Goal: Task Accomplishment & Management: Use online tool/utility

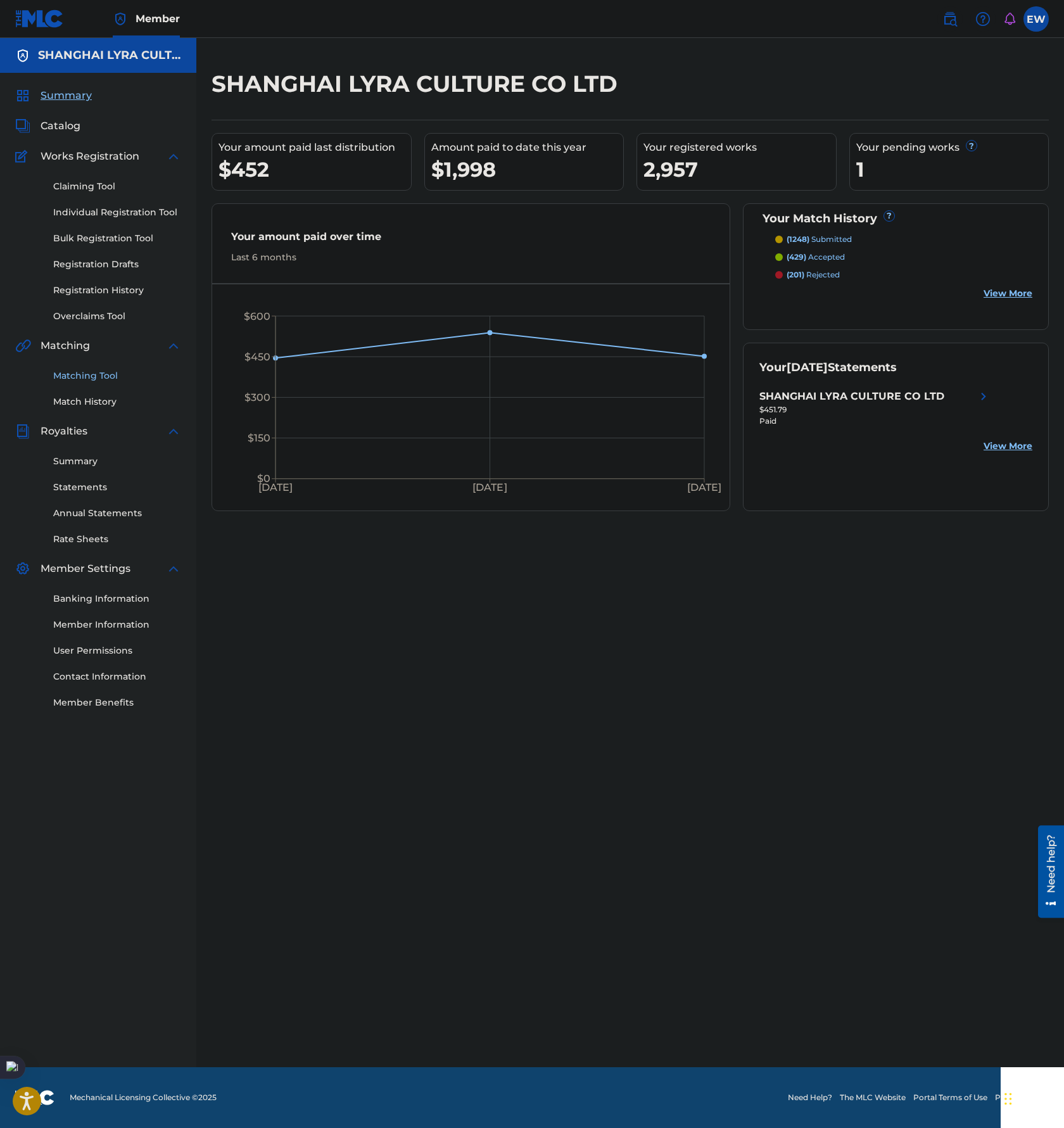
click at [94, 375] on link "Matching Tool" at bounding box center [116, 376] width 128 height 13
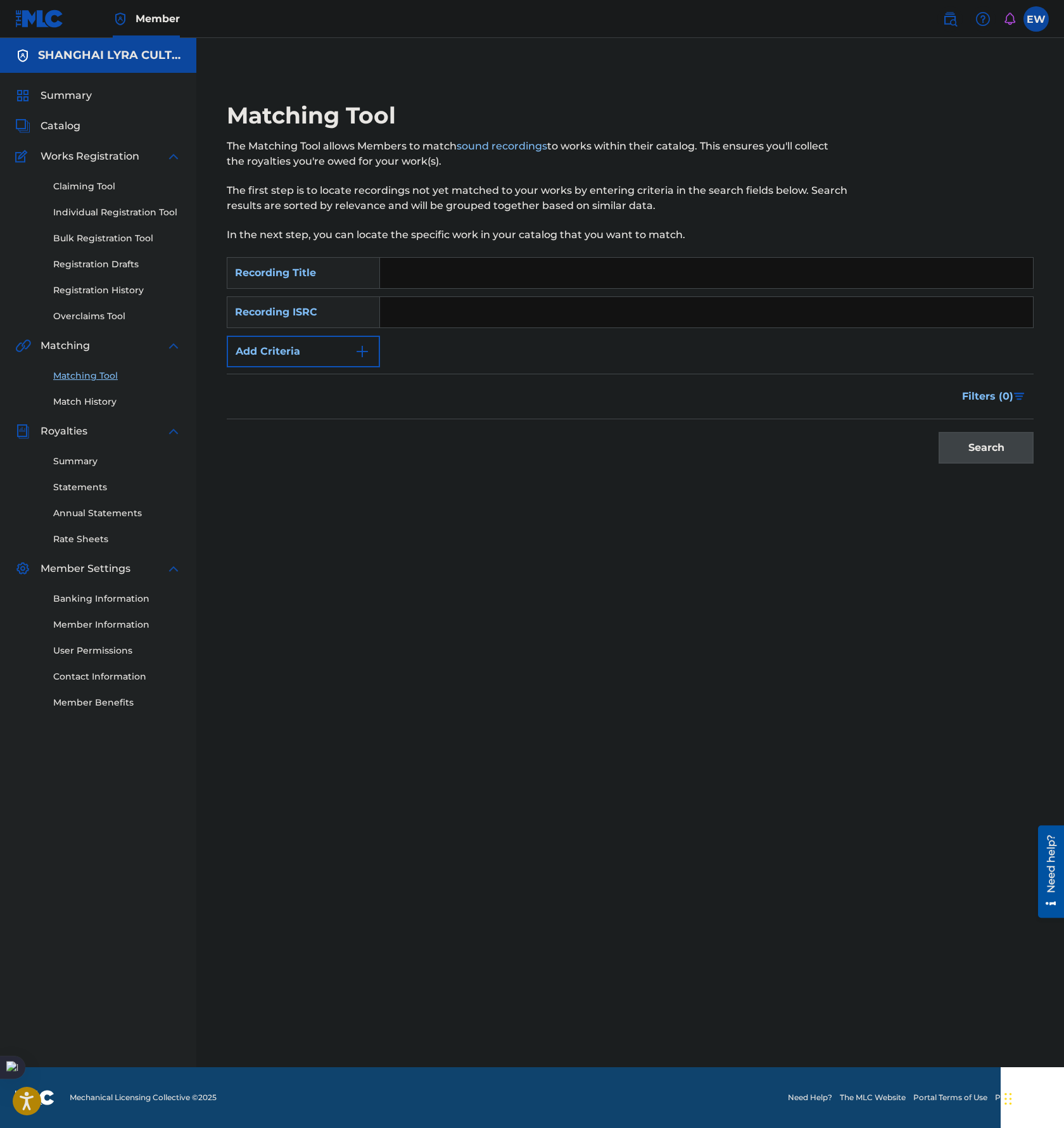
click at [392, 267] on input "Search Form" at bounding box center [707, 273] width 653 height 30
paste input "BREATHE"
type input "BREATHE"
click at [342, 342] on button "Add Criteria" at bounding box center [302, 351] width 153 height 31
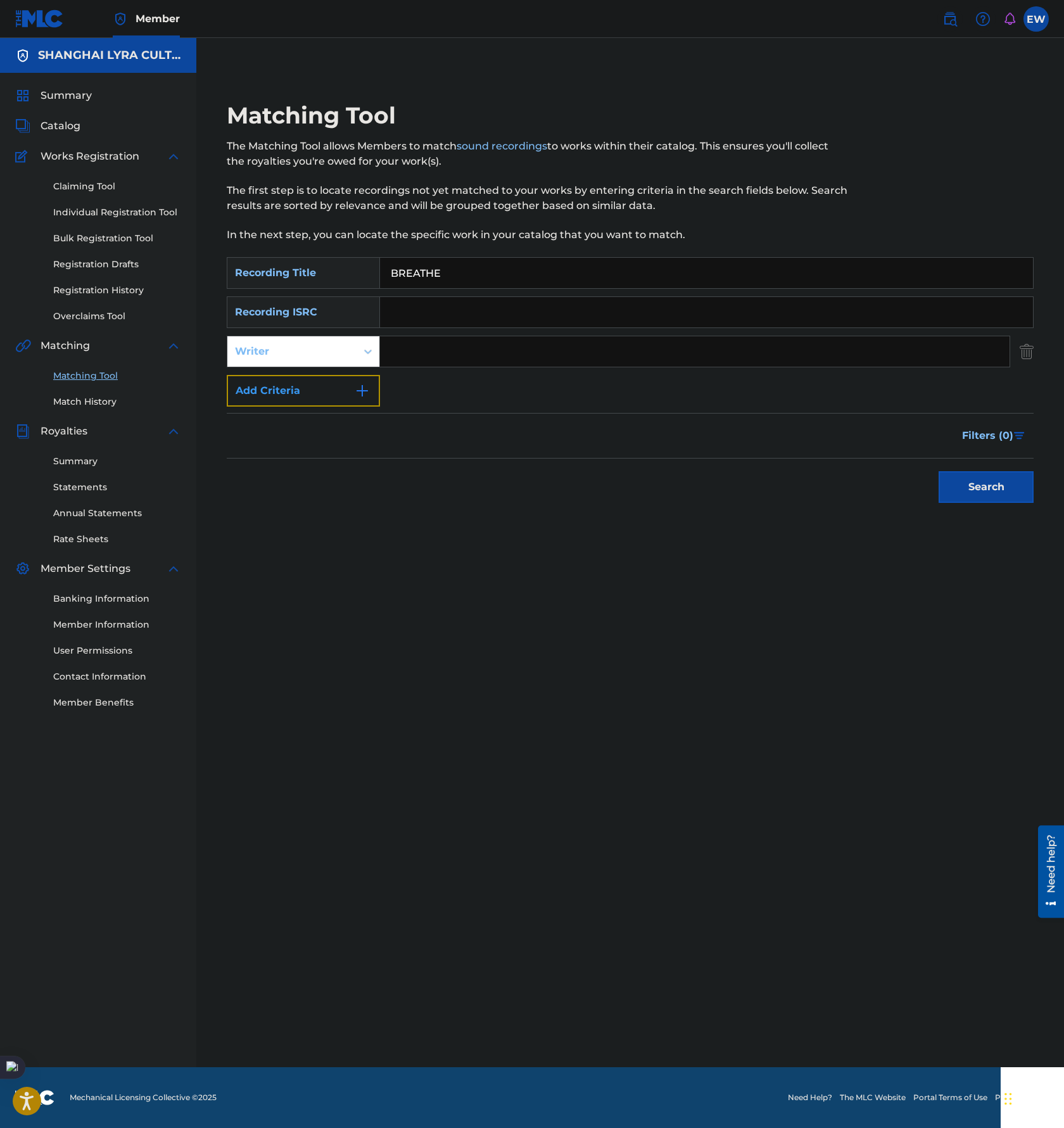
click at [324, 389] on button "Add Criteria" at bounding box center [302, 390] width 153 height 31
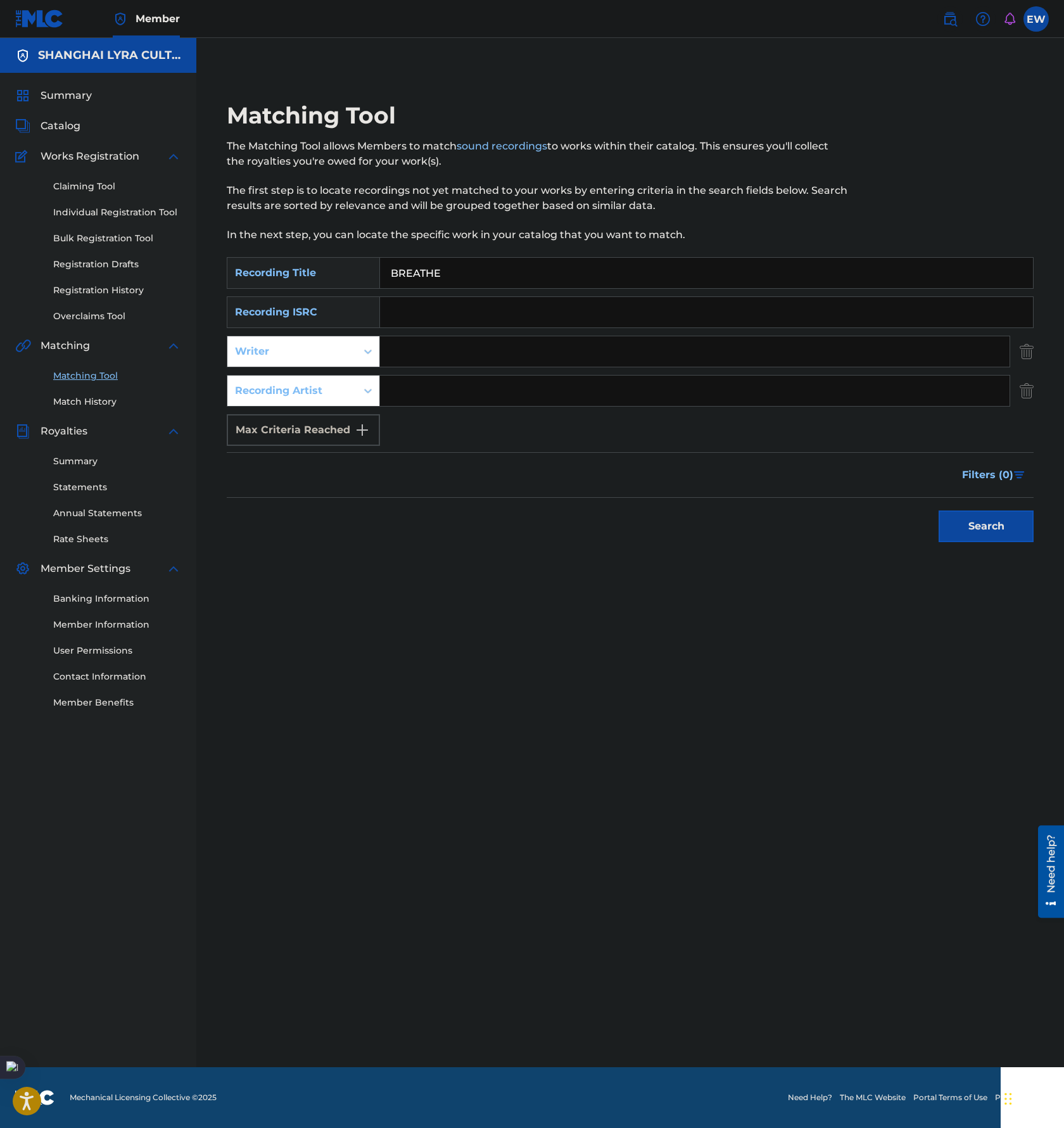
click at [422, 399] on input "Search Form" at bounding box center [695, 391] width 630 height 30
paste input "无聊猿乐队BoredApe Band"
type input "无聊猿乐队BoredApe Band"
click at [939, 515] on button "Search" at bounding box center [986, 526] width 95 height 31
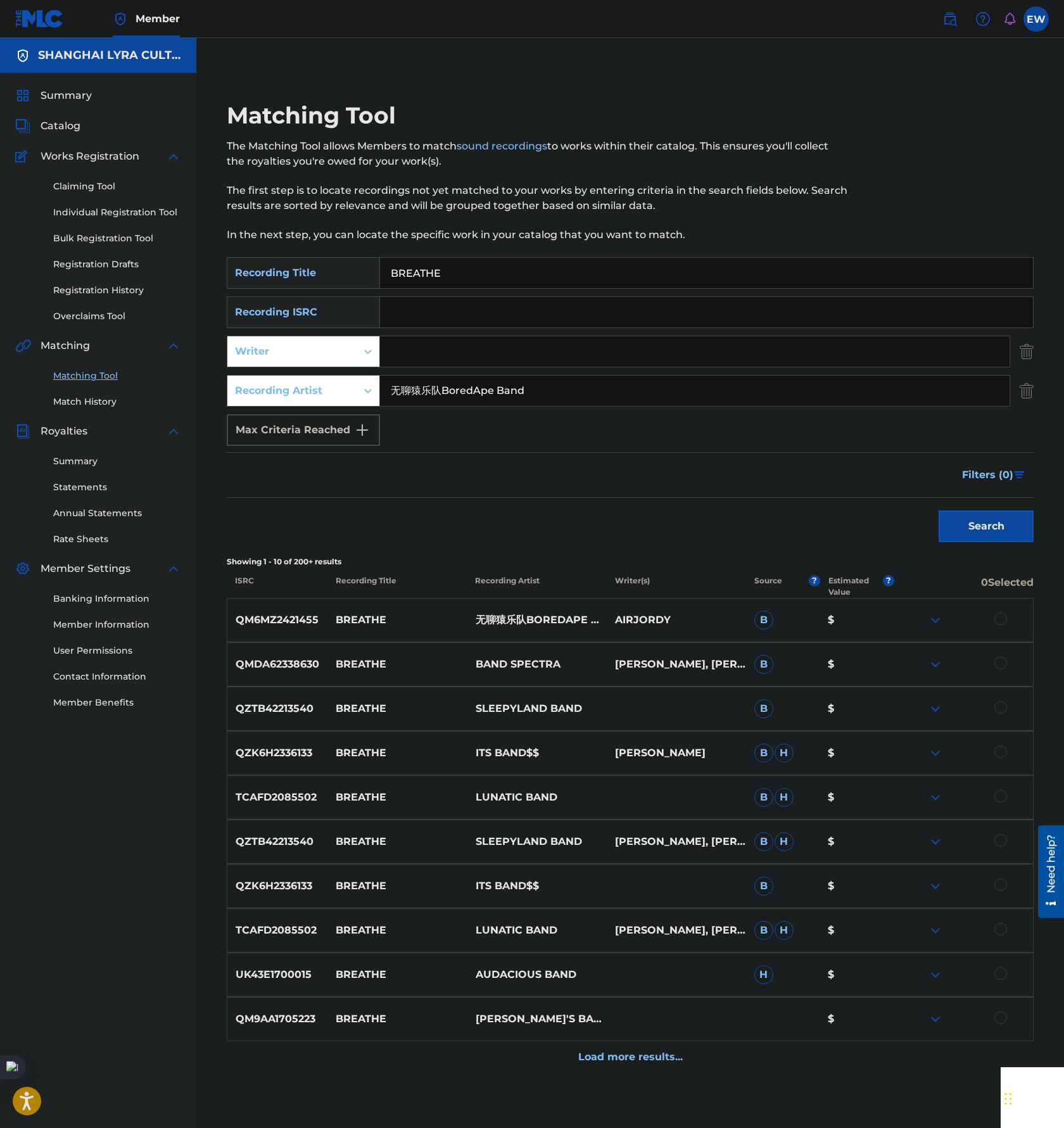
click at [1000, 623] on div at bounding box center [1001, 619] width 13 height 13
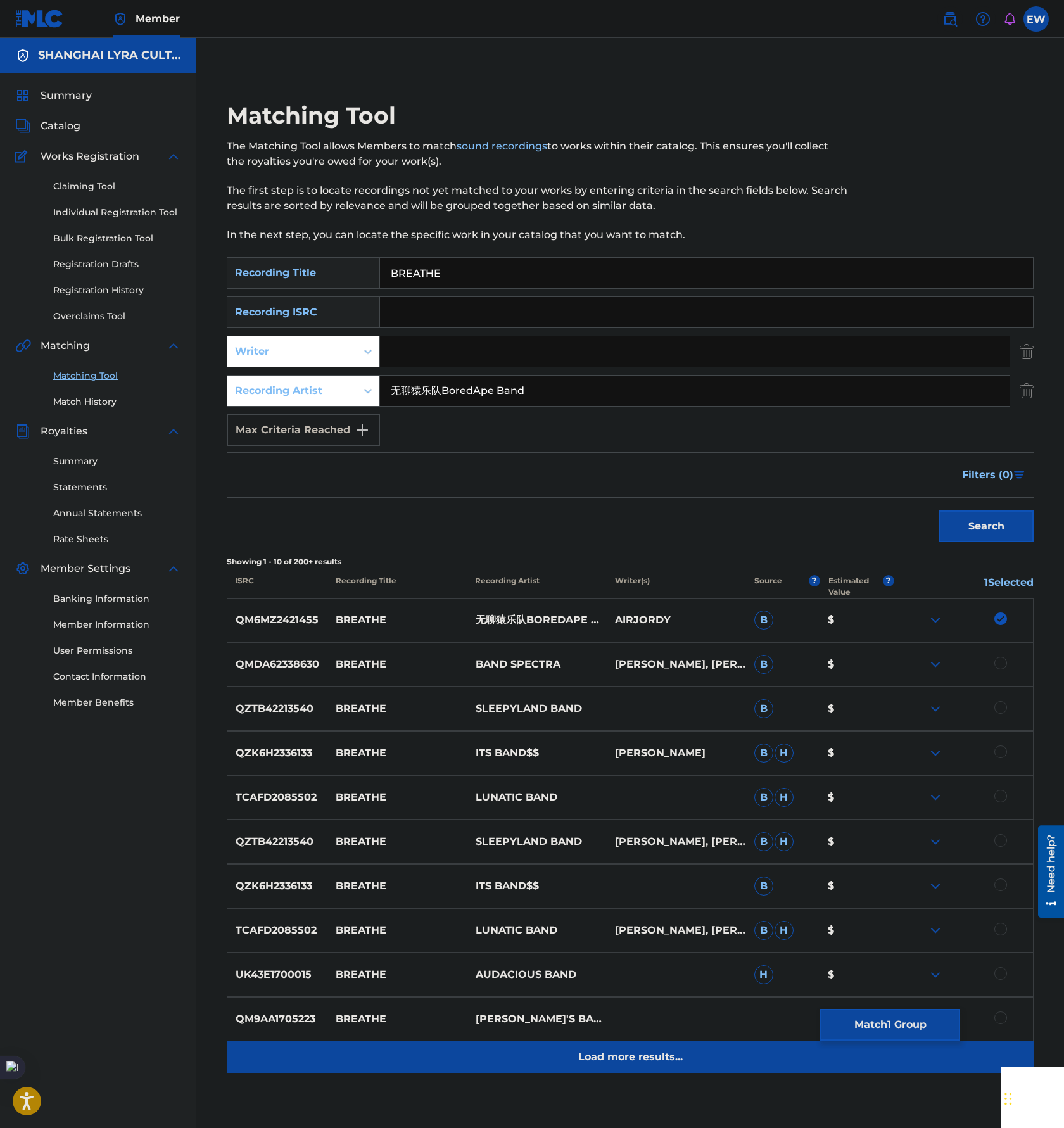
click at [624, 1059] on p "Load more results..." at bounding box center [630, 1056] width 105 height 15
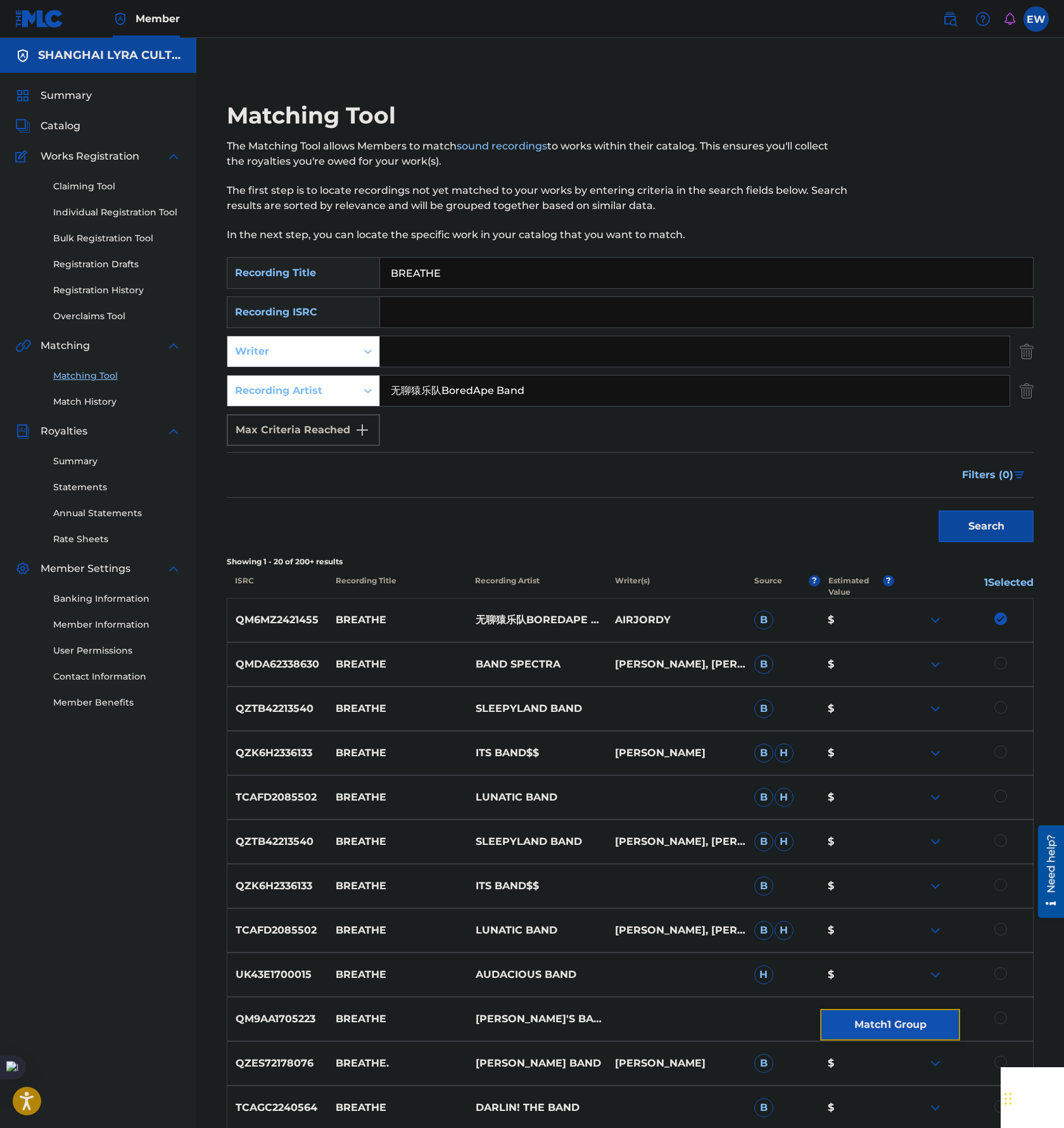
click at [886, 1022] on button "Match 1 Group" at bounding box center [890, 1024] width 140 height 31
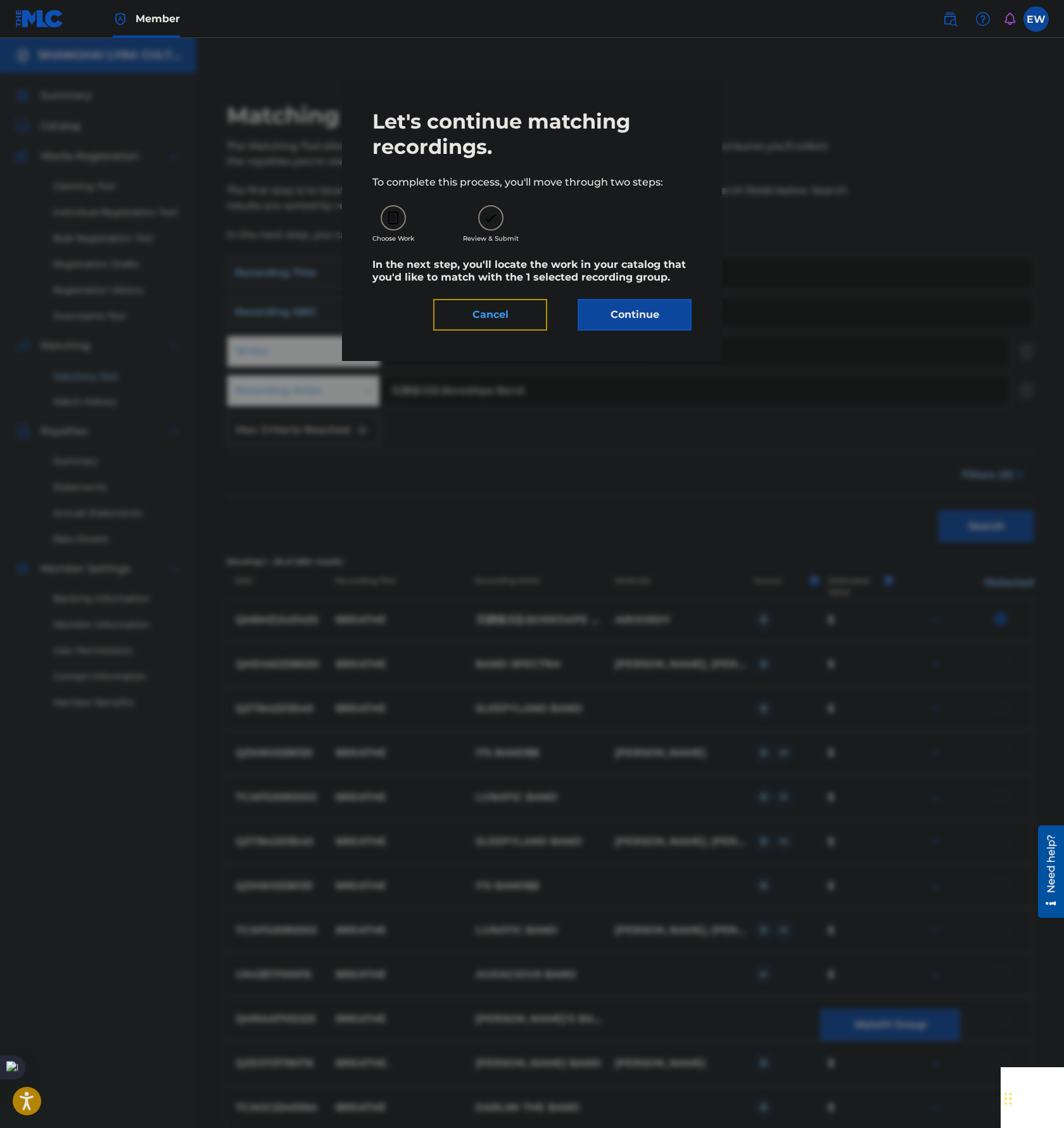
click at [512, 324] on button "Cancel" at bounding box center [489, 314] width 114 height 31
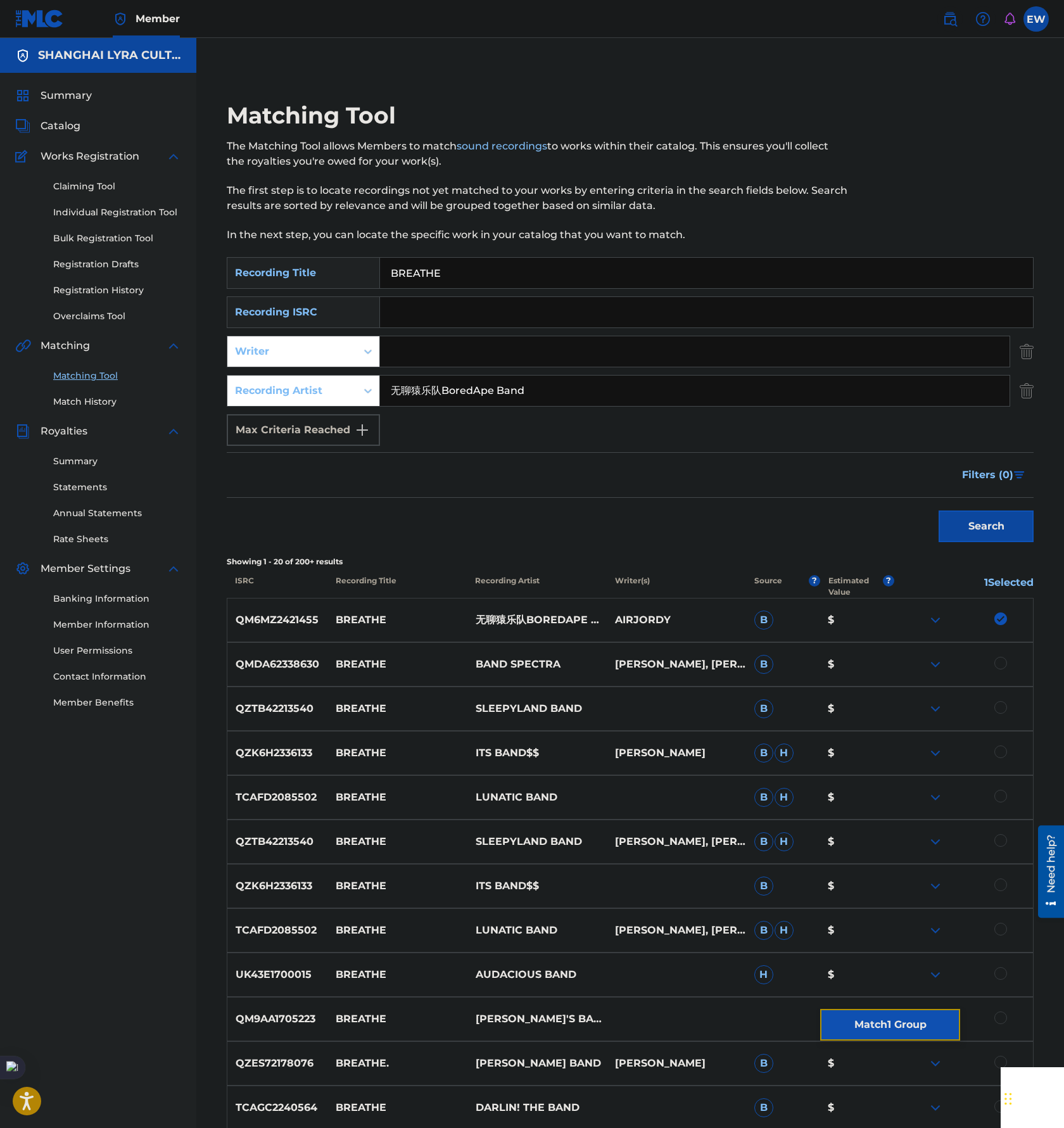
click at [875, 1022] on button "Match 1 Group" at bounding box center [890, 1024] width 140 height 31
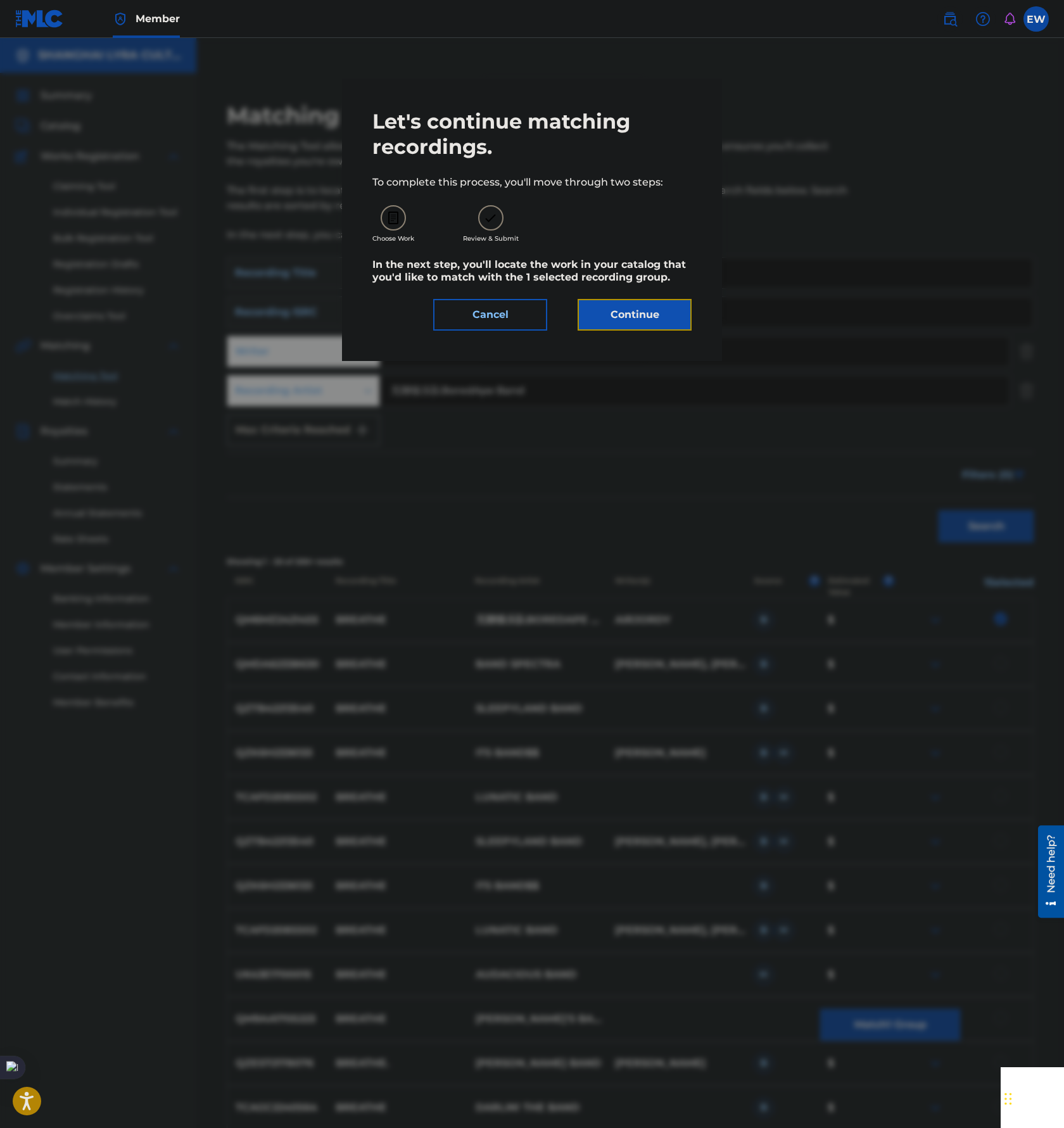
click at [641, 319] on button "Continue" at bounding box center [634, 314] width 114 height 31
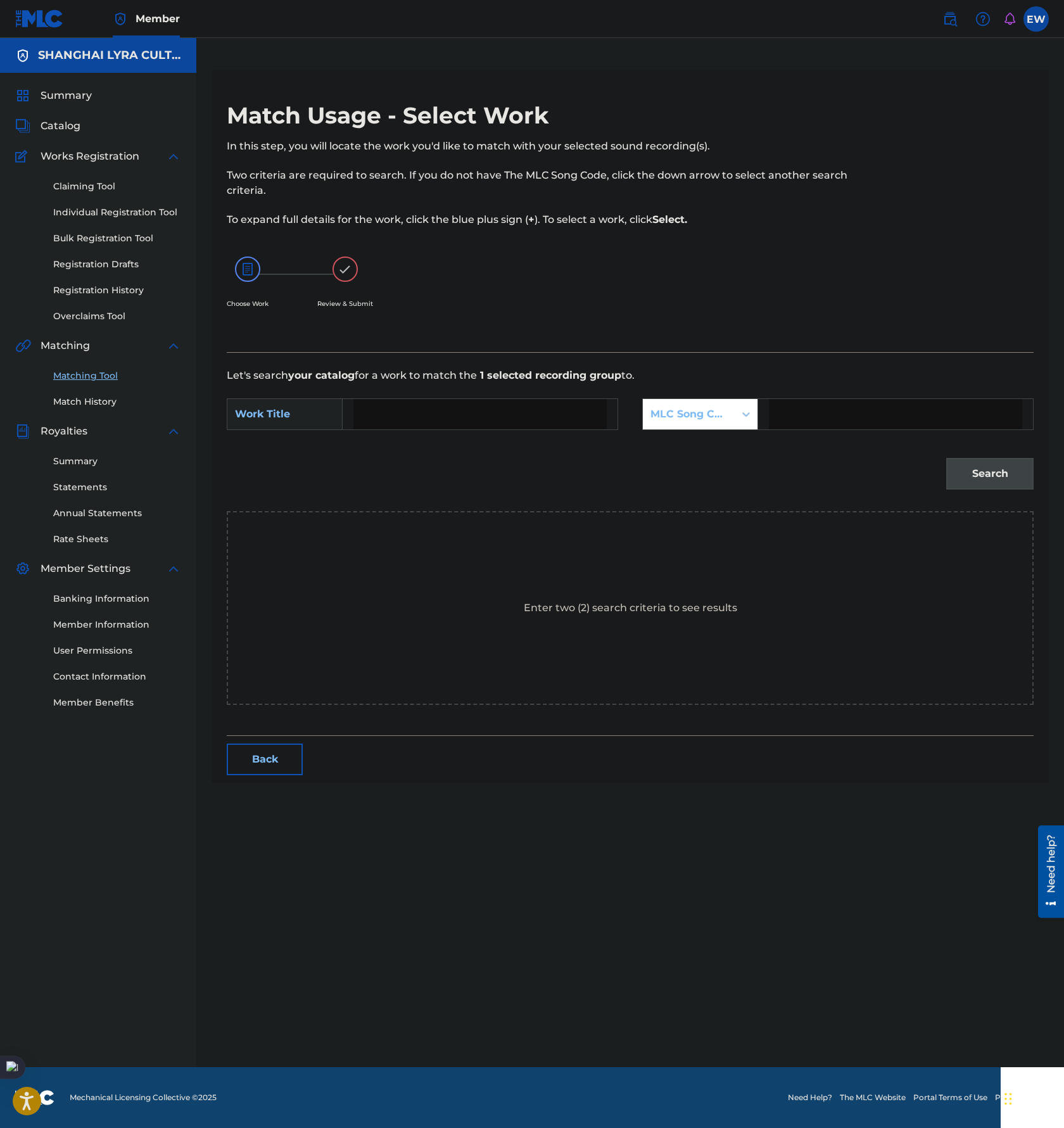
drag, startPoint x: 456, startPoint y: 409, endPoint x: 489, endPoint y: 405, distance: 33.2
click at [456, 409] on input "Search Form" at bounding box center [480, 414] width 253 height 30
paste input "BREATHE"
type input "BREATHE"
click at [694, 409] on div "MLC Song Code" at bounding box center [689, 414] width 77 height 15
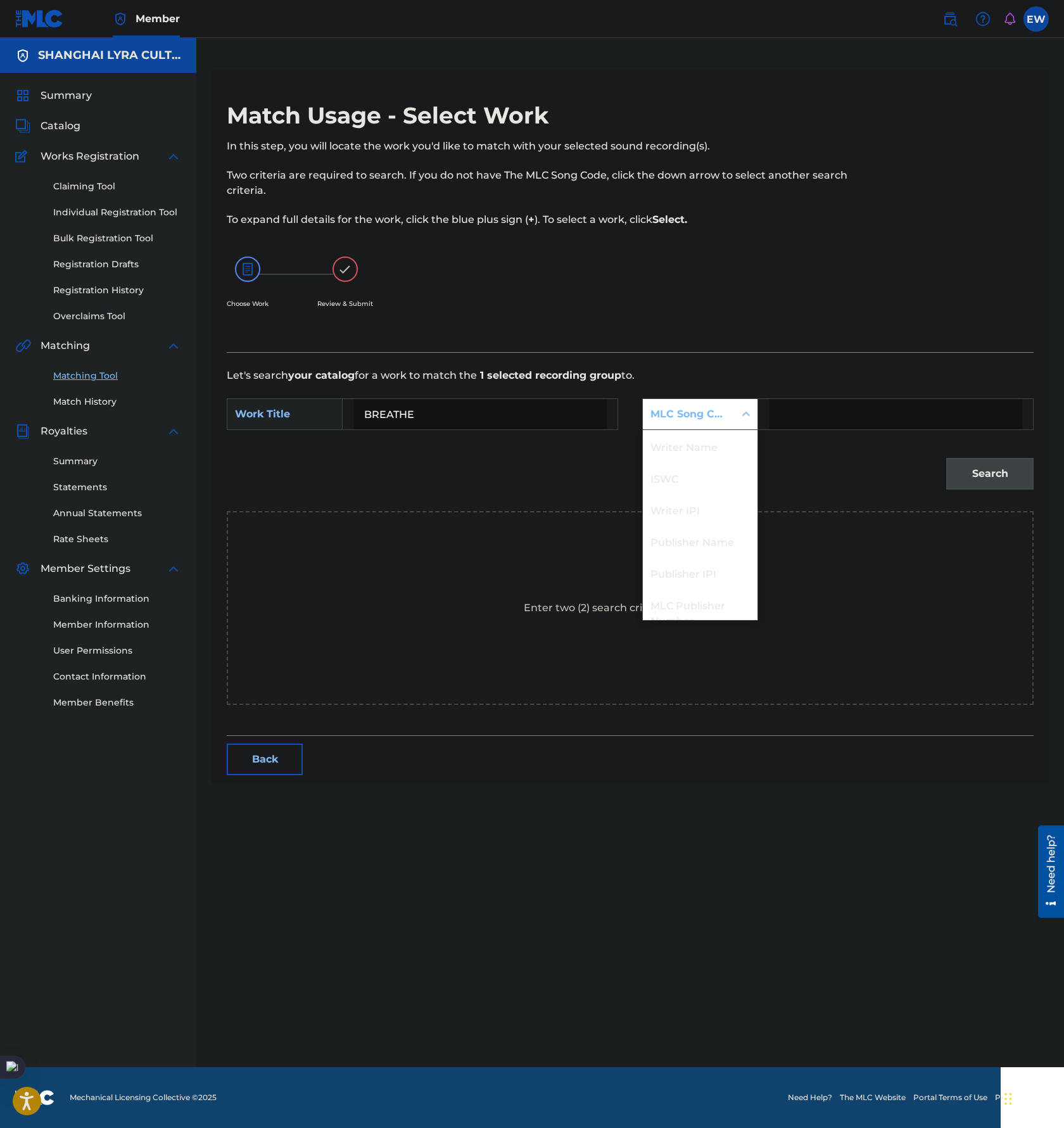
scroll to position [47, 0]
click at [700, 487] on div "Publisher Name" at bounding box center [701, 494] width 115 height 31
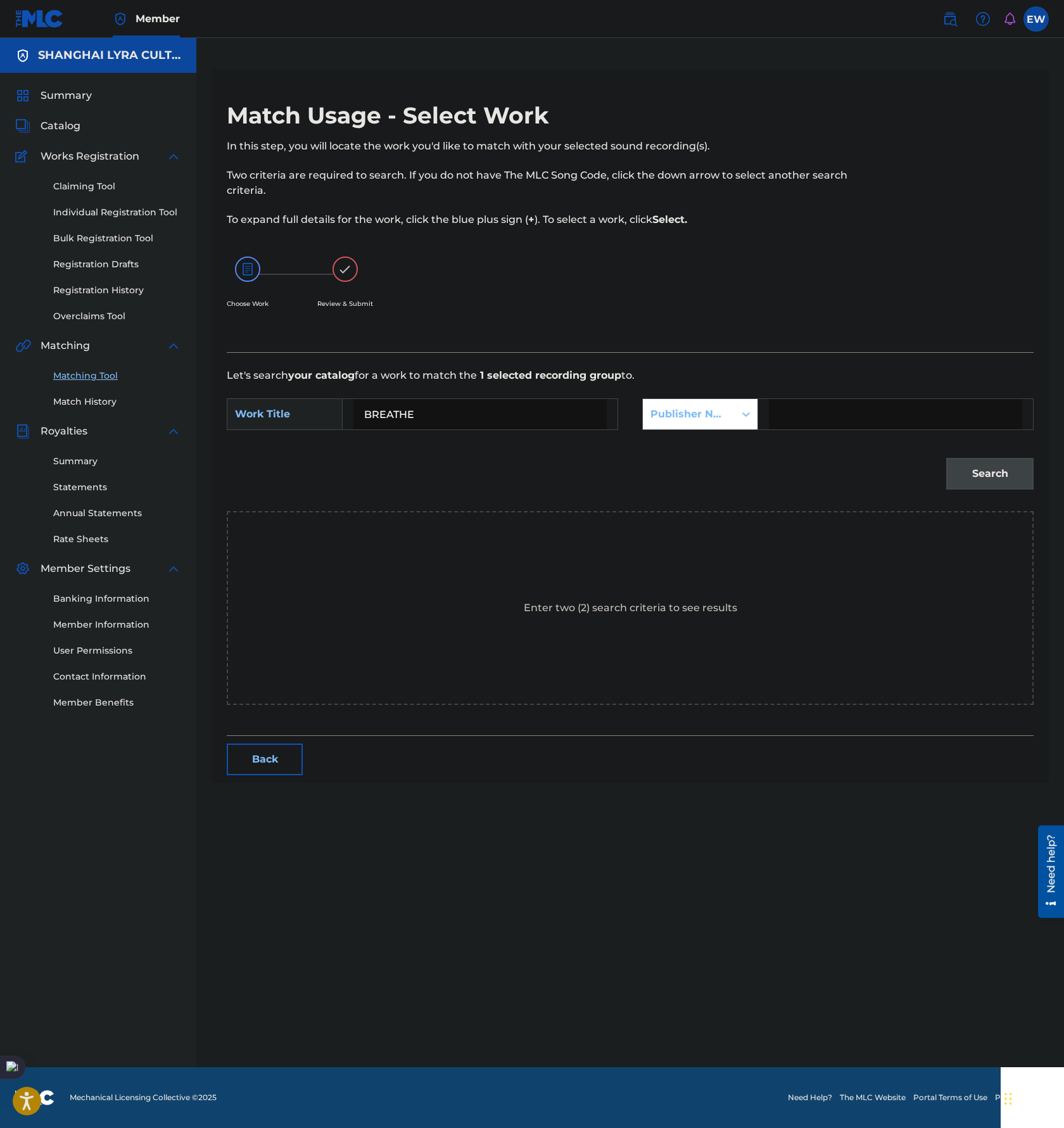
click at [848, 404] on input "Search Form" at bounding box center [895, 414] width 253 height 30
type input "[GEOGRAPHIC_DATA]"
click at [984, 460] on button "Search" at bounding box center [991, 473] width 88 height 31
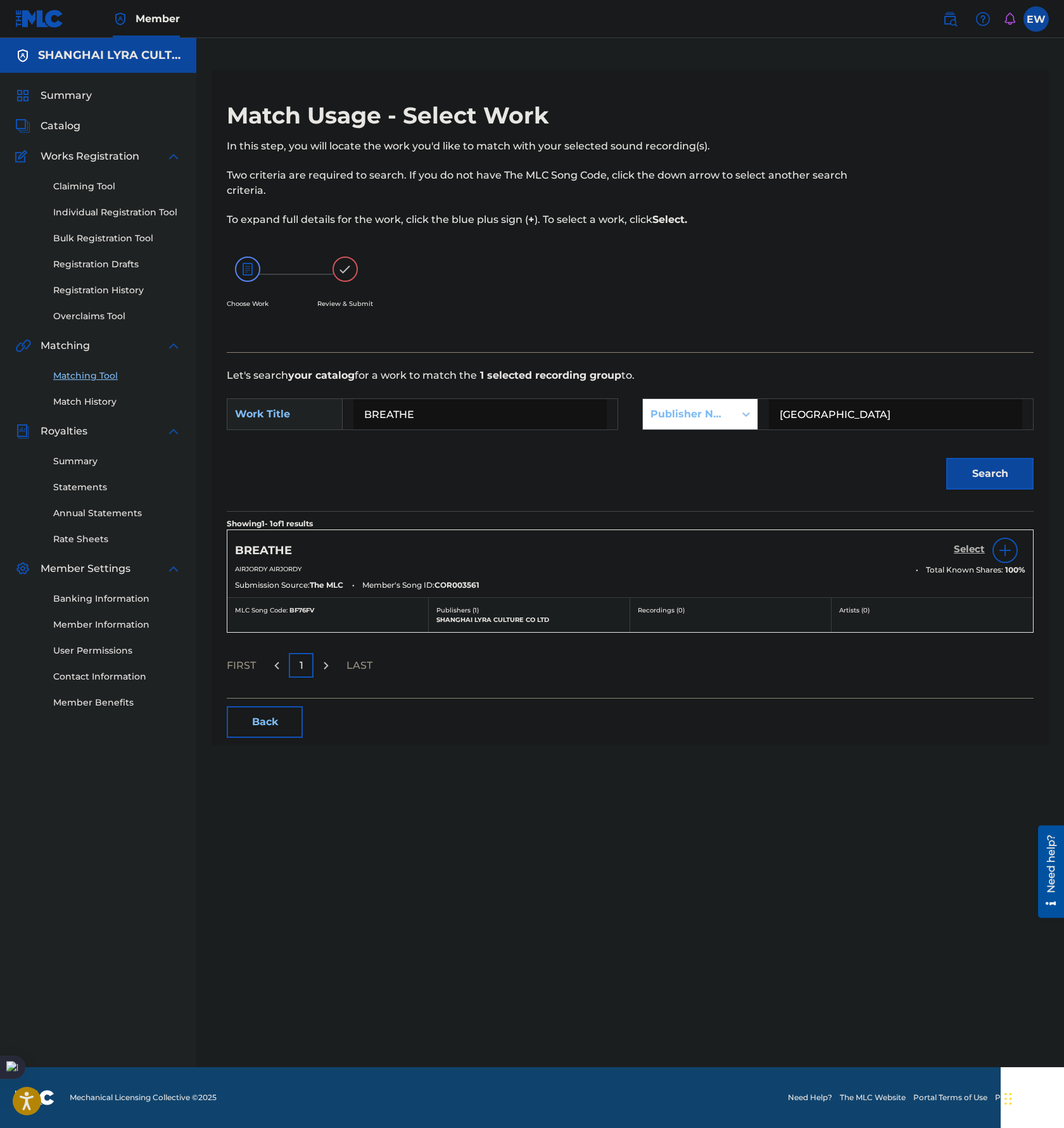
click at [968, 550] on h5 "Select" at bounding box center [969, 548] width 31 height 12
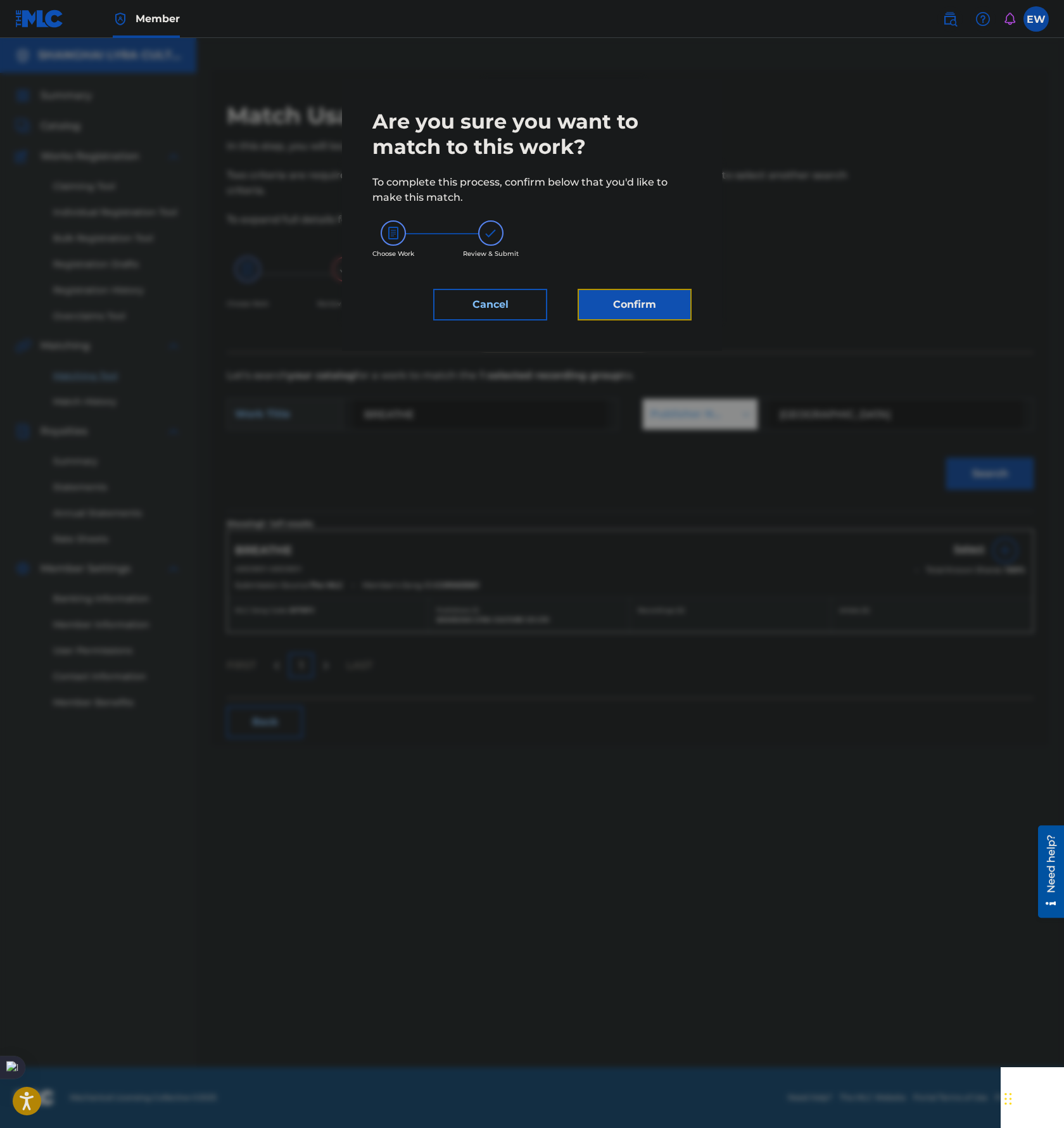
click at [648, 303] on button "Confirm" at bounding box center [634, 304] width 114 height 31
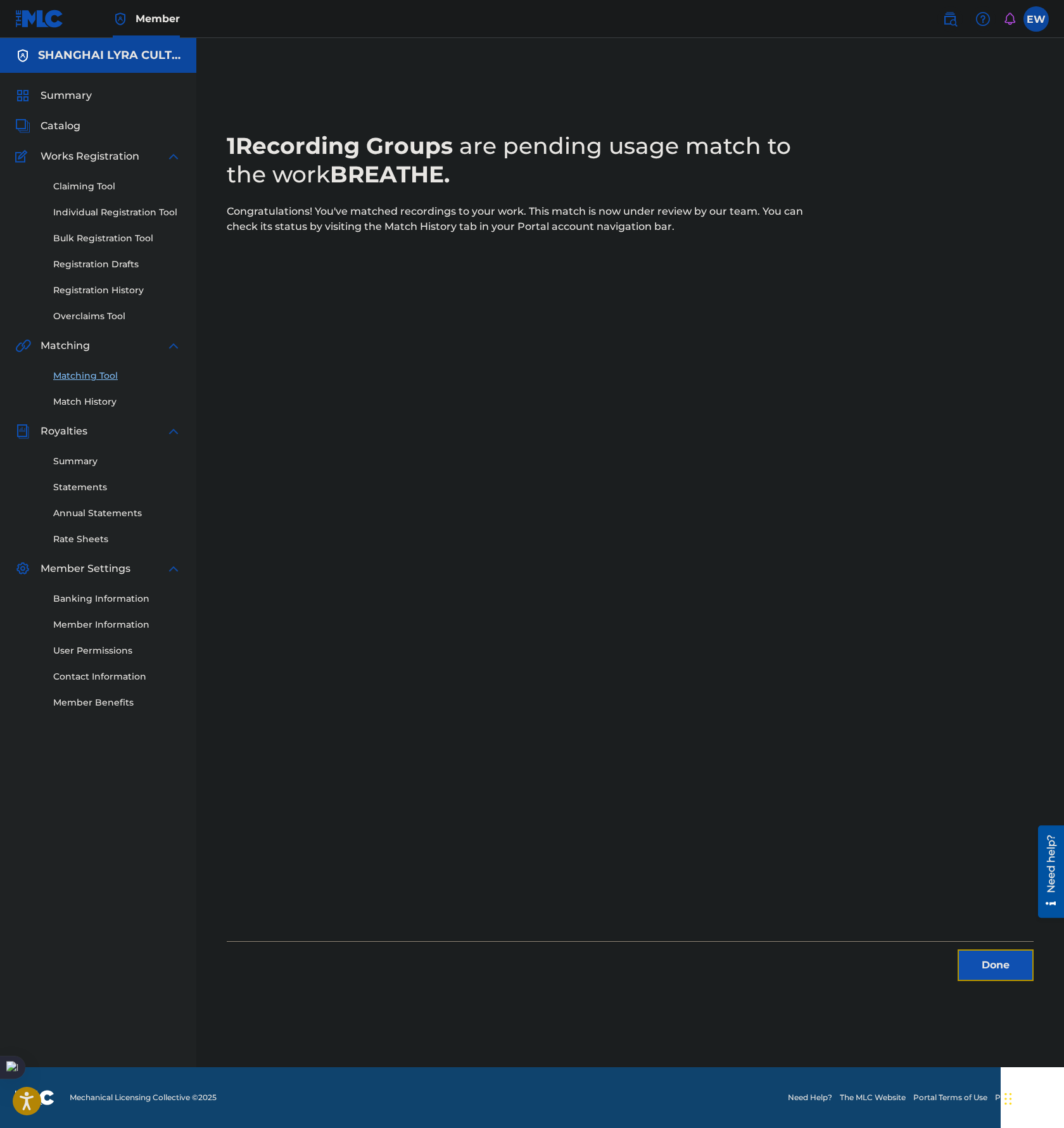
click at [1022, 969] on button "Done" at bounding box center [995, 964] width 76 height 31
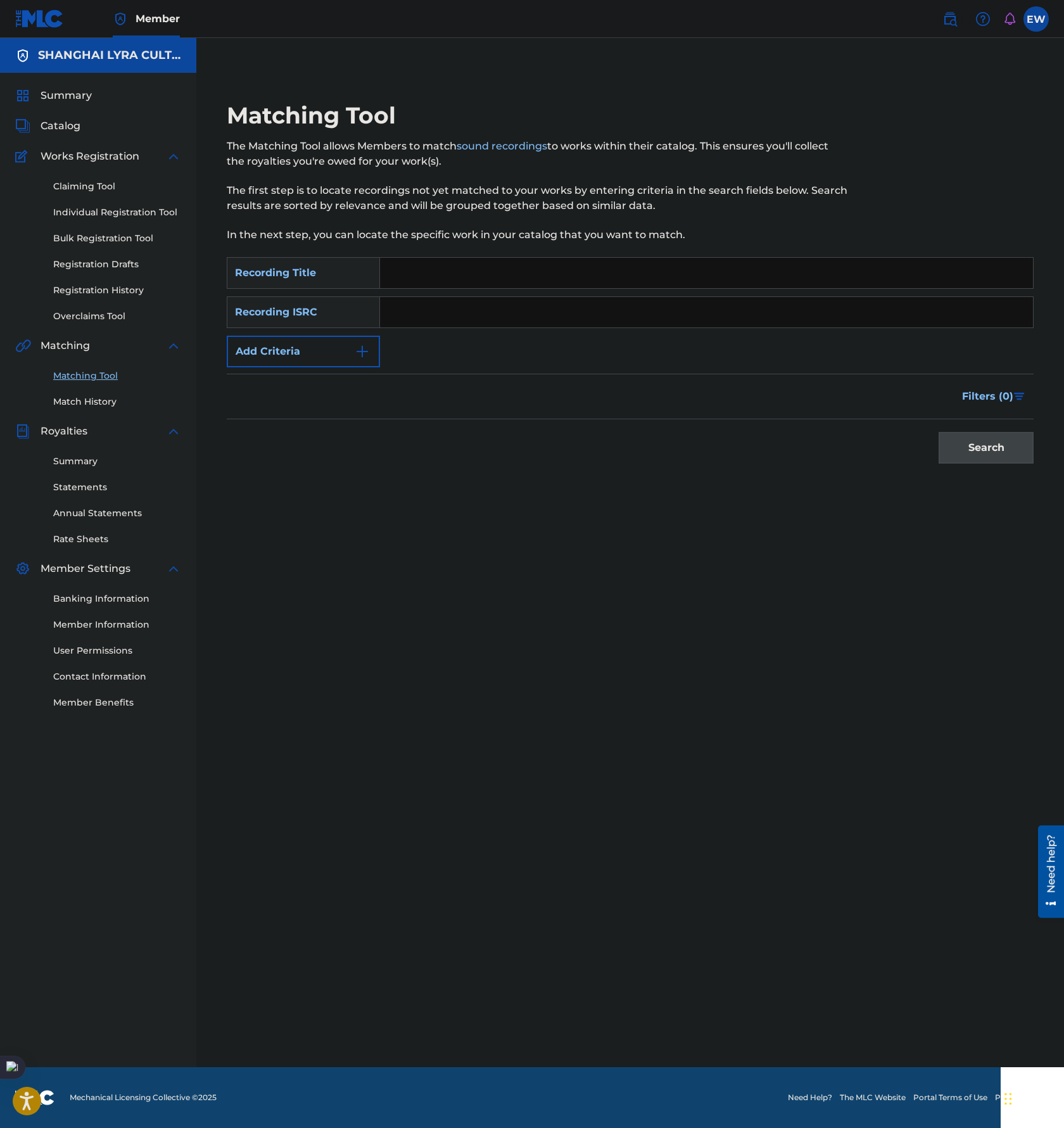
click at [487, 275] on input "Search Form" at bounding box center [707, 273] width 653 height 30
paste input "COME BACK MAN"
type input "COME BACK MAN"
click at [322, 357] on button "Add Criteria" at bounding box center [302, 351] width 153 height 31
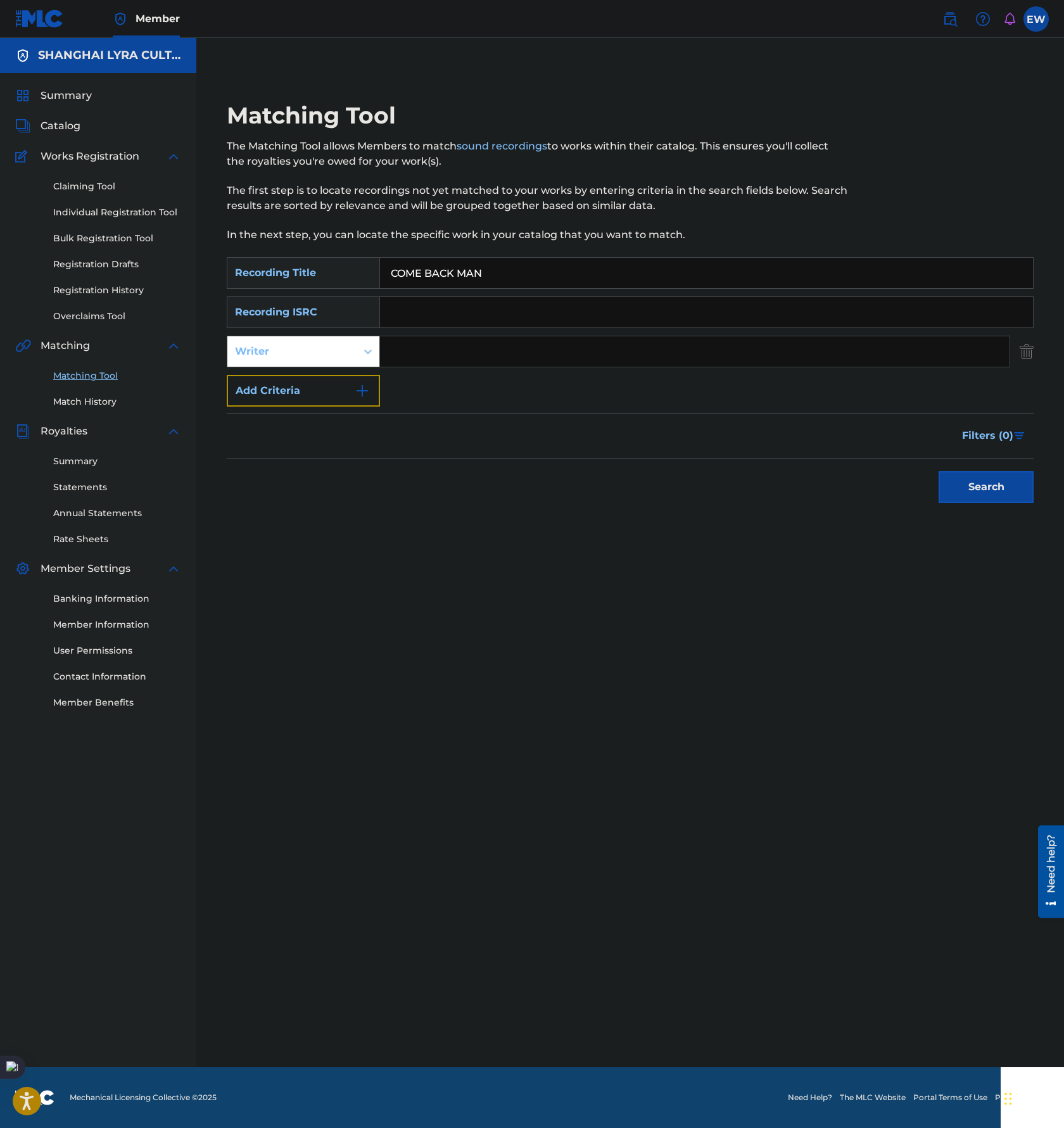
click at [318, 389] on button "Add Criteria" at bounding box center [302, 390] width 153 height 31
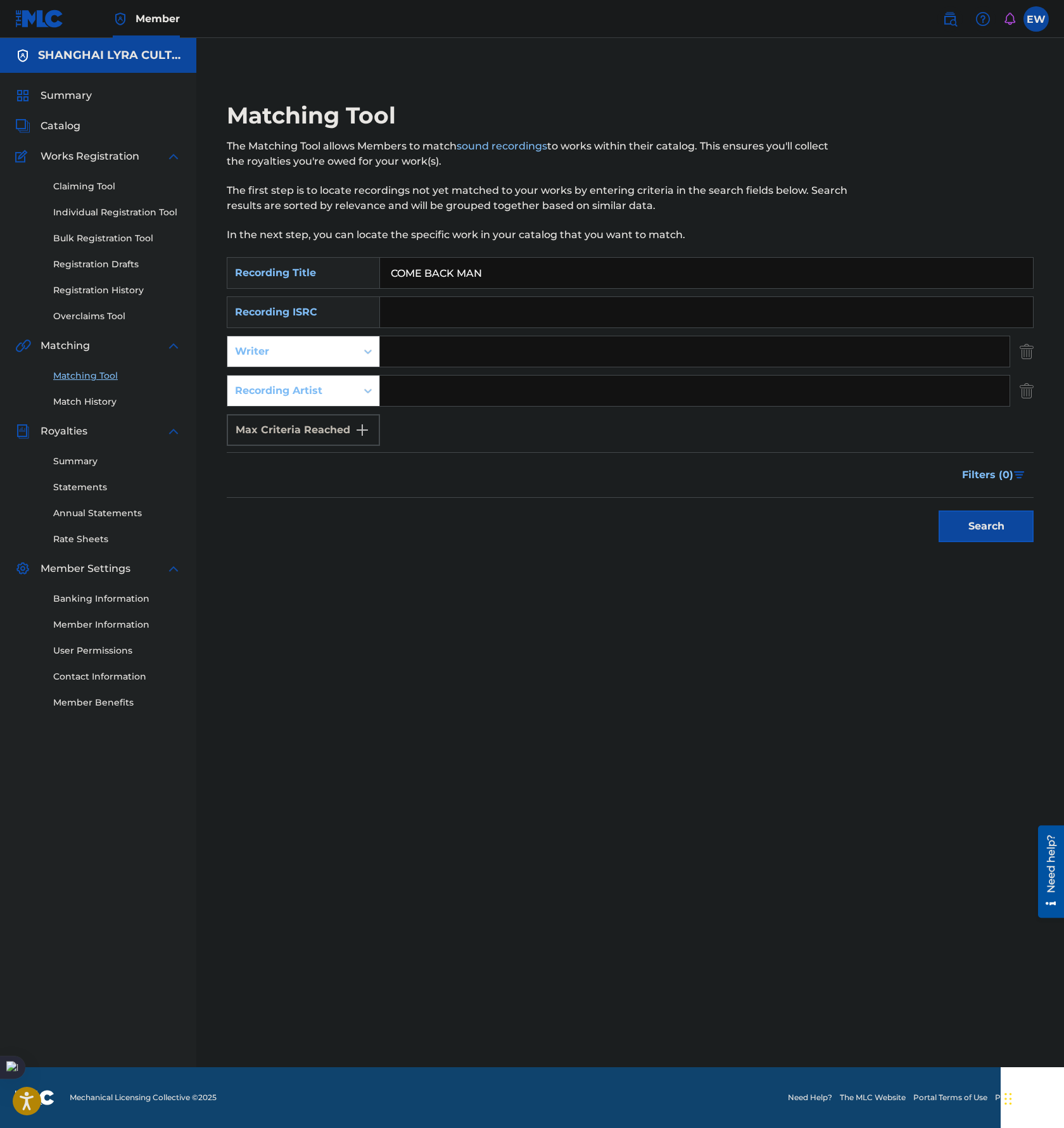
click at [626, 407] on div "SearchWithCriteria34eebbc9-70c9-4ab2-9619-45160d955f5a Recording Title COME BAC…" at bounding box center [630, 351] width 807 height 189
click at [626, 393] on input "Search Form" at bounding box center [695, 391] width 630 height 30
paste input "魔力大巴"
type input "魔力大巴"
click at [975, 530] on button "Search" at bounding box center [986, 526] width 95 height 31
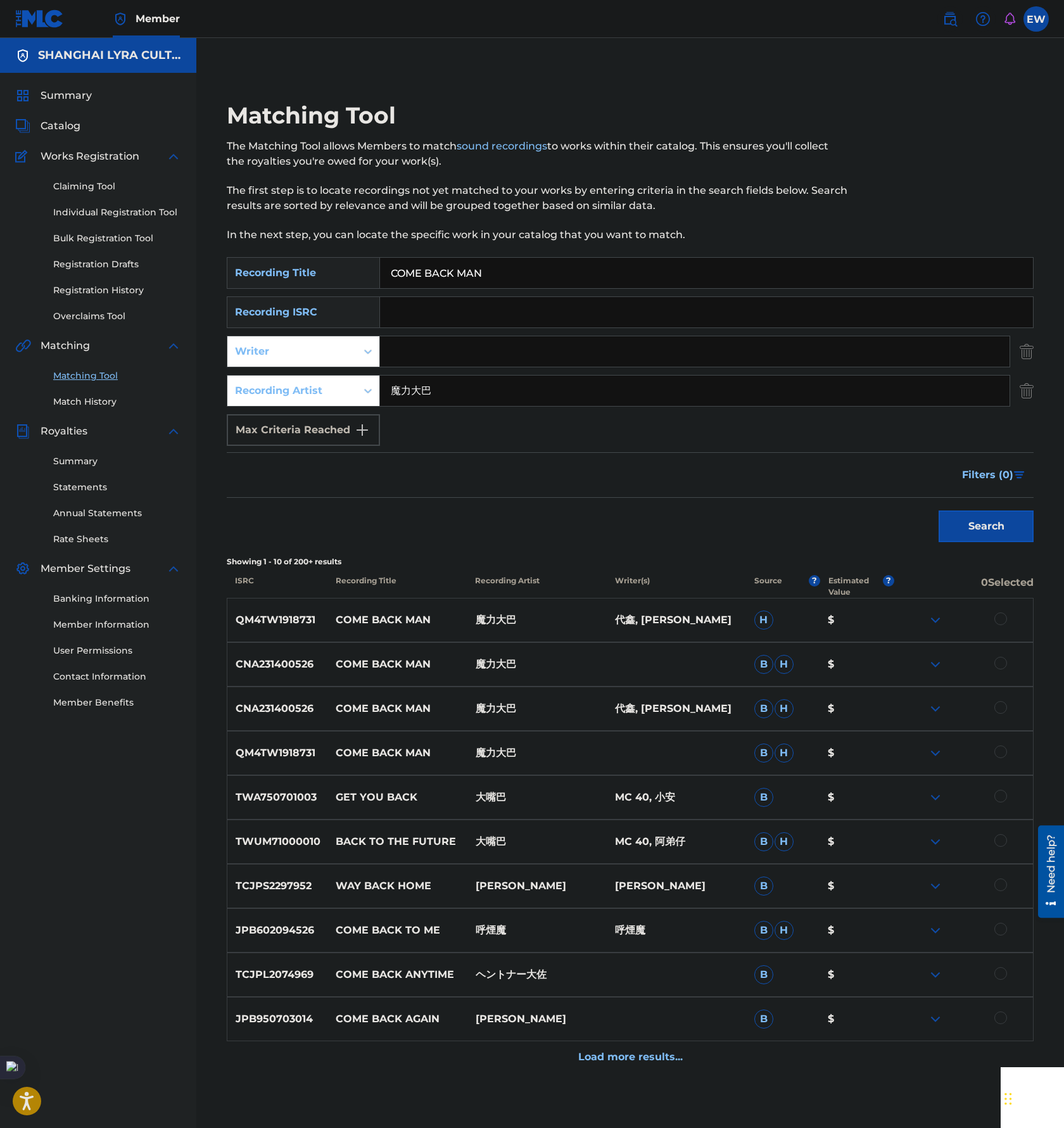
click at [999, 751] on div at bounding box center [1001, 751] width 13 height 13
click at [999, 711] on div at bounding box center [1001, 708] width 13 height 13
click at [999, 660] on div at bounding box center [1001, 663] width 13 height 13
click at [1001, 617] on div at bounding box center [1001, 619] width 13 height 13
click at [901, 1022] on button "Match 4 Groups" at bounding box center [890, 1024] width 140 height 31
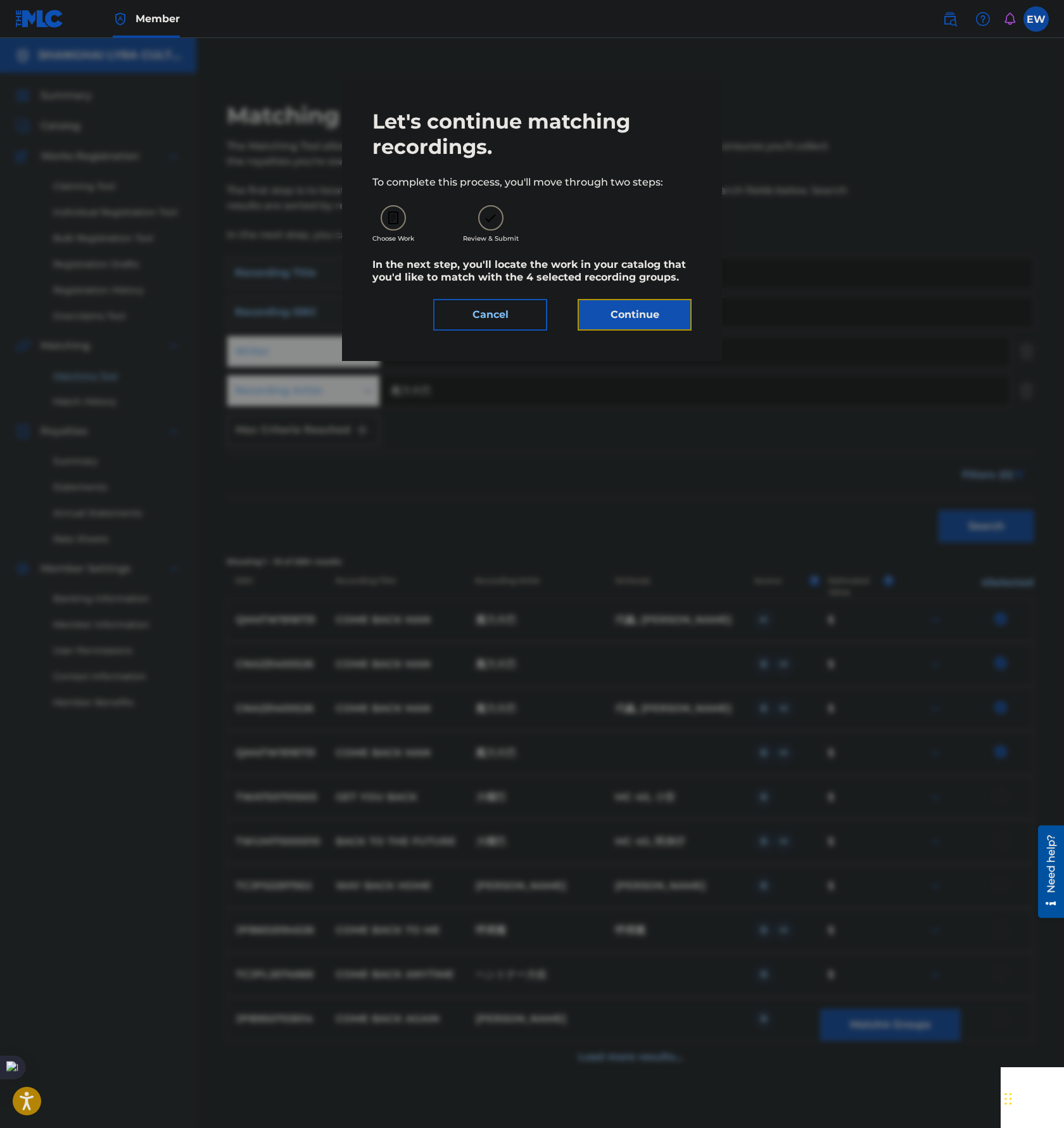
click at [654, 318] on button "Continue" at bounding box center [634, 314] width 114 height 31
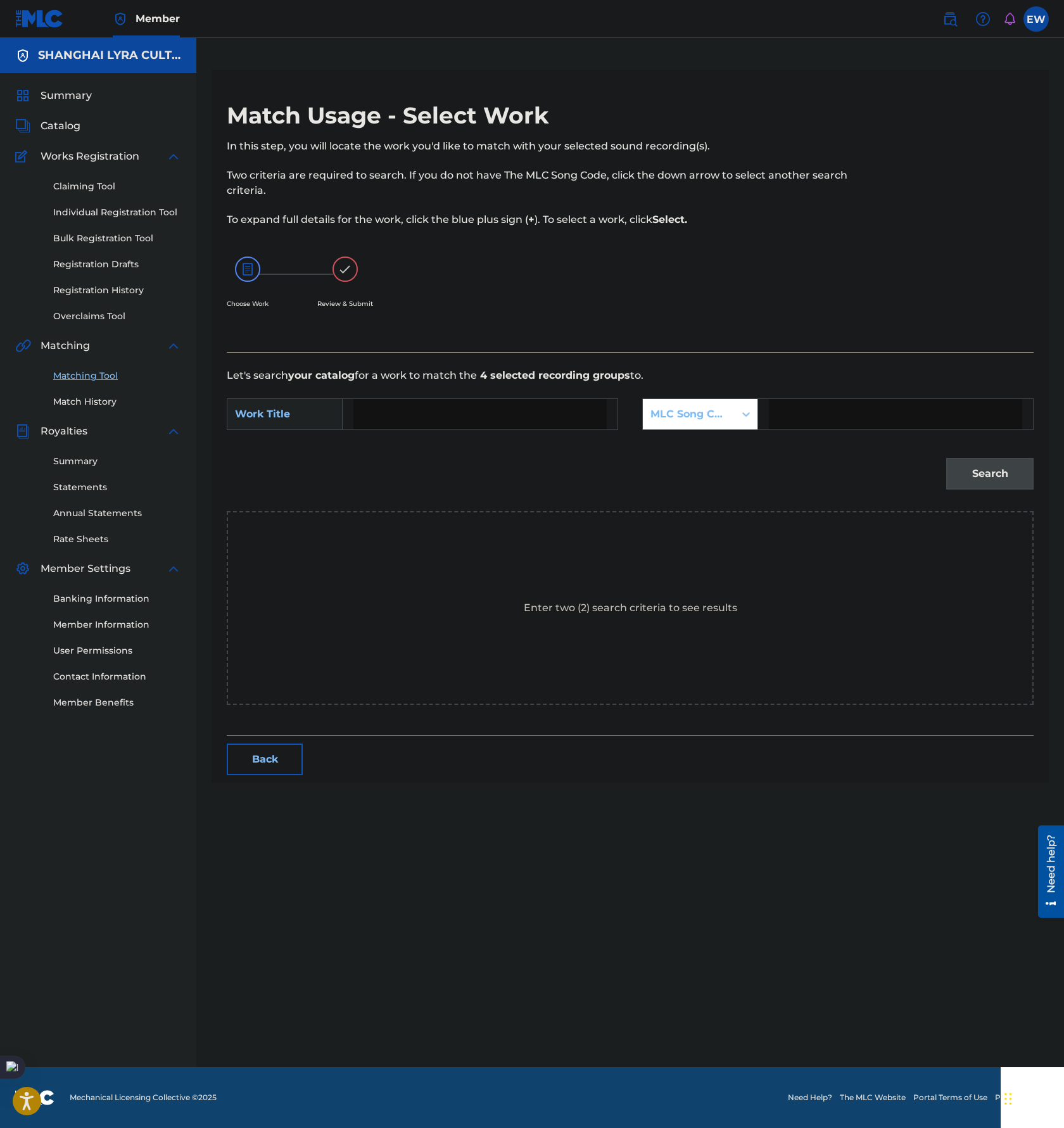
click at [402, 416] on input "Search Form" at bounding box center [480, 414] width 253 height 30
paste input "COME BACK MAN"
type input "COME BACK MAN"
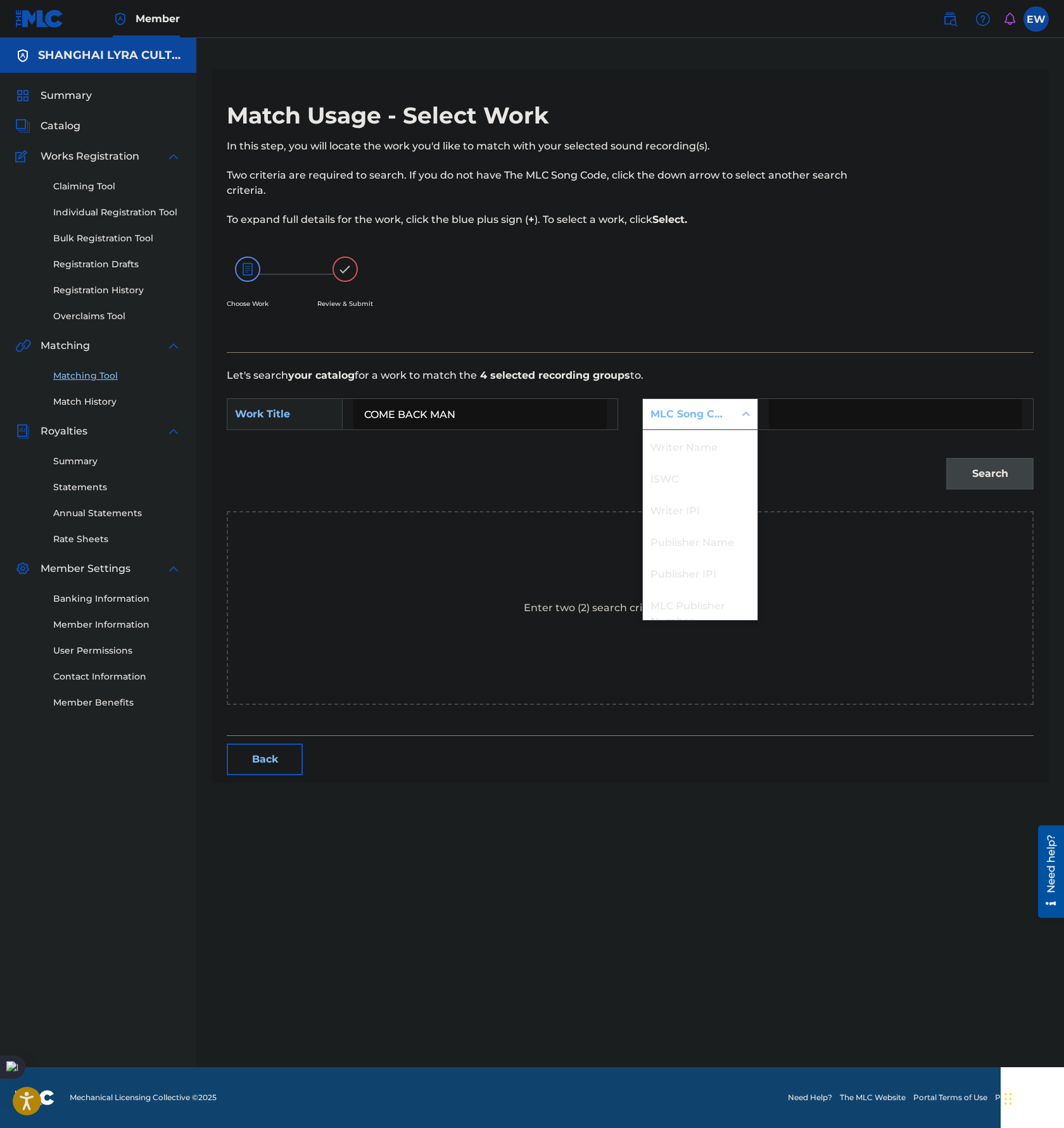
drag, startPoint x: 653, startPoint y: 423, endPoint x: 678, endPoint y: 460, distance: 44.7
click at [653, 423] on div "MLC Song Code" at bounding box center [689, 414] width 92 height 24
click at [694, 506] on div "Publisher Name" at bounding box center [701, 494] width 115 height 31
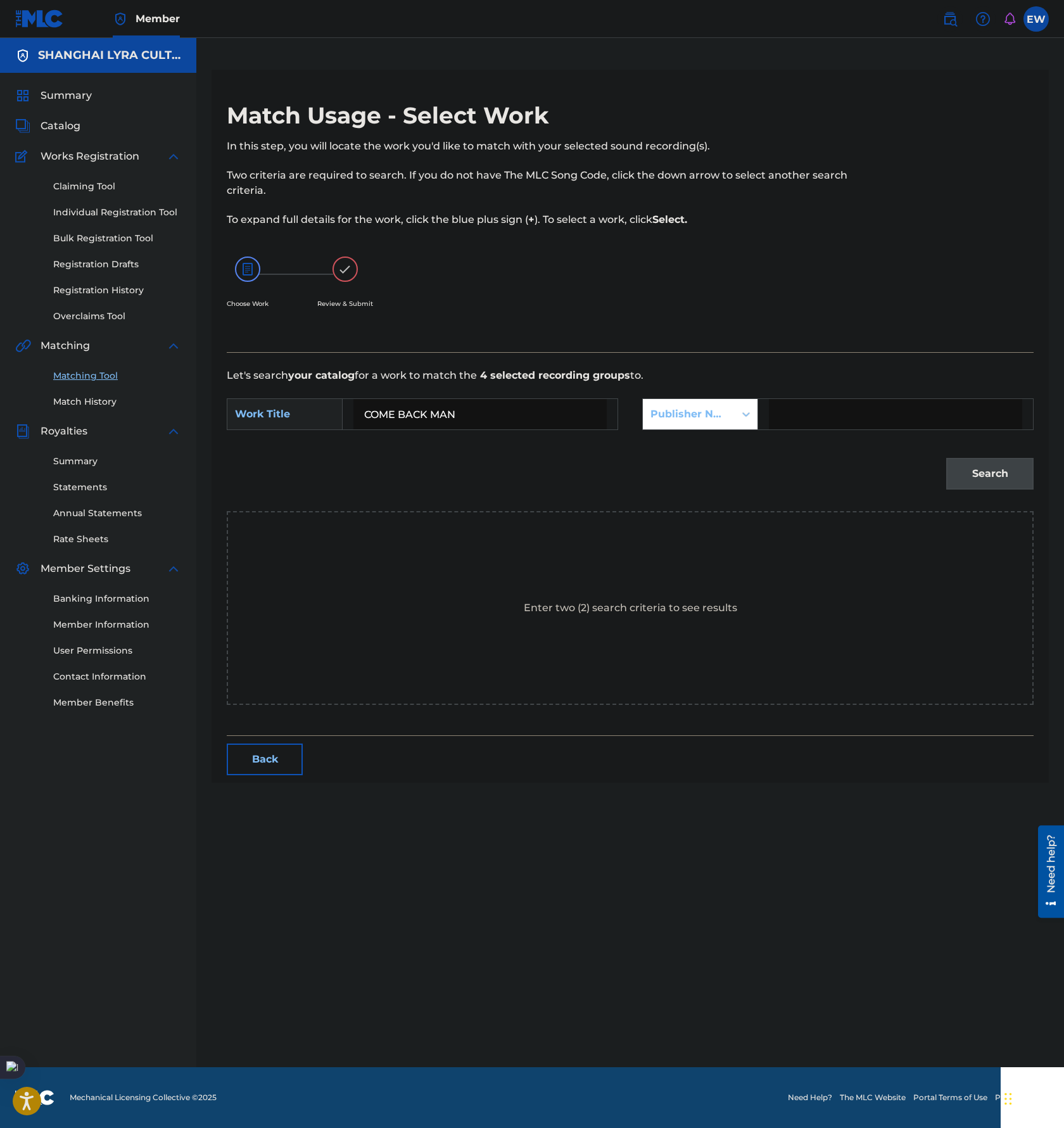
drag, startPoint x: 816, startPoint y: 431, endPoint x: 841, endPoint y: 424, distance: 26.0
click at [834, 418] on input "Search Form" at bounding box center [895, 414] width 253 height 30
type input "[GEOGRAPHIC_DATA]"
click at [991, 471] on button "Search" at bounding box center [991, 473] width 88 height 31
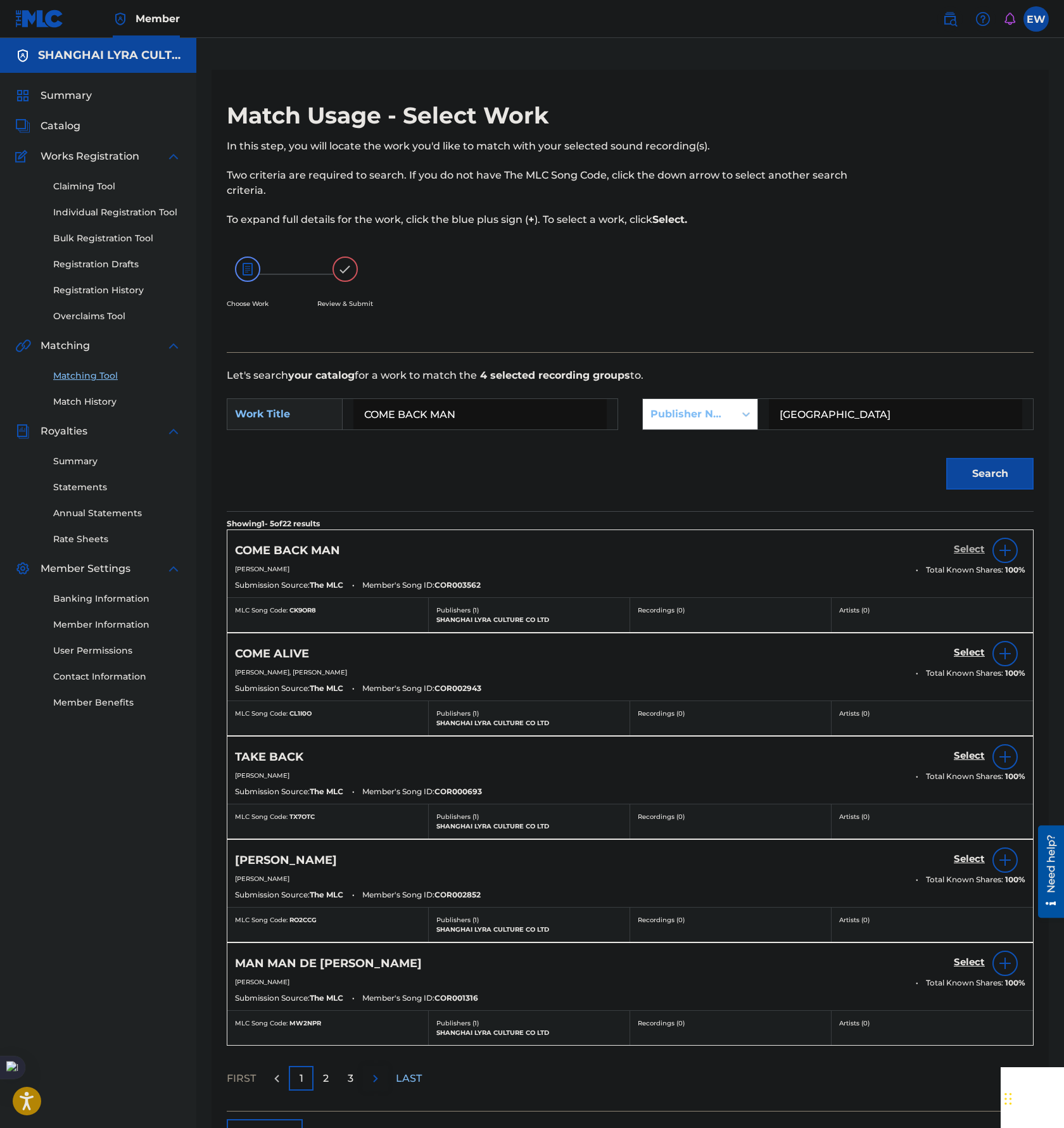
click at [966, 551] on h5 "Select" at bounding box center [969, 548] width 31 height 12
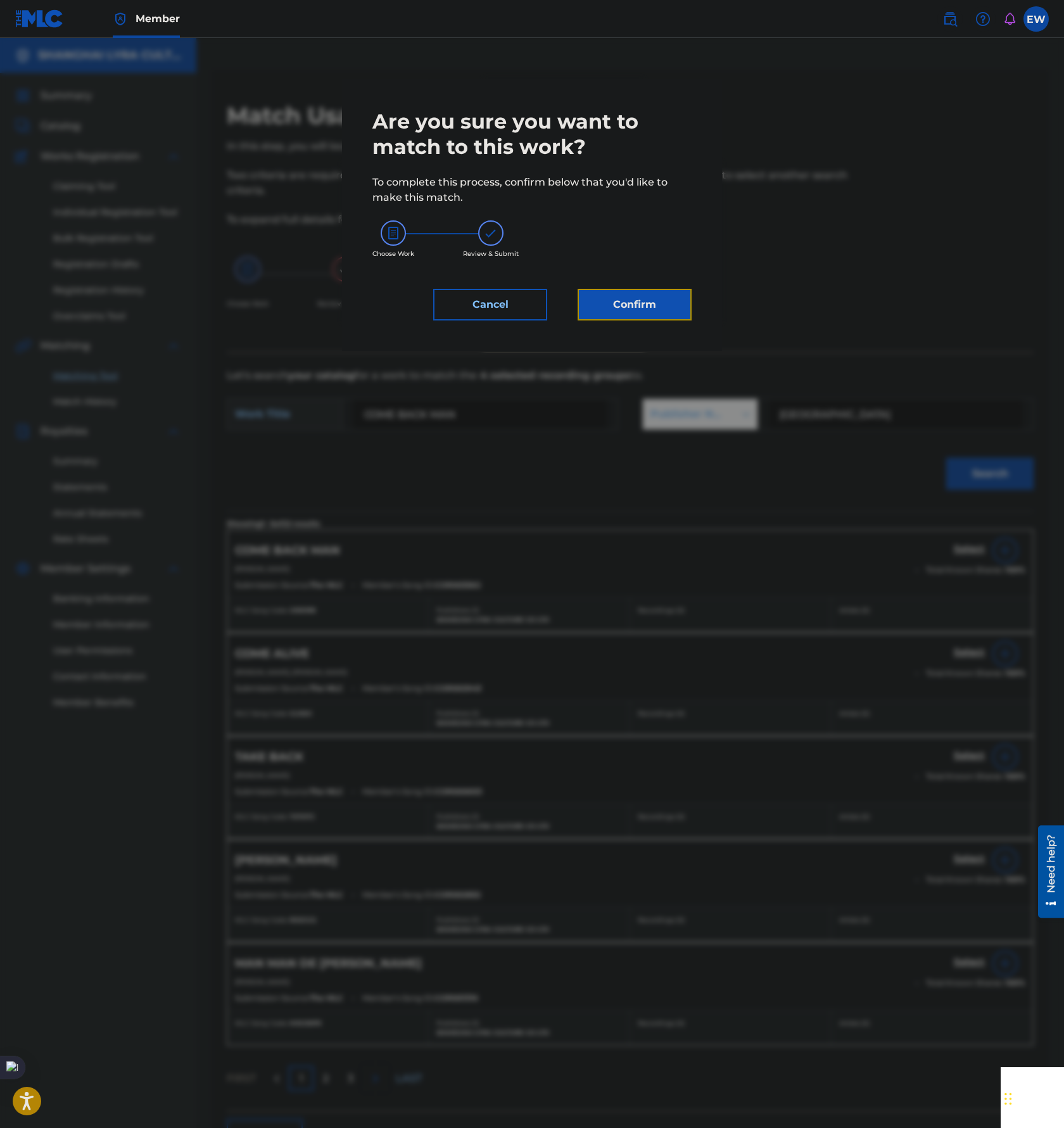
click at [649, 302] on button "Confirm" at bounding box center [634, 304] width 114 height 31
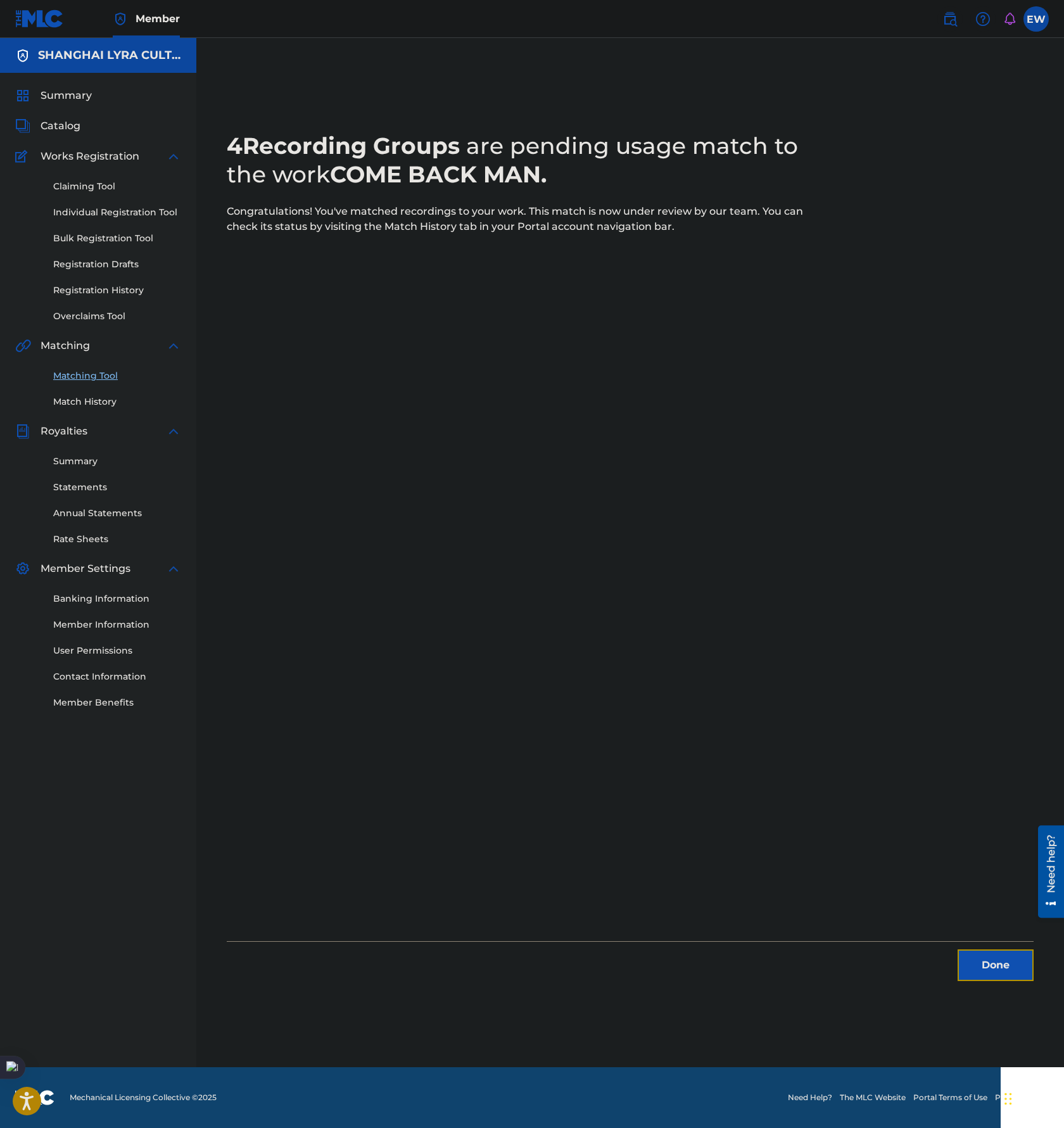
click at [968, 969] on button "Done" at bounding box center [995, 964] width 76 height 31
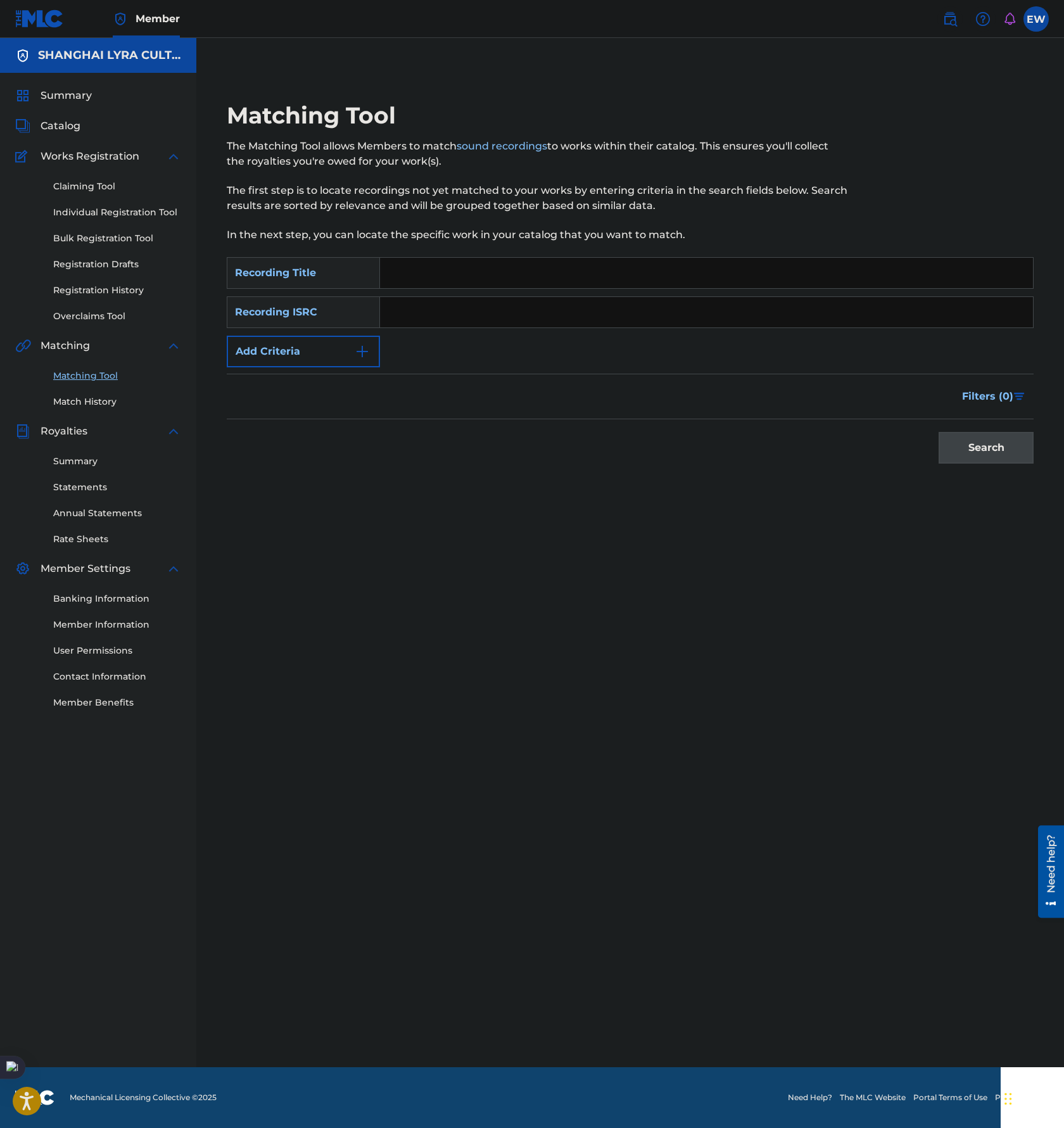
click at [511, 269] on input "Search Form" at bounding box center [707, 273] width 653 height 30
paste input "色宴"
type input "色宴"
click at [319, 346] on button "Add Criteria" at bounding box center [302, 351] width 153 height 31
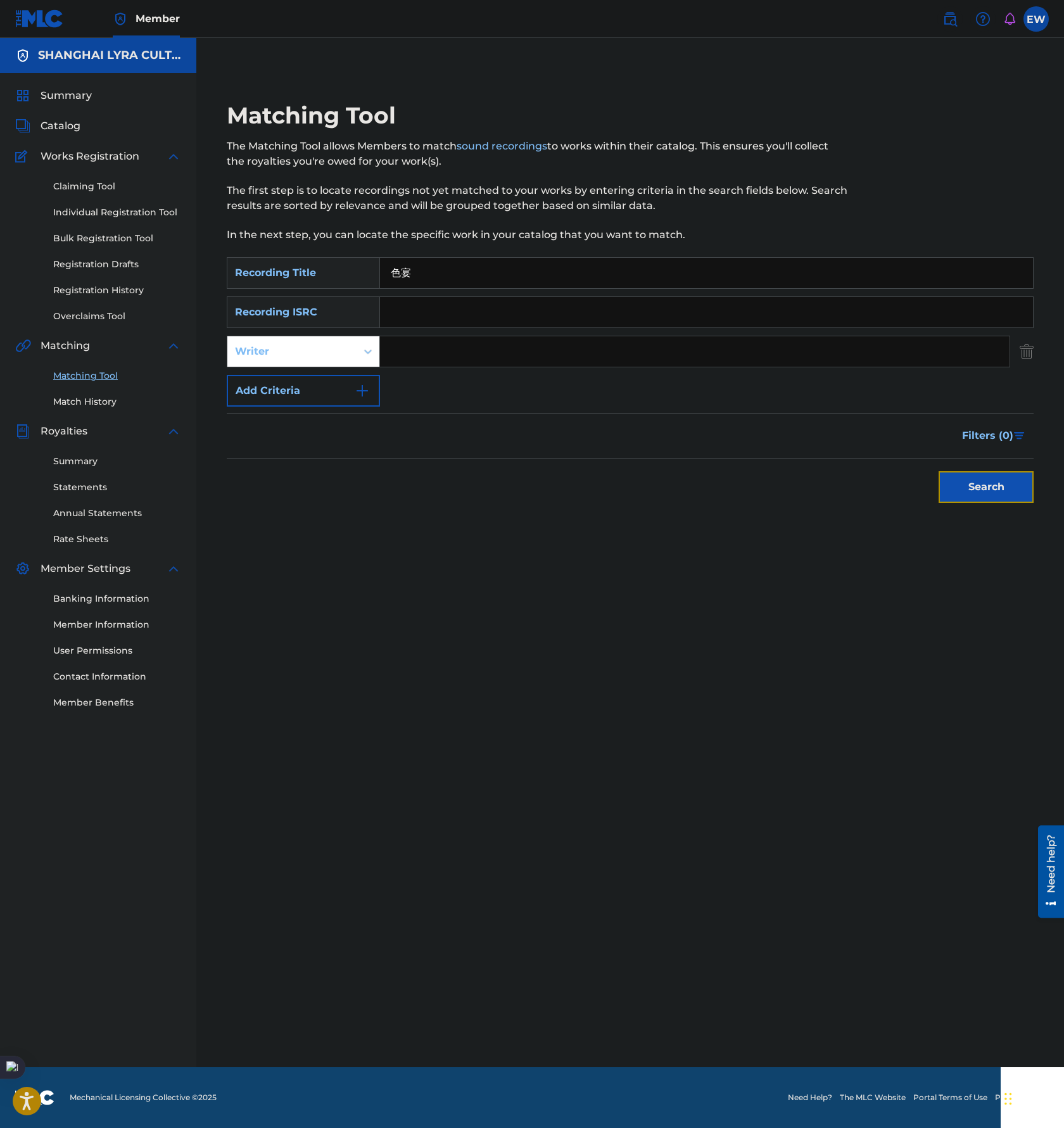
click at [956, 490] on button "Search" at bounding box center [986, 487] width 95 height 31
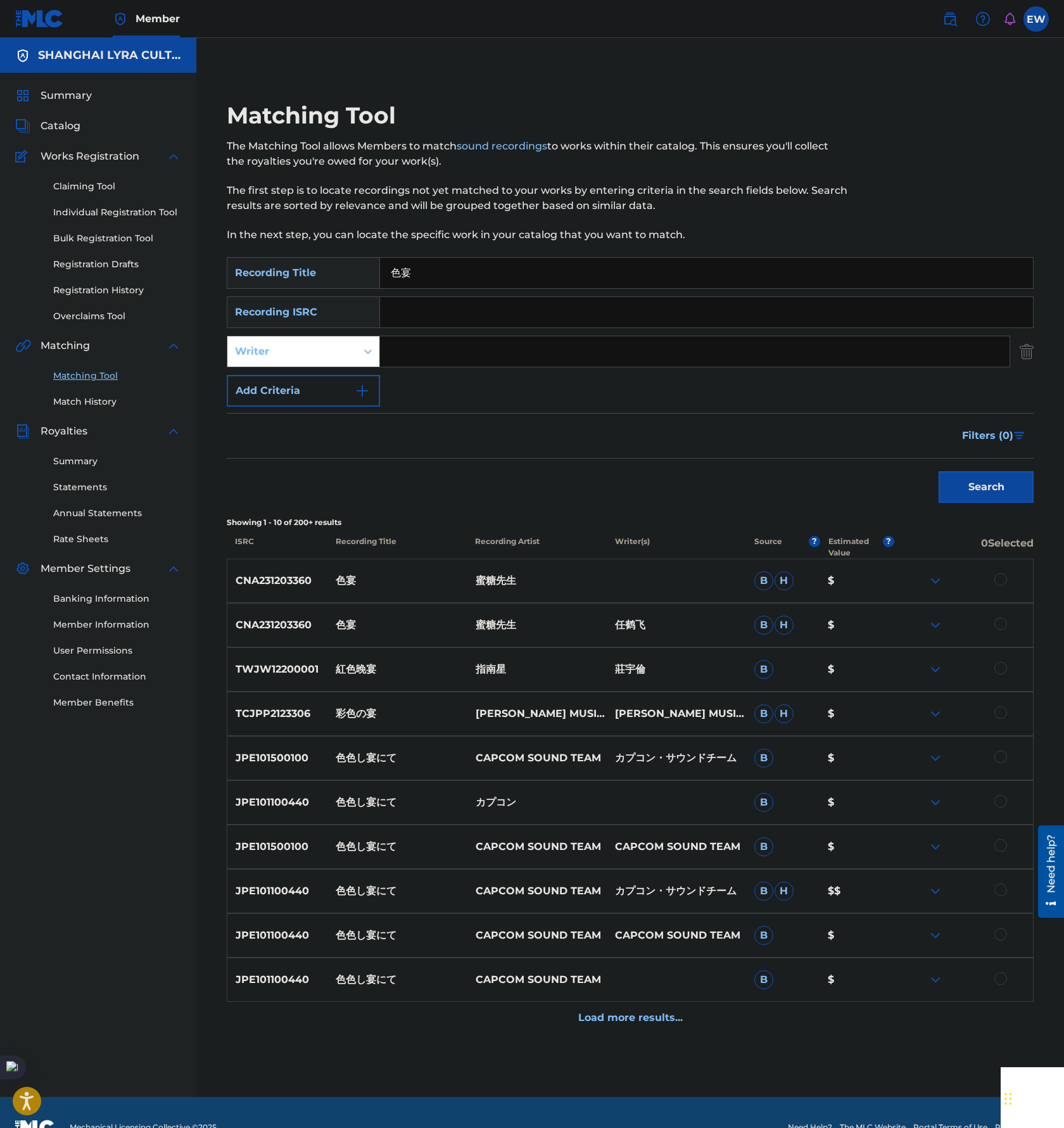
click at [1004, 625] on div at bounding box center [1001, 623] width 13 height 13
click at [1003, 587] on div at bounding box center [964, 581] width 140 height 15
click at [1002, 584] on div at bounding box center [1001, 580] width 13 height 13
click at [906, 1027] on button "Match 2 Groups" at bounding box center [890, 1024] width 140 height 31
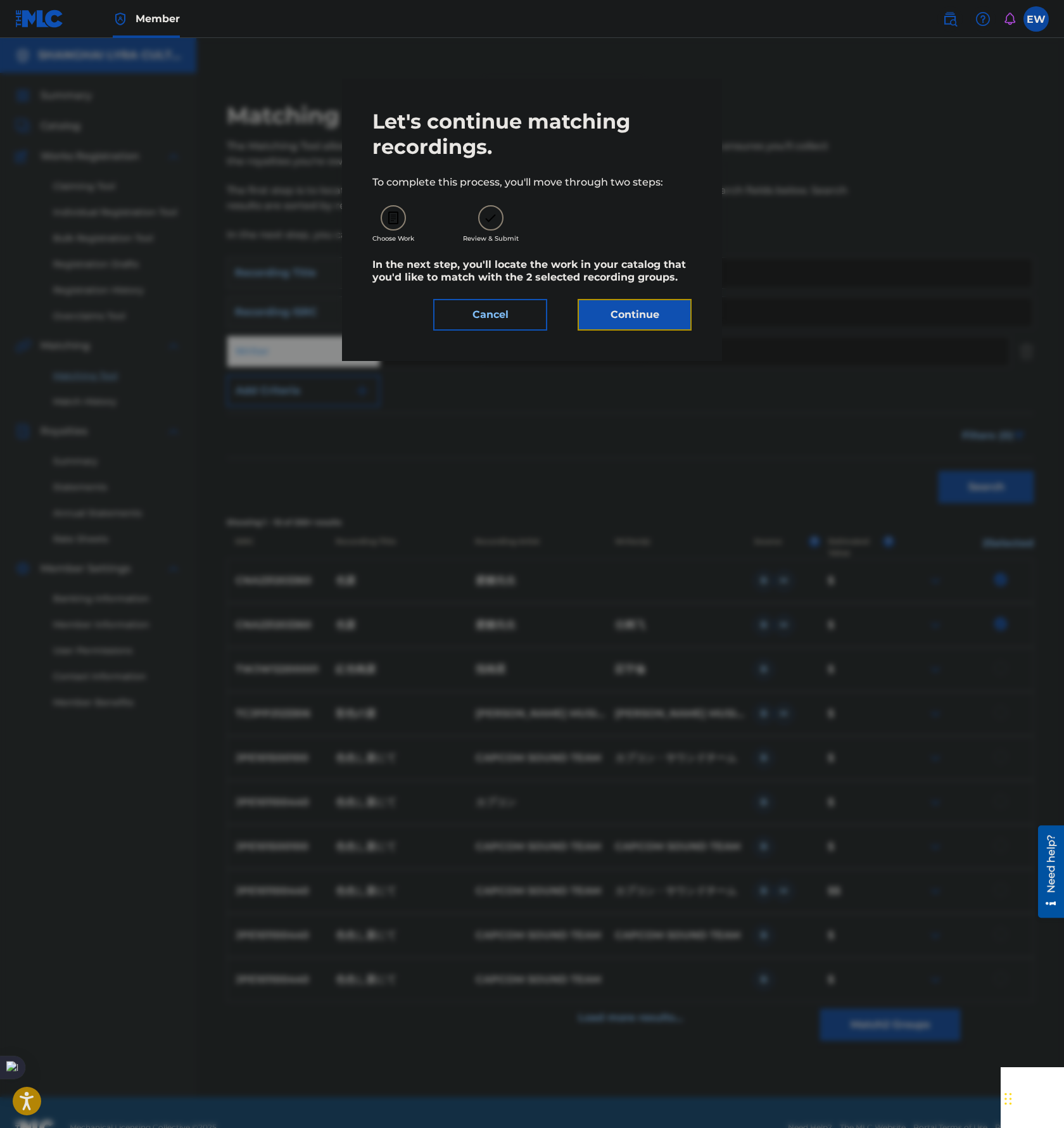
click at [624, 329] on button "Continue" at bounding box center [634, 314] width 114 height 31
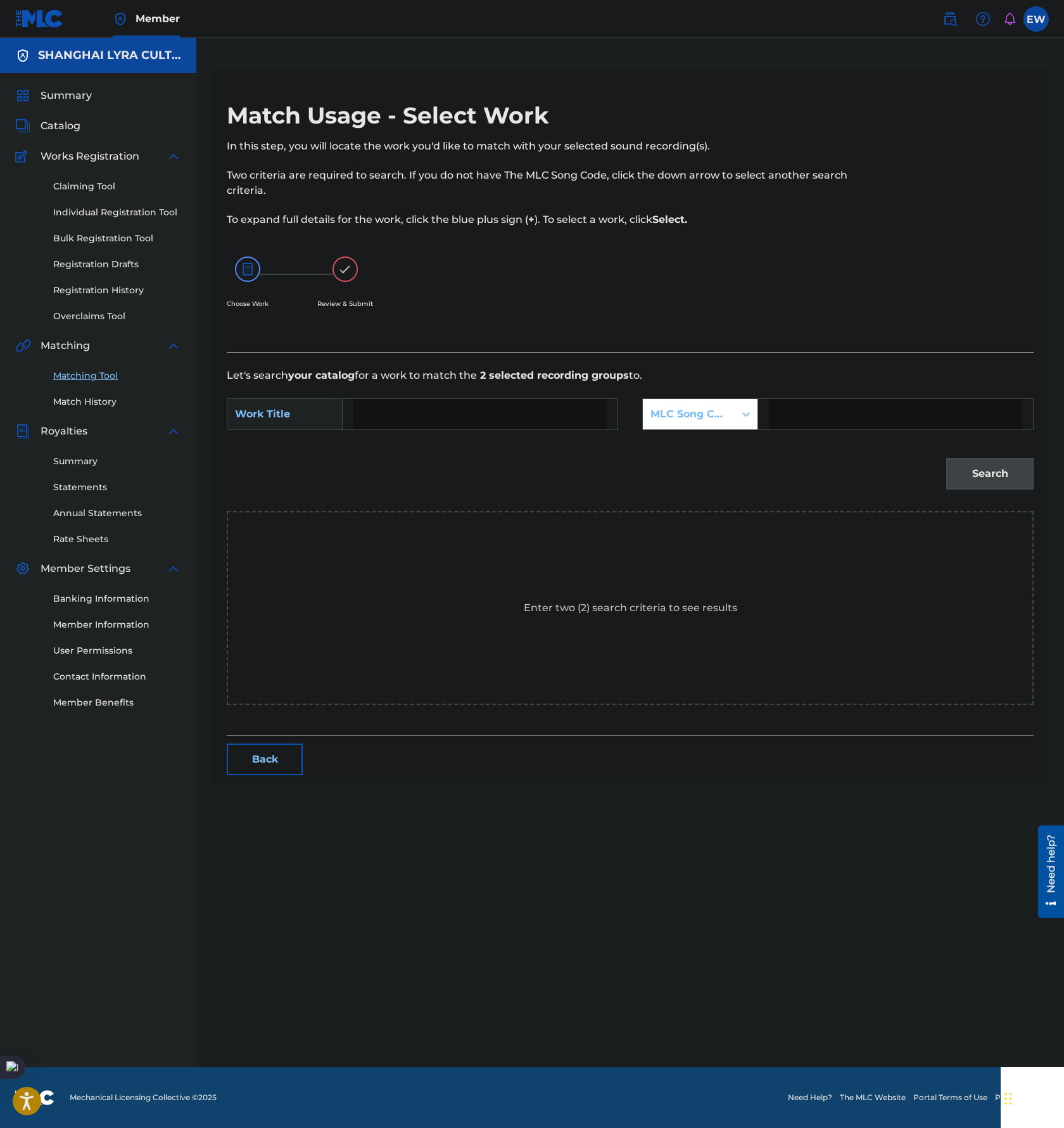
click at [437, 414] on input "Search Form" at bounding box center [480, 414] width 253 height 30
paste input "SE YAN"
type input "SE YAN"
click at [692, 411] on div "MLC Song Code" at bounding box center [689, 414] width 77 height 15
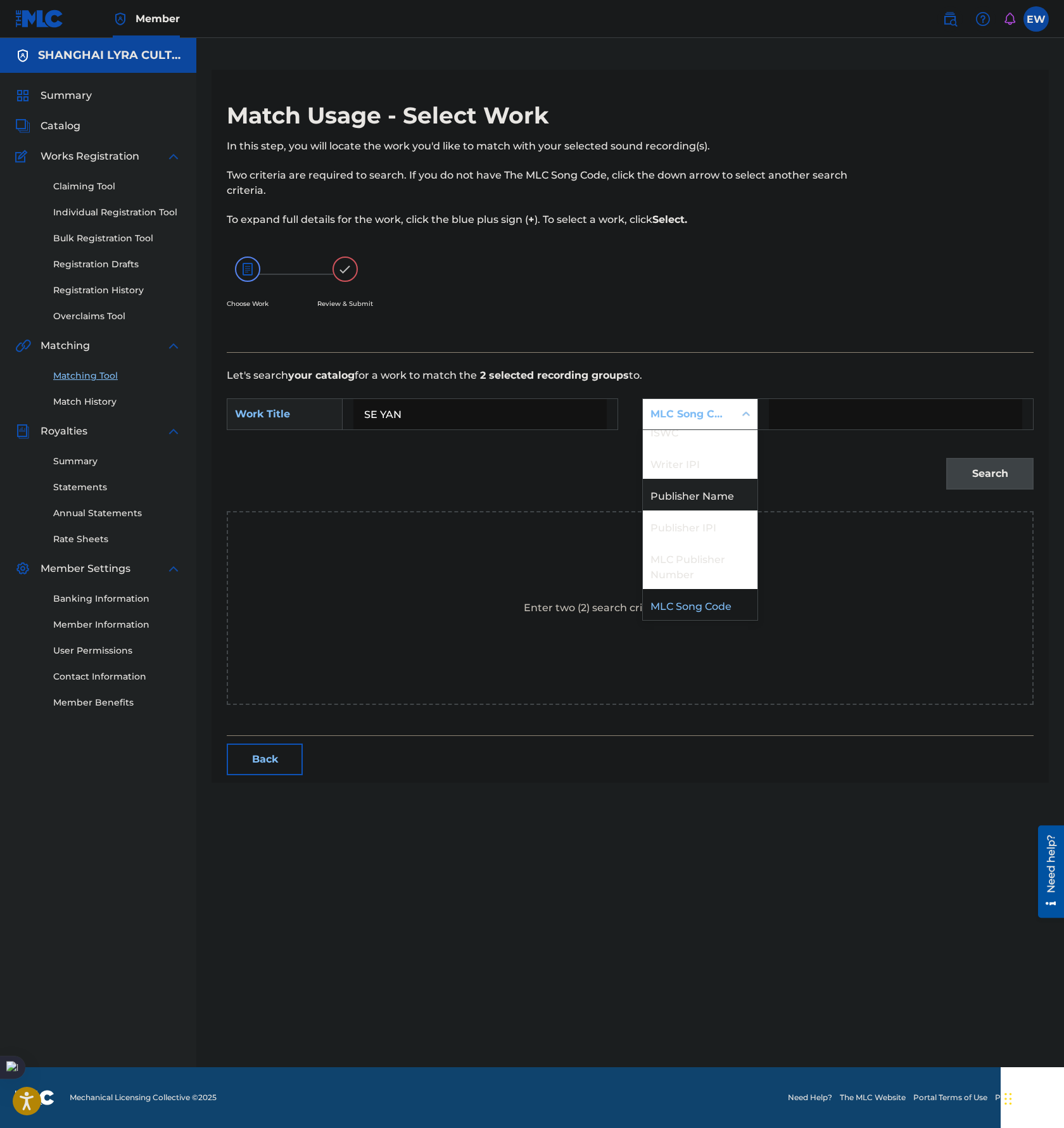
click at [700, 488] on div "Publisher Name" at bounding box center [701, 494] width 115 height 31
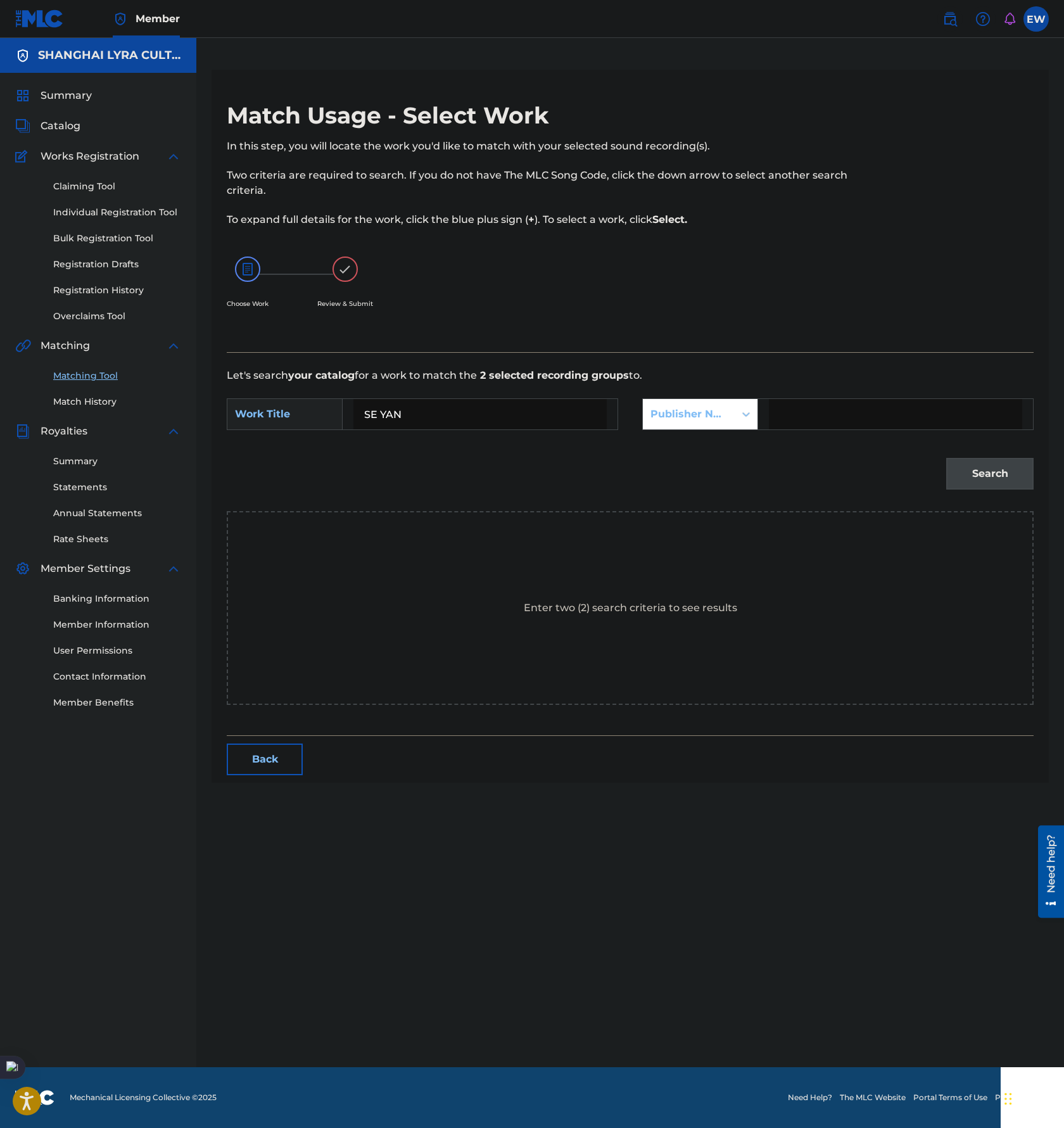
click at [826, 413] on input "Search Form" at bounding box center [895, 414] width 253 height 30
type input "[GEOGRAPHIC_DATA]"
click at [971, 464] on button "Search" at bounding box center [991, 473] width 88 height 31
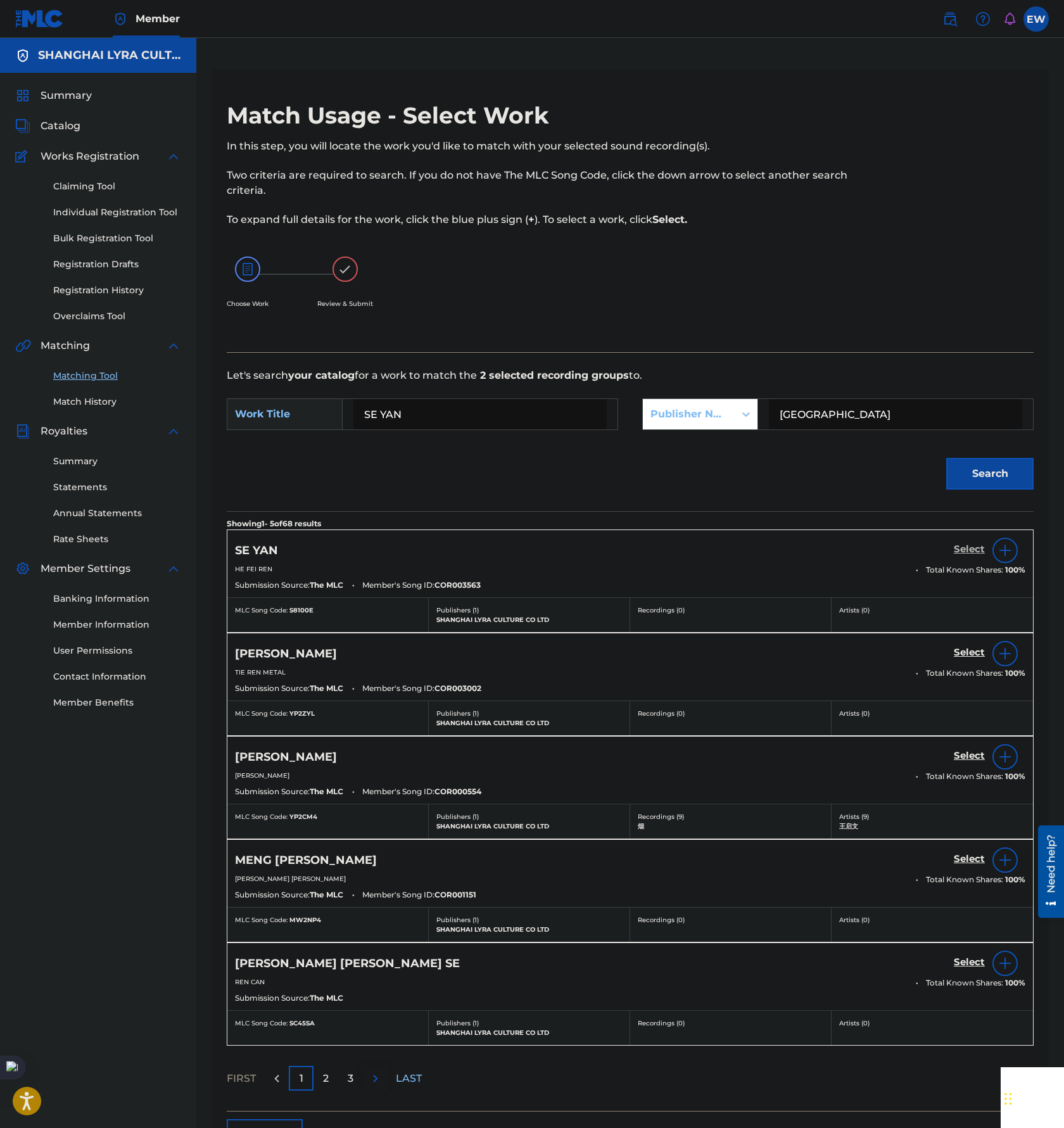
click at [963, 546] on h5 "Select" at bounding box center [969, 548] width 31 height 12
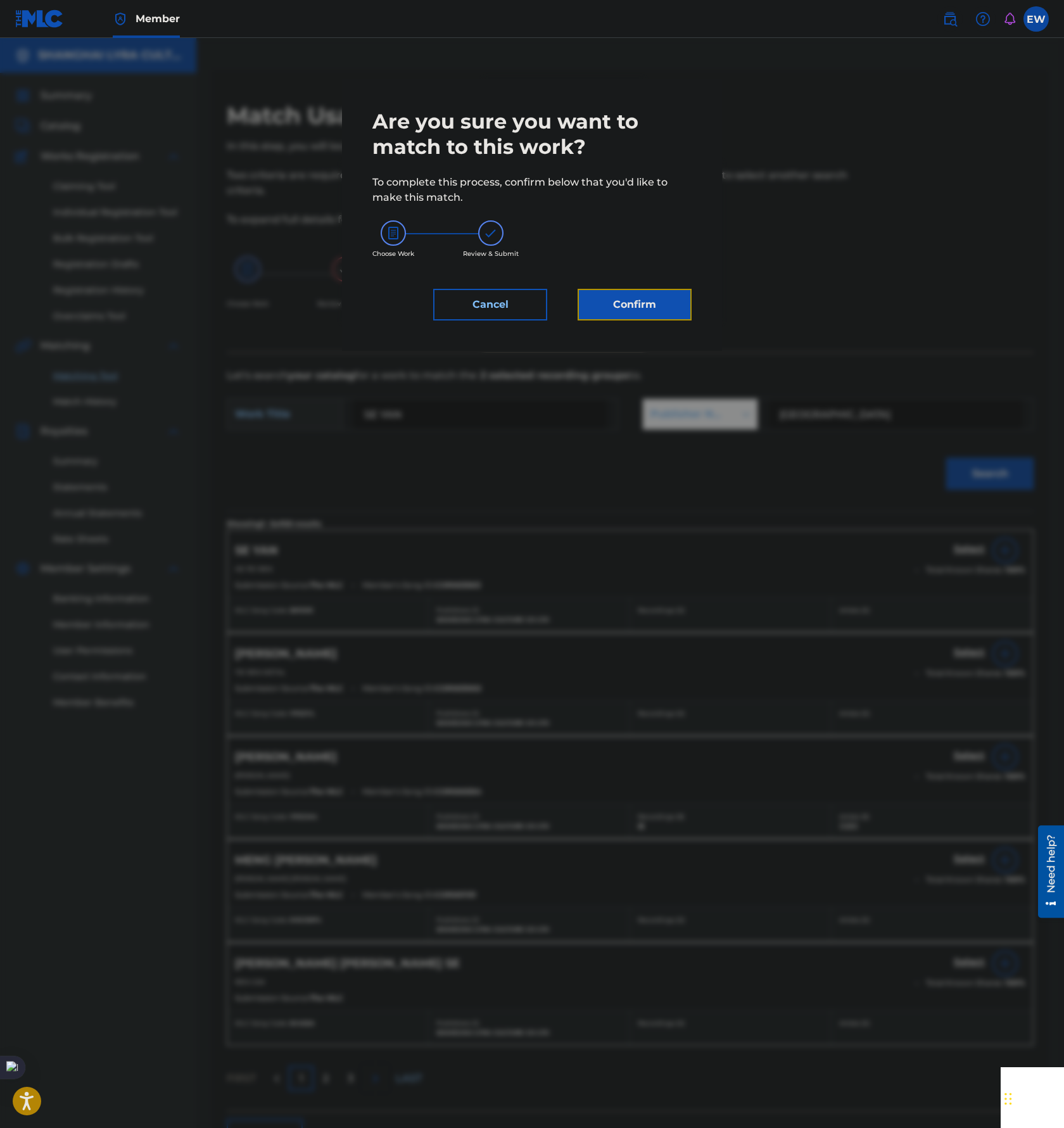
click at [674, 313] on button "Confirm" at bounding box center [634, 304] width 114 height 31
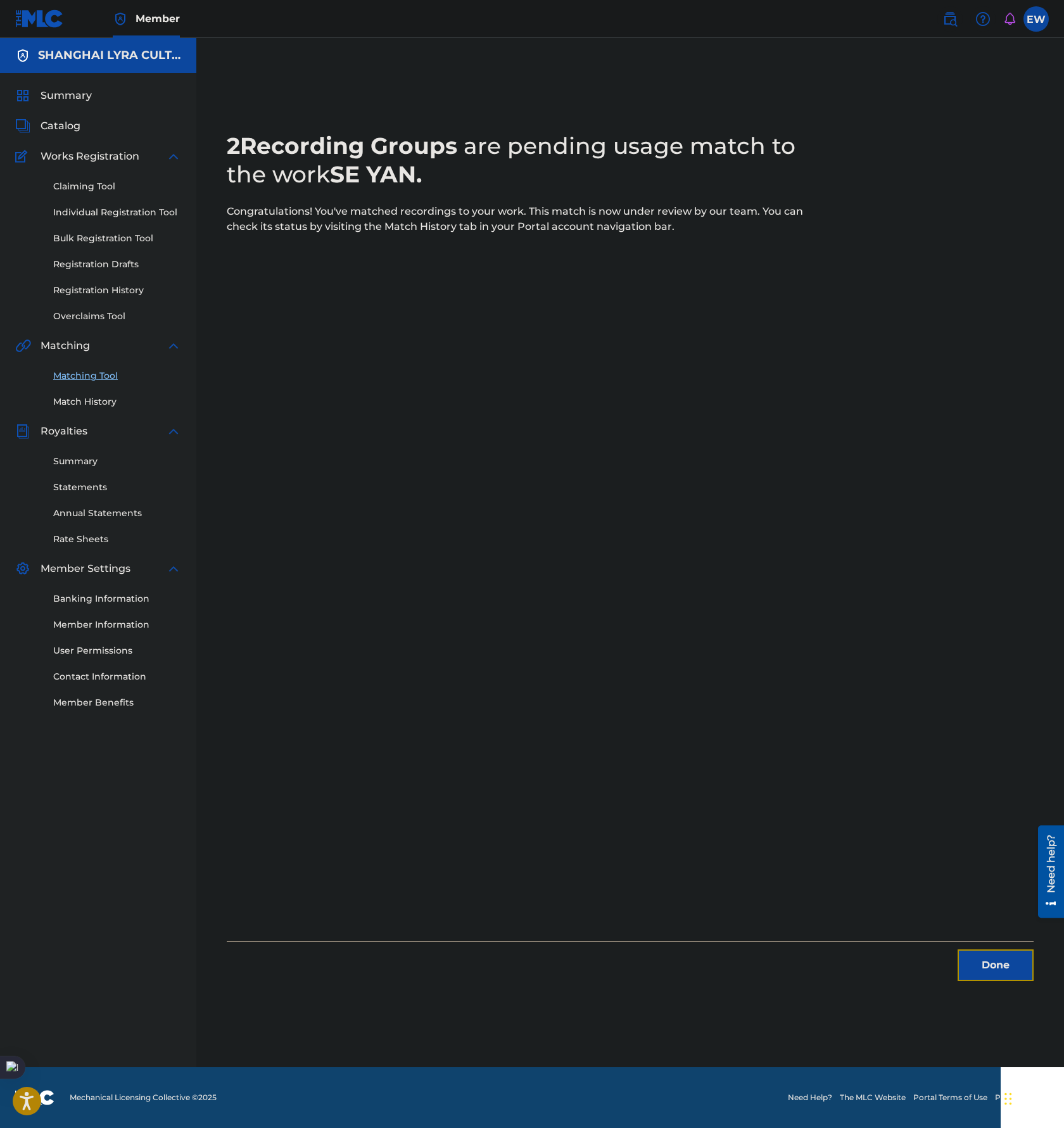
drag, startPoint x: 1002, startPoint y: 967, endPoint x: 817, endPoint y: 804, distance: 246.6
click at [1003, 967] on button "Done" at bounding box center [995, 964] width 76 height 31
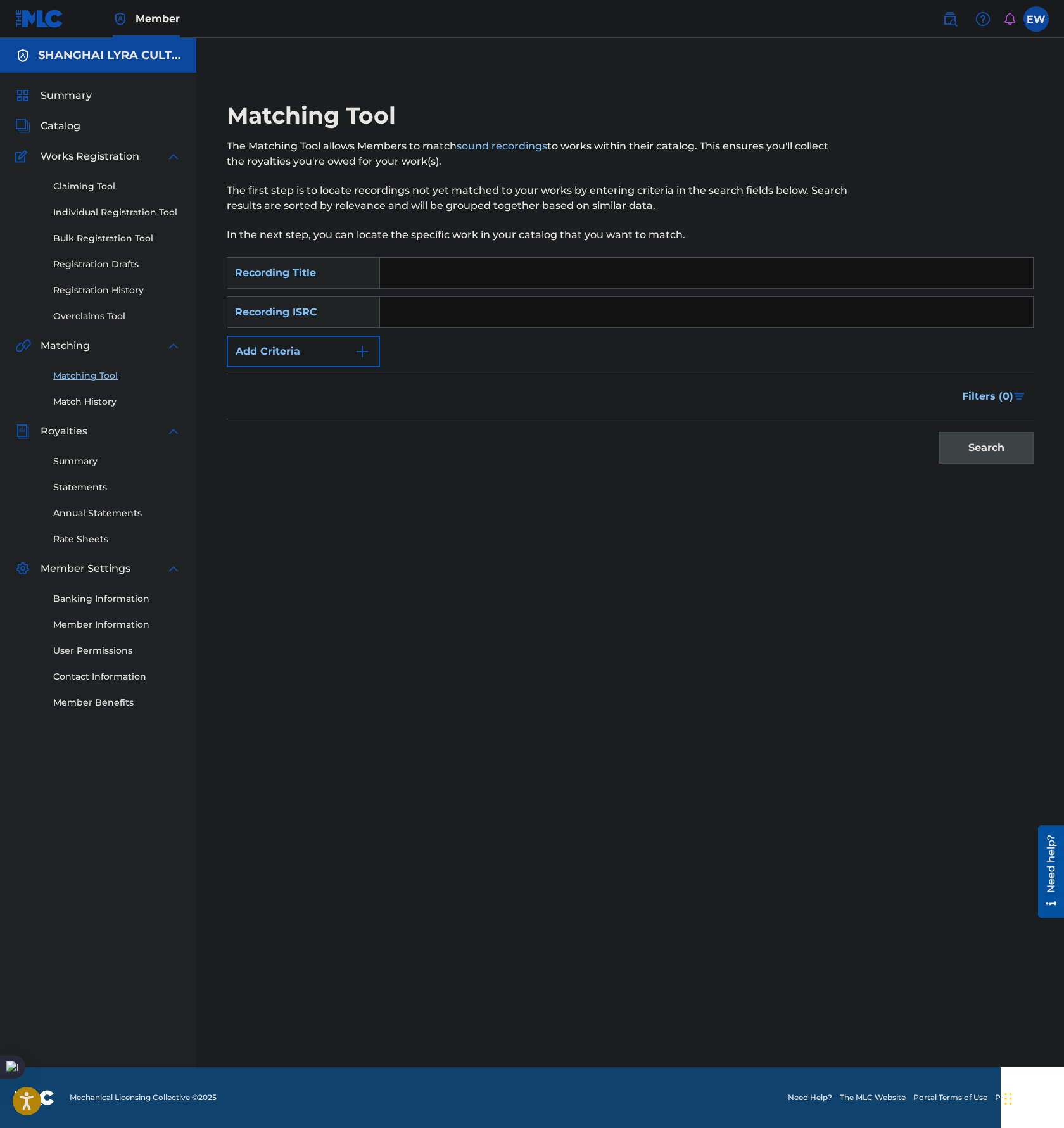
click at [491, 281] on input "Search Form" at bounding box center [707, 273] width 653 height 30
paste input "HEY [PERSON_NAME]"
type input "HEY [PERSON_NAME]"
click at [314, 371] on form "SearchWithCriteria34eebbc9-70c9-4ab2-9619-45160d955f5a Recording Title HEY JACK…" at bounding box center [630, 363] width 807 height 213
click at [327, 359] on button "Add Criteria" at bounding box center [302, 351] width 153 height 31
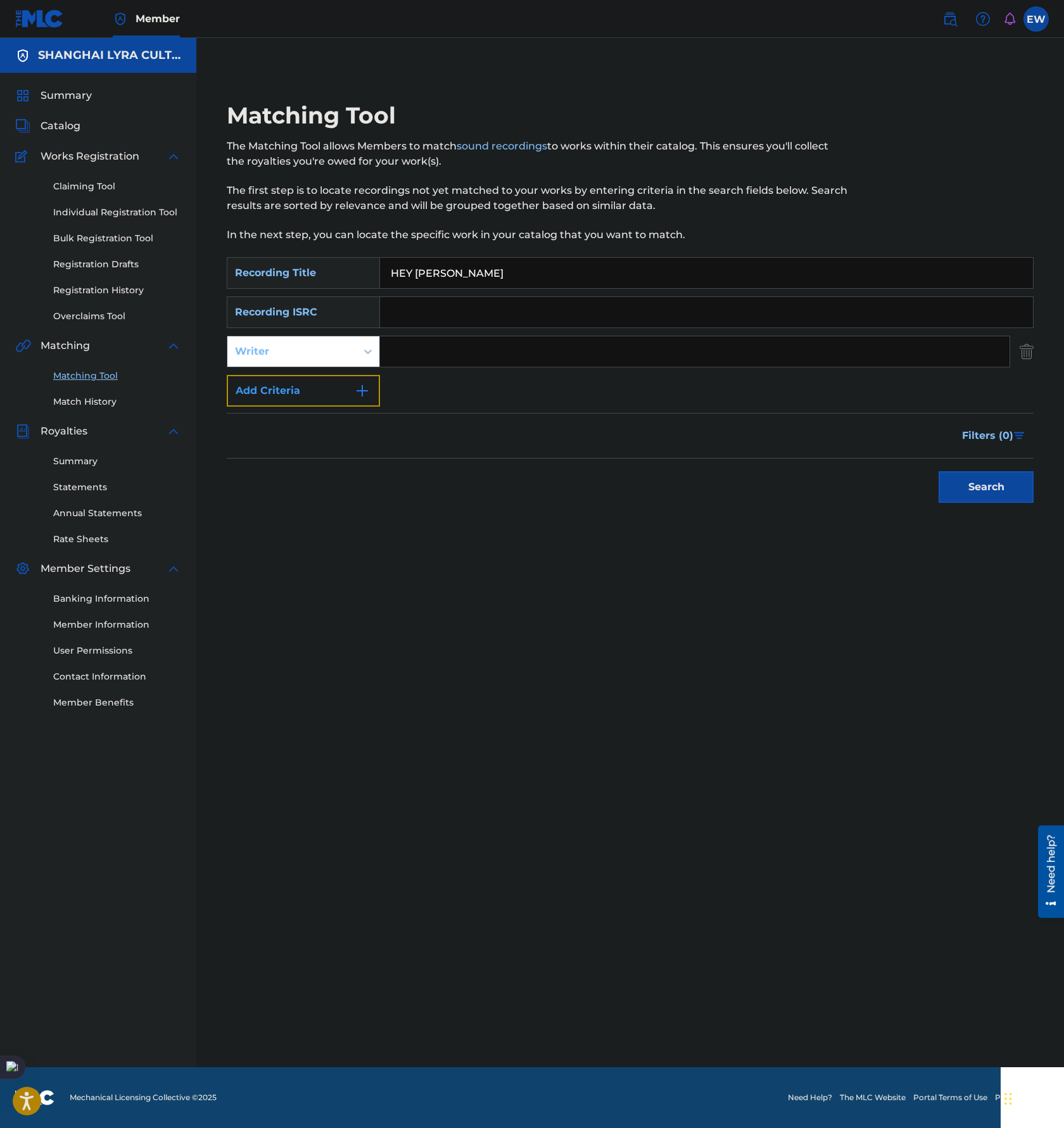
click at [327, 378] on button "Add Criteria" at bounding box center [302, 390] width 153 height 31
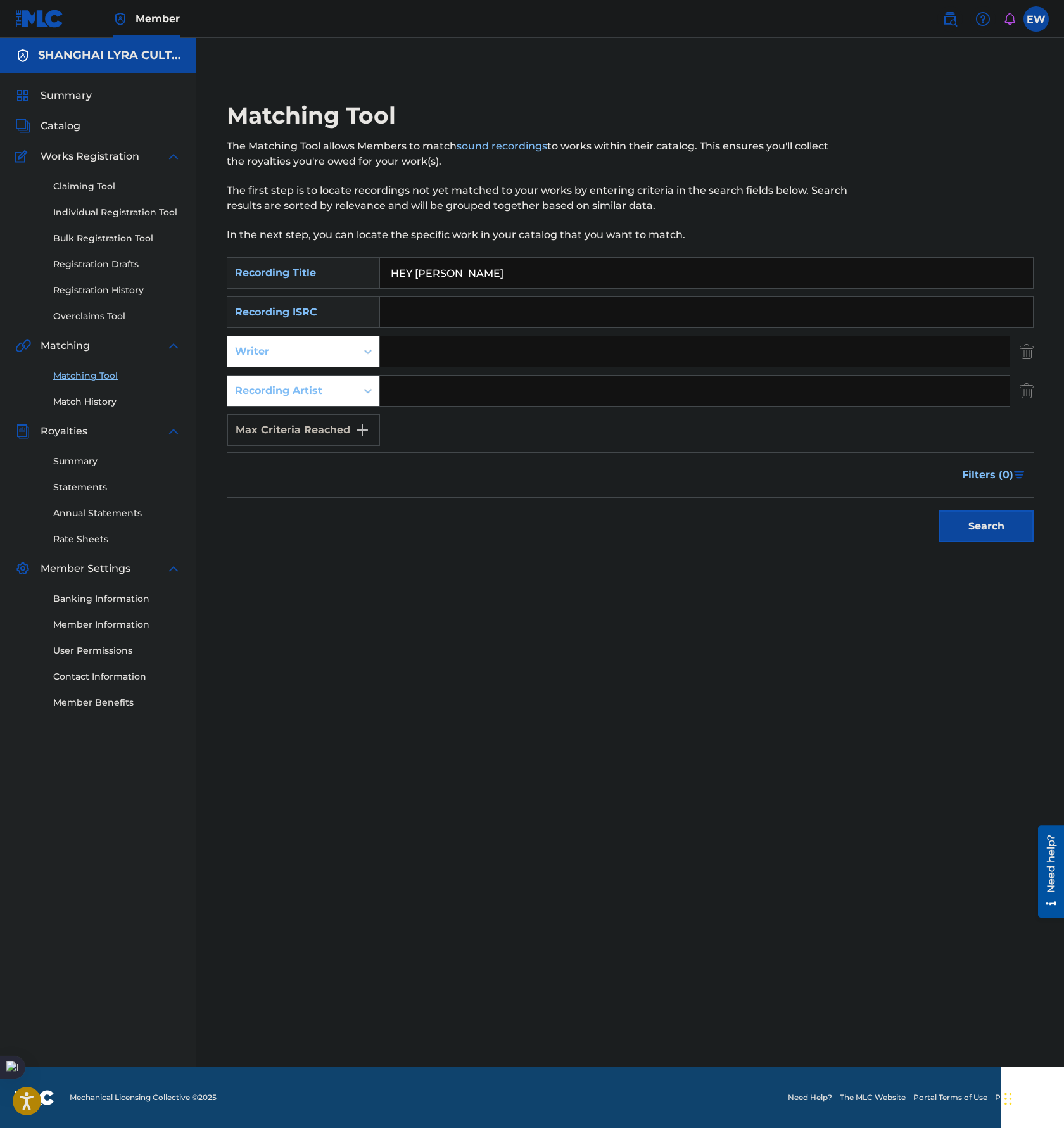
drag, startPoint x: 554, startPoint y: 401, endPoint x: 648, endPoint y: 403, distance: 94.0
click at [554, 401] on input "Search Form" at bounding box center [695, 391] width 630 height 30
paste input "魔力大巴"
type input "魔力大巴"
click at [985, 516] on button "Search" at bounding box center [986, 526] width 95 height 31
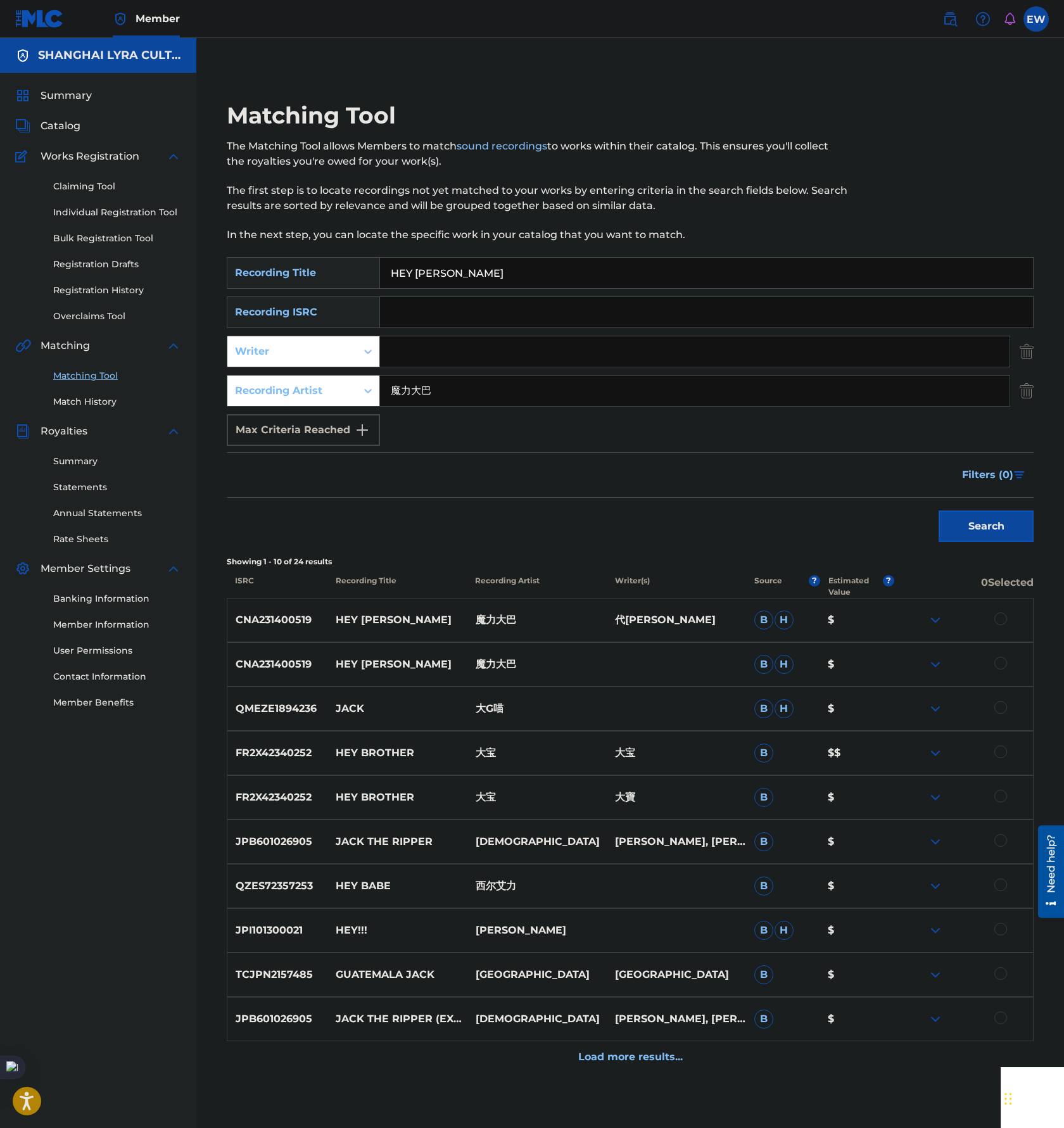
click at [1000, 663] on div at bounding box center [1001, 663] width 13 height 13
click at [1000, 632] on div "CNA231400519 HEY JACK 魔力大巴 代鑫 B H $" at bounding box center [630, 620] width 807 height 45
click at [1001, 621] on div at bounding box center [1001, 619] width 13 height 13
click at [864, 1016] on button "Match 2 Groups" at bounding box center [890, 1024] width 140 height 31
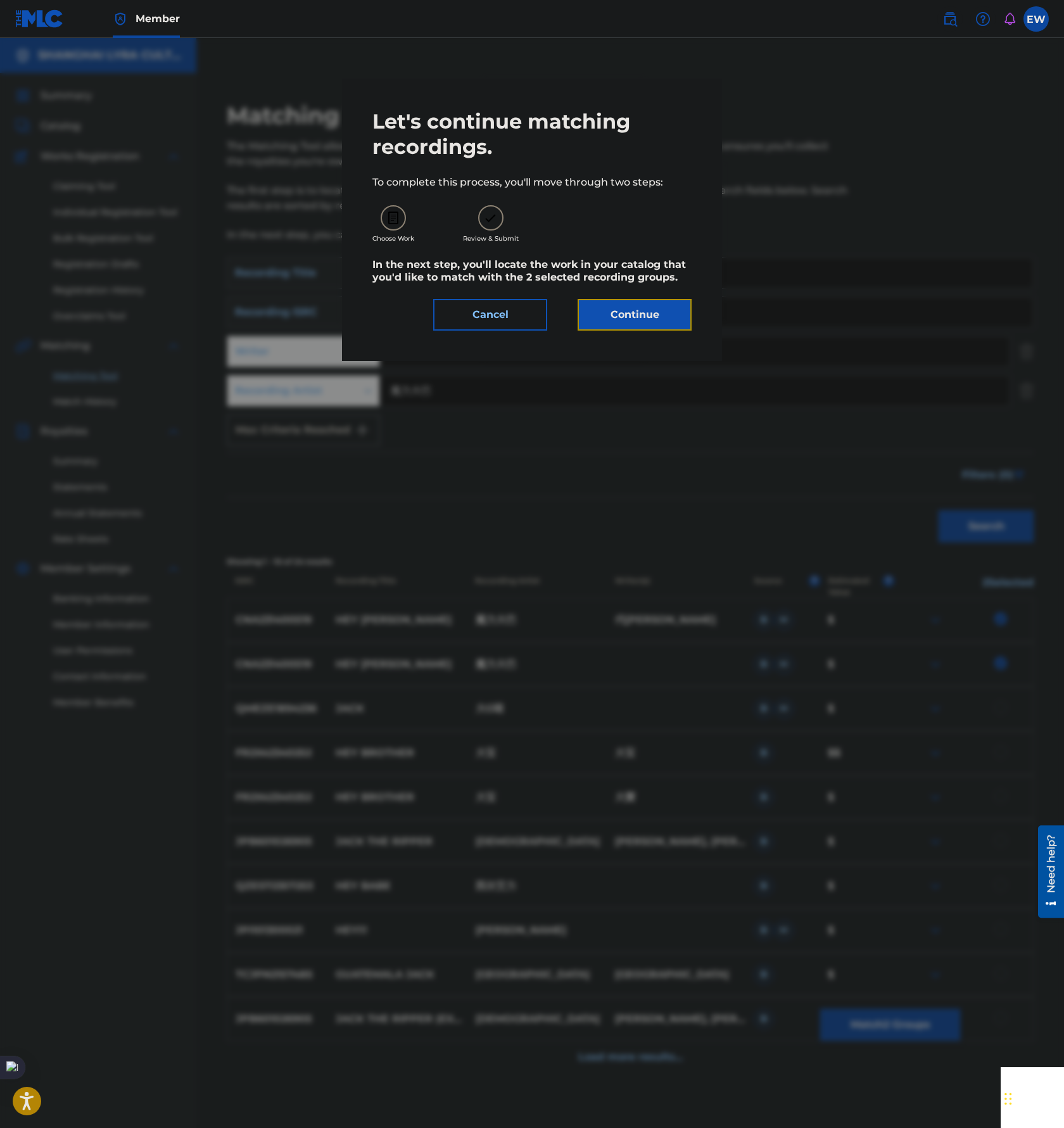
click at [621, 313] on button "Continue" at bounding box center [634, 314] width 114 height 31
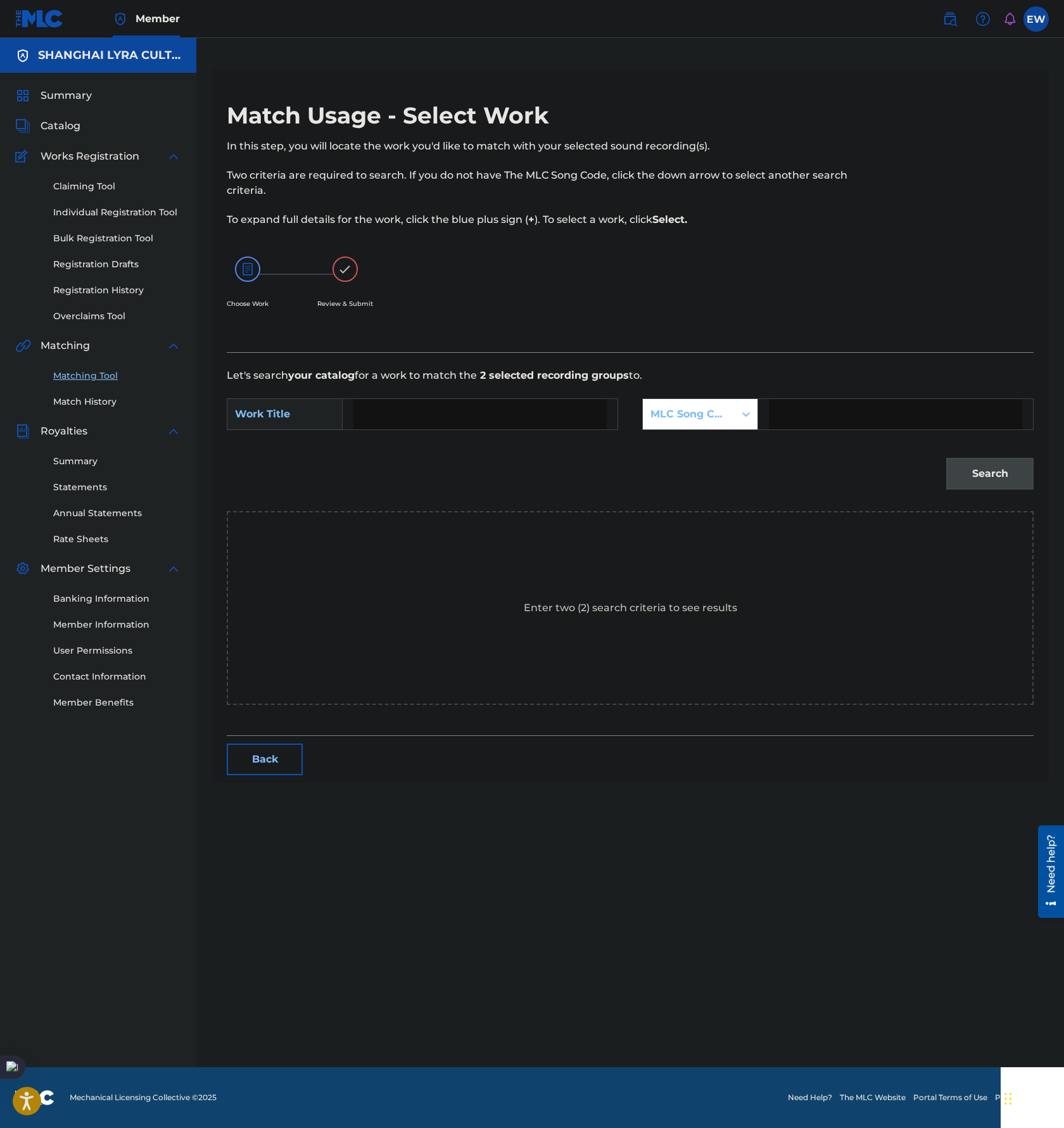
click at [516, 420] on input "Search Form" at bounding box center [480, 414] width 253 height 30
paste input "Hey [PERSON_NAME]"
type input "Hey [PERSON_NAME]"
click at [697, 409] on div "MLC Song Code" at bounding box center [689, 414] width 77 height 15
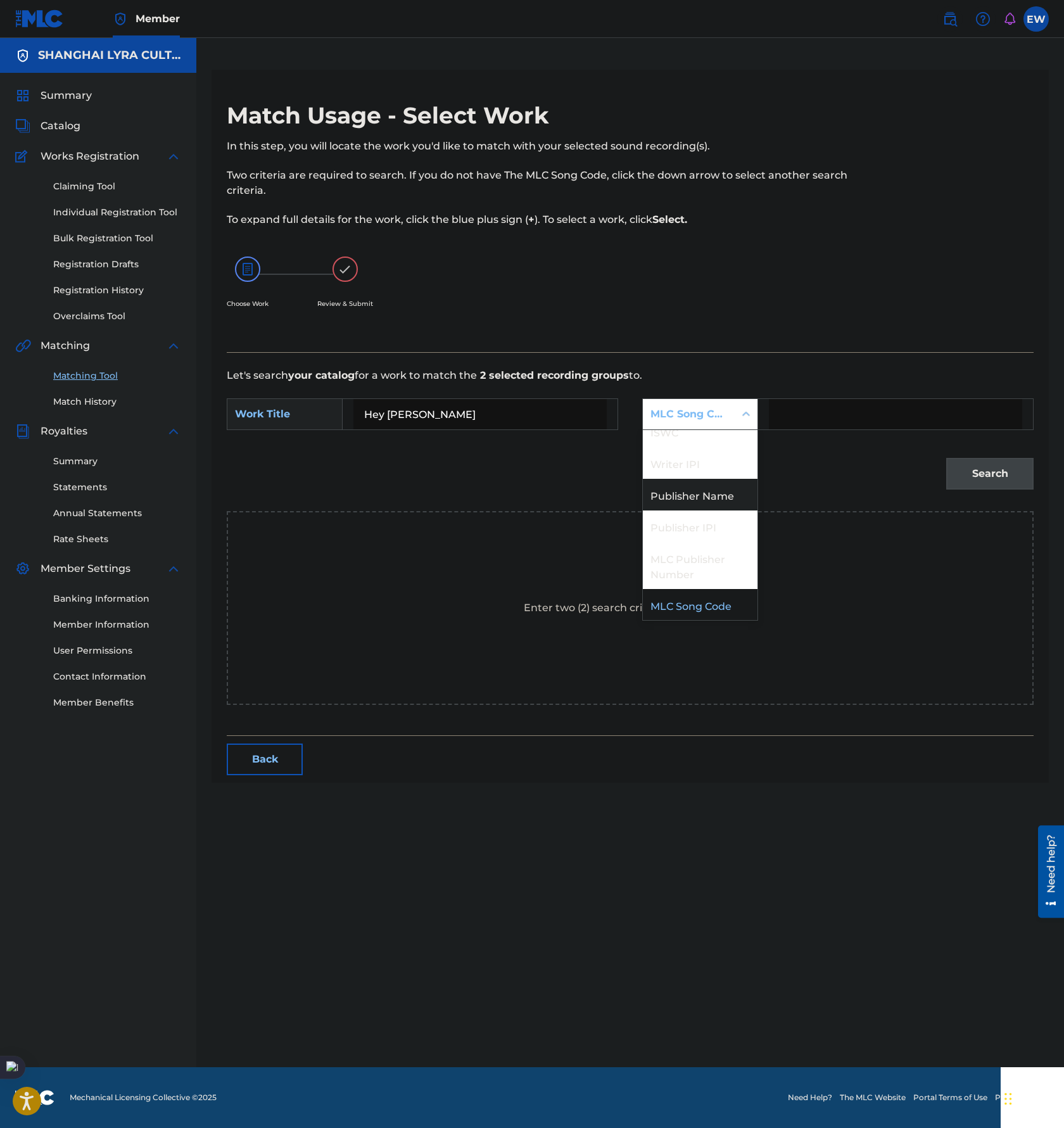
click at [691, 498] on div "Publisher Name" at bounding box center [701, 494] width 115 height 31
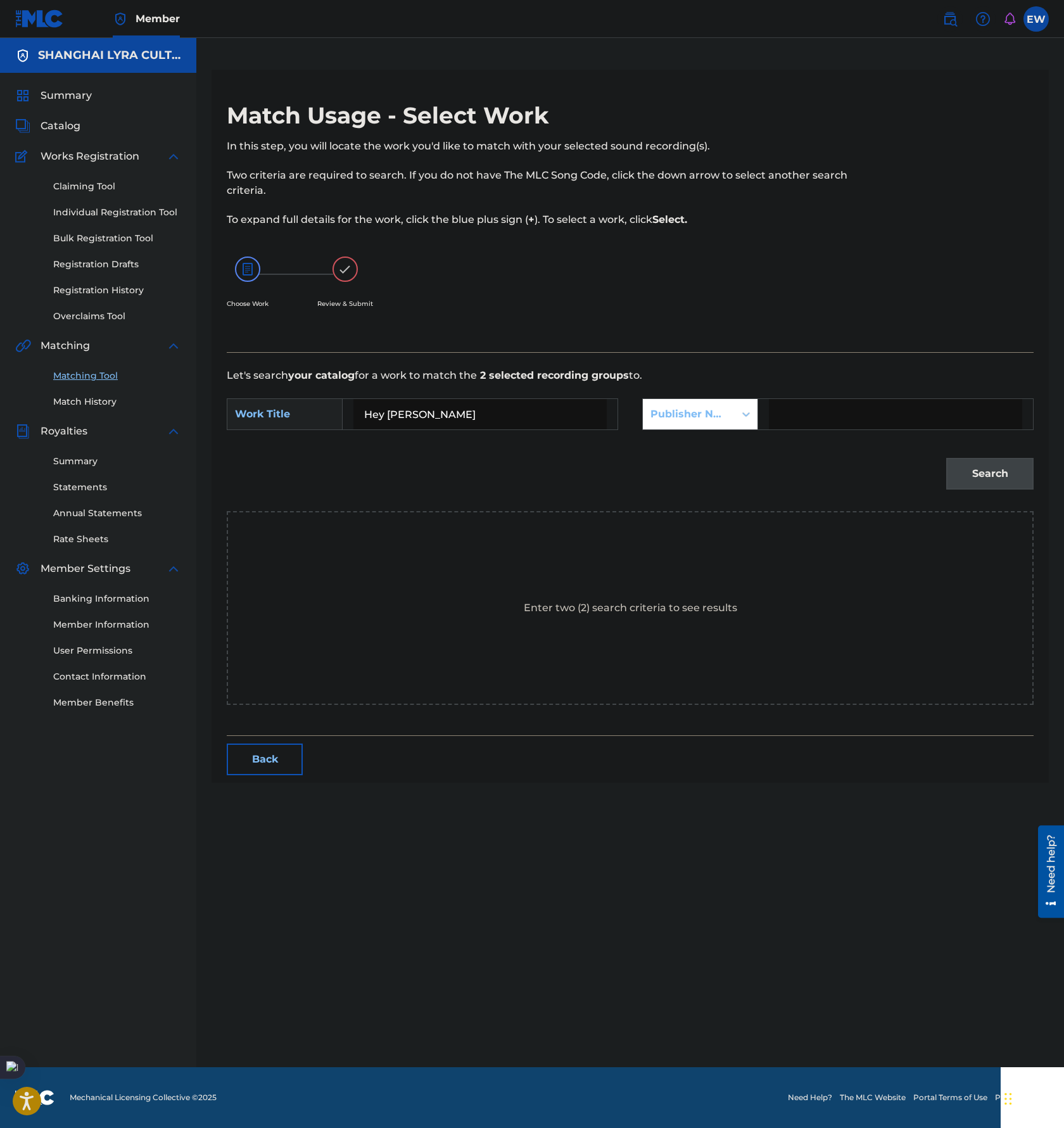
click at [824, 418] on input "Search Form" at bounding box center [895, 414] width 253 height 30
type input "[GEOGRAPHIC_DATA]"
click at [1024, 476] on button "Search" at bounding box center [991, 473] width 88 height 31
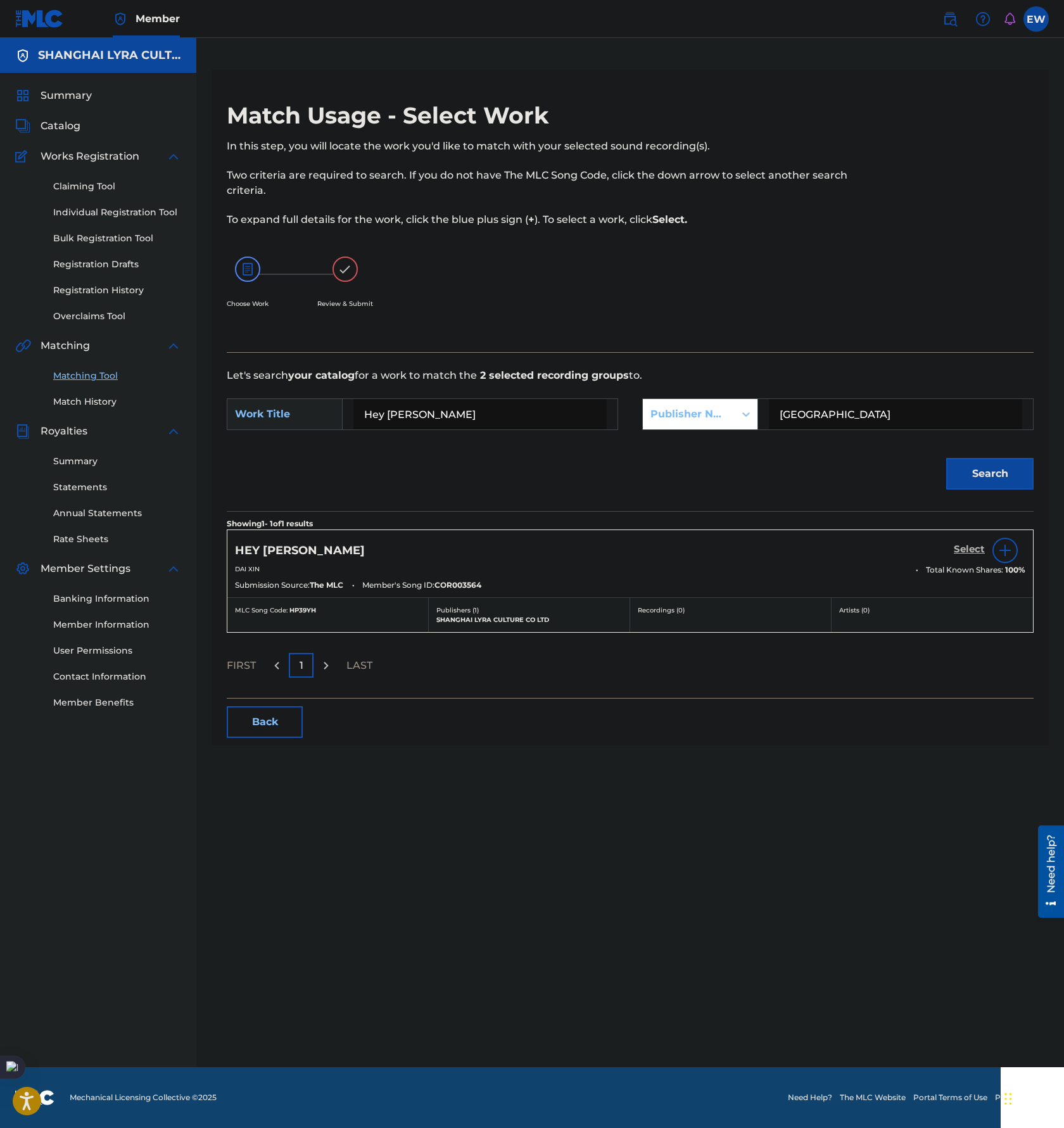
click at [970, 549] on h5 "Select" at bounding box center [969, 548] width 31 height 12
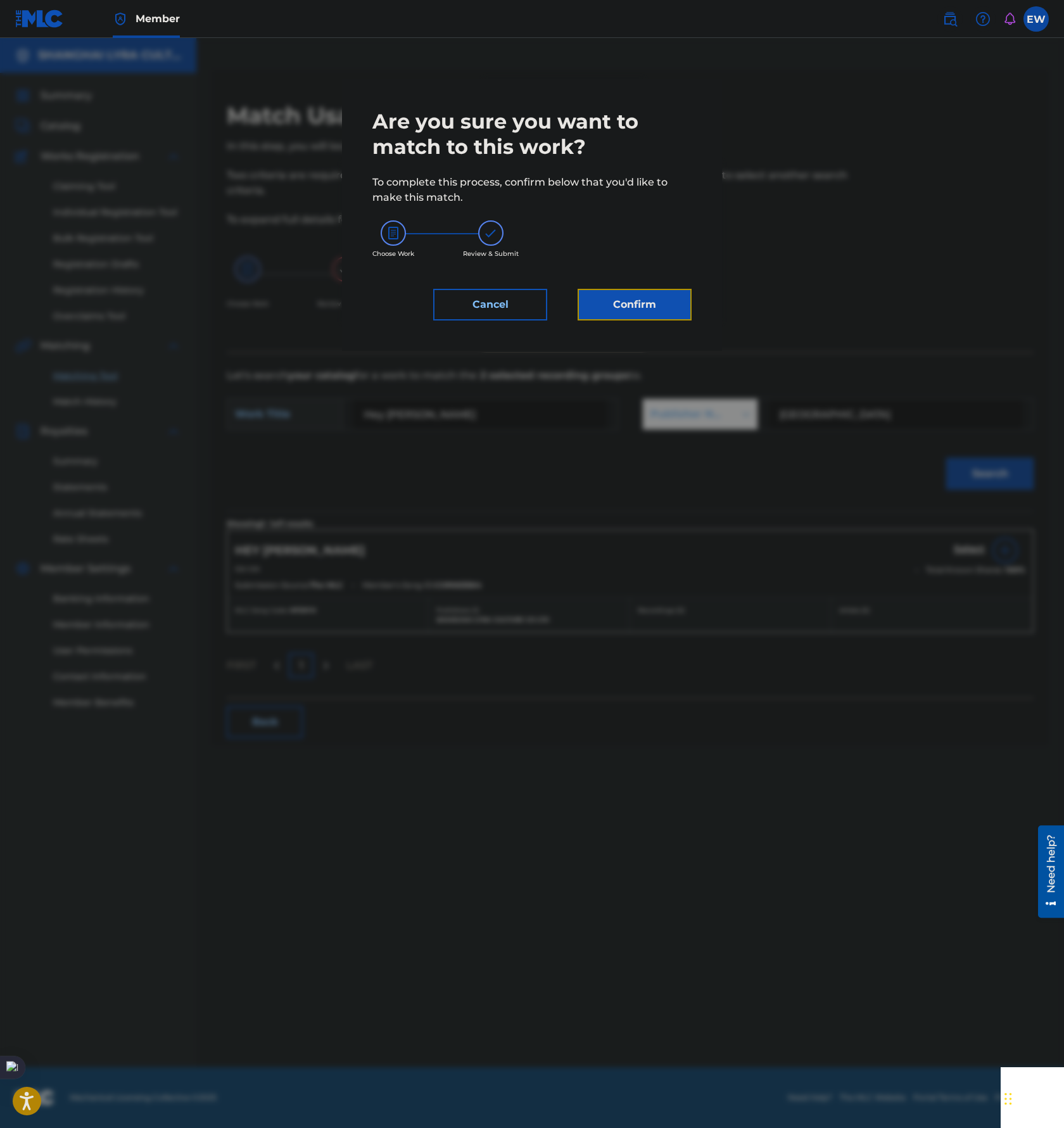
click at [624, 316] on button "Confirm" at bounding box center [634, 304] width 114 height 31
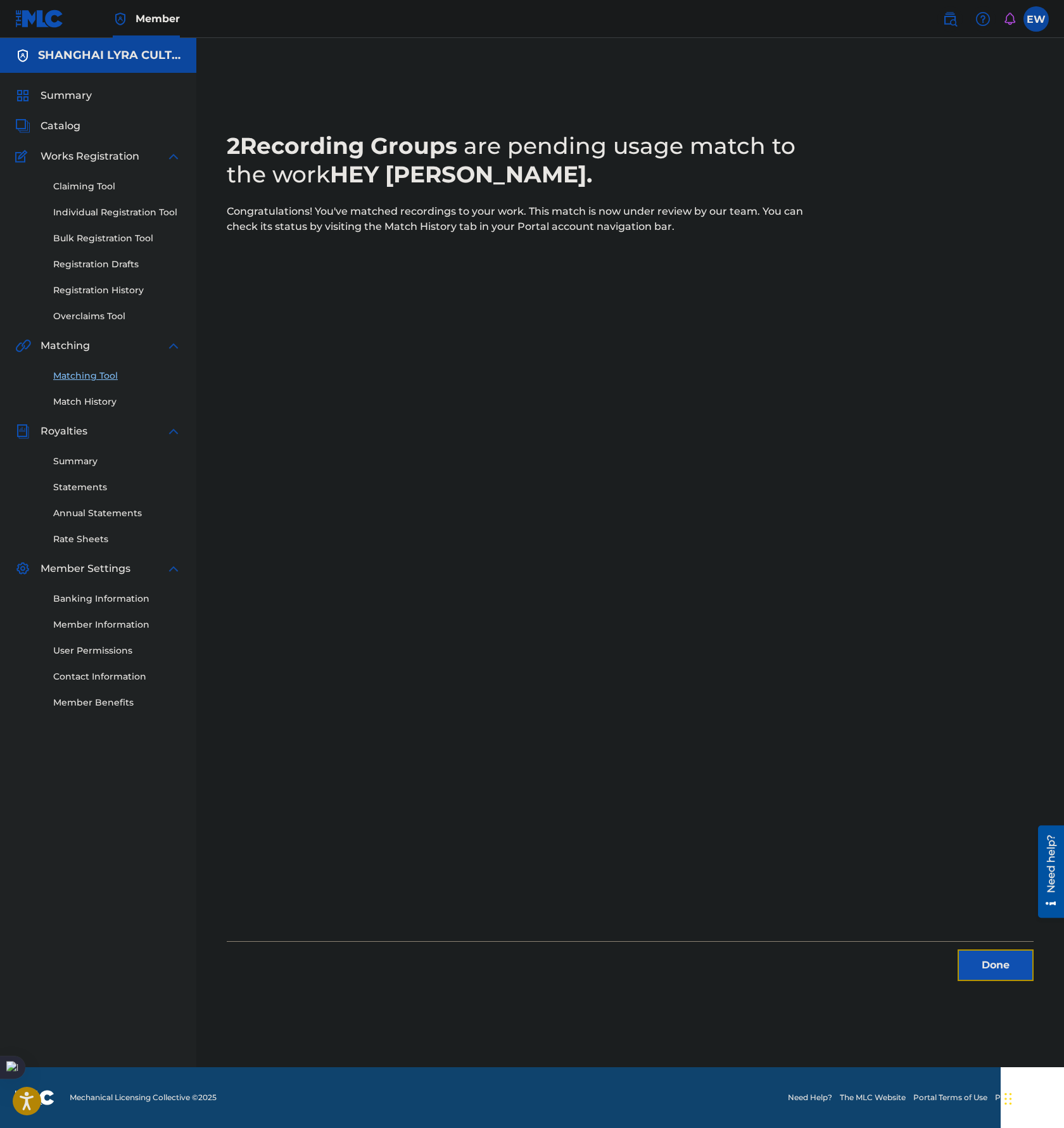
click at [992, 964] on button "Done" at bounding box center [995, 964] width 76 height 31
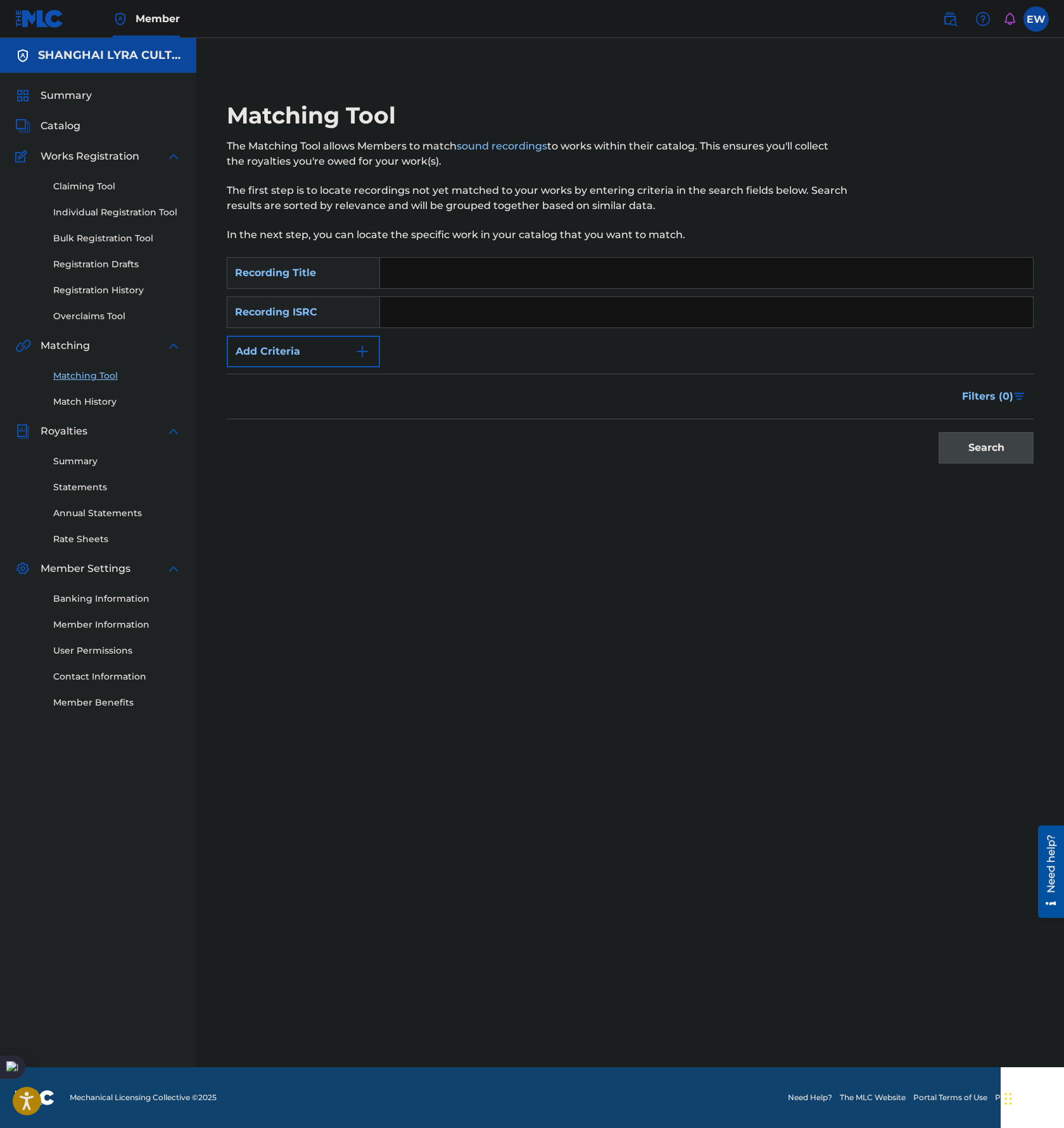
click at [438, 265] on input "Search Form" at bounding box center [707, 273] width 653 height 30
paste input "摇滚明星"
type input "摇滚明星"
click at [360, 351] on img "Search Form" at bounding box center [362, 351] width 15 height 15
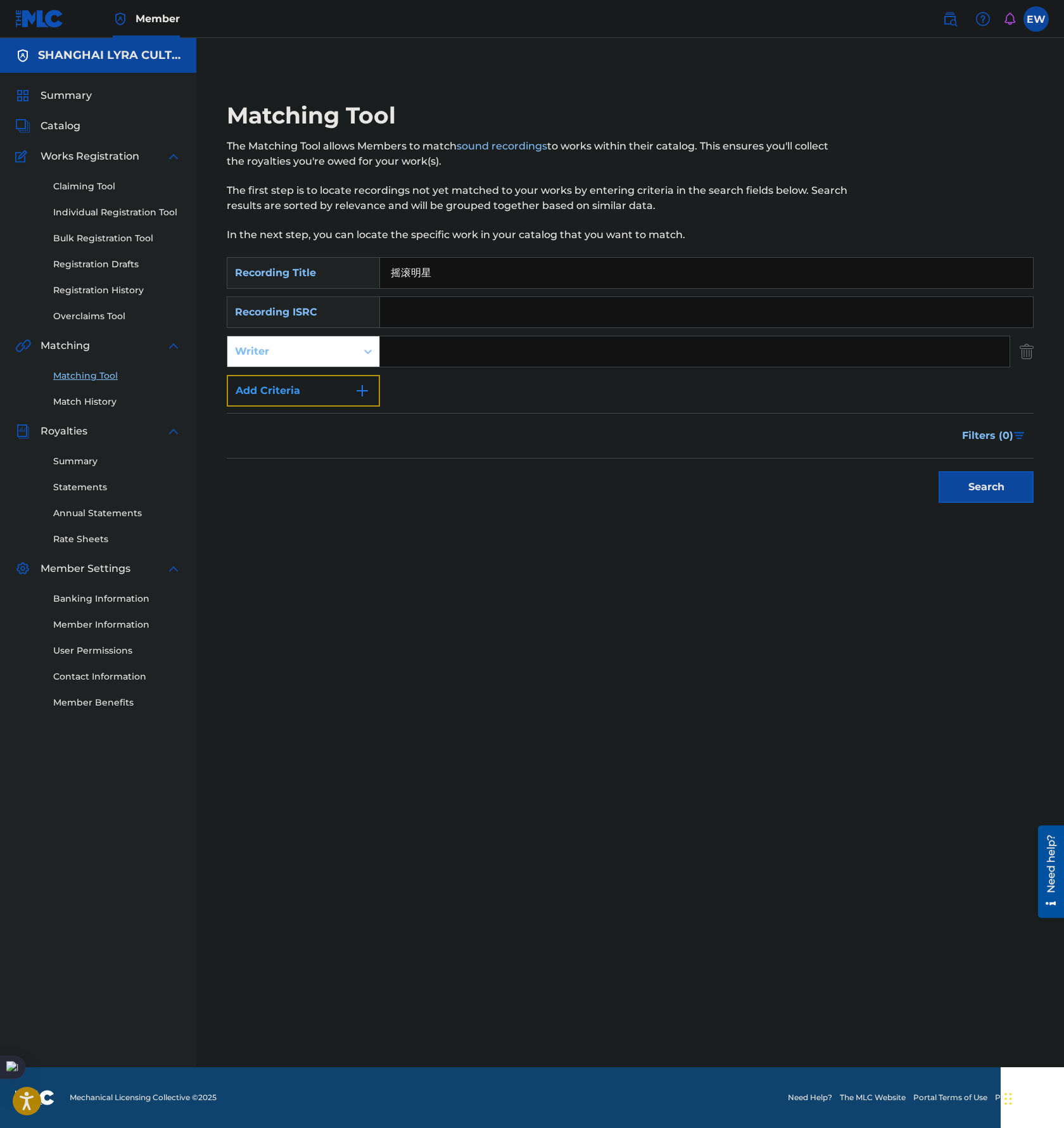
click at [345, 375] on button "Add Criteria" at bounding box center [302, 390] width 153 height 31
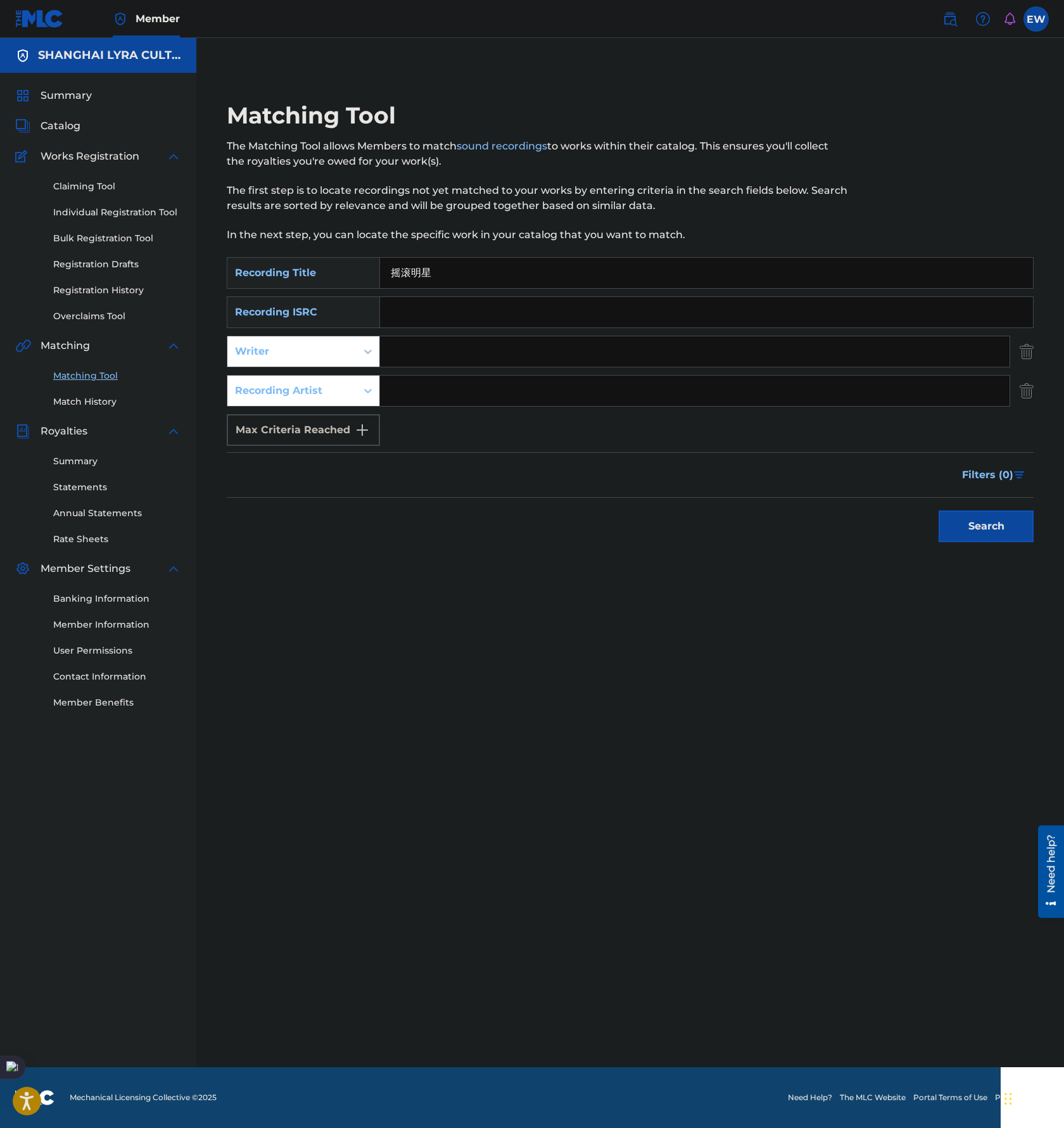
click at [541, 395] on input "Search Form" at bounding box center [695, 391] width 630 height 30
paste input "魔力大巴"
type input "魔力大巴"
click at [947, 524] on button "Search" at bounding box center [986, 526] width 95 height 31
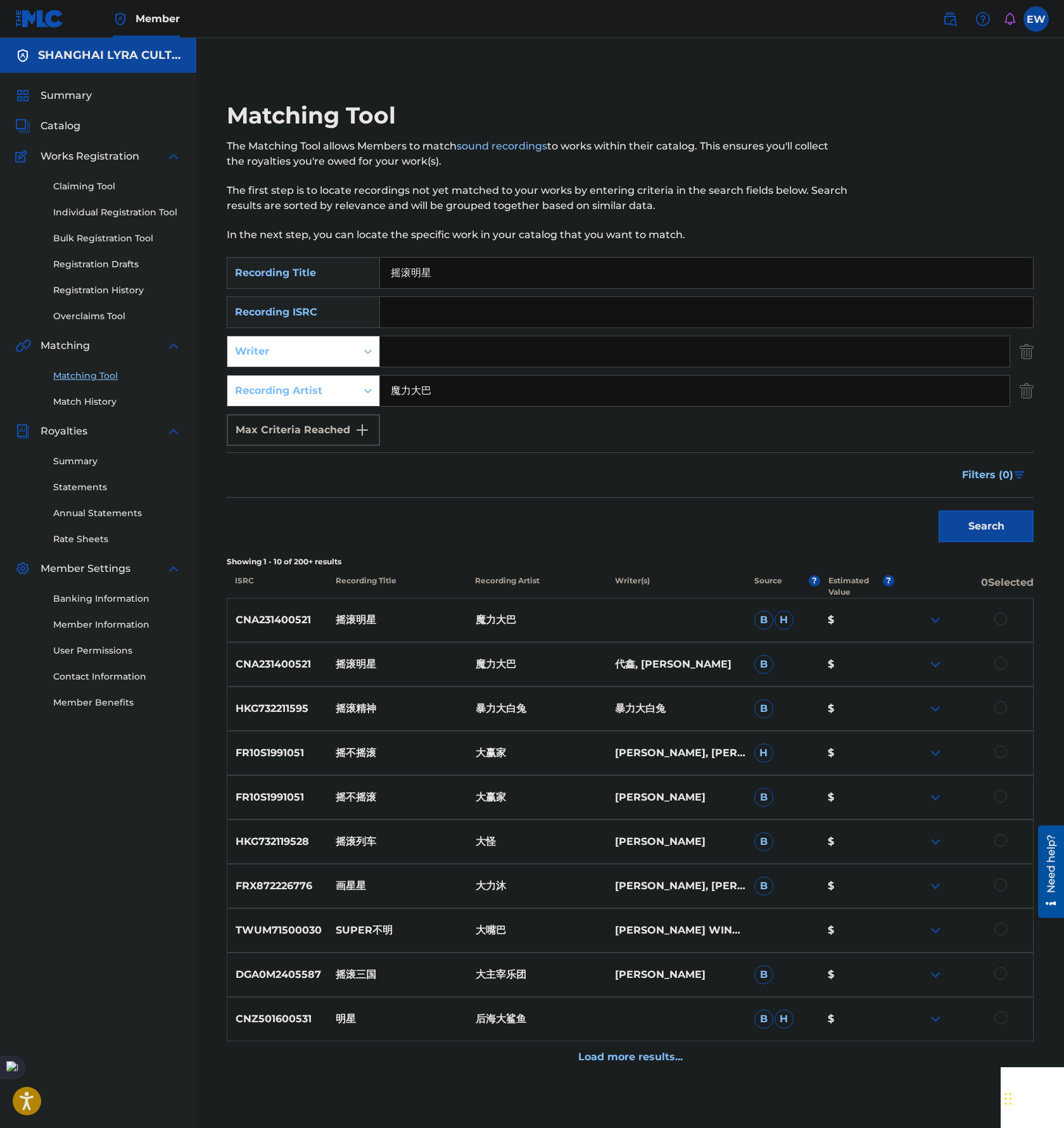
click at [999, 660] on div at bounding box center [1001, 663] width 13 height 13
click at [1002, 621] on div at bounding box center [1001, 619] width 13 height 13
click at [908, 1025] on button "Match 2 Groups" at bounding box center [890, 1024] width 140 height 31
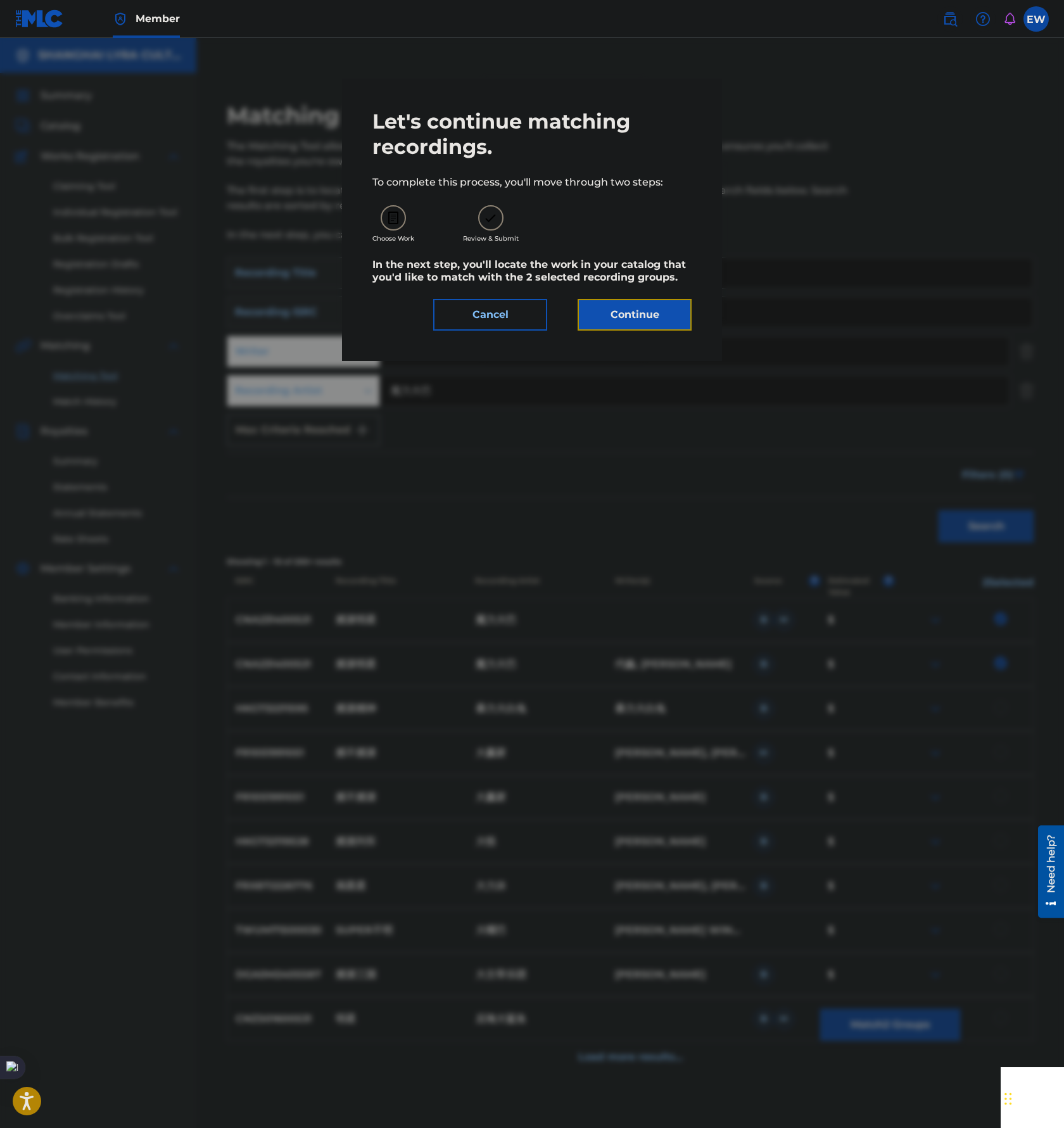
click at [632, 318] on button "Continue" at bounding box center [634, 314] width 114 height 31
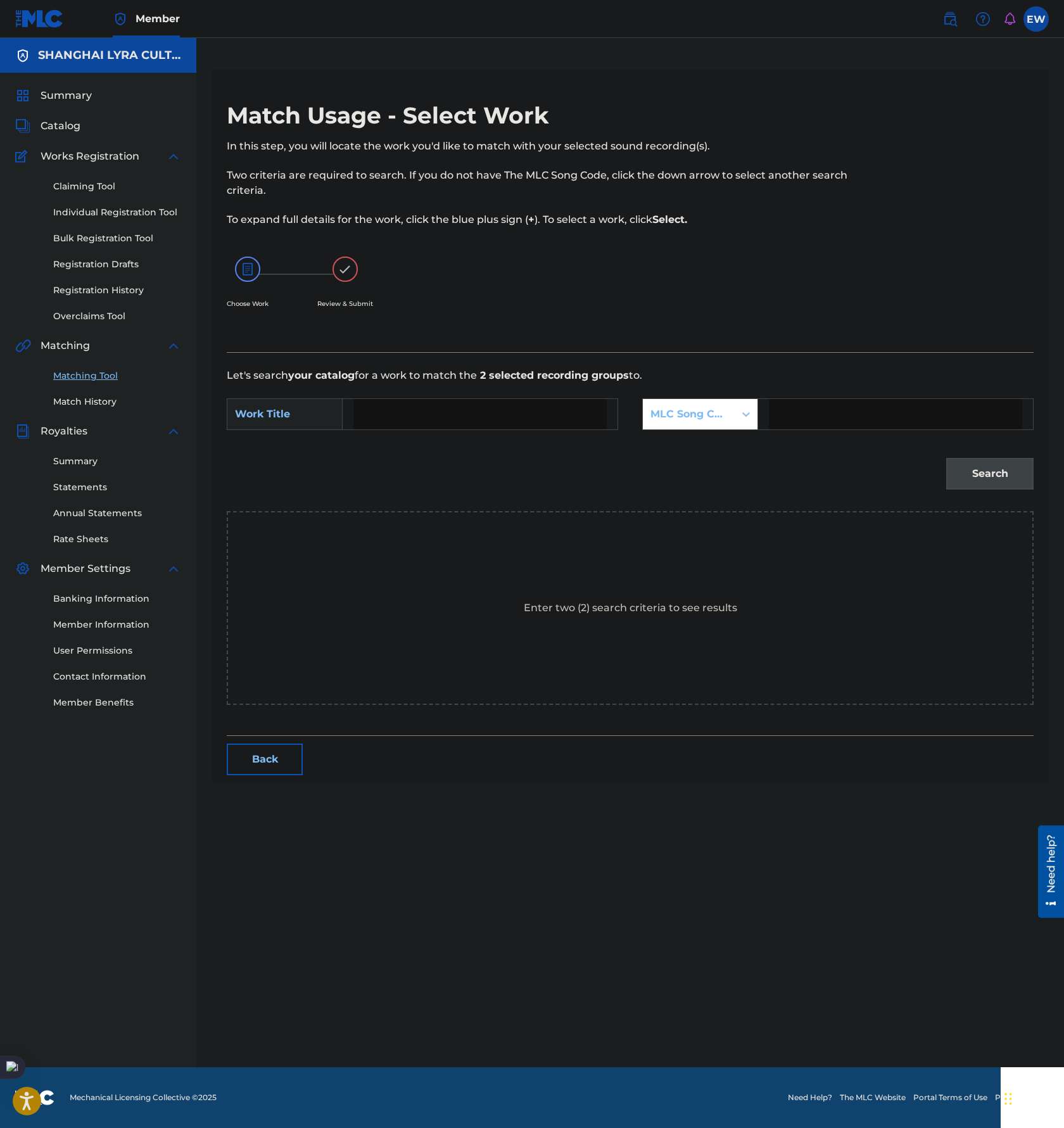
drag, startPoint x: 454, startPoint y: 394, endPoint x: 447, endPoint y: 419, distance: 26.0
click at [454, 394] on form "SearchWithCriteriaf251ac2b-ced2-488c-a1f7-663ef53660d9 Work Title SearchWithCri…" at bounding box center [630, 446] width 807 height 128
click at [449, 409] on input "Search Form" at bounding box center [480, 414] width 253 height 30
paste input "[PERSON_NAME]"
type input "[PERSON_NAME]"
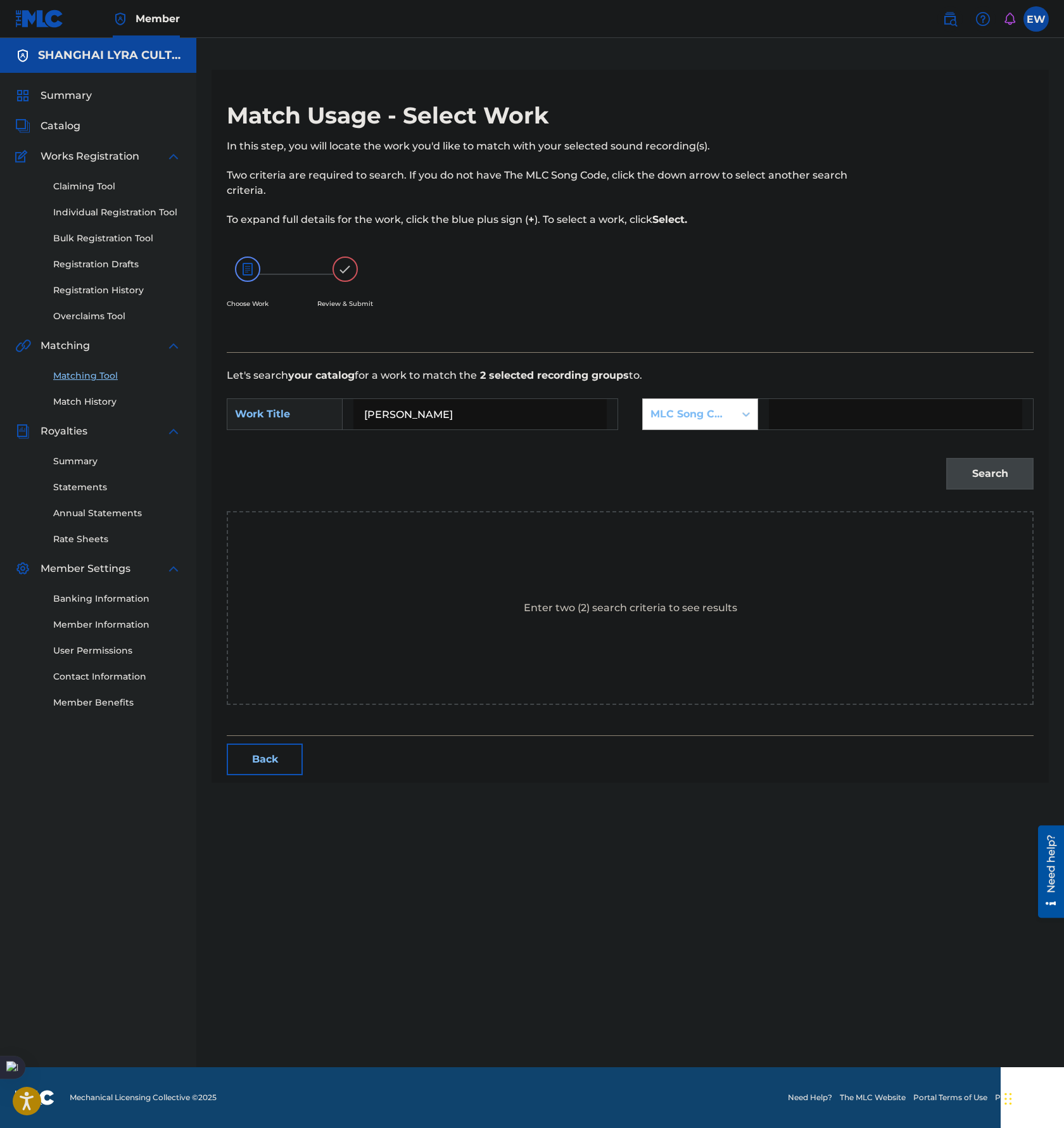
click at [703, 425] on div "MLC Song Code" at bounding box center [689, 414] width 92 height 24
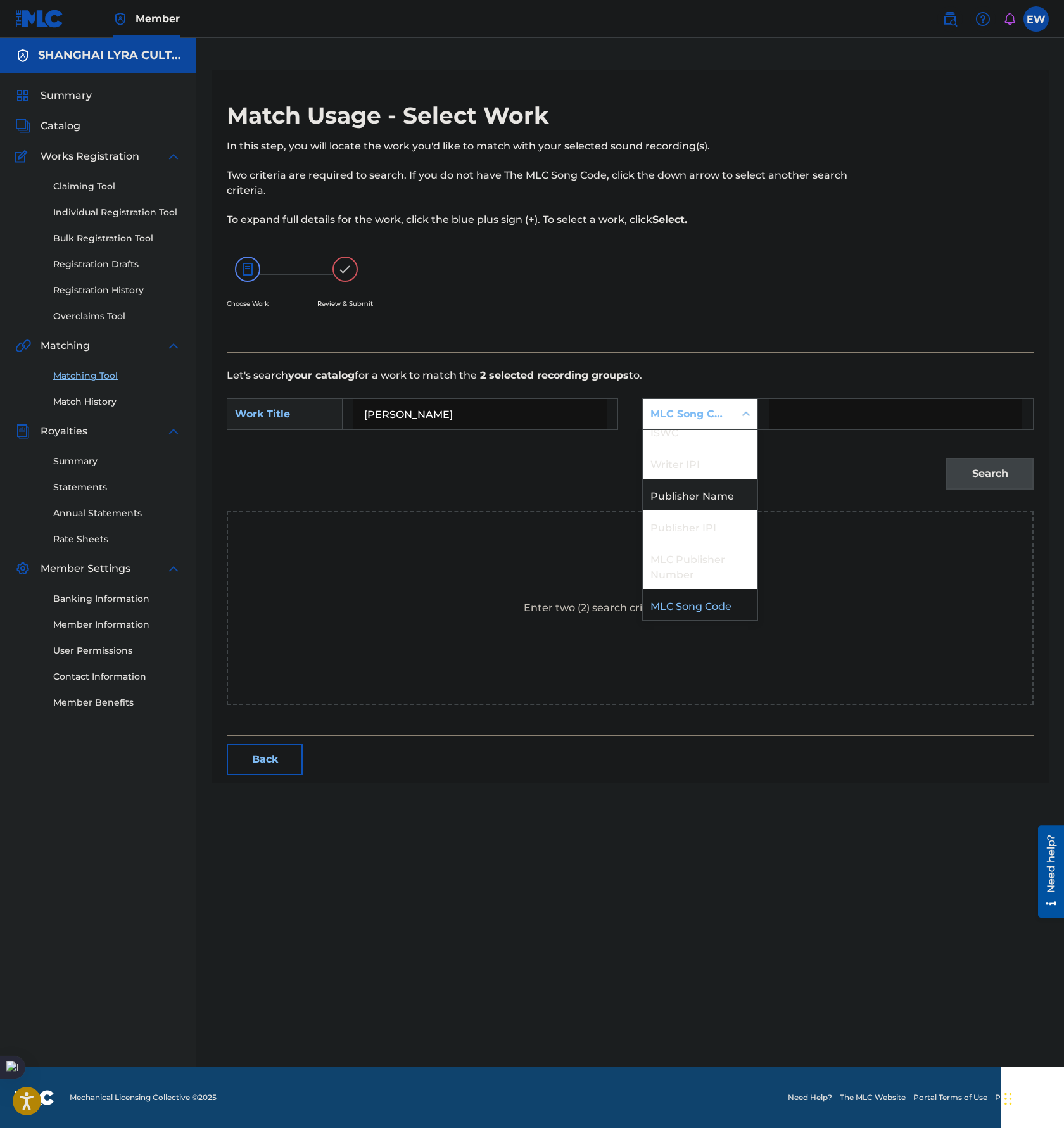
click at [712, 502] on div "Publisher Name" at bounding box center [701, 494] width 115 height 31
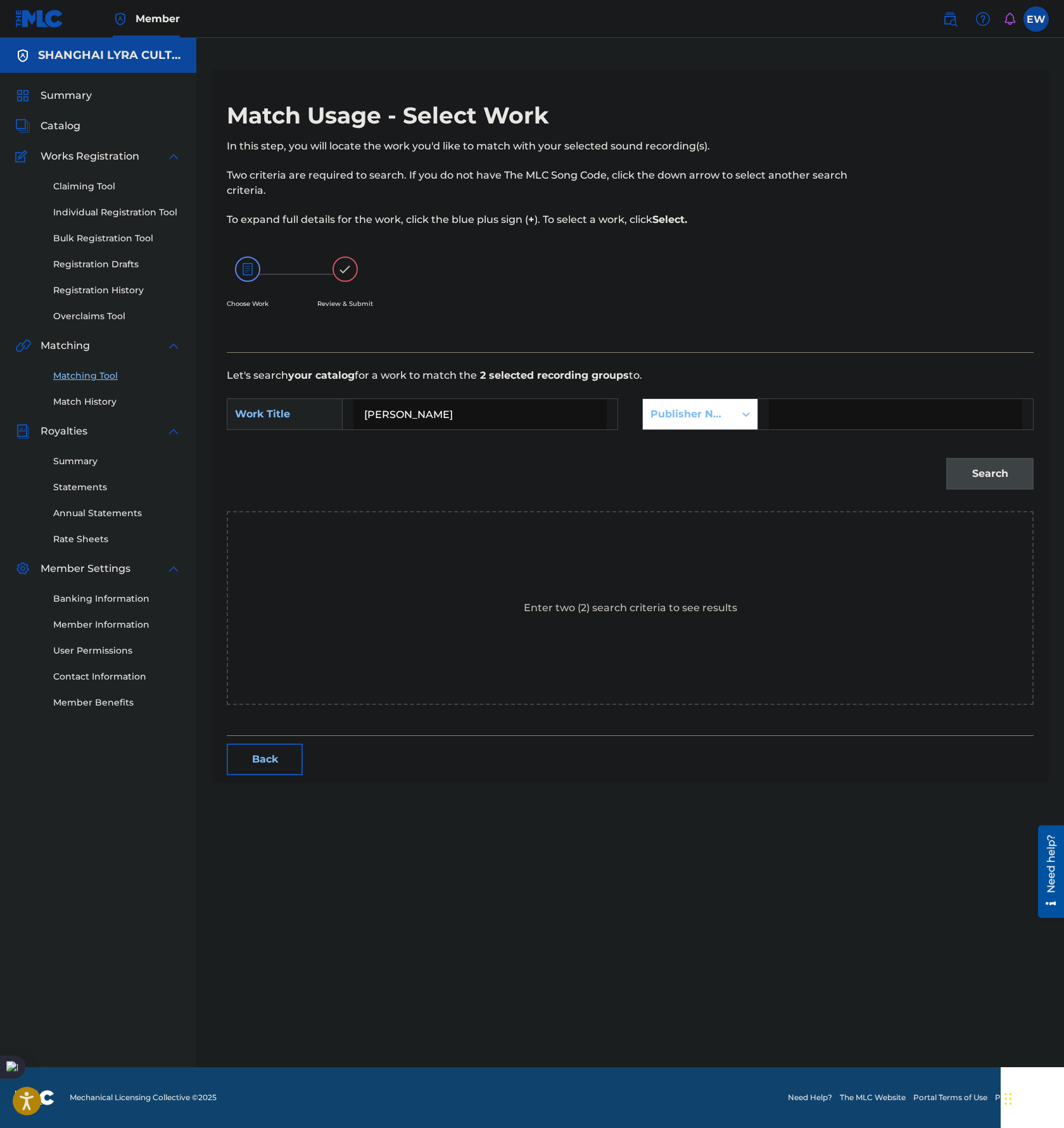
click at [847, 419] on input "Search Form" at bounding box center [895, 414] width 253 height 30
type input "[GEOGRAPHIC_DATA]"
click at [981, 482] on button "Search" at bounding box center [991, 473] width 88 height 31
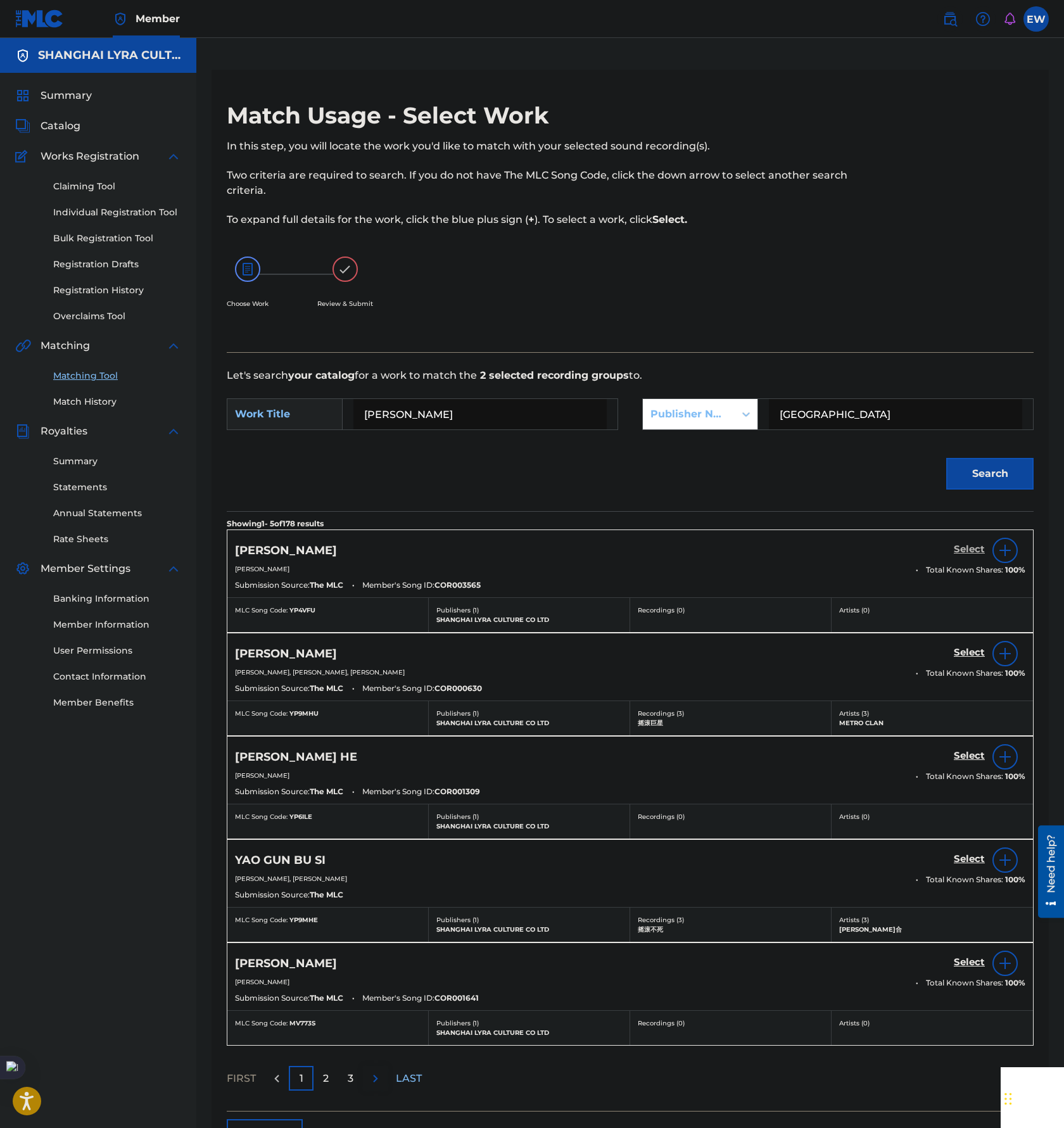
click at [962, 547] on h5 "Select" at bounding box center [969, 548] width 31 height 12
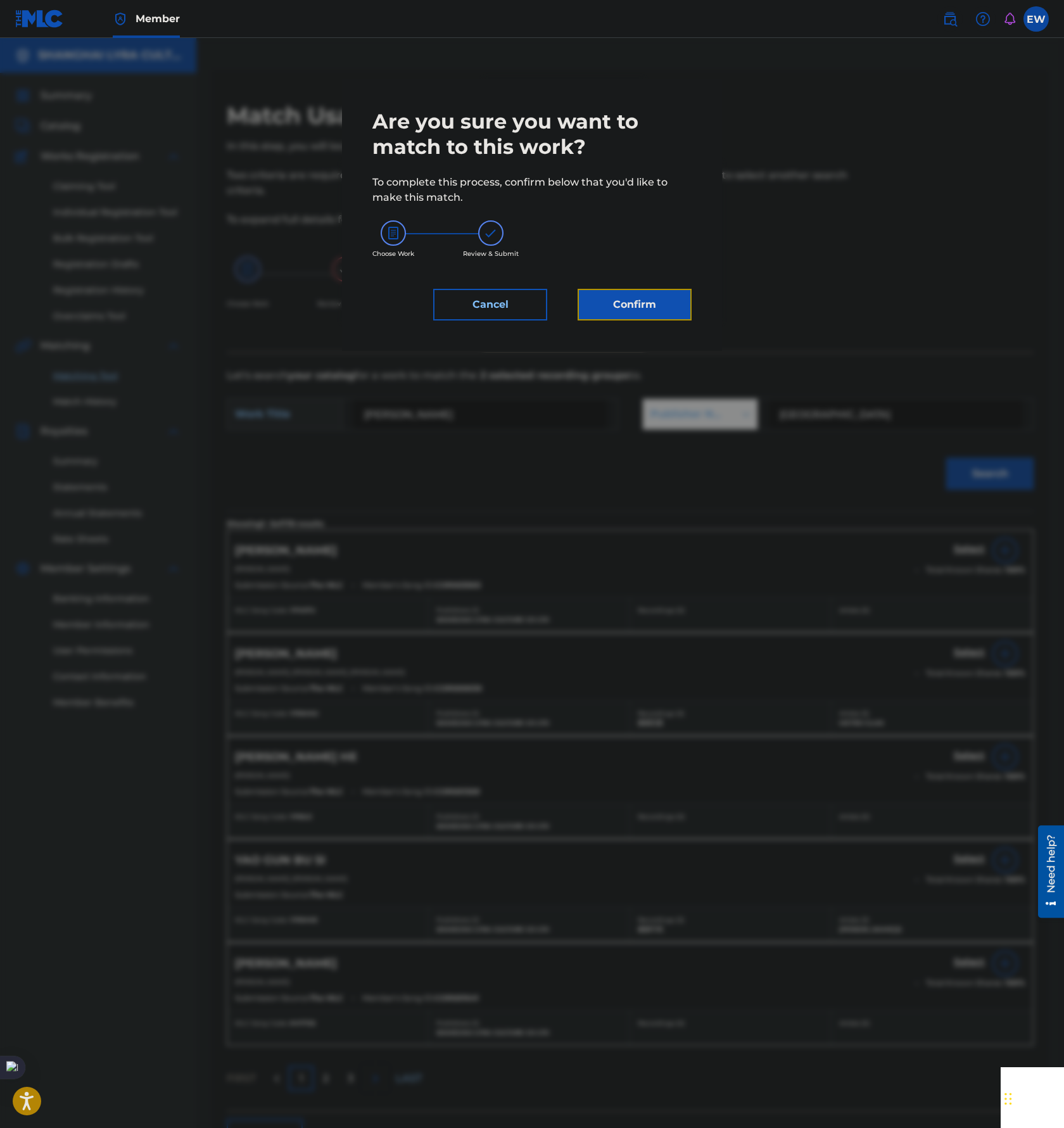
click at [645, 310] on button "Confirm" at bounding box center [634, 304] width 114 height 31
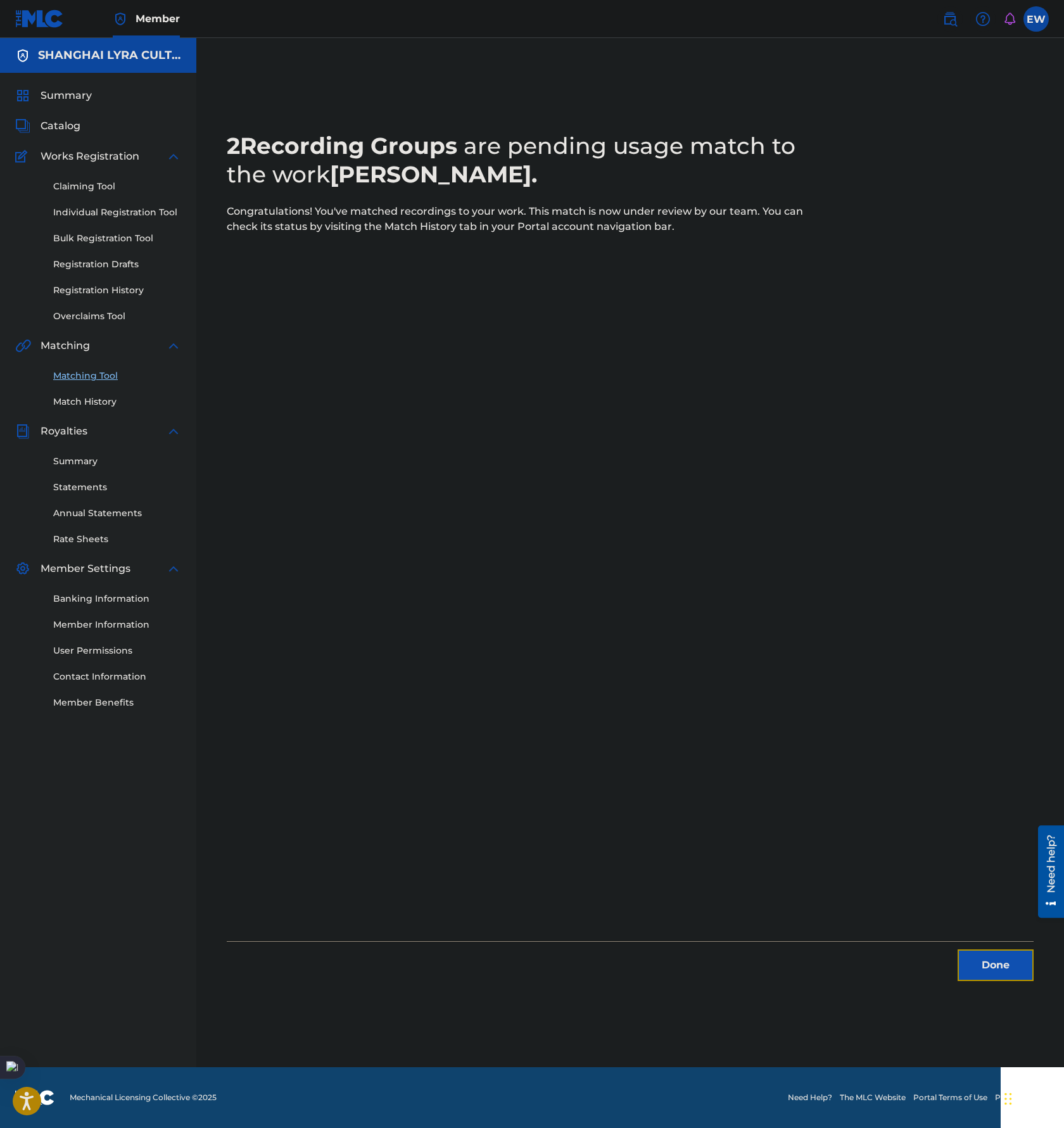
click at [1010, 975] on button "Done" at bounding box center [995, 964] width 76 height 31
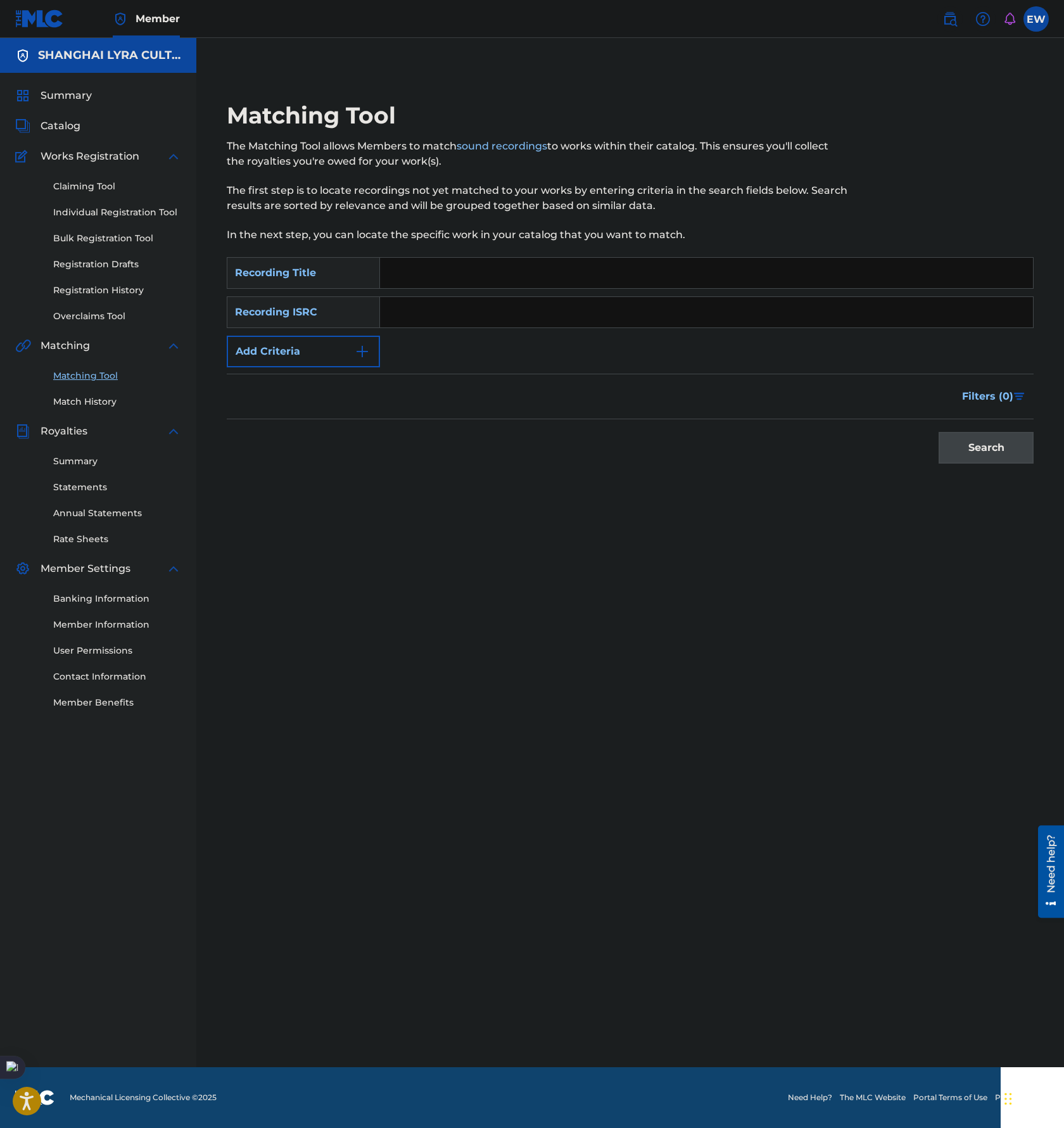
click at [476, 285] on input "Search Form" at bounding box center [707, 273] width 653 height 30
paste input "别担心"
type input "别担心"
click at [336, 368] on form "SearchWithCriteria34eebbc9-70c9-4ab2-9619-45160d955f5a Recording Title 别担心 Sear…" at bounding box center [630, 363] width 807 height 213
click at [352, 361] on button "Add Criteria" at bounding box center [302, 351] width 153 height 31
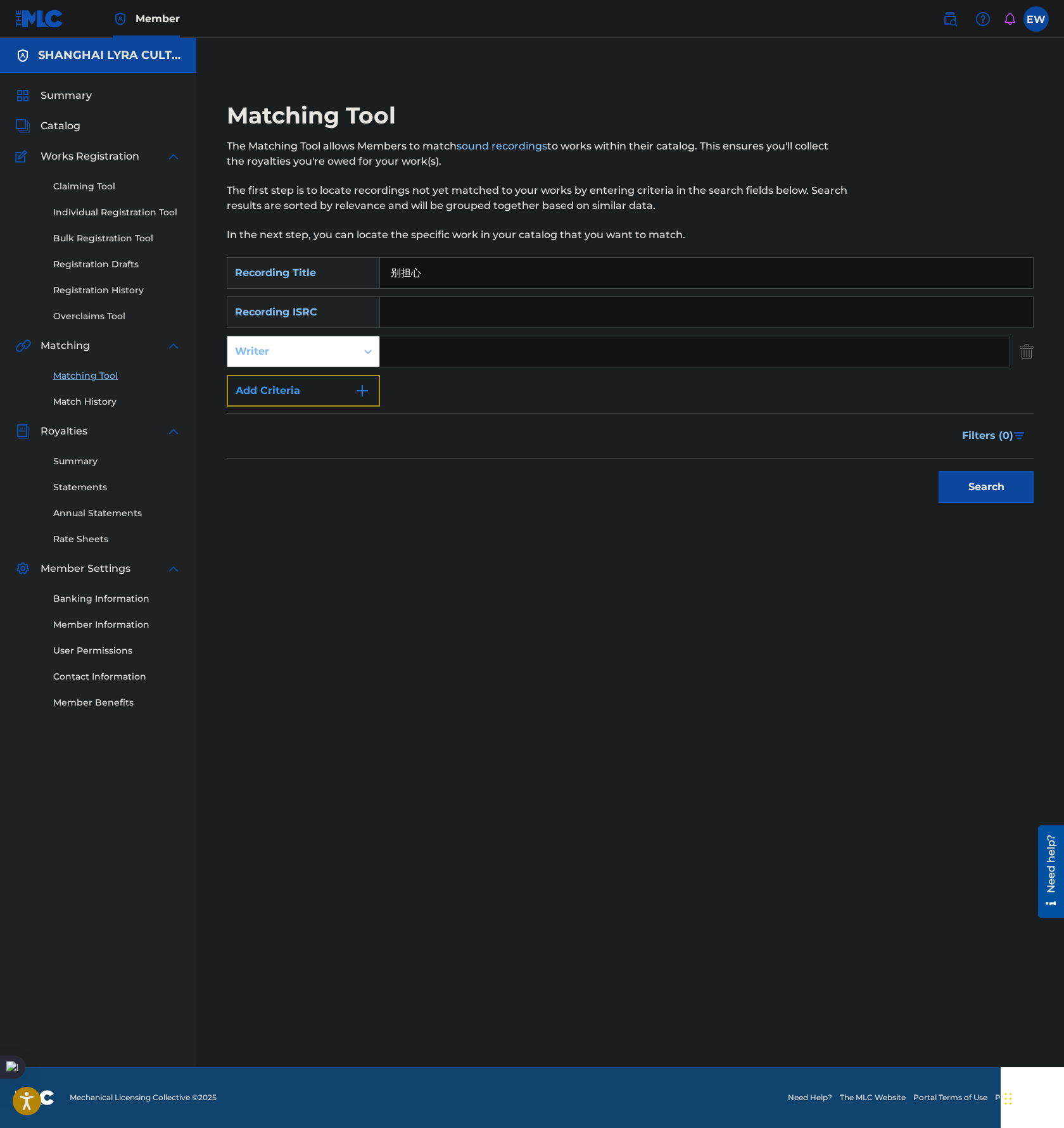
click at [341, 403] on button "Add Criteria" at bounding box center [302, 390] width 153 height 31
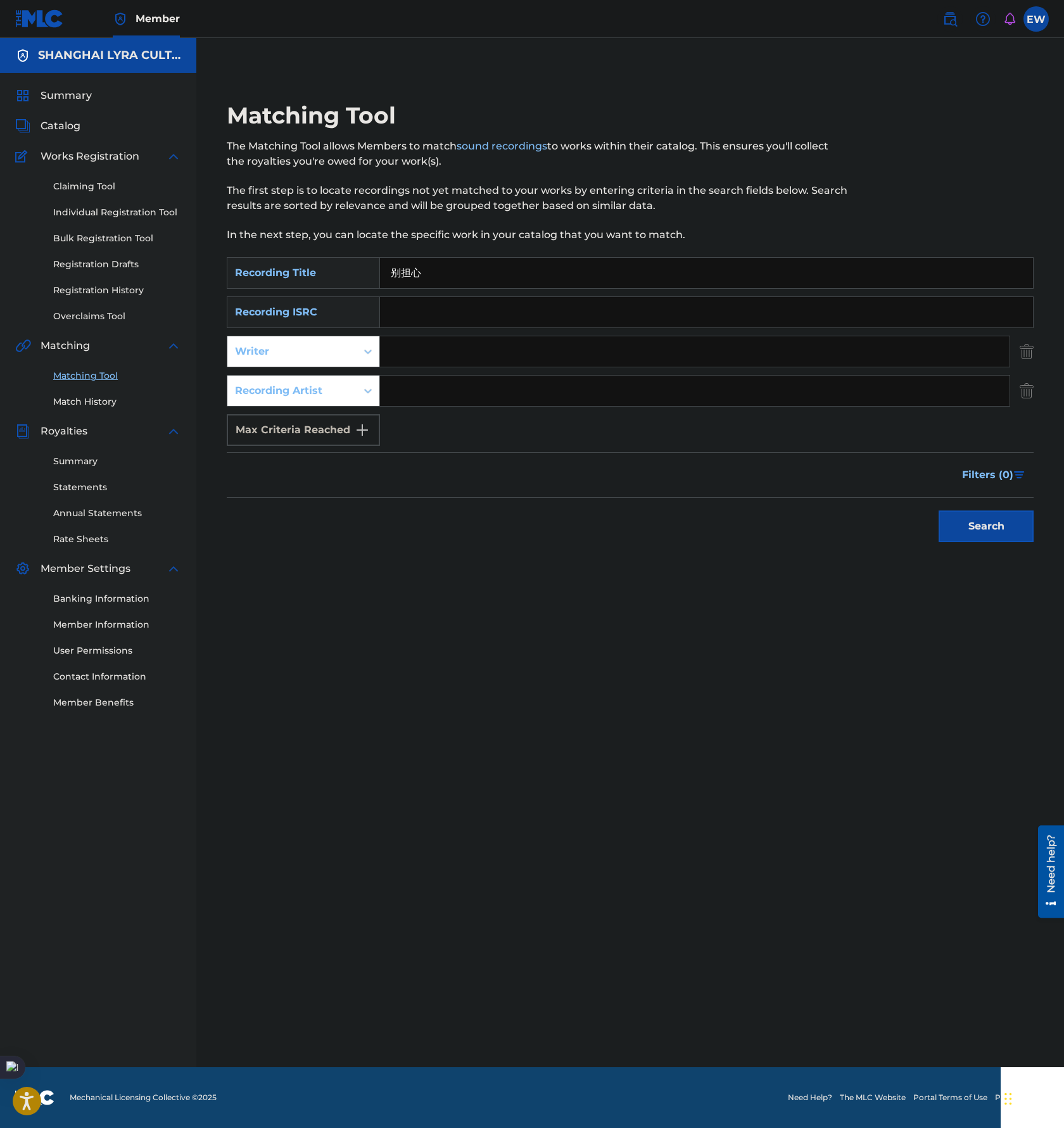
click at [527, 399] on input "Search Form" at bounding box center [695, 391] width 630 height 30
paste input "魔力大巴"
type input "魔力大巴"
click at [935, 510] on div "Search" at bounding box center [983, 522] width 101 height 51
click at [951, 522] on button "Search" at bounding box center [986, 526] width 95 height 31
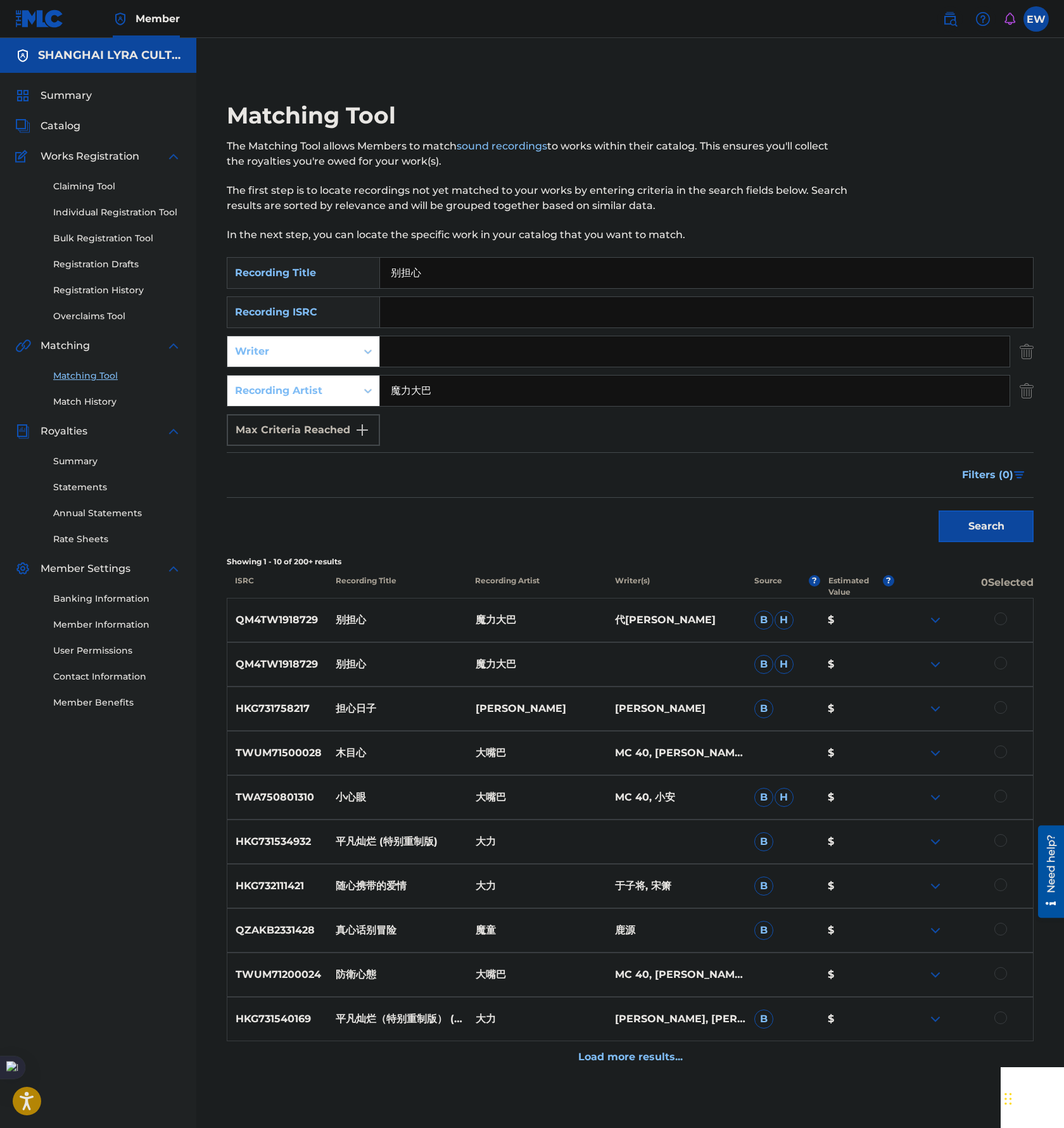
click at [1000, 660] on div at bounding box center [1001, 663] width 13 height 13
click at [1001, 617] on div at bounding box center [1001, 619] width 13 height 13
click at [880, 1027] on button "Match 2 Groups" at bounding box center [890, 1024] width 140 height 31
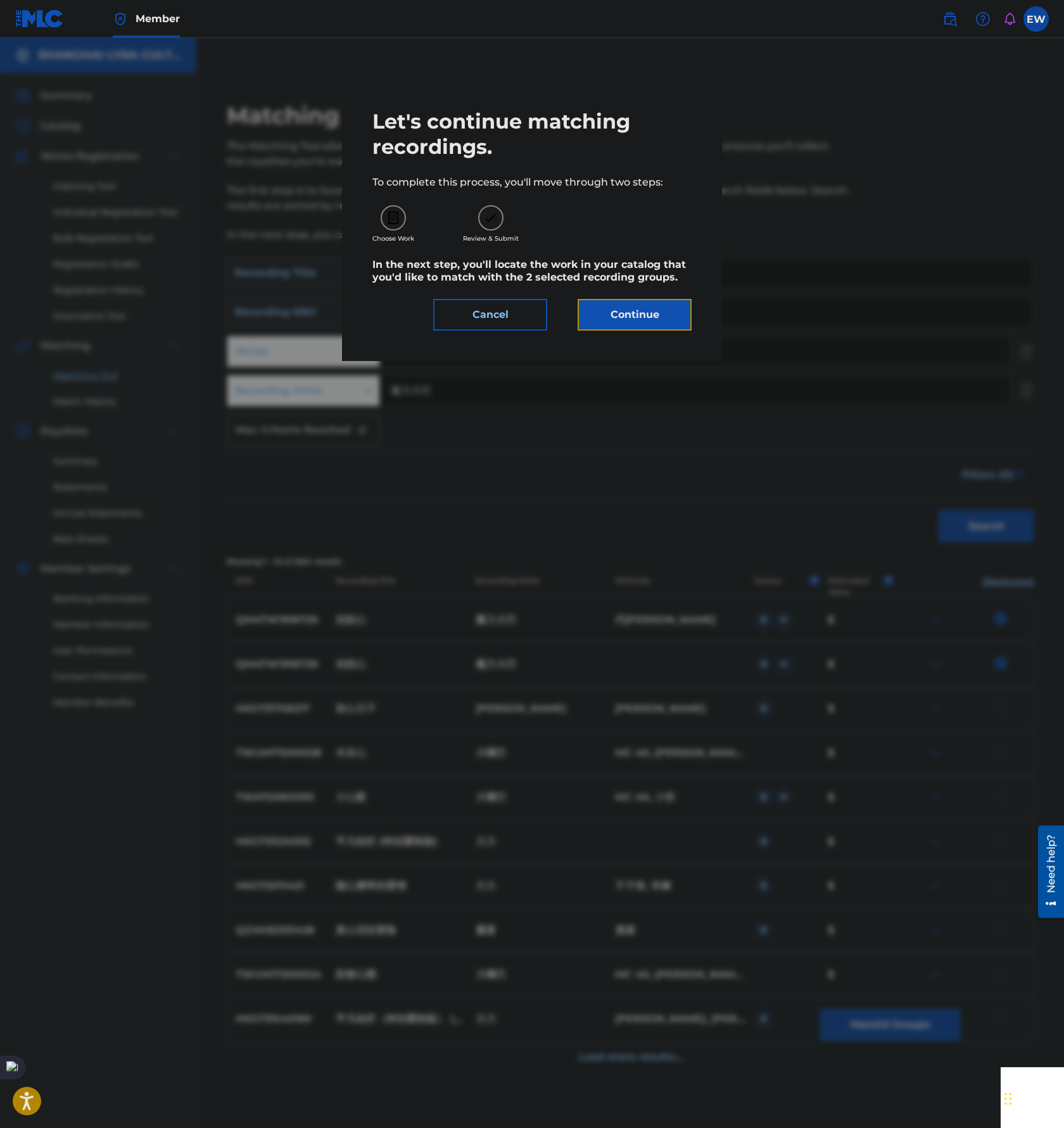
click at [634, 322] on button "Continue" at bounding box center [634, 314] width 114 height 31
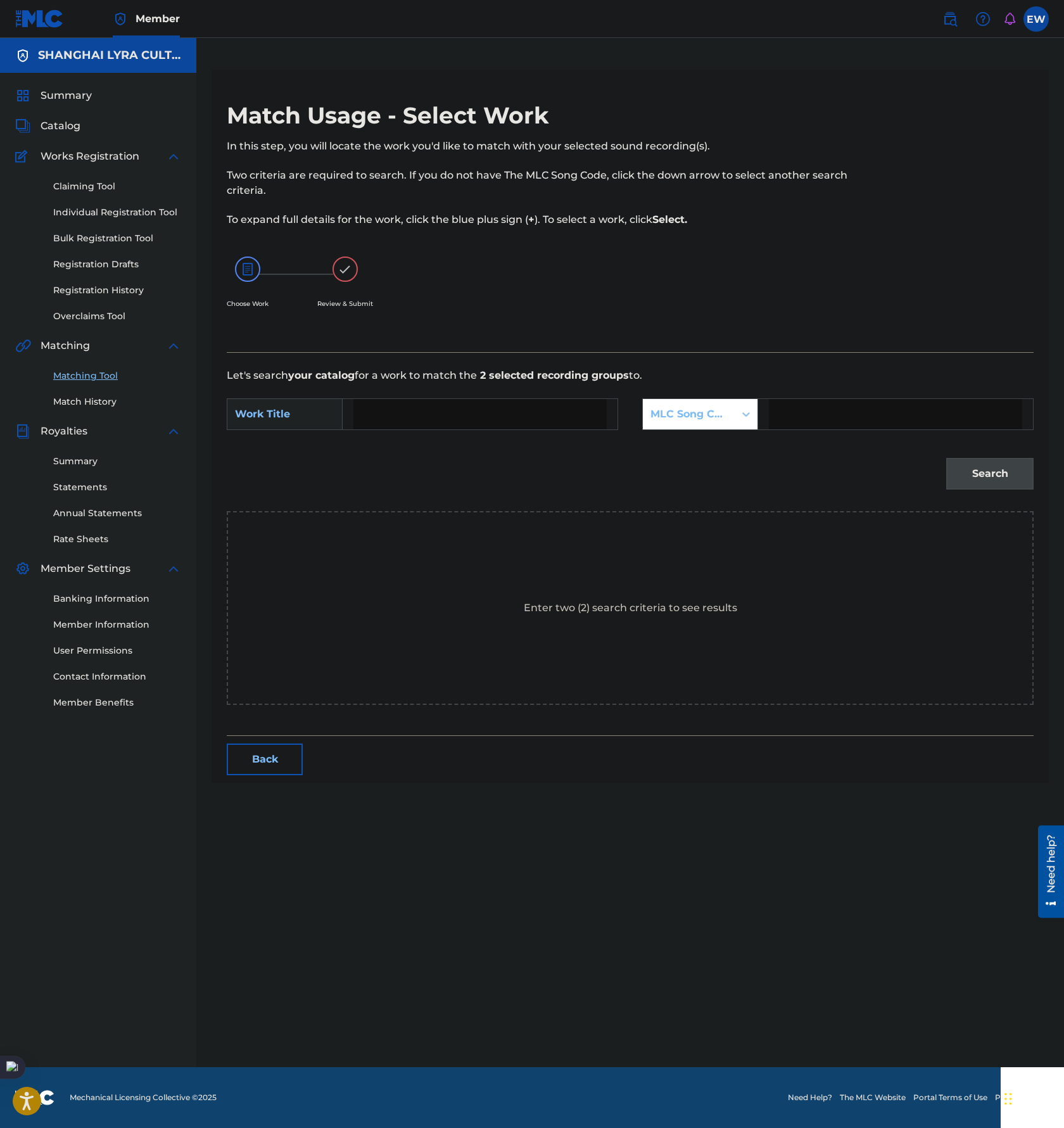
click at [453, 418] on input "Search Form" at bounding box center [480, 414] width 253 height 30
paste input "[PERSON_NAME]"
type input "[PERSON_NAME]"
click at [685, 415] on div "MLC Song Code" at bounding box center [689, 414] width 77 height 15
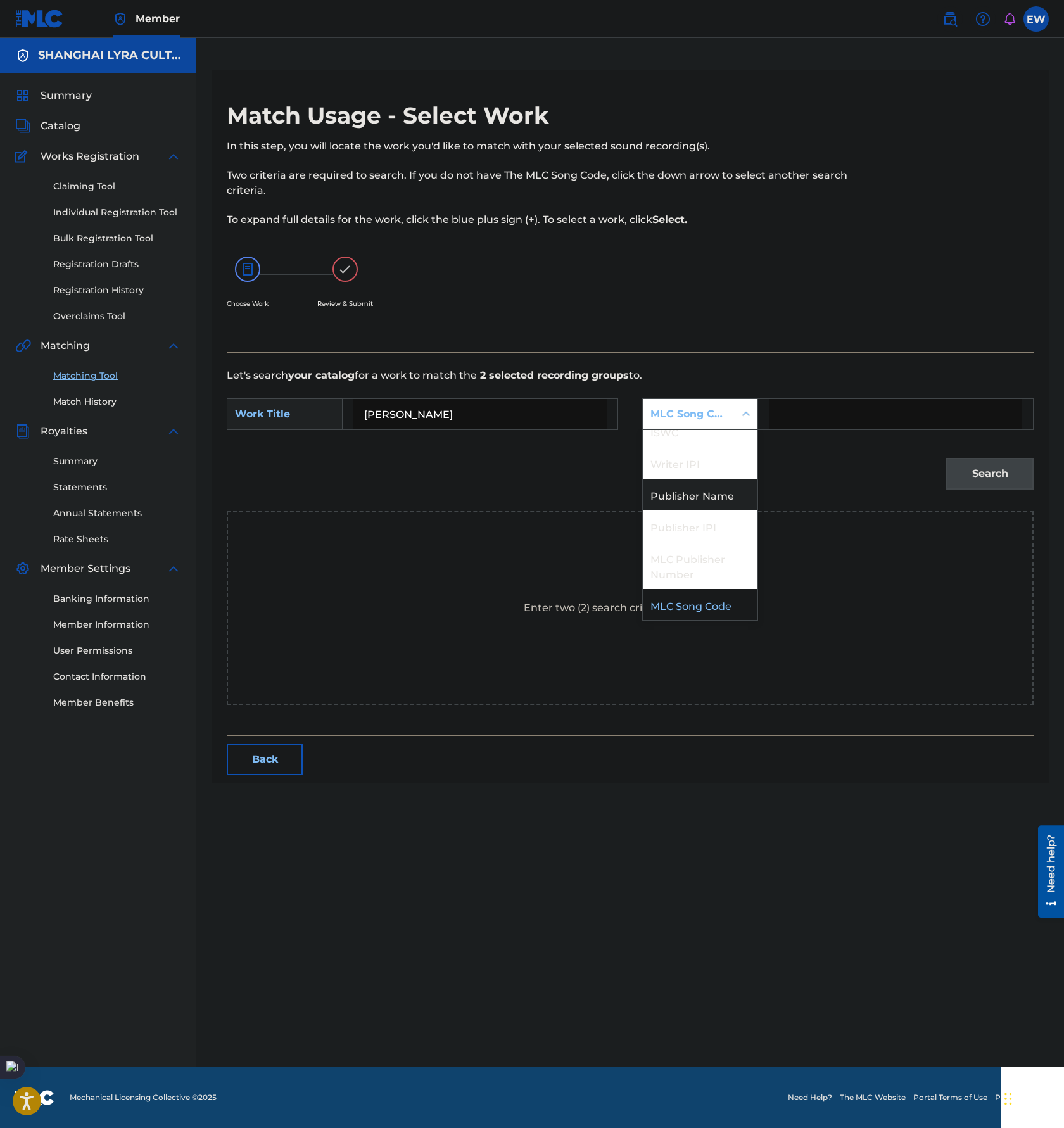
click at [690, 496] on div "Publisher Name" at bounding box center [701, 494] width 115 height 31
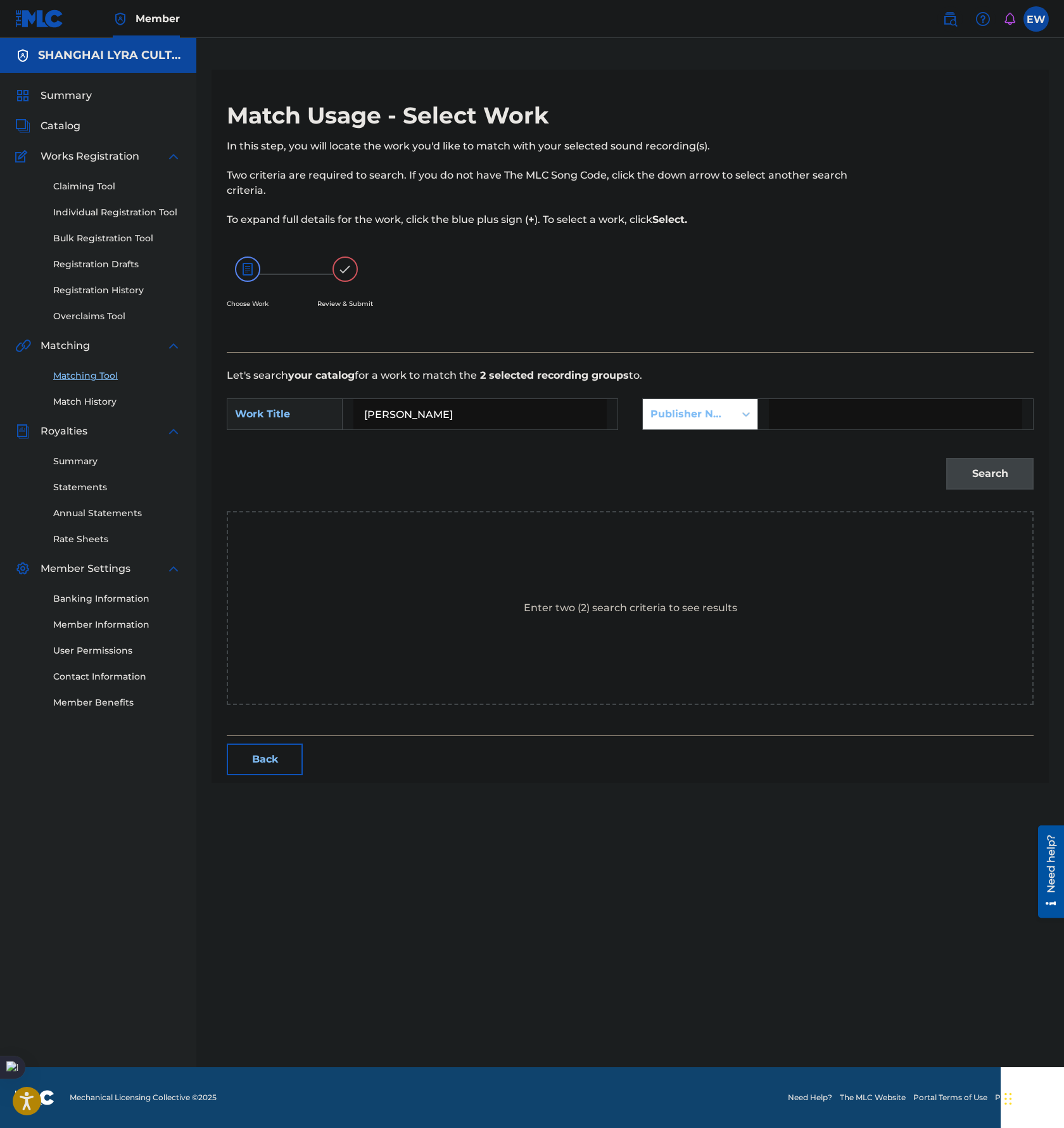
click at [855, 404] on input "Search Form" at bounding box center [895, 414] width 253 height 30
type input "[GEOGRAPHIC_DATA]"
click at [997, 479] on button "Search" at bounding box center [991, 473] width 88 height 31
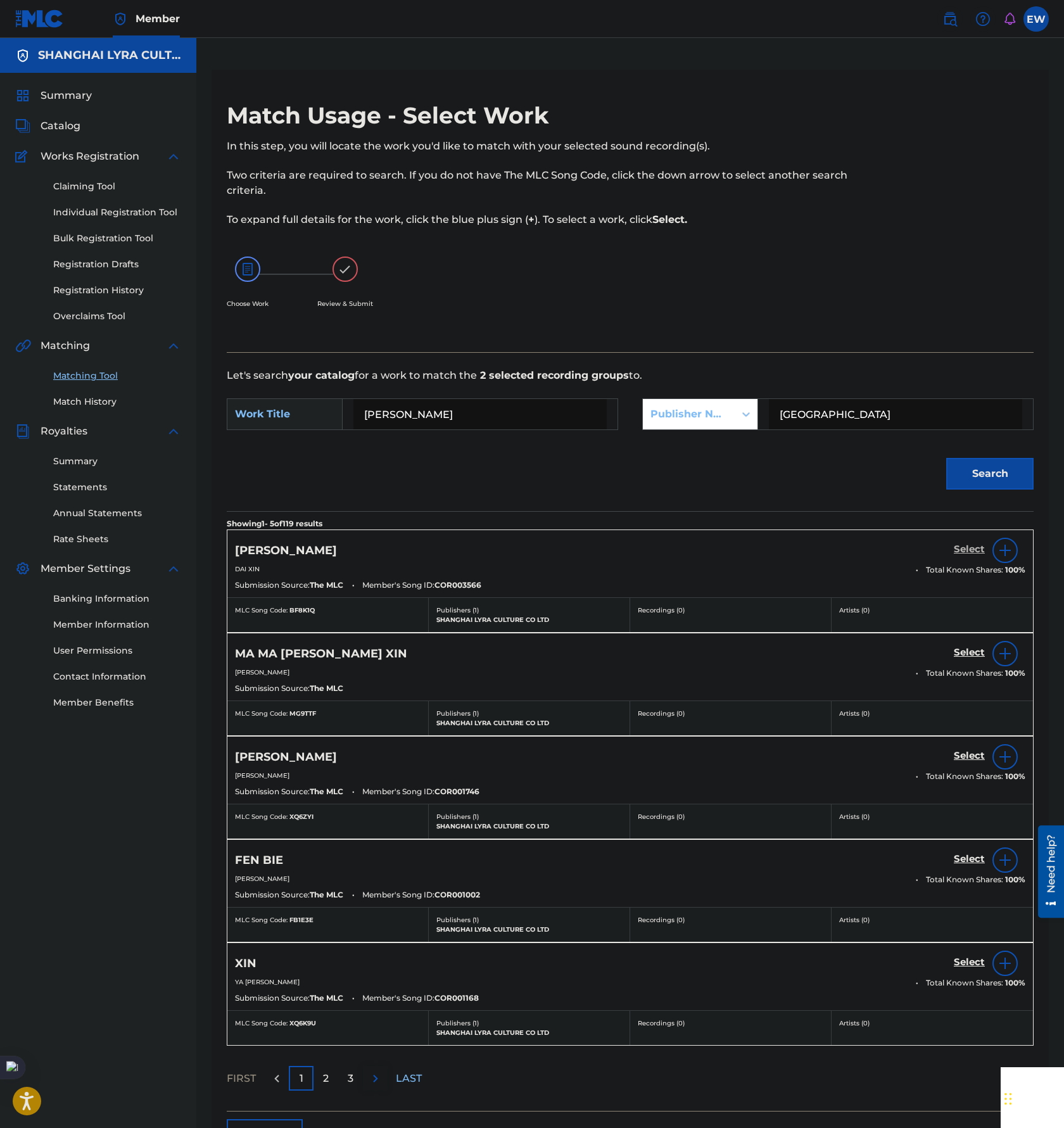
click at [973, 550] on h5 "Select" at bounding box center [969, 548] width 31 height 12
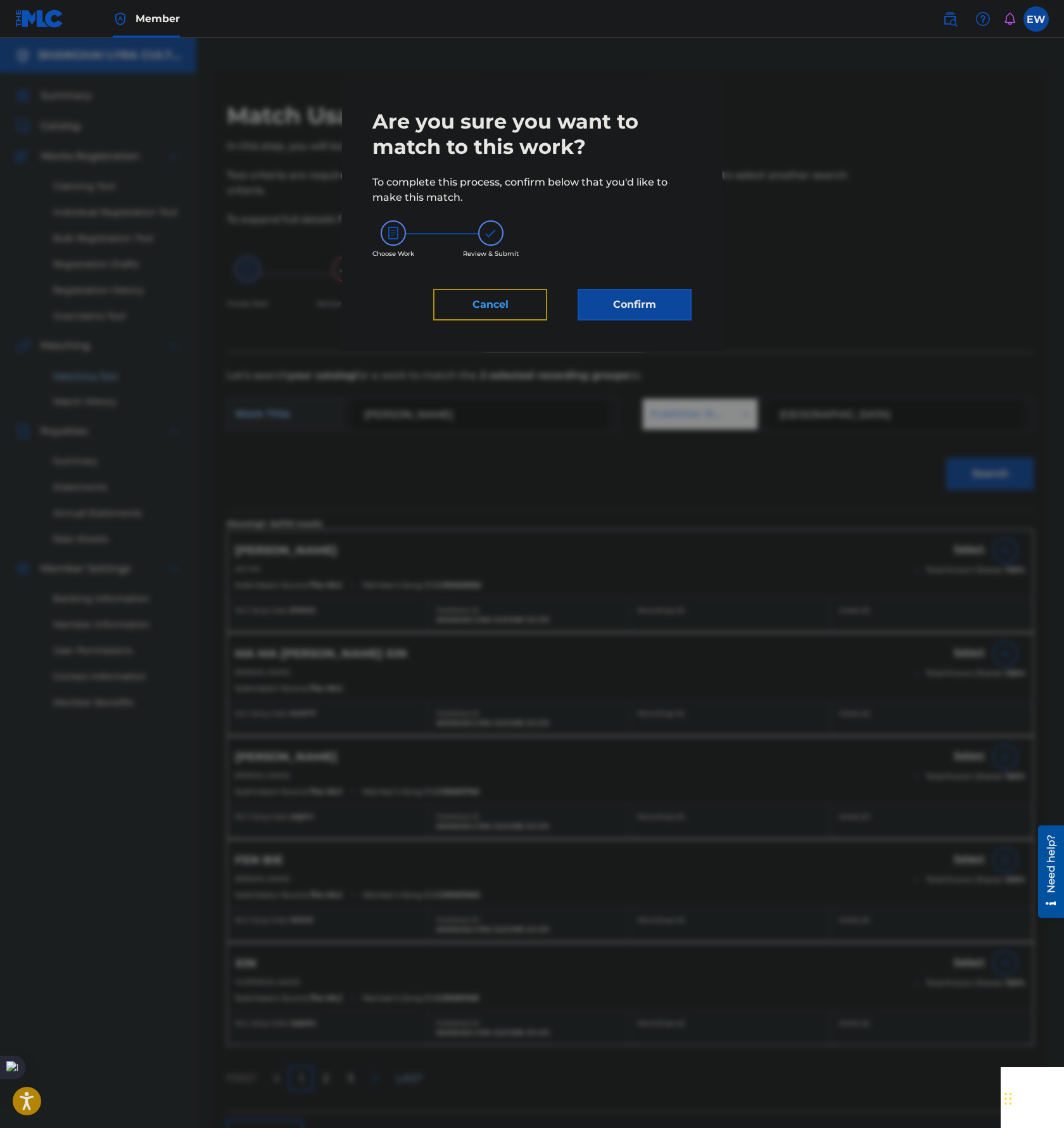
click at [535, 302] on button "Cancel" at bounding box center [489, 304] width 114 height 31
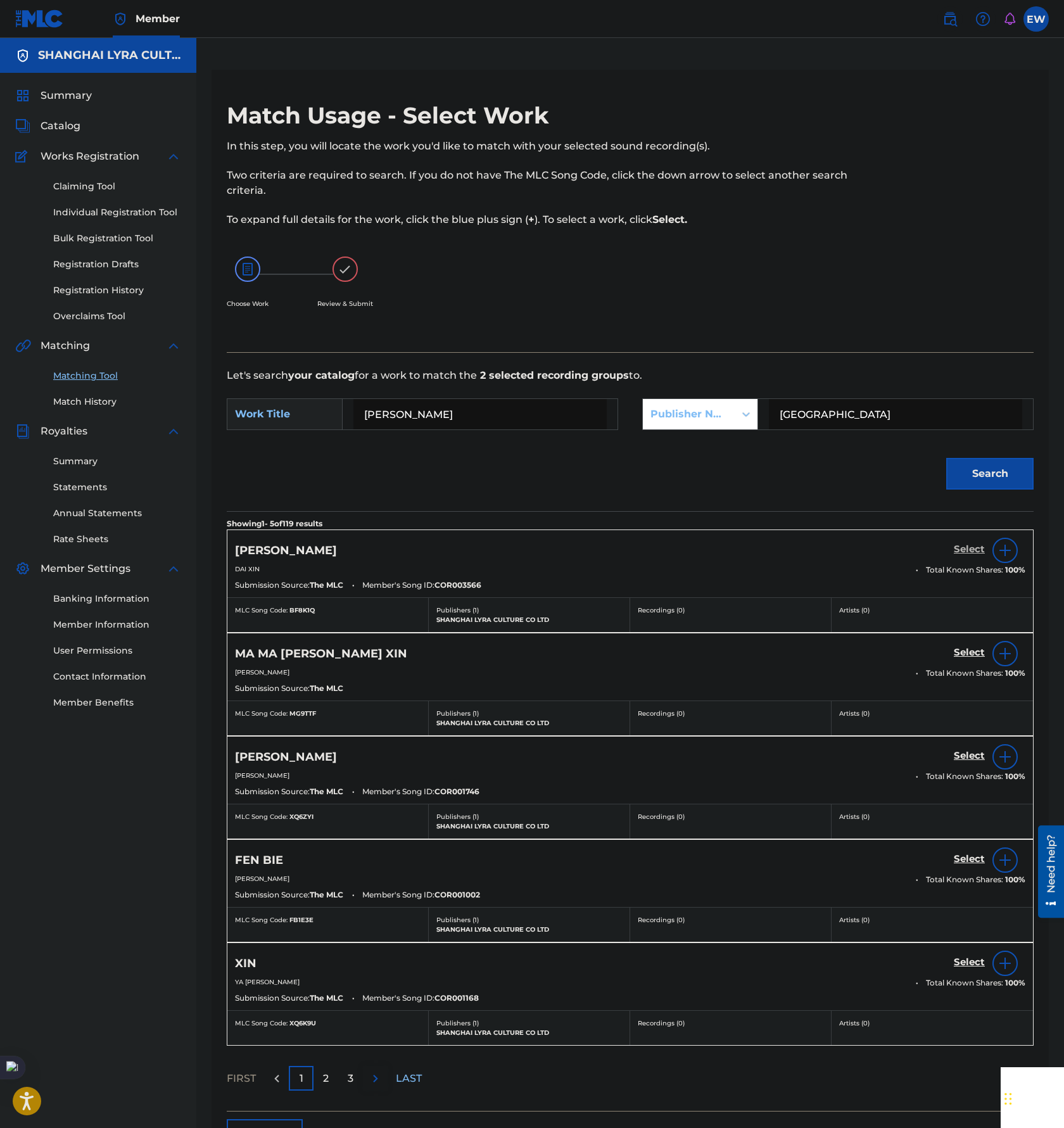
click at [975, 549] on h5 "Select" at bounding box center [969, 548] width 31 height 12
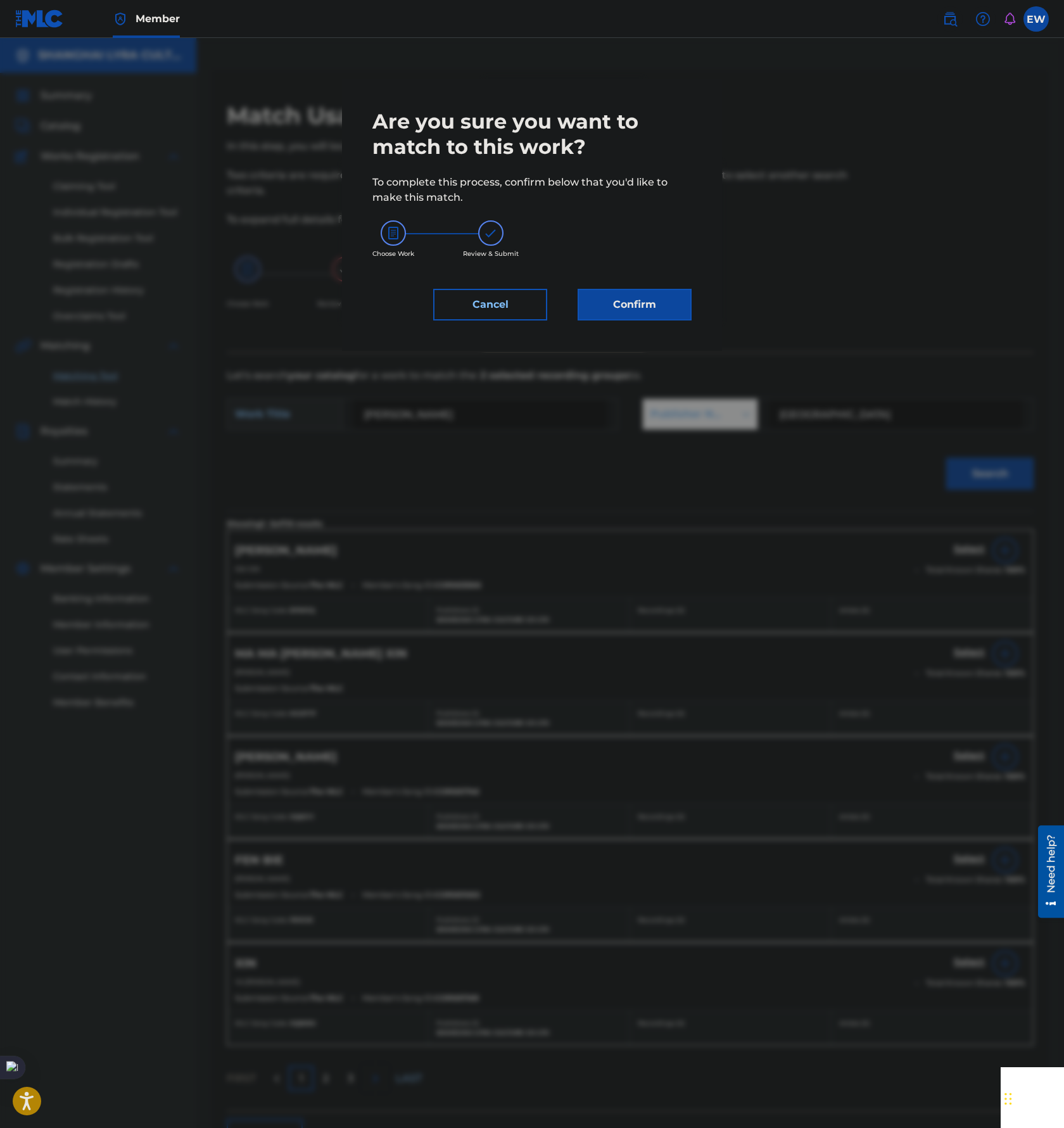
click at [637, 286] on div "Are you sure you want to match to this work? To complete this process, confirm …" at bounding box center [532, 215] width 319 height 211
click at [630, 289] on button "Confirm" at bounding box center [634, 304] width 114 height 31
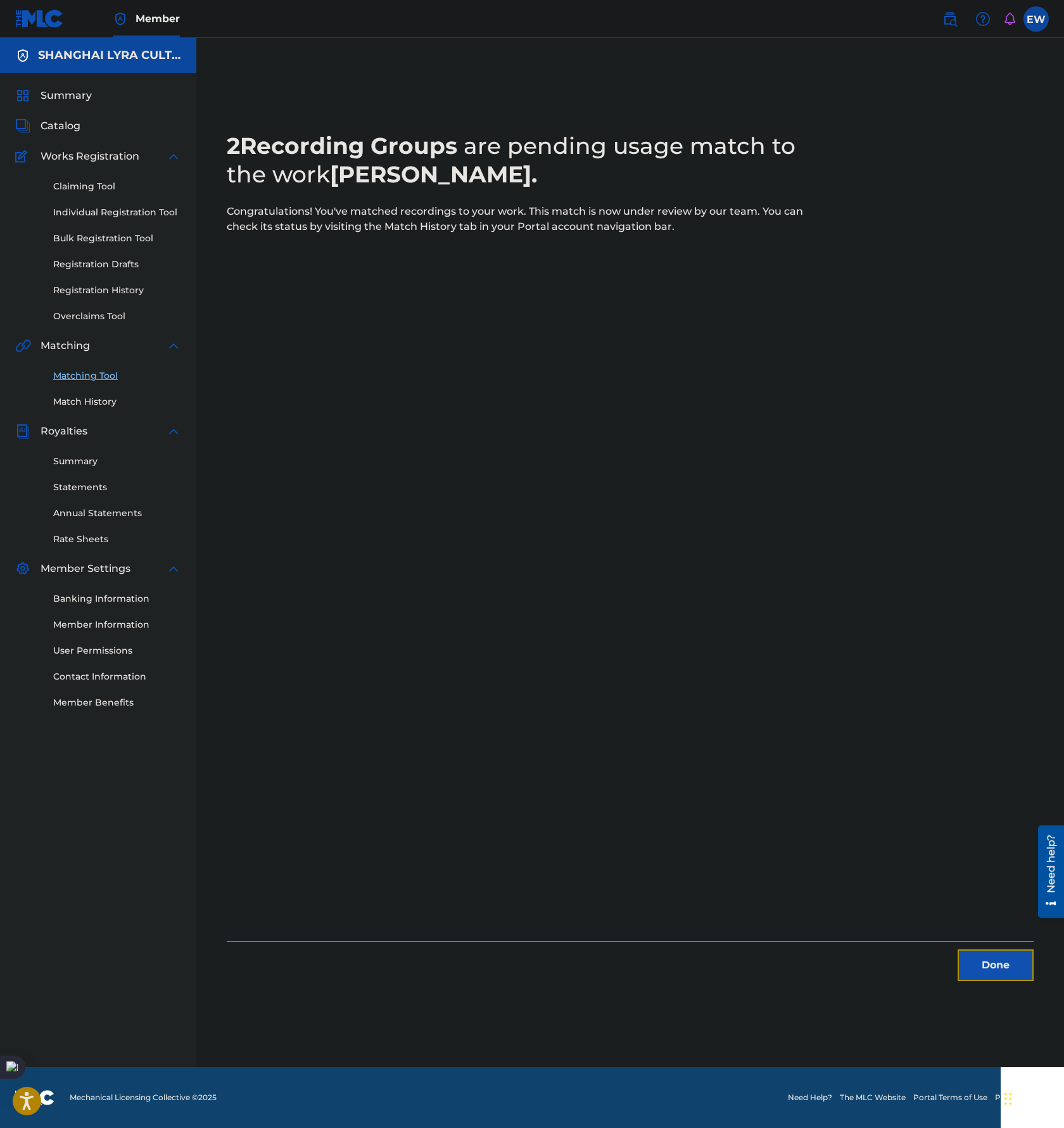
click at [980, 960] on button "Done" at bounding box center [995, 964] width 76 height 31
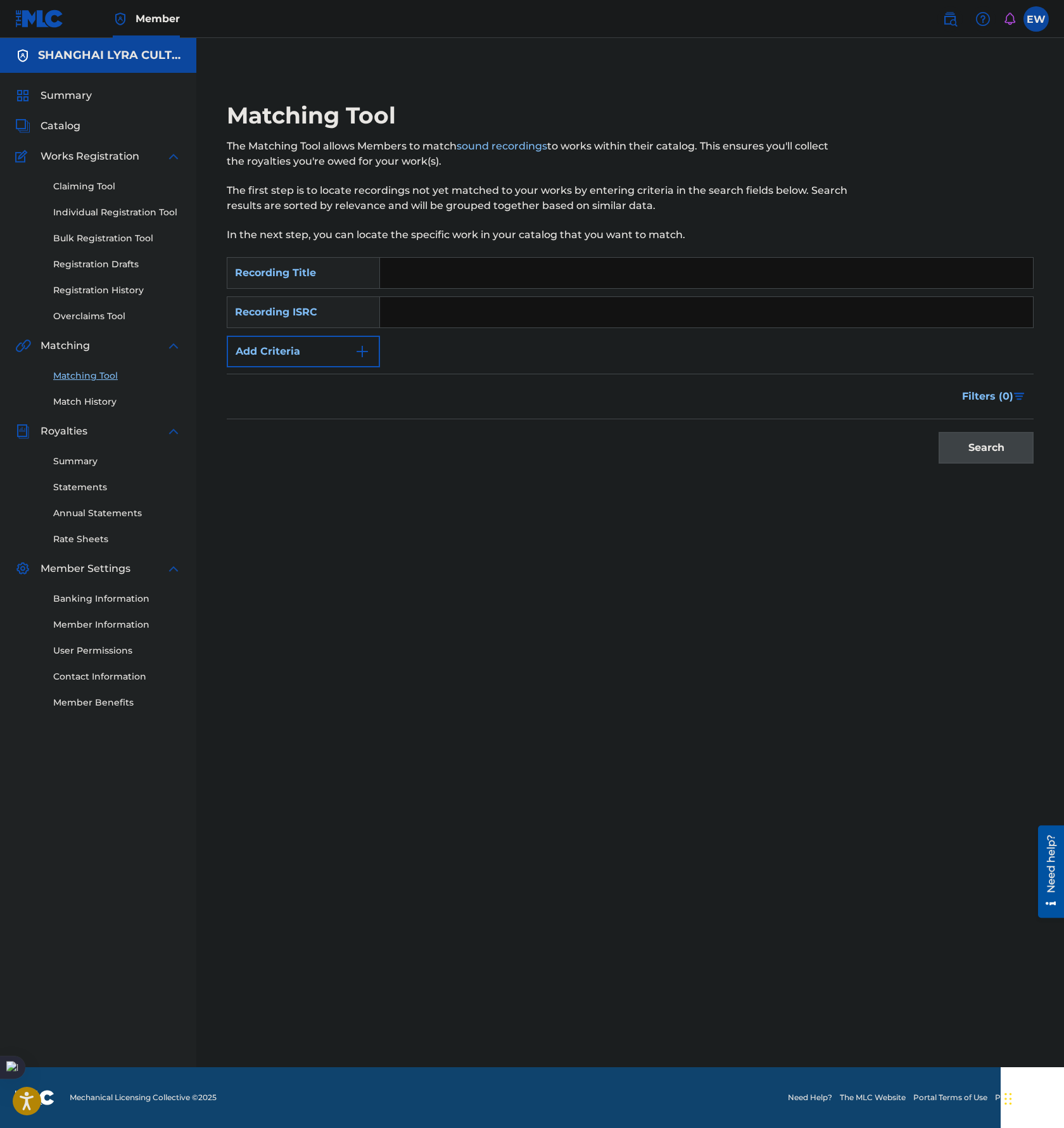
click at [476, 261] on input "Search Form" at bounding box center [707, 273] width 653 height 30
paste input "FIST OF THE EAST"
type input "FIST OF THE EAST"
click at [324, 341] on button "Add Criteria" at bounding box center [302, 351] width 153 height 31
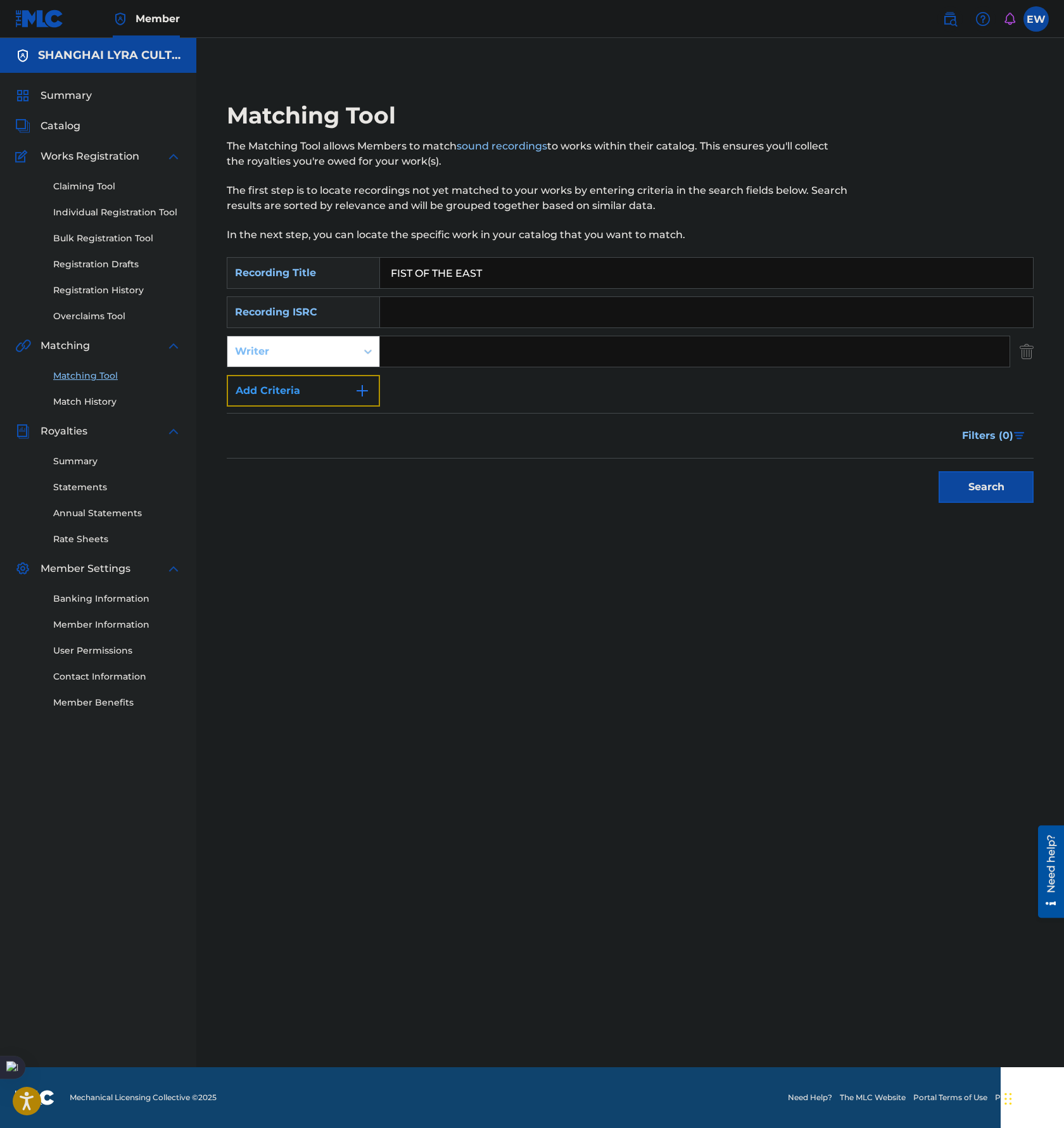
click at [318, 385] on button "Add Criteria" at bounding box center [302, 390] width 153 height 31
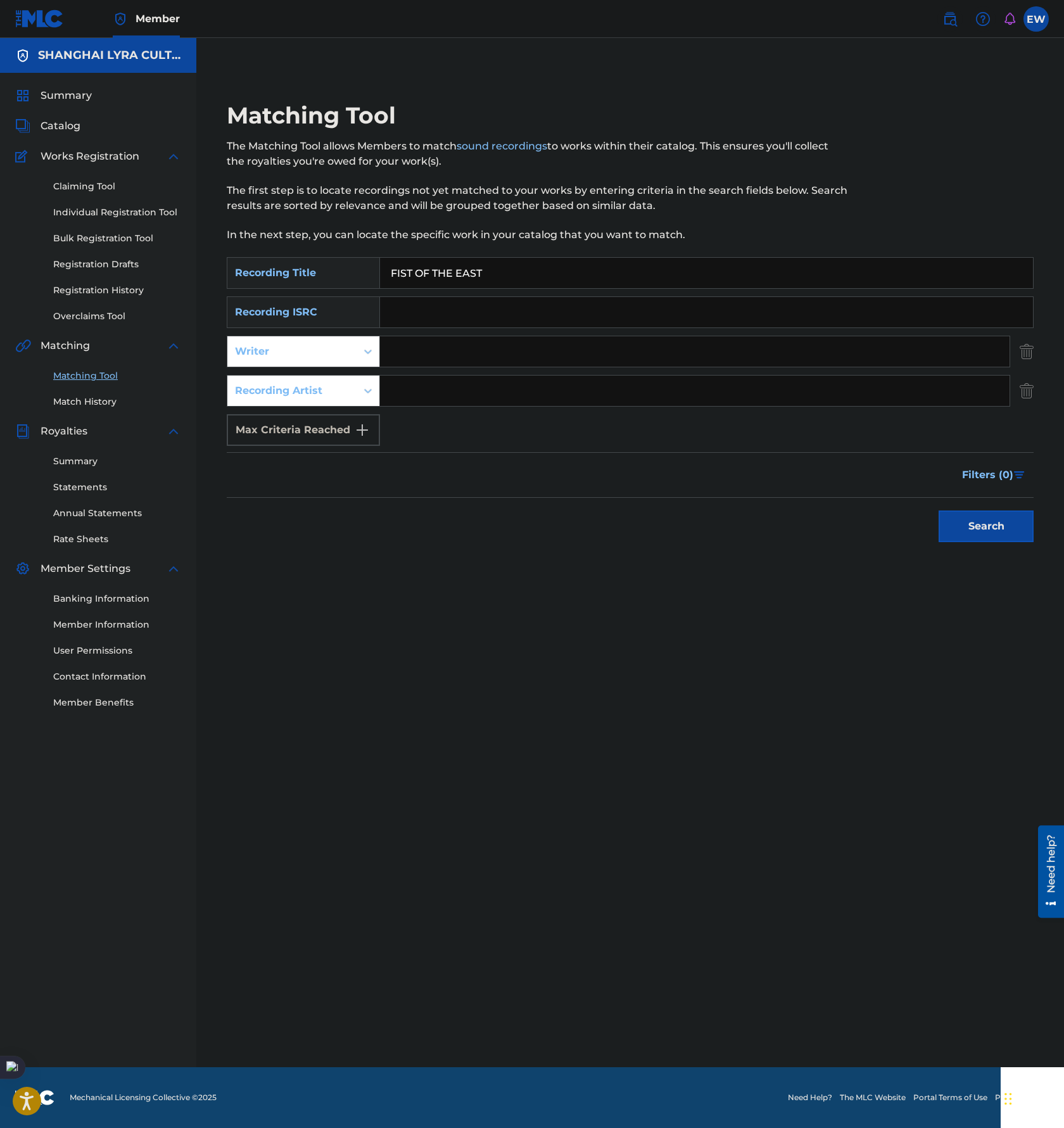
click at [472, 396] on input "Search Form" at bounding box center [695, 391] width 630 height 30
paste input "AirJordy"
type input "AirJordy"
click at [989, 537] on button "Search" at bounding box center [986, 526] width 95 height 31
click at [1000, 615] on div at bounding box center [1001, 619] width 13 height 13
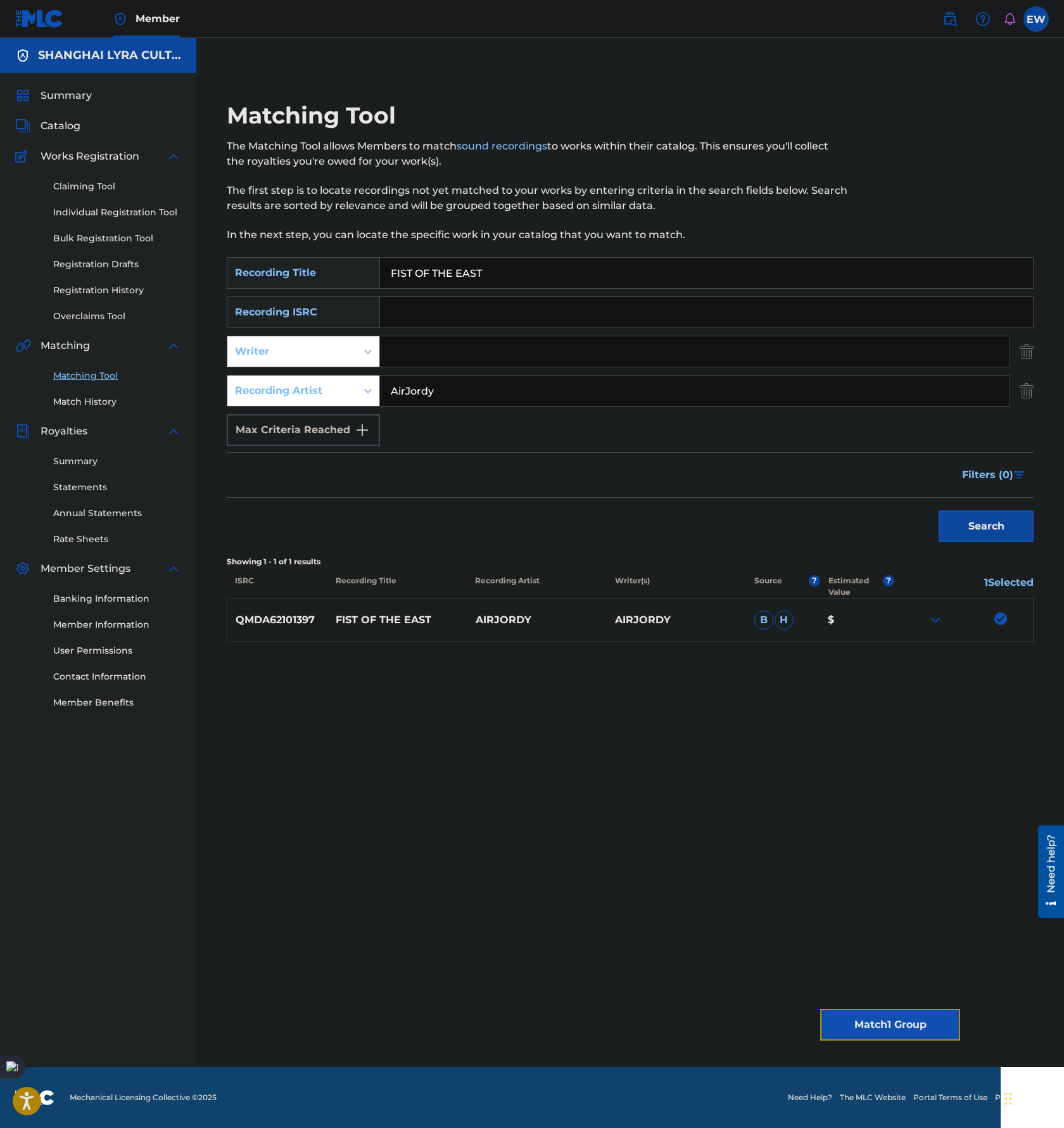
click at [868, 1018] on button "Match 1 Group" at bounding box center [890, 1024] width 140 height 31
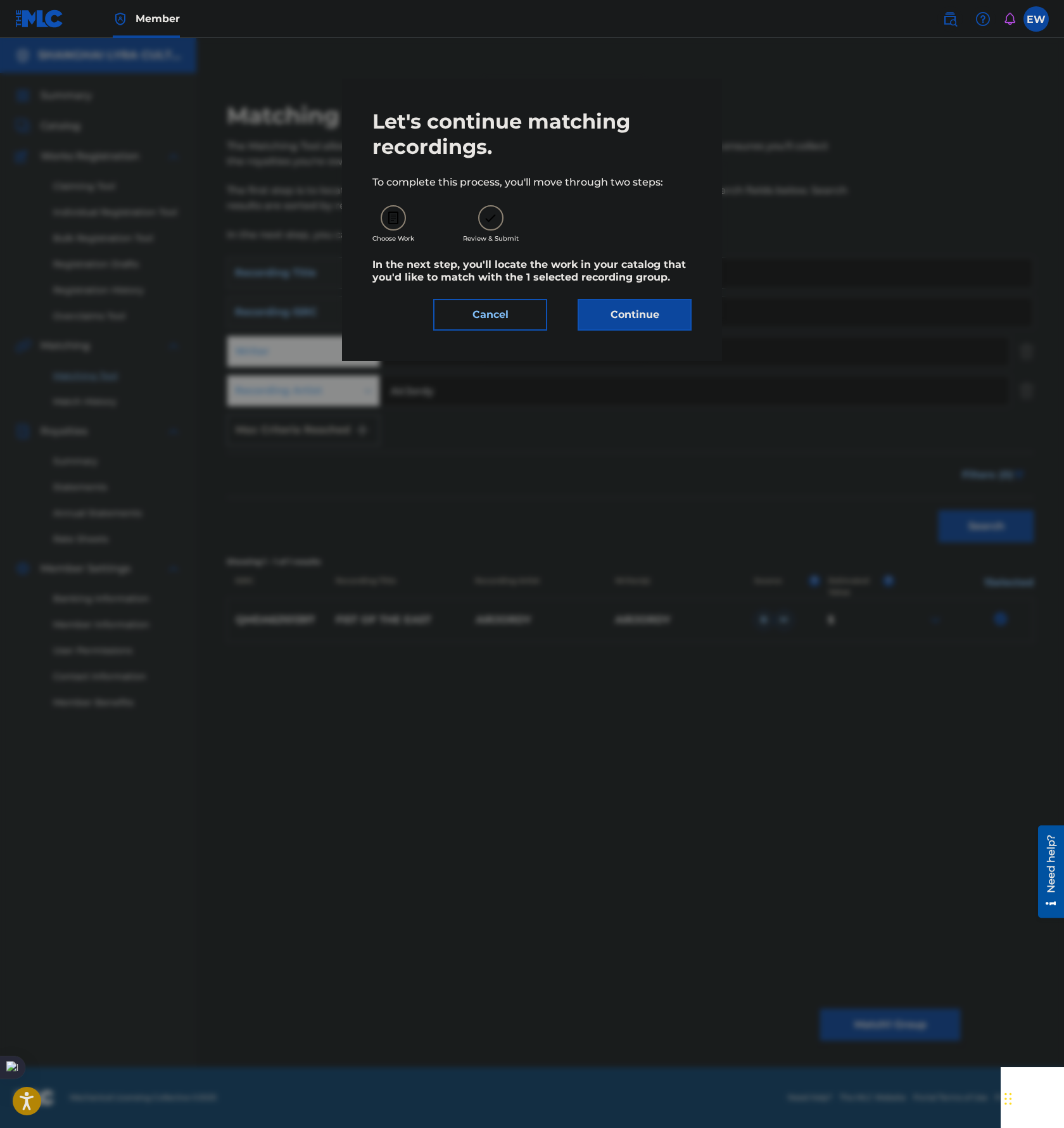
click at [652, 331] on div "Let's continue matching recordings. To complete this process, you'll move throu…" at bounding box center [532, 220] width 380 height 283
click at [626, 318] on button "Continue" at bounding box center [634, 314] width 114 height 31
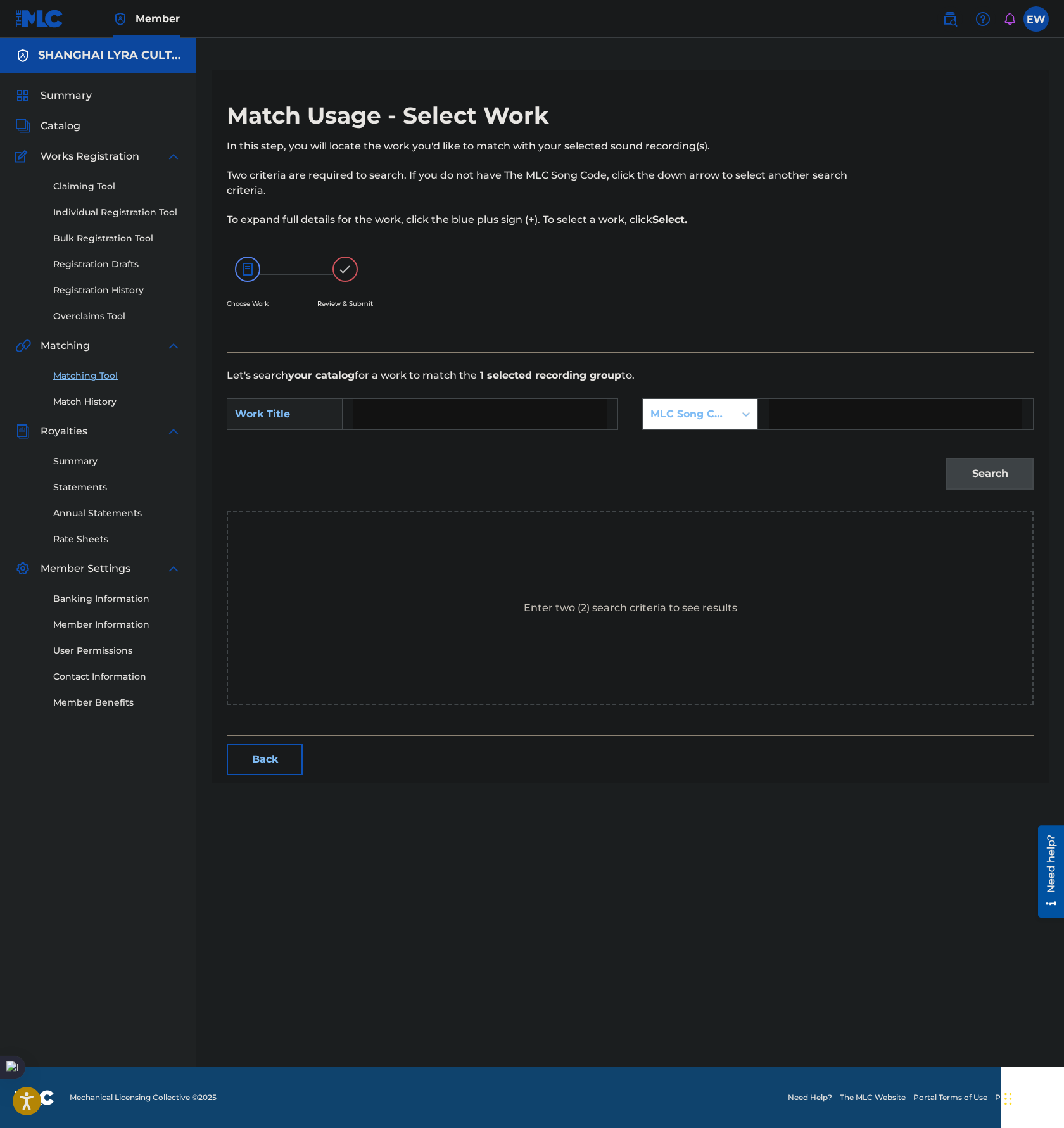
click at [448, 399] on input "Search Form" at bounding box center [480, 414] width 253 height 30
paste input "FIST OF THE EAST"
type input "FIST OF THE EAST"
click at [719, 414] on div "MLC Song Code" at bounding box center [689, 414] width 77 height 15
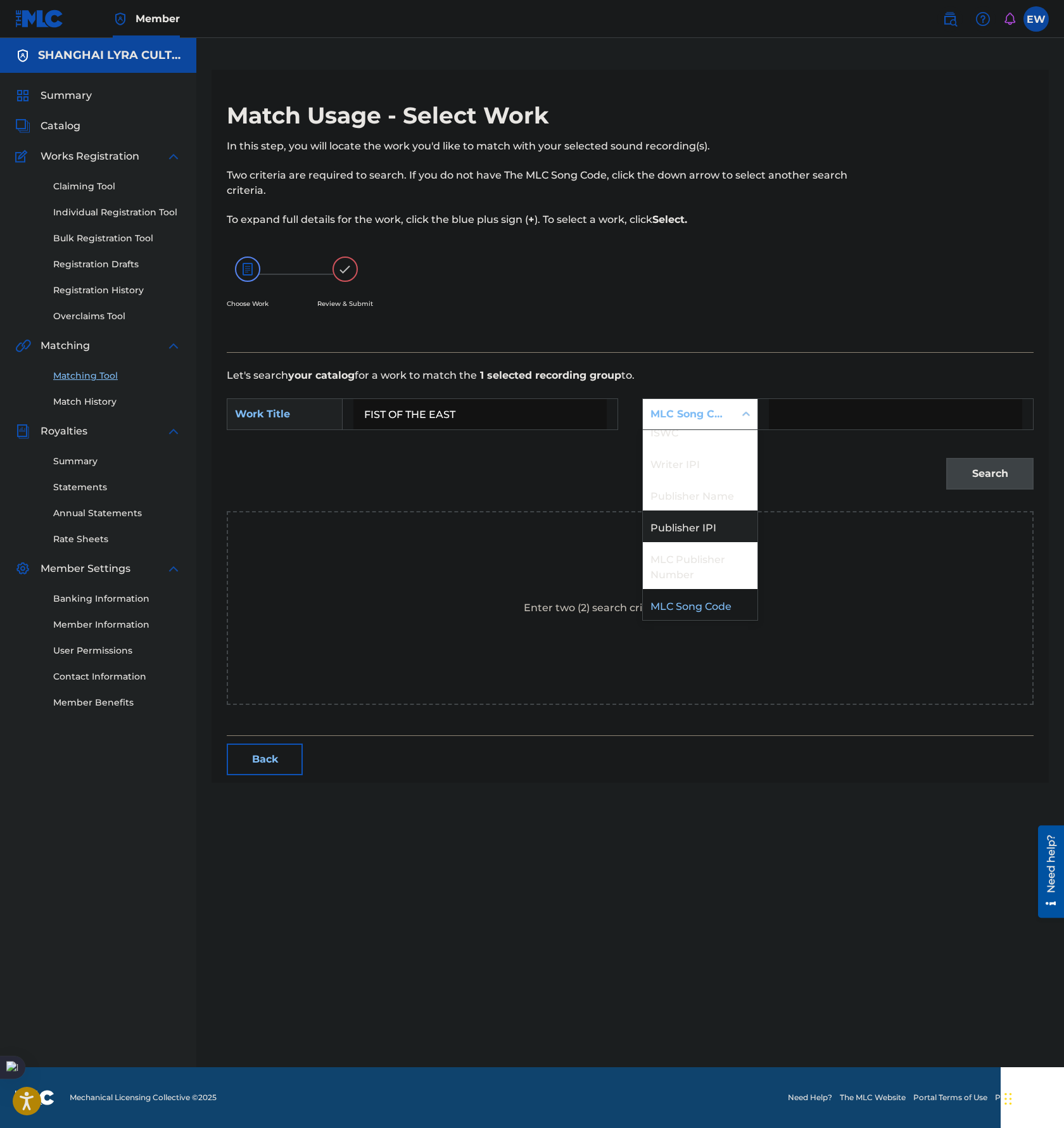
click at [719, 487] on div "Publisher Name" at bounding box center [701, 494] width 115 height 31
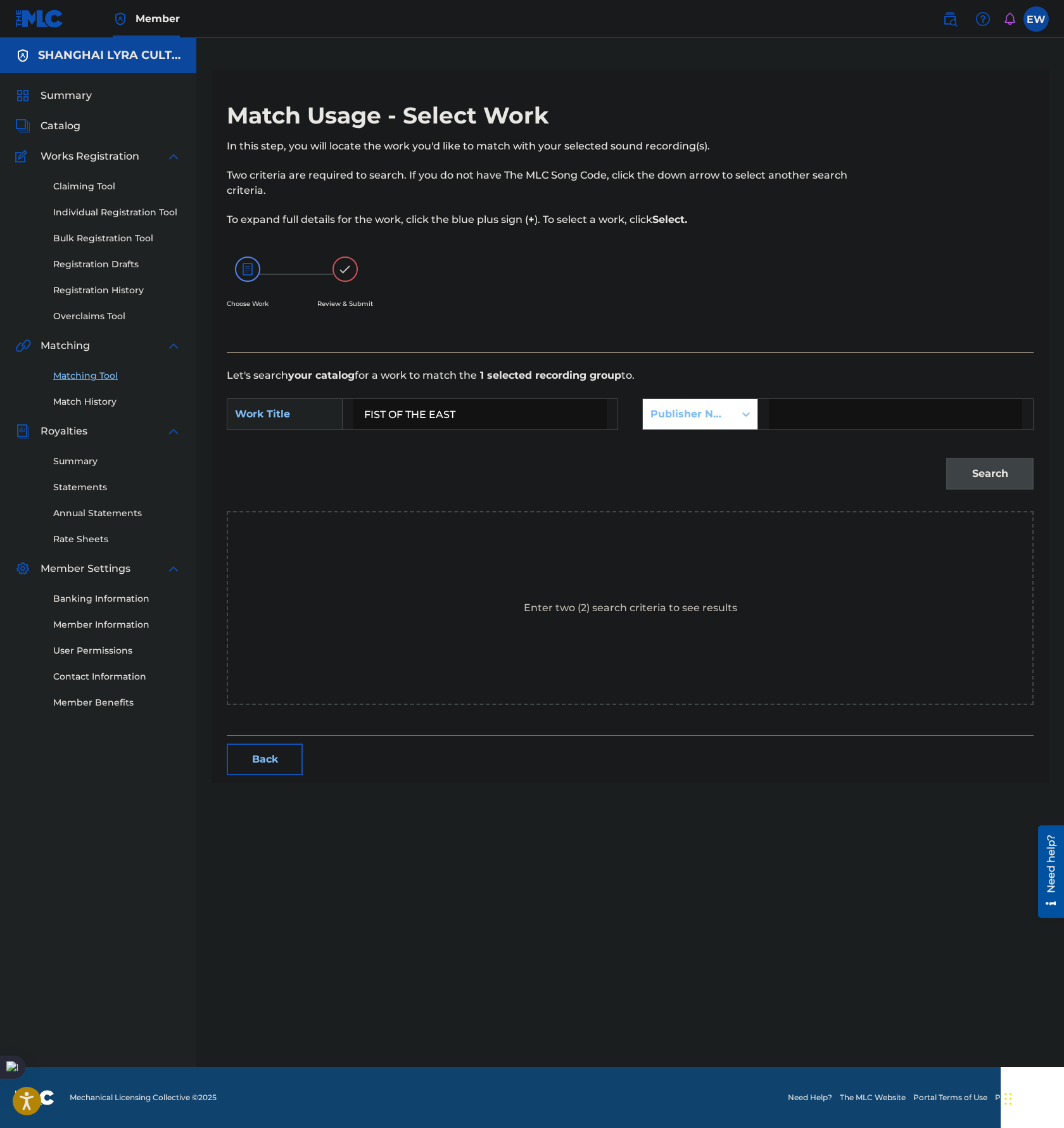
click at [850, 409] on input "Search Form" at bounding box center [895, 414] width 253 height 30
type input "[GEOGRAPHIC_DATA]"
click at [1000, 485] on button "Search" at bounding box center [991, 473] width 88 height 31
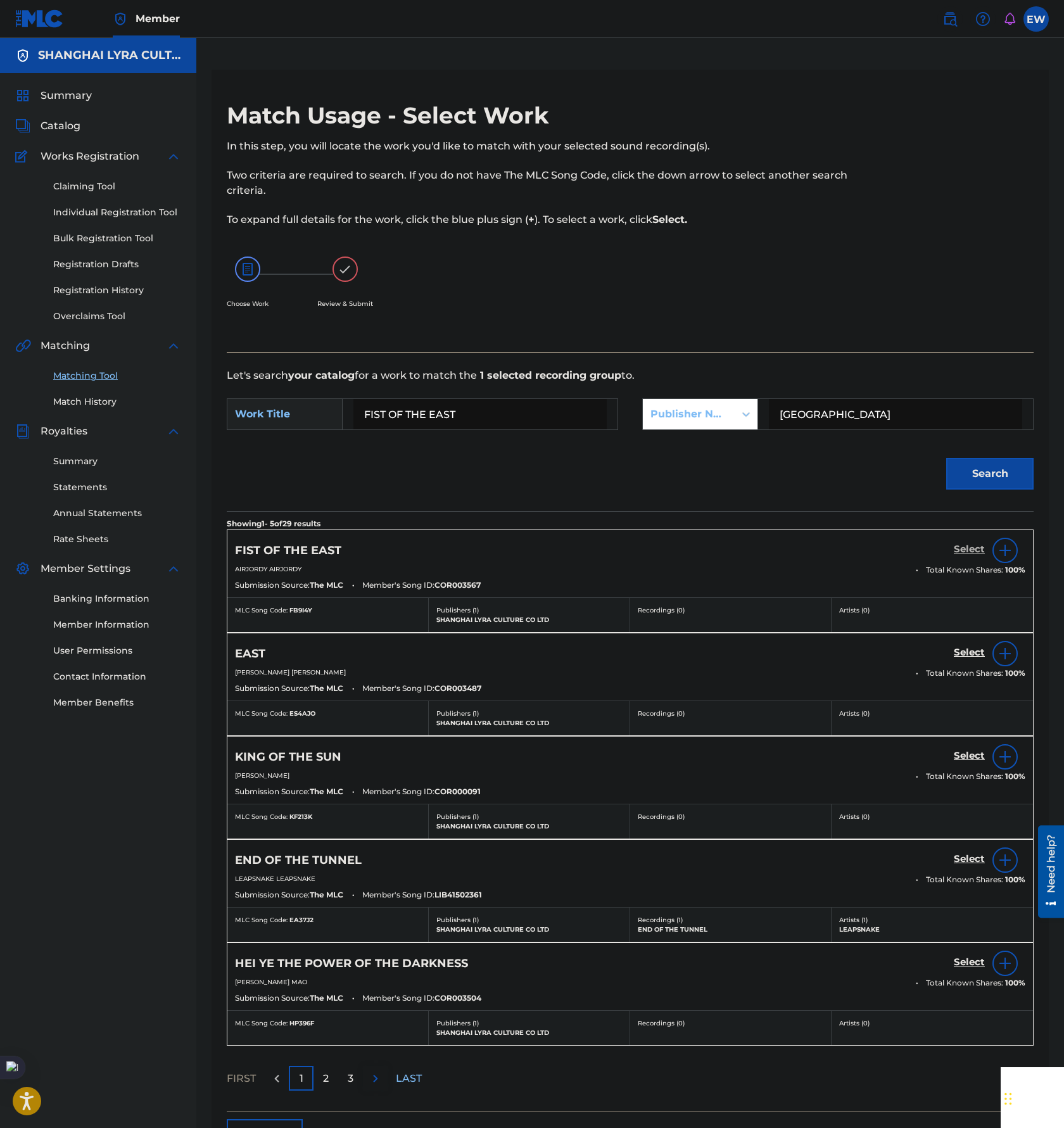
click at [964, 546] on h5 "Select" at bounding box center [969, 548] width 31 height 12
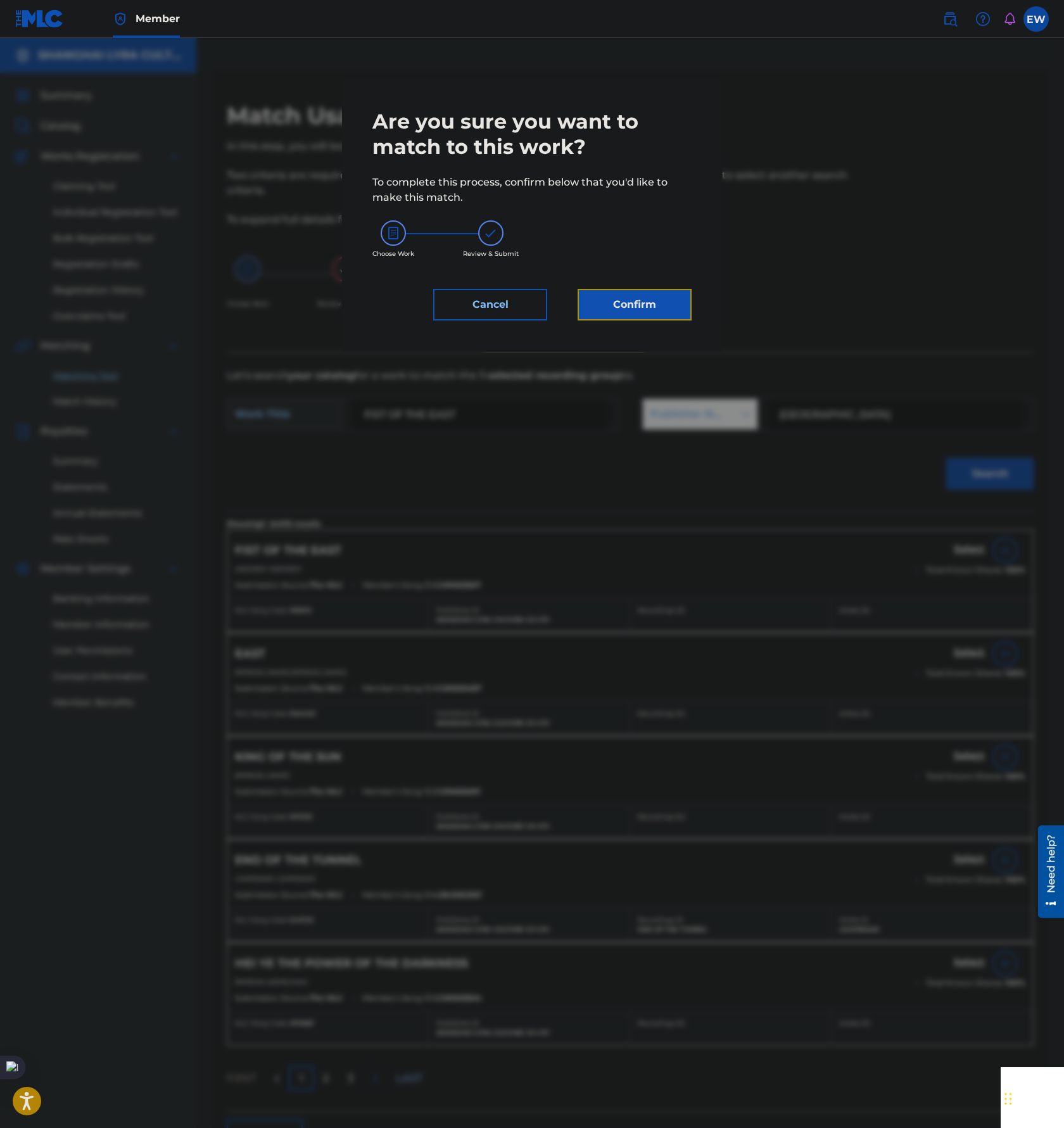
click at [613, 298] on button "Confirm" at bounding box center [634, 304] width 114 height 31
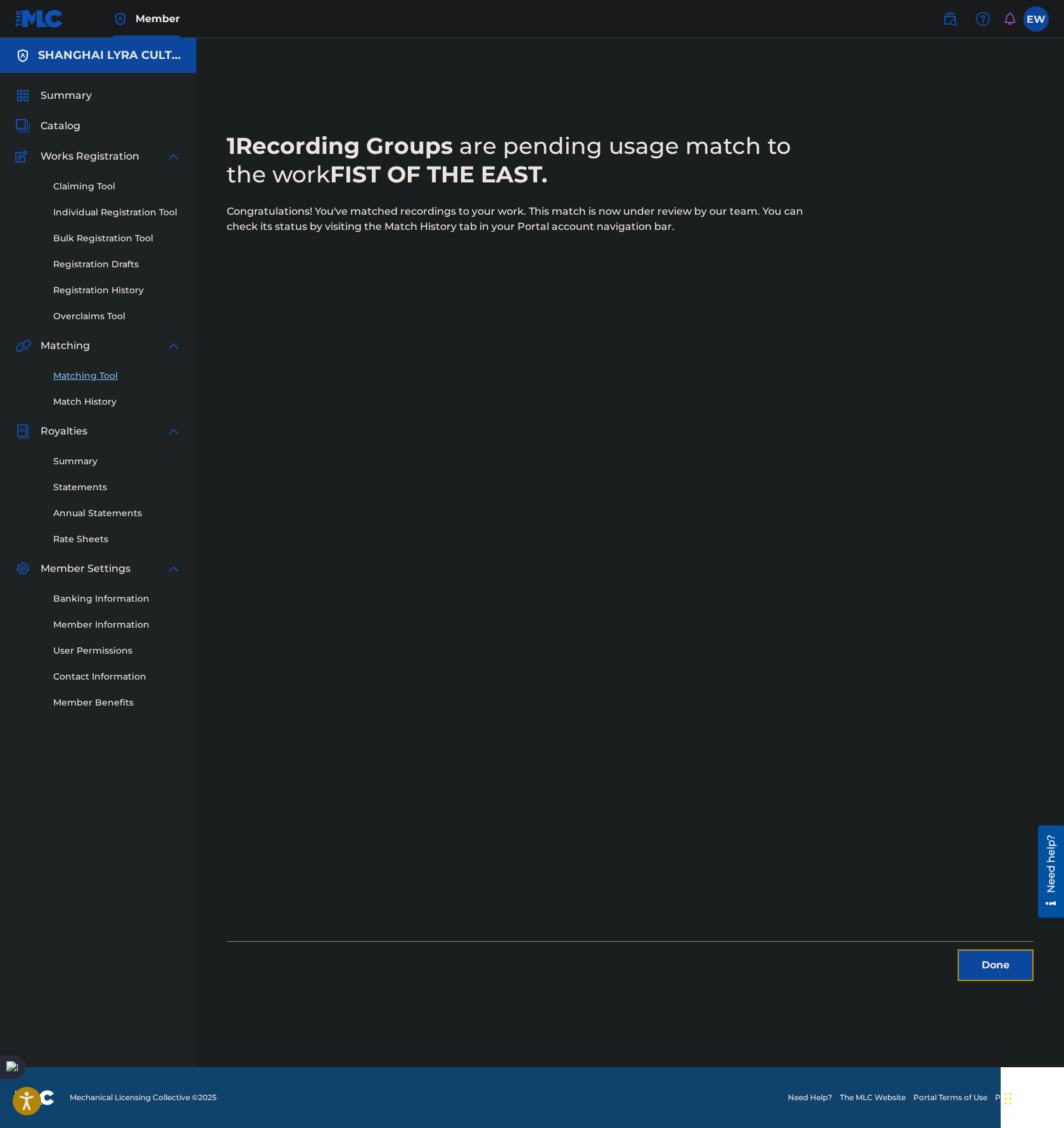
drag, startPoint x: 1001, startPoint y: 961, endPoint x: 974, endPoint y: 938, distance: 35.5
click at [1001, 961] on button "Done" at bounding box center [995, 964] width 76 height 31
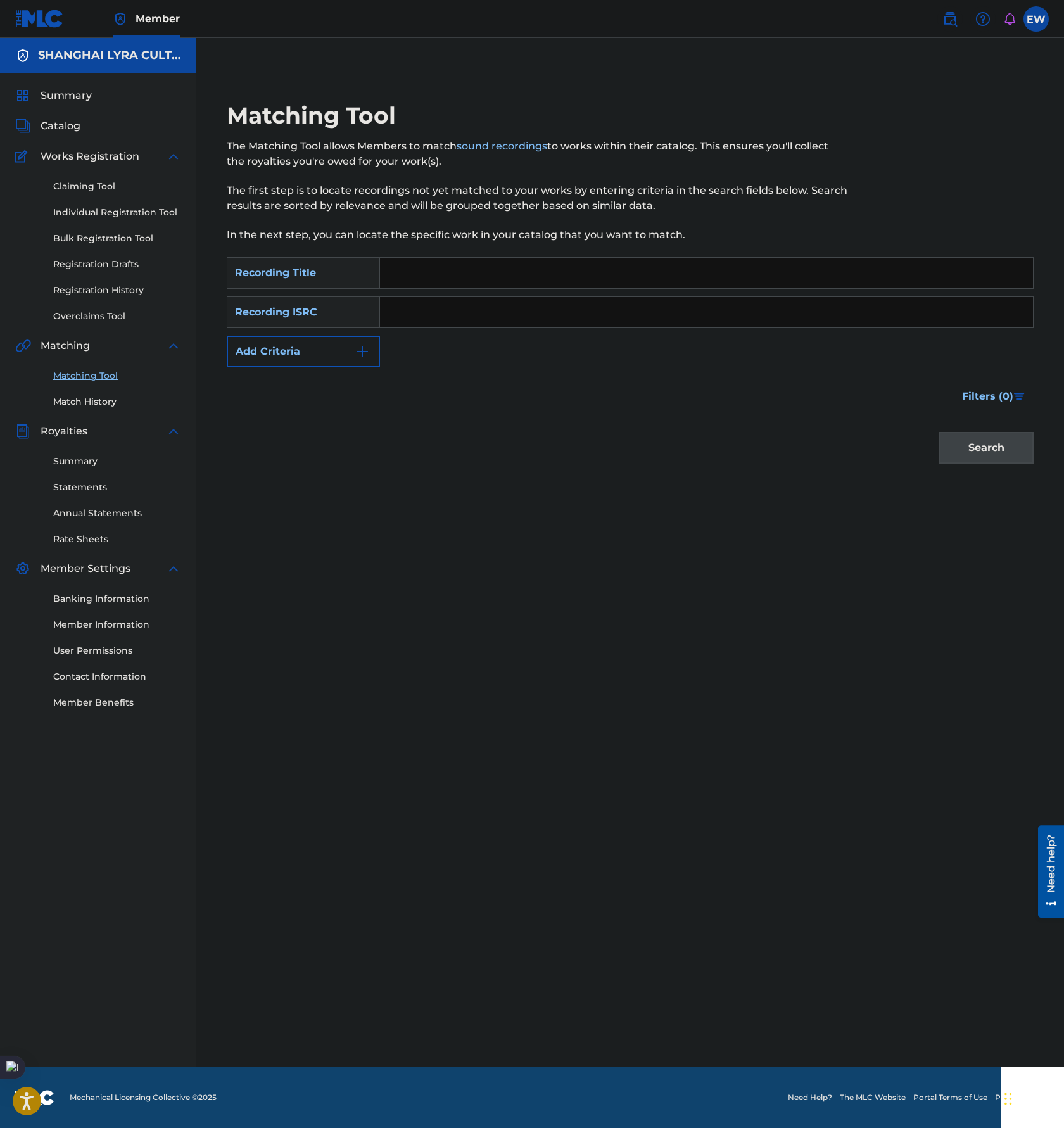
click at [417, 274] on input "Search Form" at bounding box center [707, 273] width 653 height 30
paste input "I REALLY LOVE YOU"
type input "I REALLY LOVE YOU"
click at [301, 357] on button "Add Criteria" at bounding box center [302, 351] width 153 height 31
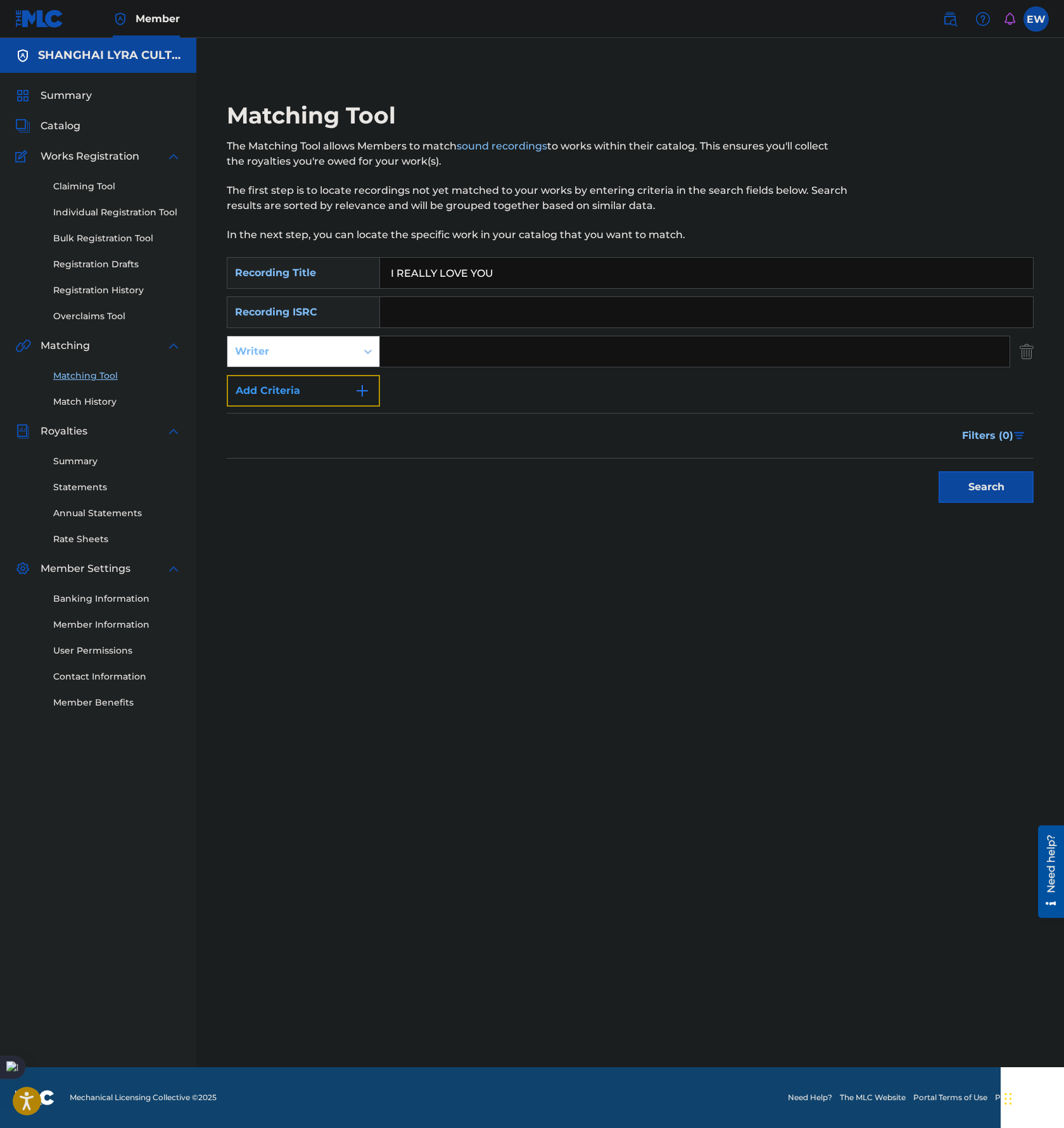
click at [301, 400] on button "Add Criteria" at bounding box center [302, 390] width 153 height 31
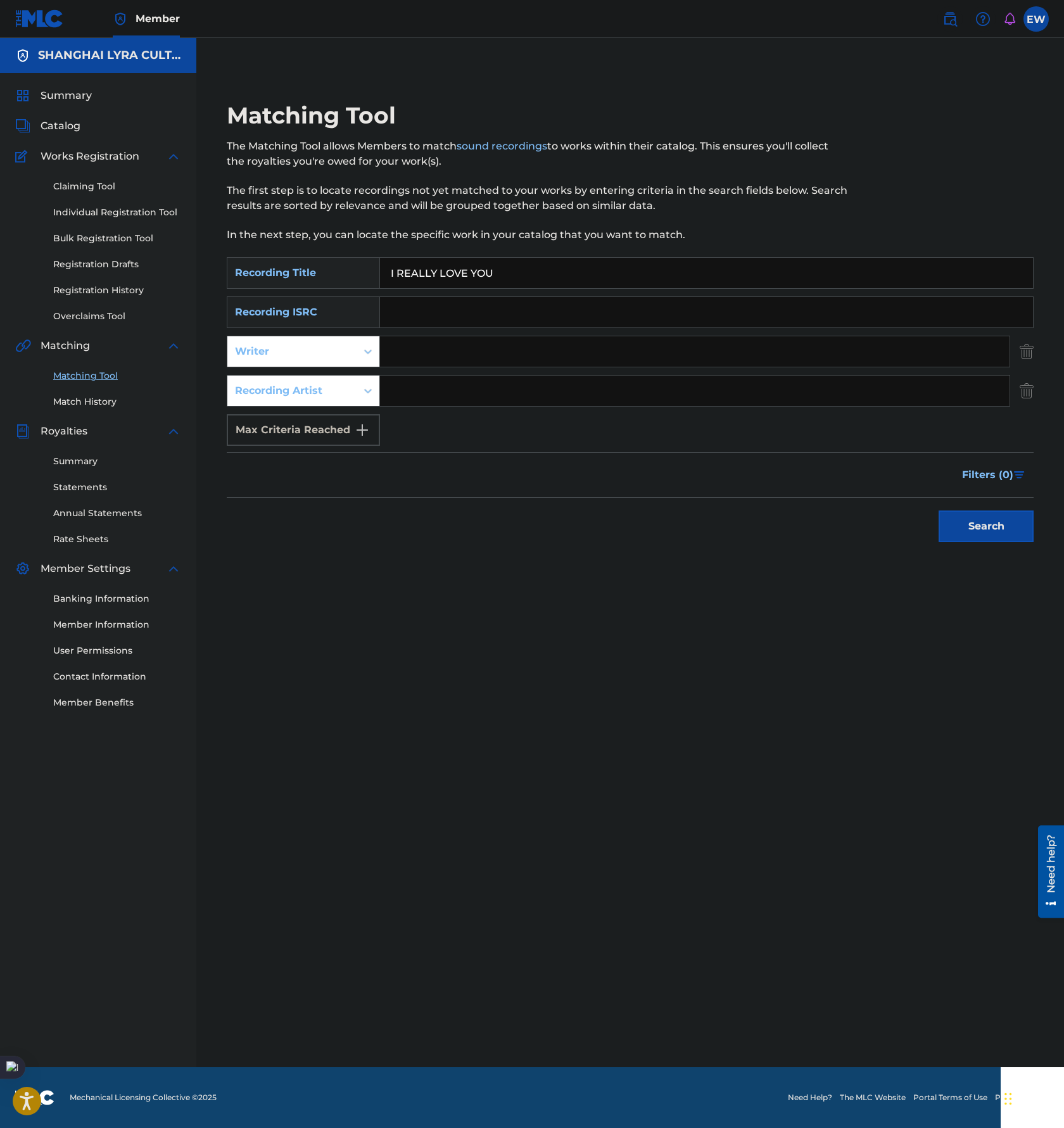
drag, startPoint x: 563, startPoint y: 389, endPoint x: 587, endPoint y: 389, distance: 24.0
click at [563, 389] on input "Search Form" at bounding box center [695, 391] width 630 height 30
paste input "T.O.B戏子"
type input "T.O.B戏子"
click at [1012, 526] on button "Search" at bounding box center [986, 526] width 95 height 31
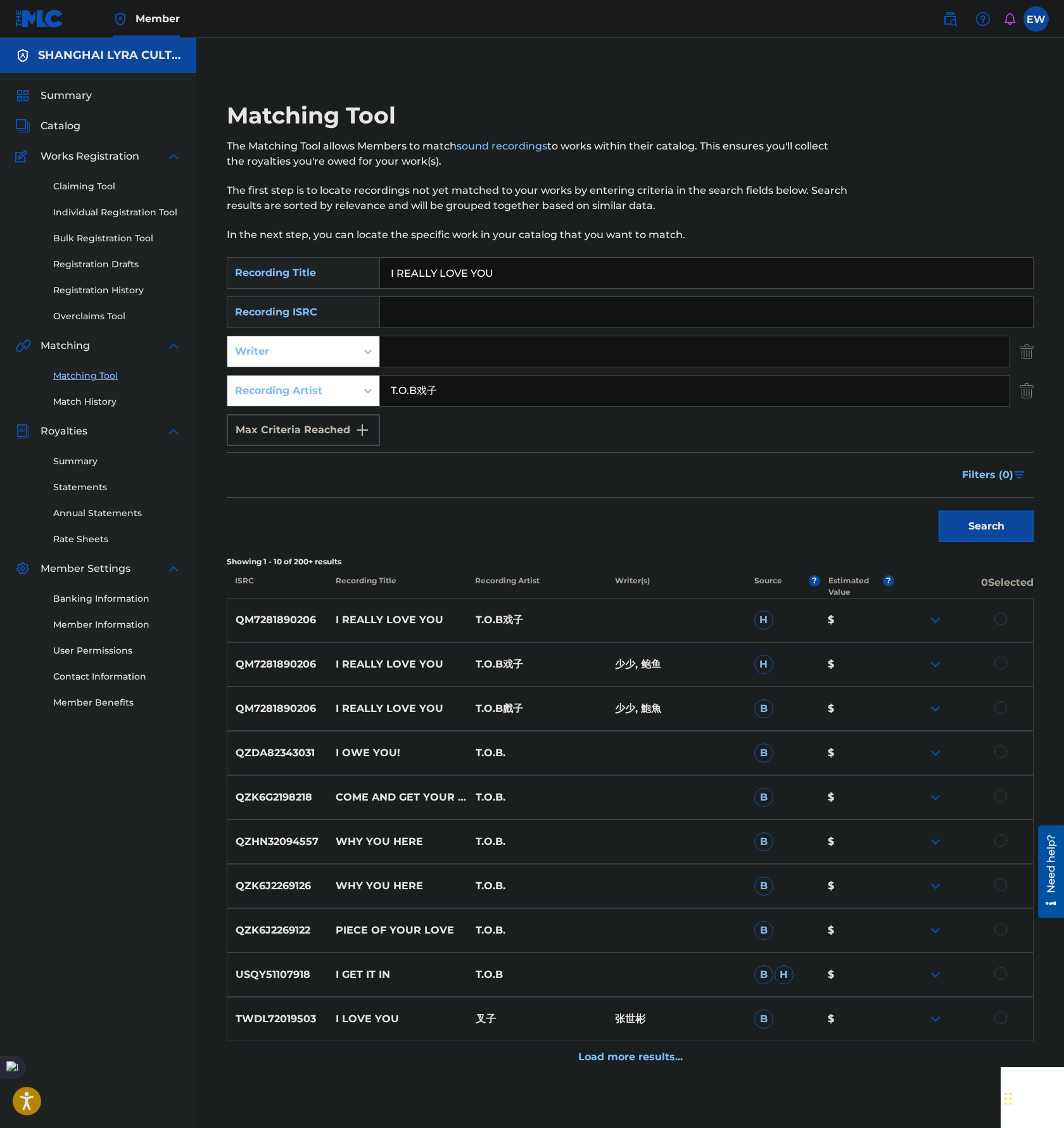
click at [1003, 704] on div at bounding box center [1001, 708] width 13 height 13
click at [1006, 663] on div at bounding box center [1001, 663] width 13 height 13
click at [1001, 622] on div at bounding box center [1001, 619] width 13 height 13
click at [910, 1026] on button "Match 3 Groups" at bounding box center [890, 1024] width 140 height 31
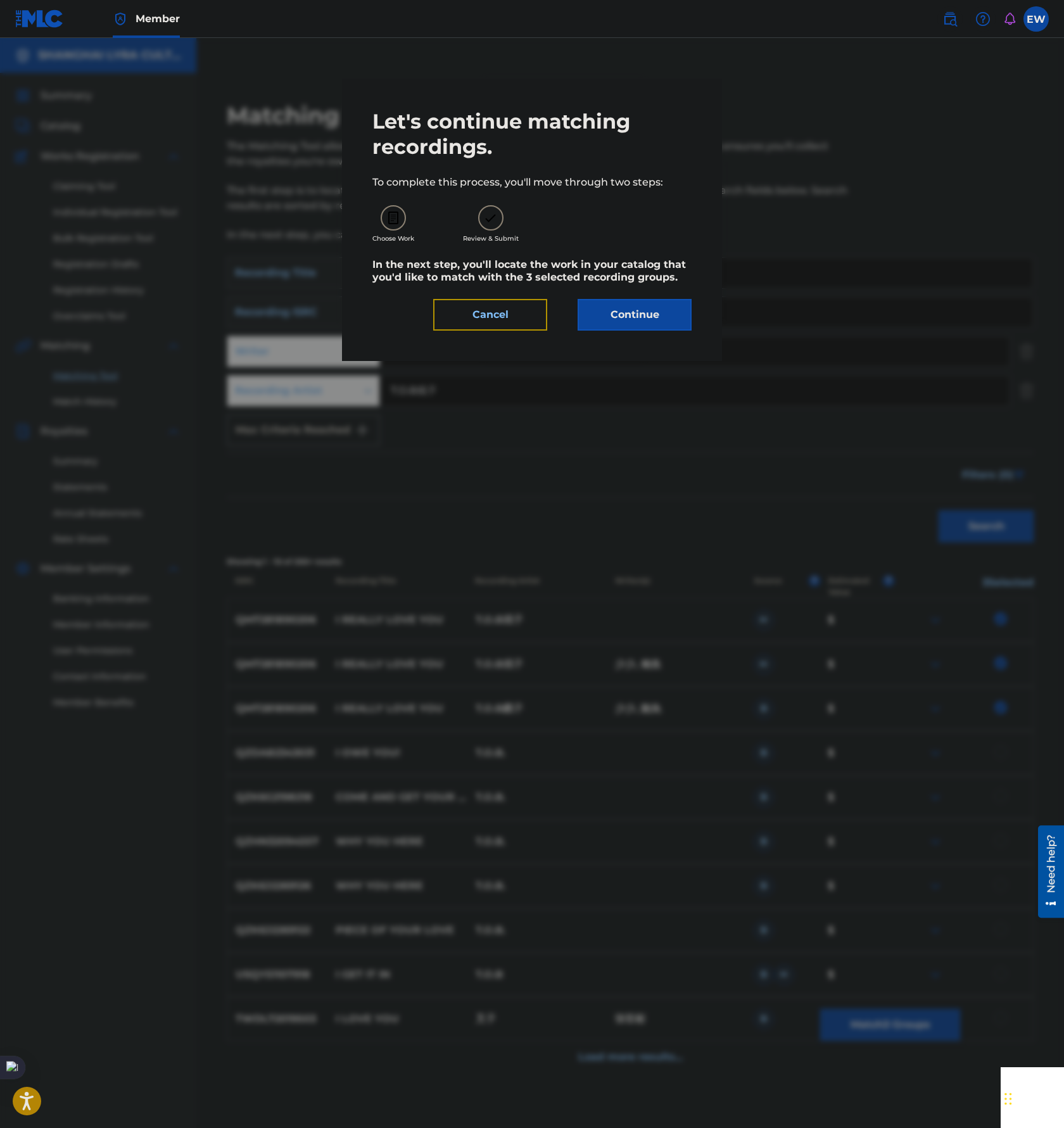
click at [509, 313] on button "Cancel" at bounding box center [489, 314] width 114 height 31
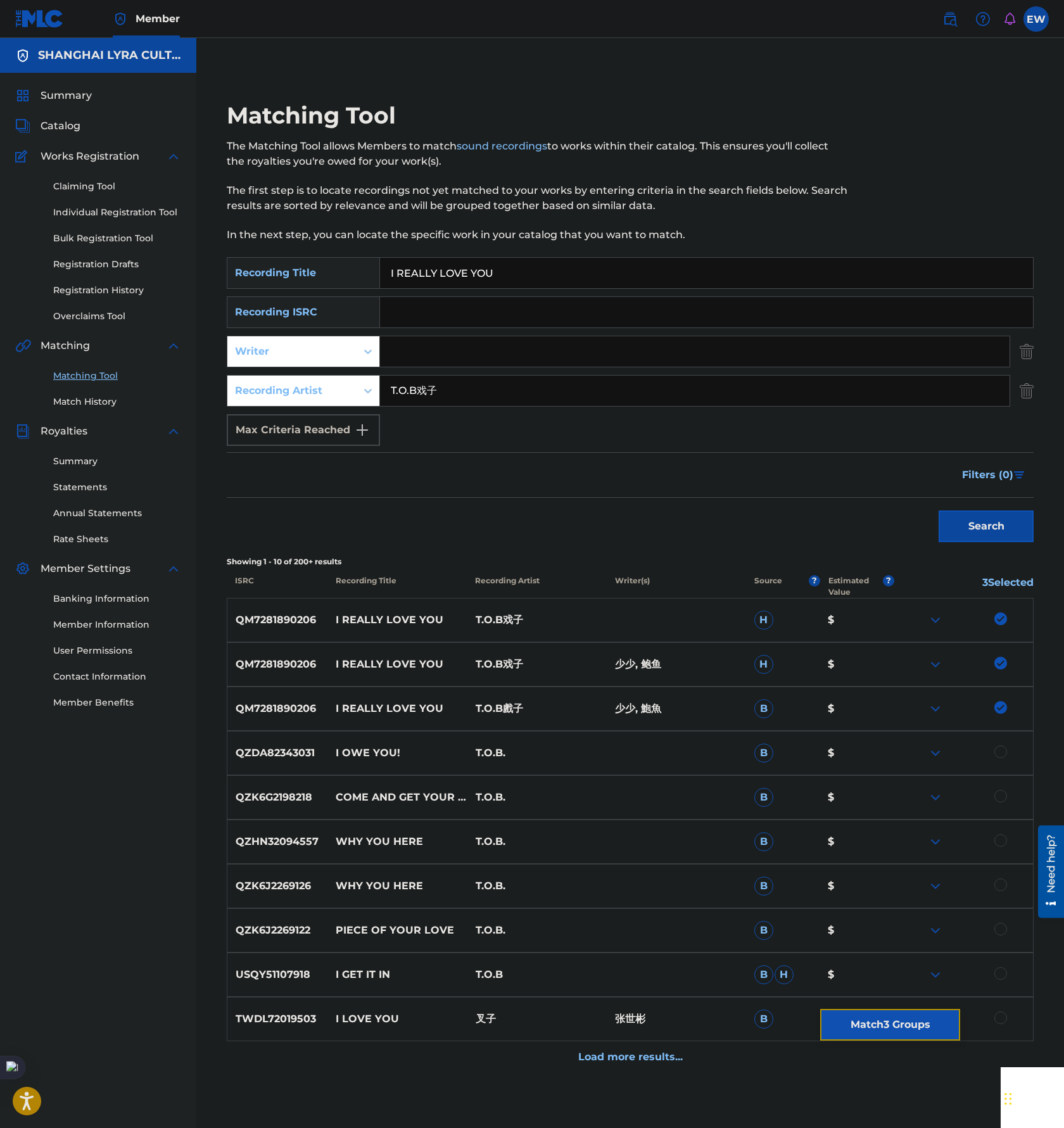
click at [898, 1036] on button "Match 3 Groups" at bounding box center [890, 1024] width 140 height 31
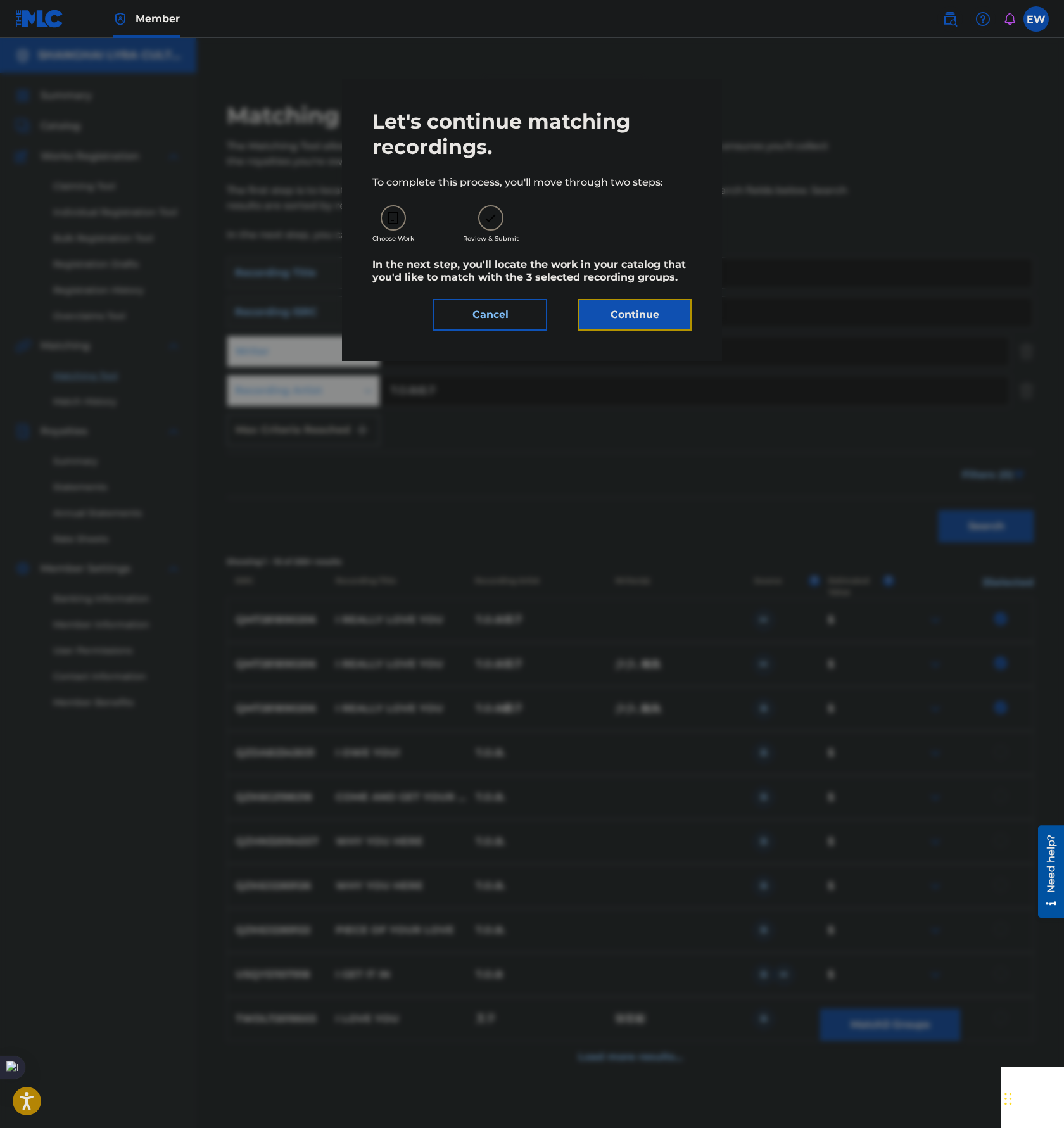
click at [628, 309] on button "Continue" at bounding box center [634, 314] width 114 height 31
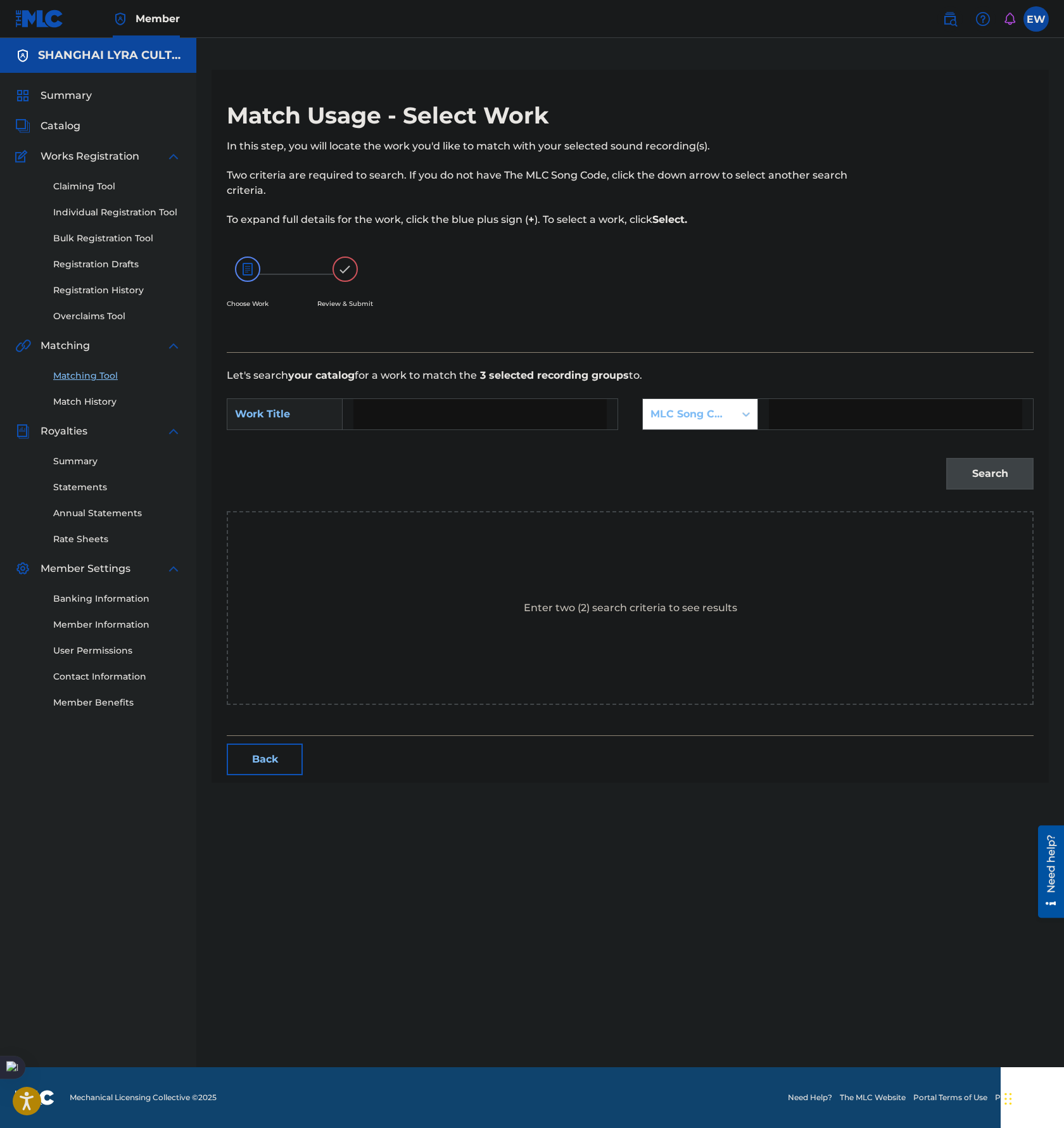
click at [462, 422] on input "Search Form" at bounding box center [480, 414] width 253 height 30
paste input "I REALLY LOVE YOU"
type input "I REALLY LOVE YOU"
click at [726, 415] on div "MLC Song Code" at bounding box center [689, 414] width 77 height 15
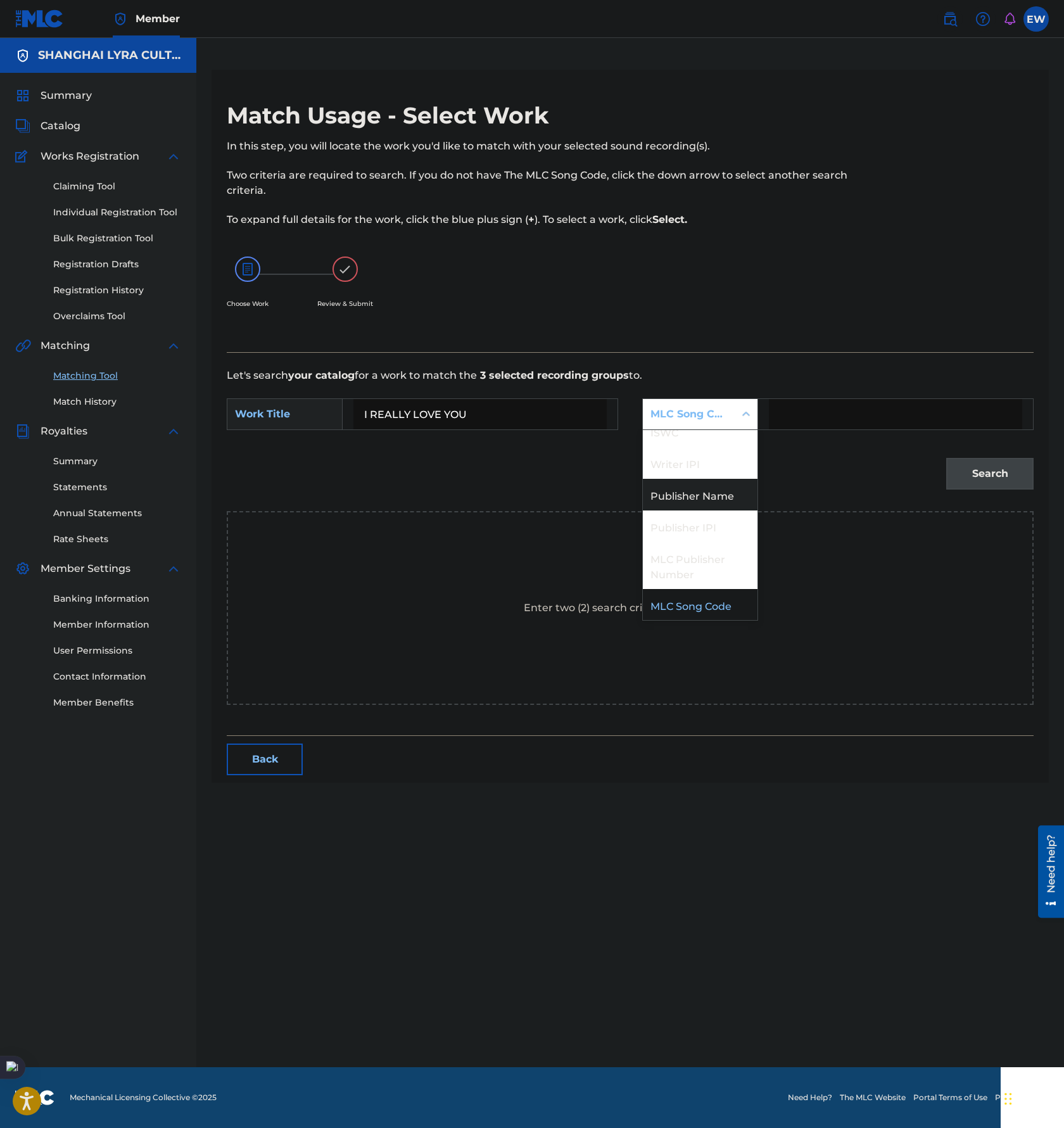
click at [717, 488] on div "Publisher Name" at bounding box center [701, 494] width 115 height 31
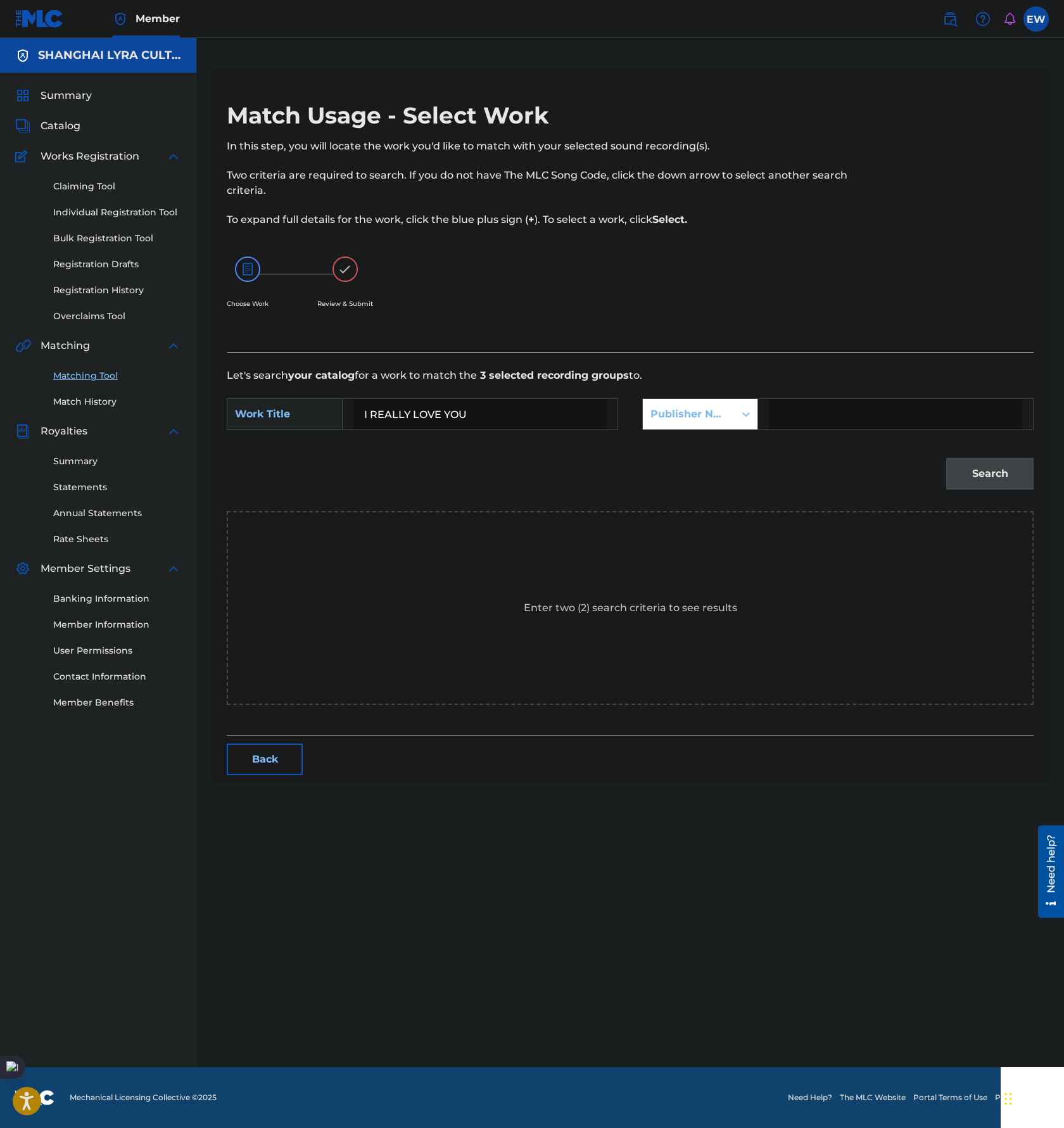
click at [830, 407] on input "Search Form" at bounding box center [895, 414] width 253 height 30
type input "[GEOGRAPHIC_DATA]"
click at [997, 470] on button "Search" at bounding box center [991, 473] width 88 height 31
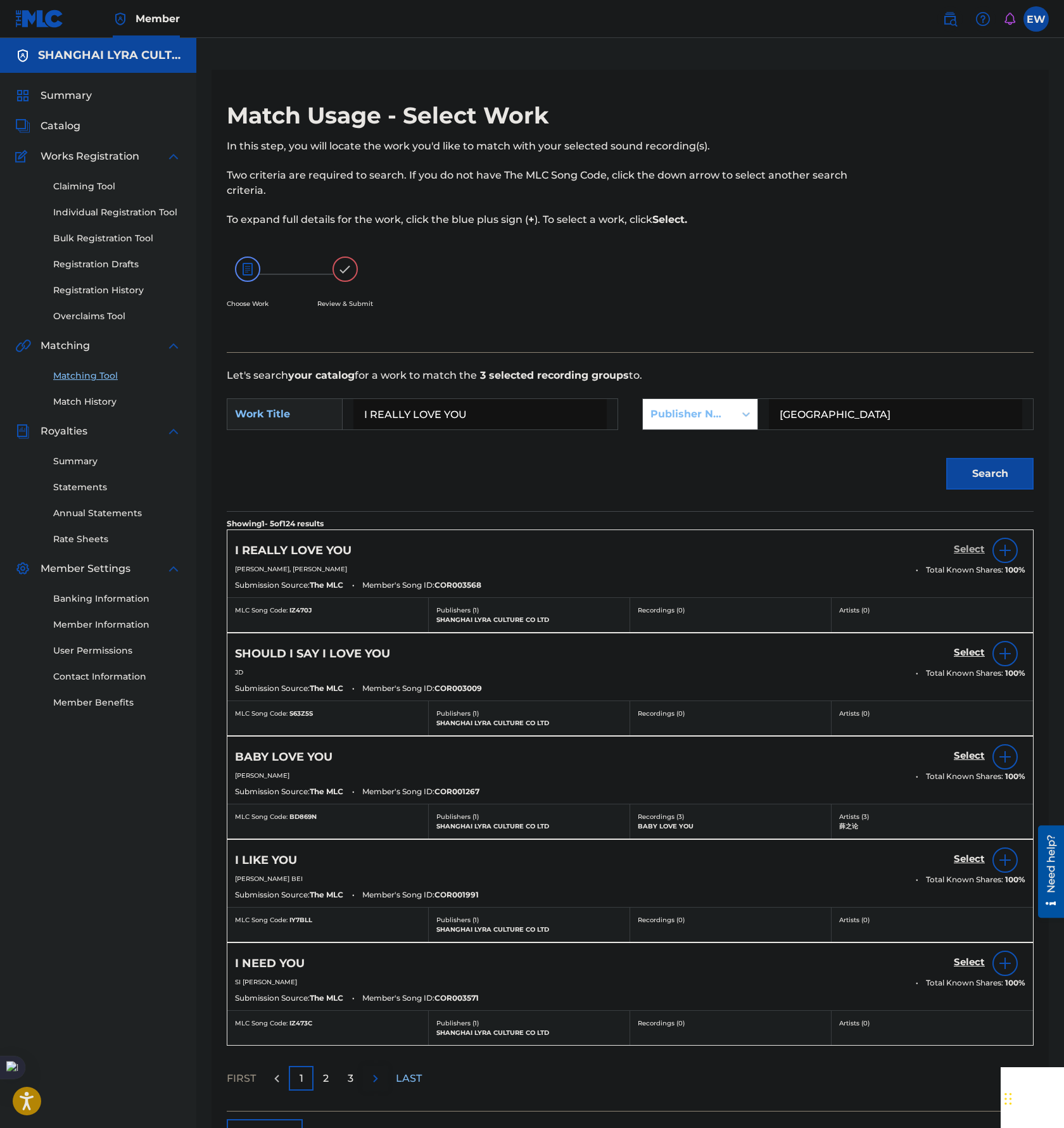
click at [956, 546] on h5 "Select" at bounding box center [969, 548] width 31 height 12
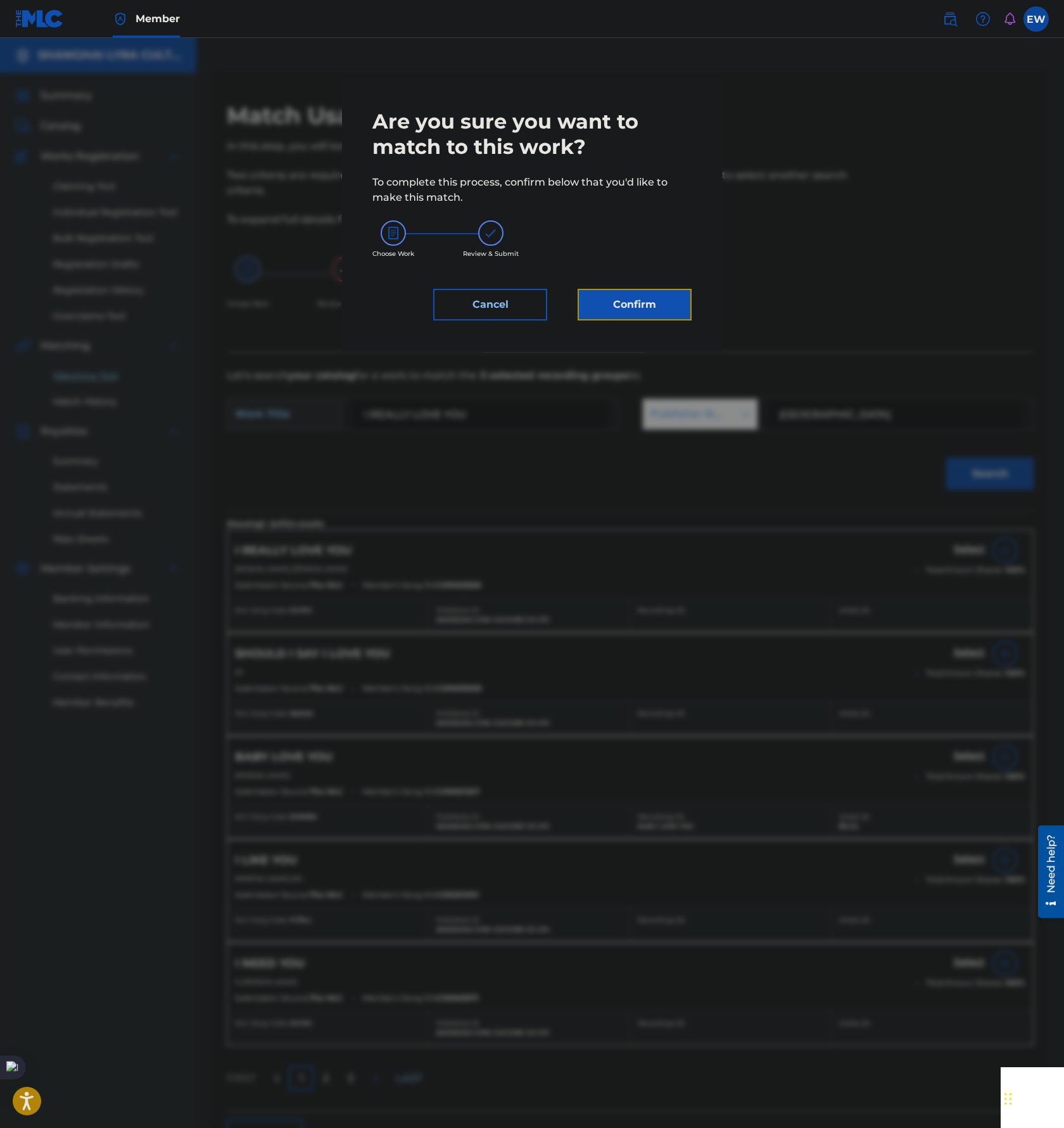
click at [641, 307] on button "Confirm" at bounding box center [634, 304] width 114 height 31
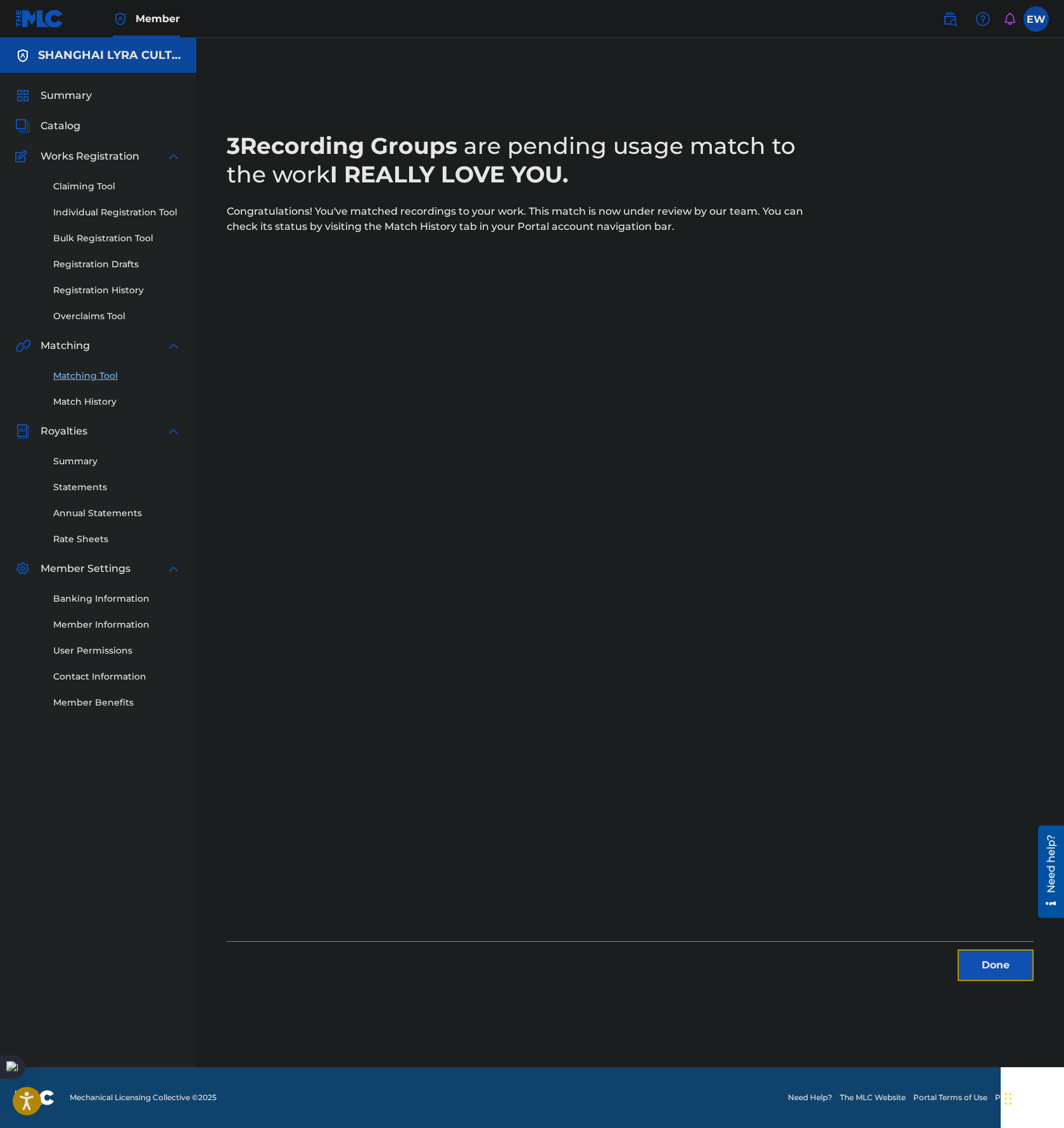
click at [997, 954] on button "Done" at bounding box center [995, 964] width 76 height 31
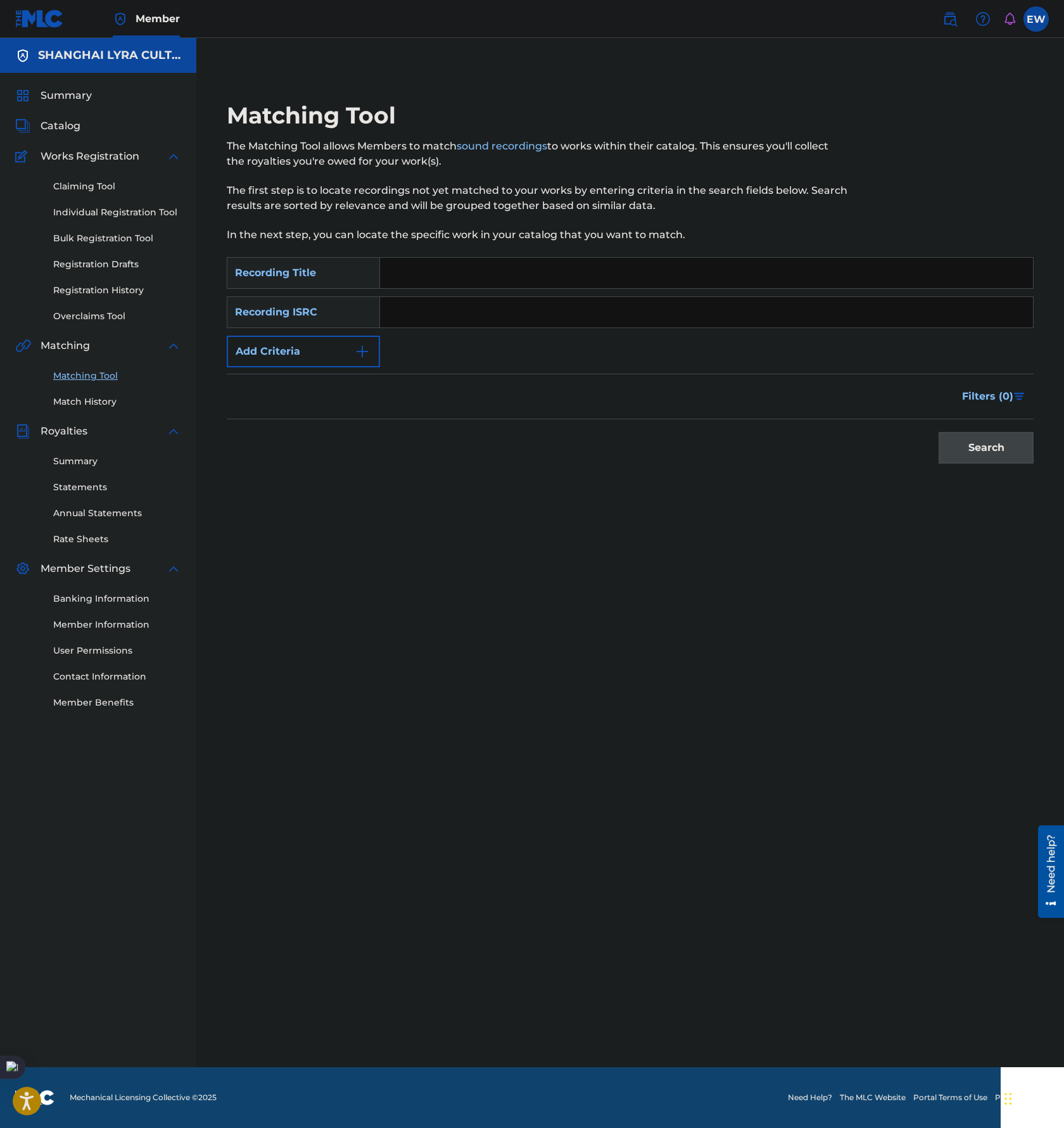
click at [506, 271] on input "Search Form" at bounding box center [707, 273] width 653 height 30
paste input "陪我干一杯"
type input "陪我干一杯"
click at [327, 339] on button "Add Criteria" at bounding box center [302, 351] width 153 height 31
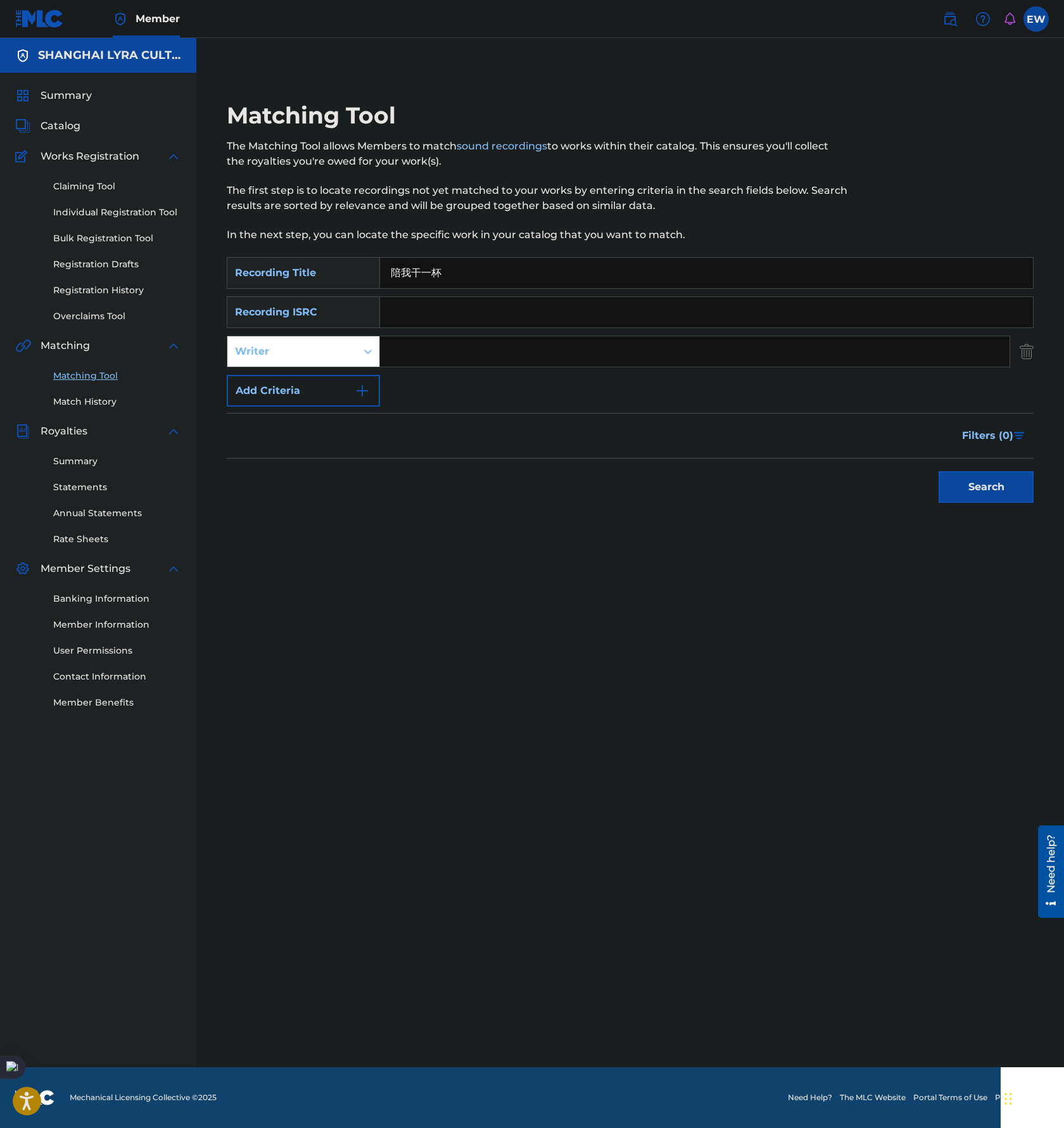
click at [326, 374] on div "SearchWithCriteria34eebbc9-70c9-4ab2-9619-45160d955f5a Recording Title 陪我干一杯 Se…" at bounding box center [630, 331] width 807 height 149
click at [321, 403] on button "Add Criteria" at bounding box center [302, 390] width 153 height 31
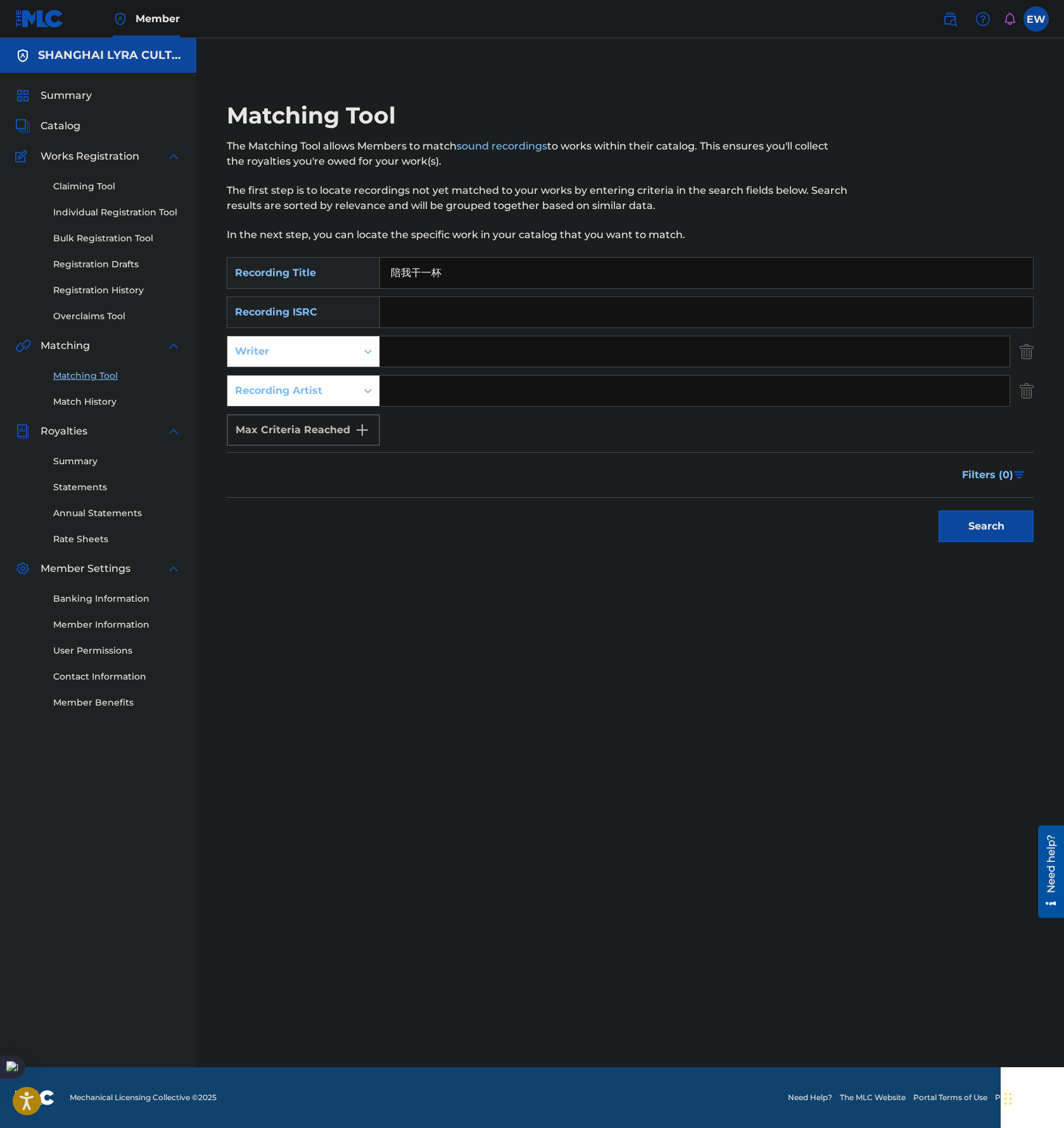
drag, startPoint x: 513, startPoint y: 394, endPoint x: 681, endPoint y: 394, distance: 168.0
click at [513, 394] on input "Search Form" at bounding box center [695, 391] width 630 height 30
paste input "T.O.B戏子"
type input "T.O.B戏子"
click at [999, 522] on button "Search" at bounding box center [986, 526] width 95 height 31
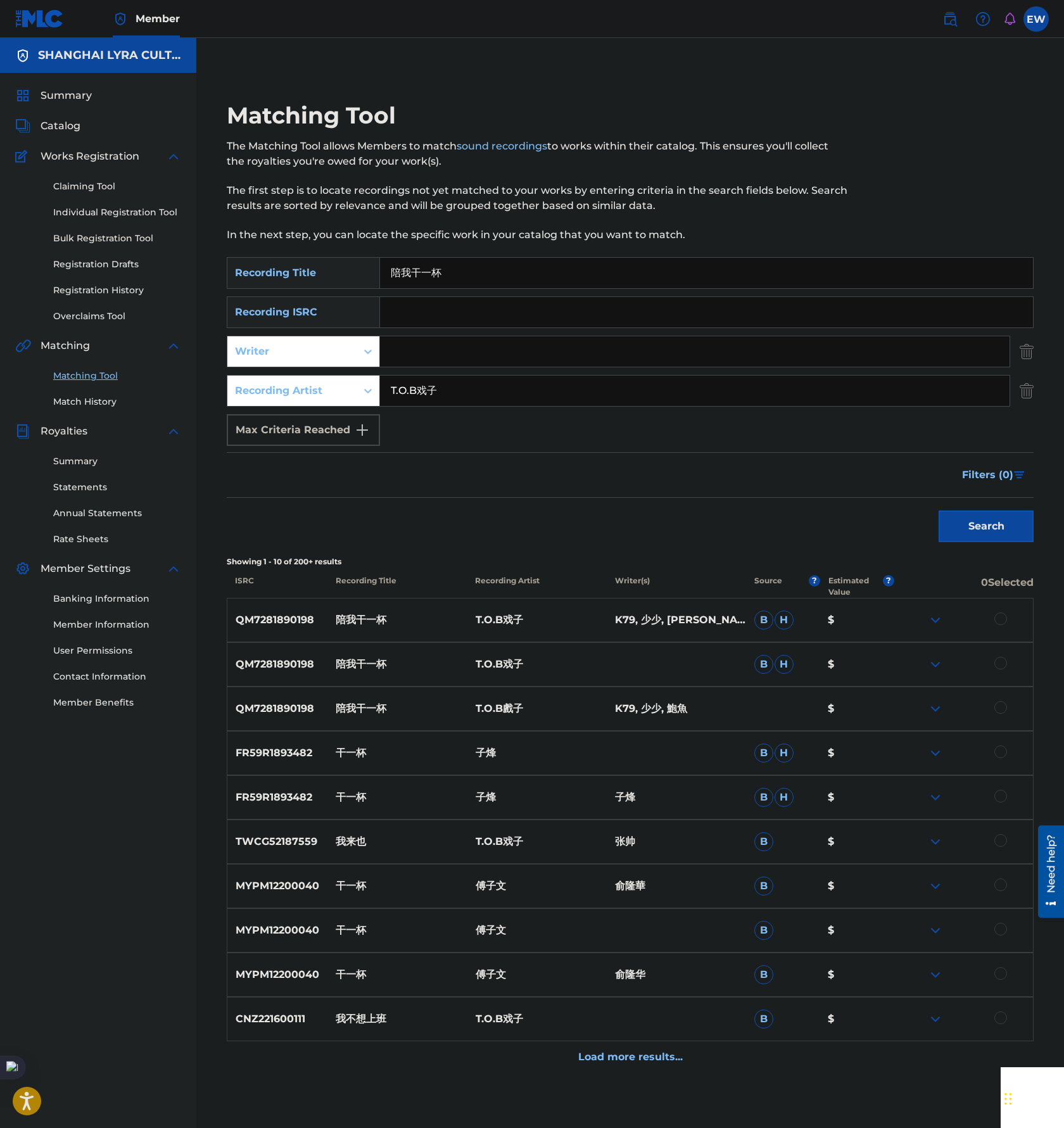
click at [999, 711] on div at bounding box center [1001, 708] width 13 height 13
click at [1001, 667] on div at bounding box center [1001, 663] width 13 height 13
click at [1003, 621] on div at bounding box center [1001, 619] width 13 height 13
click at [894, 1028] on button "Match 3 Groups" at bounding box center [890, 1024] width 140 height 31
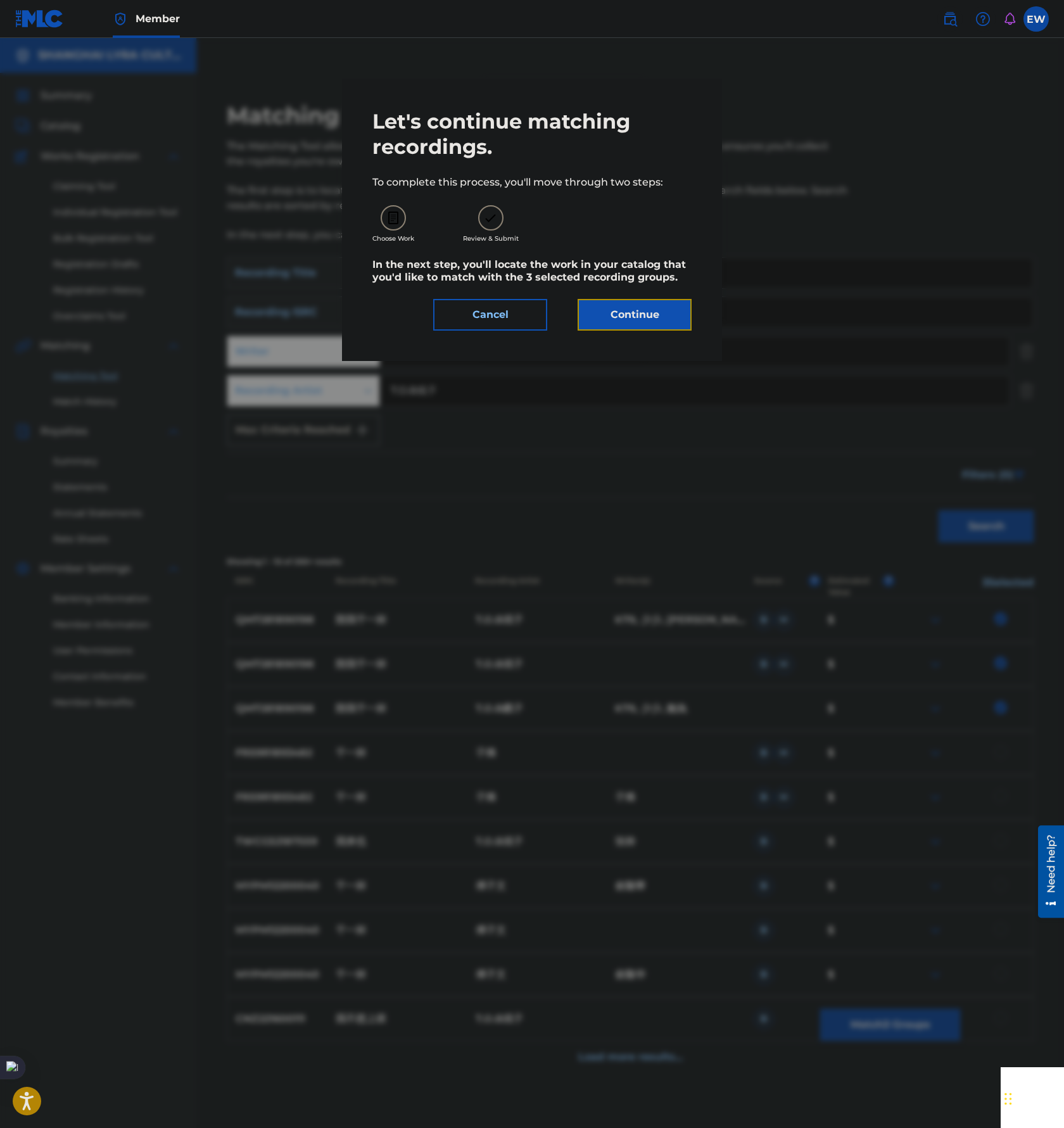
click at [654, 323] on button "Continue" at bounding box center [634, 314] width 114 height 31
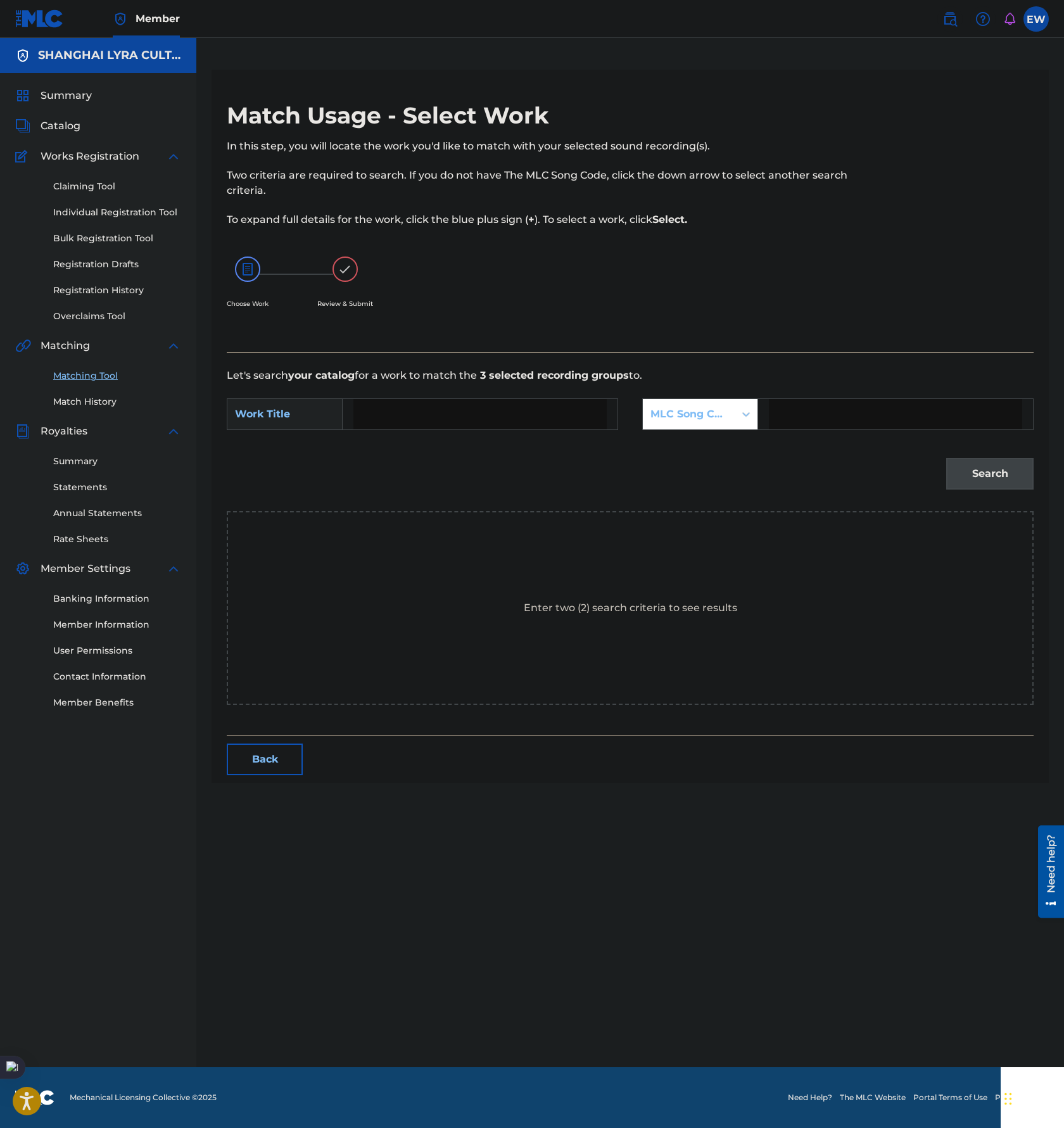
click at [435, 420] on input "Search Form" at bounding box center [480, 414] width 253 height 30
paste input "PEI WO GAN [PERSON_NAME]"
type input "PEI WO GAN [PERSON_NAME]"
click at [689, 420] on div "MLC Song Code" at bounding box center [689, 414] width 77 height 15
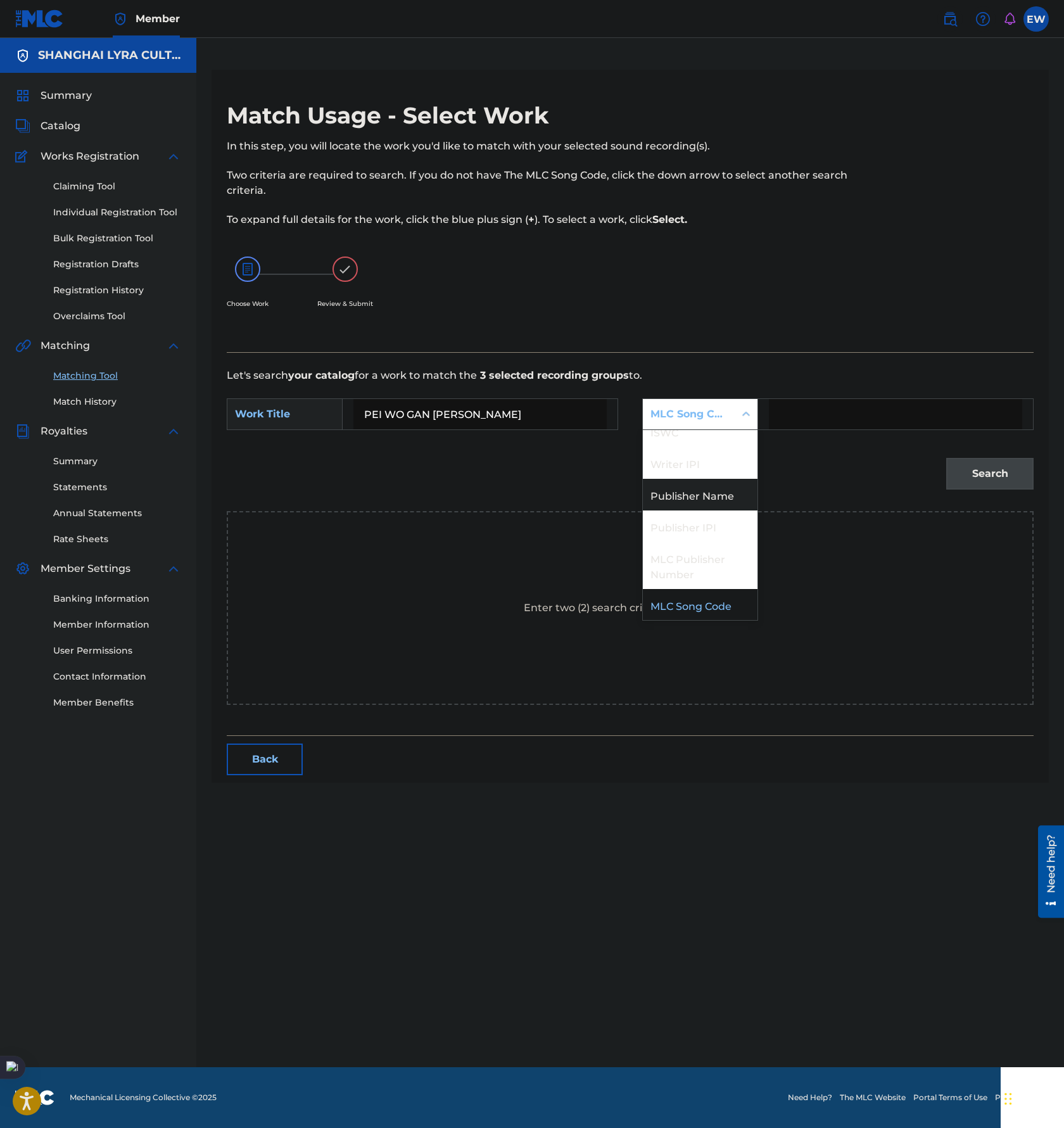
click at [713, 488] on div "Publisher Name" at bounding box center [701, 494] width 115 height 31
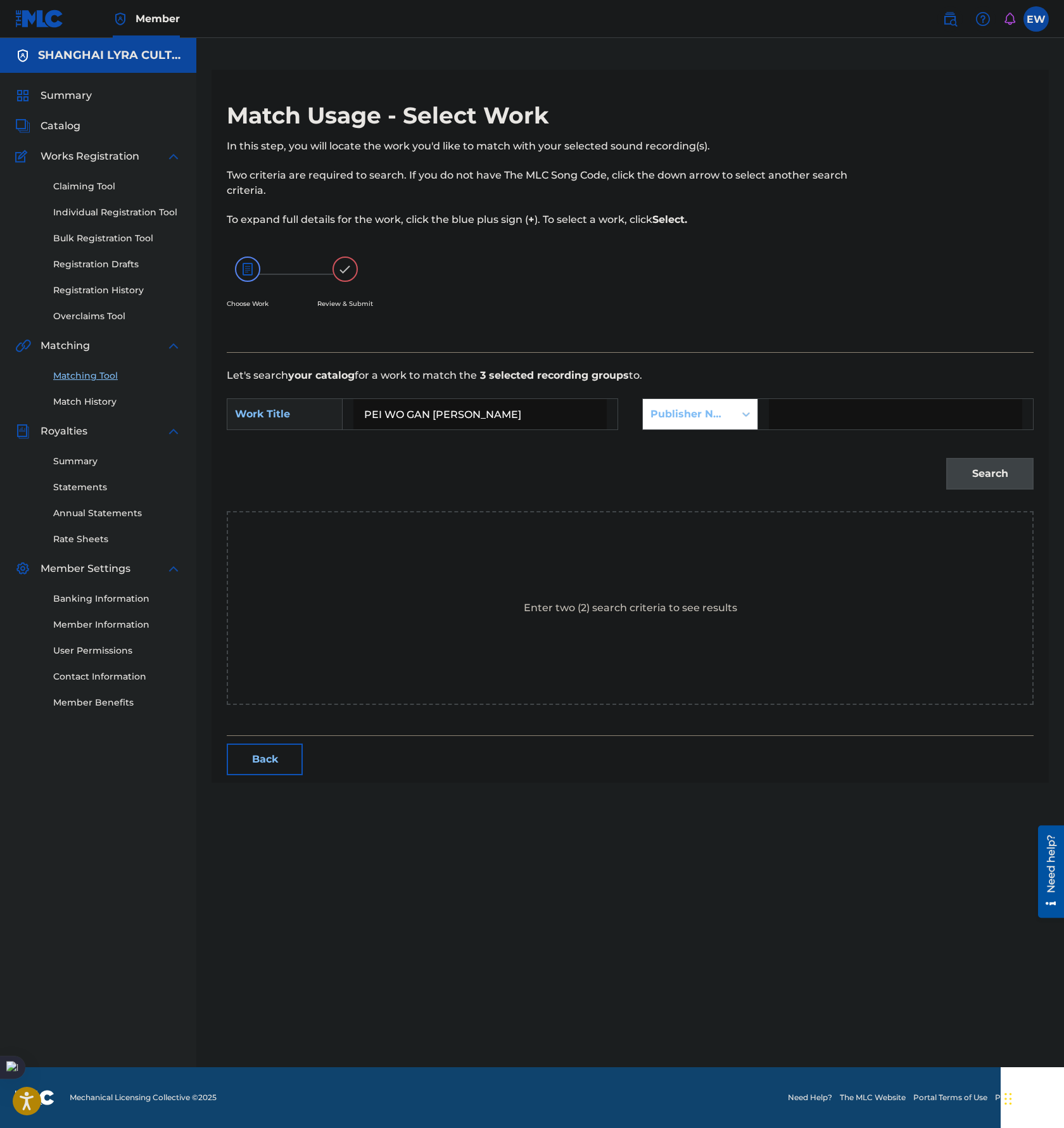
click at [860, 427] on input "Search Form" at bounding box center [895, 414] width 253 height 30
type input "[GEOGRAPHIC_DATA]"
click at [999, 475] on button "Search" at bounding box center [991, 473] width 88 height 31
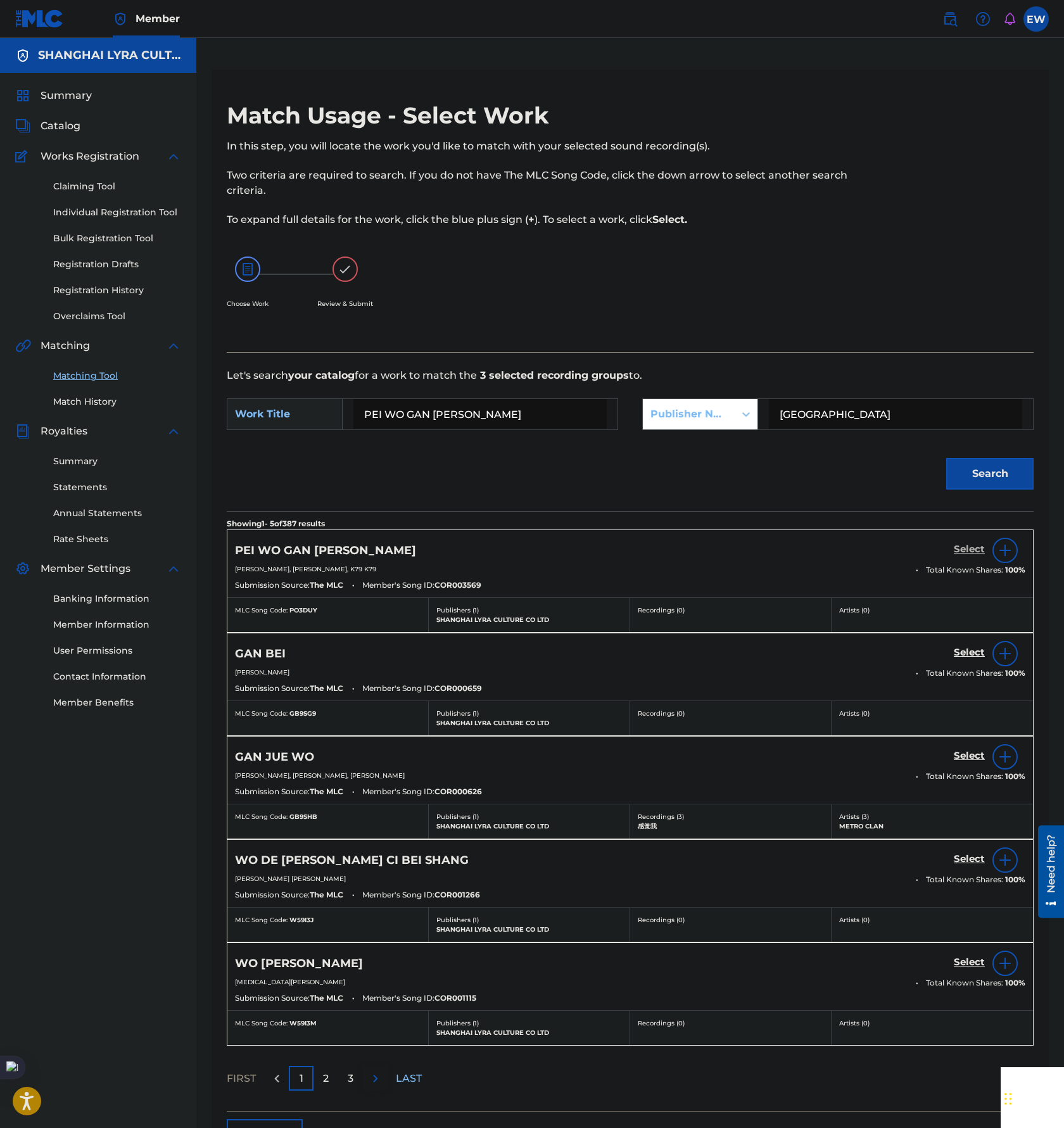
click at [971, 547] on h5 "Select" at bounding box center [969, 548] width 31 height 12
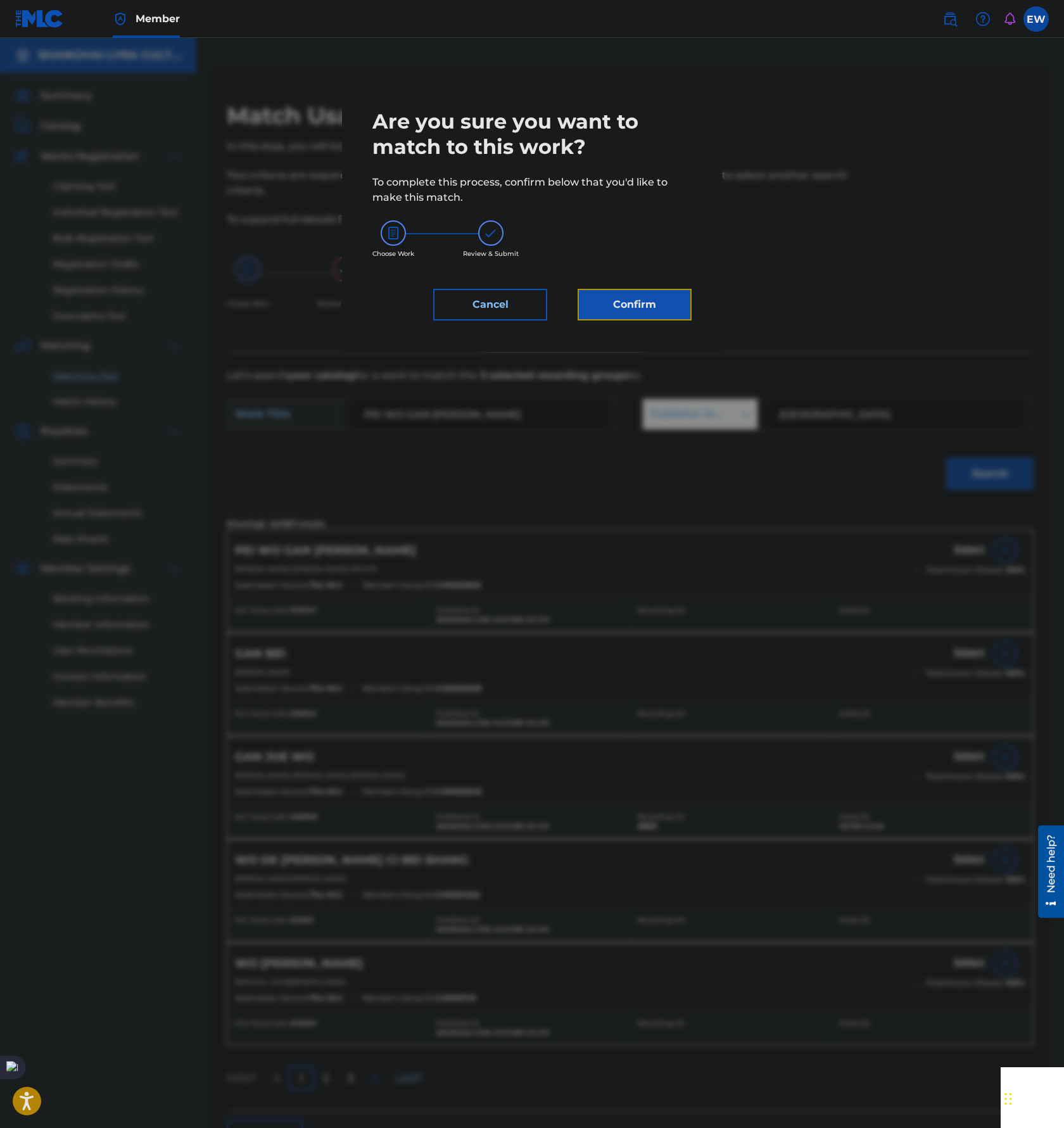
click at [645, 290] on button "Confirm" at bounding box center [634, 304] width 114 height 31
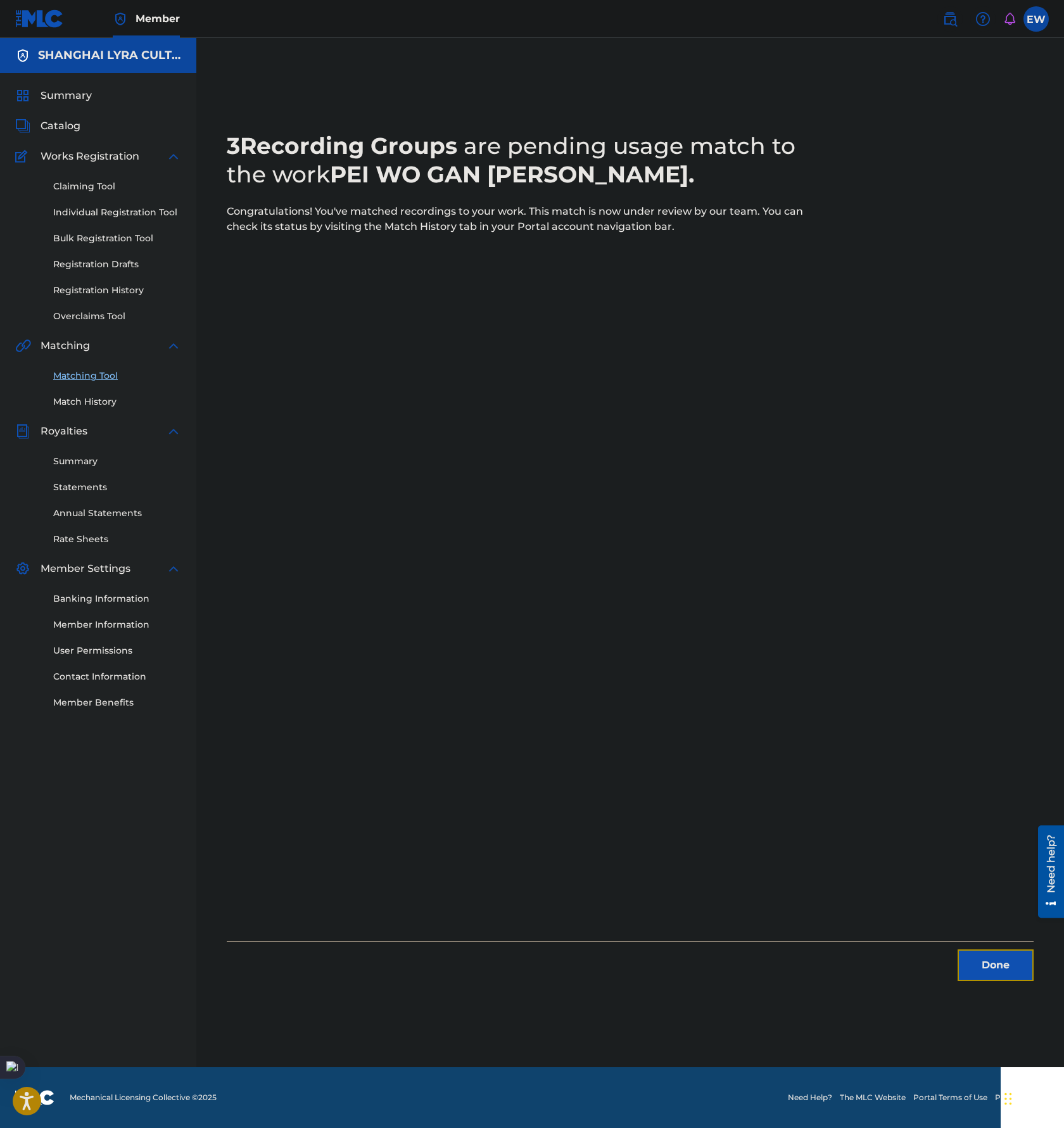
click at [1001, 963] on button "Done" at bounding box center [995, 964] width 76 height 31
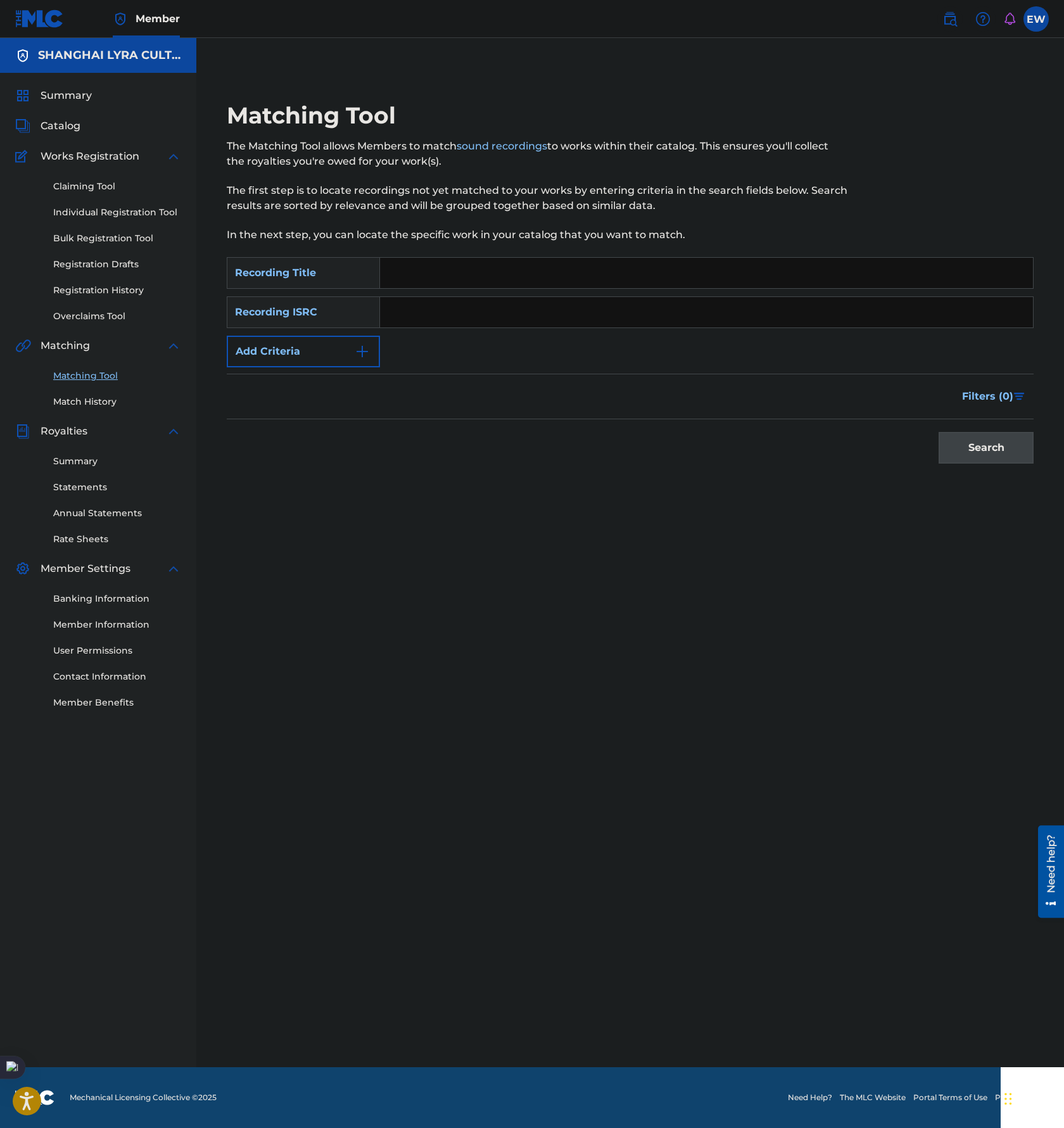
click at [482, 284] on input "Search Form" at bounding box center [707, 273] width 653 height 30
paste input "把你藏起来"
type input "把你藏起来"
click at [302, 331] on div "SearchWithCriteria34eebbc9-70c9-4ab2-9619-45160d955f5a Recording Title 把你藏起来 Se…" at bounding box center [630, 311] width 807 height 110
click at [309, 354] on button "Add Criteria" at bounding box center [302, 351] width 153 height 31
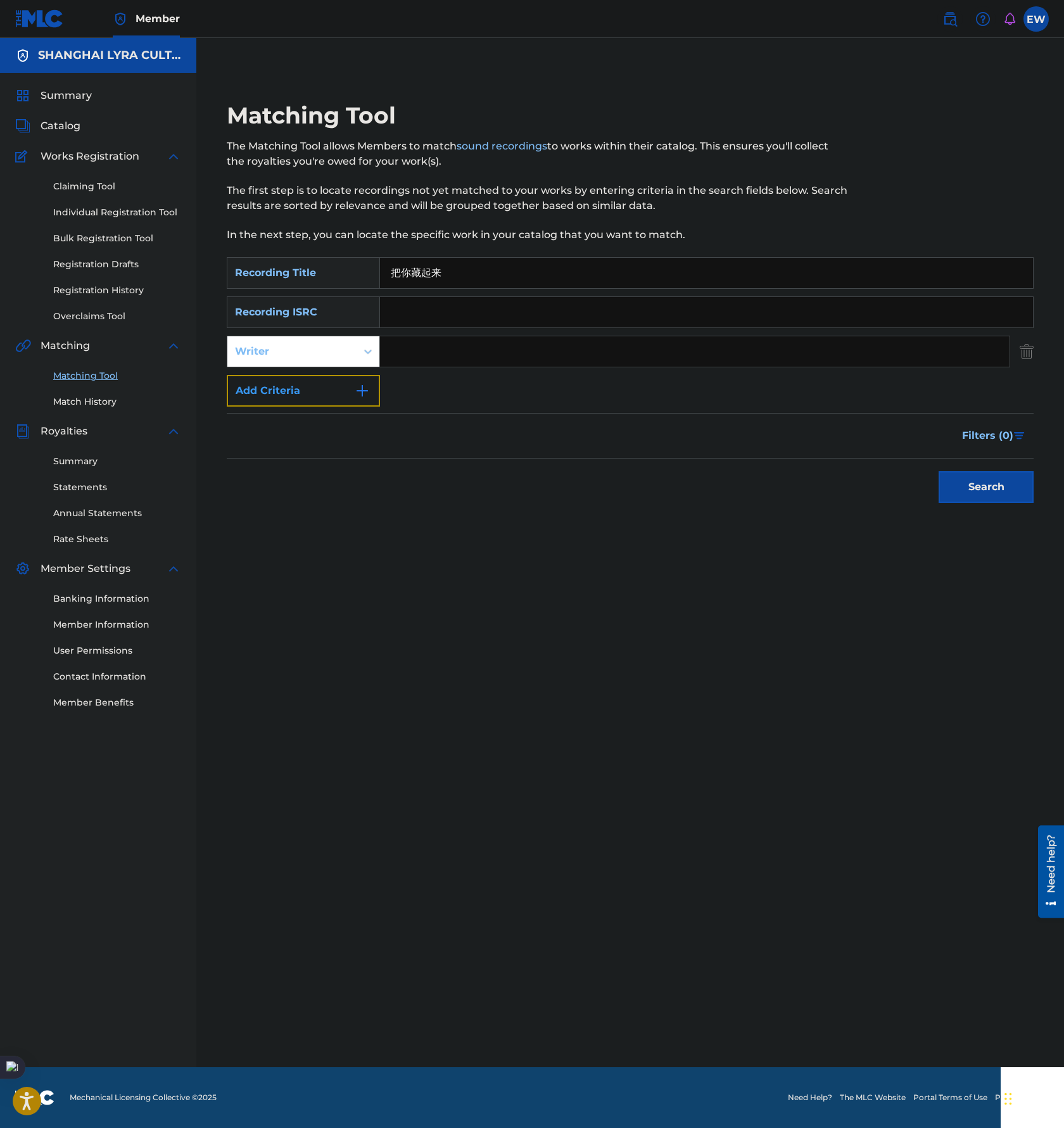
click at [338, 387] on button "Add Criteria" at bounding box center [302, 390] width 153 height 31
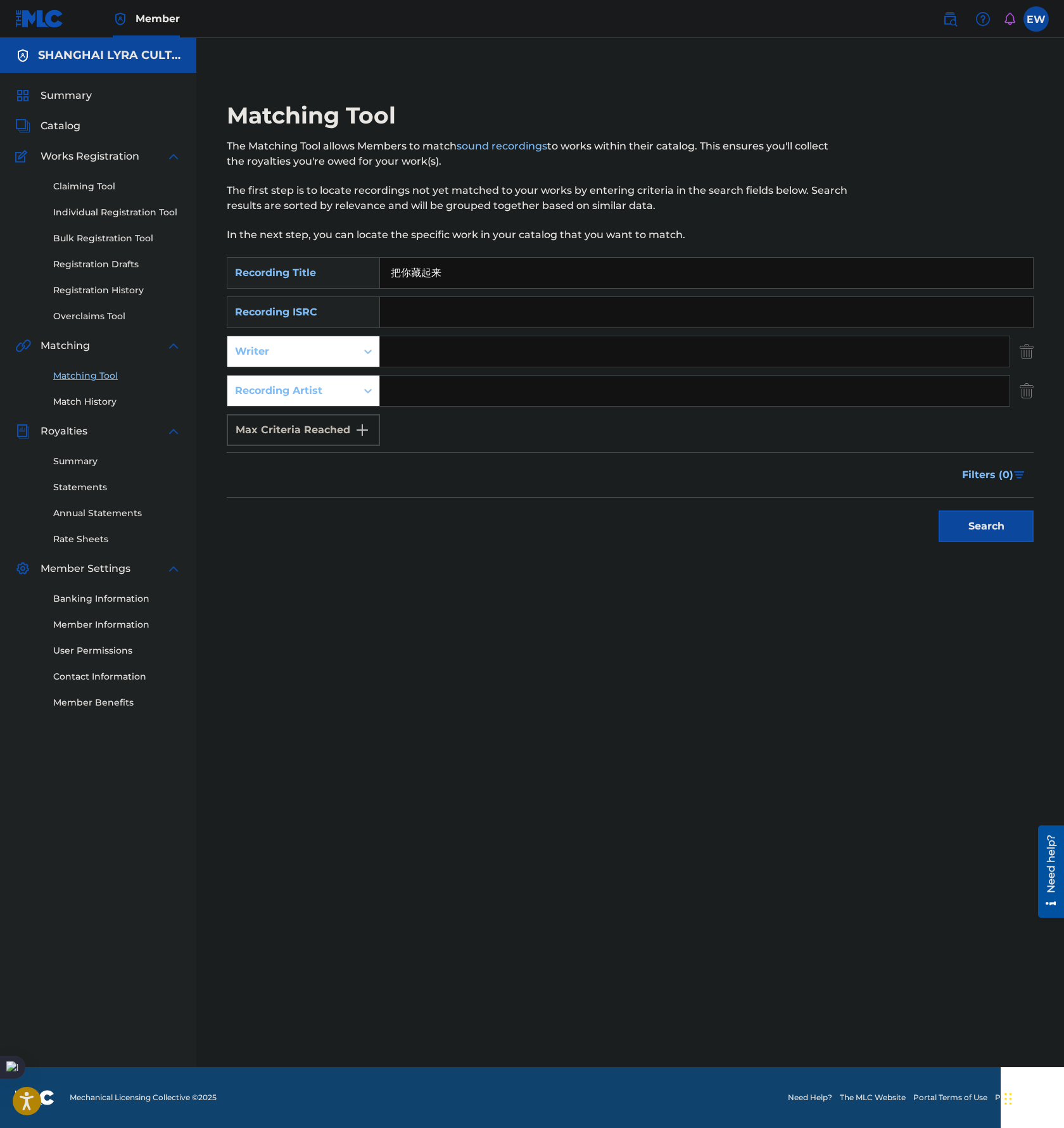
click at [646, 400] on input "Search Form" at bounding box center [695, 391] width 630 height 30
paste input "蜜糖先生|玩具头乐队(Toy Head)"
type input "蜜糖先生|玩具头乐队(Toy Head)"
click at [960, 516] on button "Search" at bounding box center [986, 526] width 95 height 31
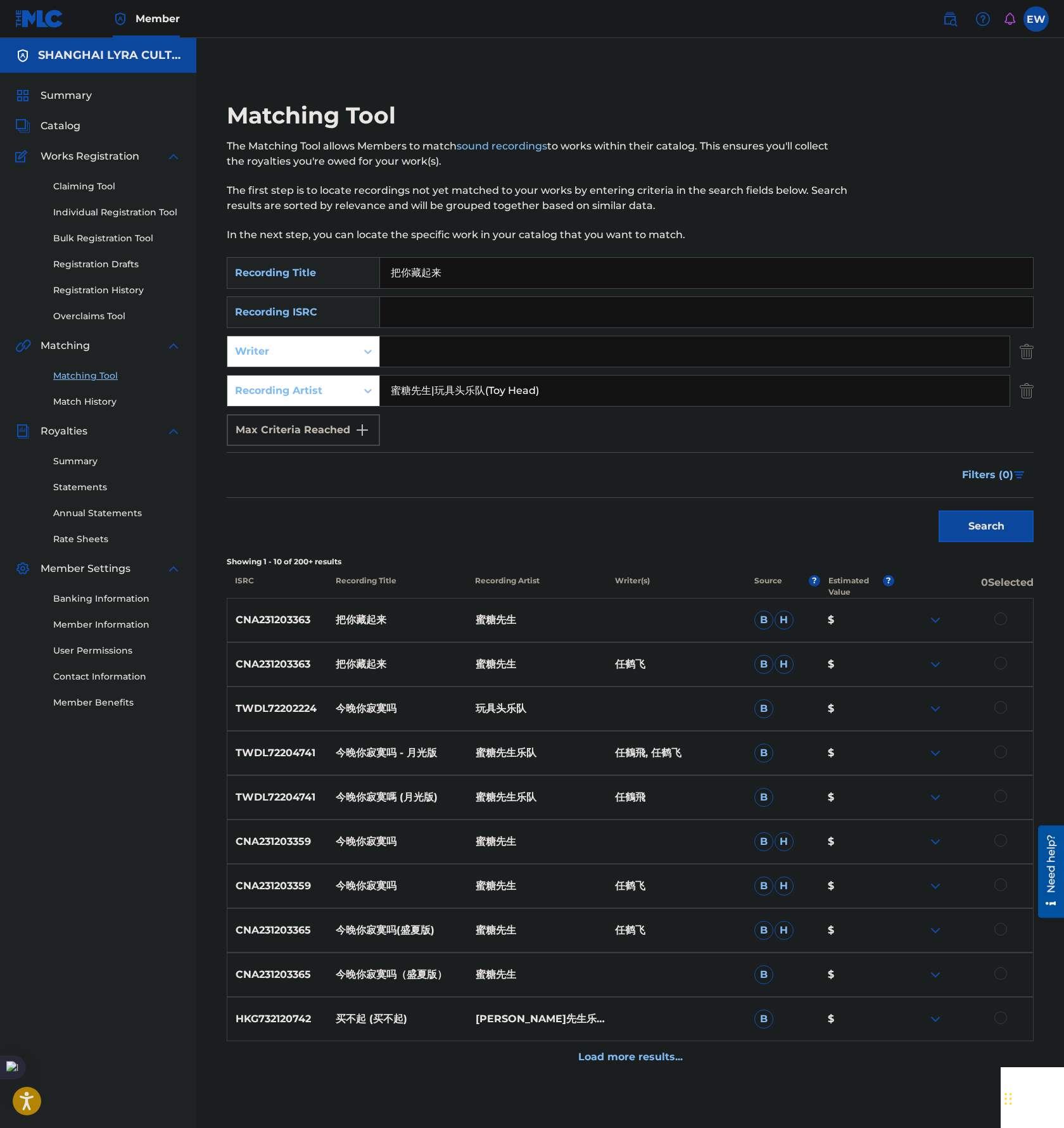
click at [1000, 667] on div at bounding box center [1001, 663] width 13 height 13
click at [1003, 615] on div at bounding box center [1001, 619] width 13 height 13
click at [921, 1023] on button "Match 2 Groups" at bounding box center [890, 1024] width 140 height 31
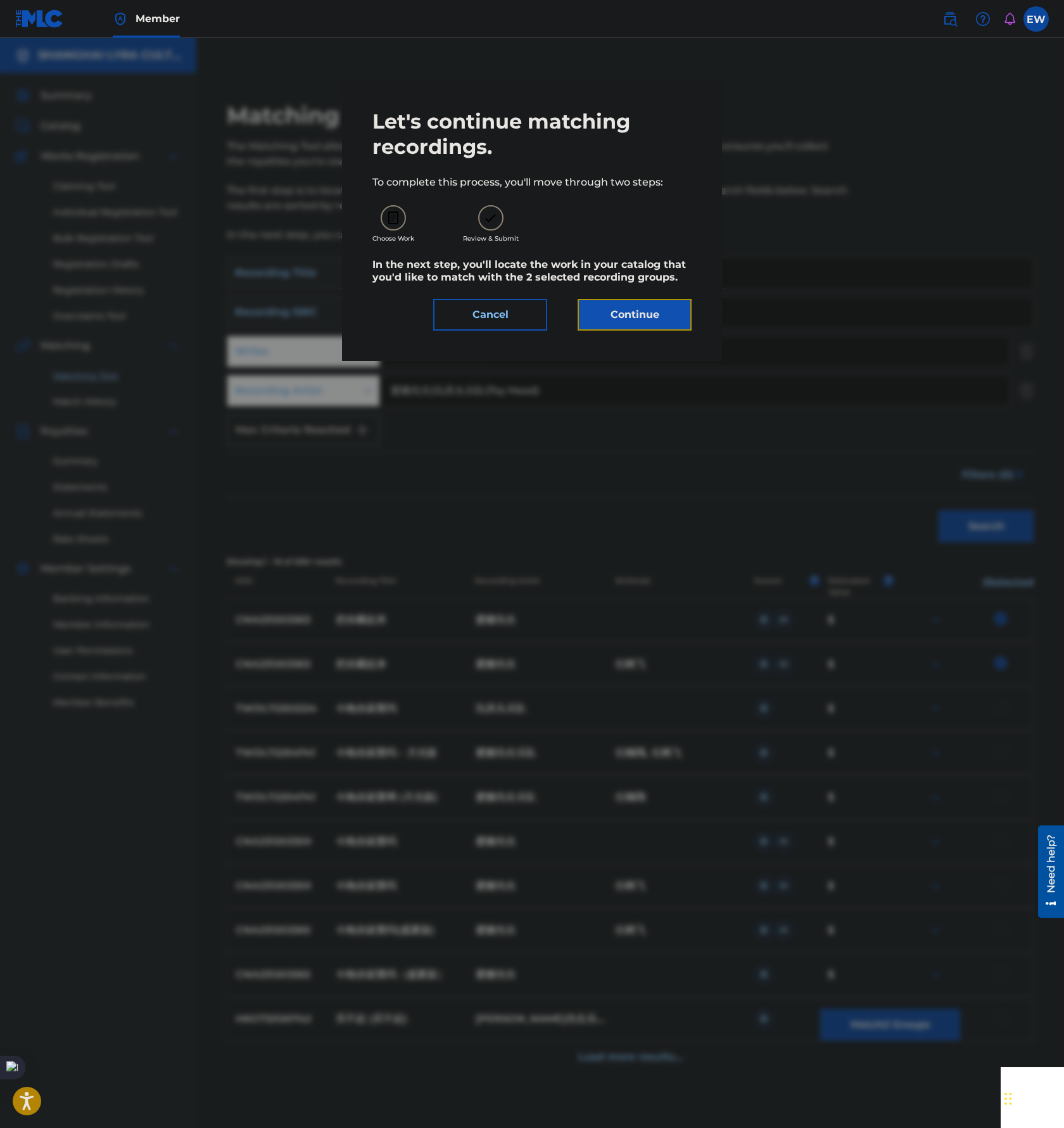
click at [642, 329] on button "Continue" at bounding box center [634, 314] width 114 height 31
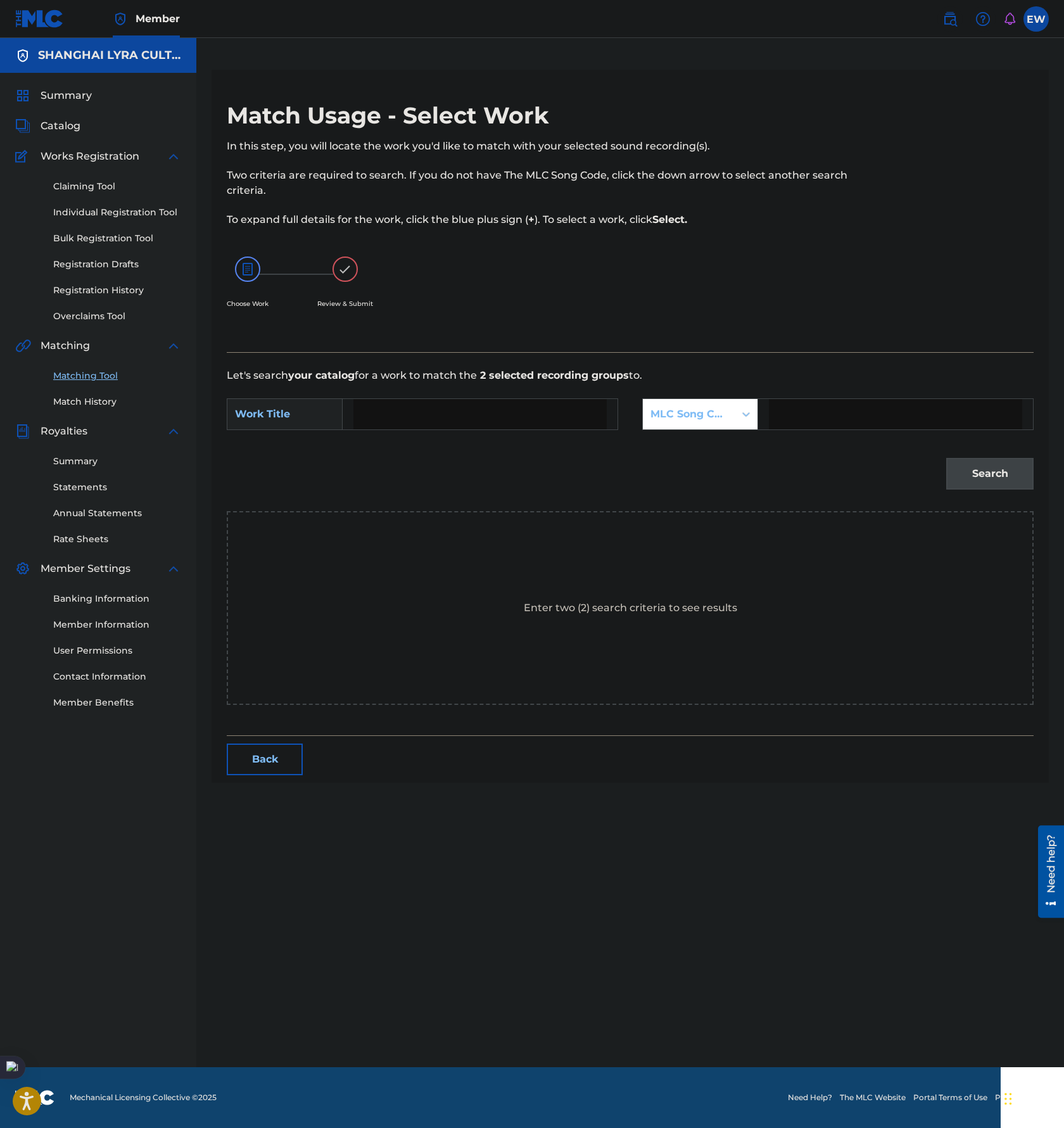
click at [429, 420] on input "Search Form" at bounding box center [480, 414] width 253 height 30
paste input "BA NI CANG [PERSON_NAME]"
type input "BA NI CANG [PERSON_NAME]"
click at [707, 415] on div "MLC Song Code" at bounding box center [689, 414] width 77 height 15
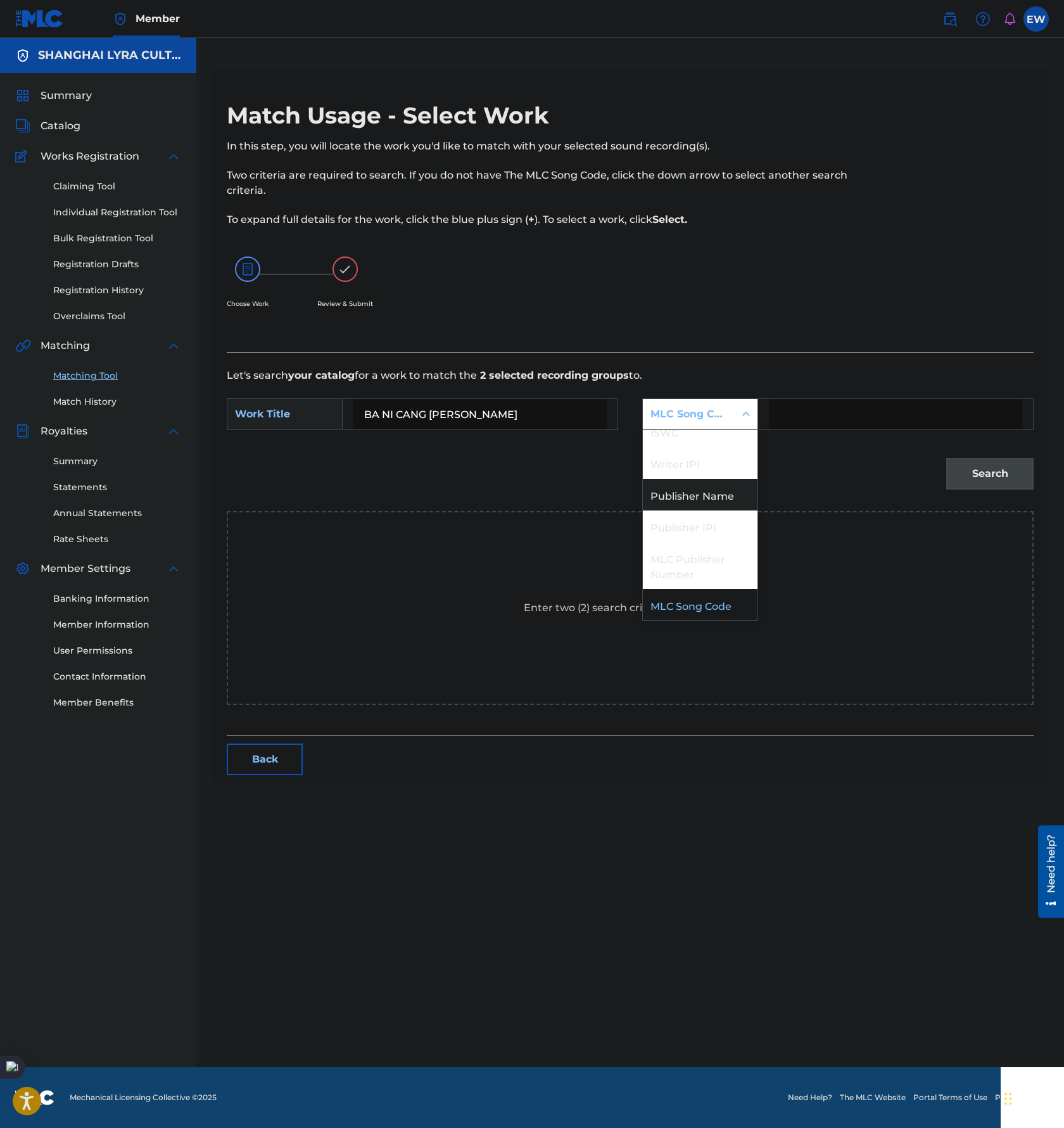
click at [719, 496] on div "Publisher Name" at bounding box center [701, 494] width 115 height 31
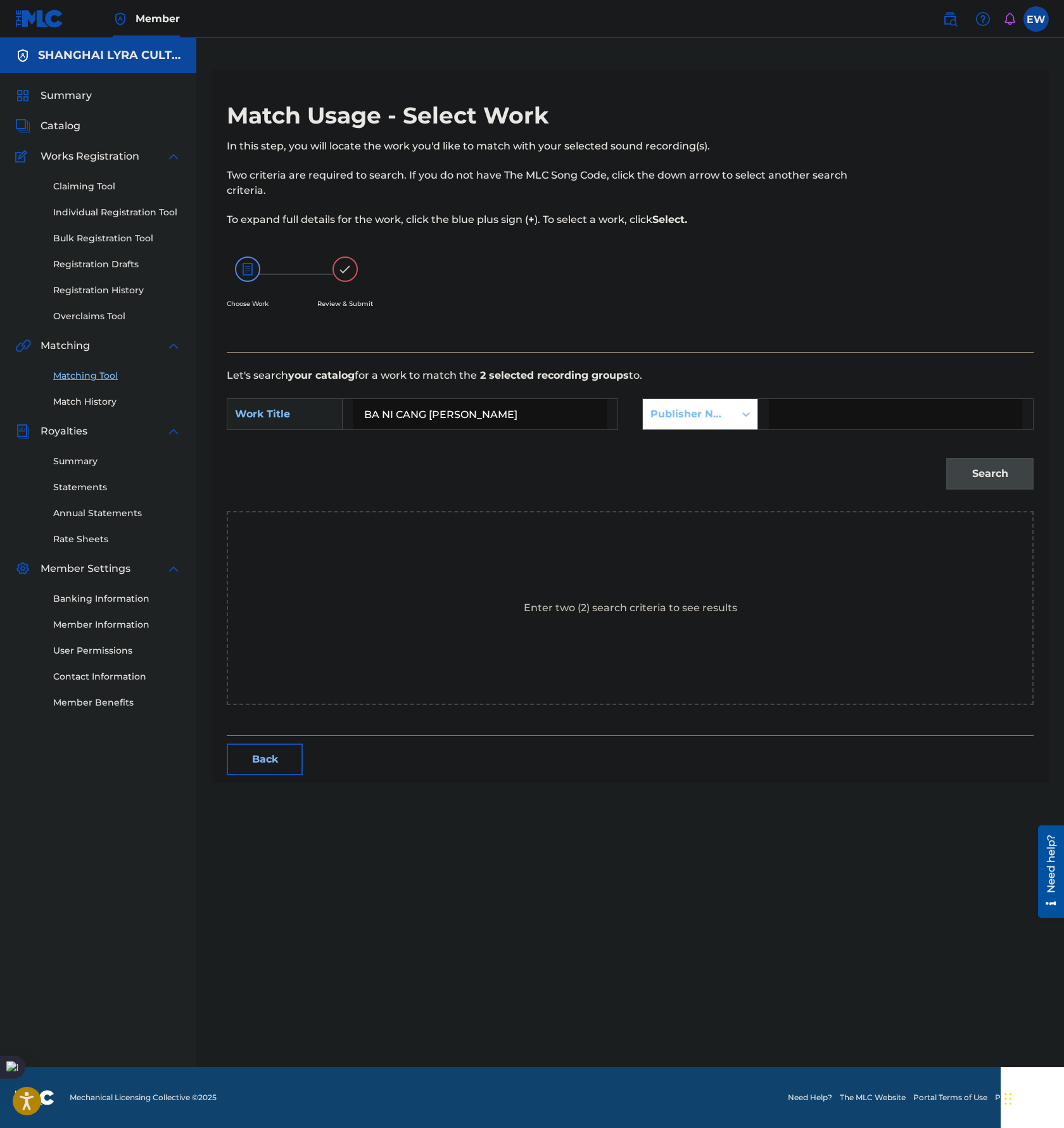
click at [862, 424] on input "Search Form" at bounding box center [895, 414] width 253 height 30
type input "[GEOGRAPHIC_DATA]"
click at [1044, 494] on div "Match Usage - Select Work In this step, you will locate the work you'd like to …" at bounding box center [630, 442] width 838 height 682
click at [999, 470] on button "Search" at bounding box center [991, 473] width 88 height 31
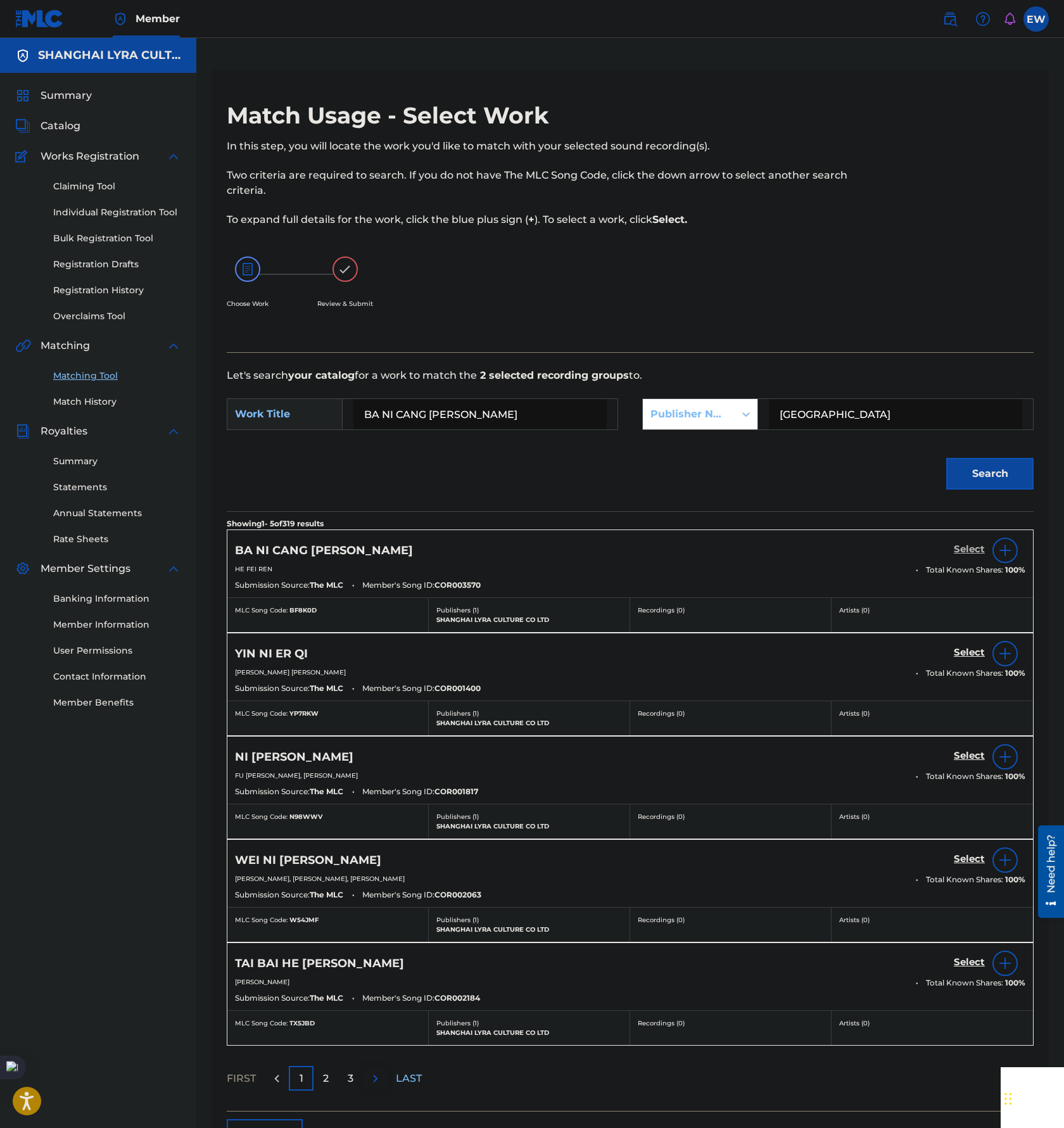
click at [976, 550] on h5 "Select" at bounding box center [969, 548] width 31 height 12
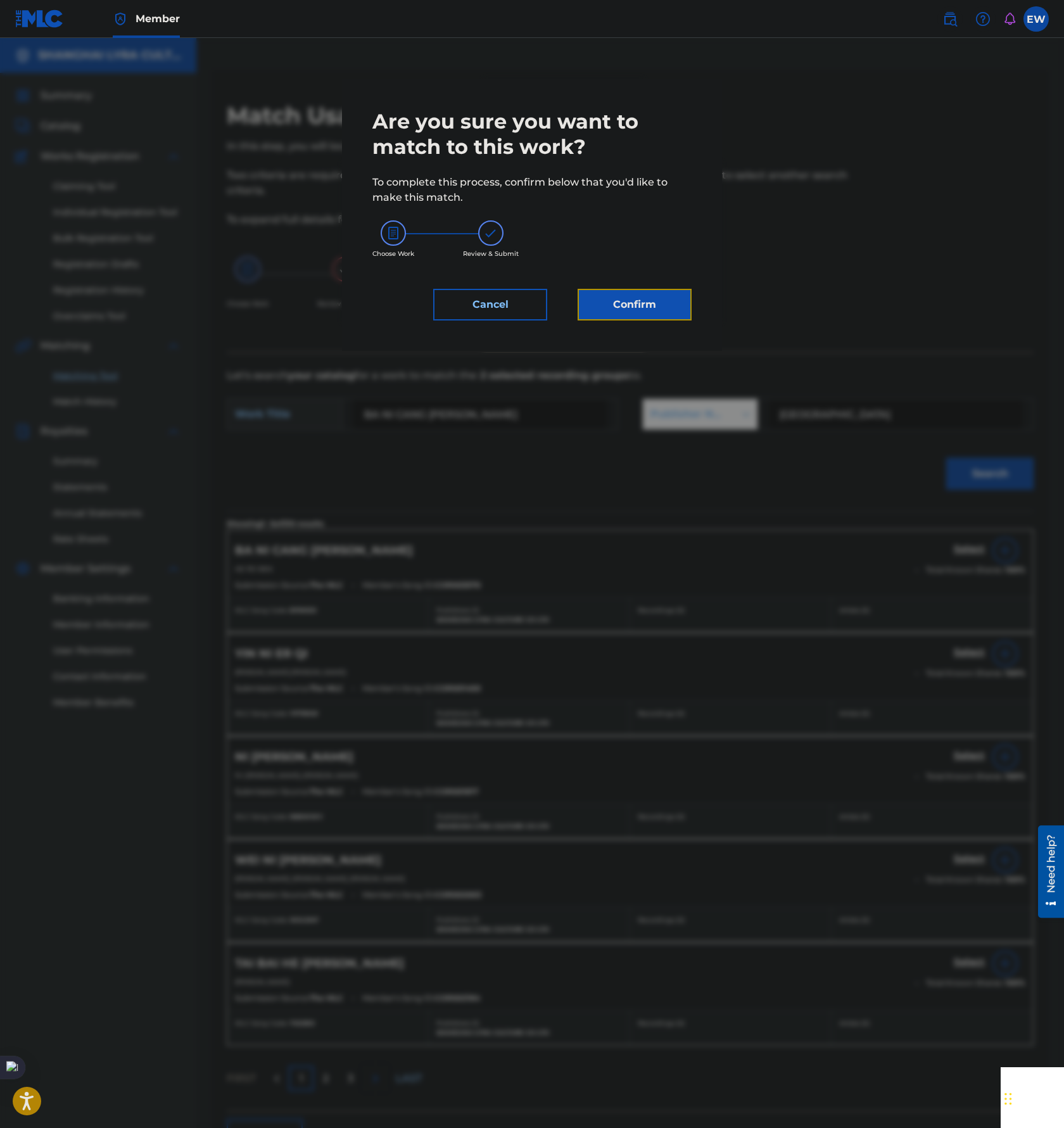
click at [624, 298] on button "Confirm" at bounding box center [634, 304] width 114 height 31
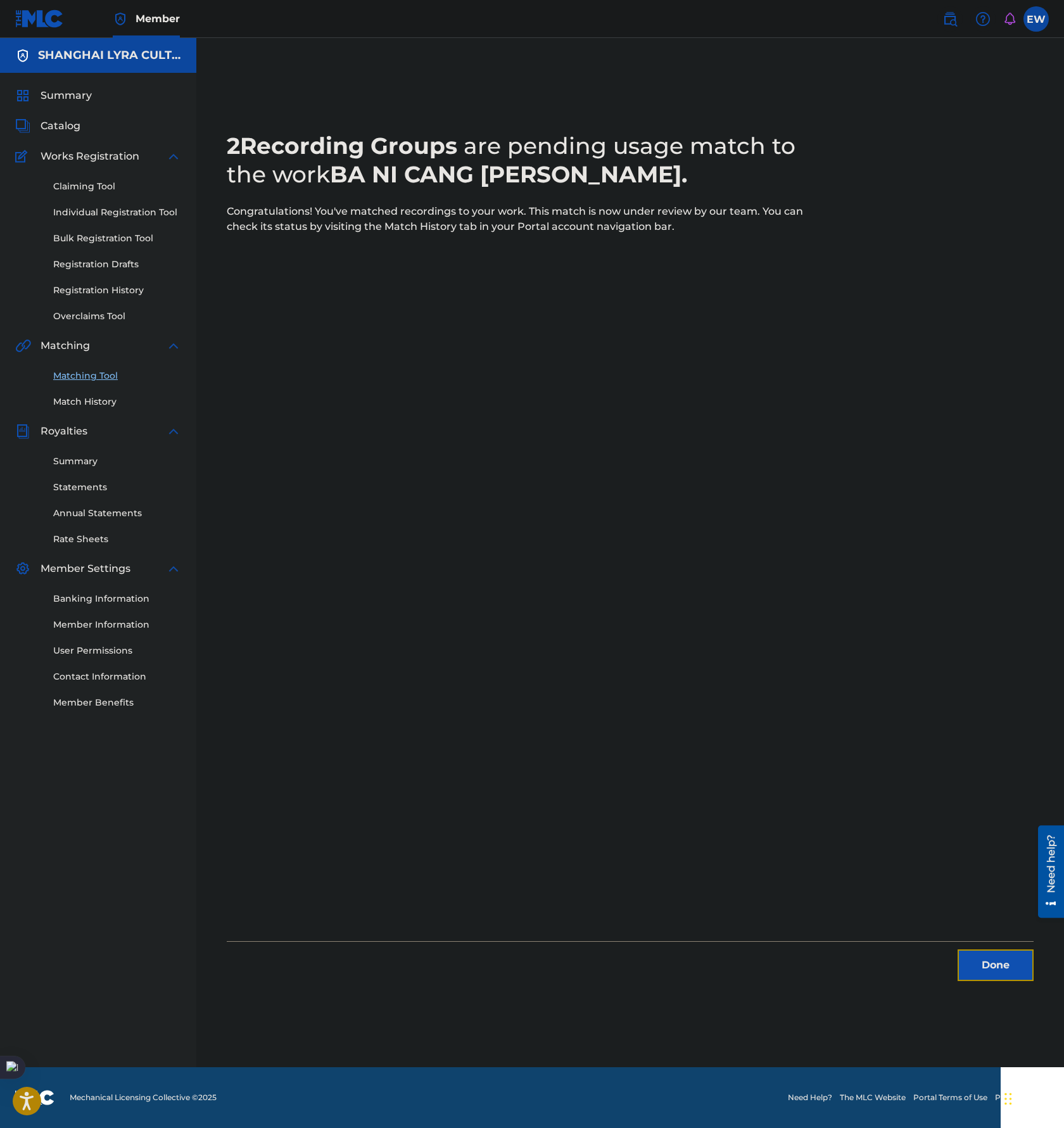
click at [988, 964] on button "Done" at bounding box center [995, 964] width 76 height 31
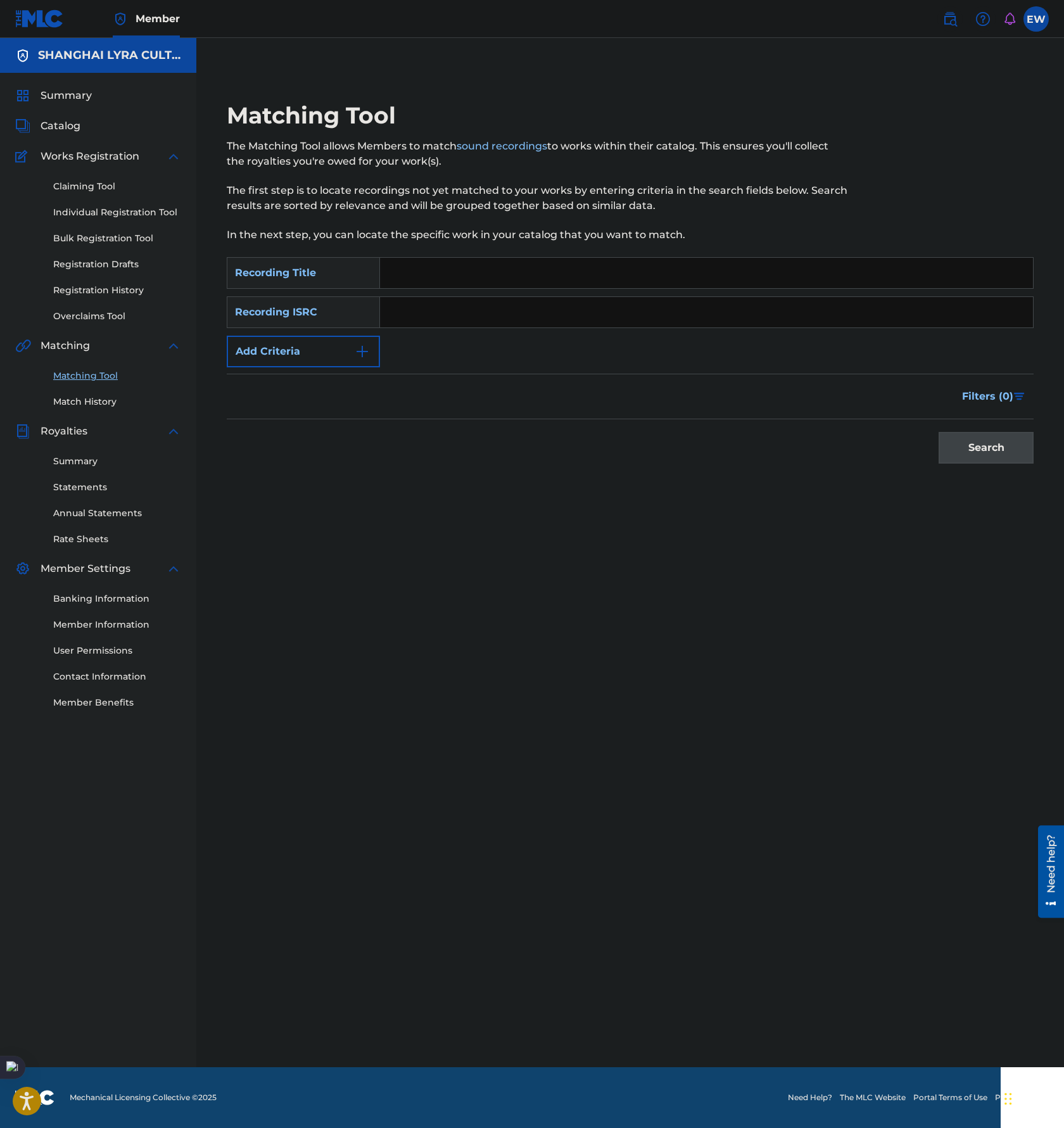
click at [495, 276] on input "Search Form" at bounding box center [707, 273] width 653 height 30
paste input "I Need You"
type input "I Need You"
click at [303, 358] on button "Add Criteria" at bounding box center [302, 351] width 153 height 31
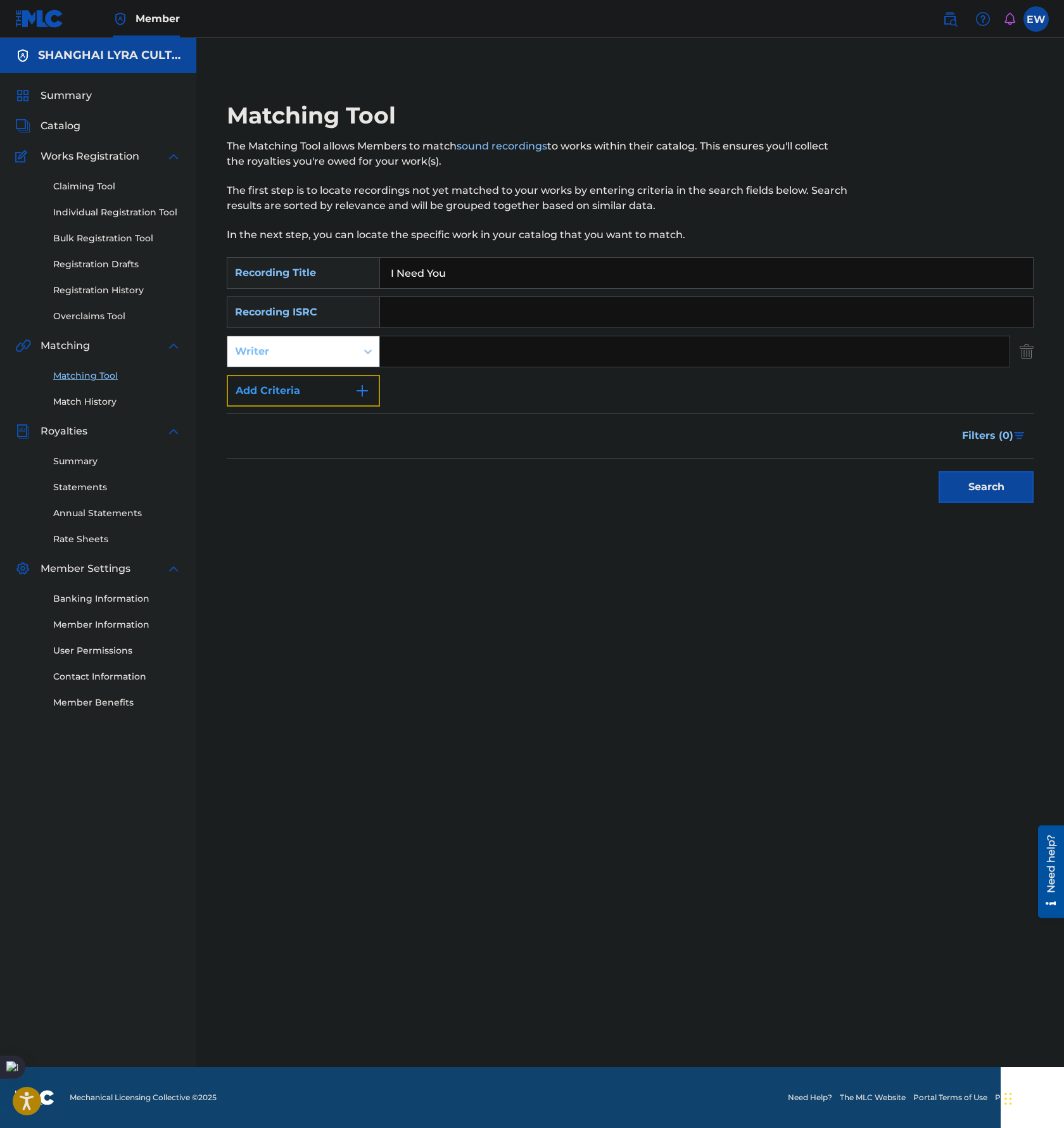
click at [311, 397] on button "Add Criteria" at bounding box center [302, 390] width 153 height 31
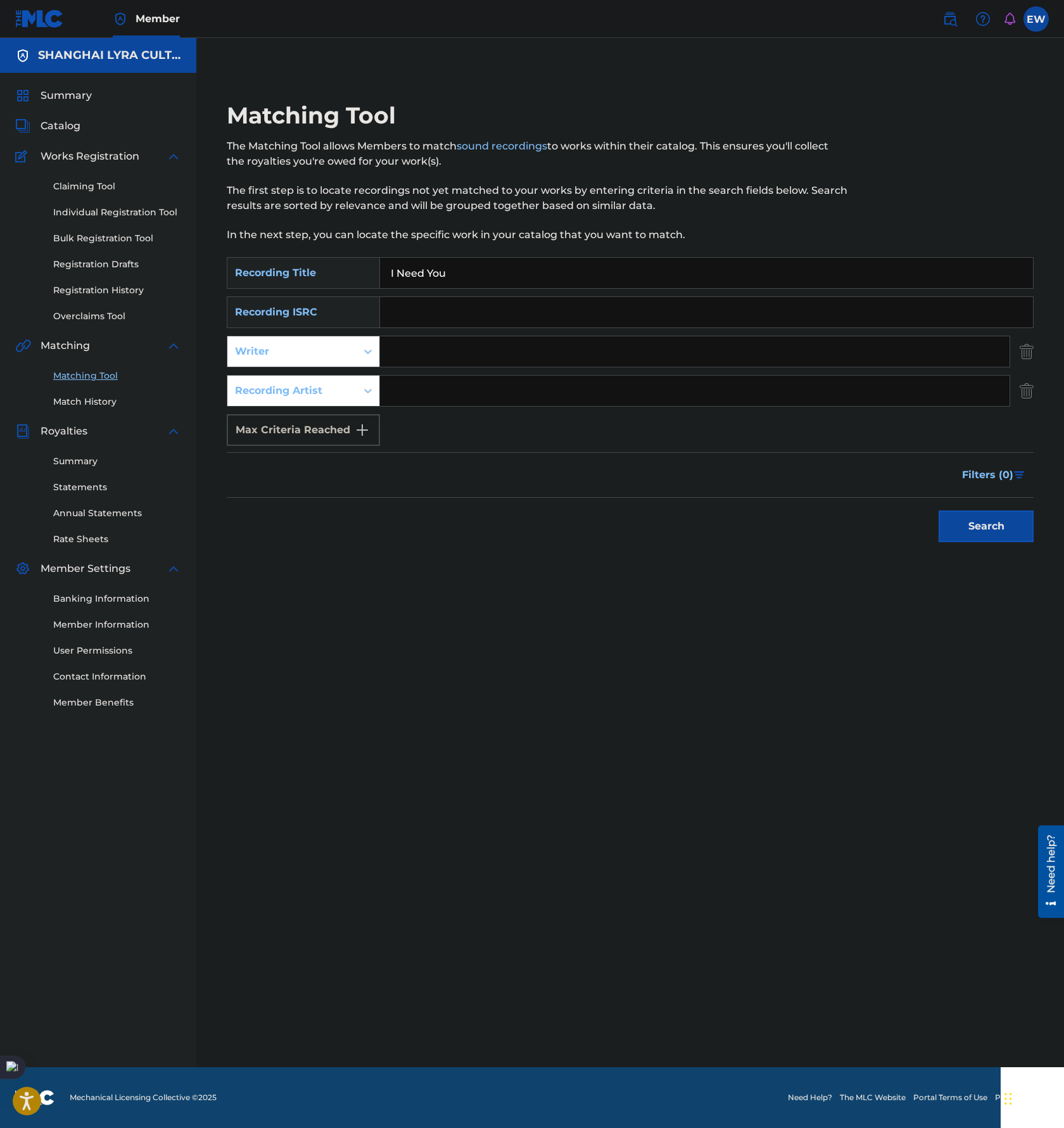
click at [584, 388] on input "Search Form" at bounding box center [695, 391] width 630 height 30
paste input "[PERSON_NAME]"
click at [982, 524] on button "Search" at bounding box center [986, 526] width 95 height 31
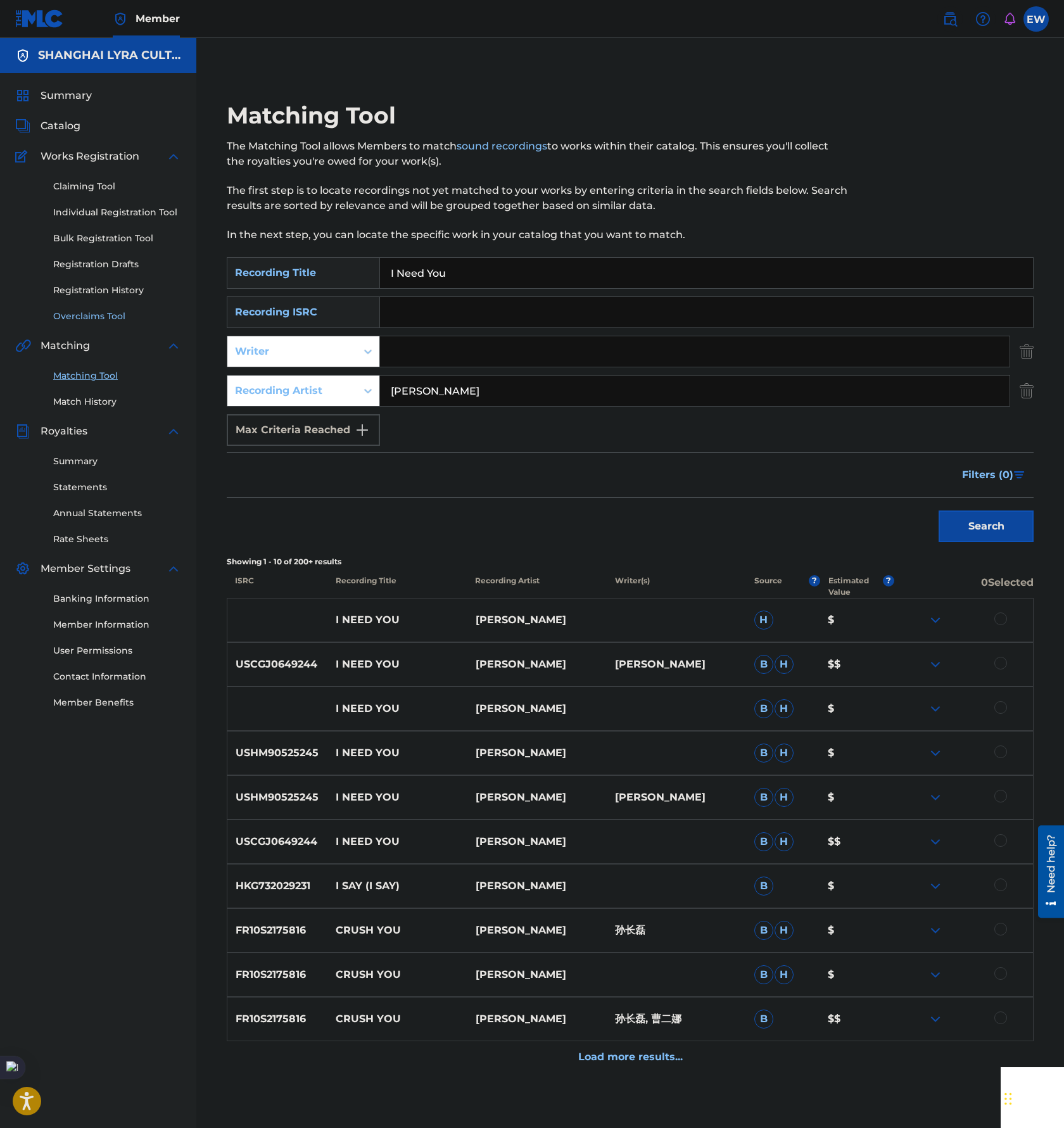
drag, startPoint x: 422, startPoint y: 394, endPoint x: 112, endPoint y: 322, distance: 318.3
click at [198, 374] on div "Matching Tool The Matching Tool allows Members to match sound recordings to wor…" at bounding box center [630, 603] width 868 height 1066
type input "杨思雨"
click at [939, 511] on button "Search" at bounding box center [986, 526] width 95 height 31
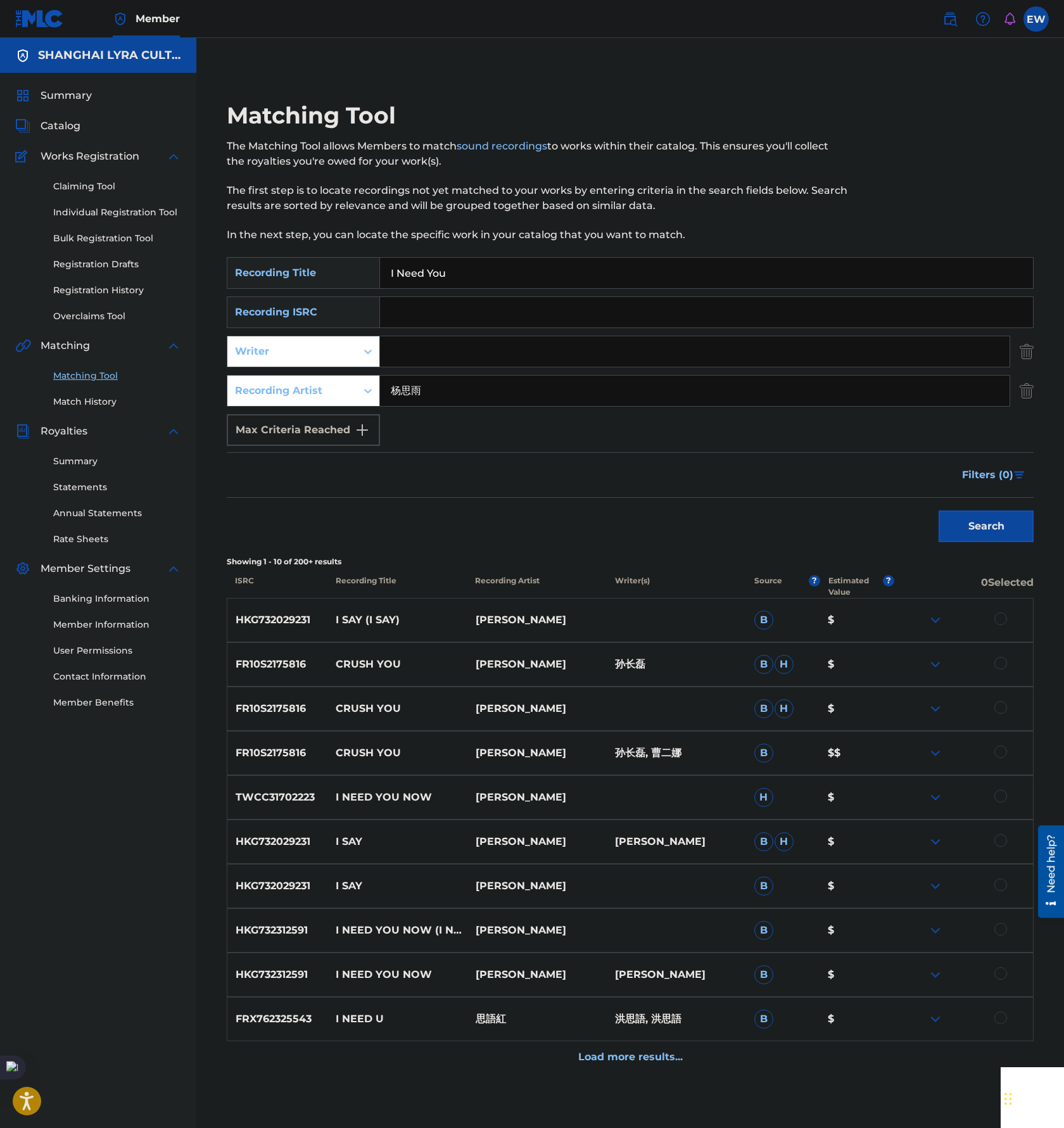
drag, startPoint x: 476, startPoint y: 270, endPoint x: 306, endPoint y: 257, distance: 170.5
click at [306, 257] on div "SearchWithCriteria34eebbc9-70c9-4ab2-9619-45160d955f5a Recording Title I Need Y…" at bounding box center [630, 272] width 807 height 31
paste input "My Name is [PERSON_NAME]"
type input "My Name is [PERSON_NAME]"
click at [465, 403] on input "杨思雨" at bounding box center [695, 391] width 630 height 30
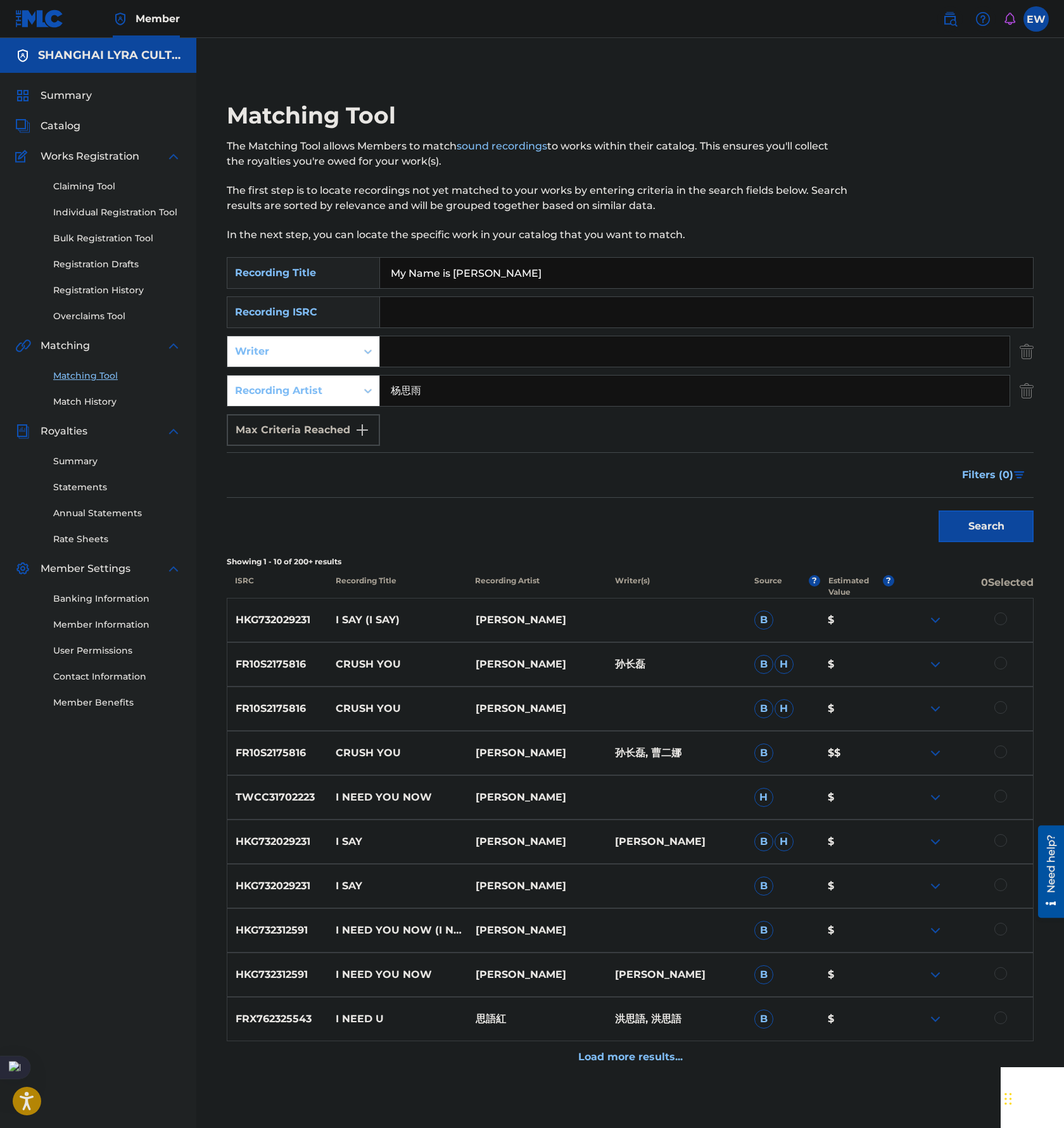
paste input "[PERSON_NAME]"
type input "[PERSON_NAME]"
click at [988, 540] on button "Search" at bounding box center [986, 526] width 95 height 31
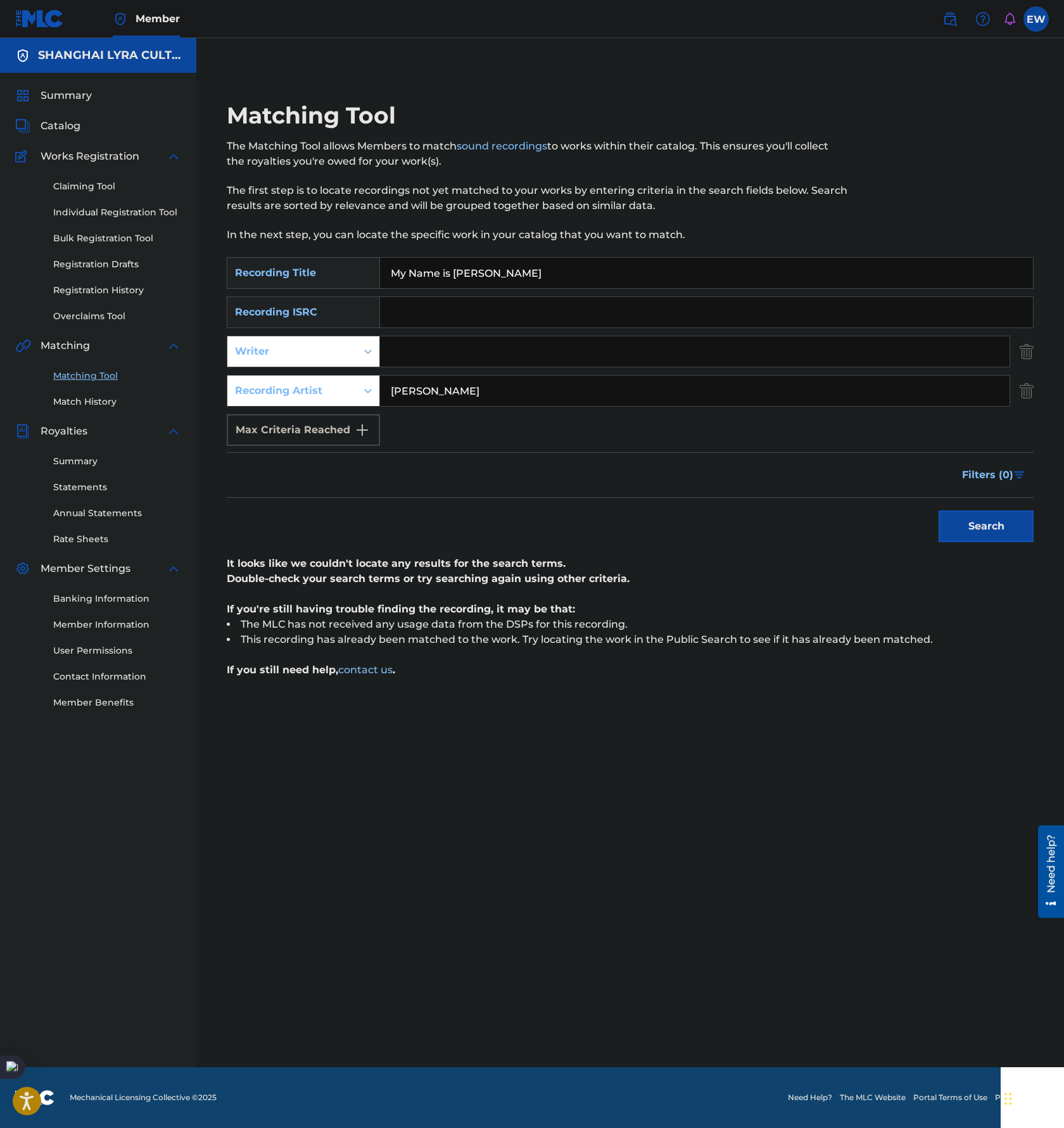
click at [514, 281] on input "My Name is [PERSON_NAME]" at bounding box center [707, 273] width 653 height 30
paste input "Find You Anywhere"
type input "Find You Anywhere"
drag, startPoint x: 542, startPoint y: 386, endPoint x: 305, endPoint y: 374, distance: 237.3
click at [305, 374] on div "SearchWithCriteria34eebbc9-70c9-4ab2-9619-45160d955f5a Recording Title Find You…" at bounding box center [630, 351] width 807 height 189
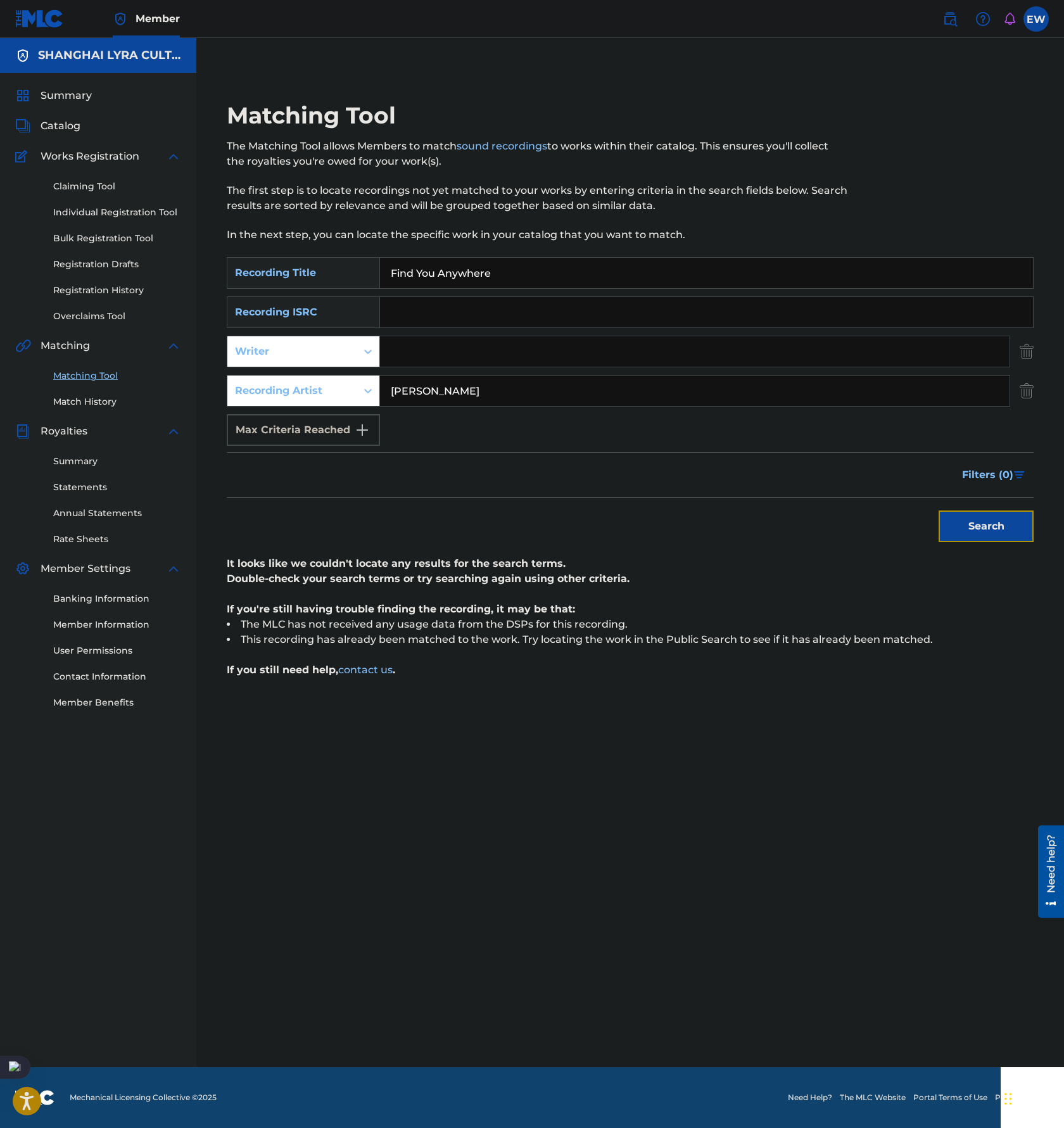
click at [987, 521] on button "Search" at bounding box center [986, 526] width 95 height 31
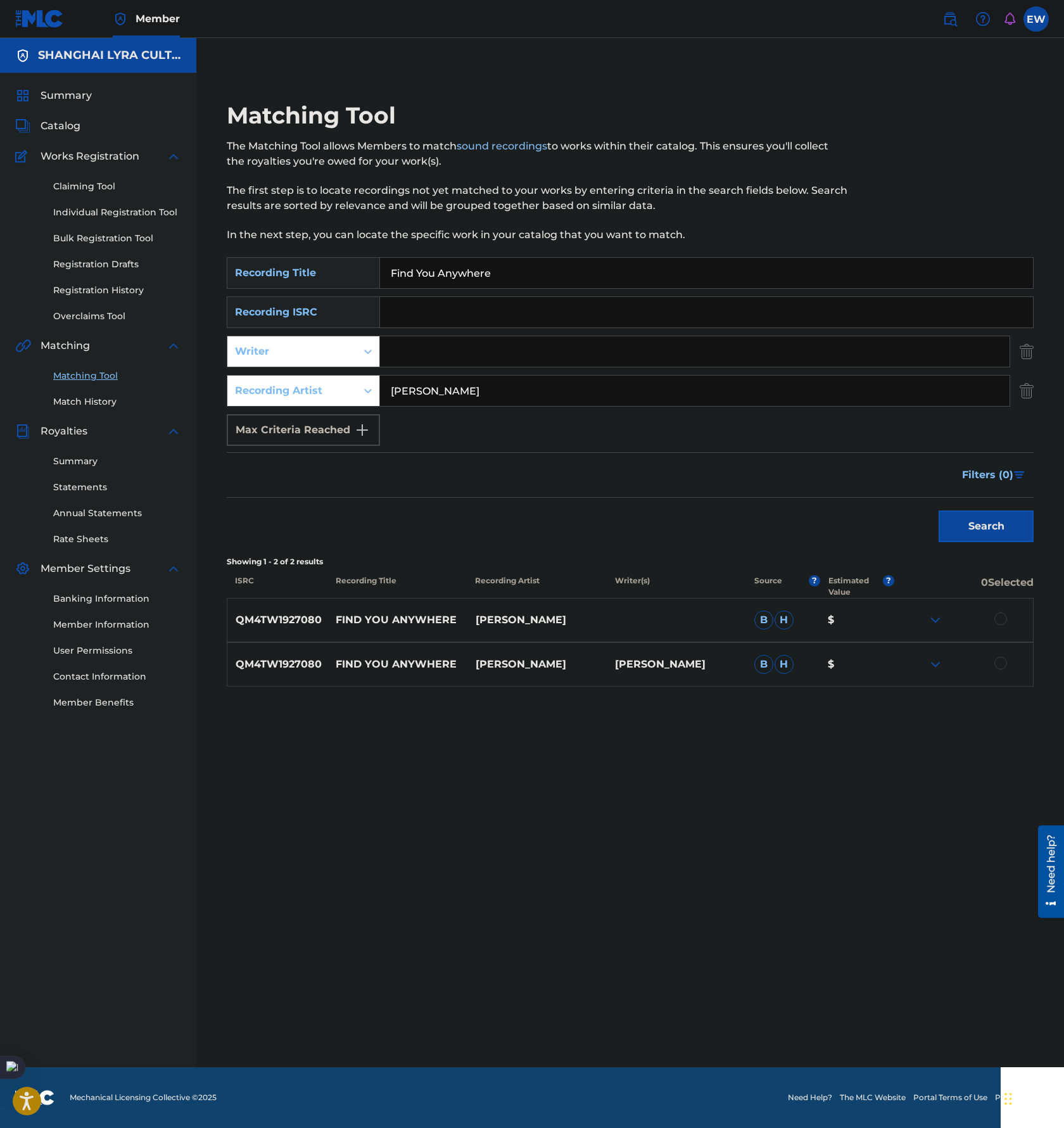
click at [995, 663] on div at bounding box center [1001, 663] width 13 height 13
click at [998, 617] on div at bounding box center [1001, 619] width 13 height 13
drag, startPoint x: 538, startPoint y: 393, endPoint x: 140, endPoint y: 327, distance: 403.4
click at [144, 331] on main "SHANGHAI LYRA CULTURE CO LTD Summary Catalog Works Registration Claiming Tool I…" at bounding box center [532, 552] width 1064 height 1029
type input "MORY"
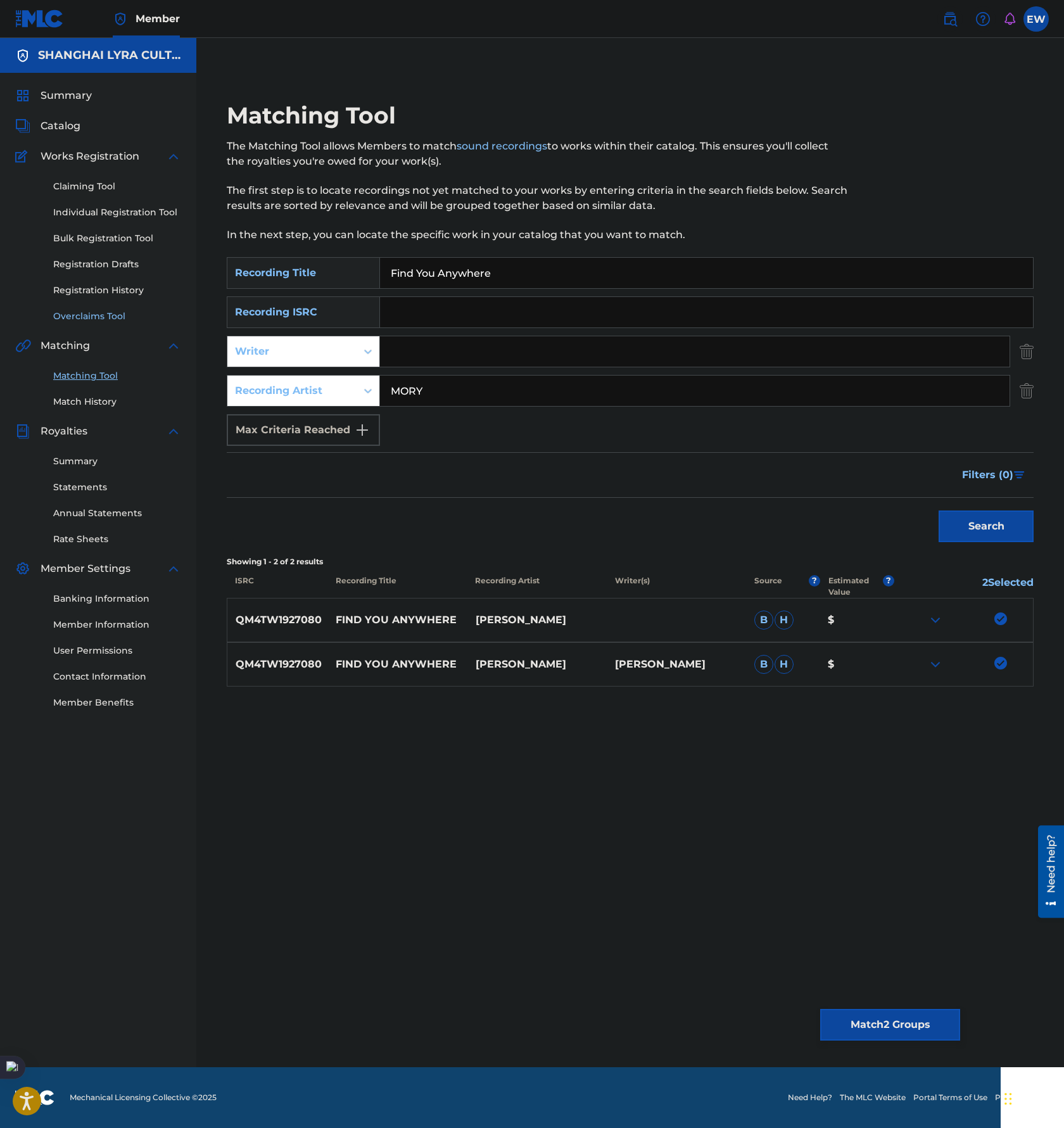
click at [939, 511] on button "Search" at bounding box center [986, 526] width 95 height 31
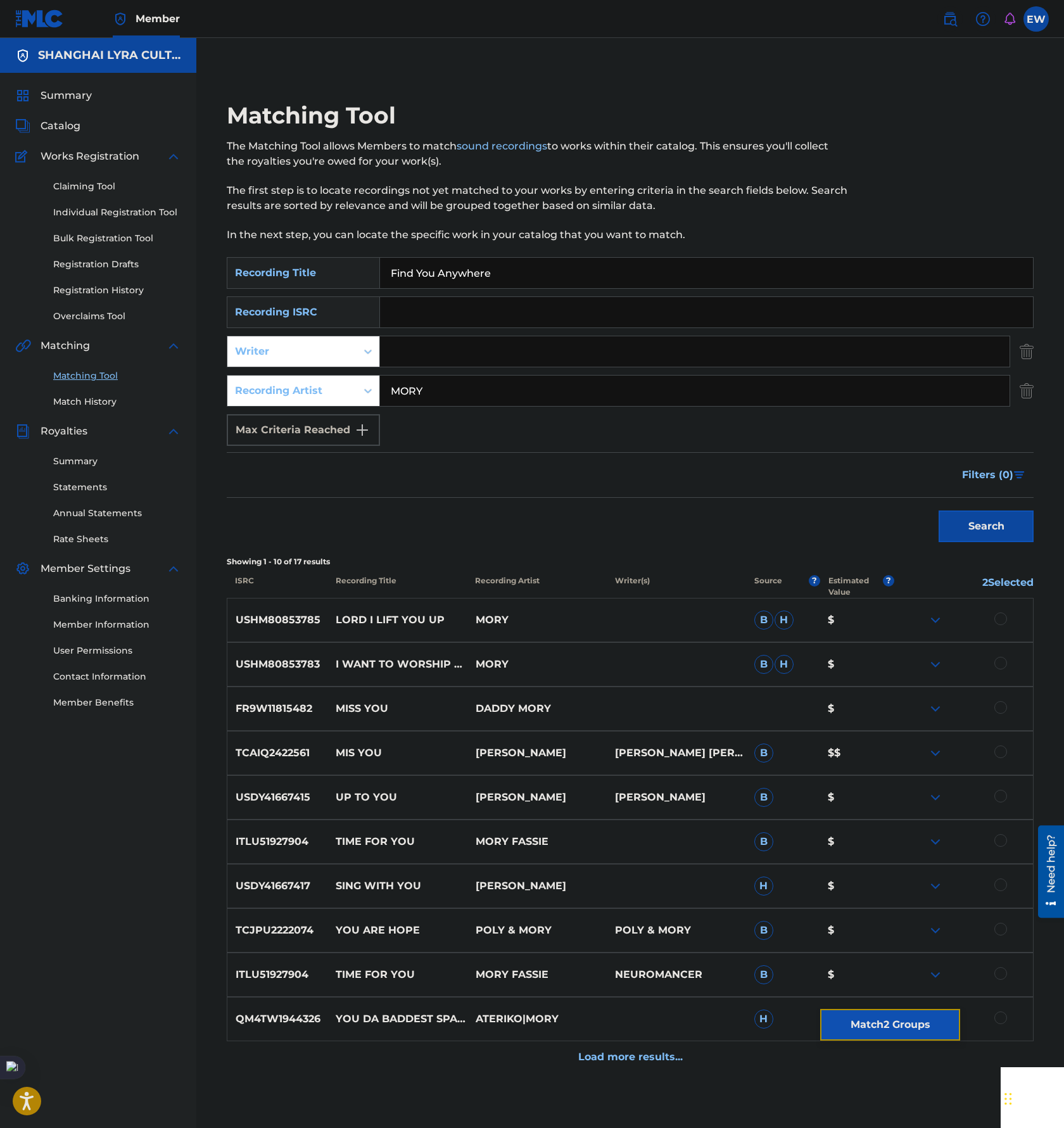
click at [905, 1022] on button "Match 2 Groups" at bounding box center [890, 1024] width 140 height 31
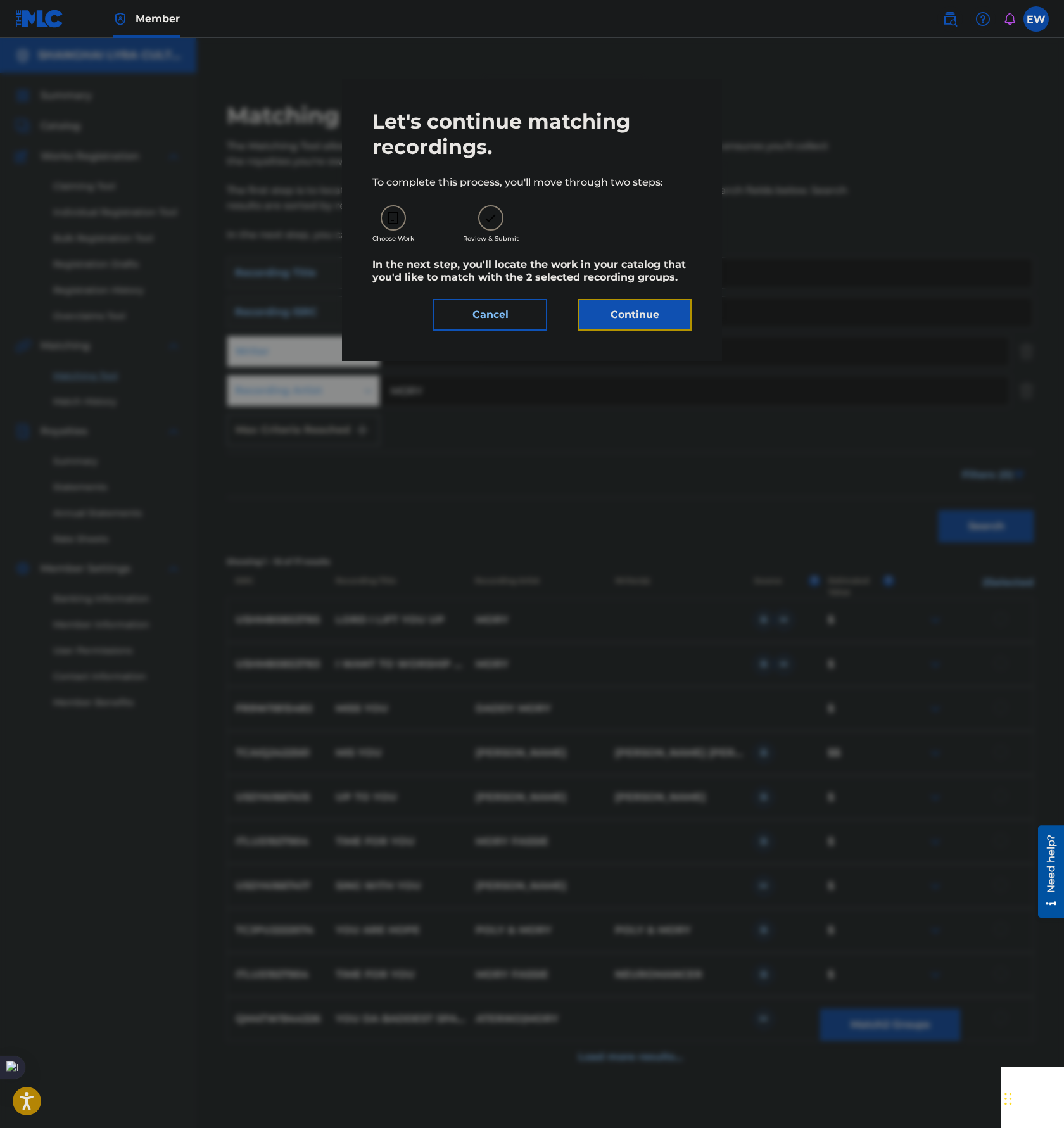
click at [646, 318] on button "Continue" at bounding box center [634, 314] width 114 height 31
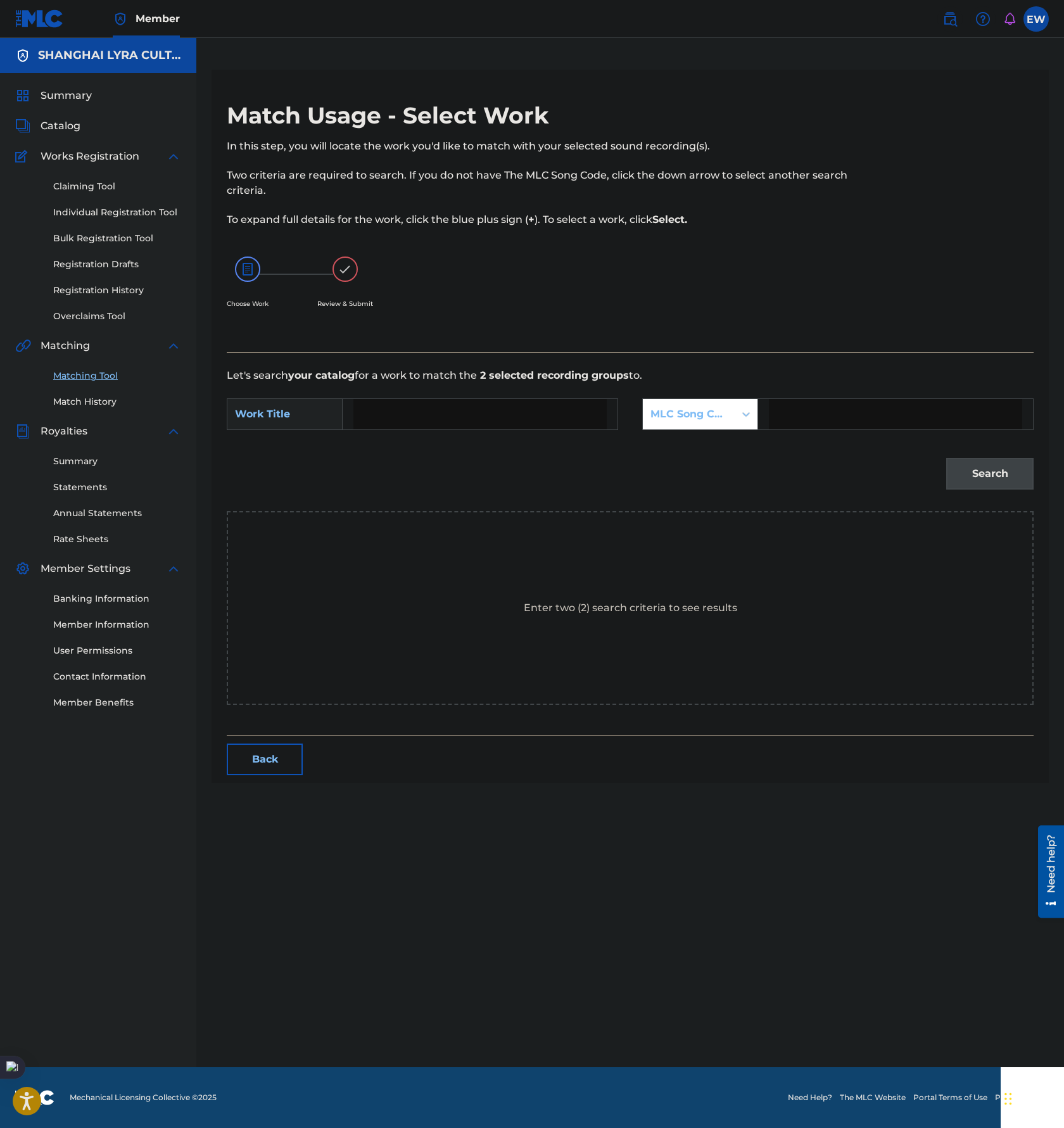
click at [429, 416] on input "Search Form" at bounding box center [480, 414] width 253 height 30
paste input "Find You Anywhere"
type input "Find You Anywhere"
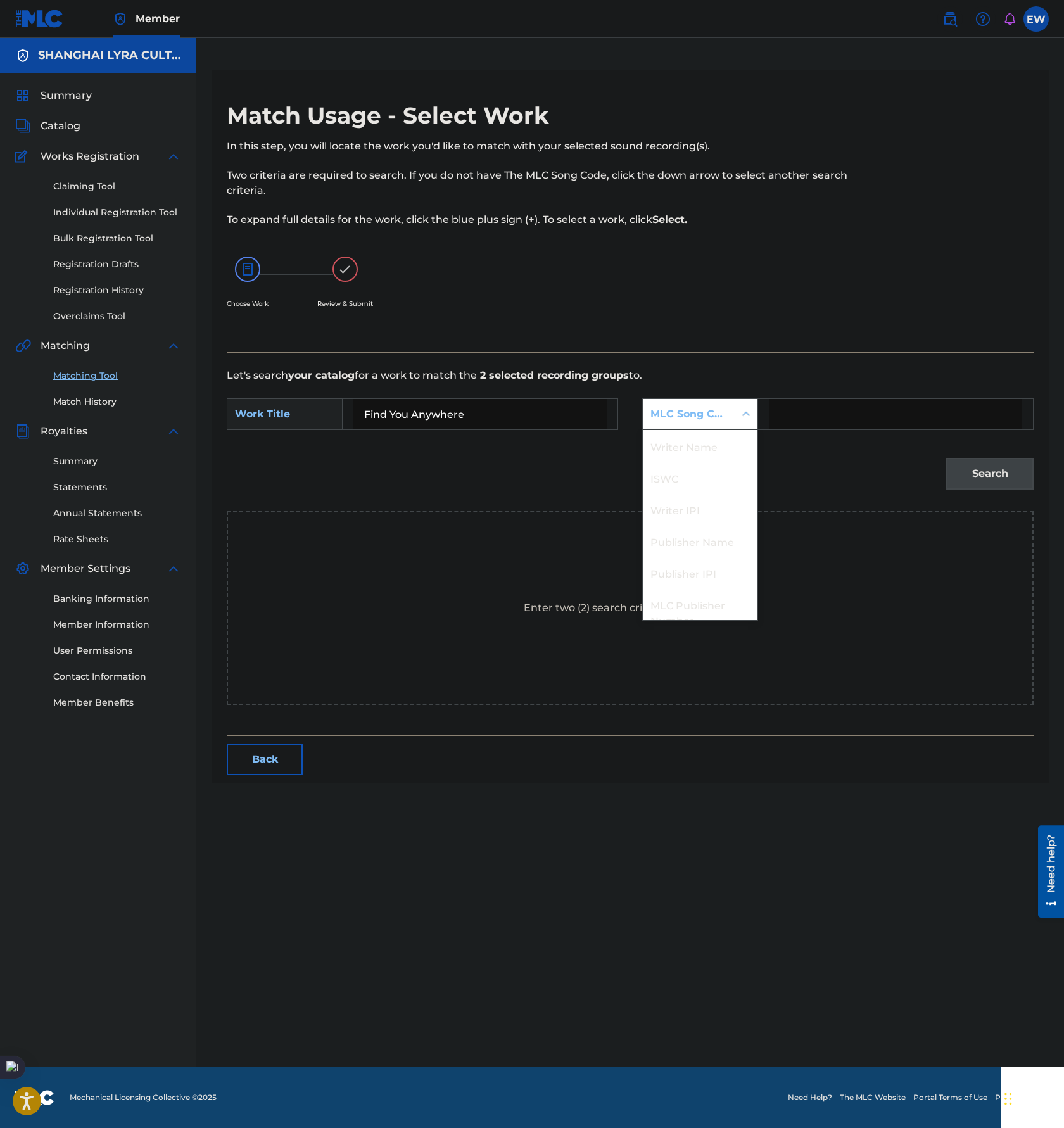
click at [655, 407] on div "MLC Song Code" at bounding box center [689, 414] width 77 height 15
click at [721, 497] on div "Publisher Name" at bounding box center [701, 494] width 115 height 31
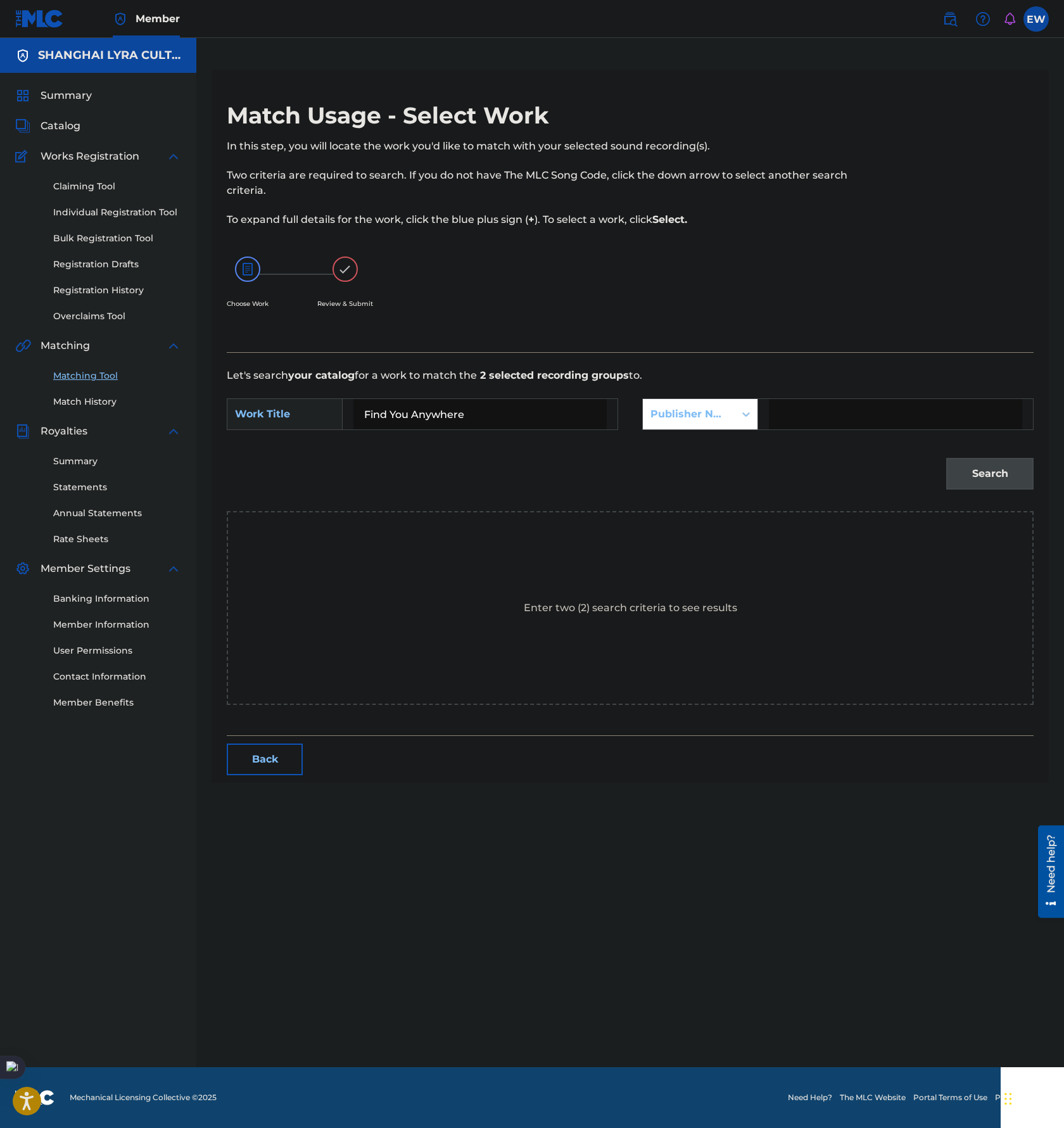
drag, startPoint x: 762, startPoint y: 435, endPoint x: 793, endPoint y: 418, distance: 35.4
click at [793, 418] on input "Search Form" at bounding box center [895, 414] width 253 height 30
type input "[GEOGRAPHIC_DATA]"
click at [956, 485] on button "Search" at bounding box center [991, 473] width 88 height 31
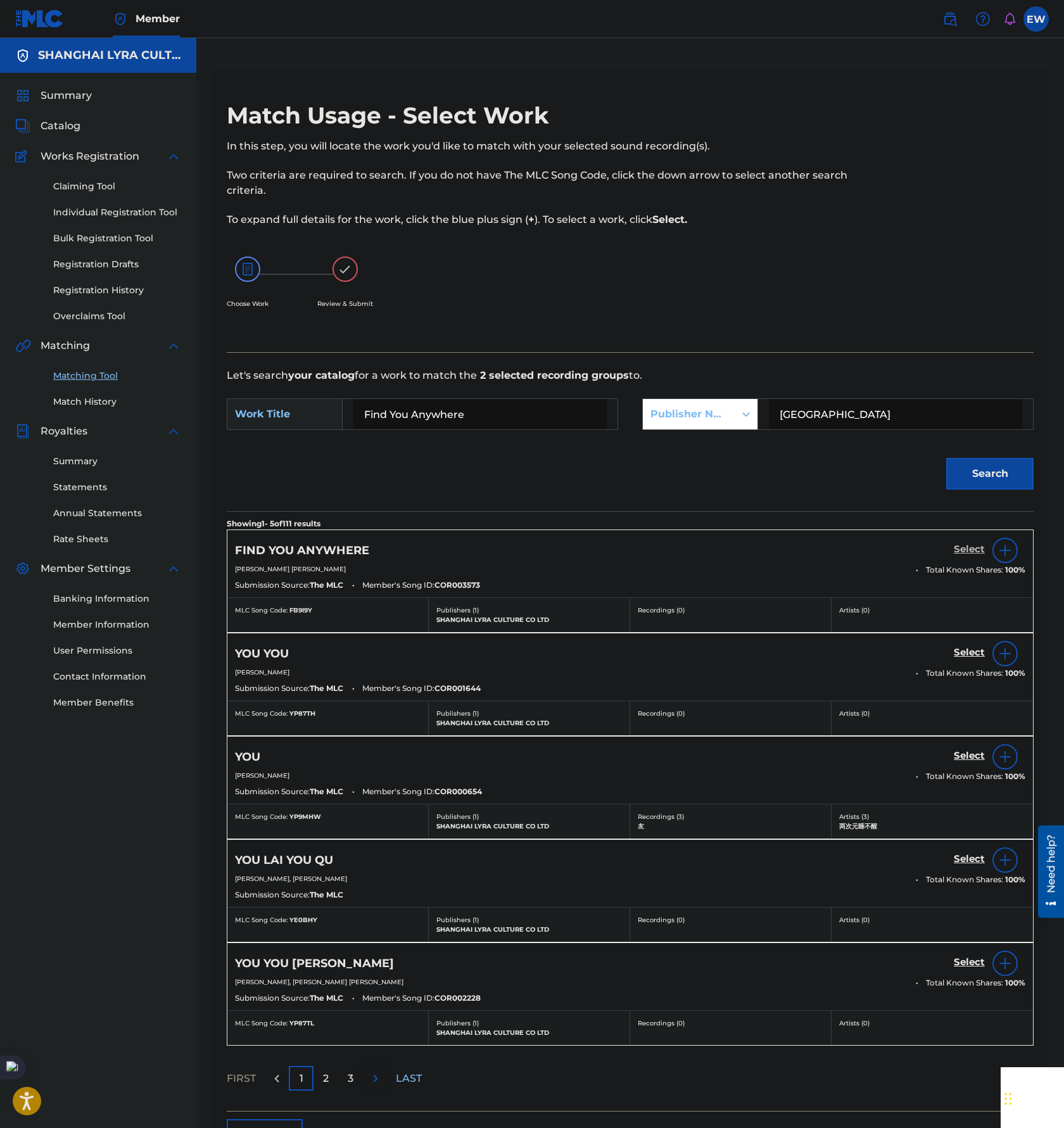
click at [969, 551] on h5 "Select" at bounding box center [969, 548] width 31 height 12
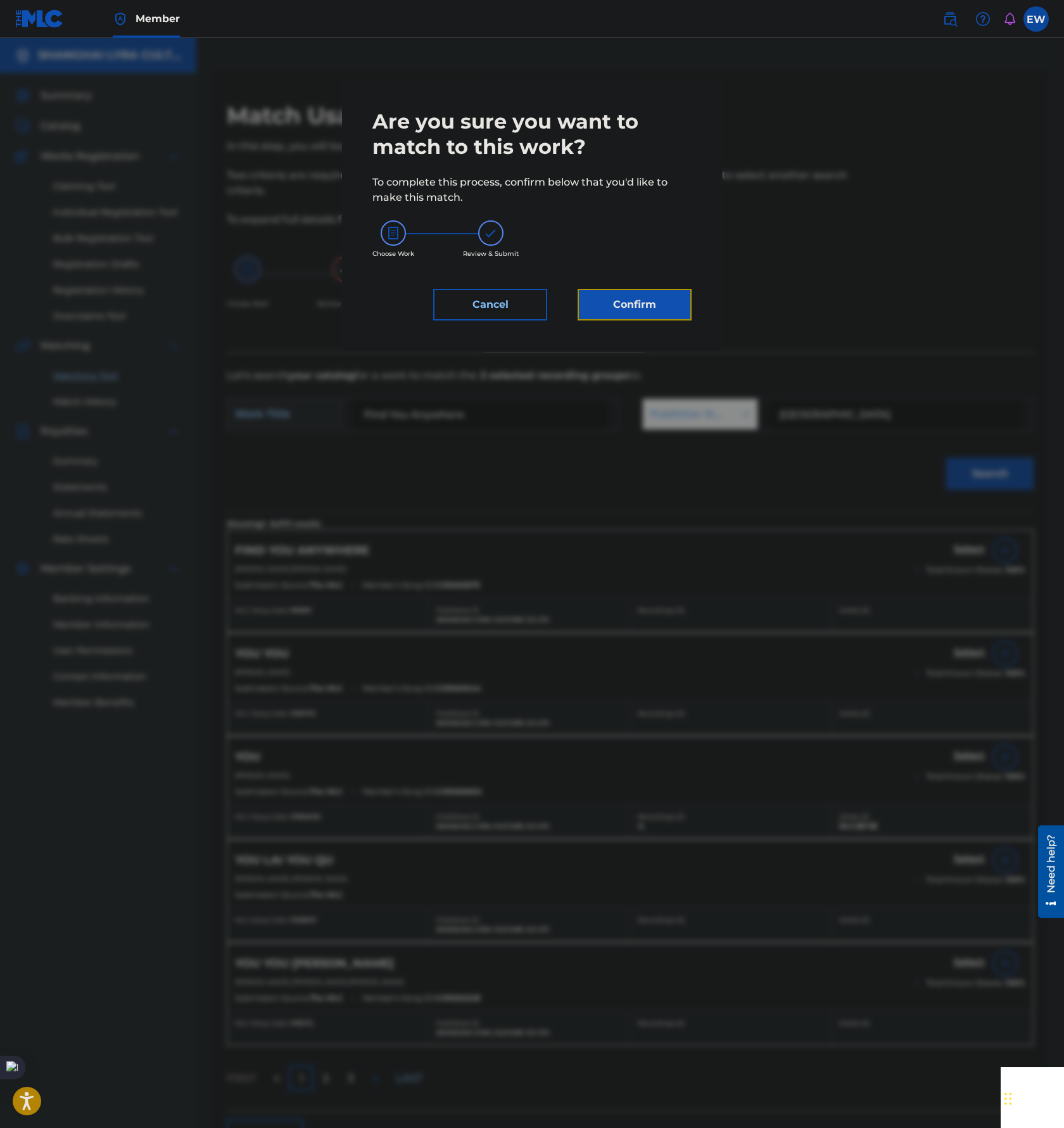
click at [643, 302] on button "Confirm" at bounding box center [634, 304] width 114 height 31
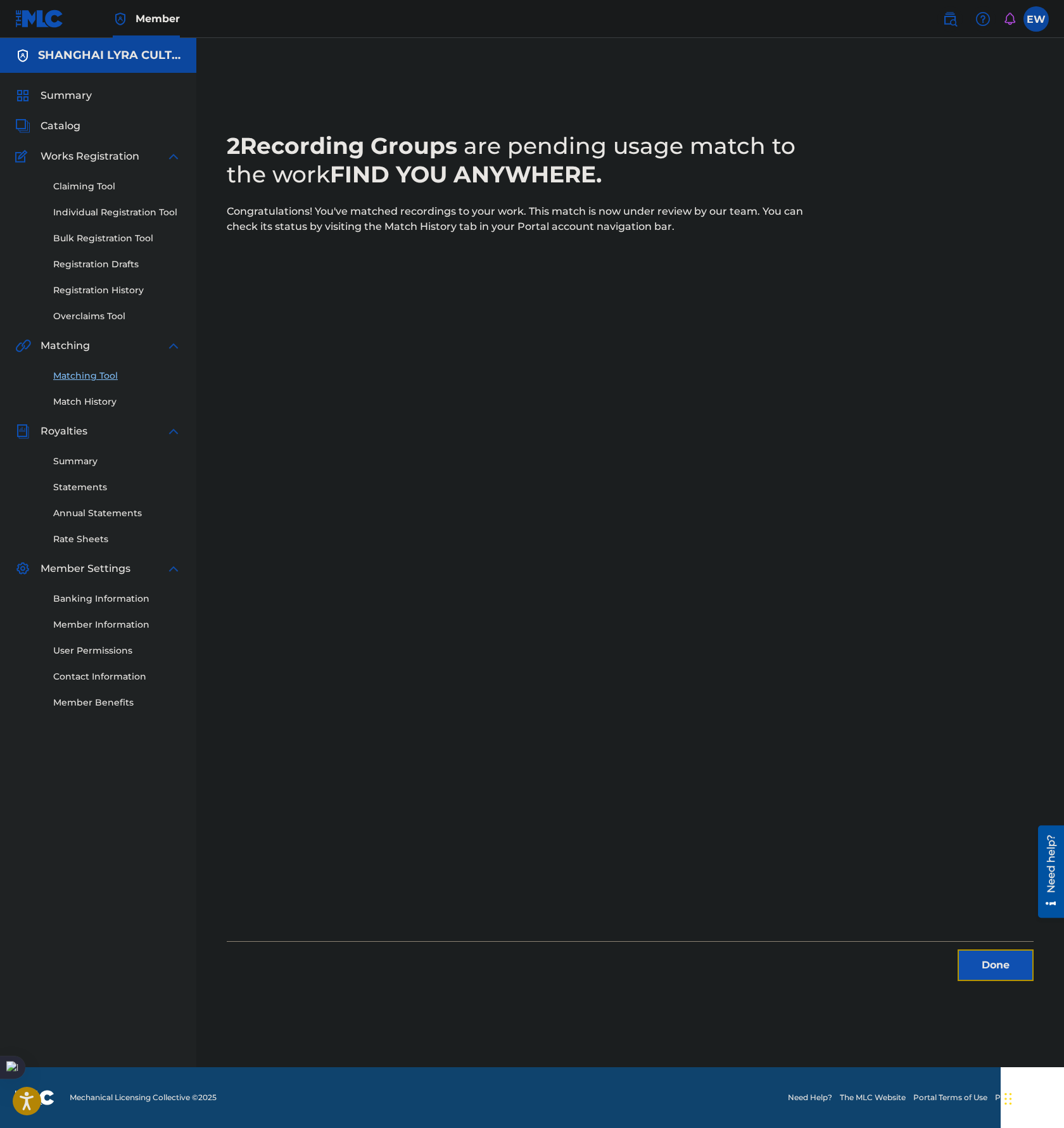
click at [971, 964] on button "Done" at bounding box center [995, 964] width 76 height 31
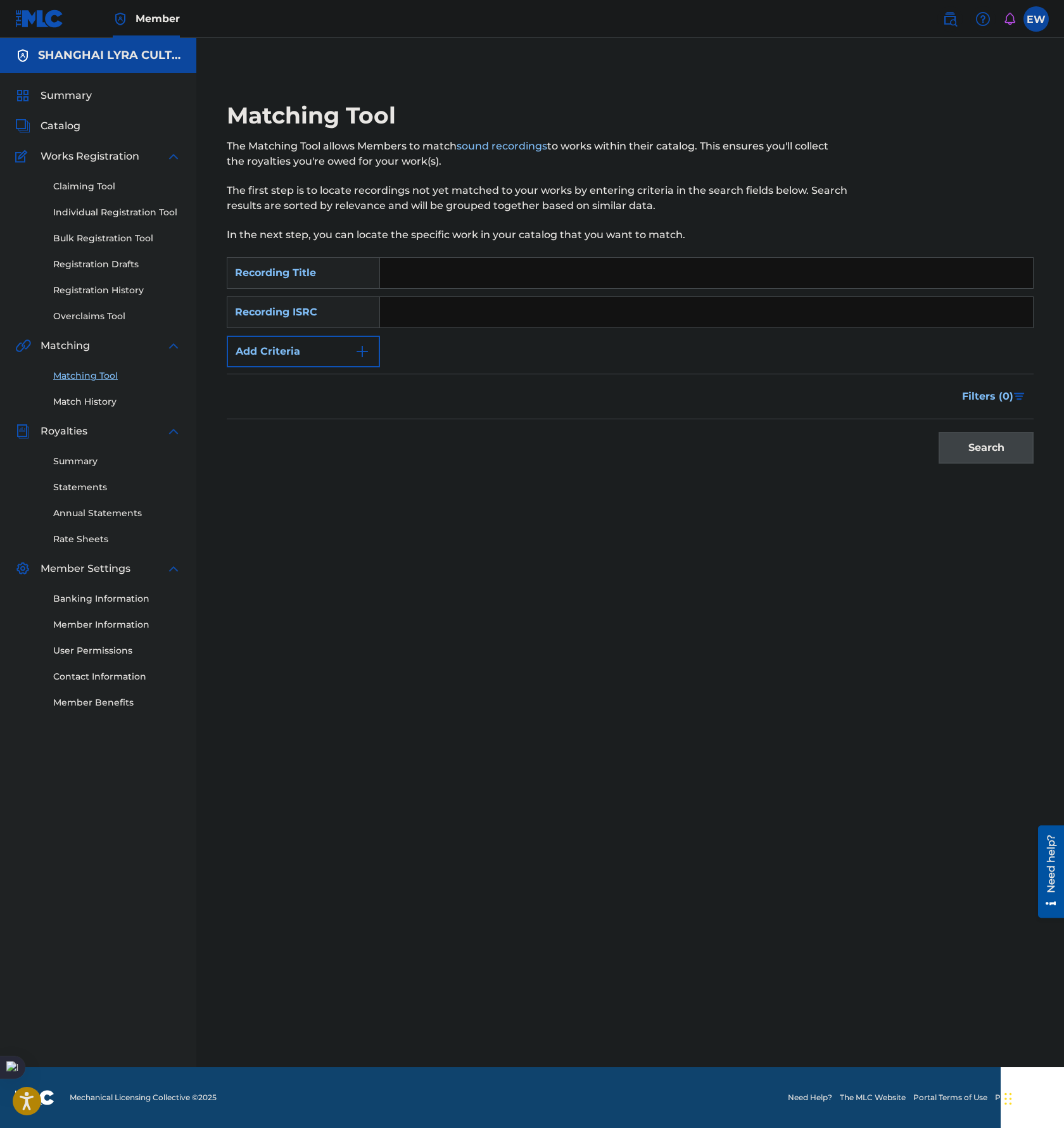
click at [565, 290] on div "SearchWithCriteria34eebbc9-70c9-4ab2-9619-45160d955f5a Recording Title SearchWi…" at bounding box center [630, 311] width 807 height 110
drag, startPoint x: 571, startPoint y: 281, endPoint x: 565, endPoint y: 281, distance: 6.0
click at [571, 281] on input "Search Form" at bounding box center [707, 273] width 653 height 30
paste input "My Name is [PERSON_NAME]"
type input "My Name is [PERSON_NAME]"
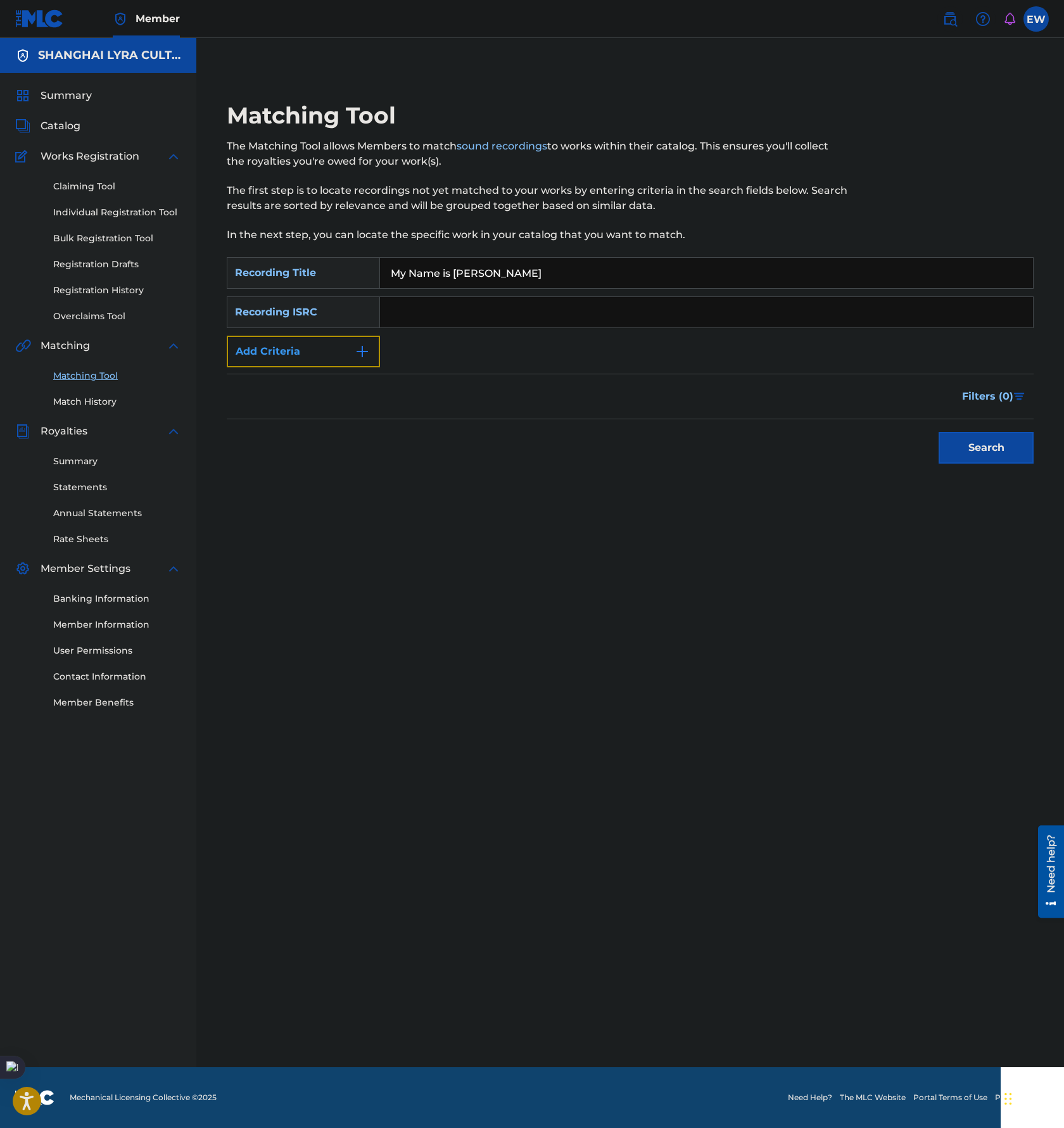
click at [289, 356] on button "Add Criteria" at bounding box center [302, 351] width 153 height 31
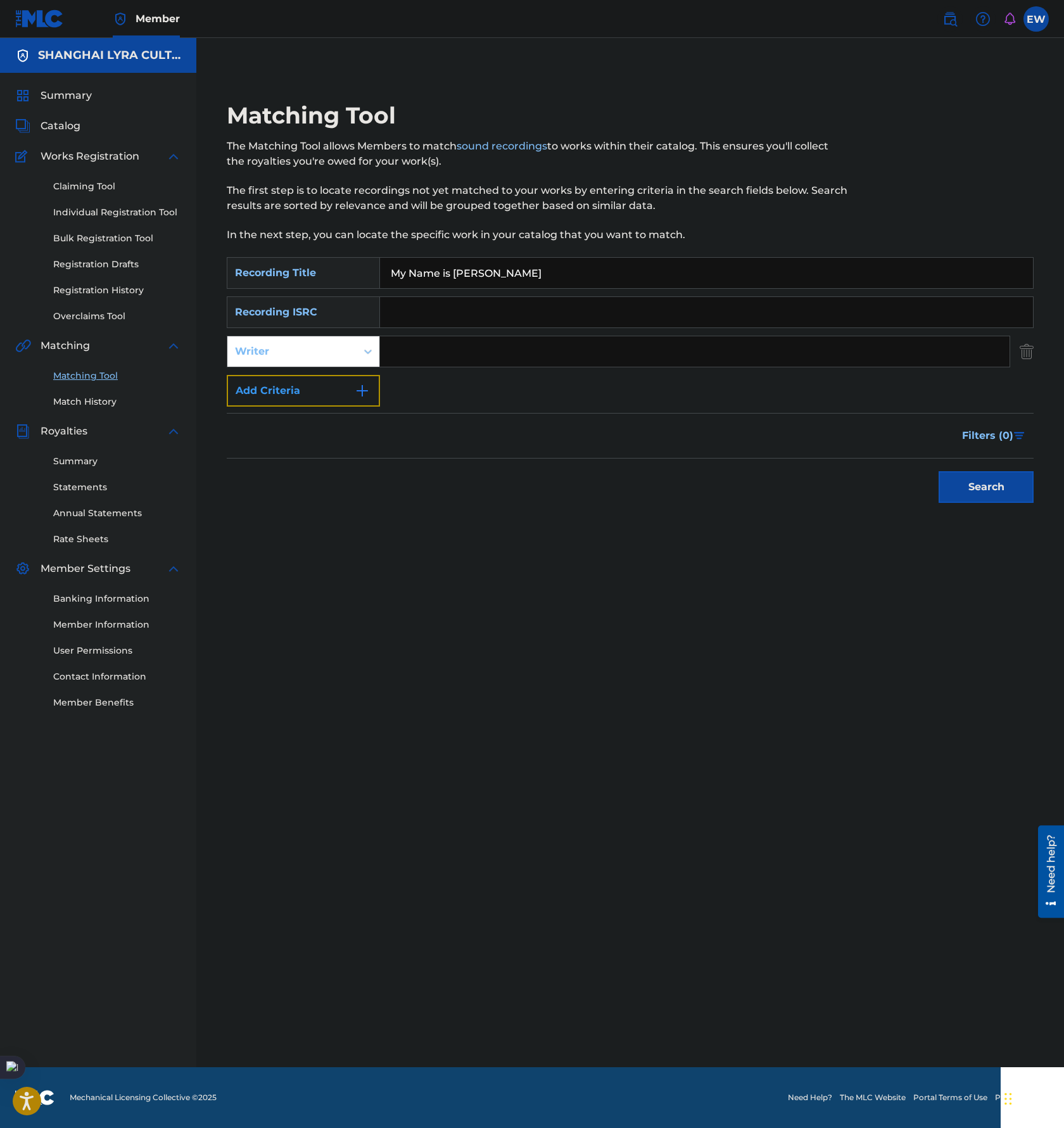
click at [296, 397] on button "Add Criteria" at bounding box center [302, 390] width 153 height 31
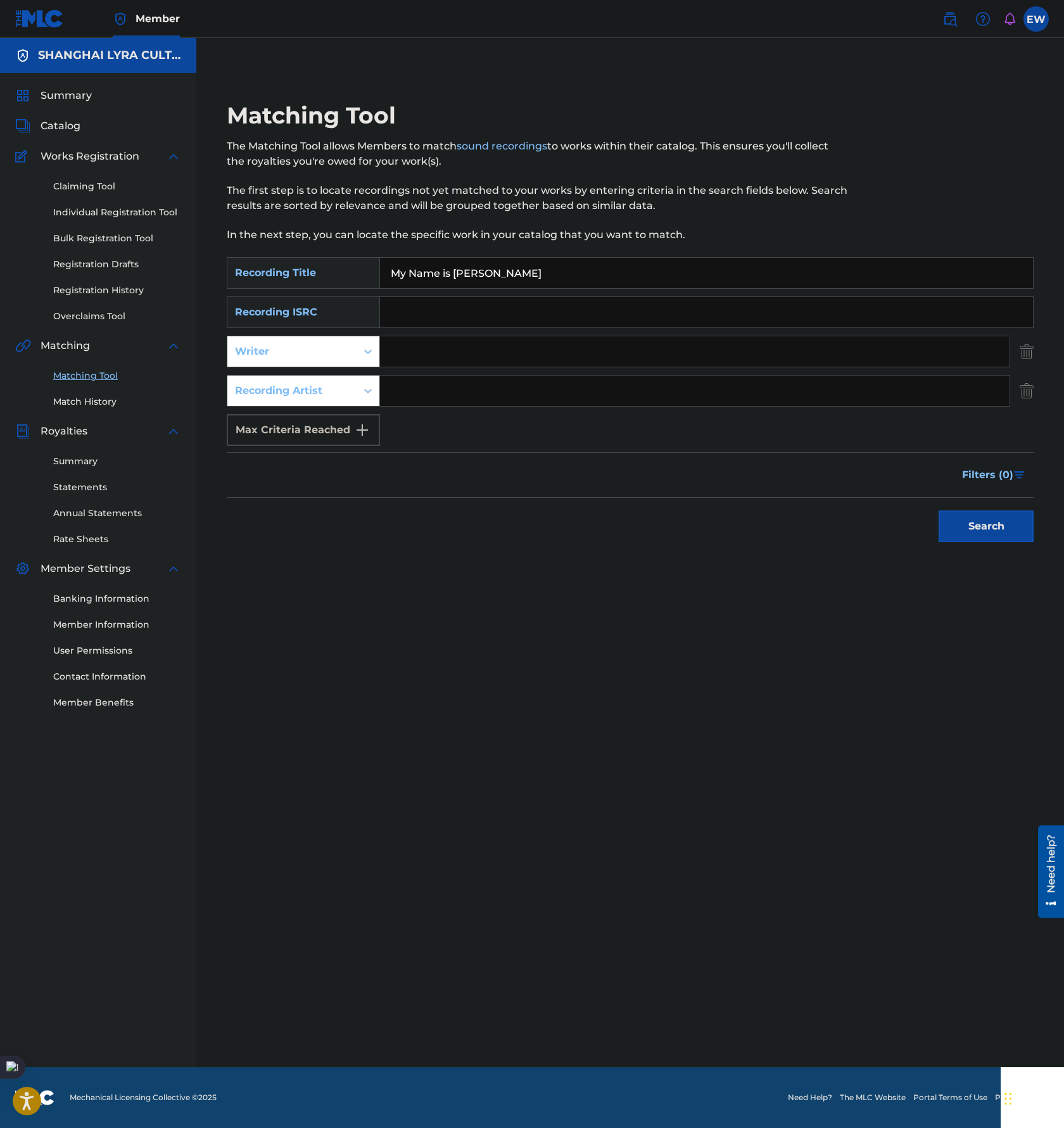
click at [527, 399] on input "Search Form" at bounding box center [695, 391] width 630 height 30
type input "MORY"
click at [939, 511] on button "Search" at bounding box center [986, 526] width 95 height 31
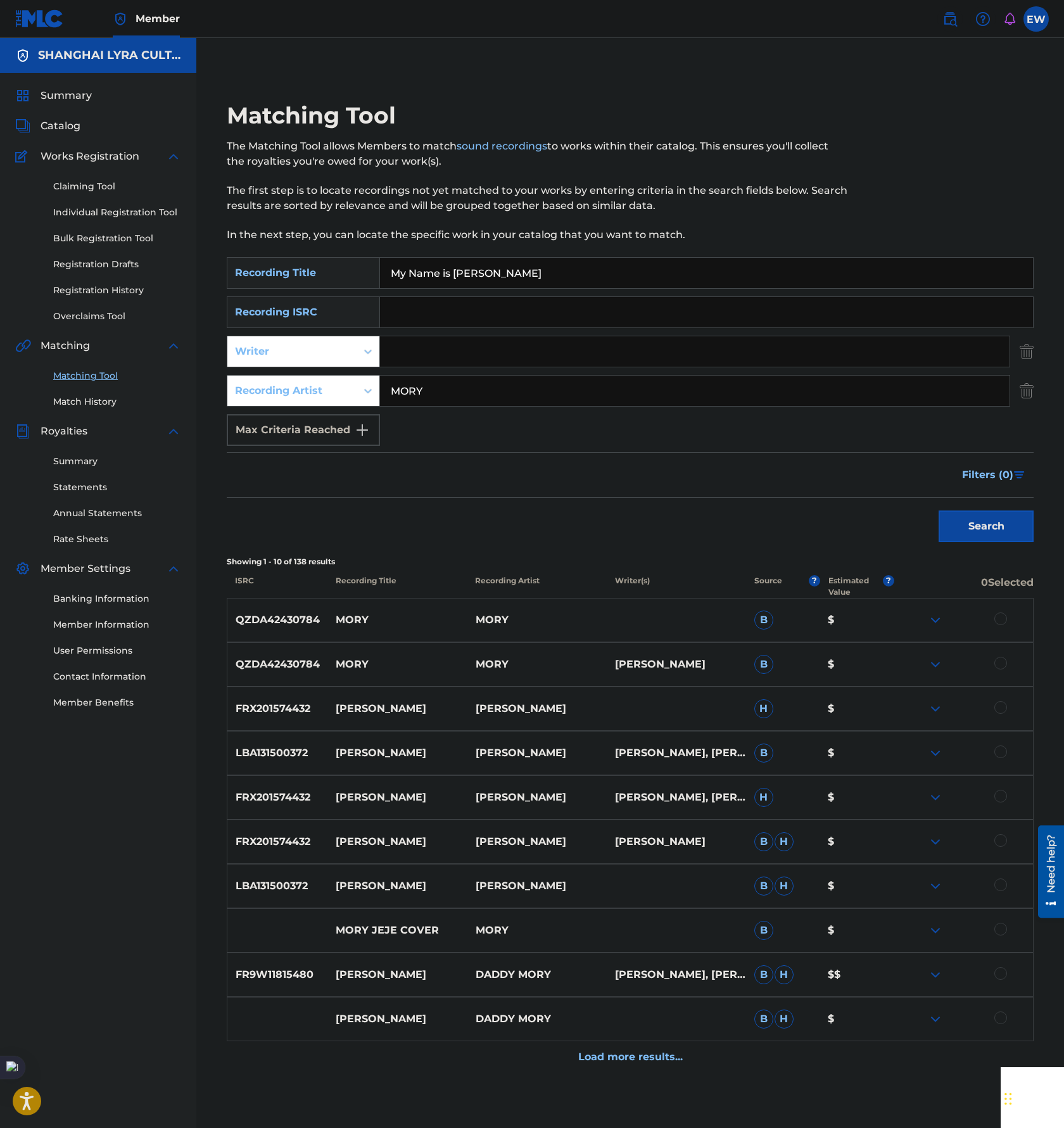
click at [628, 278] on input "My Name is [PERSON_NAME]" at bounding box center [707, 273] width 653 height 30
paste input "Don't Turn Back"
type input "Don't Turn Back"
drag, startPoint x: 453, startPoint y: 382, endPoint x: 551, endPoint y: 414, distance: 103.1
click at [453, 382] on input "MORY" at bounding box center [695, 391] width 630 height 30
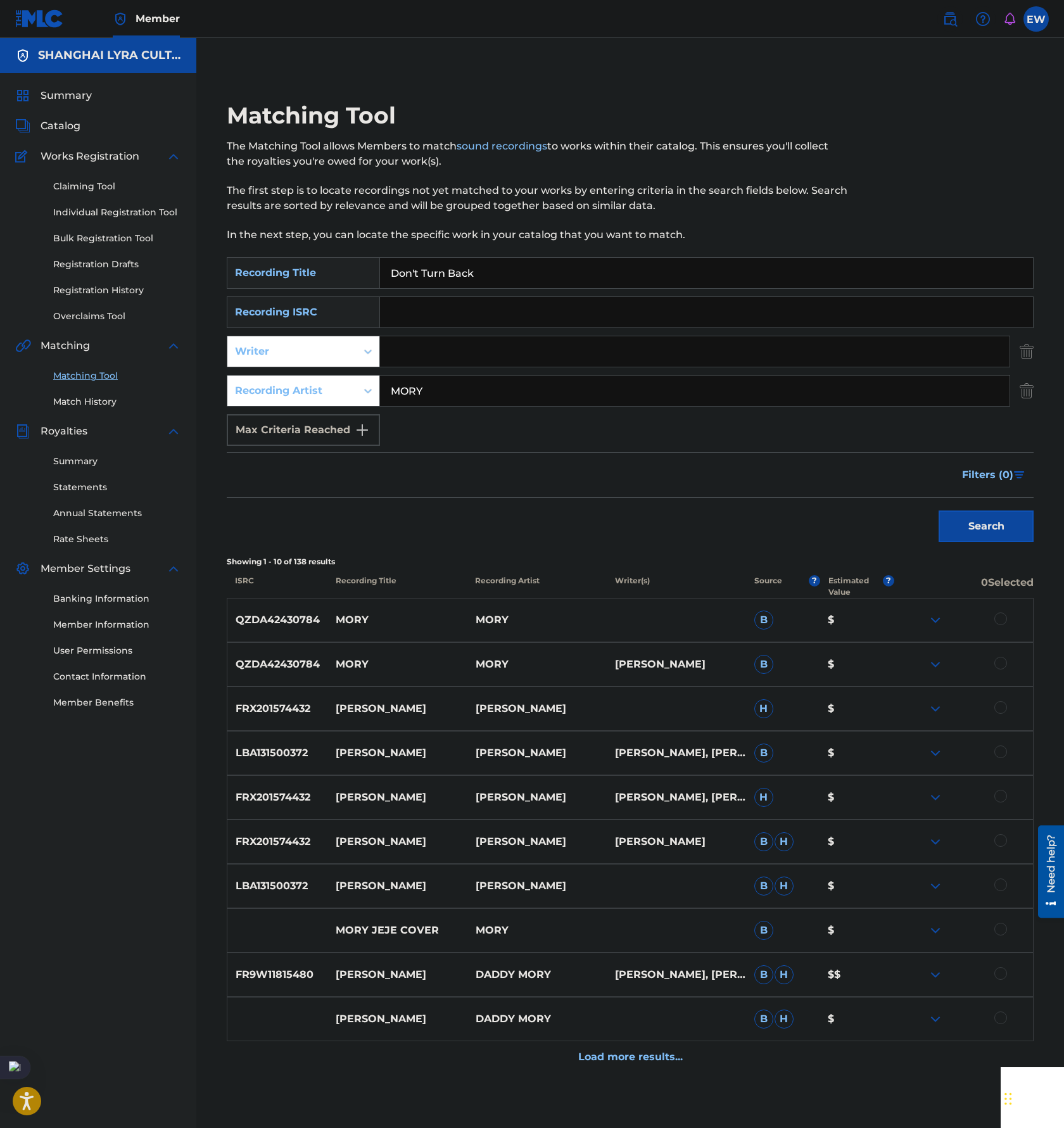
paste input ",叶静文"
type input "MORY,叶静文"
click at [1013, 545] on div "Search" at bounding box center [983, 522] width 101 height 51
click at [975, 531] on button "Search" at bounding box center [986, 526] width 95 height 31
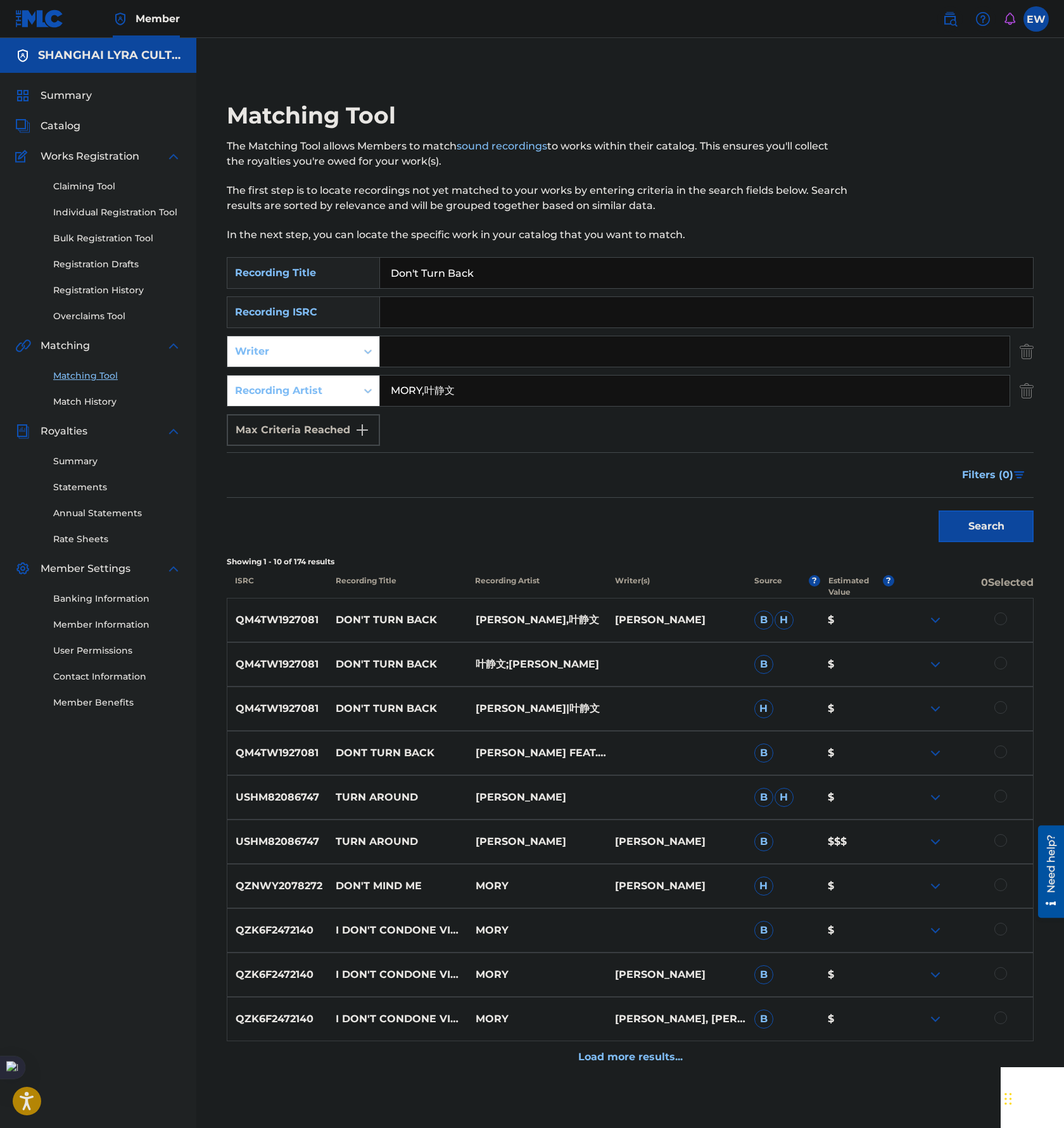
click at [1005, 752] on div at bounding box center [1001, 751] width 13 height 13
click at [1005, 704] on div at bounding box center [1001, 708] width 13 height 13
click at [1003, 664] on div at bounding box center [1001, 663] width 13 height 13
click at [1002, 620] on div at bounding box center [1001, 619] width 13 height 13
click at [884, 1029] on button "Match 4 Groups" at bounding box center [890, 1024] width 140 height 31
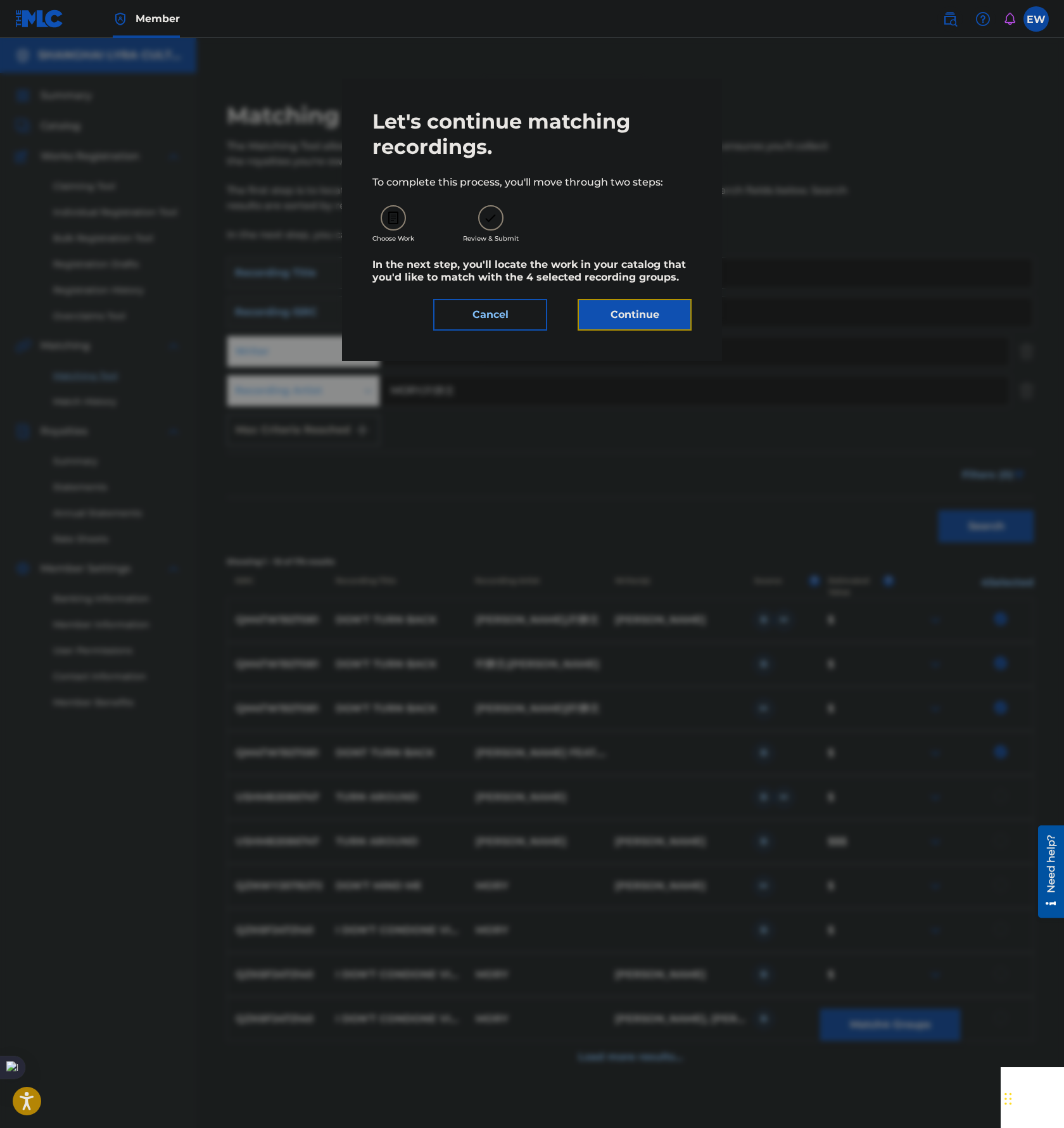
click at [652, 314] on button "Continue" at bounding box center [634, 314] width 114 height 31
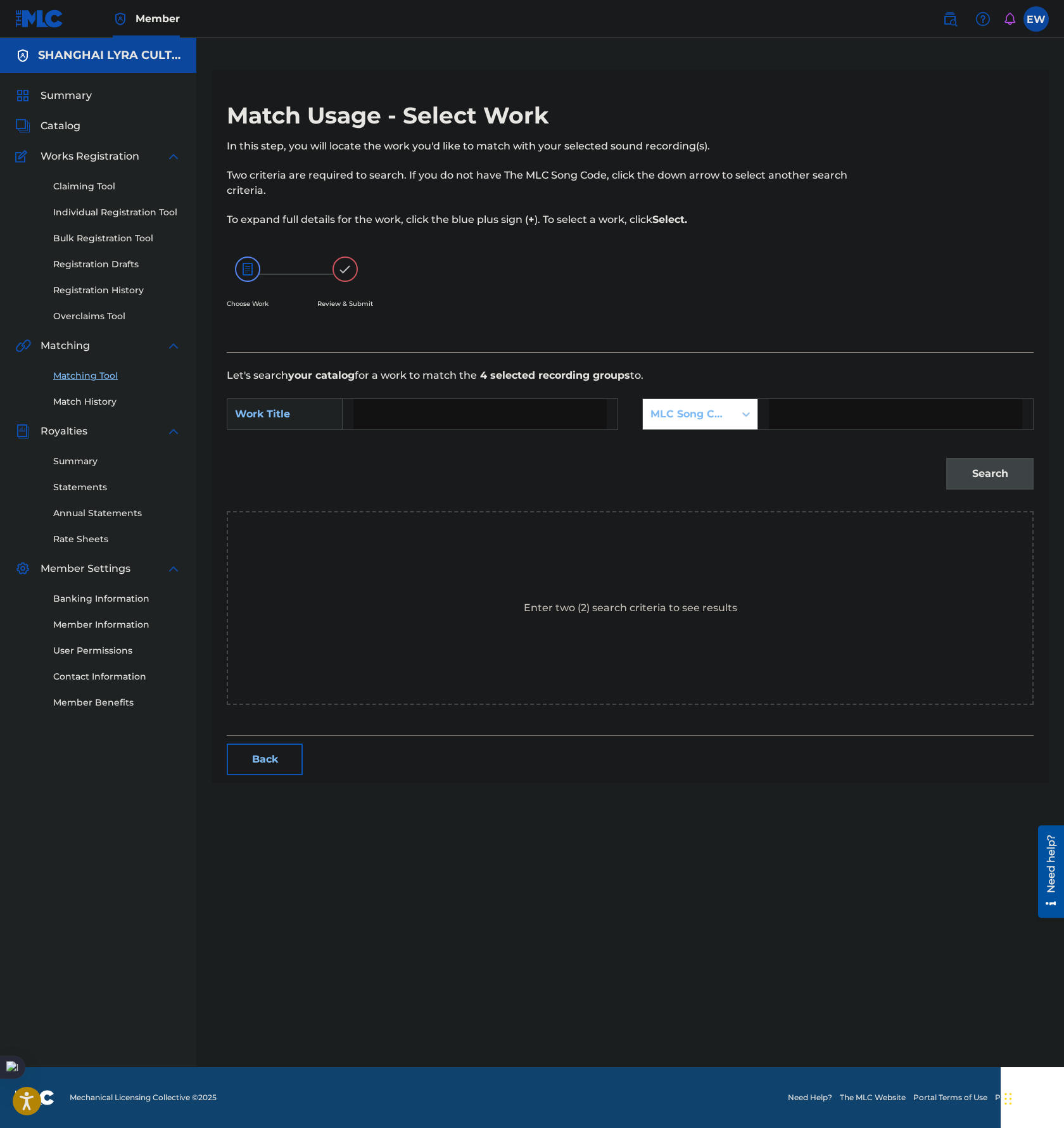
drag, startPoint x: 448, startPoint y: 422, endPoint x: 475, endPoint y: 422, distance: 27.0
click at [448, 422] on input "Search Form" at bounding box center [480, 414] width 253 height 30
paste input "DON T TURN BACK"
type input "DON T TURN BACK"
click at [718, 419] on div "MLC Song Code" at bounding box center [689, 414] width 77 height 15
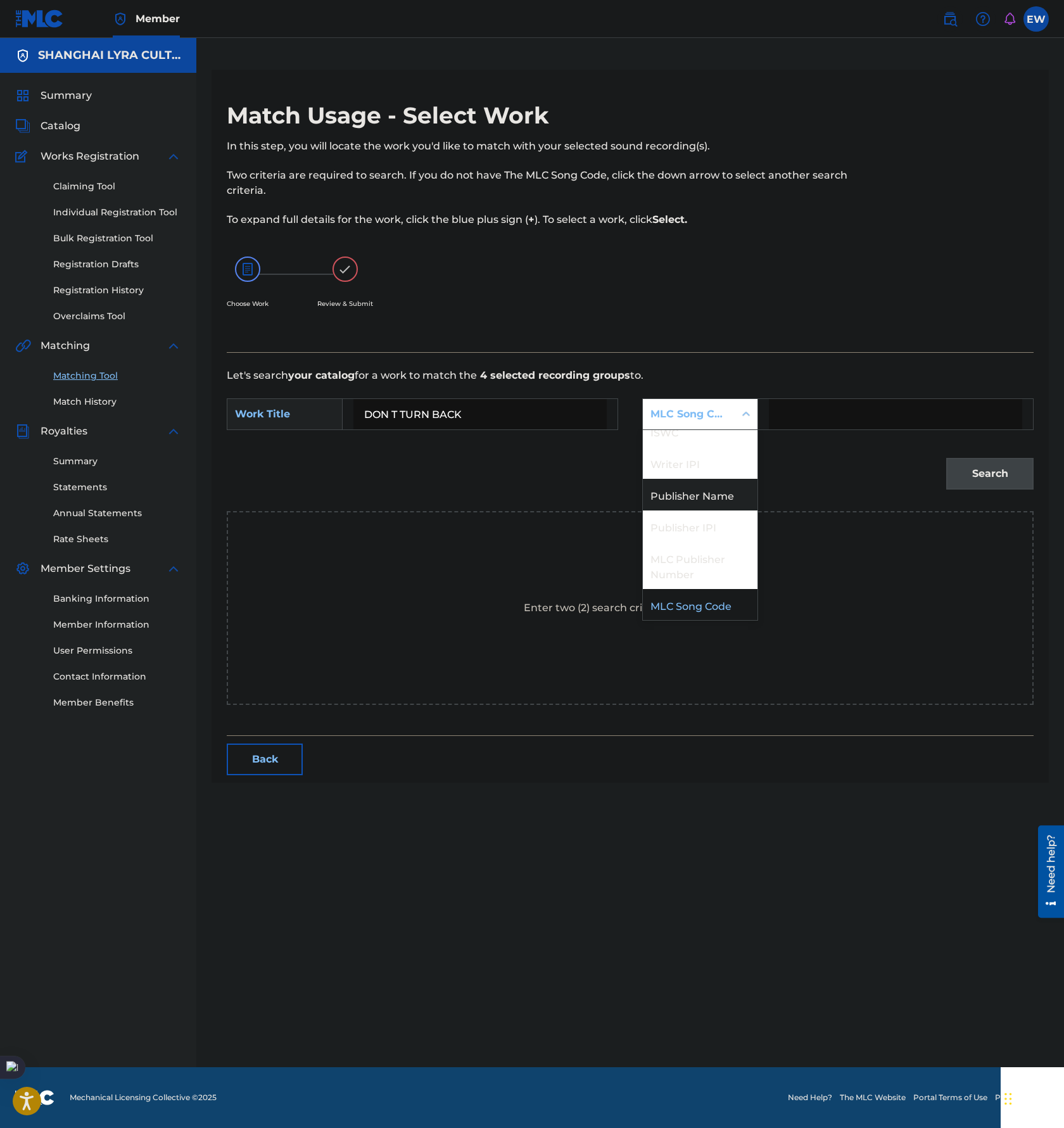
click at [722, 496] on div "Publisher Name" at bounding box center [701, 494] width 115 height 31
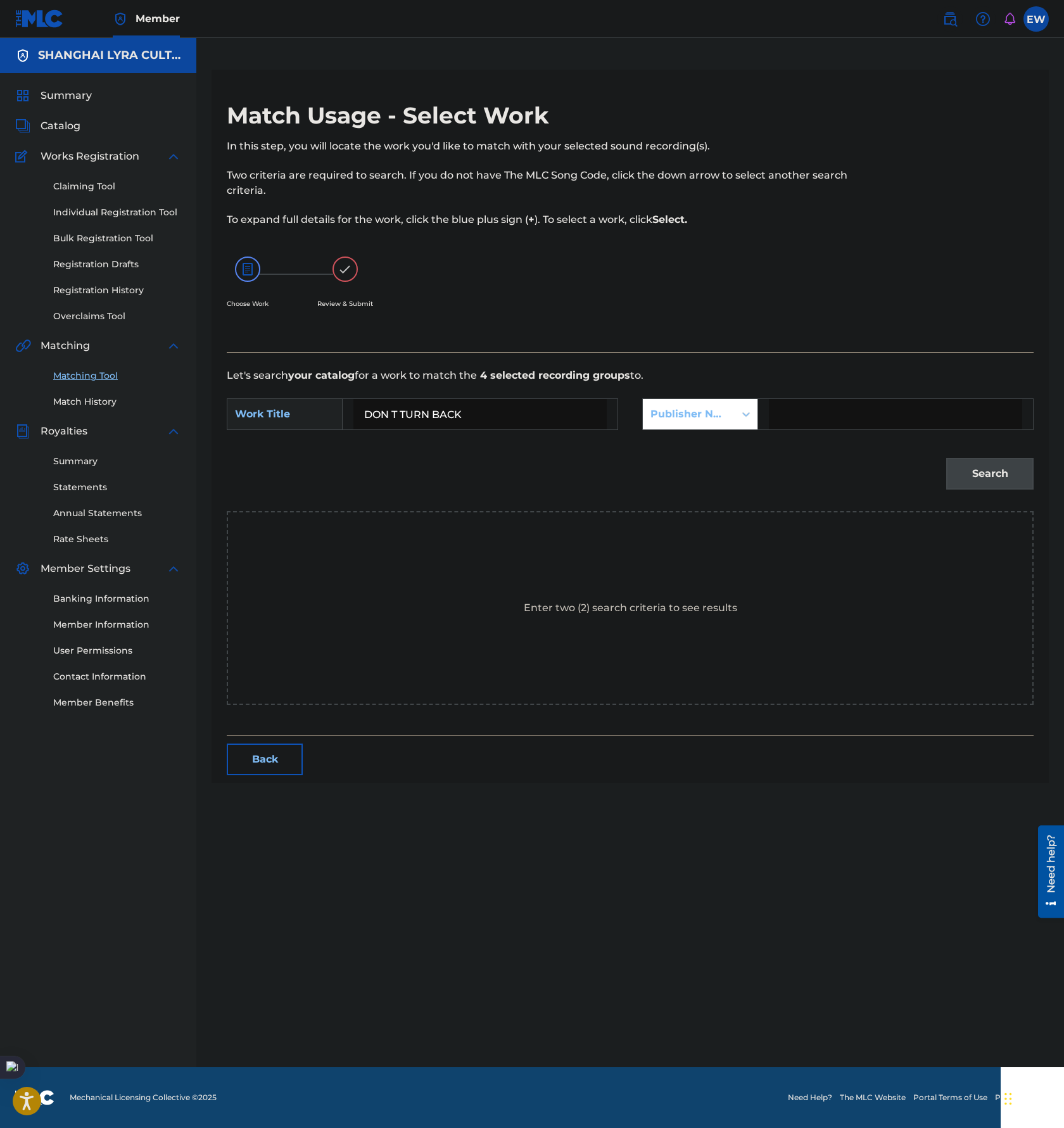
click at [826, 403] on input "Search Form" at bounding box center [895, 414] width 253 height 30
type input "[GEOGRAPHIC_DATA]"
click at [1010, 479] on button "Search" at bounding box center [991, 473] width 88 height 31
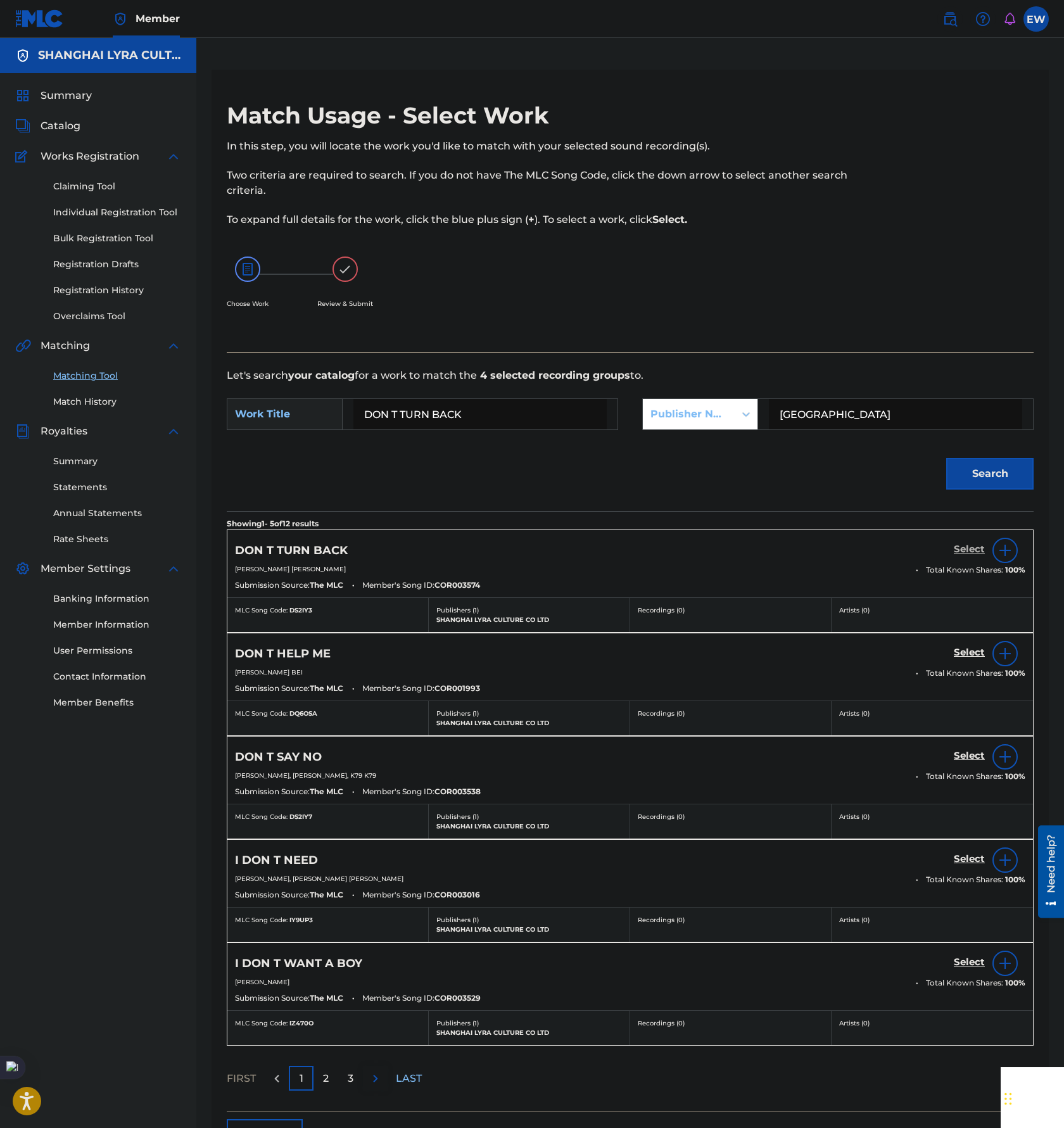
click at [971, 556] on link "Select" at bounding box center [969, 550] width 31 height 14
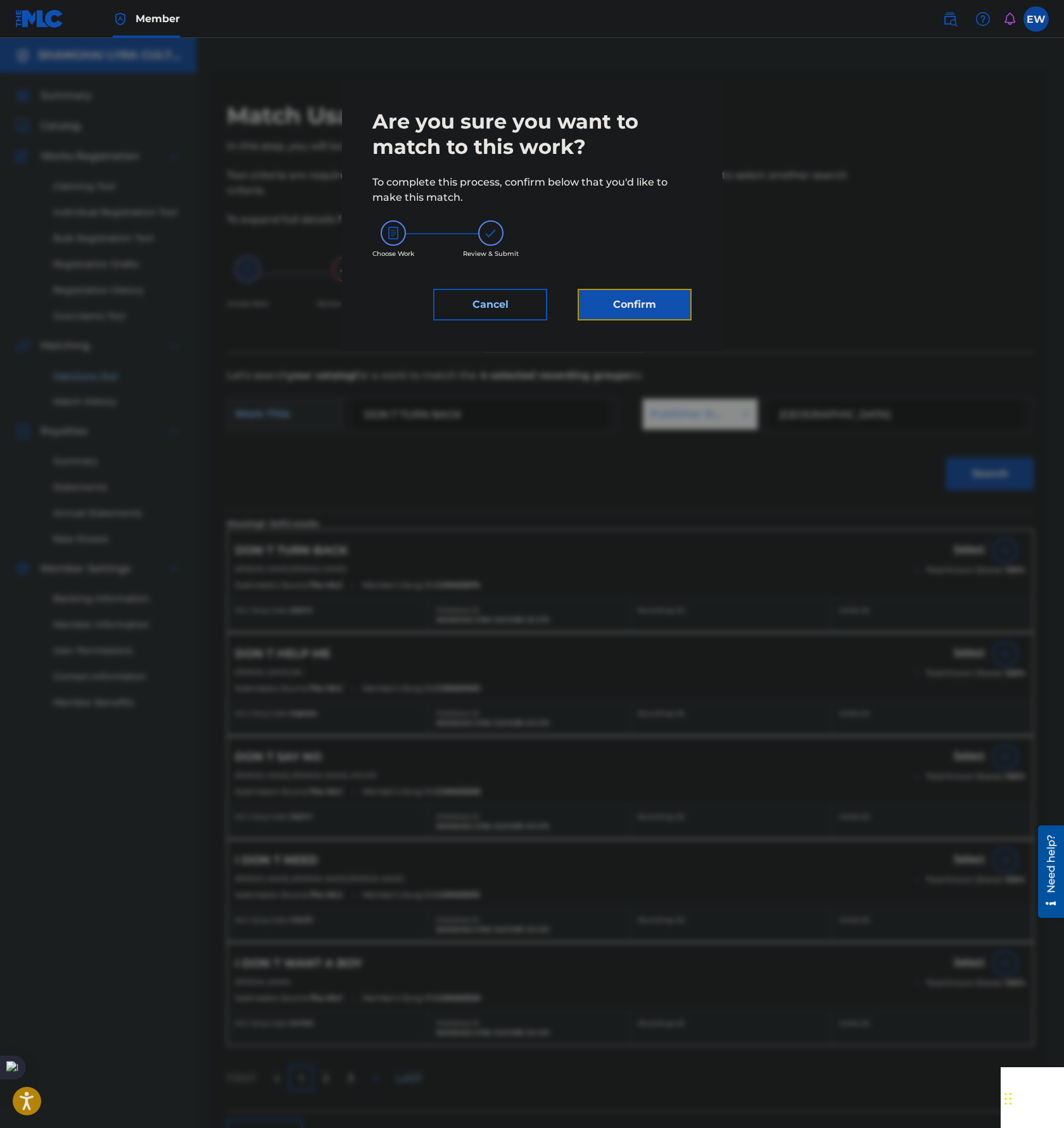
click at [613, 311] on button "Confirm" at bounding box center [634, 304] width 114 height 31
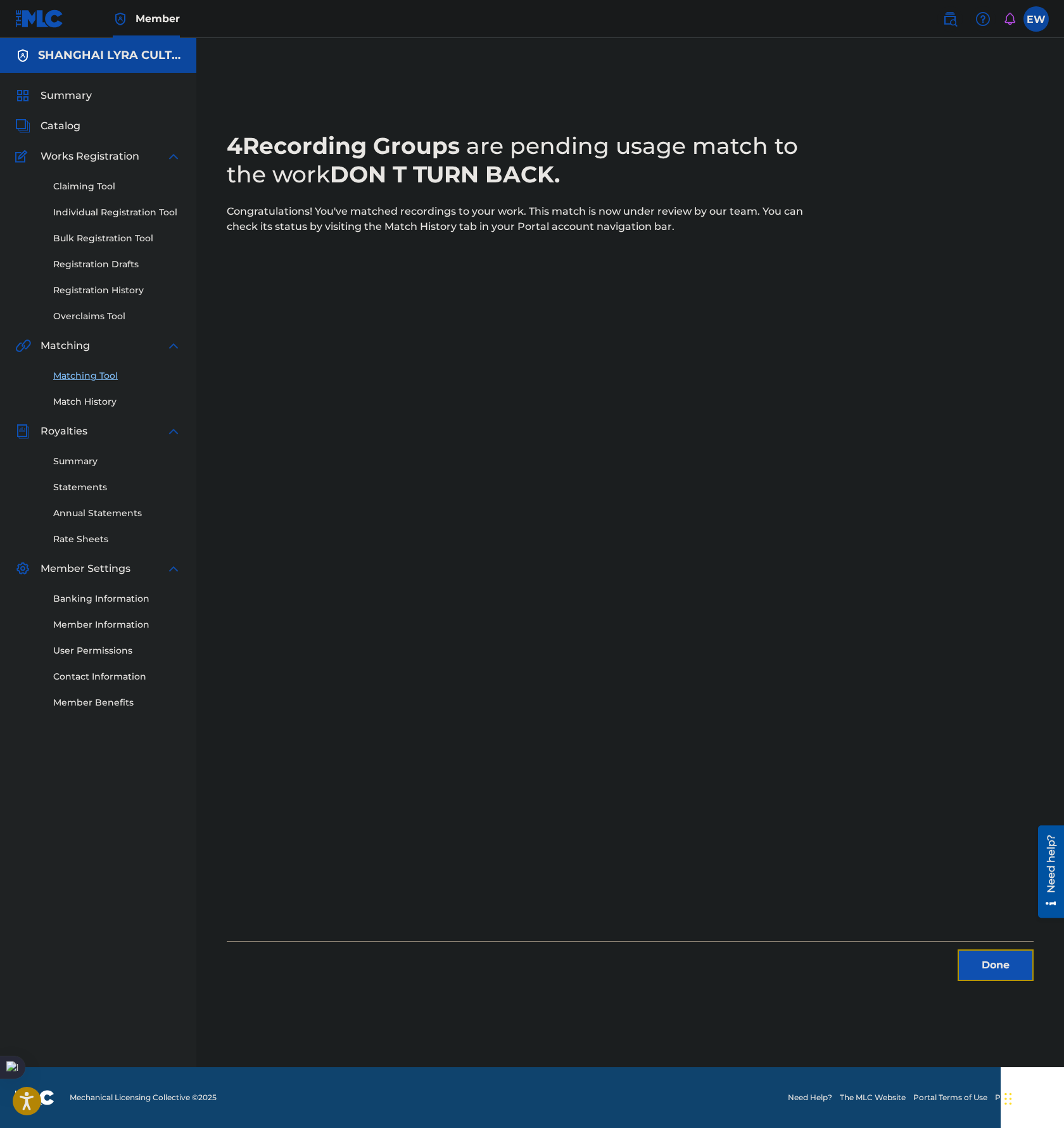
click at [1001, 966] on button "Done" at bounding box center [995, 964] width 76 height 31
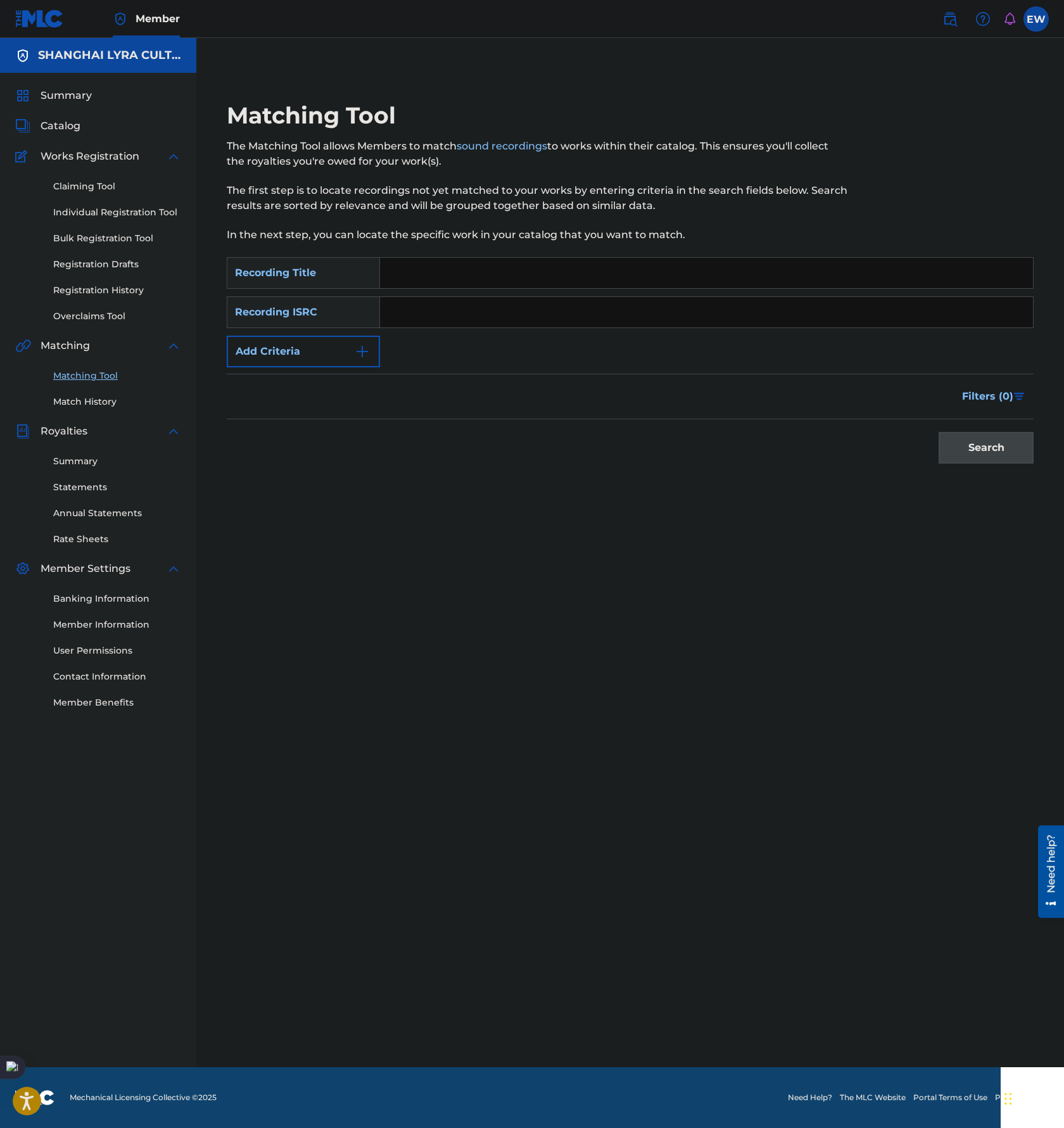
click at [480, 277] on input "Search Form" at bounding box center [707, 273] width 653 height 30
paste input "[PERSON_NAME]"
type input "[PERSON_NAME]"
click at [324, 347] on button "Add Criteria" at bounding box center [302, 351] width 153 height 31
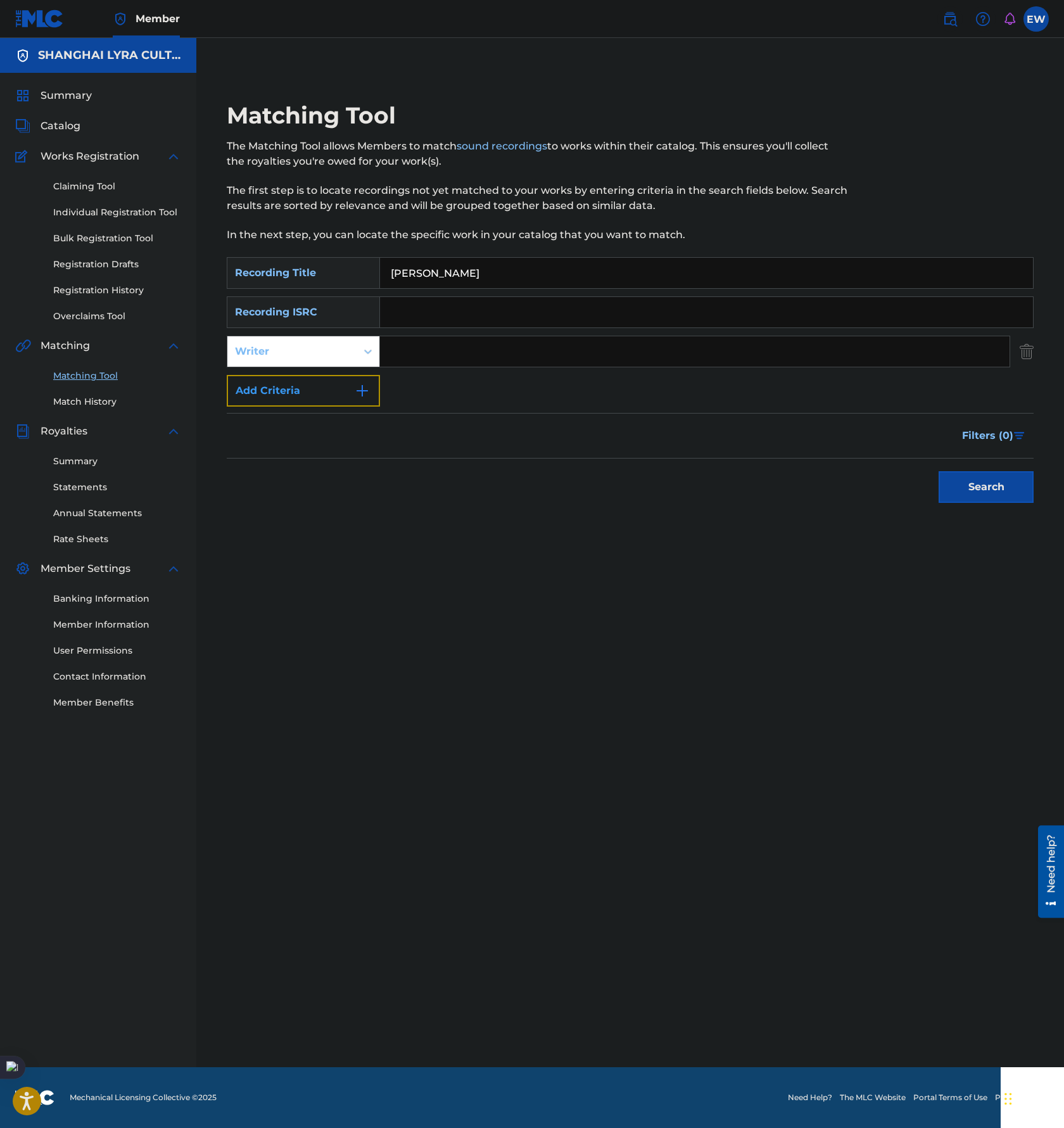
click at [319, 391] on button "Add Criteria" at bounding box center [302, 390] width 153 height 31
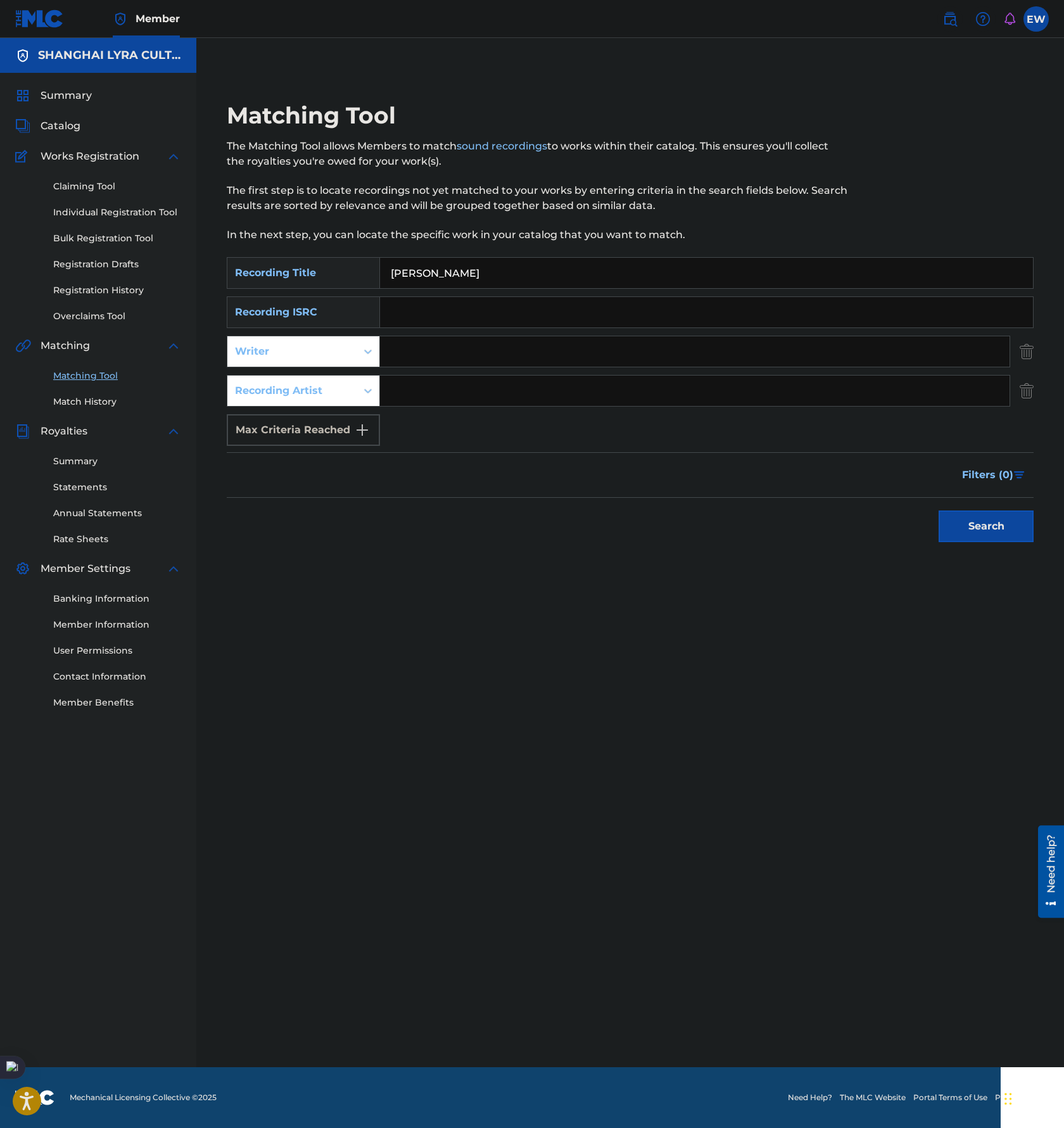
click at [568, 413] on div "SearchWithCriteria34eebbc9-70c9-4ab2-9619-45160d955f5a Recording Title [PERSON_…" at bounding box center [630, 351] width 807 height 189
drag, startPoint x: 567, startPoint y: 391, endPoint x: 654, endPoint y: 416, distance: 90.5
click at [567, 389] on input "Search Form" at bounding box center [695, 391] width 630 height 30
paste input "自由先生"
type input "自由先生"
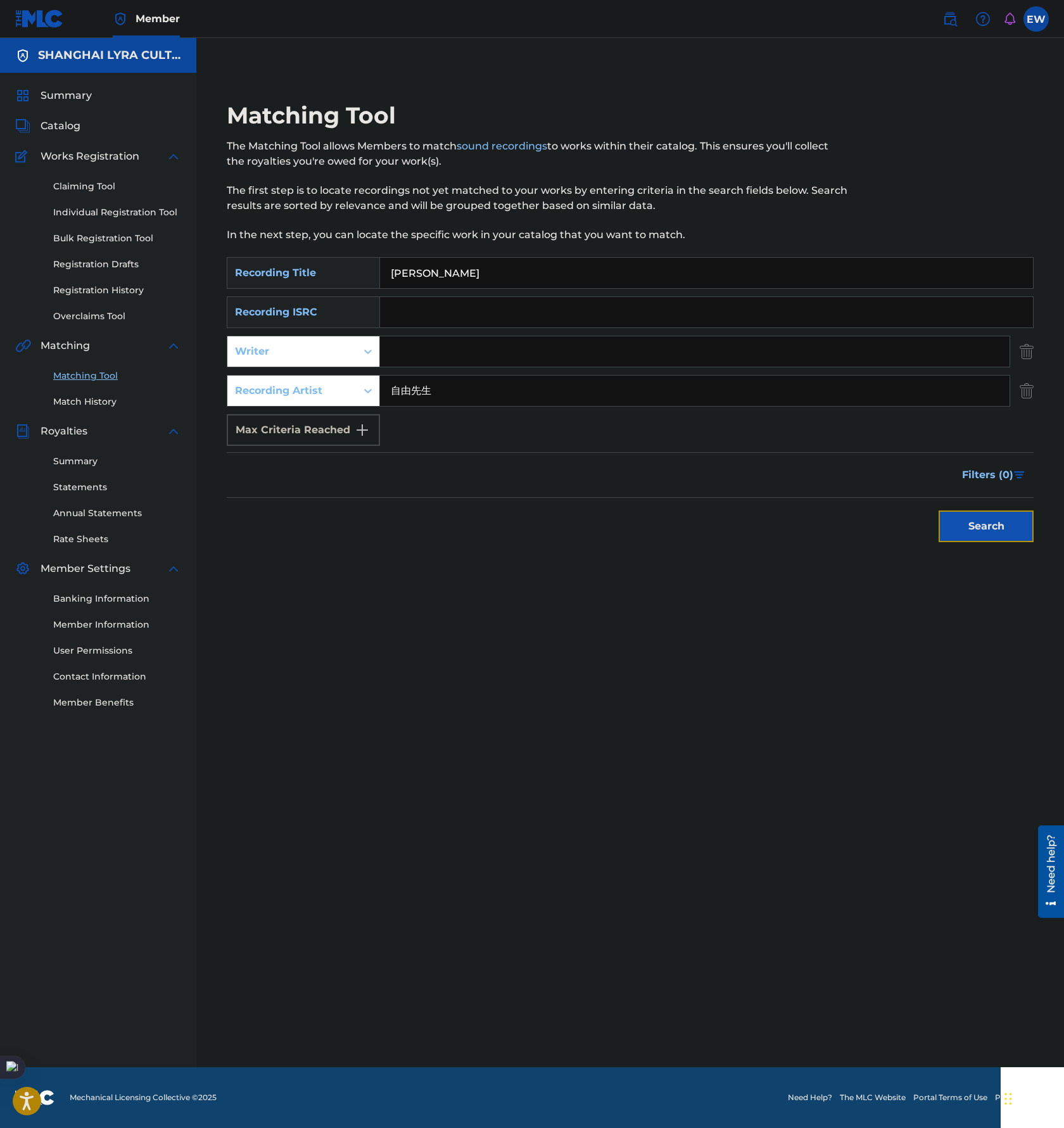
click at [1011, 524] on button "Search" at bounding box center [986, 526] width 95 height 31
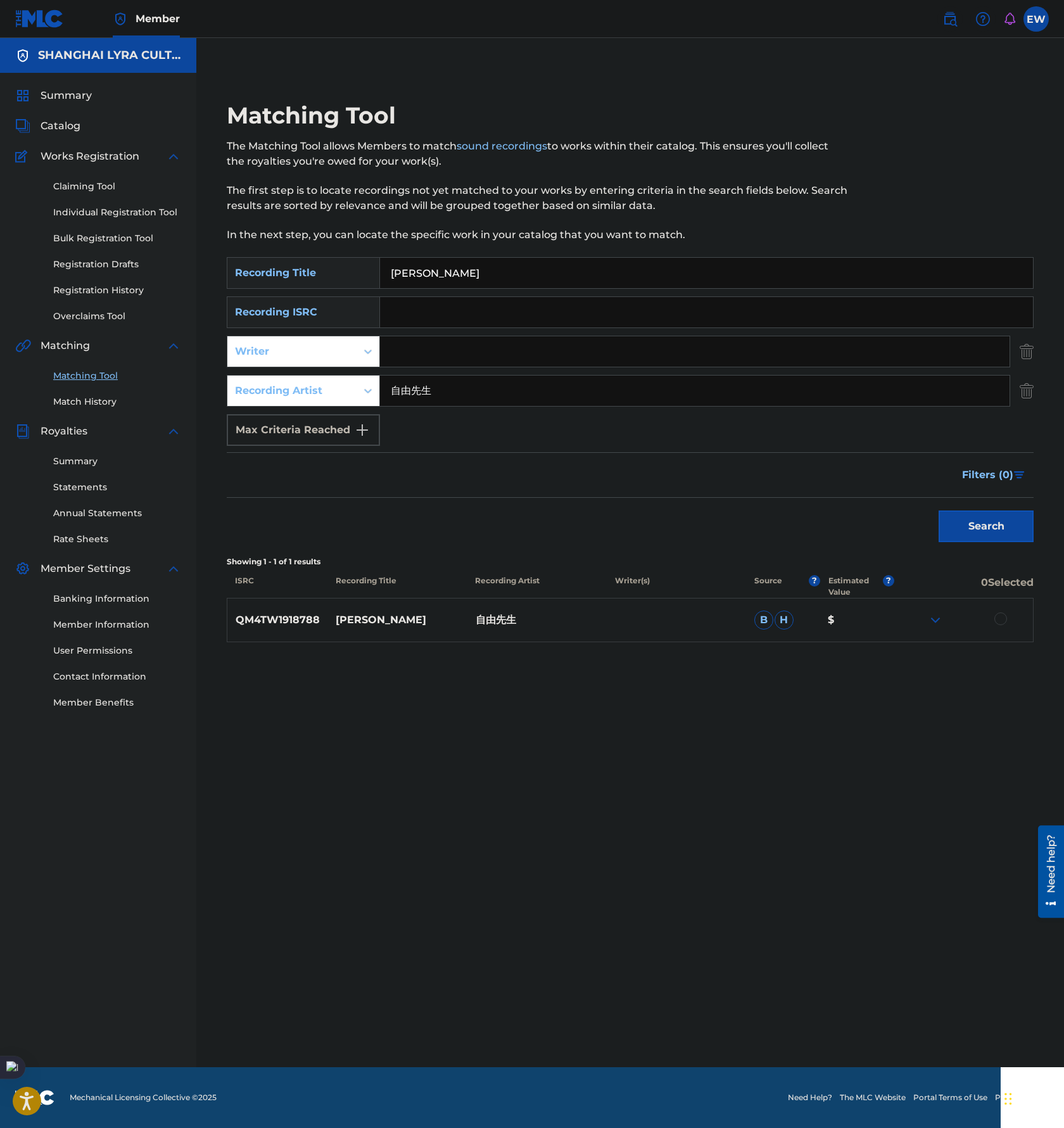
click at [1001, 622] on div at bounding box center [1001, 619] width 13 height 13
click at [882, 1017] on button "Match 1 Group" at bounding box center [890, 1024] width 140 height 31
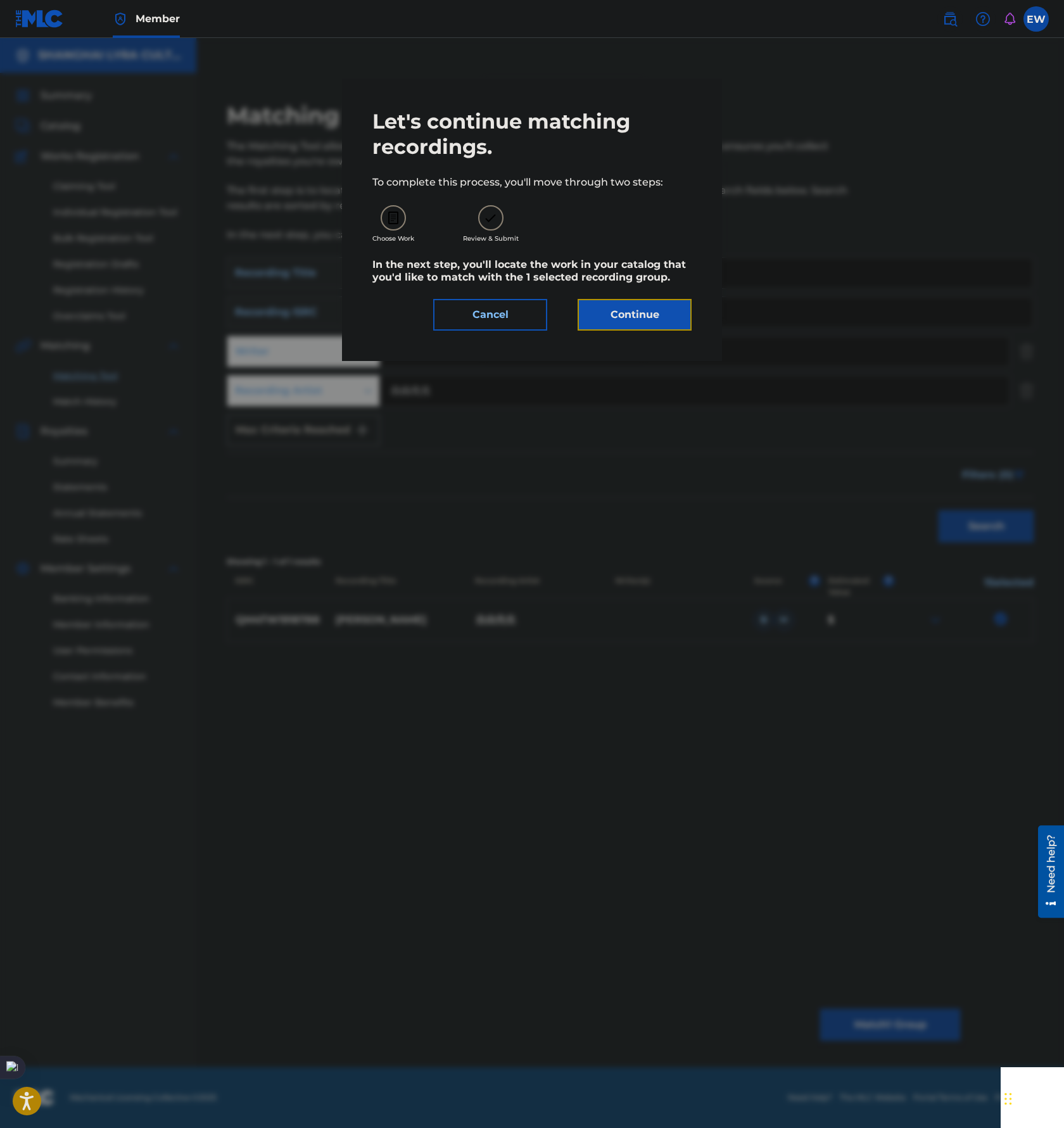
click at [636, 305] on button "Continue" at bounding box center [634, 314] width 114 height 31
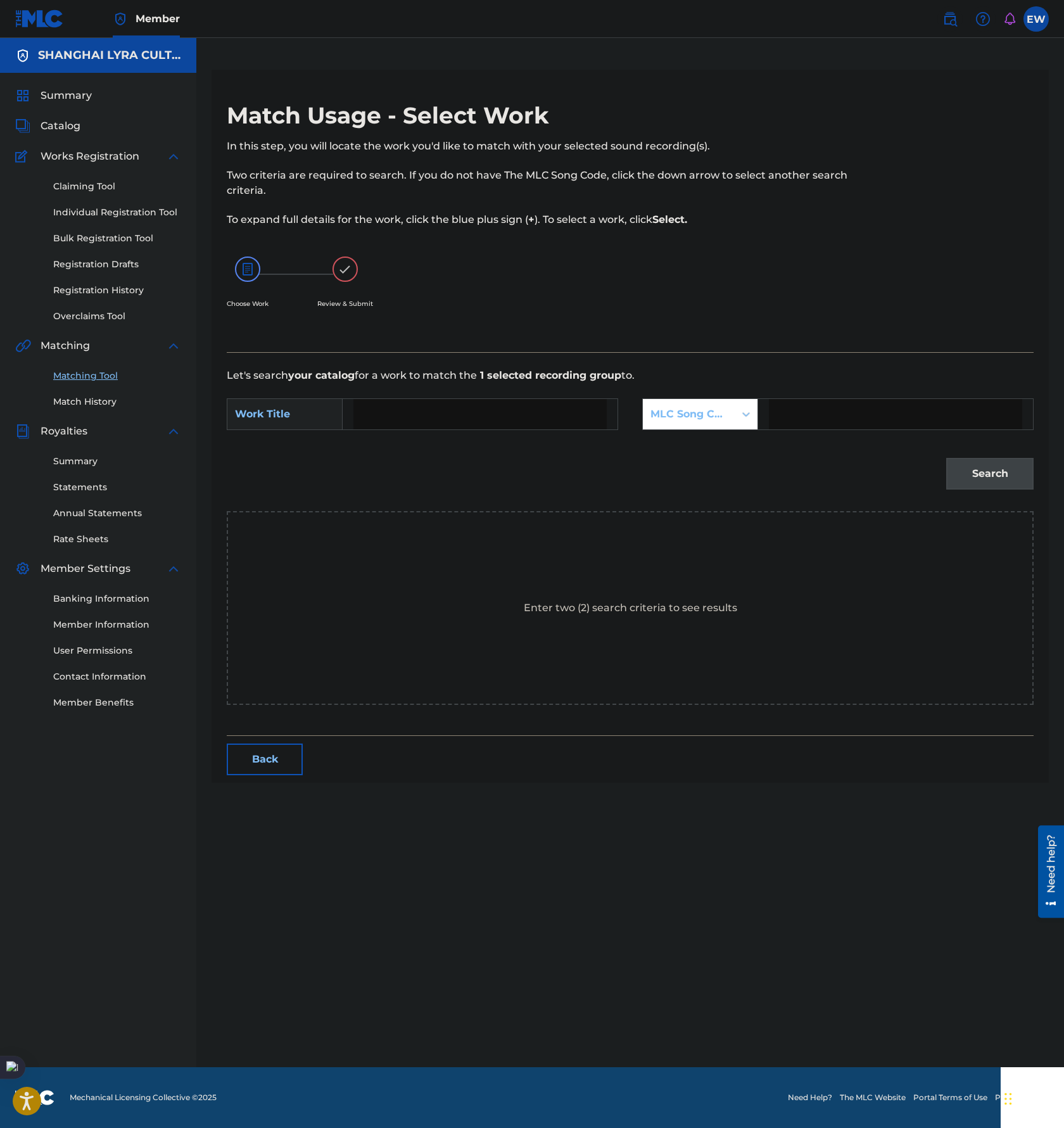
click at [533, 415] on input "Search Form" at bounding box center [480, 414] width 253 height 30
paste input "[PERSON_NAME]"
type input "[PERSON_NAME]"
click at [720, 420] on div "MLC Song Code" at bounding box center [689, 414] width 77 height 15
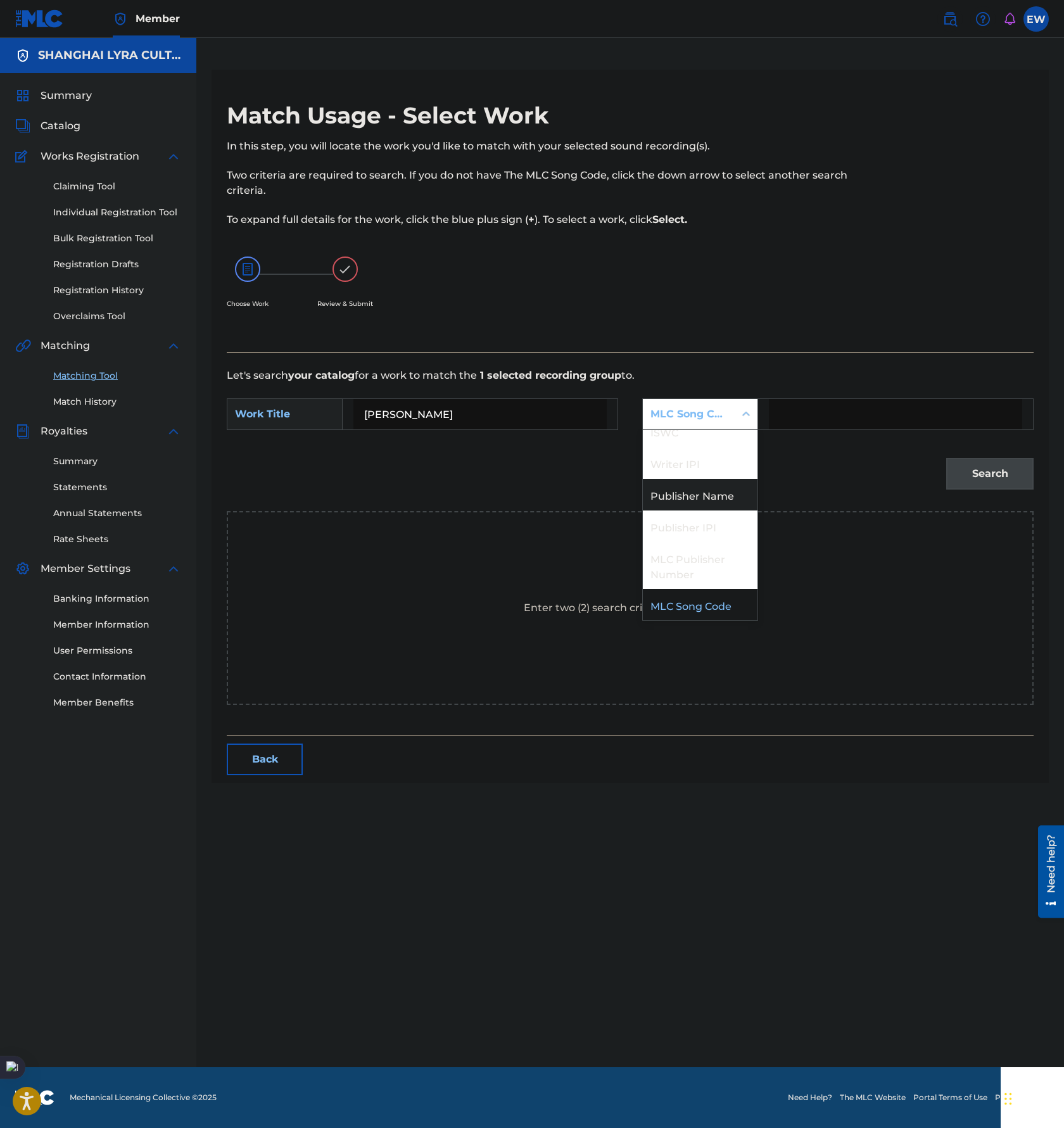
click at [706, 505] on div "Publisher Name" at bounding box center [701, 494] width 115 height 31
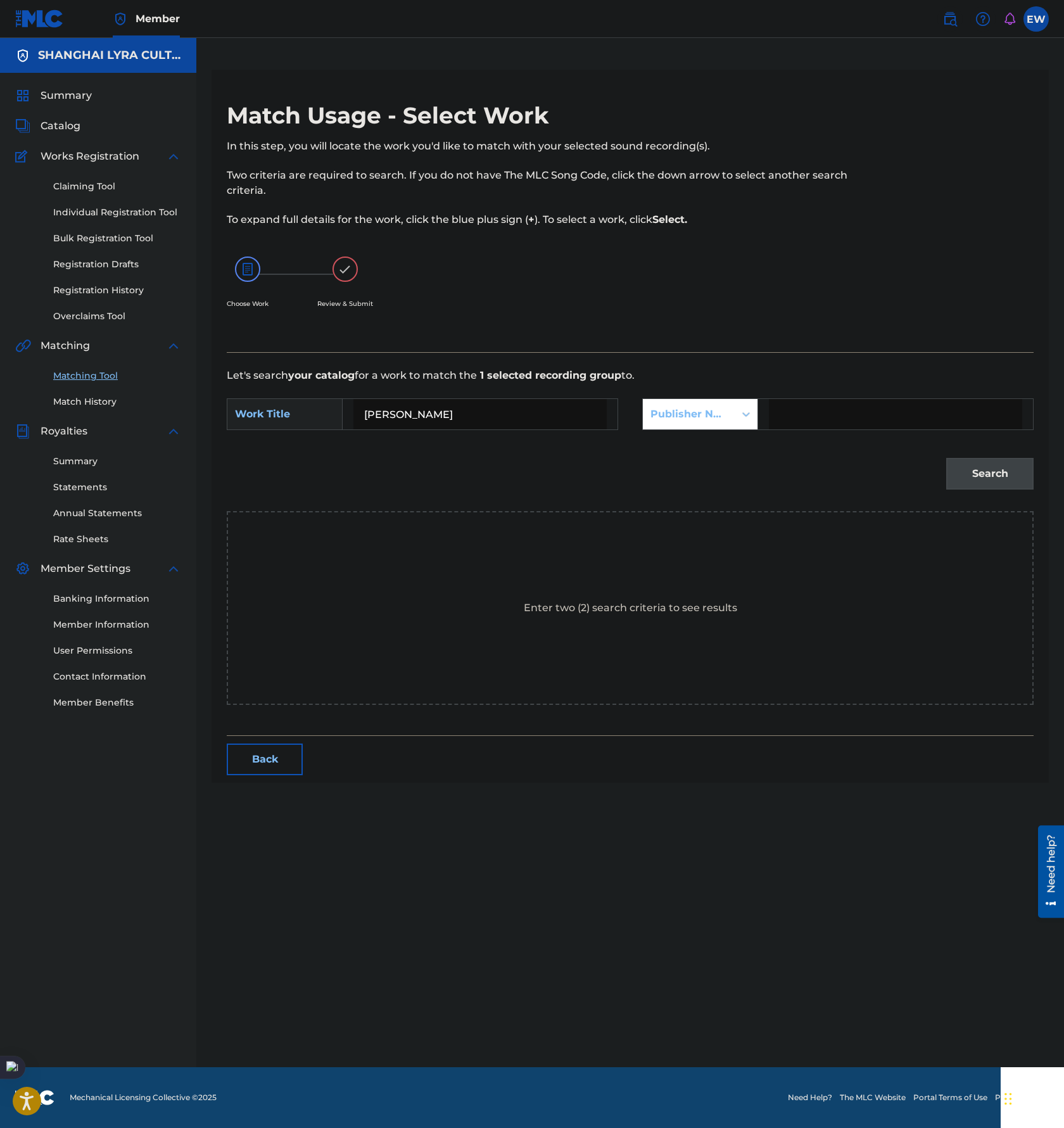
drag, startPoint x: 859, startPoint y: 409, endPoint x: 871, endPoint y: 421, distance: 17.0
click at [859, 409] on input "Search Form" at bounding box center [895, 414] width 253 height 30
type input "[GEOGRAPHIC_DATA]"
click at [1009, 478] on button "Search" at bounding box center [991, 473] width 88 height 31
click at [263, 558] on button "Back" at bounding box center [264, 561] width 76 height 31
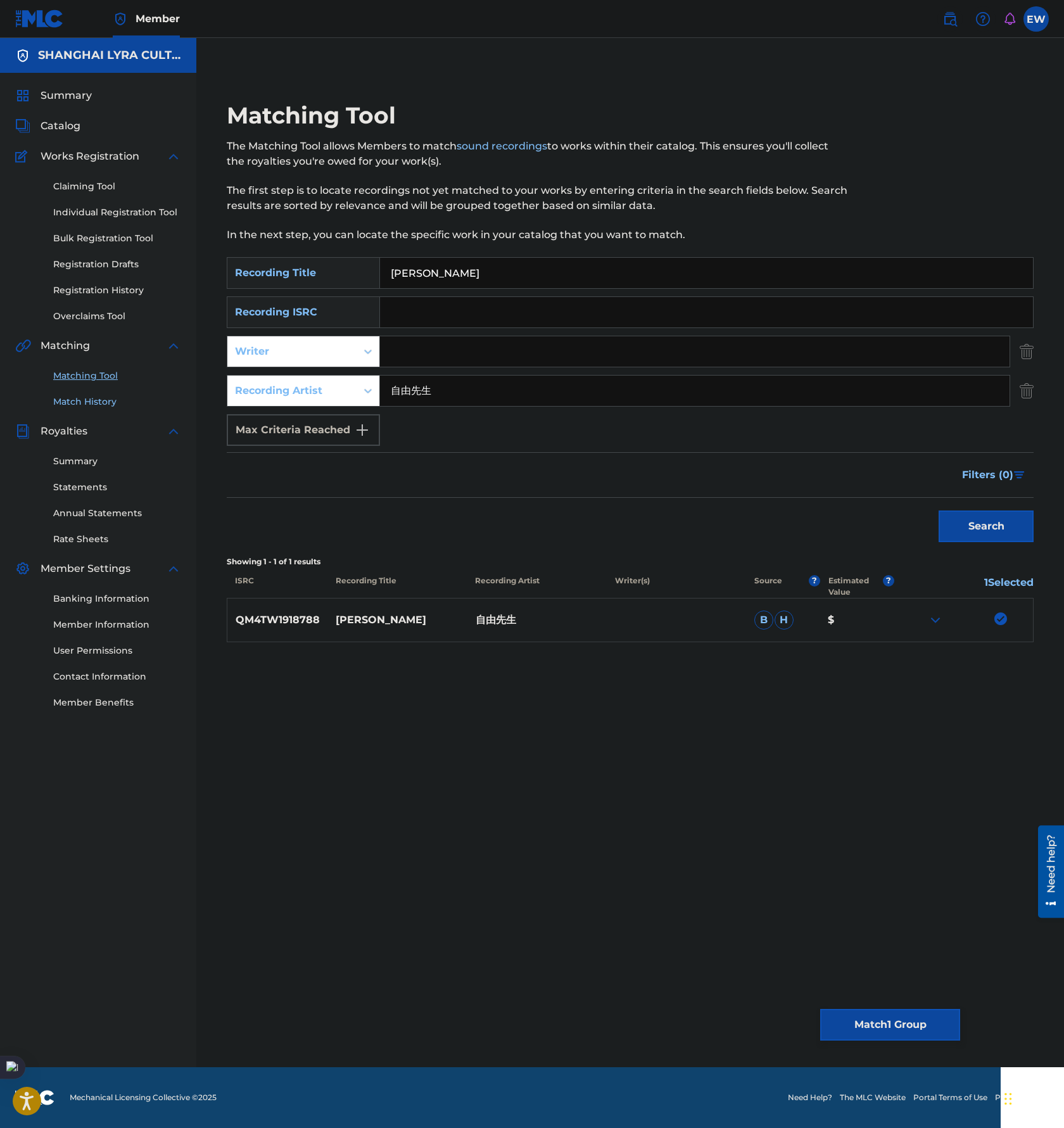
click at [114, 398] on link "Match History" at bounding box center [116, 402] width 128 height 13
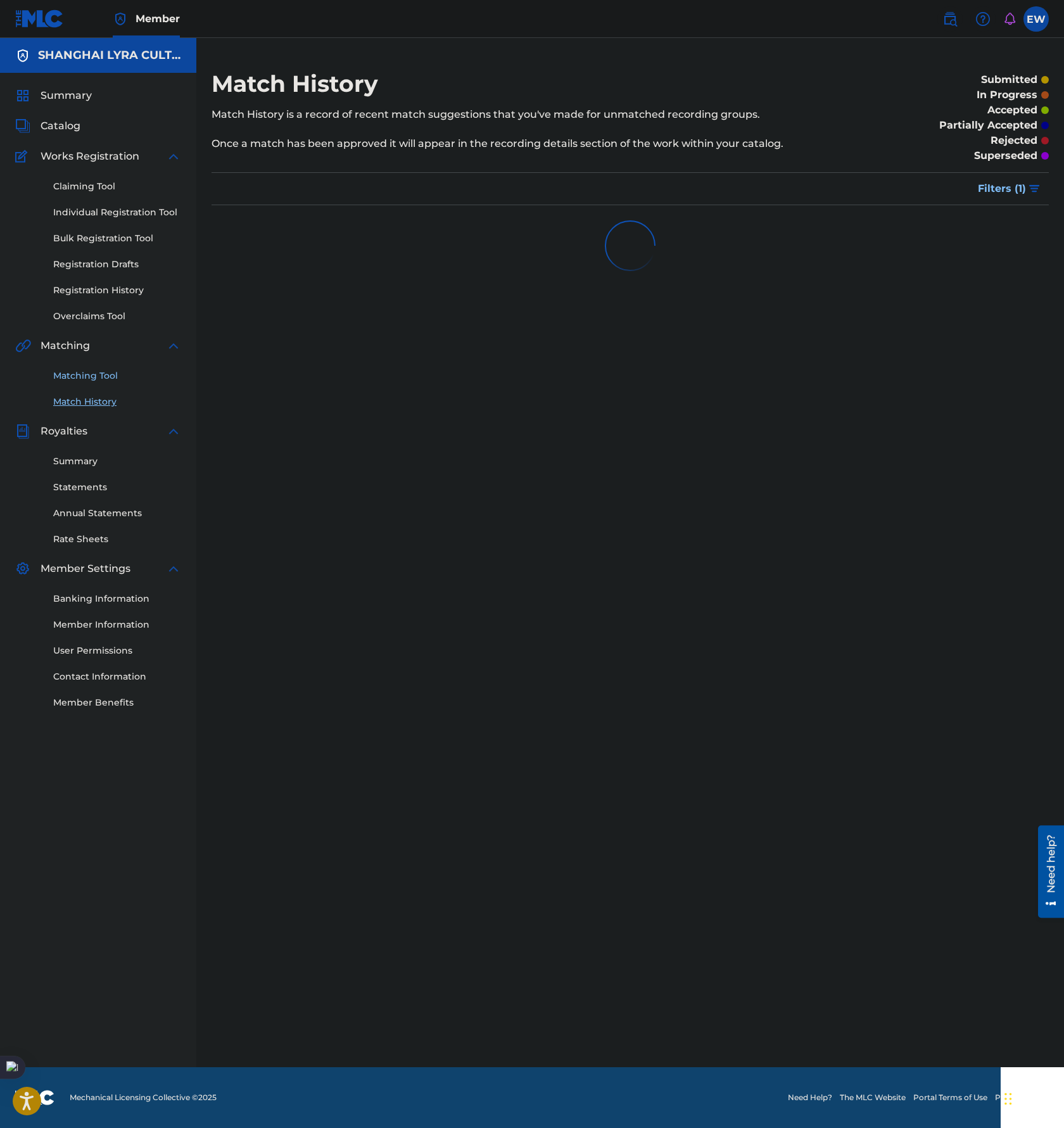
click at [107, 377] on link "Matching Tool" at bounding box center [116, 376] width 128 height 13
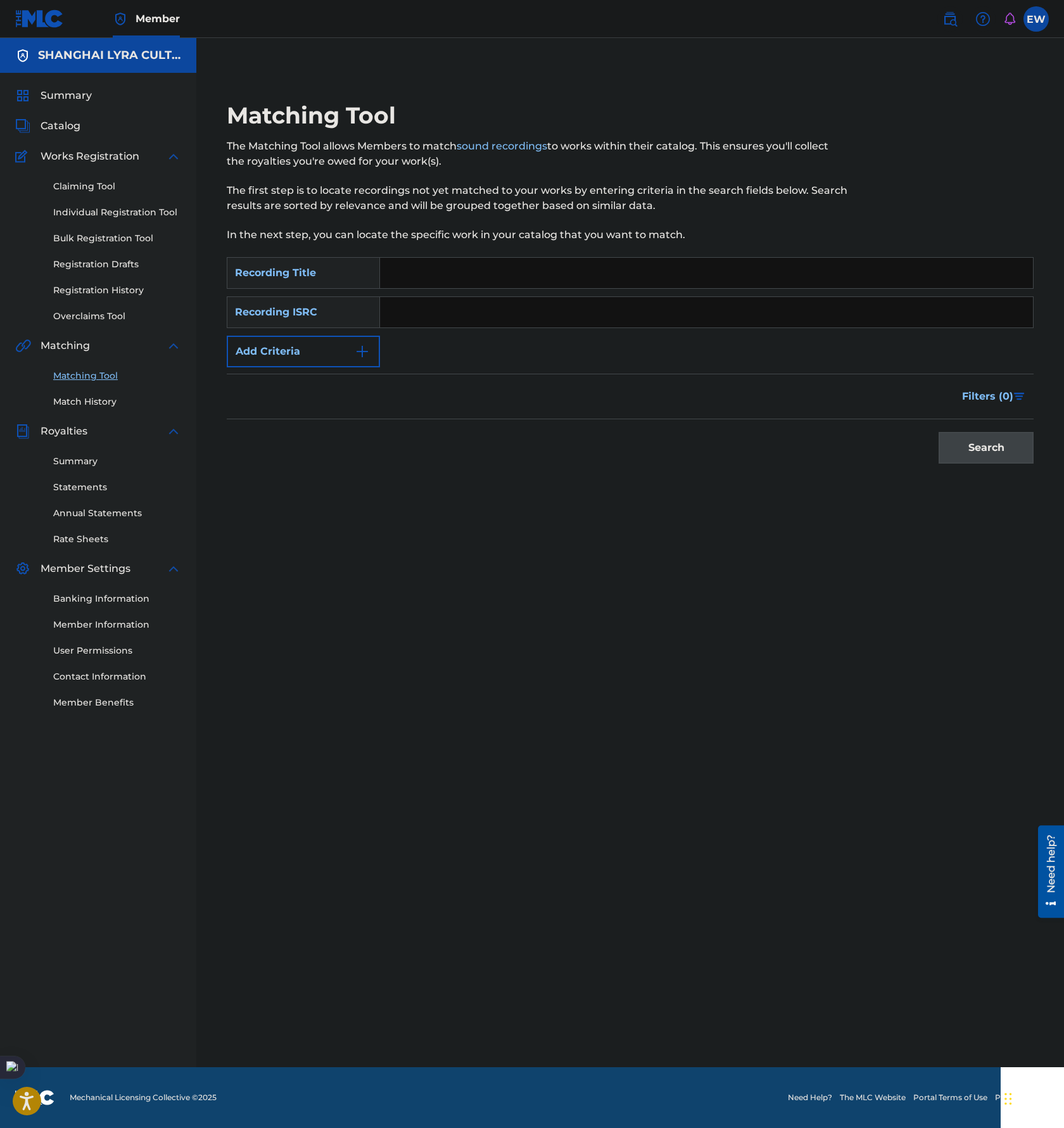
click at [482, 271] on input "Search Form" at bounding box center [707, 273] width 653 height 30
paste input "City Of Chaos"
type input "City Of Chaos"
click at [345, 358] on button "Add Criteria" at bounding box center [302, 351] width 153 height 31
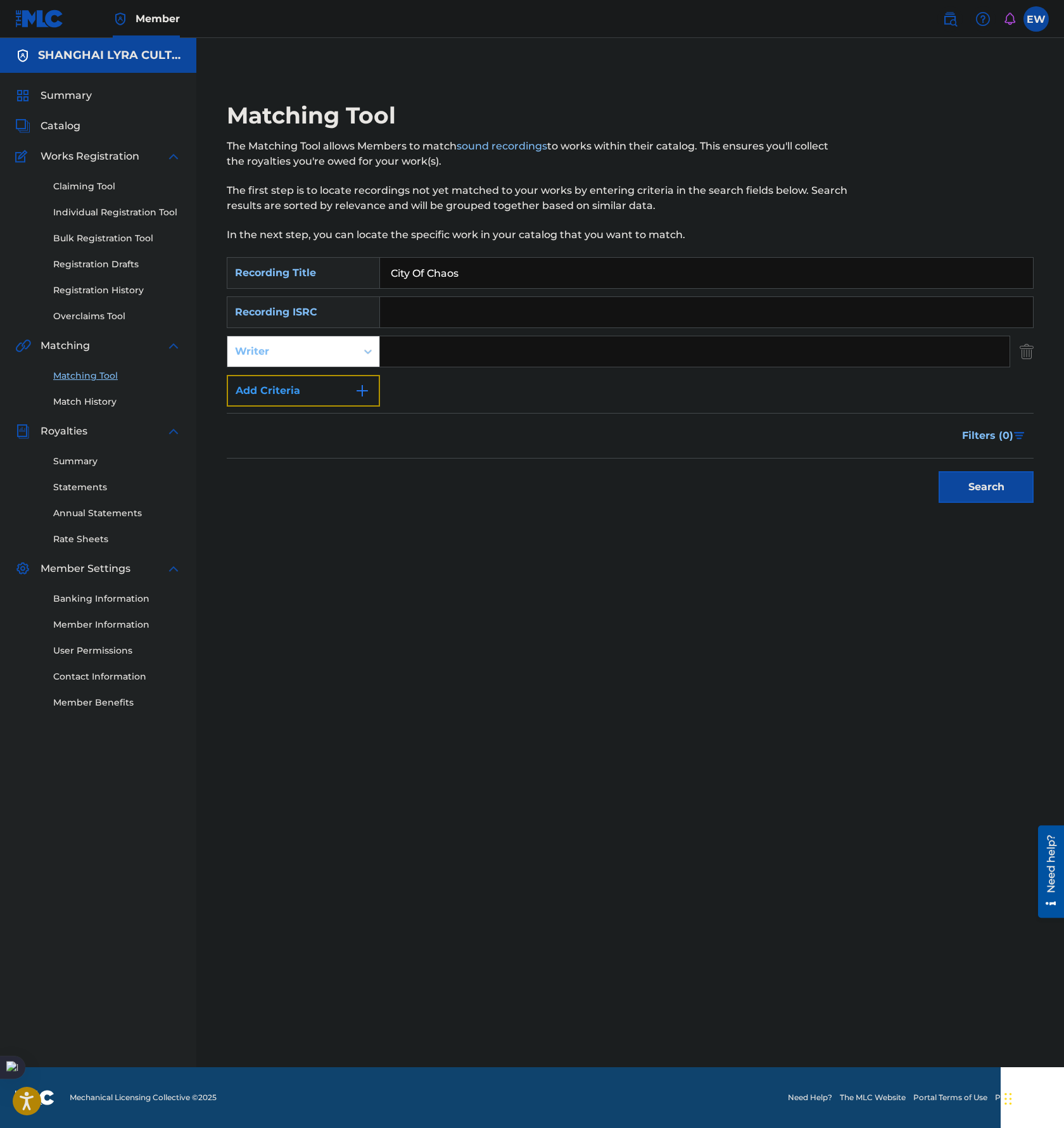
click at [321, 397] on button "Add Criteria" at bounding box center [302, 390] width 153 height 31
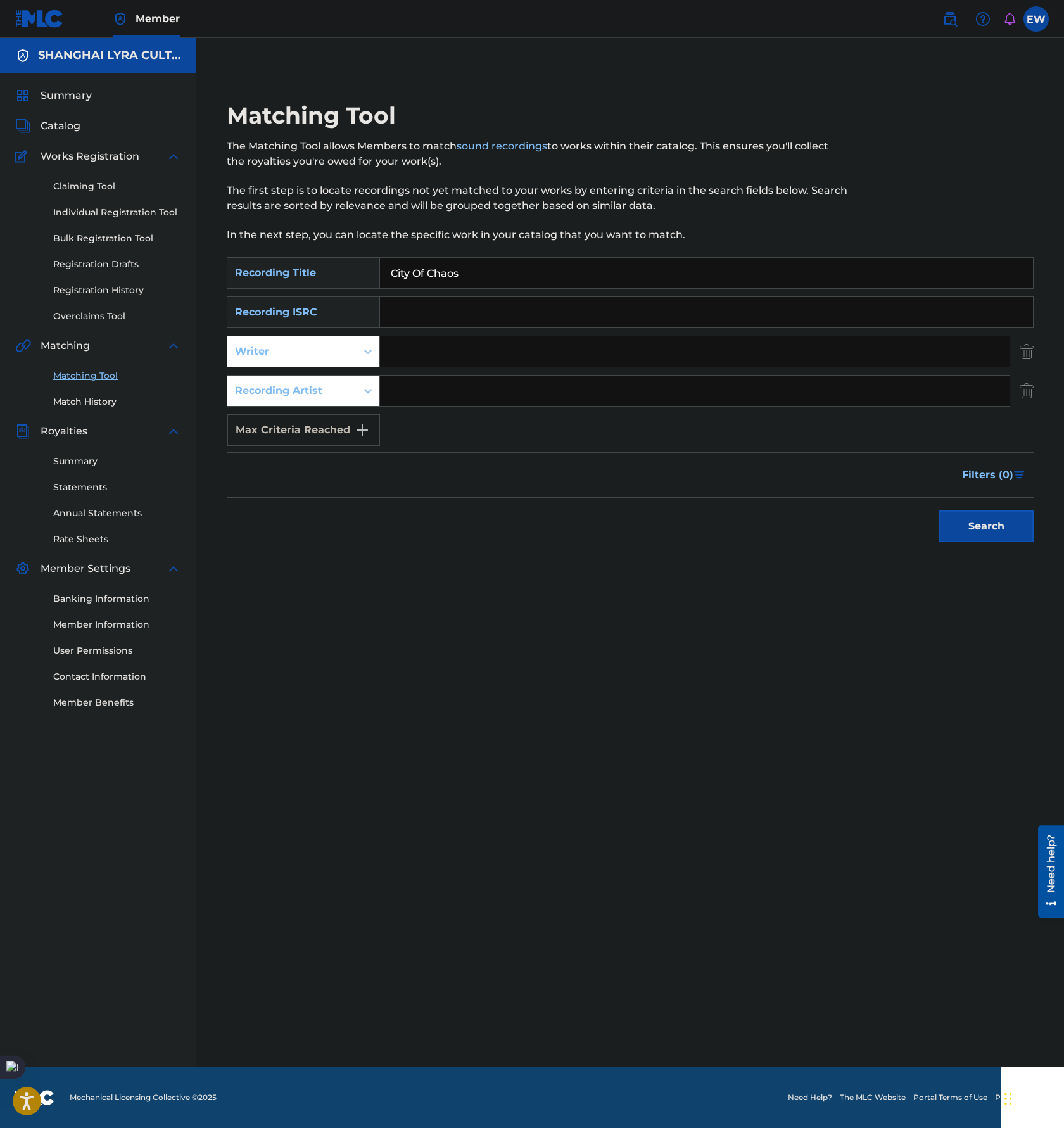
click at [461, 387] on input "Search Form" at bounding box center [695, 391] width 630 height 30
paste input "自由先生"
type input "自由先生"
click at [1019, 521] on button "Search" at bounding box center [986, 526] width 95 height 31
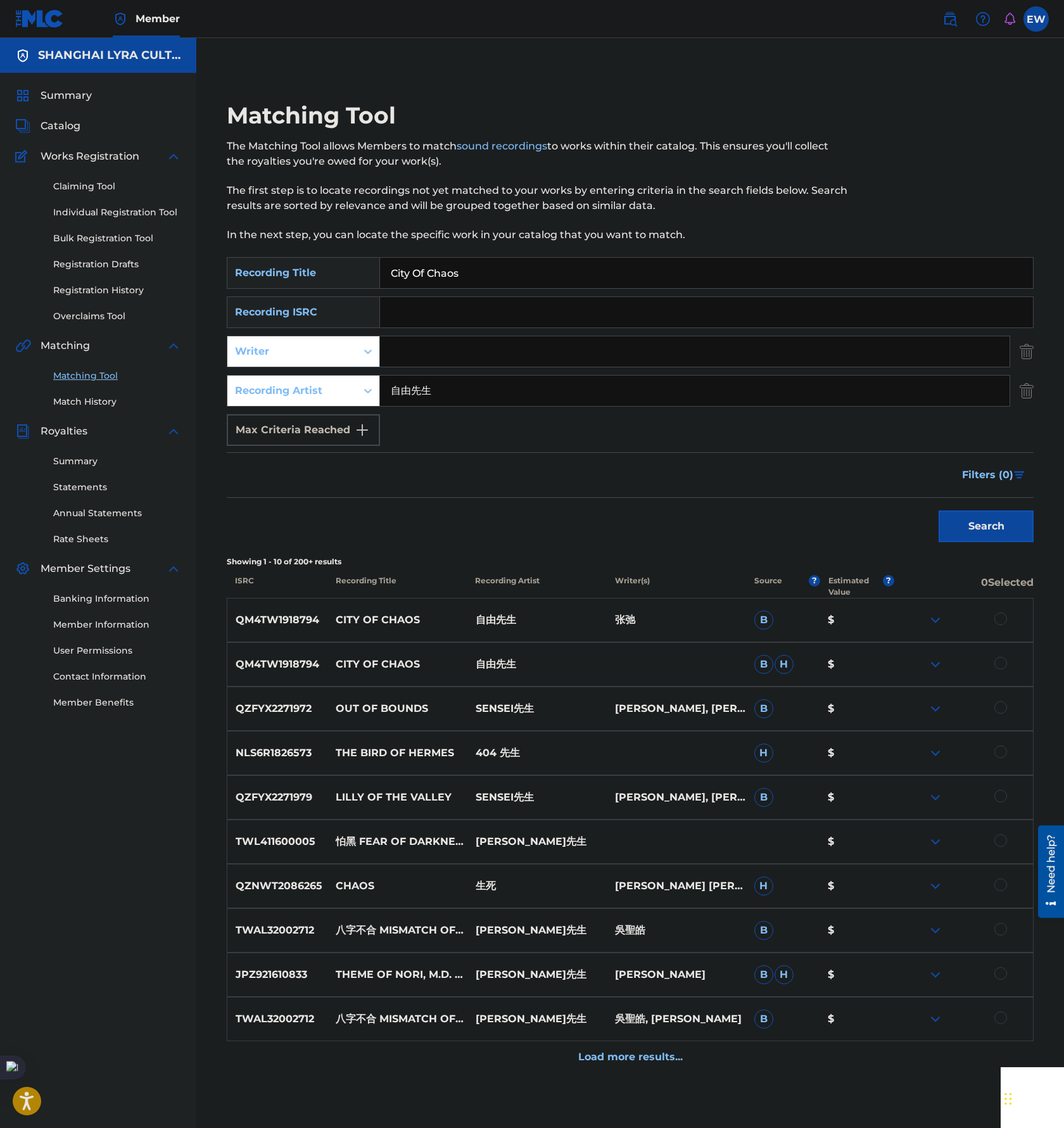
click at [1001, 666] on div at bounding box center [1001, 663] width 13 height 13
click at [1003, 622] on div at bounding box center [1001, 619] width 13 height 13
click at [888, 1031] on button "Match 2 Groups" at bounding box center [890, 1024] width 140 height 31
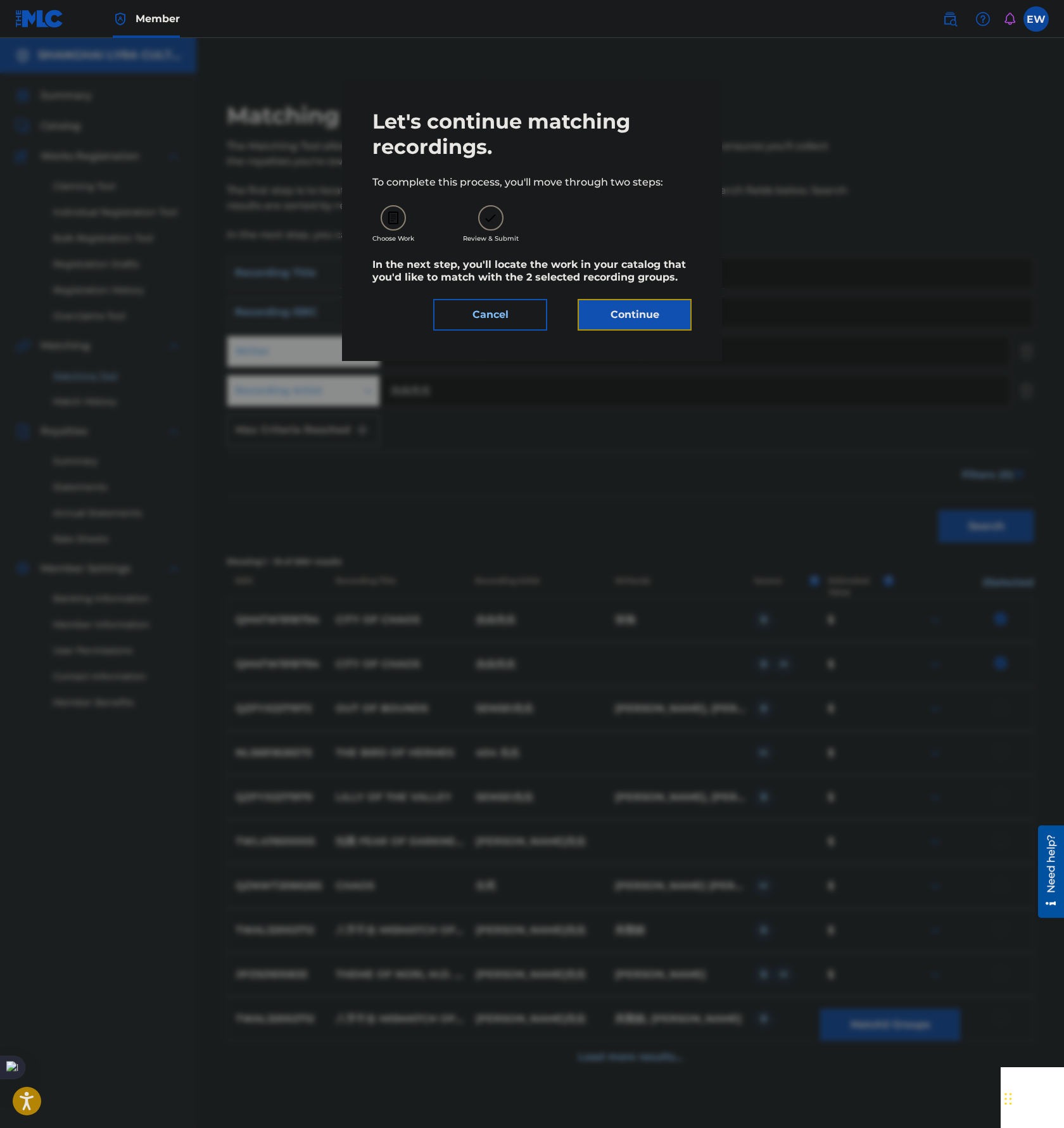
click at [631, 316] on button "Continue" at bounding box center [634, 314] width 114 height 31
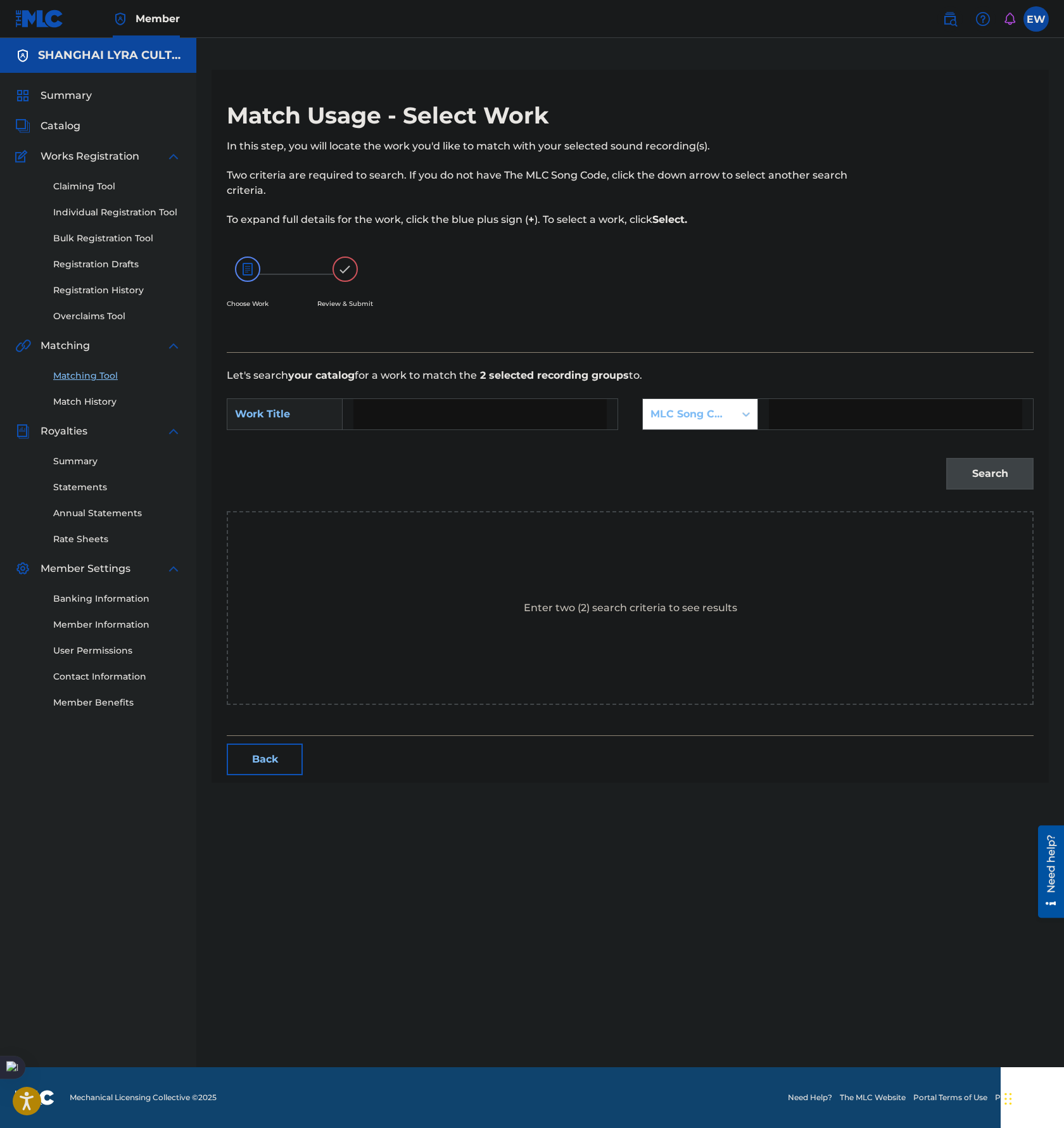
click at [445, 406] on input "Search Form" at bounding box center [480, 414] width 253 height 30
paste input "City Of Chaos"
type input "City Of Chaos"
click at [686, 418] on div "MLC Song Code" at bounding box center [689, 414] width 77 height 15
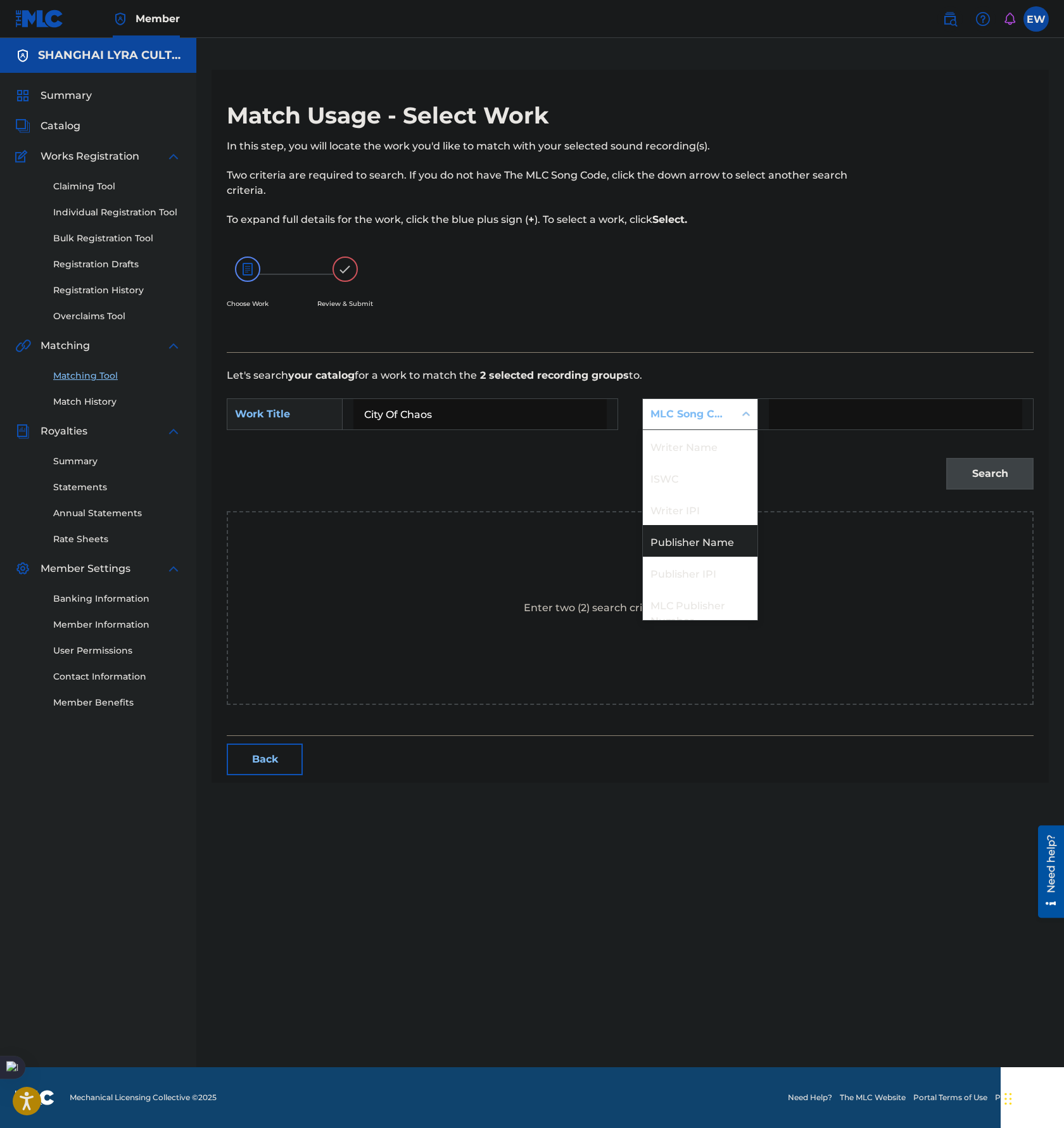
scroll to position [47, 0]
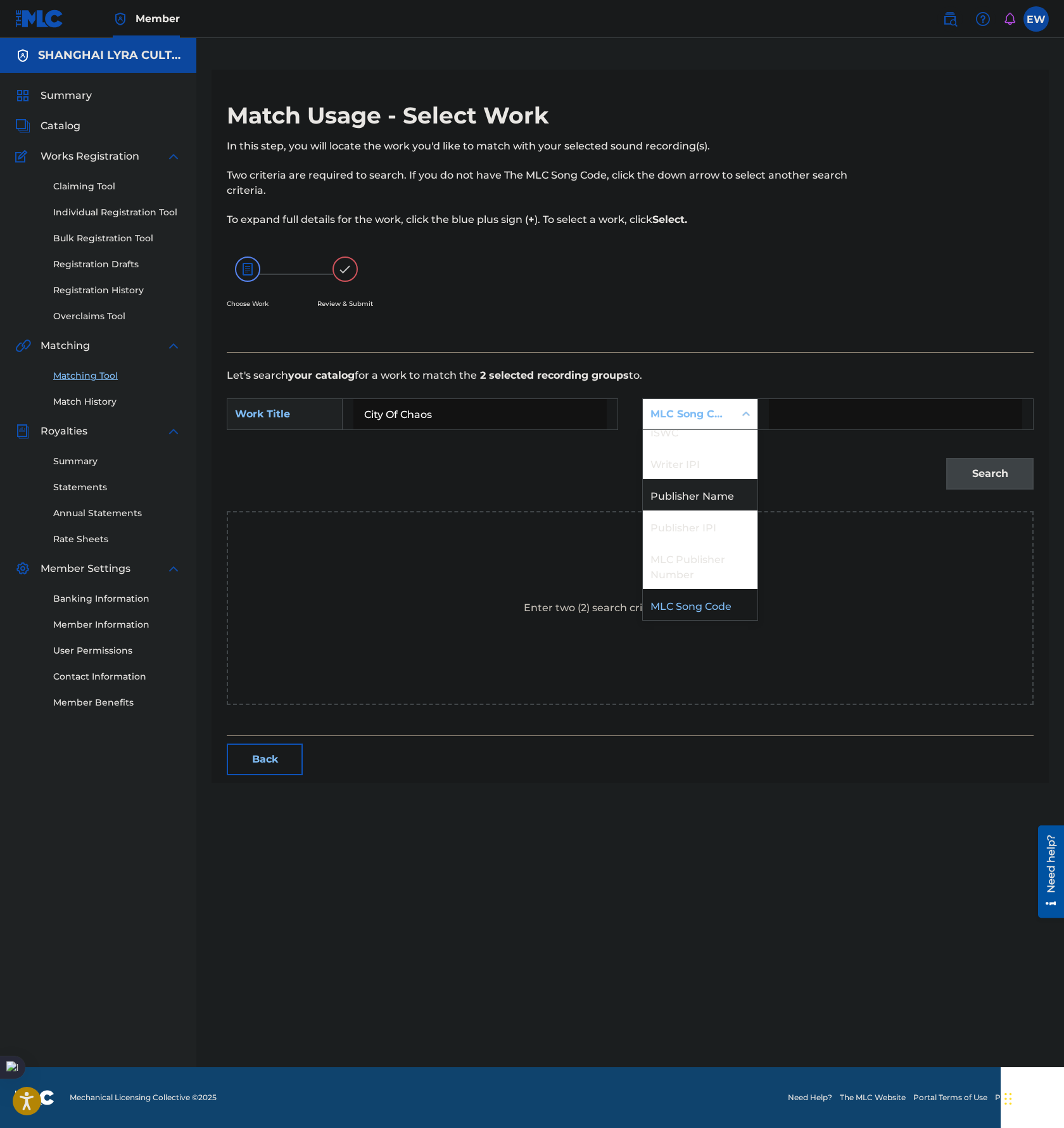
click at [699, 495] on div "Publisher Name" at bounding box center [701, 494] width 115 height 31
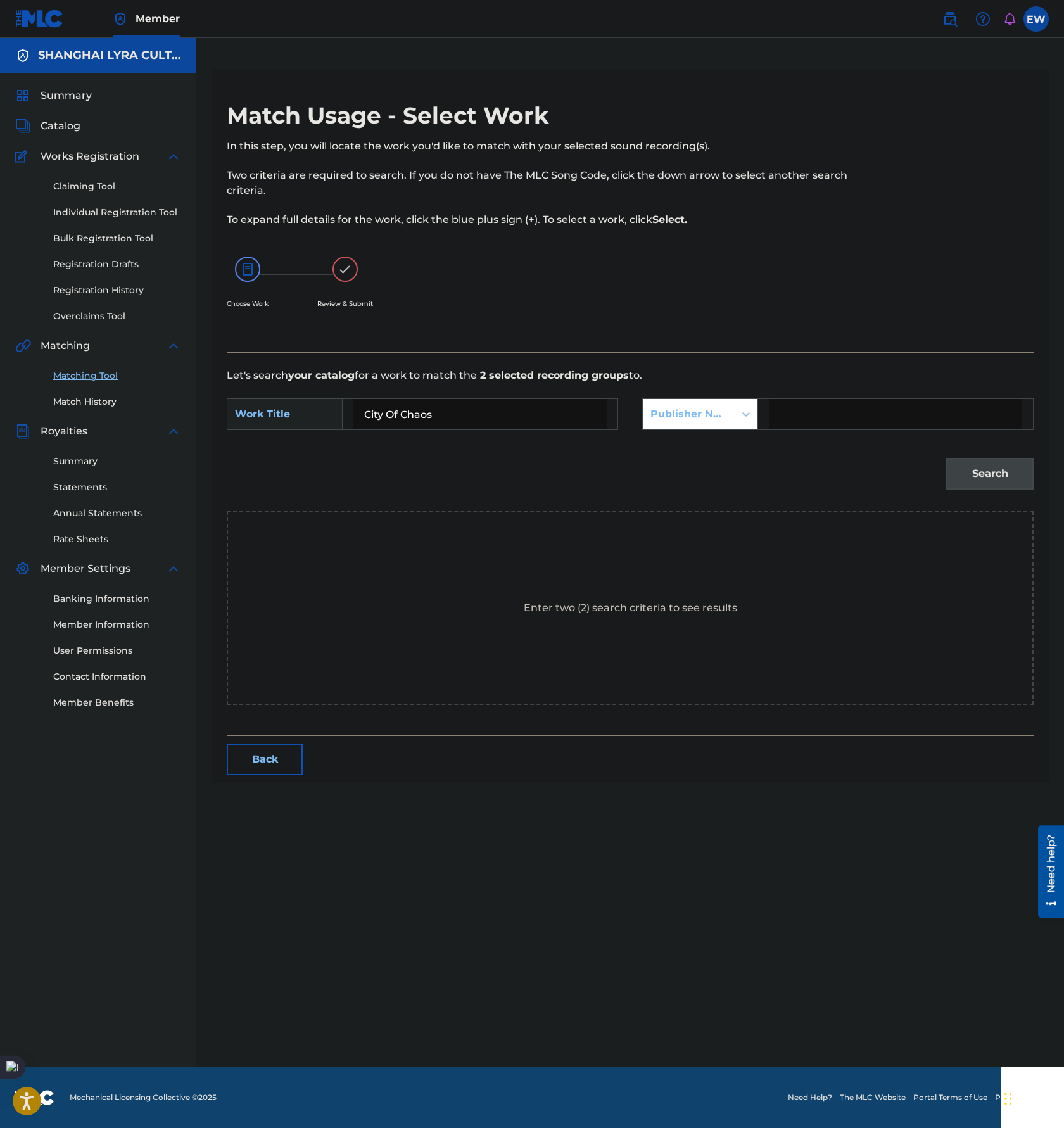
drag, startPoint x: 813, startPoint y: 432, endPoint x: 834, endPoint y: 413, distance: 28.3
click at [834, 413] on input "Search Form" at bounding box center [895, 414] width 253 height 30
type input "[GEOGRAPHIC_DATA]"
click at [1004, 474] on button "Search" at bounding box center [991, 473] width 88 height 31
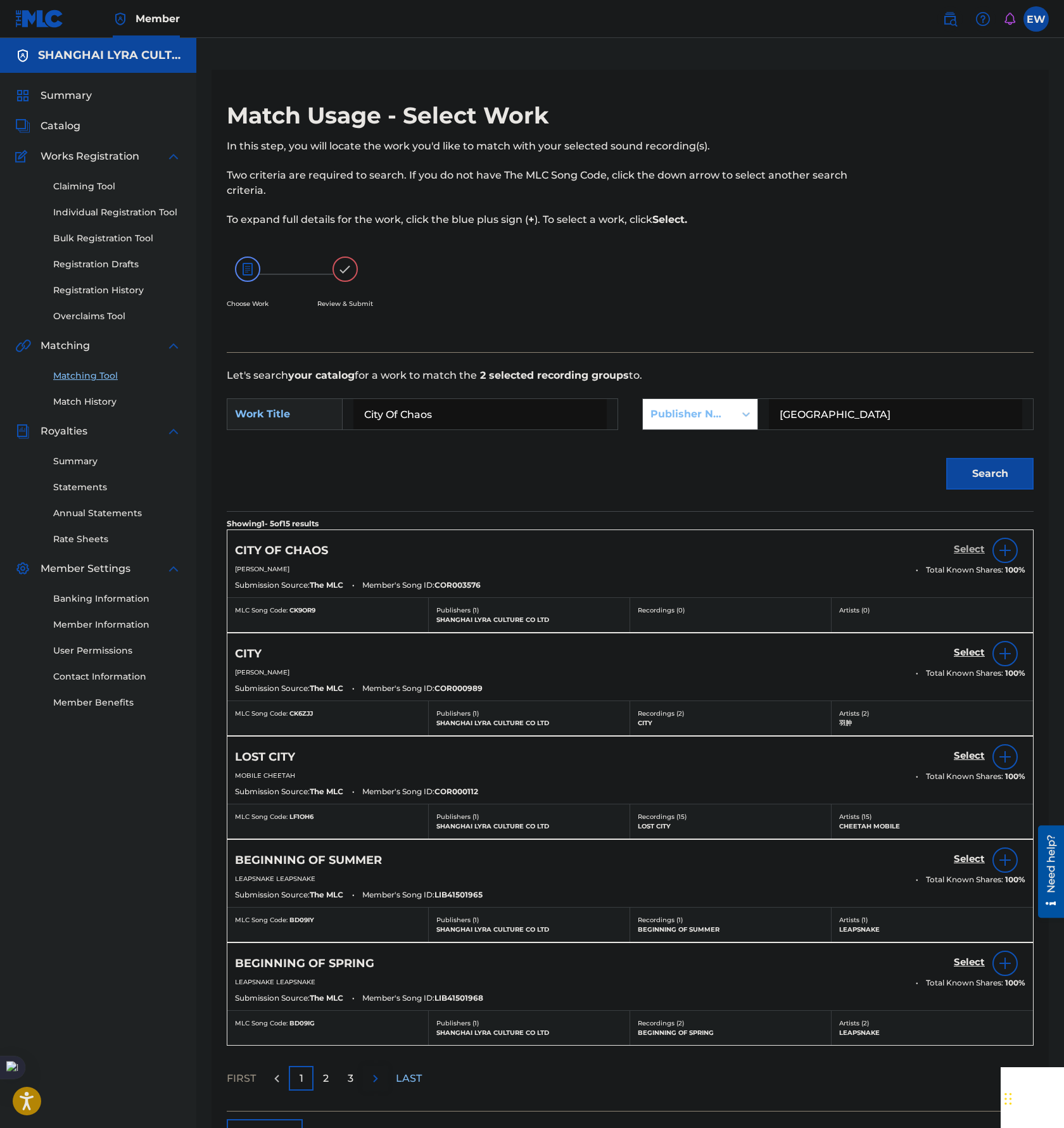
click at [971, 553] on h5 "Select" at bounding box center [969, 548] width 31 height 12
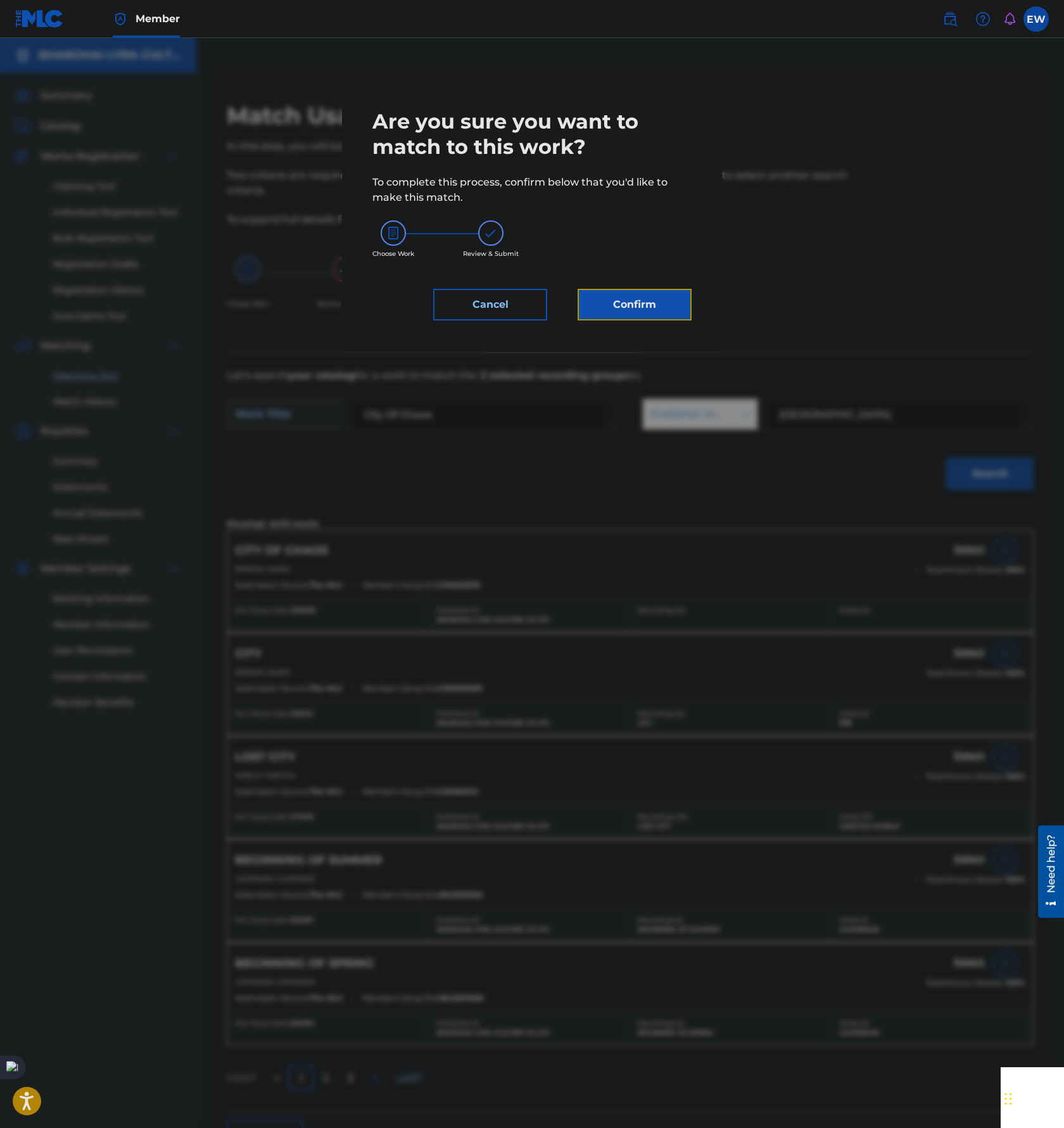
click at [651, 309] on button "Confirm" at bounding box center [634, 304] width 114 height 31
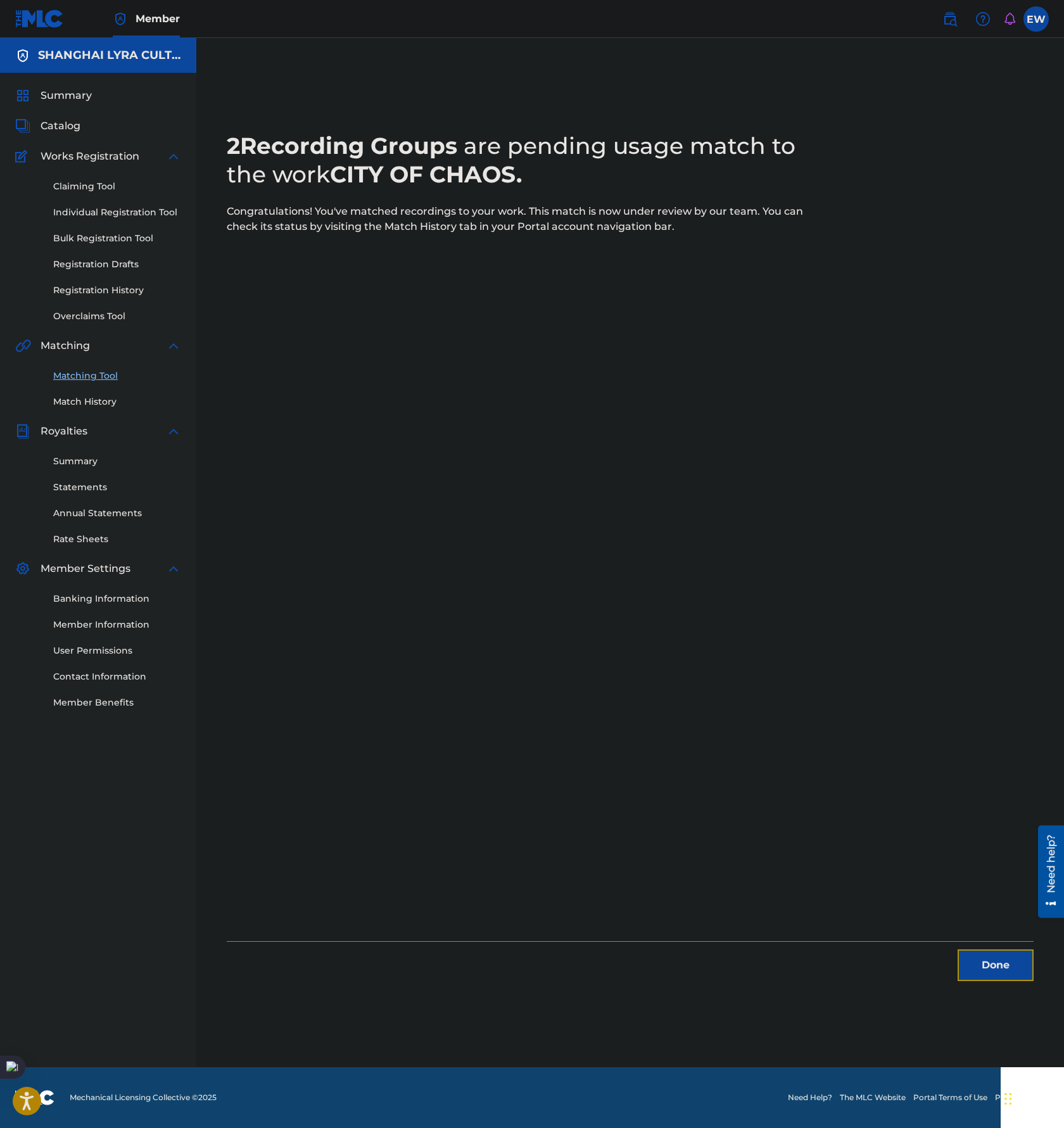
drag, startPoint x: 988, startPoint y: 968, endPoint x: 981, endPoint y: 965, distance: 7.6
click at [988, 968] on button "Done" at bounding box center [995, 964] width 76 height 31
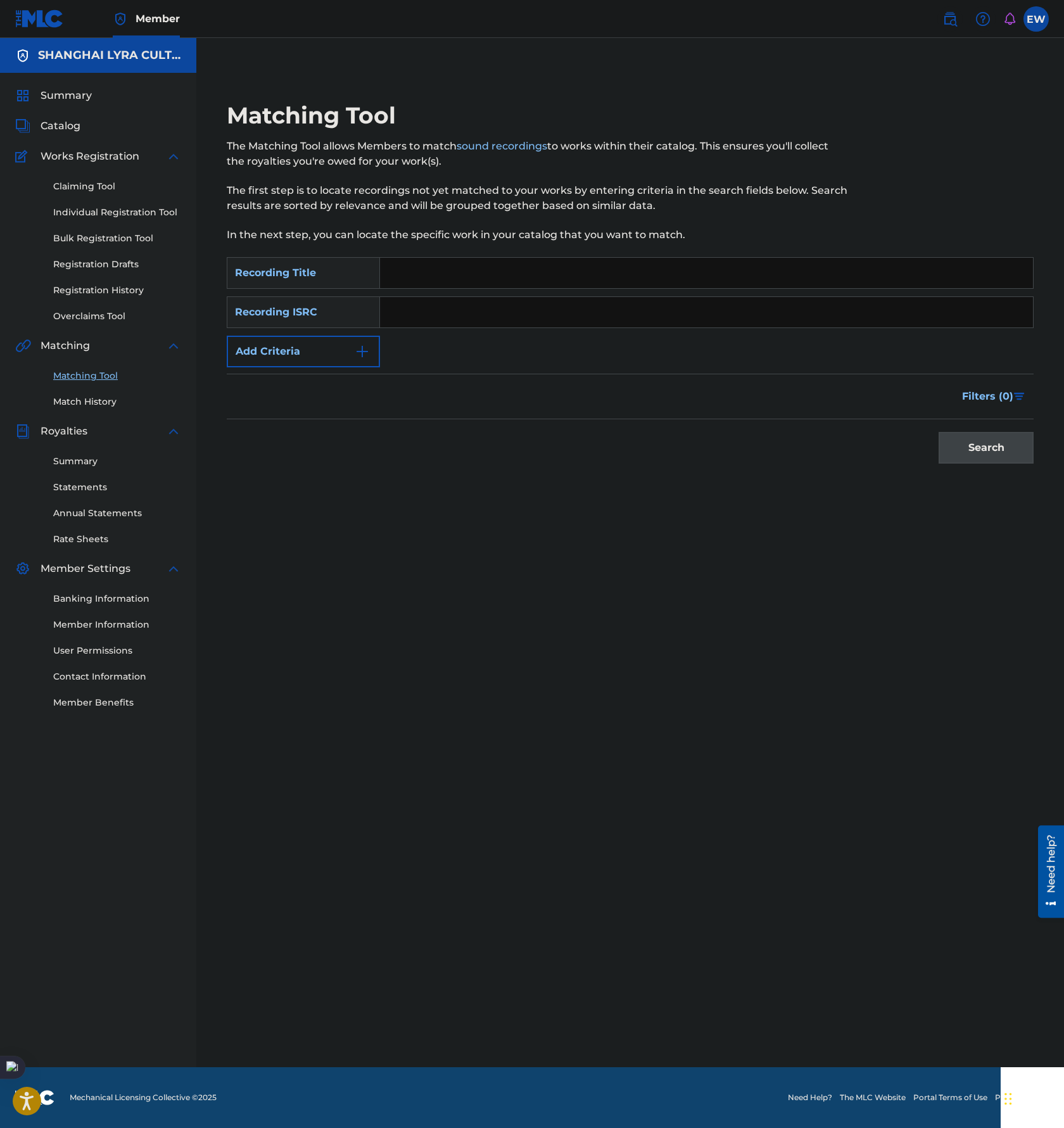
click at [470, 279] on input "Search Form" at bounding box center [707, 273] width 653 height 30
paste input "Could You Love Me"
type input "Could You Love Me"
click at [344, 368] on form "SearchWithCriteria34eebbc9-70c9-4ab2-9619-45160d955f5a Recording Title Could Yo…" at bounding box center [630, 363] width 807 height 213
click at [335, 366] on button "Add Criteria" at bounding box center [302, 351] width 153 height 31
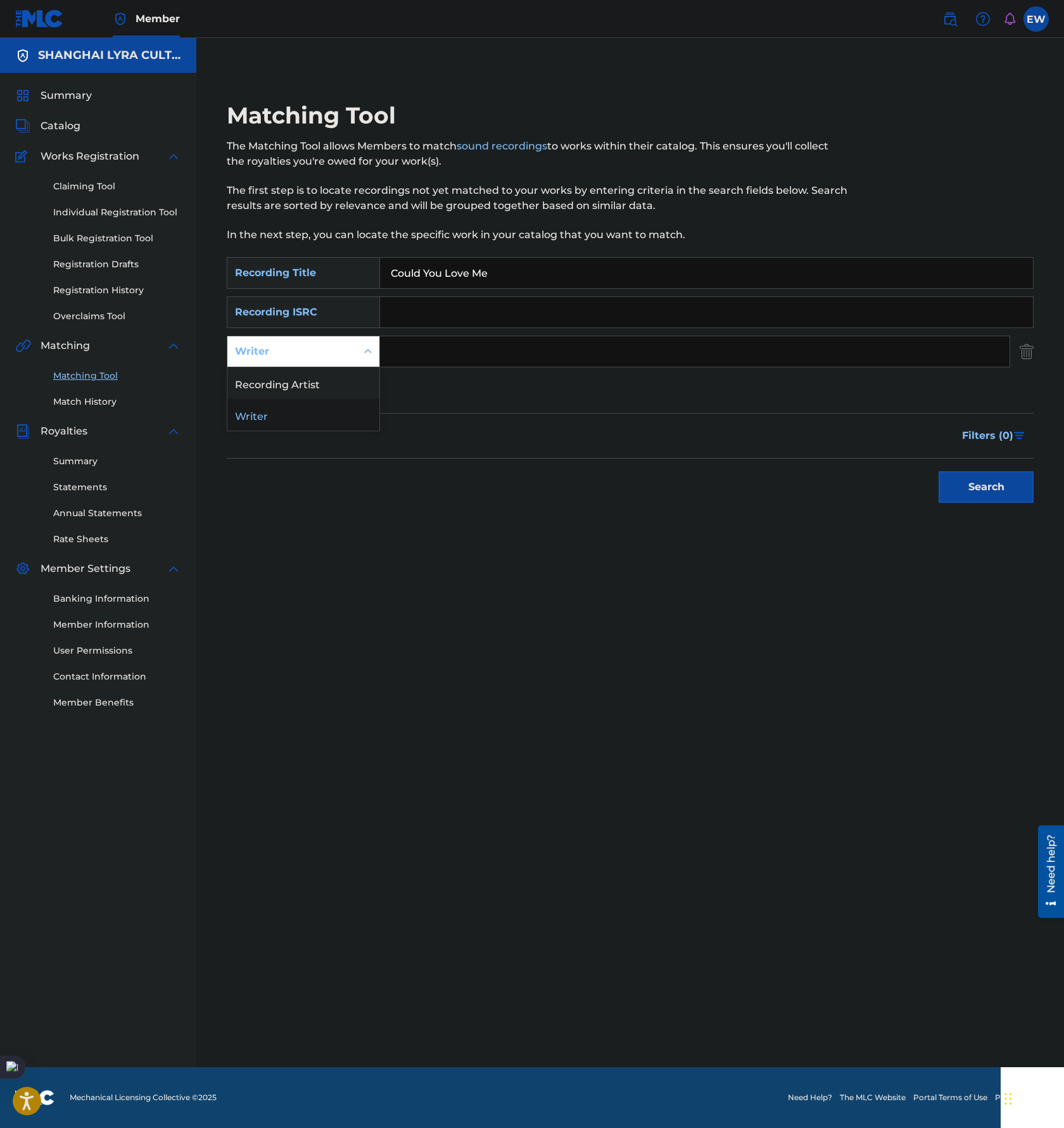
click at [539, 426] on div "Filters ( 0 )" at bounding box center [630, 436] width 807 height 46
click at [300, 394] on button "Add Criteria" at bounding box center [302, 390] width 153 height 31
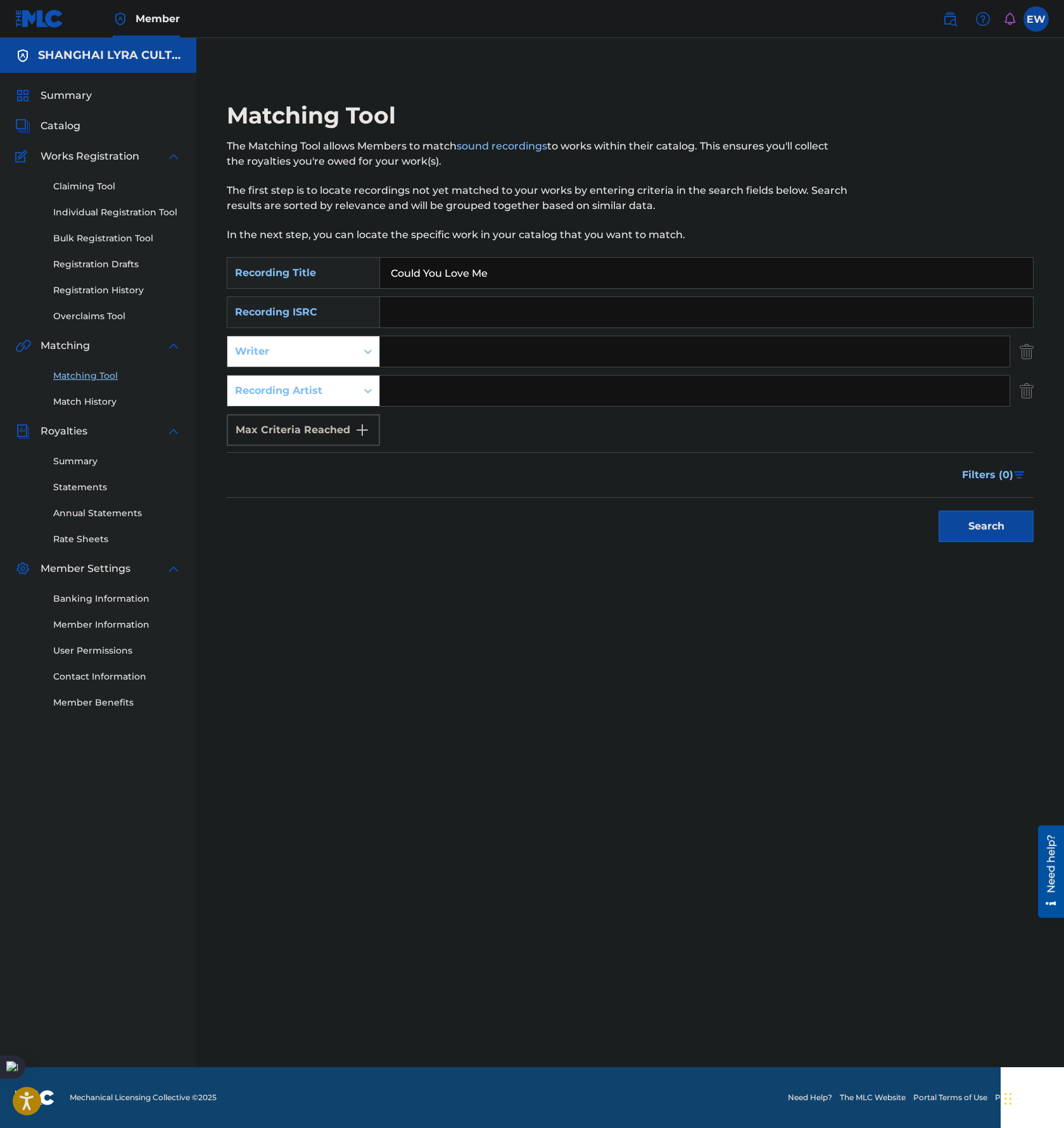
click at [446, 398] on input "Search Form" at bounding box center [695, 391] width 630 height 30
paste input "自由先生"
type input "自由先生"
click at [1006, 545] on div "Search" at bounding box center [983, 522] width 101 height 51
click at [965, 513] on button "Search" at bounding box center [986, 526] width 95 height 31
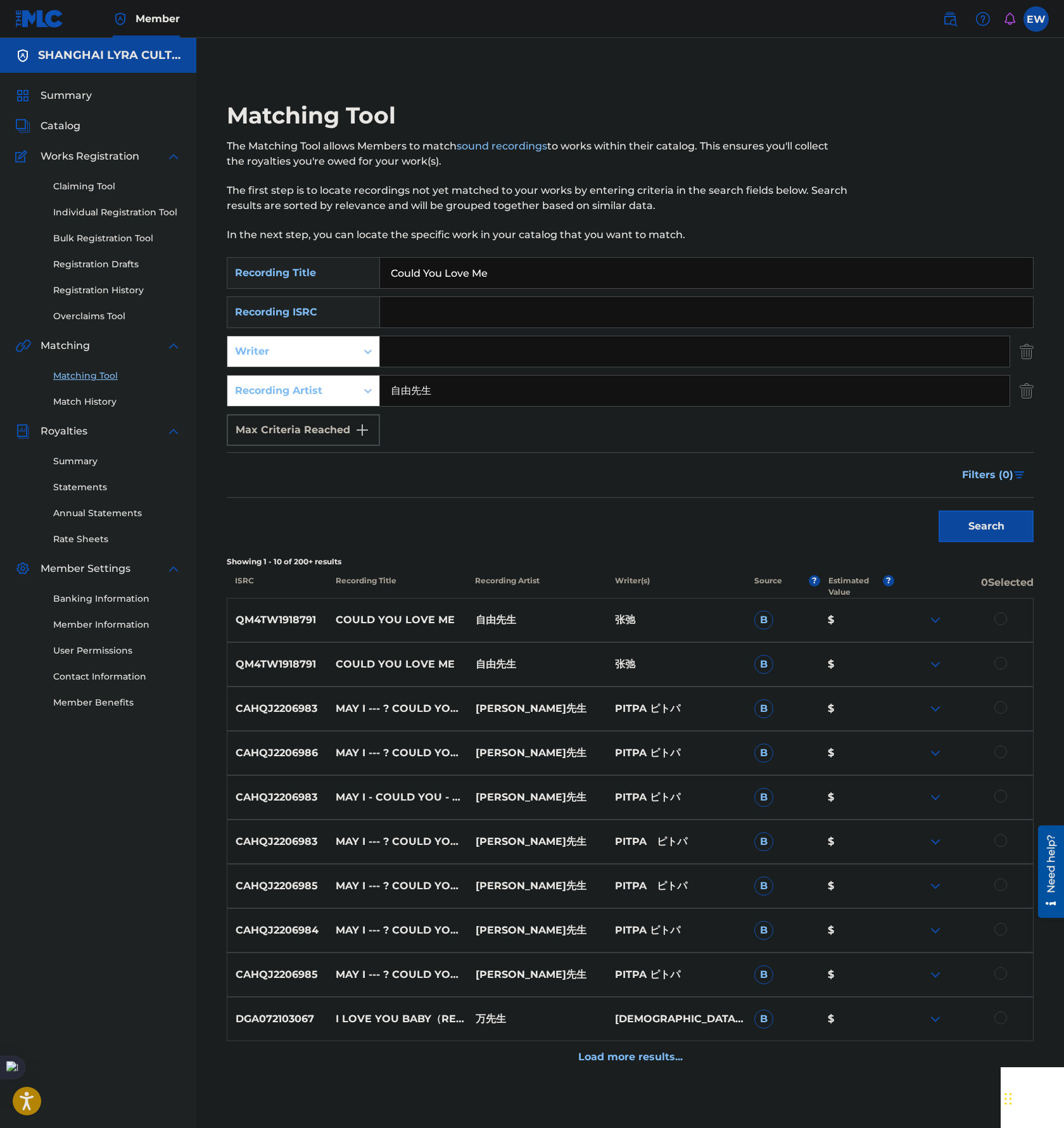
click at [997, 665] on div at bounding box center [1001, 663] width 13 height 13
click at [1001, 617] on div at bounding box center [1001, 619] width 13 height 13
click at [895, 1030] on button "Match 2 Groups" at bounding box center [890, 1024] width 140 height 31
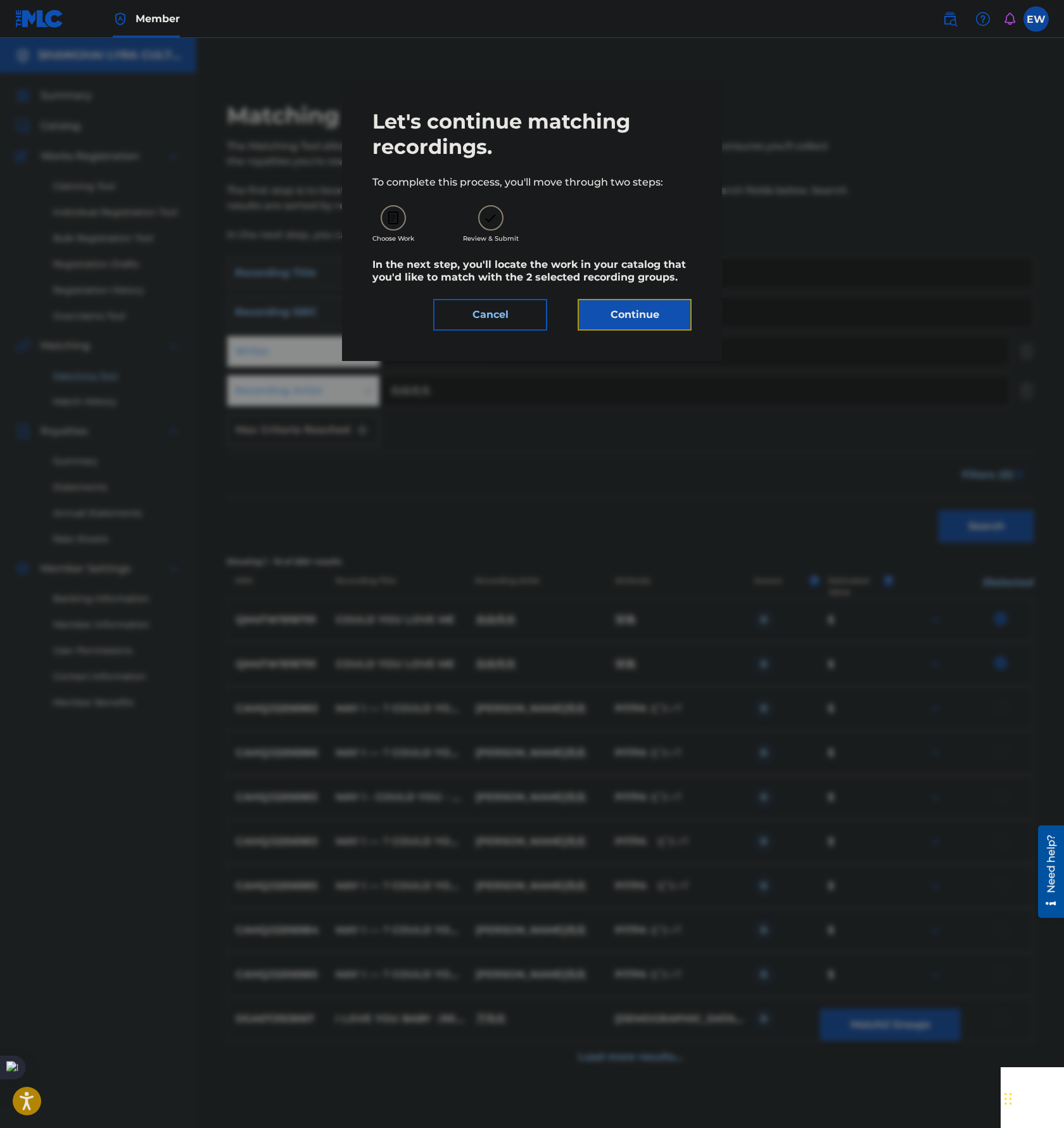
click at [652, 327] on button "Continue" at bounding box center [634, 314] width 114 height 31
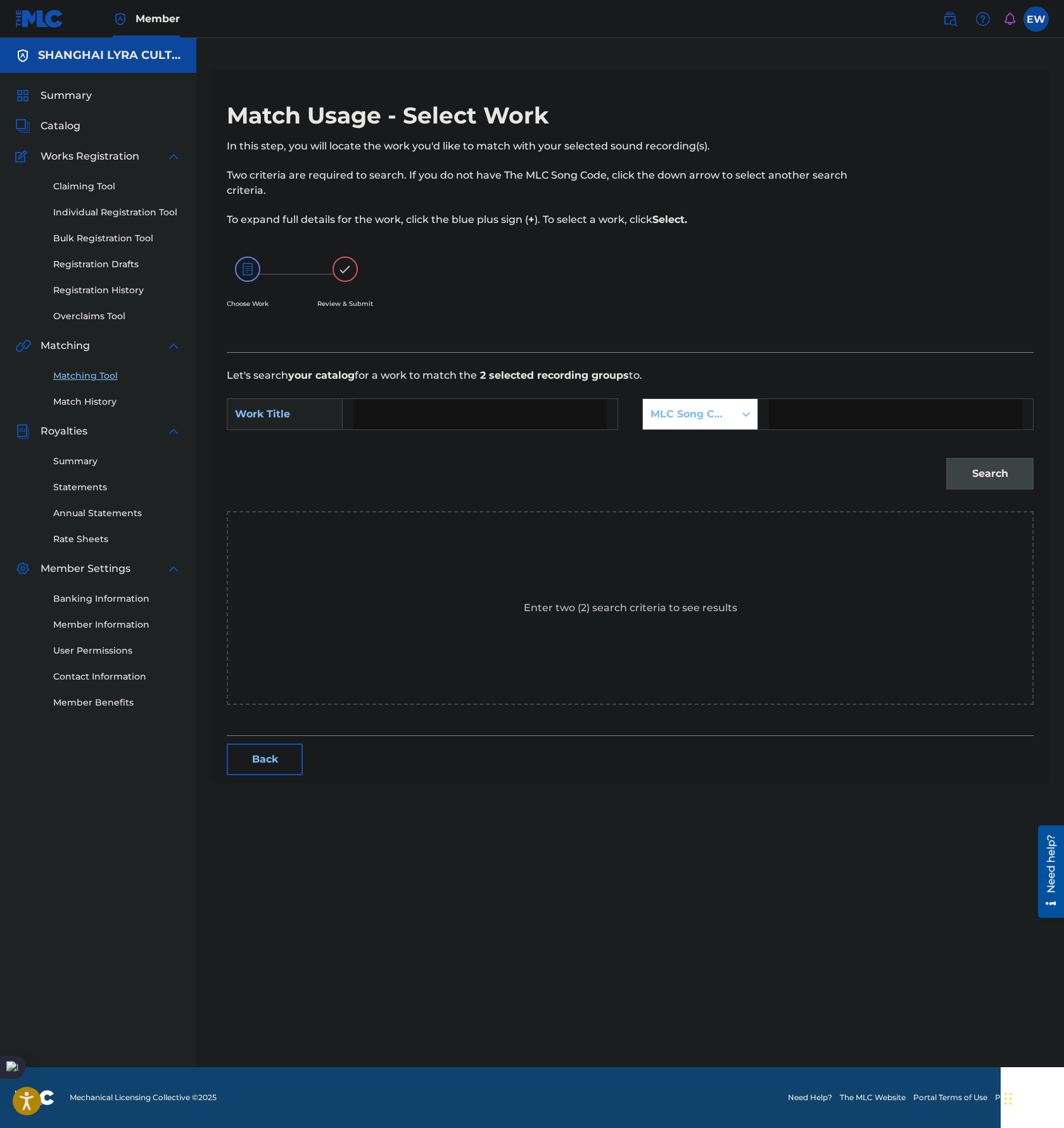
drag, startPoint x: 394, startPoint y: 410, endPoint x: 438, endPoint y: 407, distance: 44.1
click at [394, 409] on input "Search Form" at bounding box center [480, 414] width 253 height 30
paste input "COULD YOU LOVE ME"
type input "COULD YOU LOVE ME"
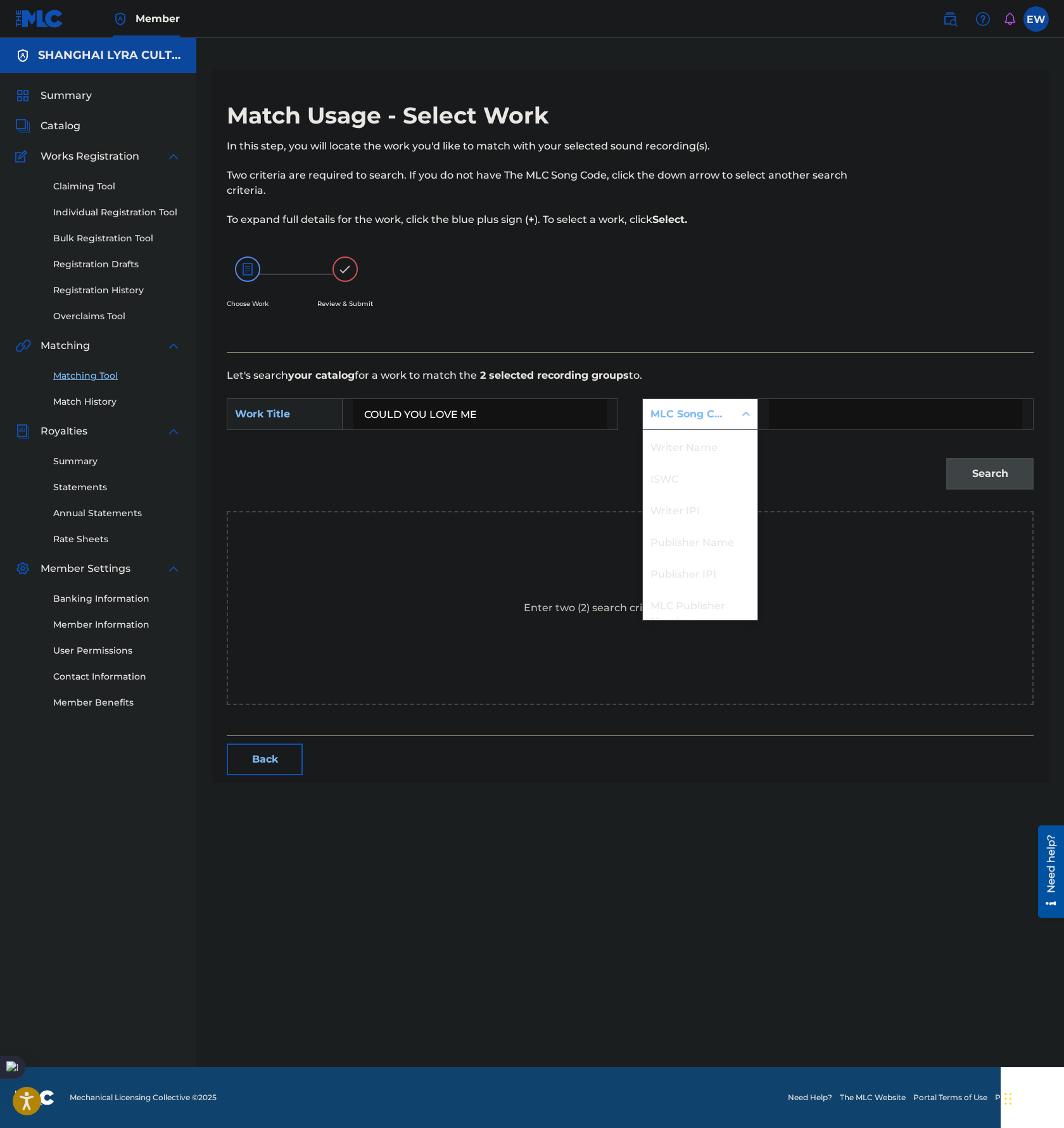
click at [680, 420] on div "MLC Song Code" at bounding box center [689, 414] width 77 height 15
click at [694, 500] on div "Publisher Name" at bounding box center [701, 494] width 115 height 31
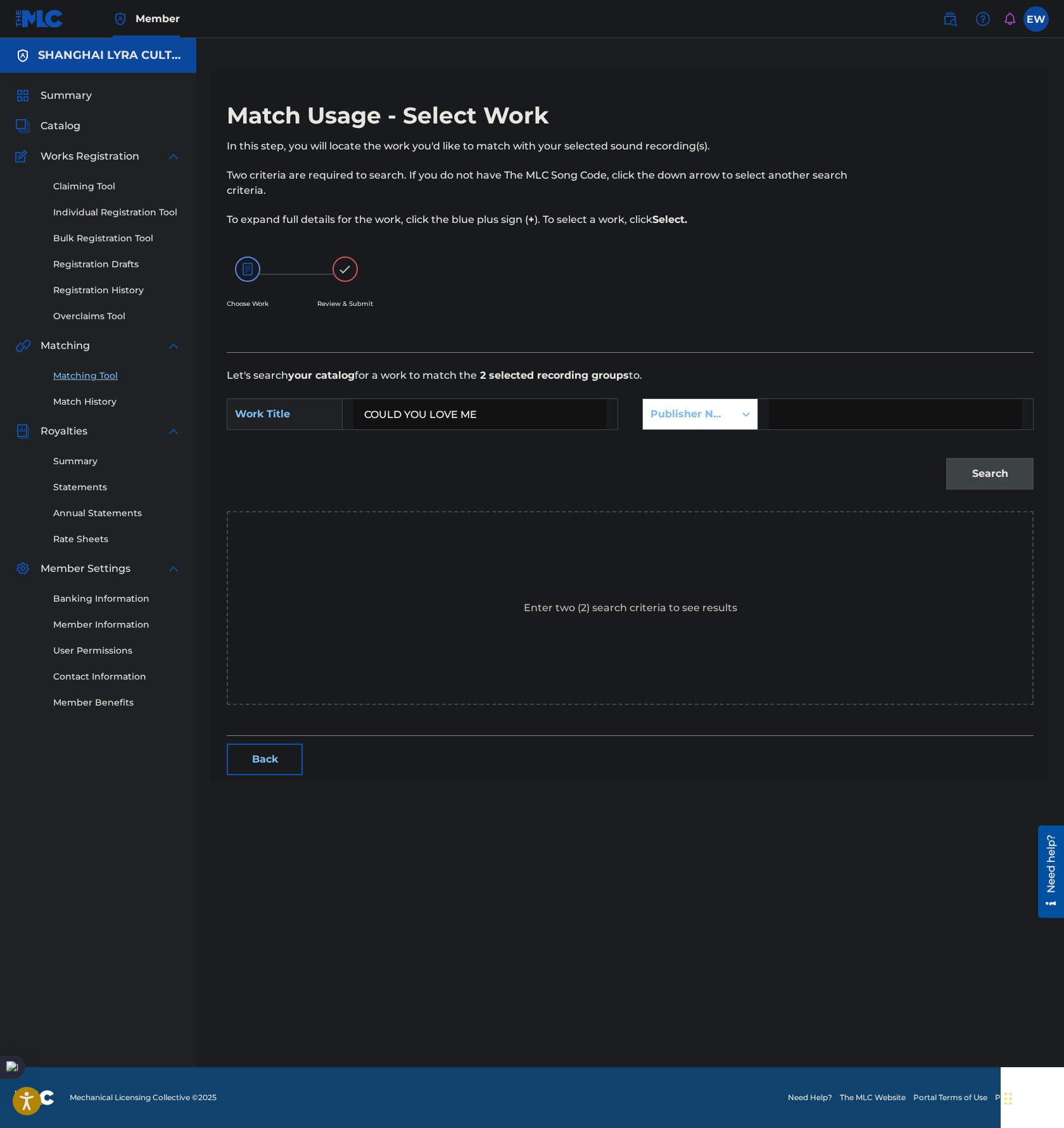
click at [824, 420] on input "Search Form" at bounding box center [895, 414] width 253 height 30
type input "[GEOGRAPHIC_DATA]"
click at [964, 476] on button "Search" at bounding box center [991, 473] width 88 height 31
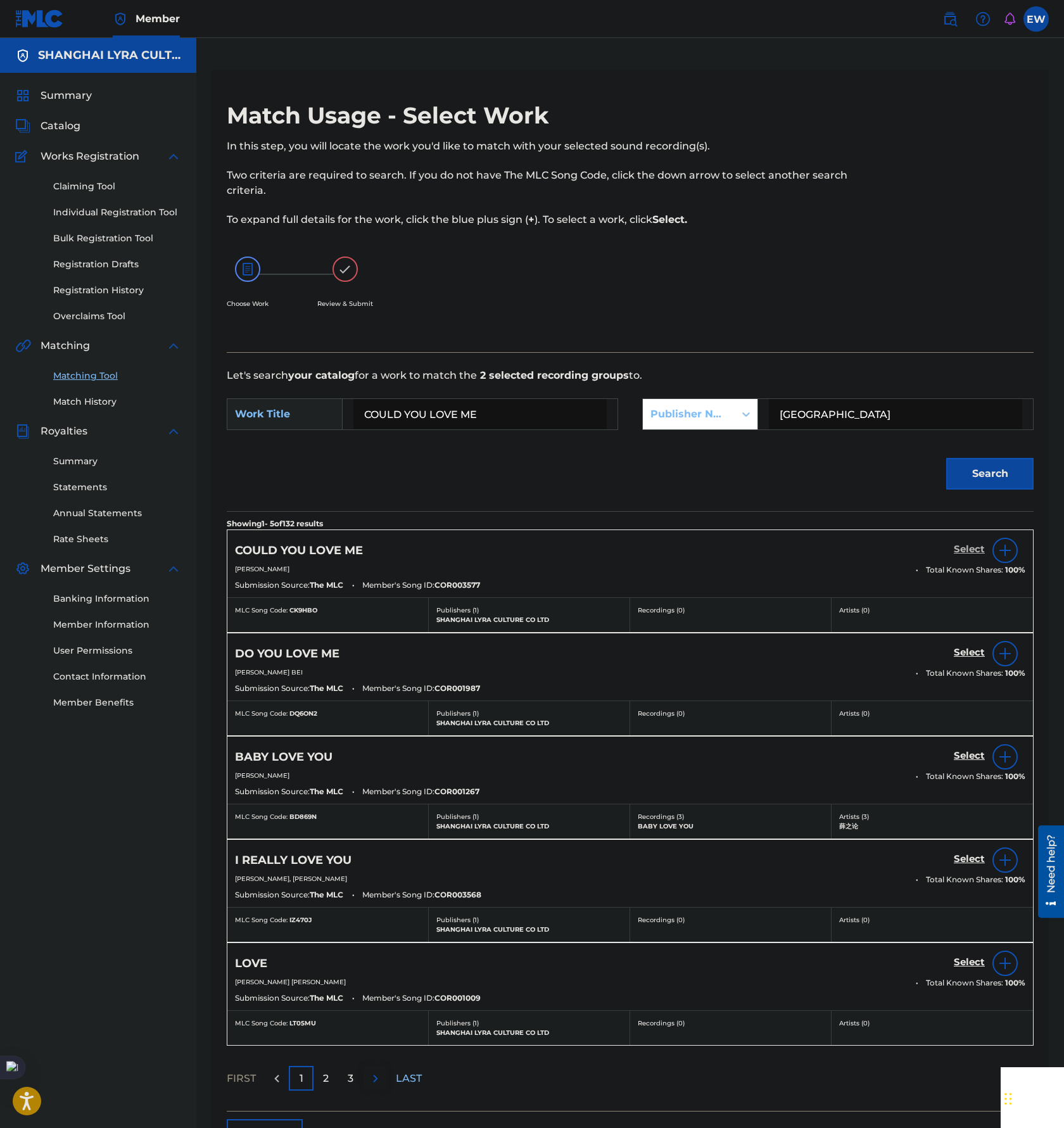
click at [966, 547] on h5 "Select" at bounding box center [969, 548] width 31 height 12
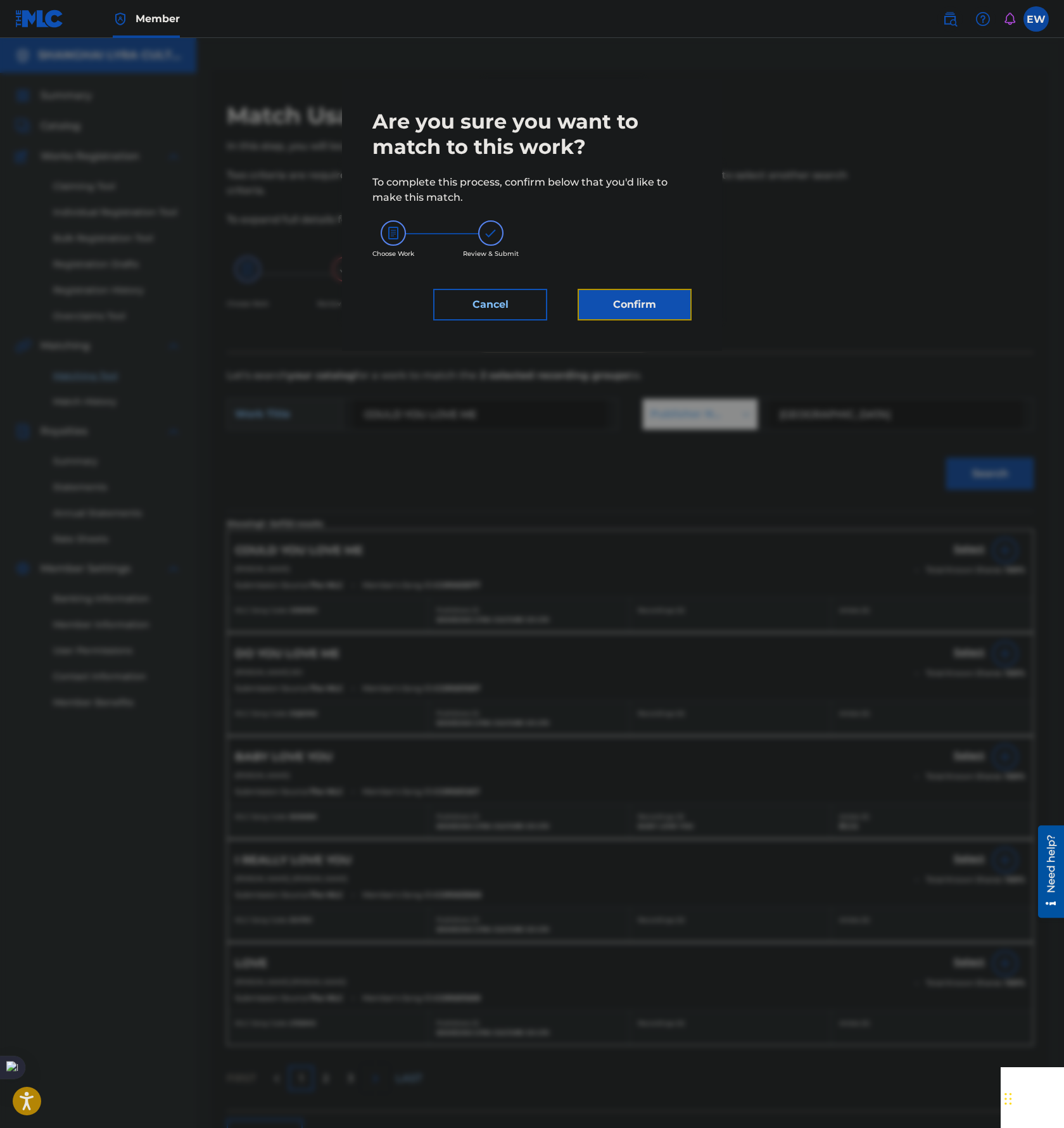
click at [639, 308] on button "Confirm" at bounding box center [634, 304] width 114 height 31
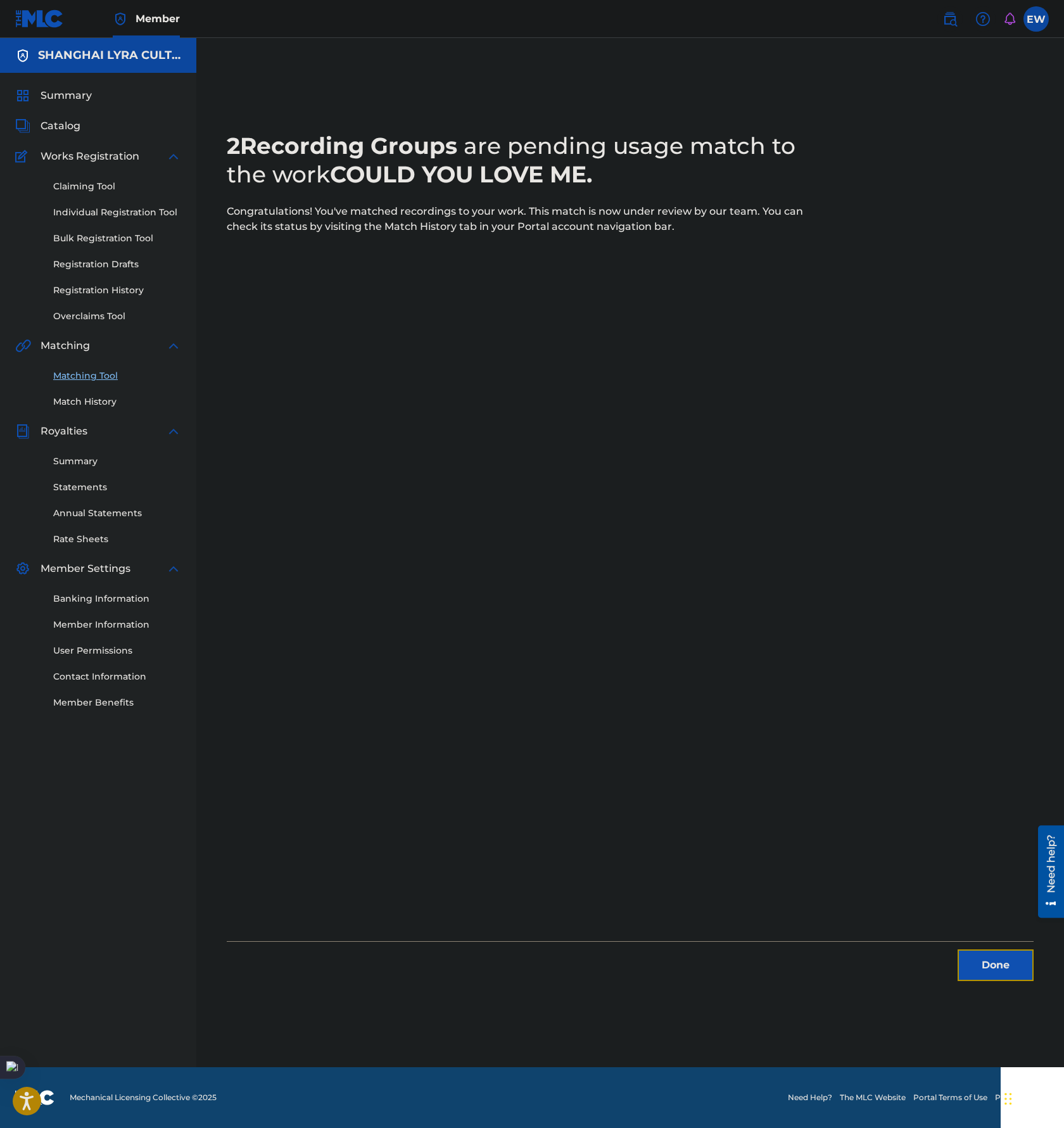
click at [977, 968] on button "Done" at bounding box center [995, 964] width 76 height 31
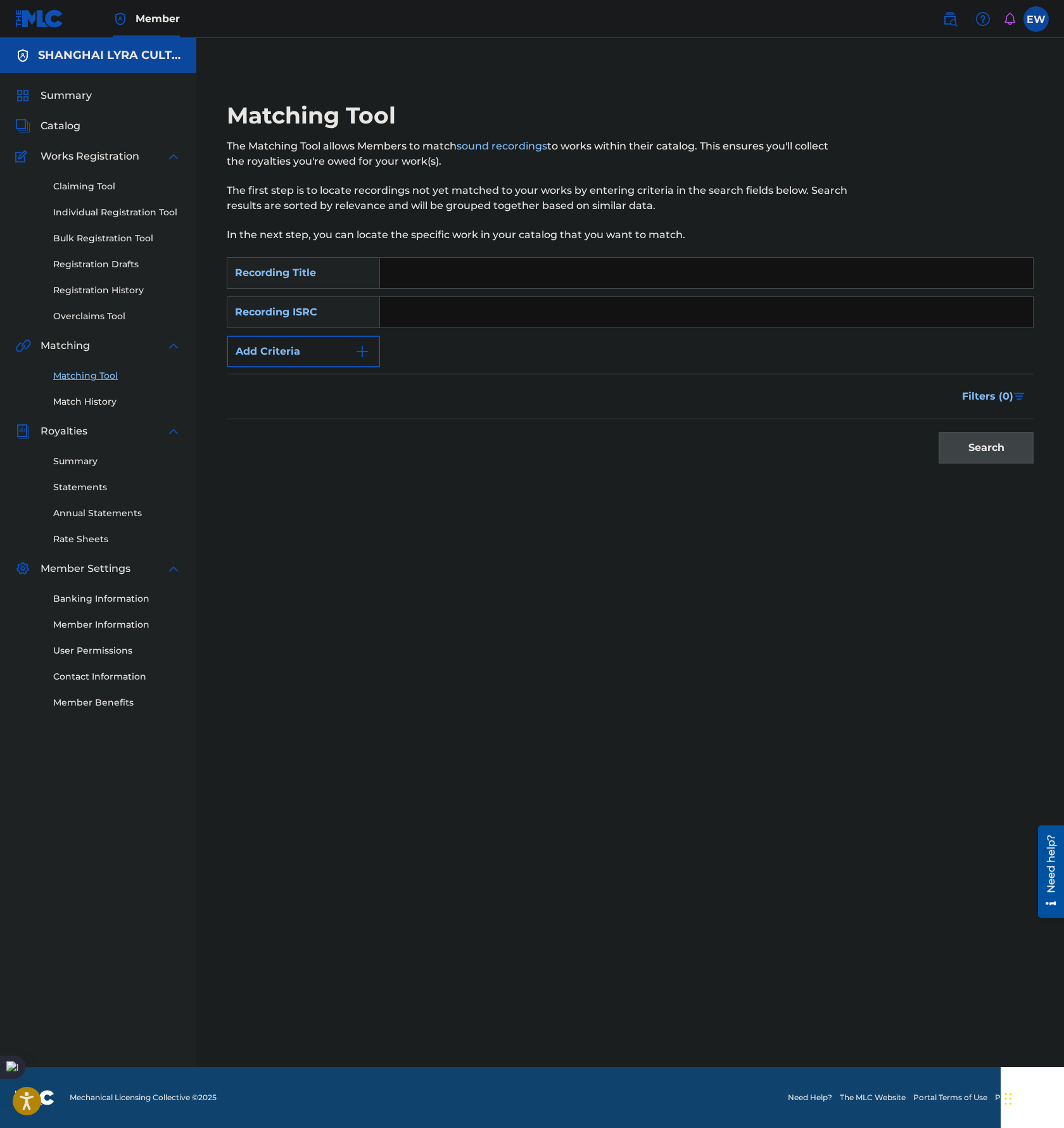
click at [511, 270] on input "Search Form" at bounding box center [707, 273] width 653 height 30
paste input "巴拿马排"
type input "巴拿马排"
click at [333, 357] on button "Add Criteria" at bounding box center [302, 351] width 153 height 31
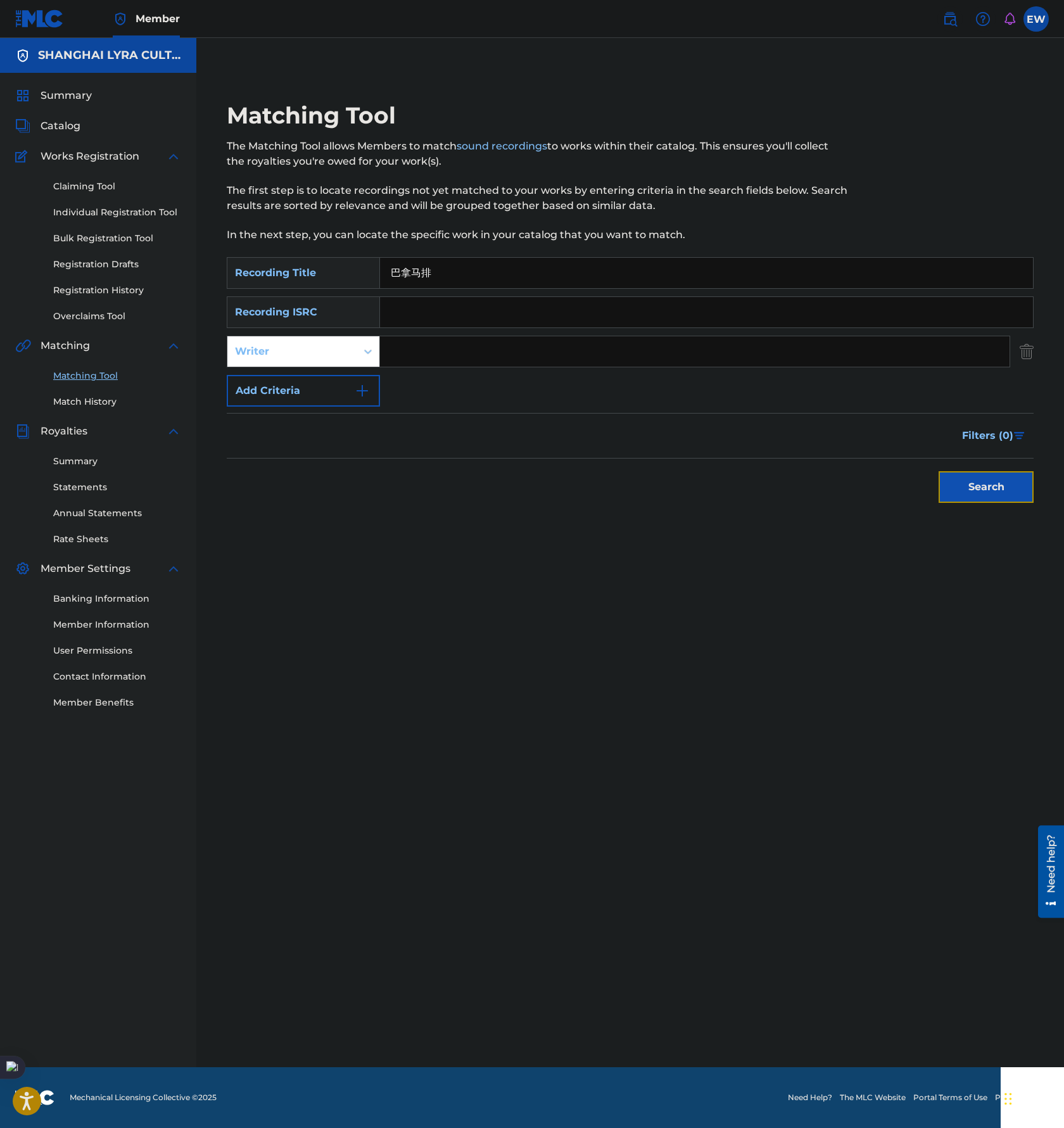
click at [991, 491] on button "Search" at bounding box center [986, 487] width 95 height 31
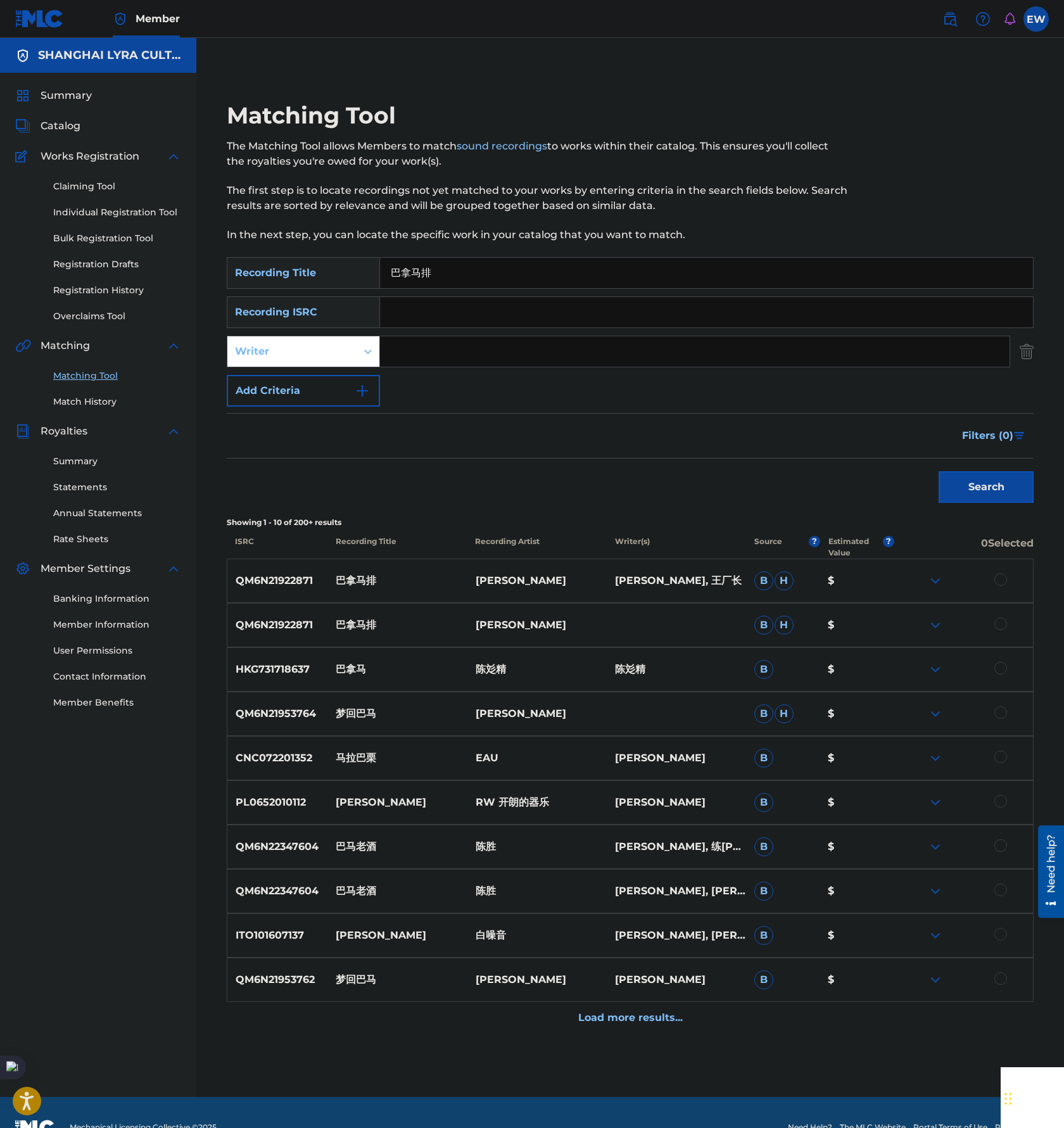
click at [1005, 624] on div at bounding box center [1001, 623] width 13 height 13
click at [1004, 573] on div at bounding box center [1001, 580] width 13 height 13
click at [878, 1033] on button "Match 2 Groups" at bounding box center [890, 1024] width 140 height 31
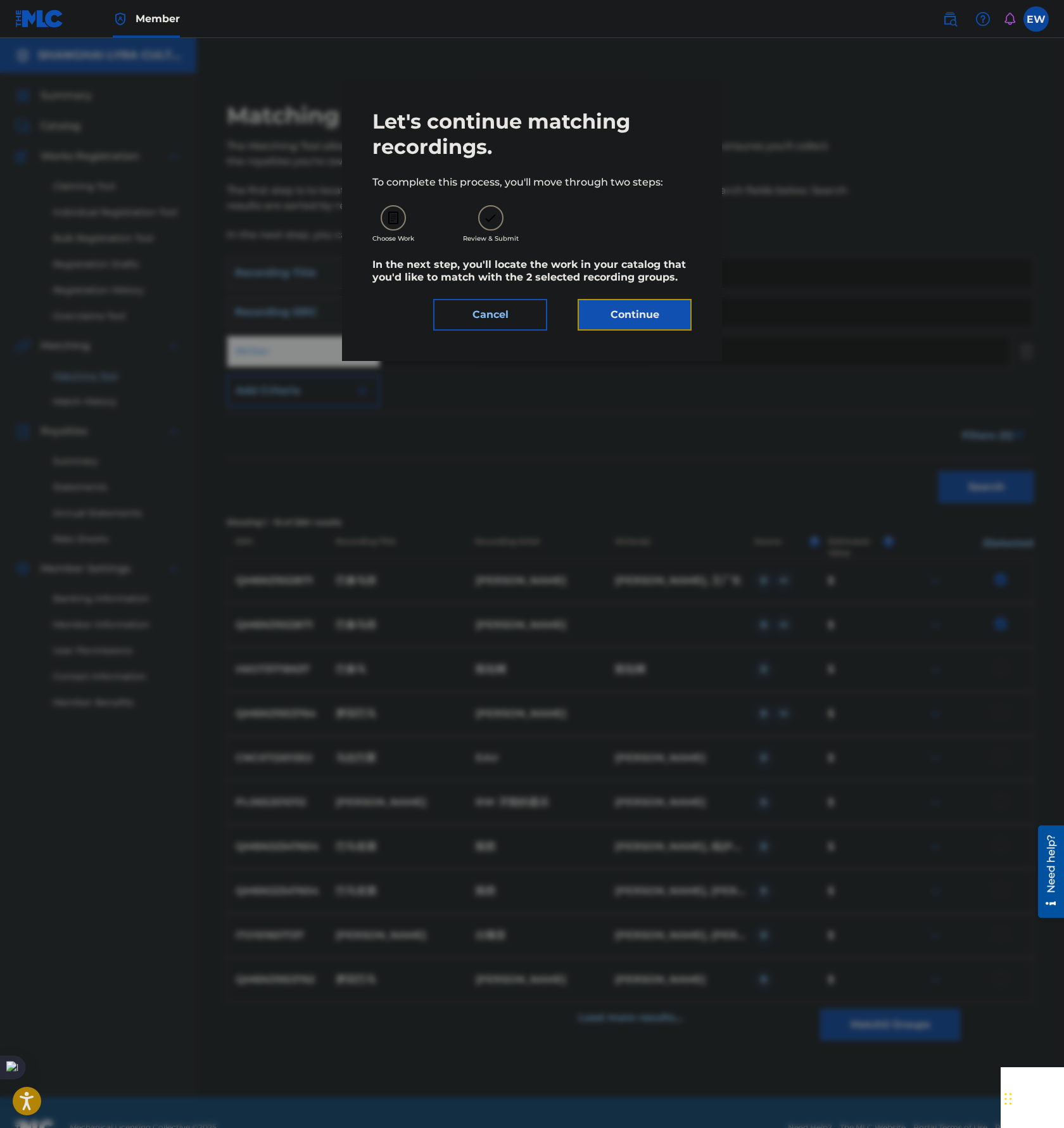
click at [639, 328] on button "Continue" at bounding box center [634, 314] width 114 height 31
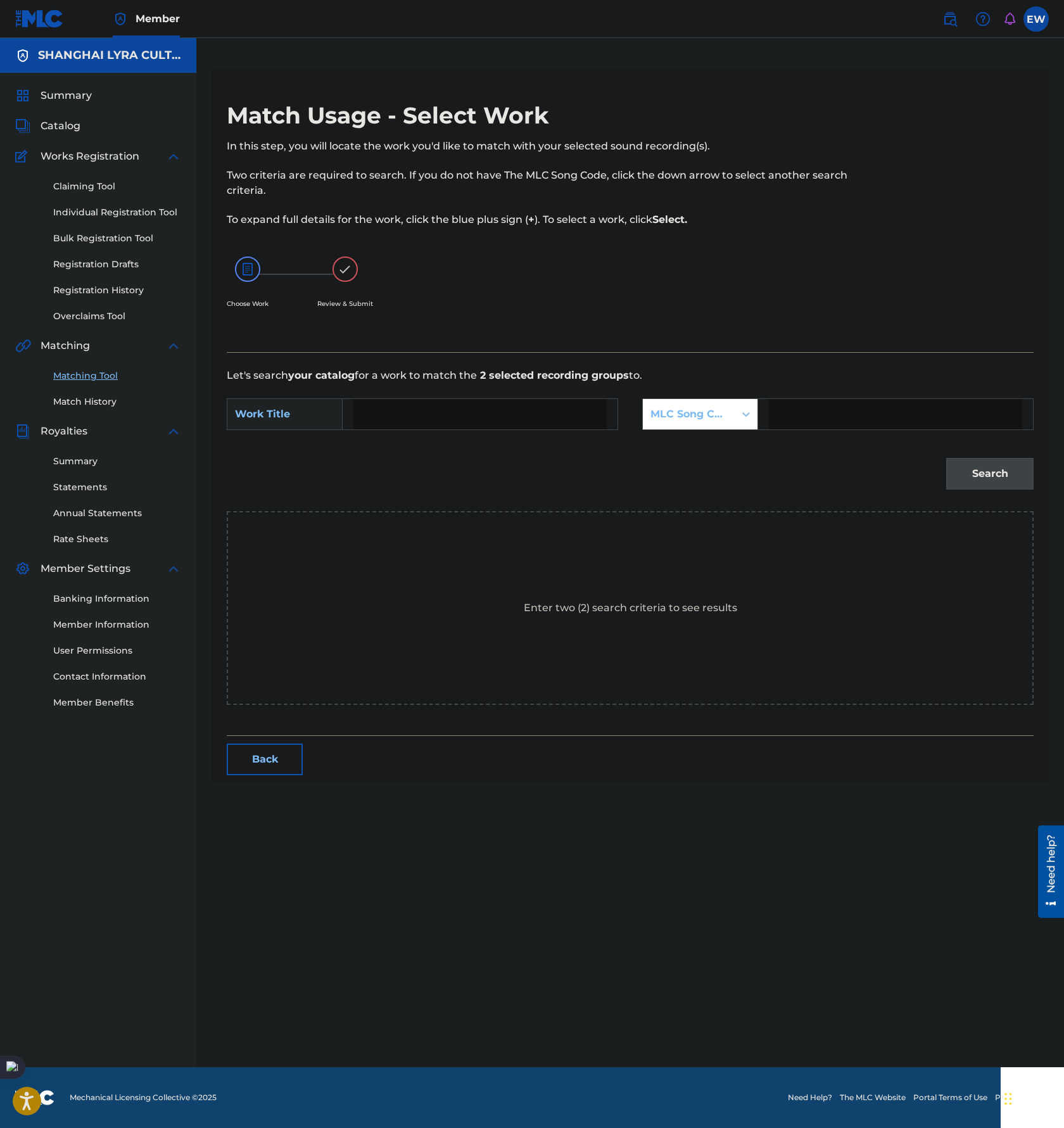
click at [443, 403] on input "Search Form" at bounding box center [480, 414] width 253 height 30
paste input "BA NA MA PAI"
type input "BA NA MA PAI"
click at [774, 430] on div "SearchWithCriteriaf251ac2b-ced2-488c-a1f7-663ef53660d9 Work Title BA NA MA PAI …" at bounding box center [630, 418] width 807 height 39
click at [724, 418] on div "MLC Song Code" at bounding box center [689, 414] width 77 height 15
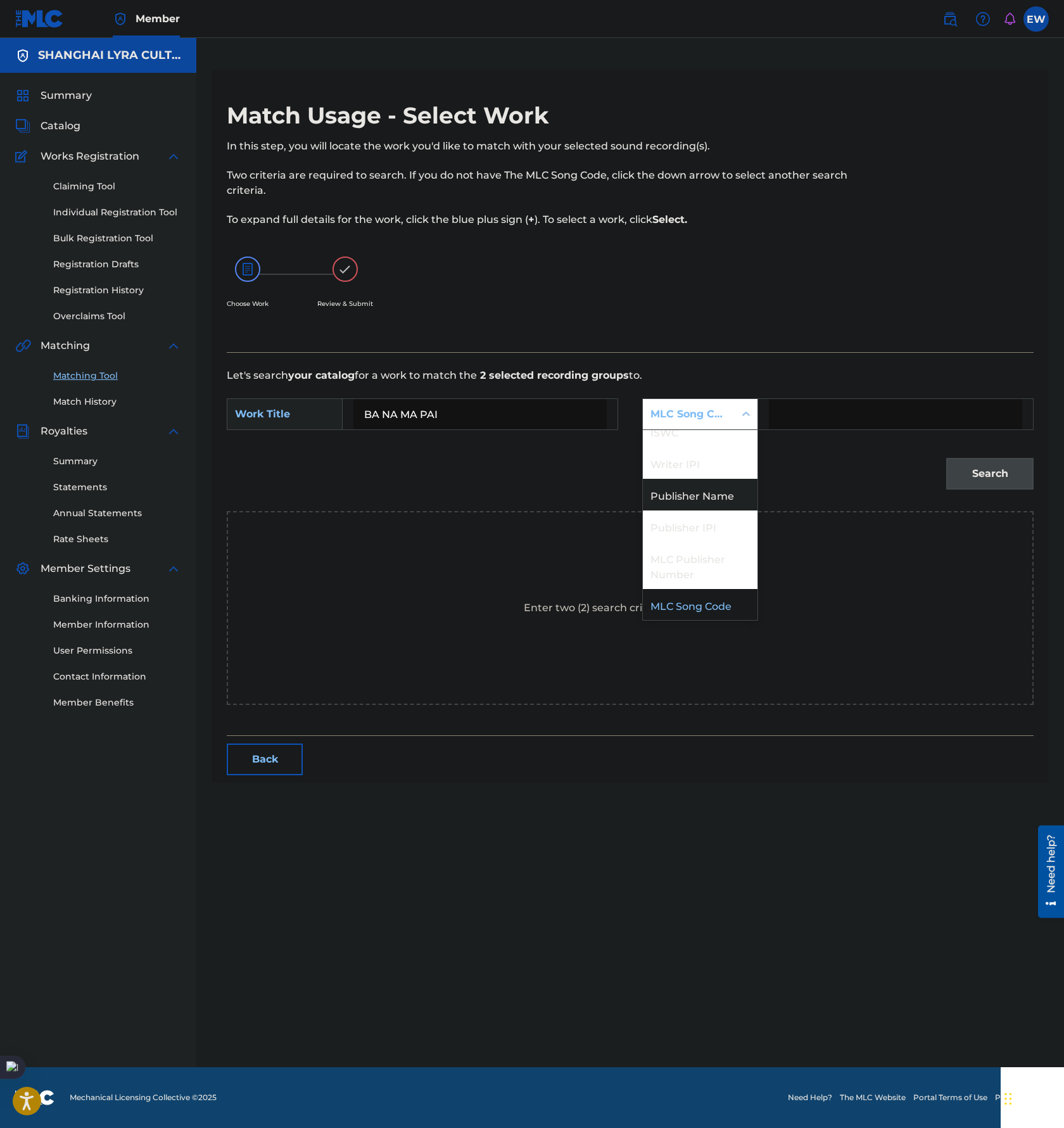
click at [718, 496] on div "Publisher Name" at bounding box center [701, 494] width 115 height 31
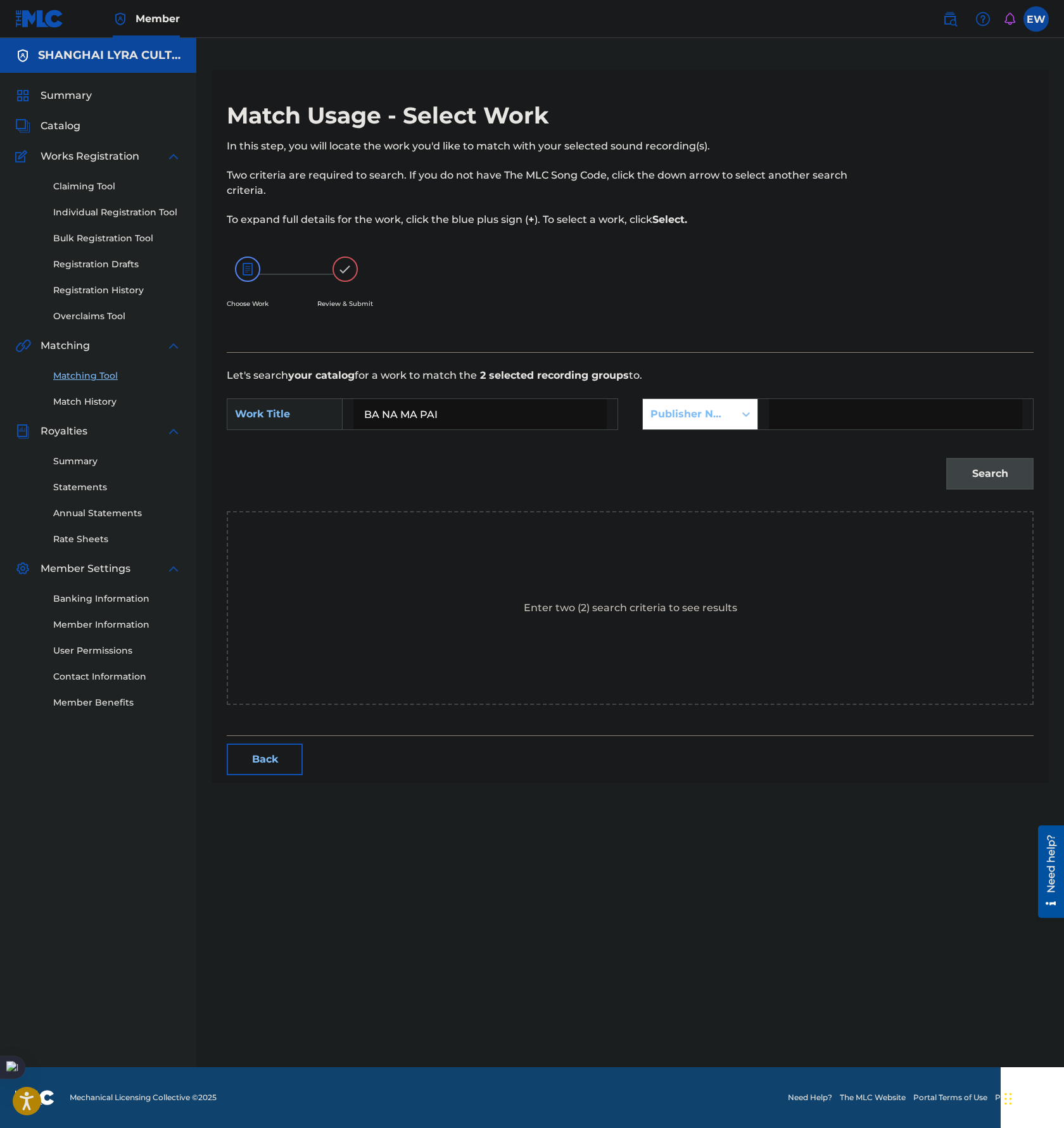
drag, startPoint x: 821, startPoint y: 414, endPoint x: 833, endPoint y: 423, distance: 15.0
click at [822, 414] on input "Search Form" at bounding box center [895, 414] width 253 height 30
type input "[GEOGRAPHIC_DATA]"
click at [991, 465] on button "Search" at bounding box center [991, 473] width 88 height 31
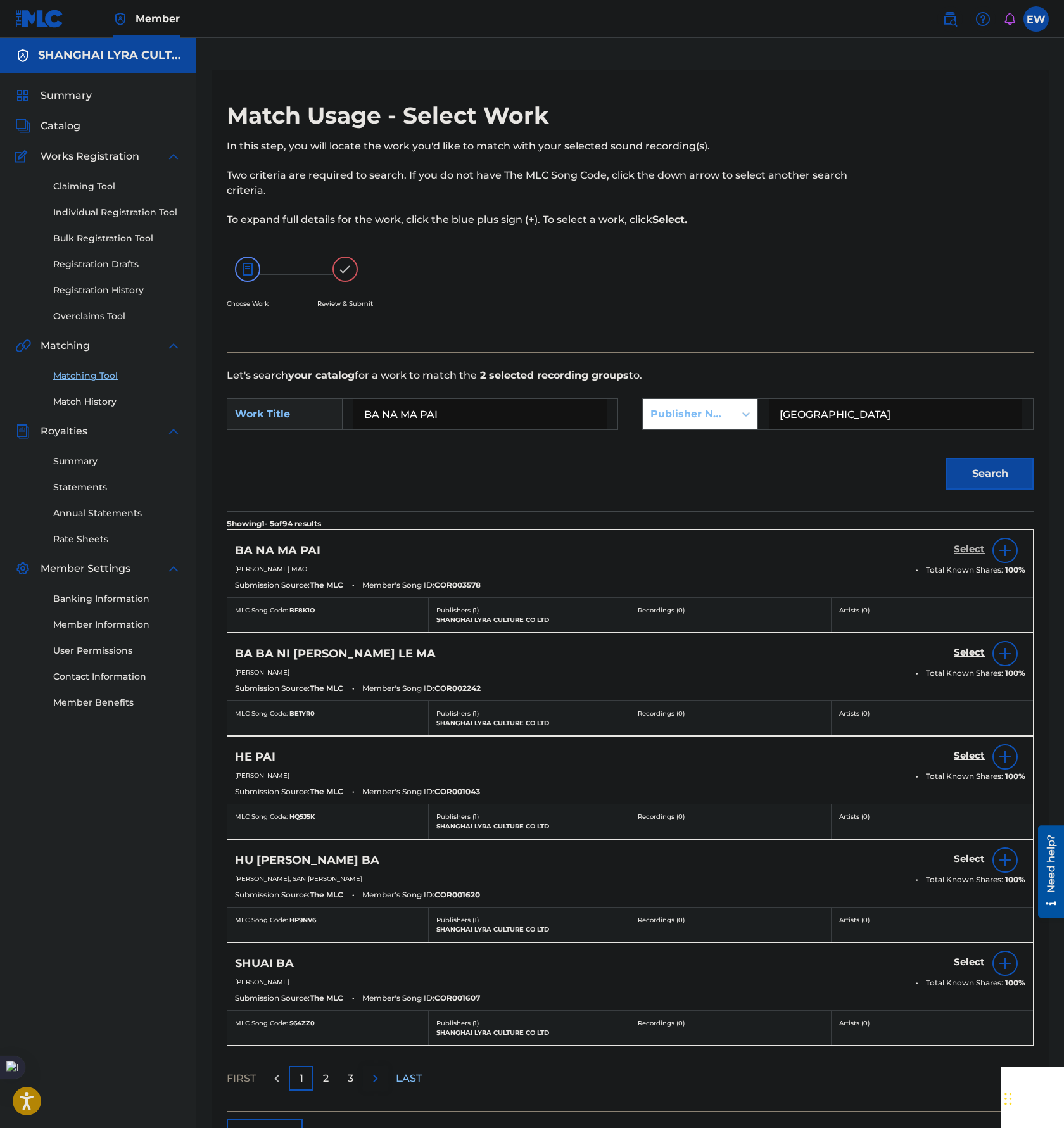
click at [966, 545] on h5 "Select" at bounding box center [969, 548] width 31 height 12
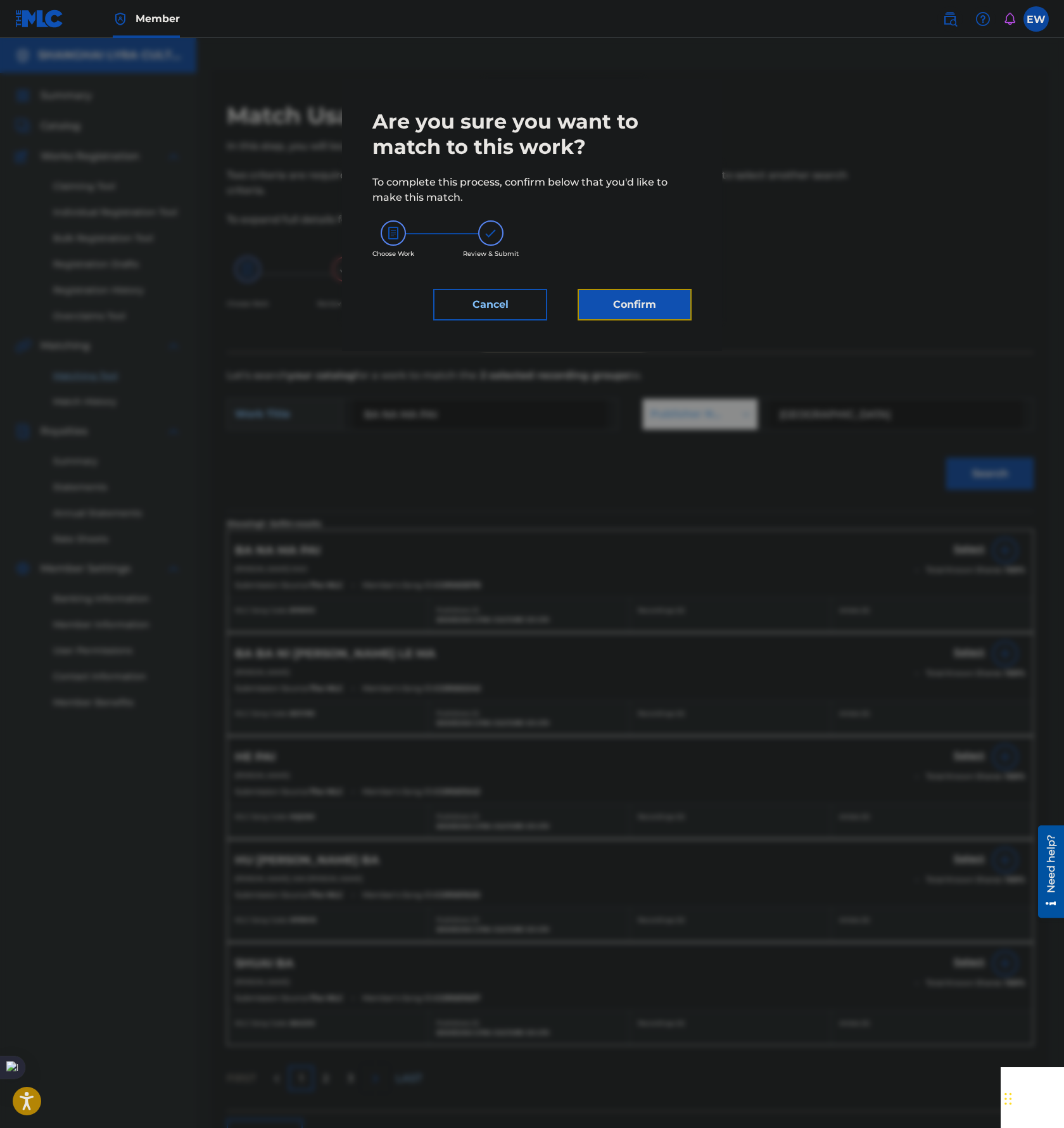
click at [634, 310] on button "Confirm" at bounding box center [634, 304] width 114 height 31
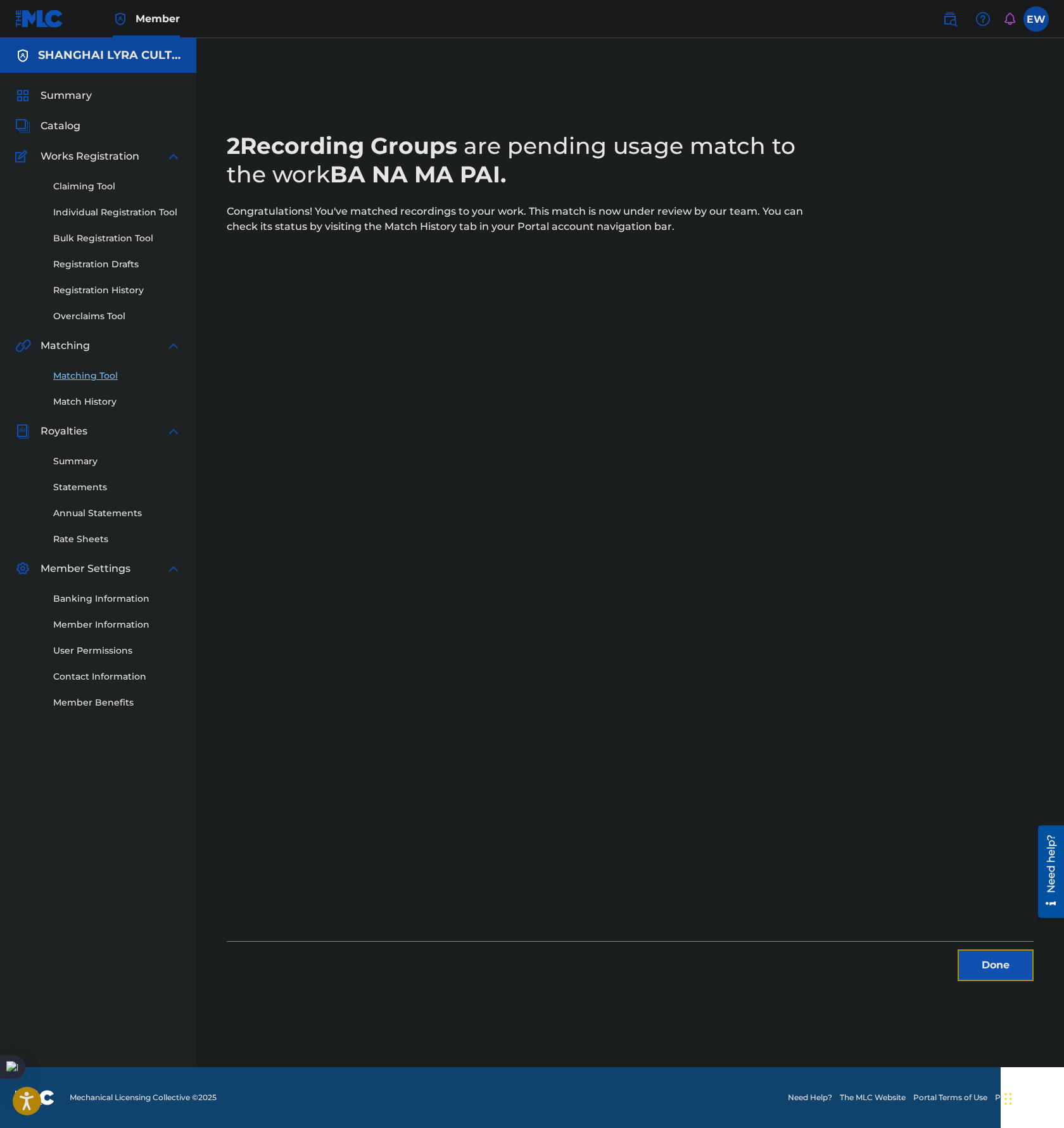
click at [974, 966] on button "Done" at bounding box center [995, 964] width 76 height 31
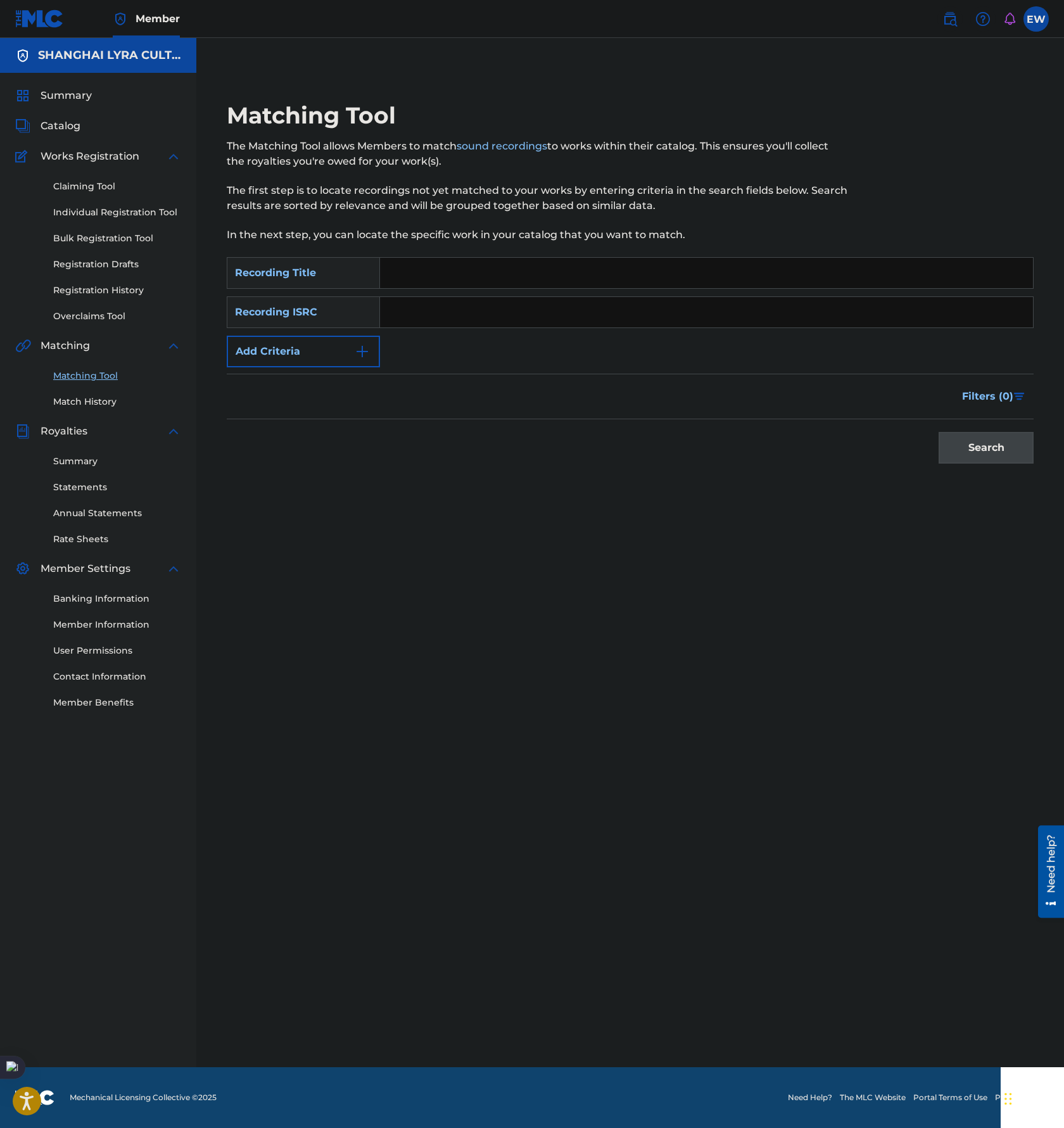
click at [458, 263] on input "Search Form" at bounding box center [707, 273] width 653 height 30
paste input "Astoria"
type input "Astoria"
click at [314, 354] on button "Add Criteria" at bounding box center [302, 351] width 153 height 31
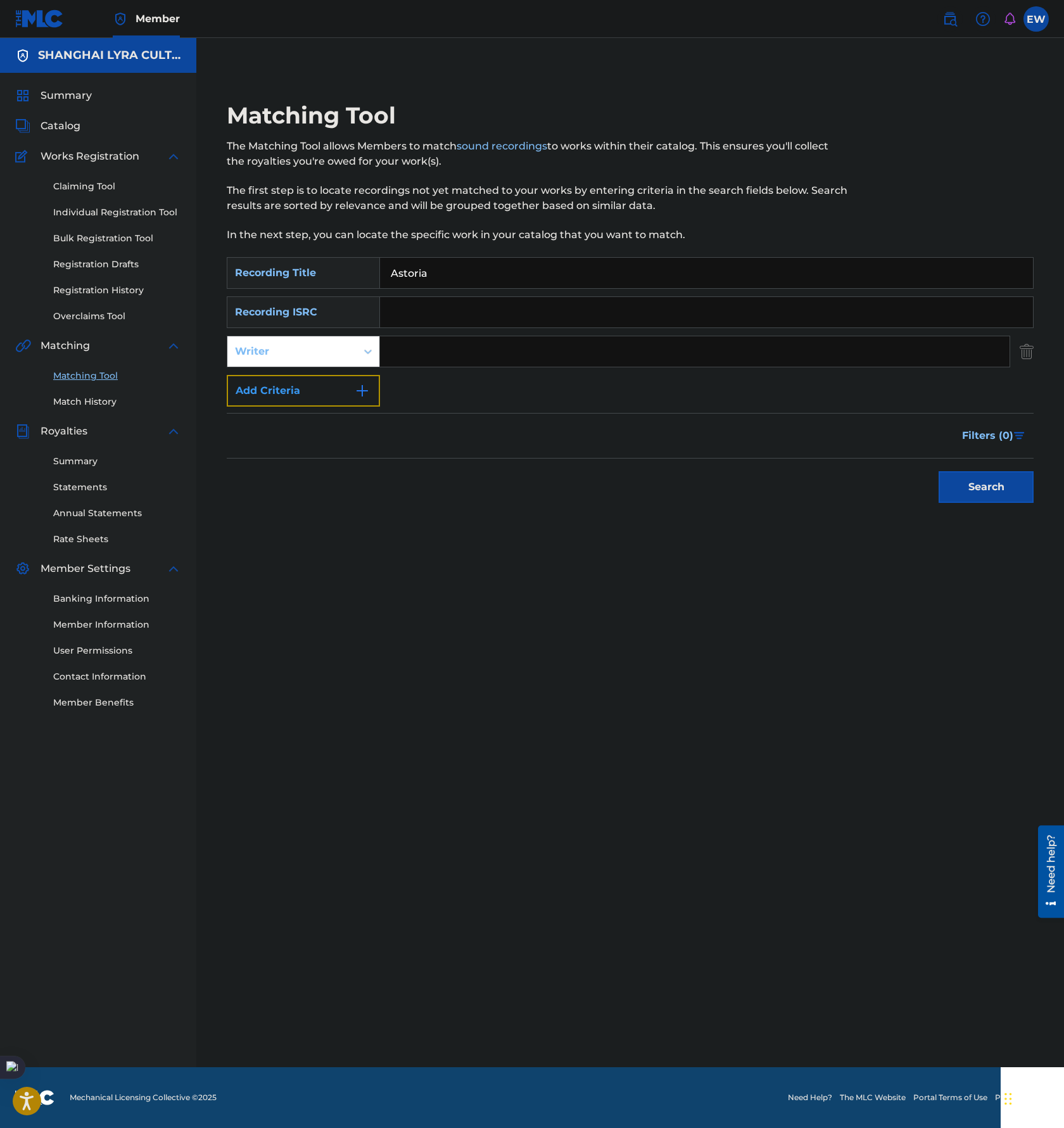
click at [319, 389] on button "Add Criteria" at bounding box center [302, 390] width 153 height 31
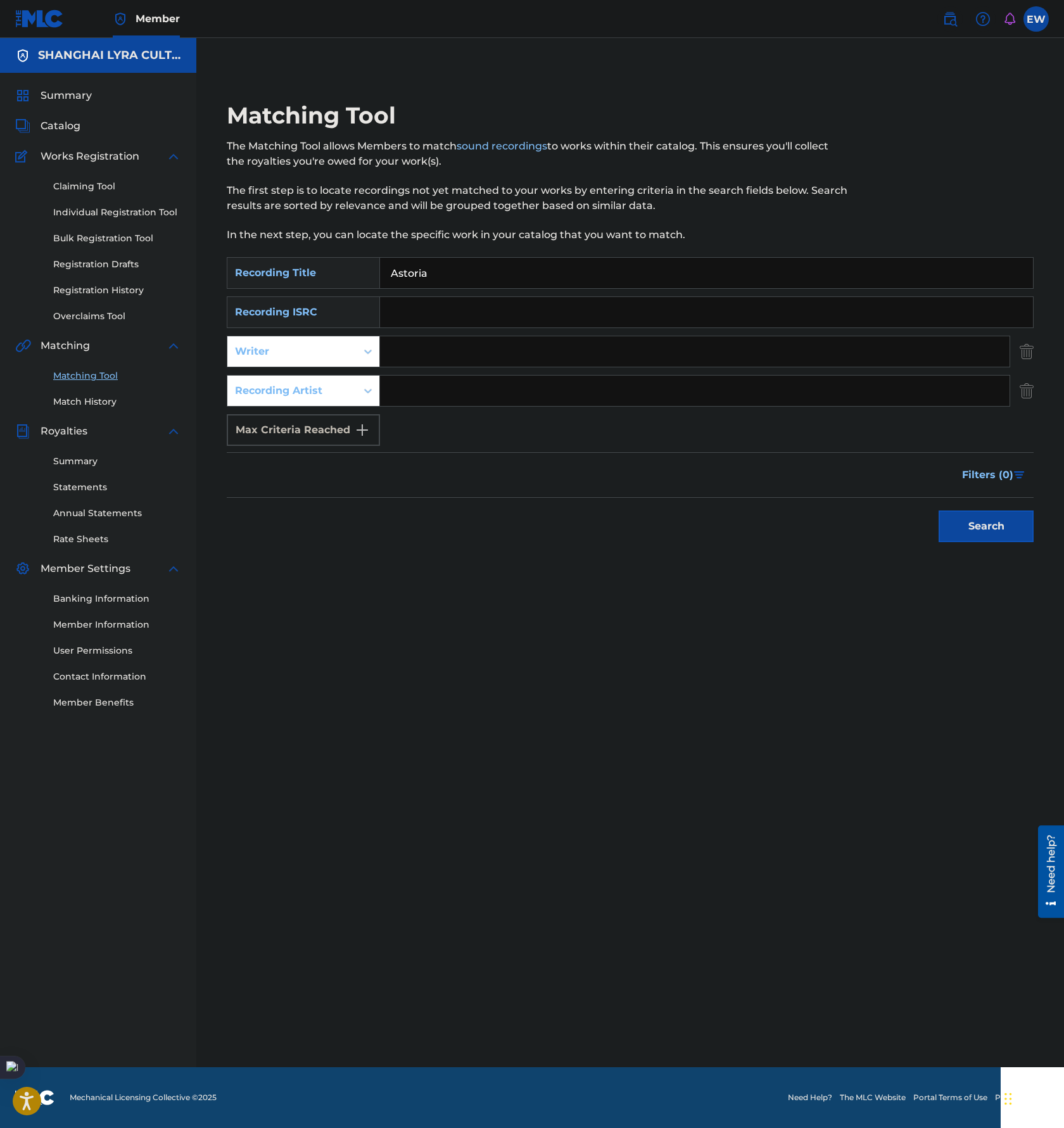
click at [434, 385] on input "Search Form" at bounding box center [695, 391] width 630 height 30
drag, startPoint x: 585, startPoint y: 385, endPoint x: 743, endPoint y: 399, distance: 158.6
click at [585, 384] on input "Search Form" at bounding box center [695, 391] width 630 height 30
paste input "MORY"
click at [998, 505] on div "Search" at bounding box center [983, 522] width 101 height 51
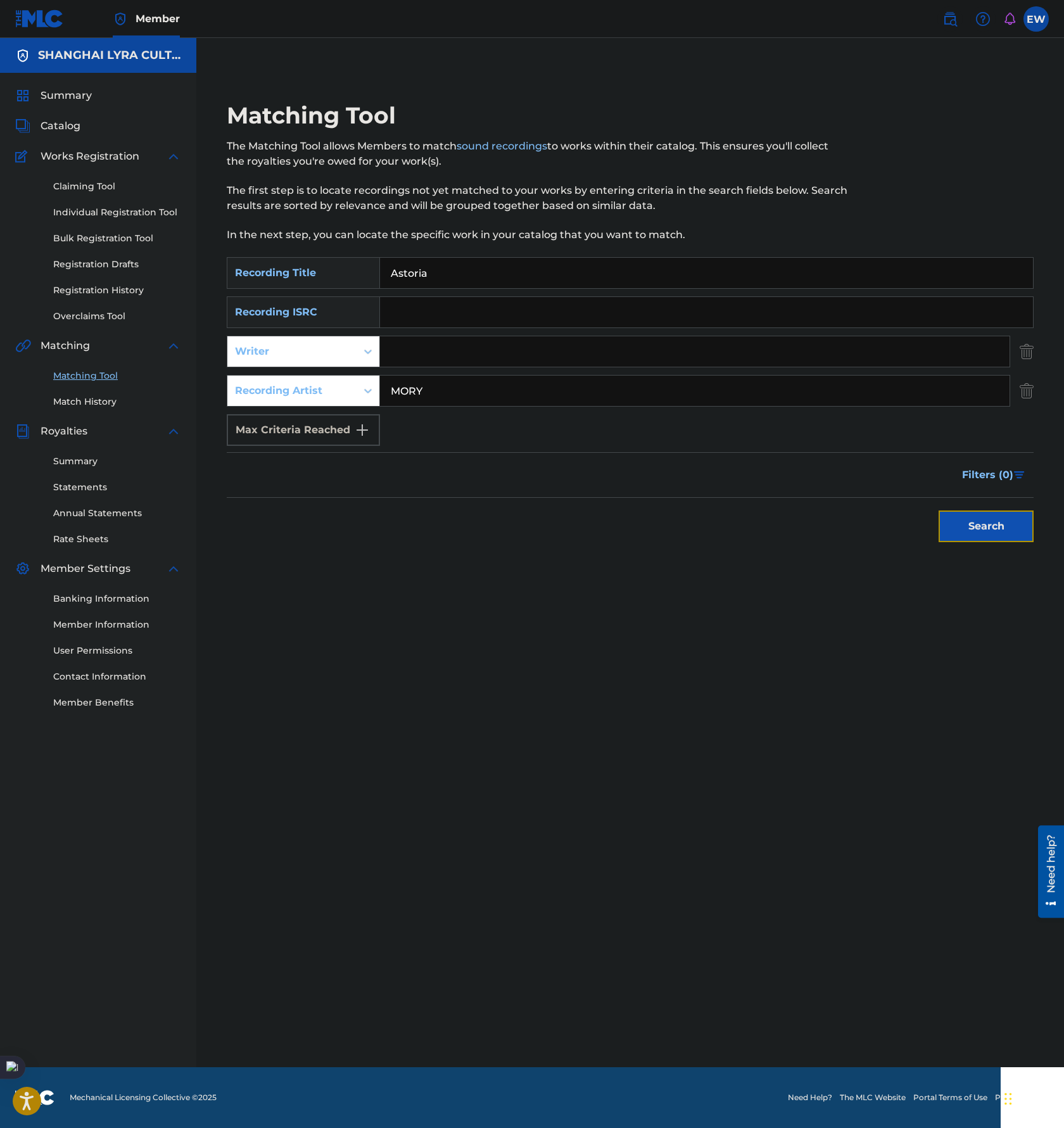
click at [987, 522] on button "Search" at bounding box center [986, 526] width 95 height 31
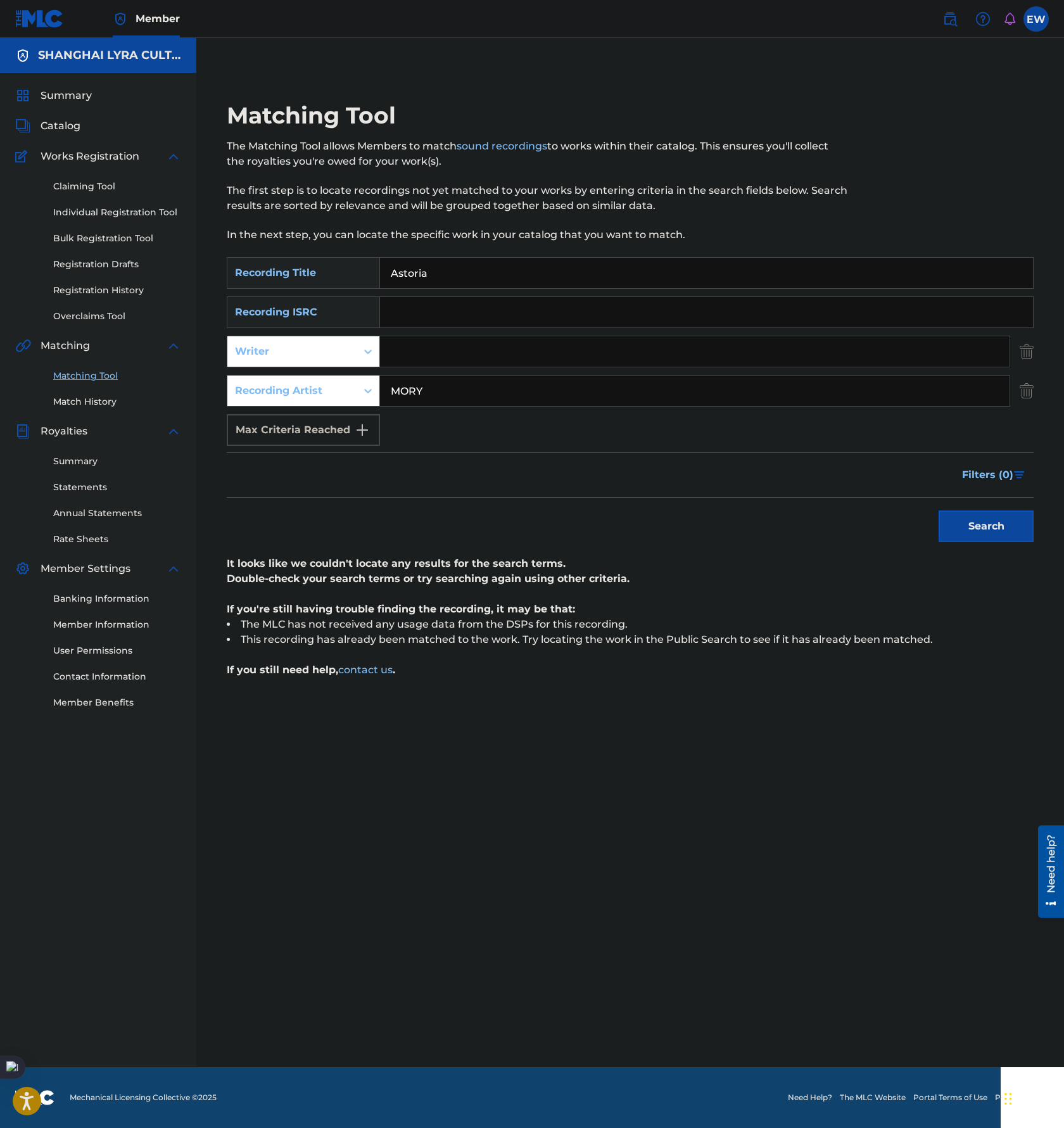
click at [502, 390] on input "MORY" at bounding box center [695, 391] width 630 height 30
paste input "oison"
type input "[PERSON_NAME]"
click at [992, 517] on button "Search" at bounding box center [986, 526] width 95 height 31
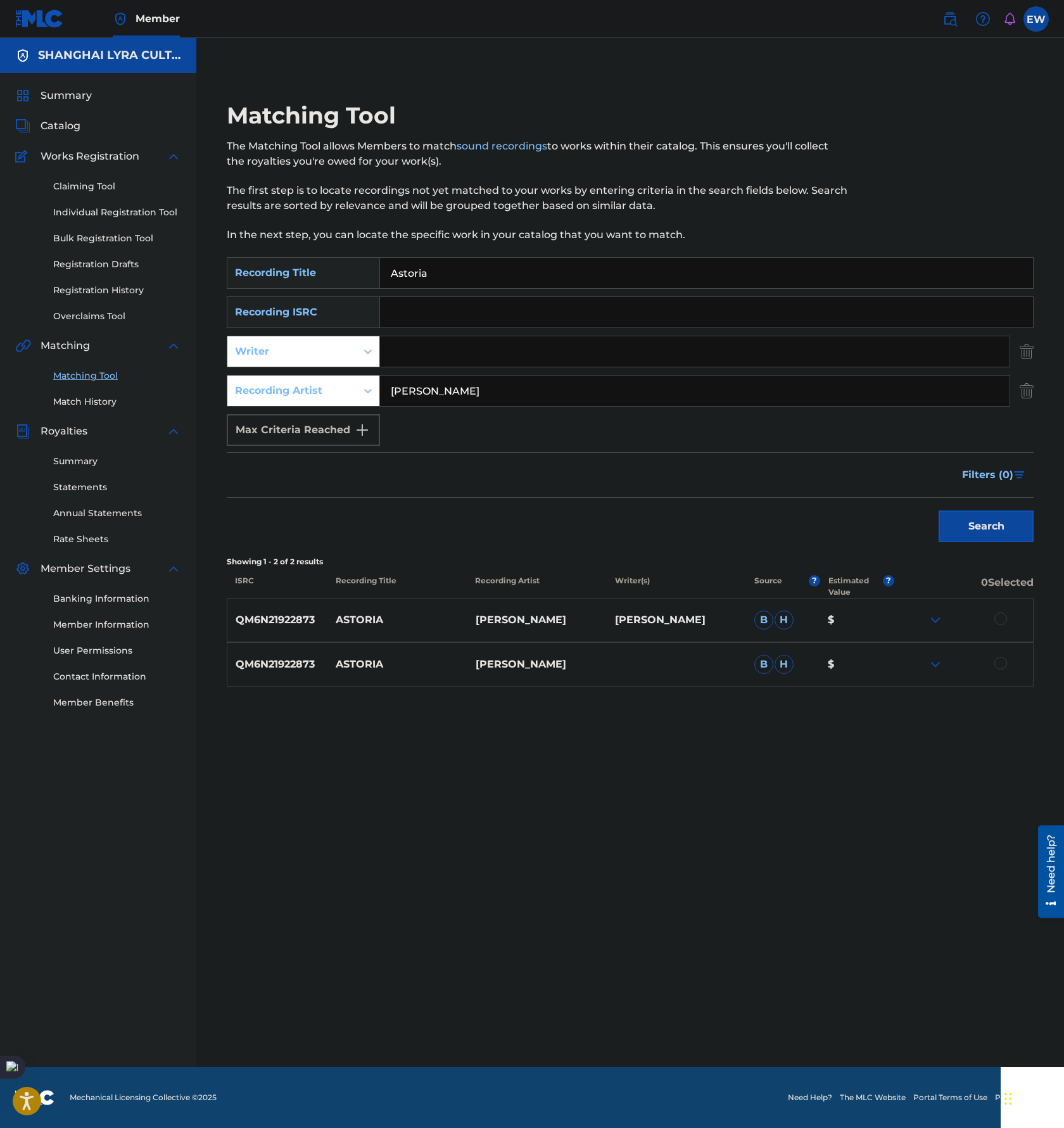
click at [1002, 665] on div at bounding box center [1001, 663] width 13 height 13
click at [1002, 620] on div at bounding box center [1001, 619] width 13 height 13
click at [883, 1027] on button "Match 2 Groups" at bounding box center [890, 1024] width 140 height 31
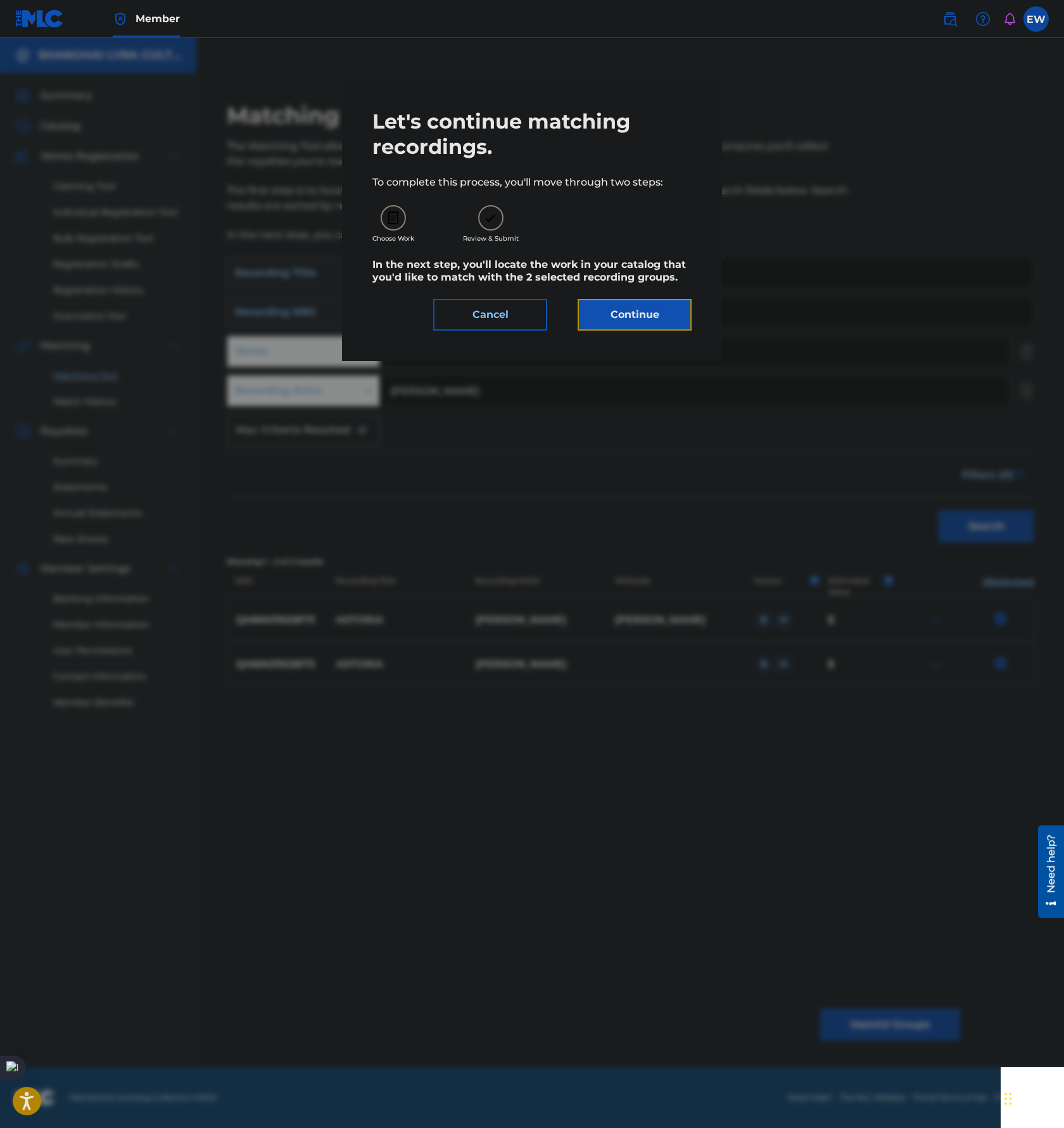
click at [624, 318] on button "Continue" at bounding box center [634, 314] width 114 height 31
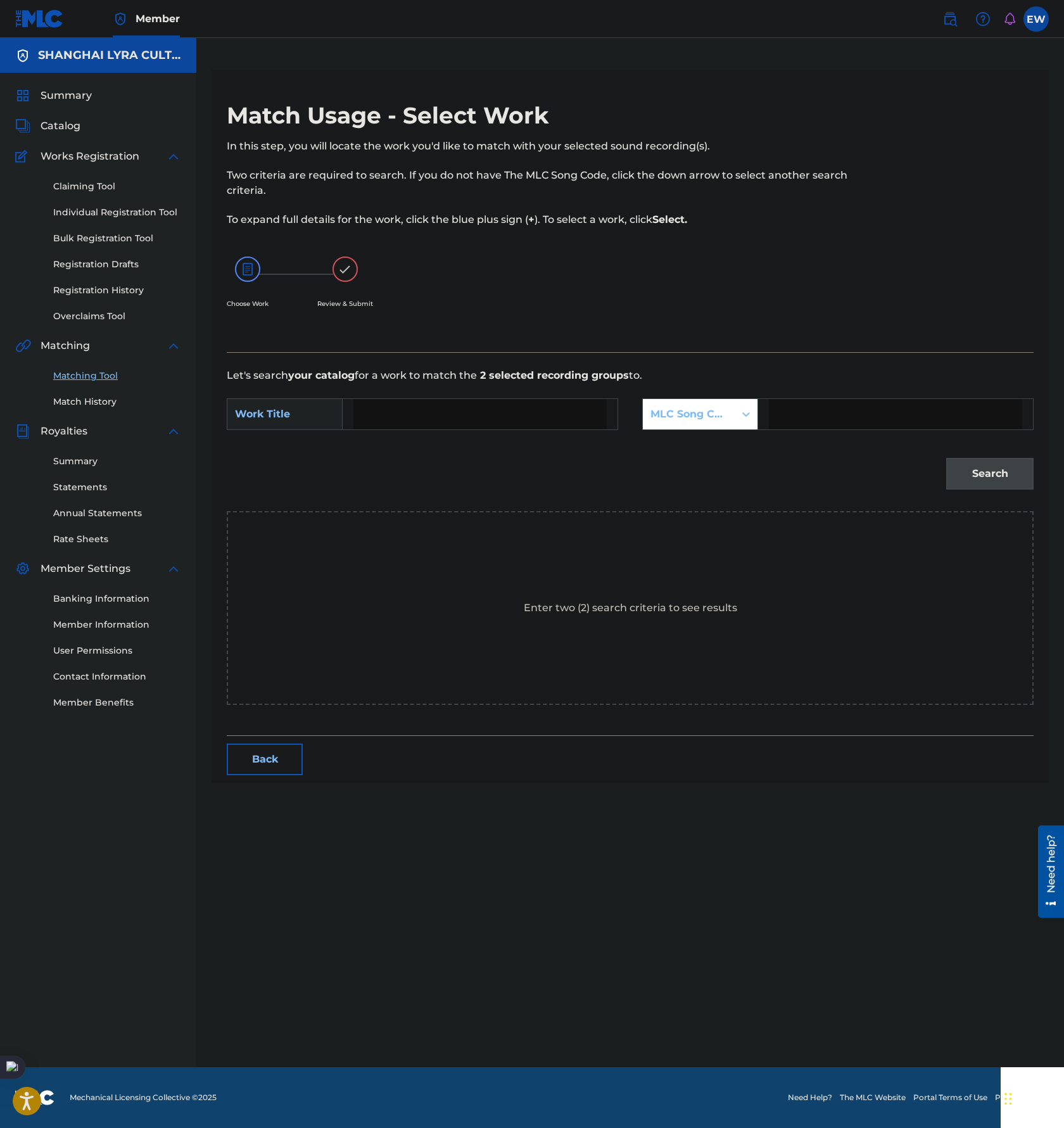
click at [461, 413] on input "Search Form" at bounding box center [480, 414] width 253 height 30
paste input "ASTORIA"
type input "ASTORIA"
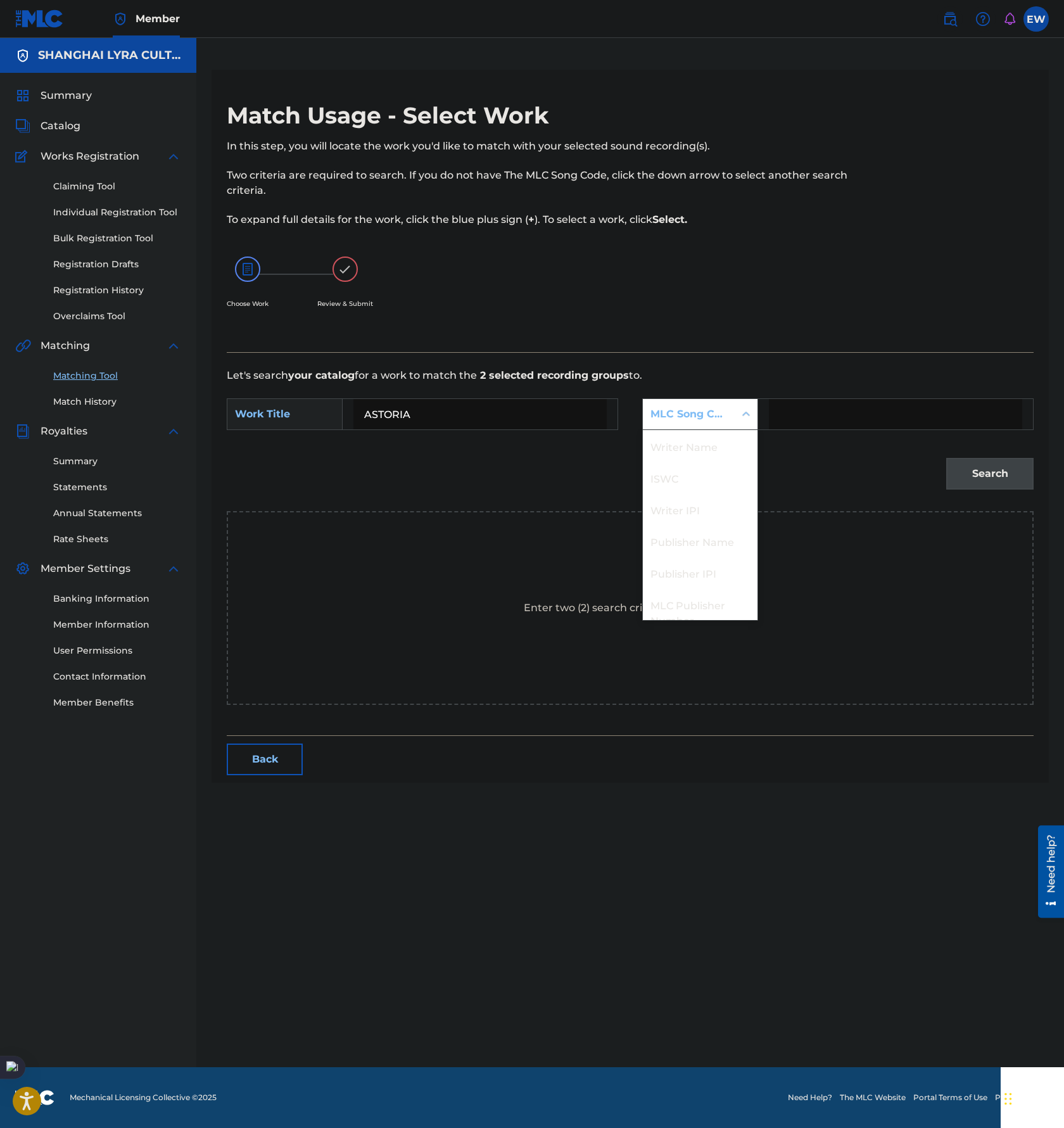
click at [685, 414] on div "MLC Song Code" at bounding box center [689, 414] width 77 height 15
click at [695, 493] on div "Publisher Name" at bounding box center [701, 494] width 115 height 31
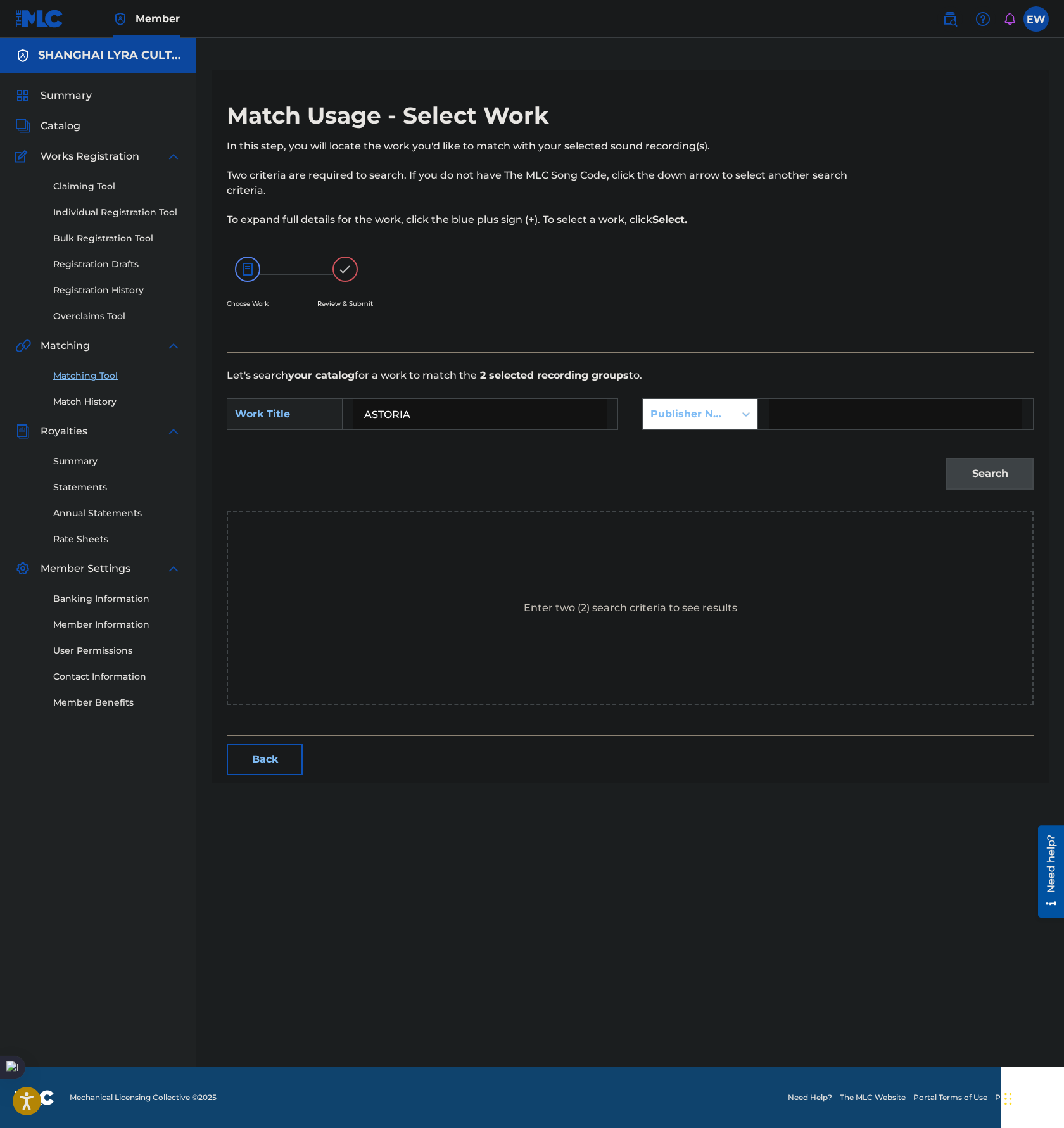
click at [847, 418] on input "Search Form" at bounding box center [895, 414] width 253 height 30
type input "[GEOGRAPHIC_DATA]"
click at [975, 467] on button "Search" at bounding box center [991, 473] width 88 height 31
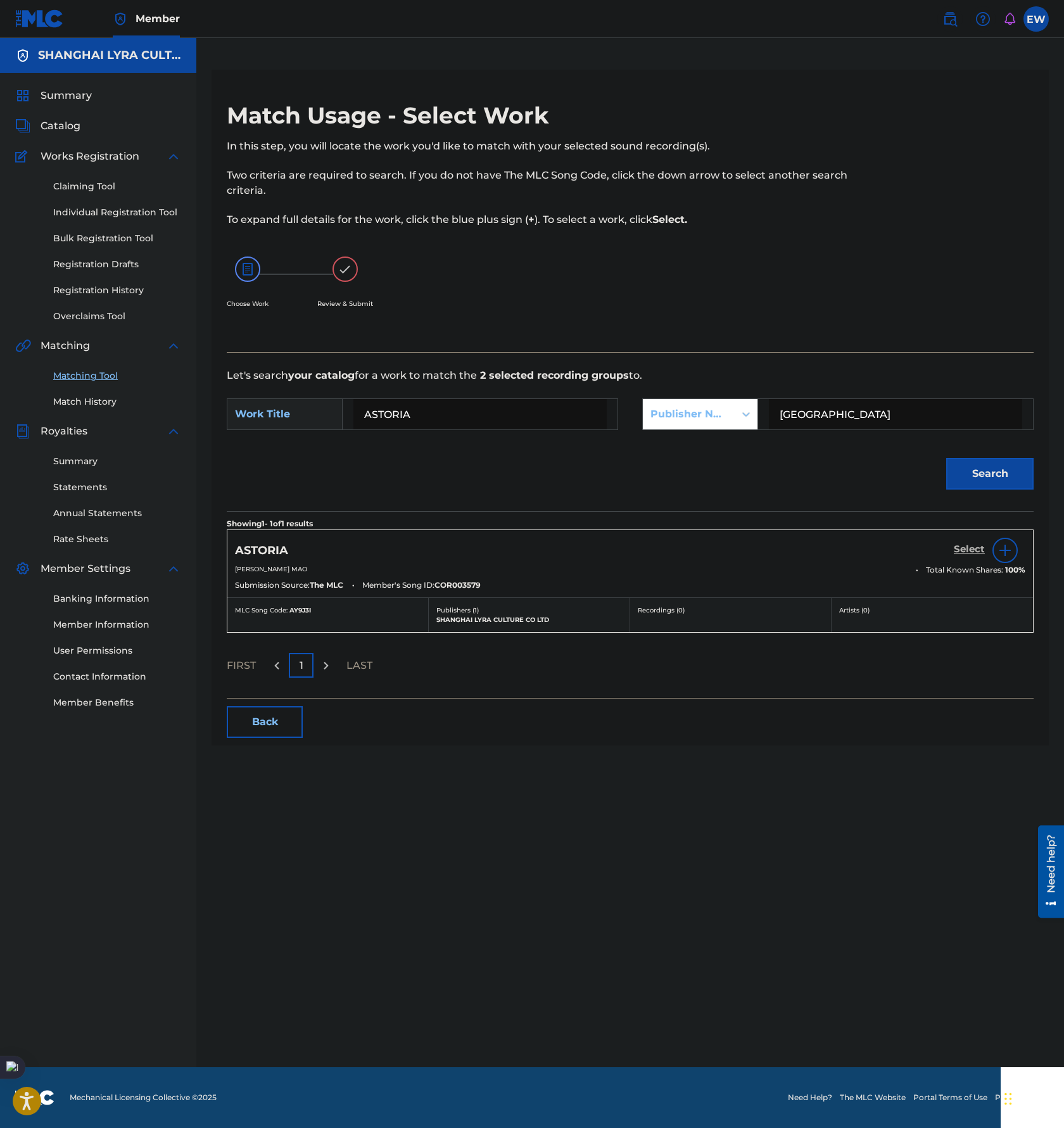
click at [958, 546] on h5 "Select" at bounding box center [969, 548] width 31 height 12
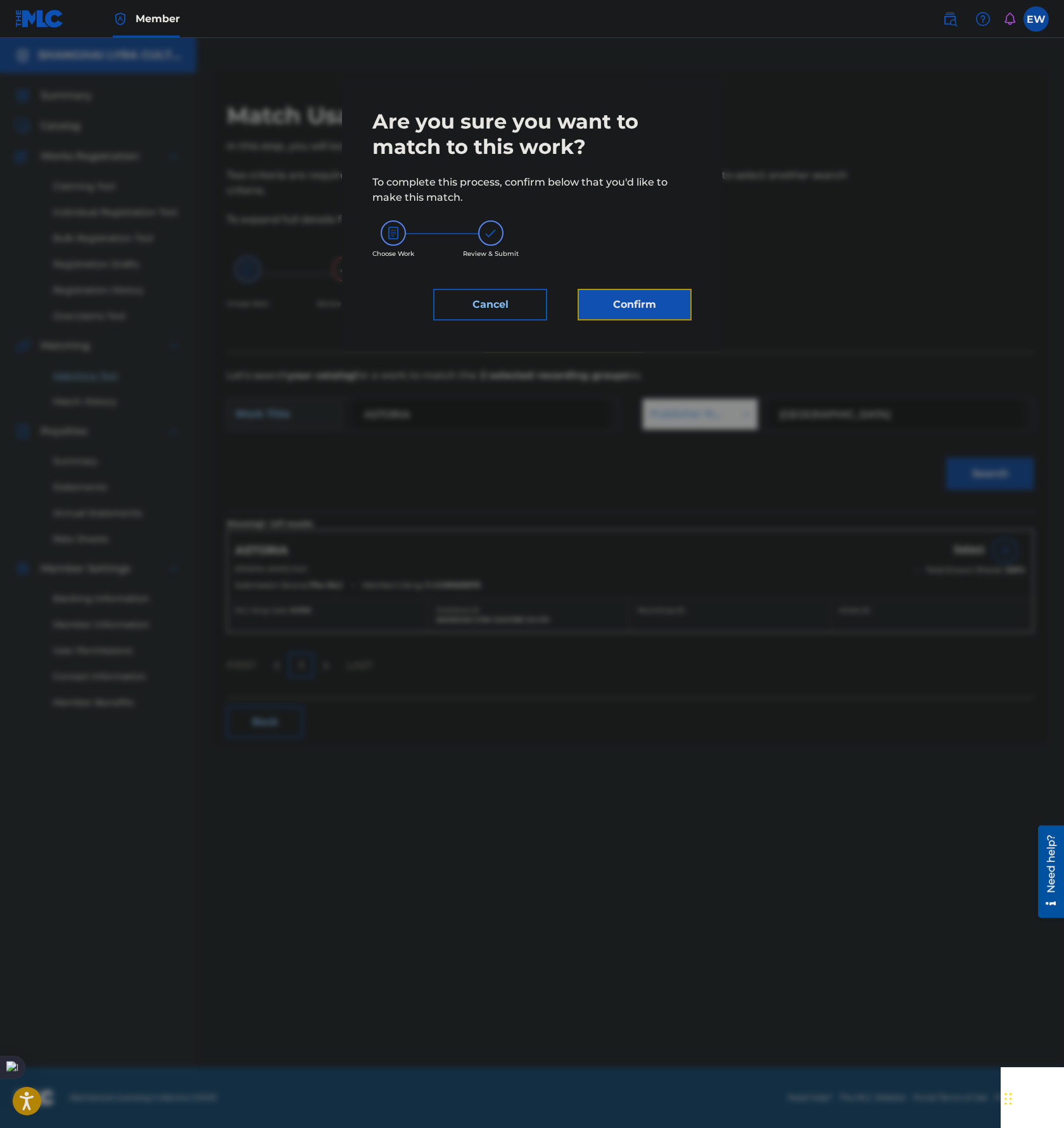
click at [663, 307] on button "Confirm" at bounding box center [634, 304] width 114 height 31
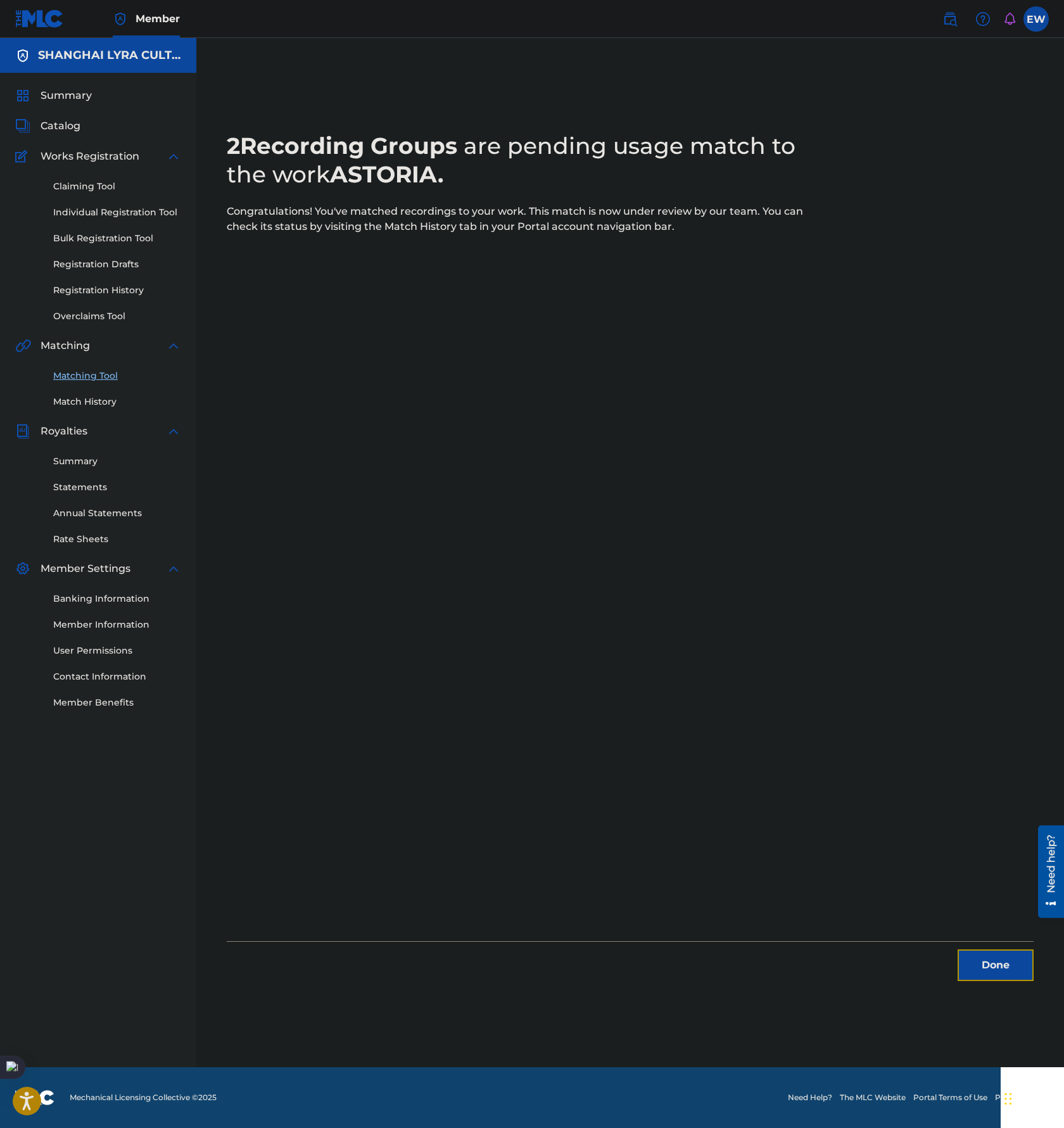
drag, startPoint x: 1018, startPoint y: 960, endPoint x: 985, endPoint y: 937, distance: 40.2
click at [1017, 960] on button "Done" at bounding box center [995, 964] width 76 height 31
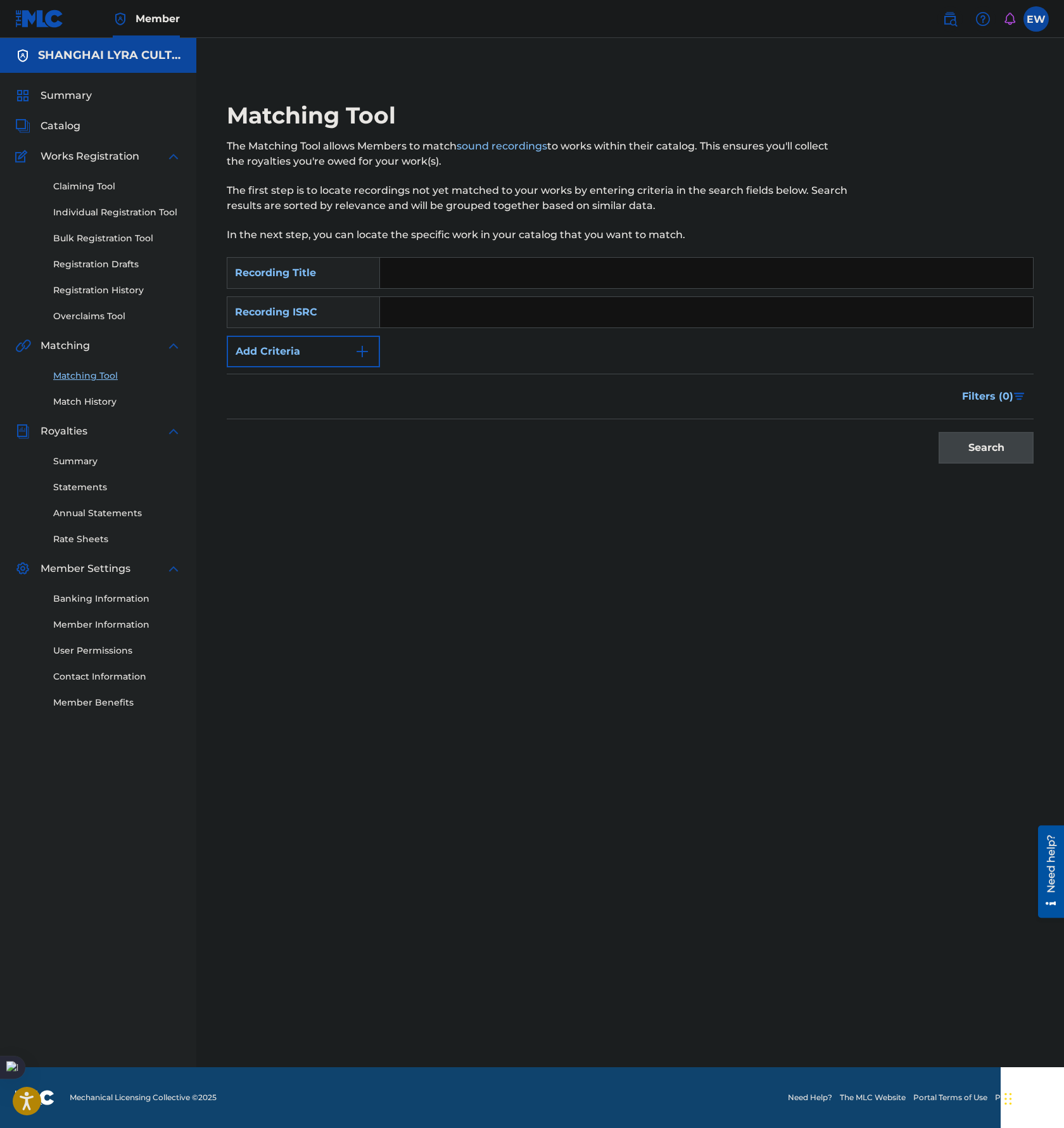
click at [453, 270] on input "Search Form" at bounding box center [707, 273] width 653 height 30
paste input "等待融化的冰"
type input "等待融化的冰"
click at [335, 358] on button "Add Criteria" at bounding box center [302, 351] width 153 height 31
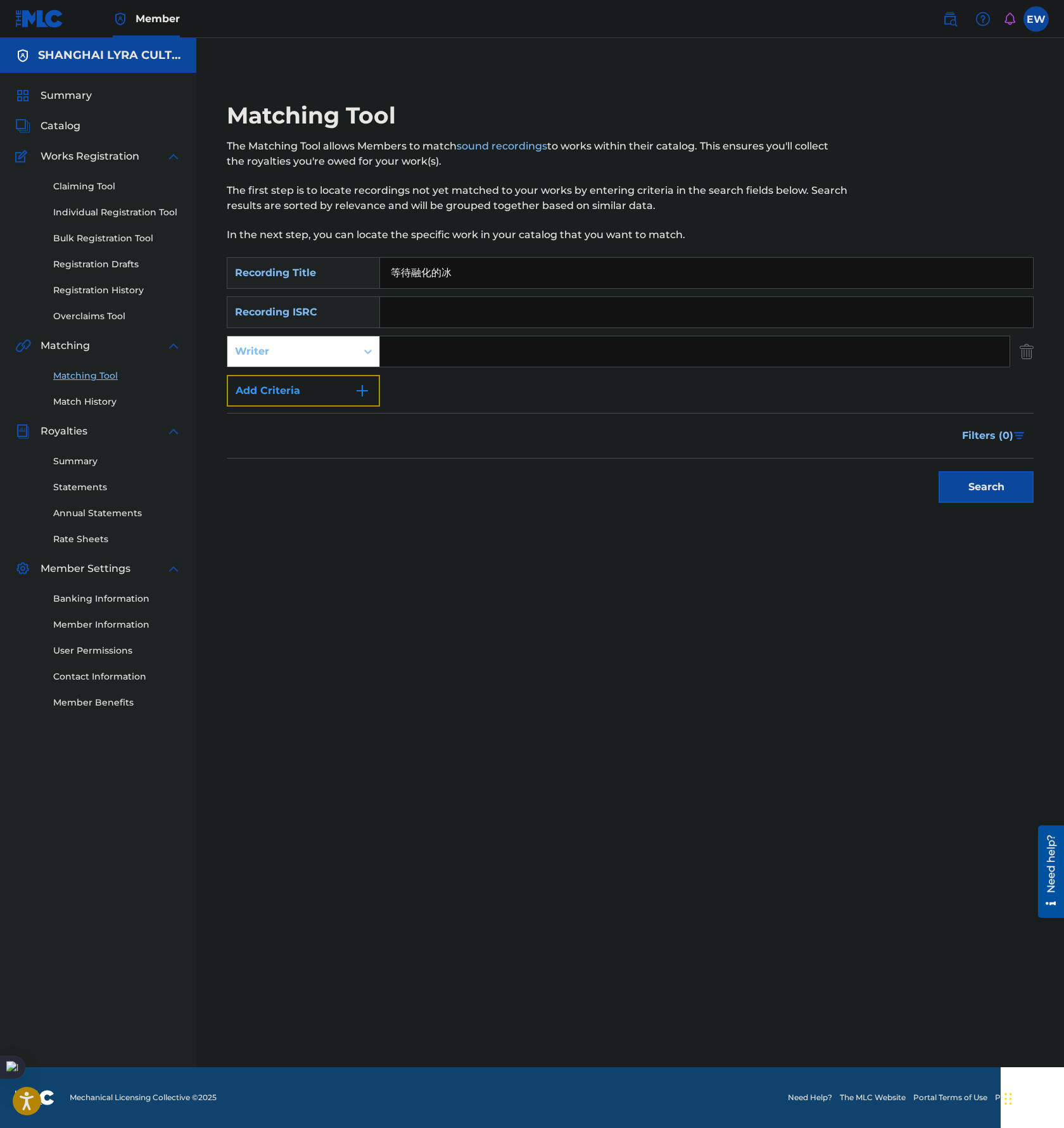
click at [313, 386] on button "Add Criteria" at bounding box center [302, 390] width 153 height 31
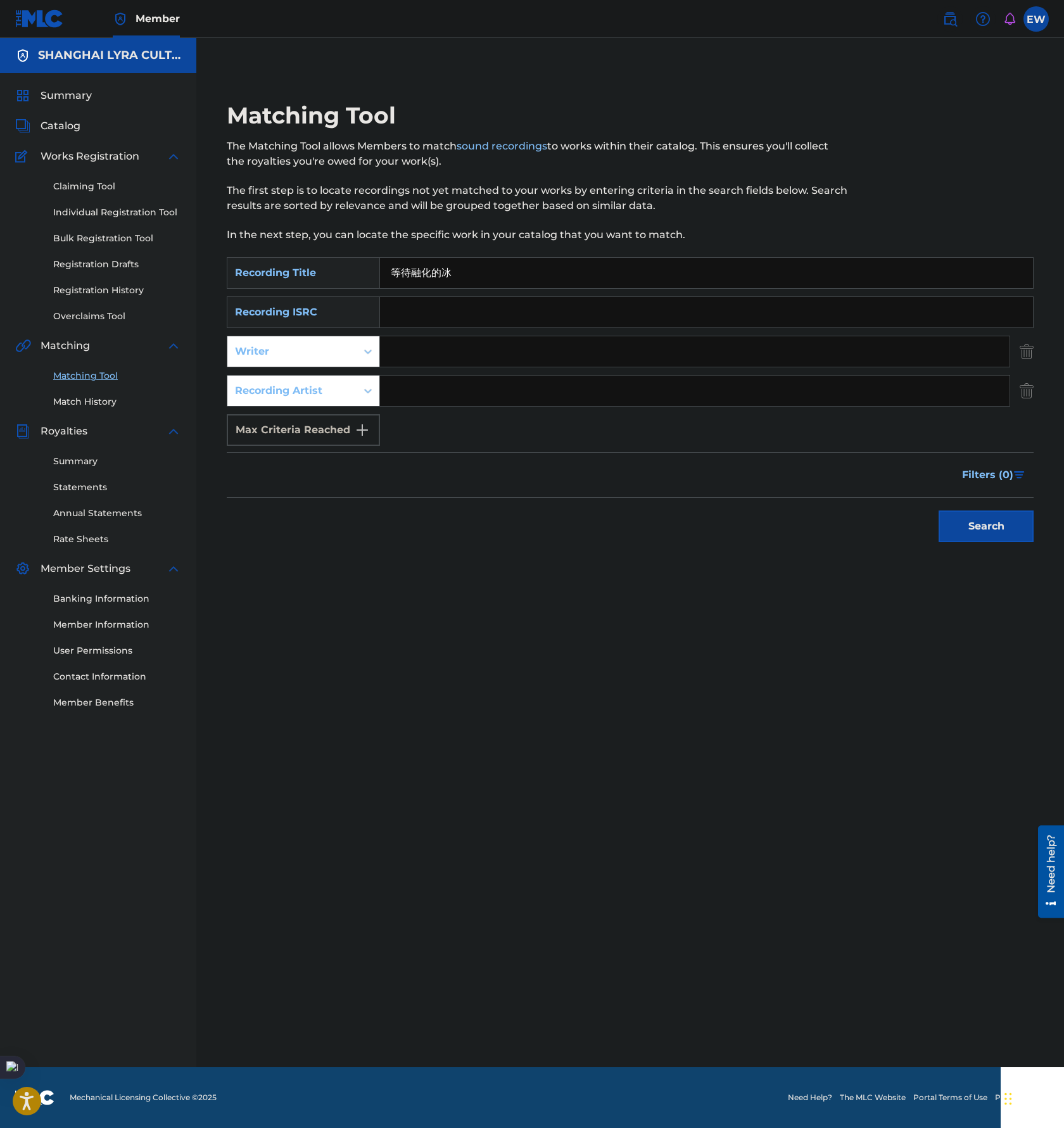
click at [541, 394] on input "Search Form" at bounding box center [695, 391] width 630 height 30
paste input "[PERSON_NAME]"
type input "[PERSON_NAME]"
click at [958, 520] on button "Search" at bounding box center [986, 526] width 95 height 31
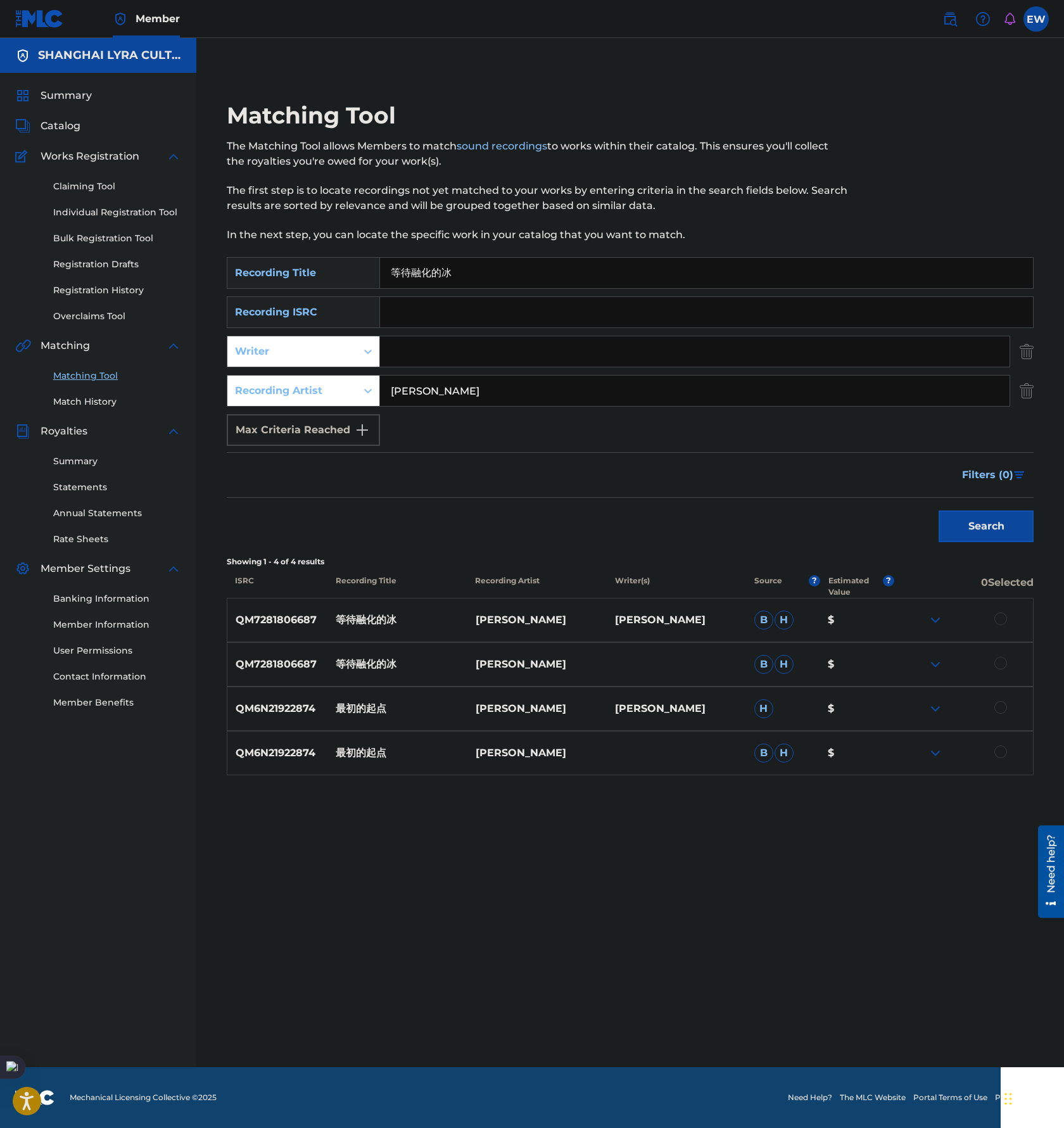
click at [999, 663] on div at bounding box center [1001, 663] width 13 height 13
click at [1003, 623] on div at bounding box center [1001, 619] width 13 height 13
click at [885, 1021] on button "Match 2 Groups" at bounding box center [890, 1024] width 140 height 31
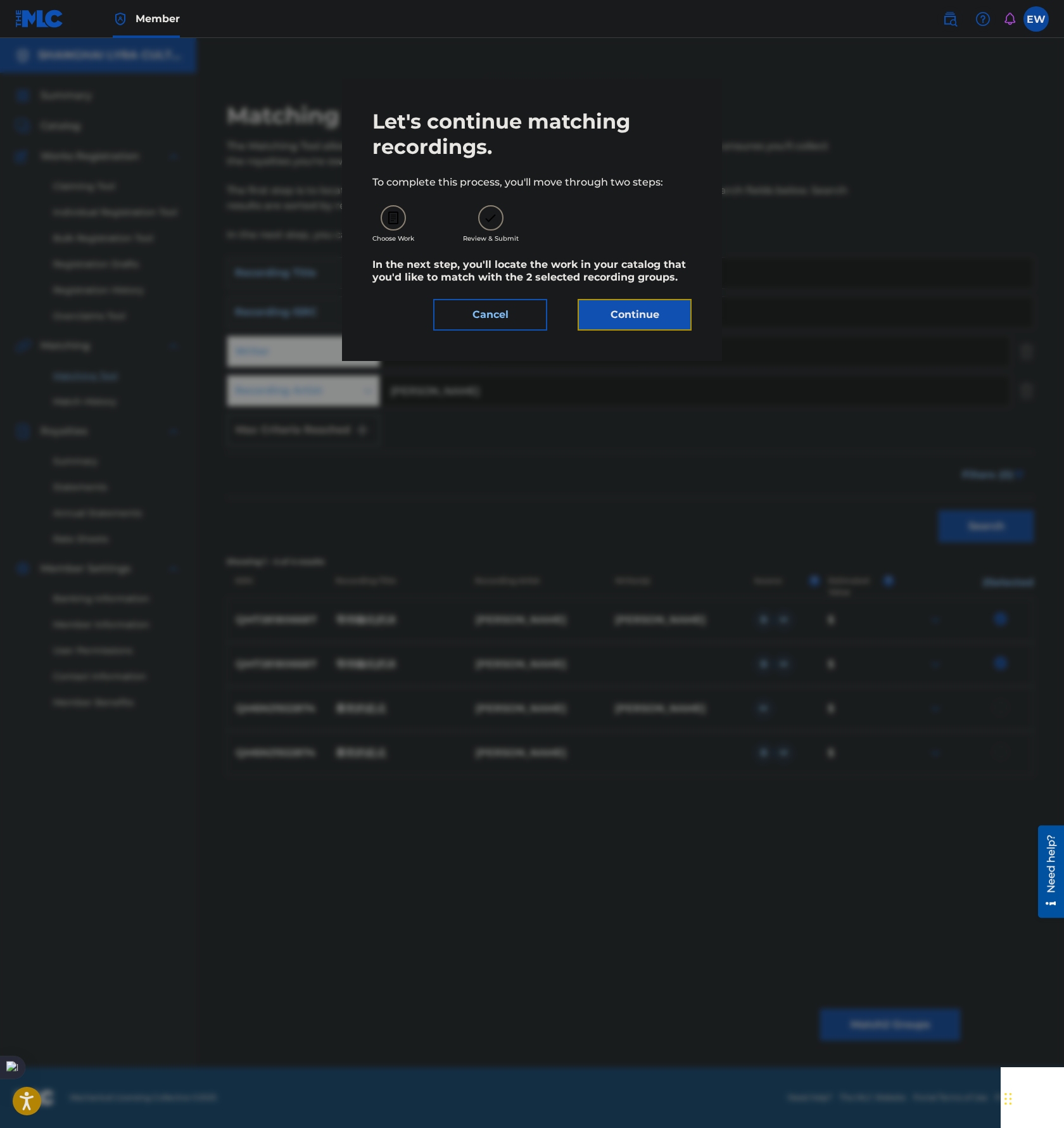
click at [650, 316] on button "Continue" at bounding box center [634, 314] width 114 height 31
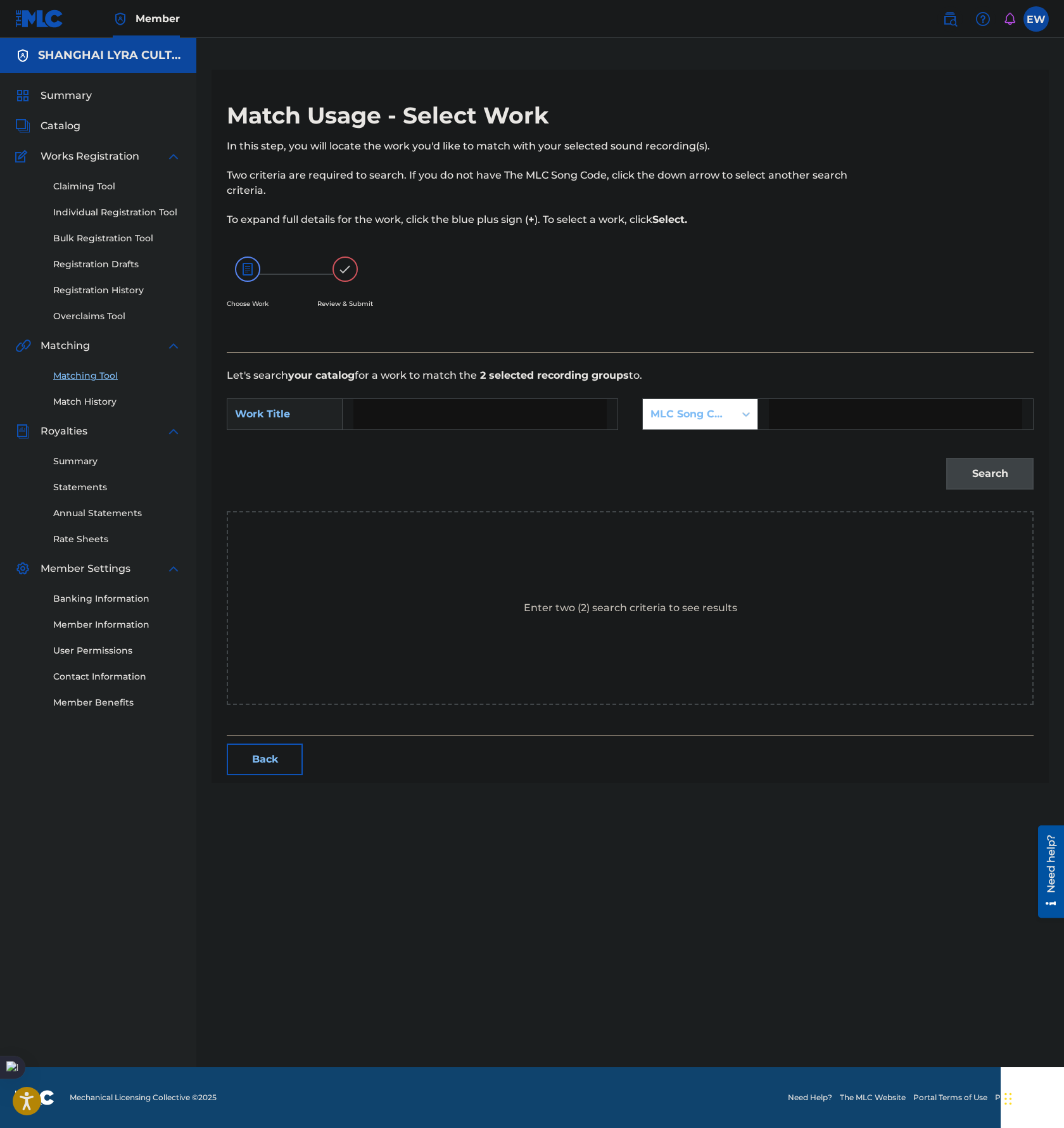
click at [449, 409] on input "Search Form" at bounding box center [480, 414] width 253 height 30
paste input "[PERSON_NAME] [PERSON_NAME] DE BING"
type input "[PERSON_NAME] [PERSON_NAME] DE BING"
click at [693, 420] on div "MLC Song Code" at bounding box center [689, 414] width 77 height 15
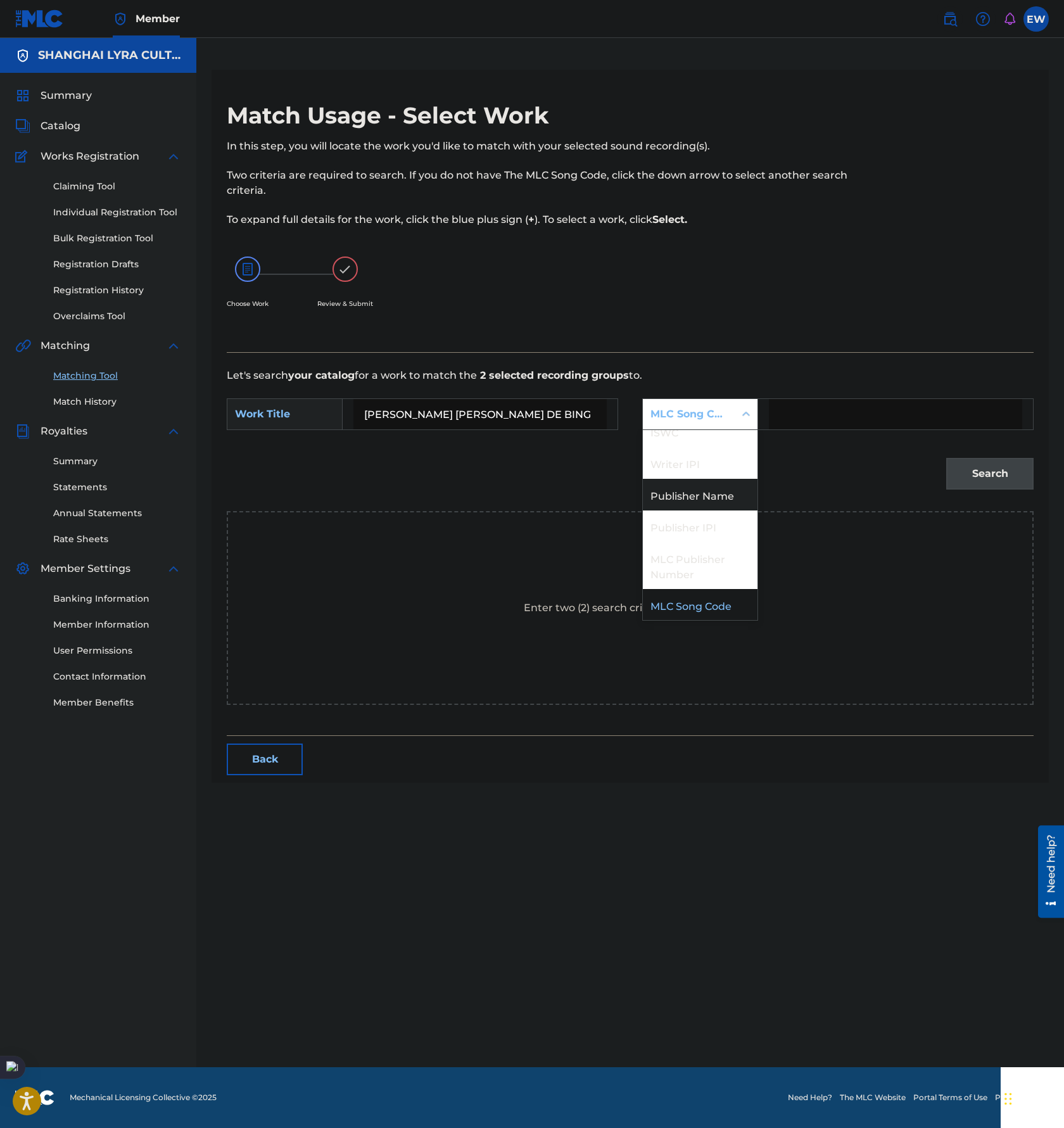
click at [704, 500] on div "Publisher Name" at bounding box center [701, 494] width 115 height 31
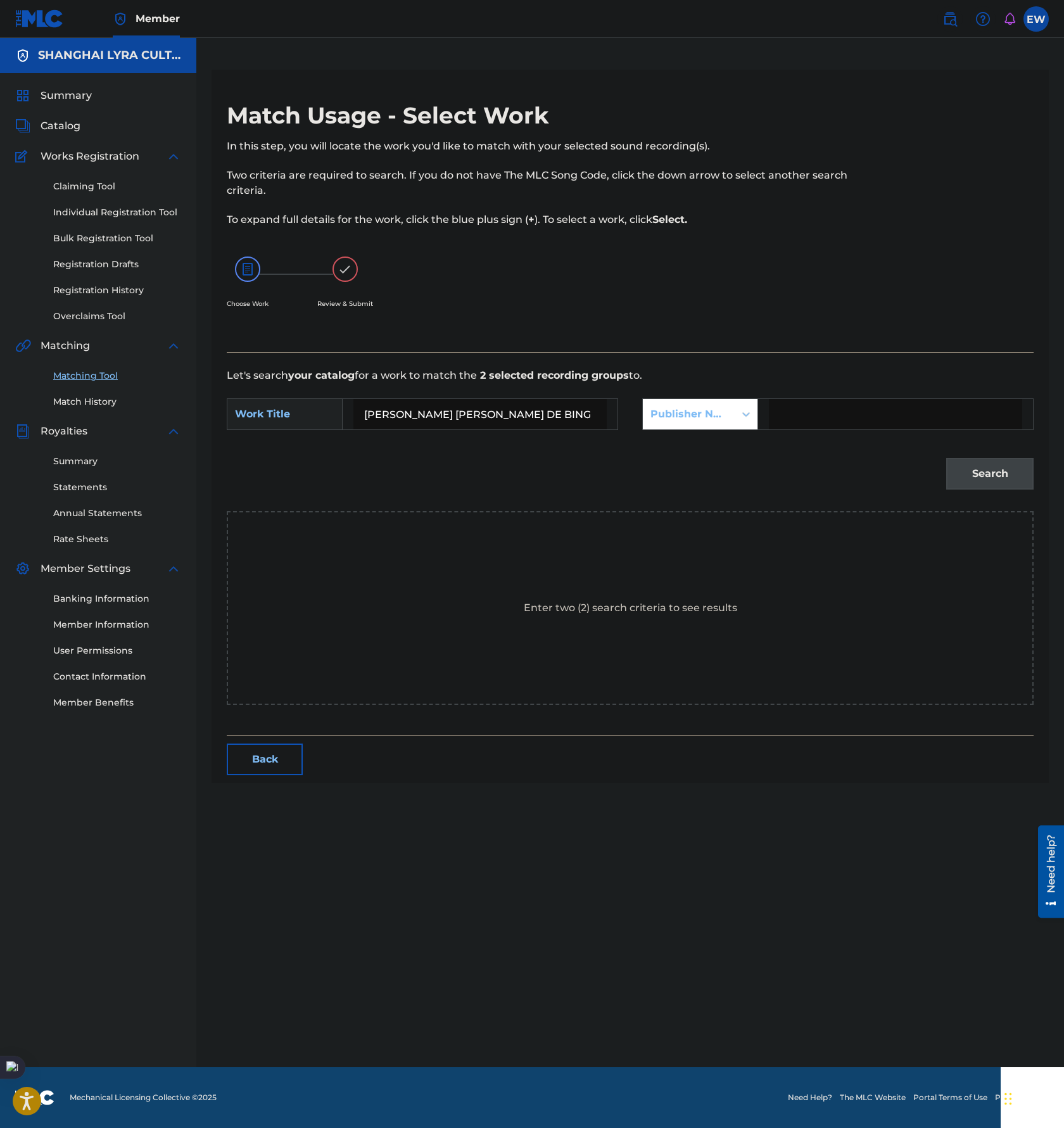
click at [841, 389] on form "SearchWithCriteriaf251ac2b-ced2-488c-a1f7-663ef53660d9 Work Title [PERSON_NAME]…" at bounding box center [630, 446] width 807 height 128
click at [843, 421] on input "Search Form" at bounding box center [895, 414] width 253 height 30
type input "[GEOGRAPHIC_DATA]"
click at [978, 479] on button "Search" at bounding box center [991, 473] width 88 height 31
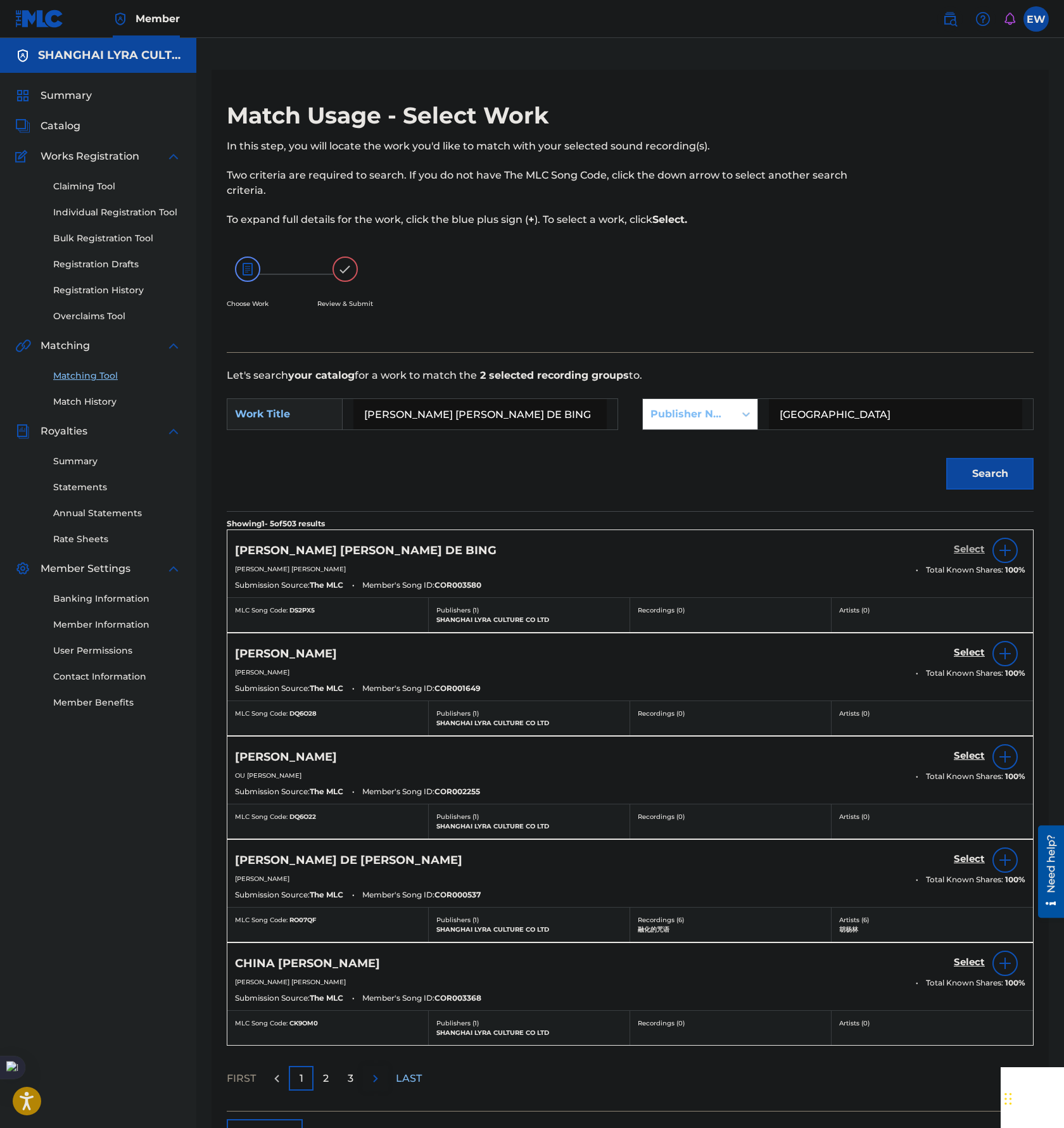
click at [966, 546] on h5 "Select" at bounding box center [969, 548] width 31 height 12
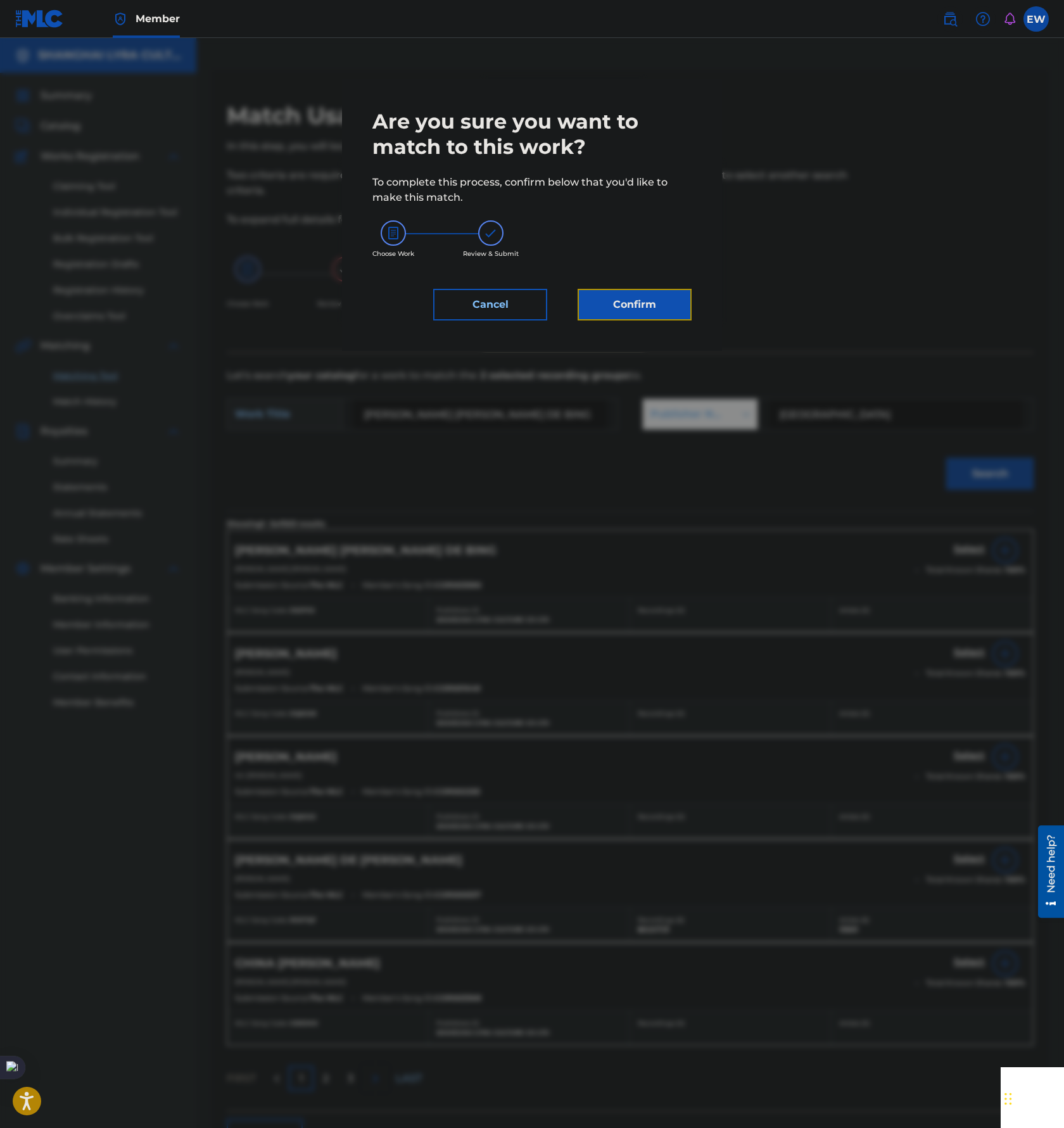
click at [610, 308] on button "Confirm" at bounding box center [634, 304] width 114 height 31
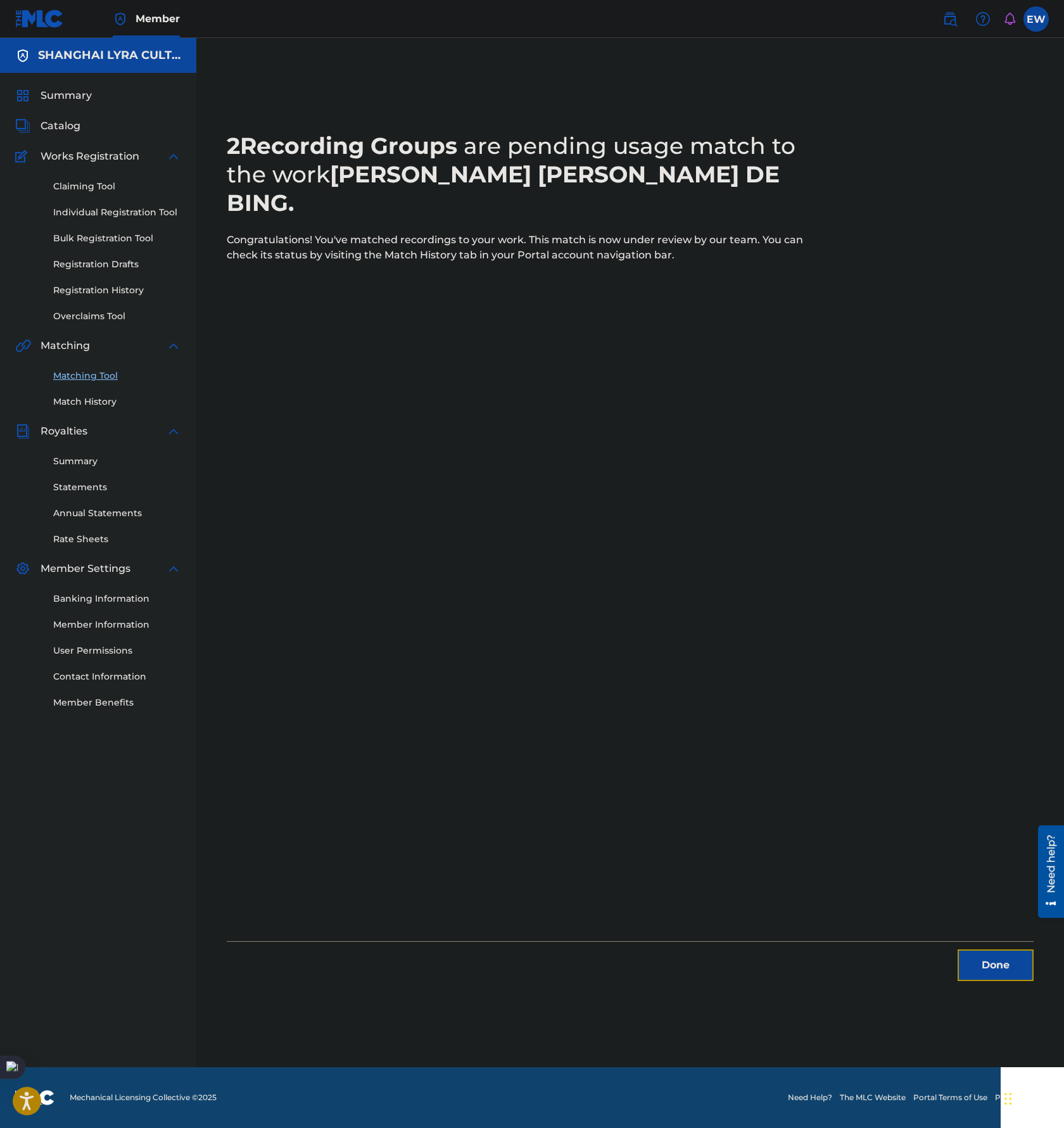
click at [1000, 966] on button "Done" at bounding box center [995, 964] width 76 height 31
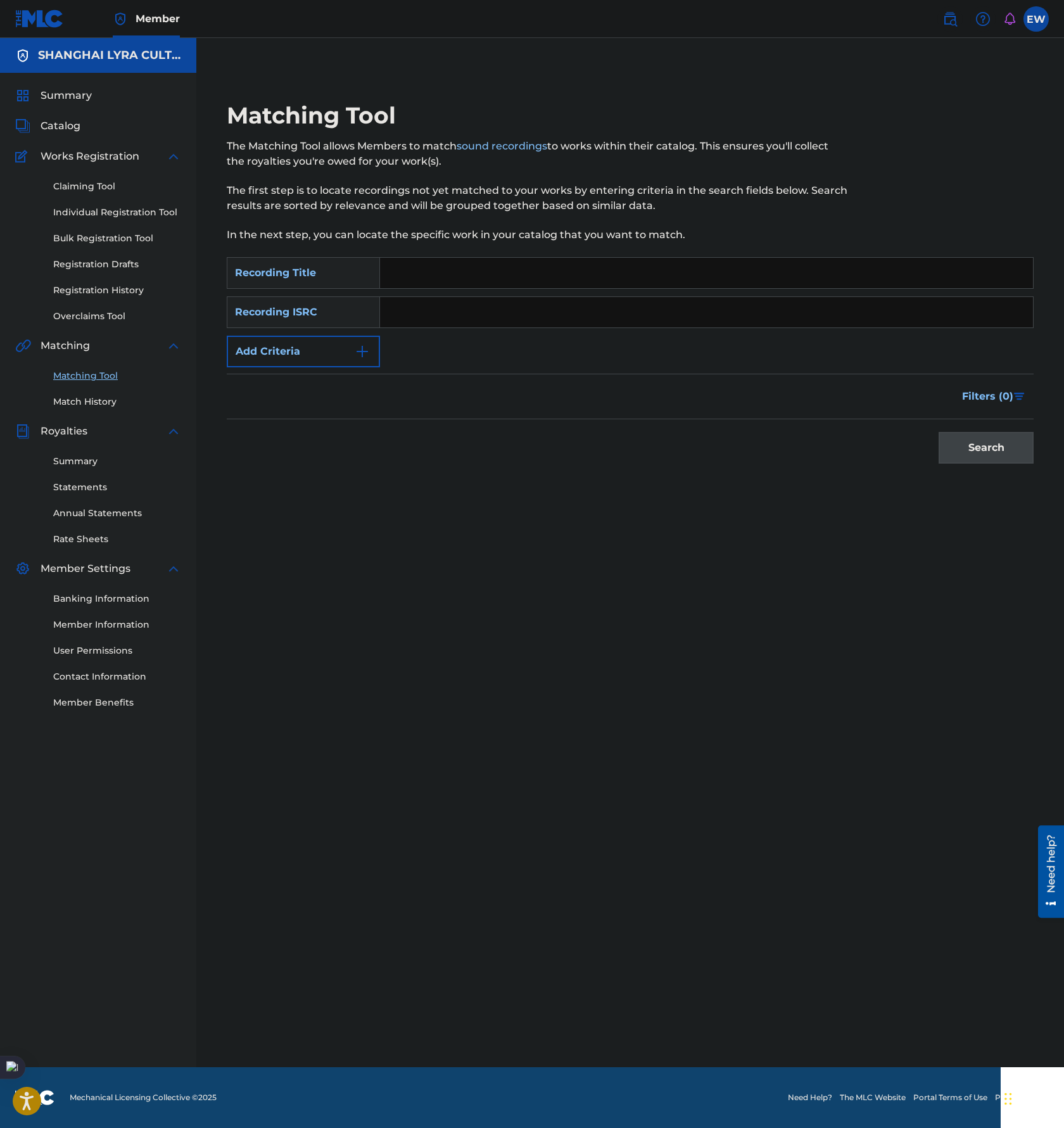
click at [488, 272] on input "Search Form" at bounding box center [707, 273] width 653 height 30
paste input "Dark Puppet"
type input "Dark Puppet"
click at [320, 343] on button "Add Criteria" at bounding box center [302, 351] width 153 height 31
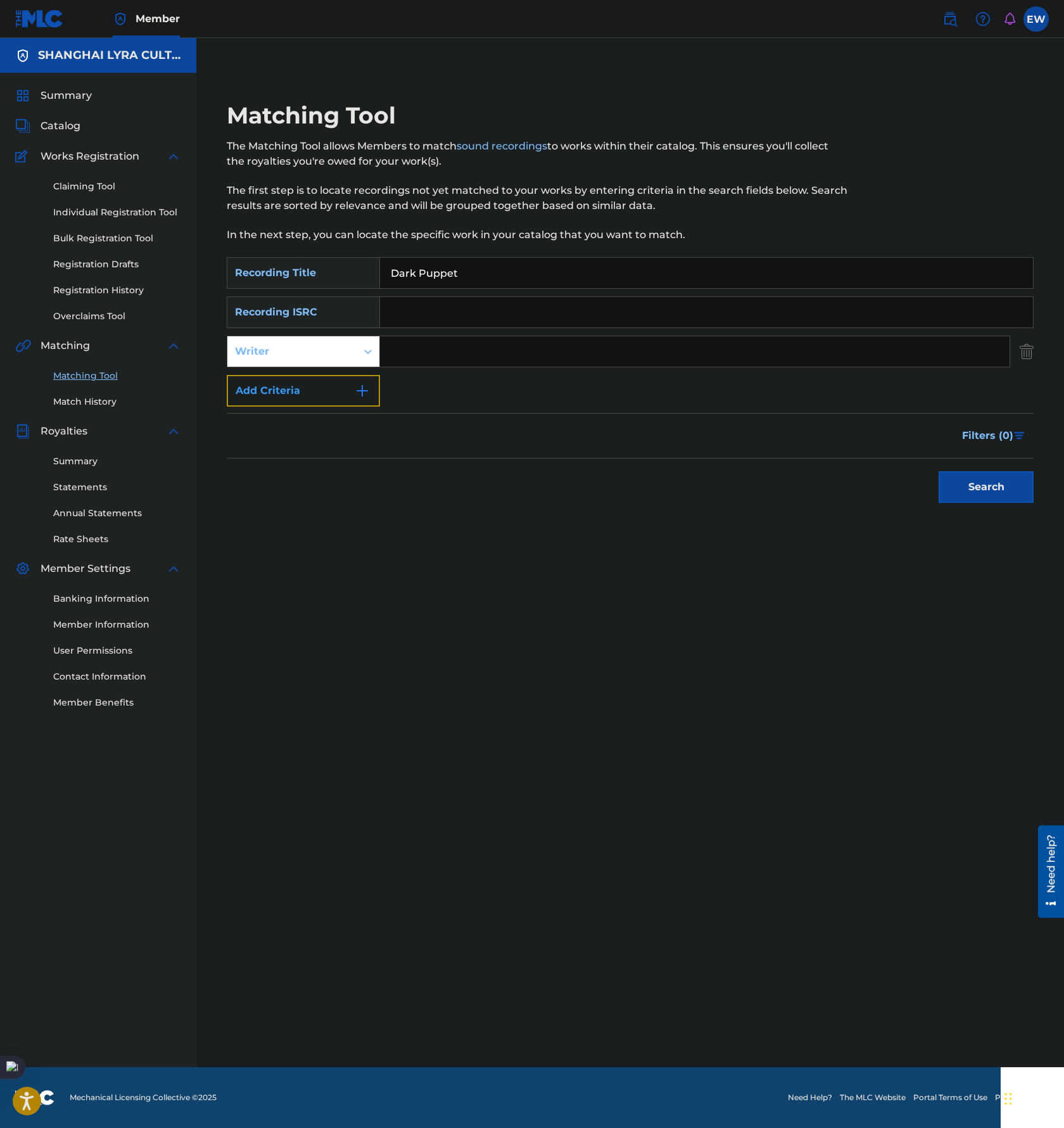
click at [309, 394] on button "Add Criteria" at bounding box center [302, 390] width 153 height 31
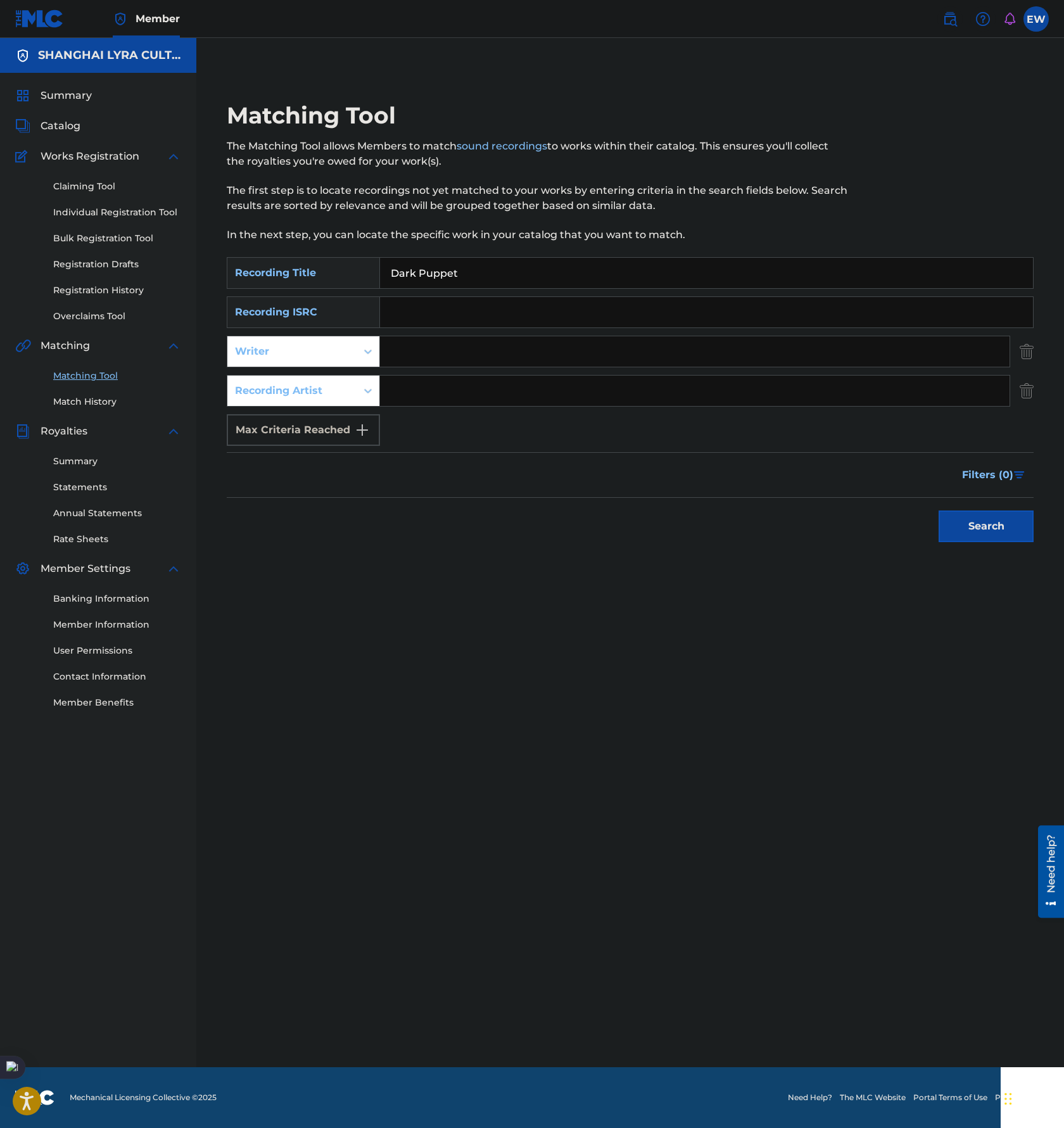
click at [479, 378] on input "Search Form" at bounding box center [695, 391] width 630 height 30
paste input "[PERSON_NAME]"
type input "[PERSON_NAME]"
click at [1004, 529] on button "Search" at bounding box center [986, 526] width 95 height 31
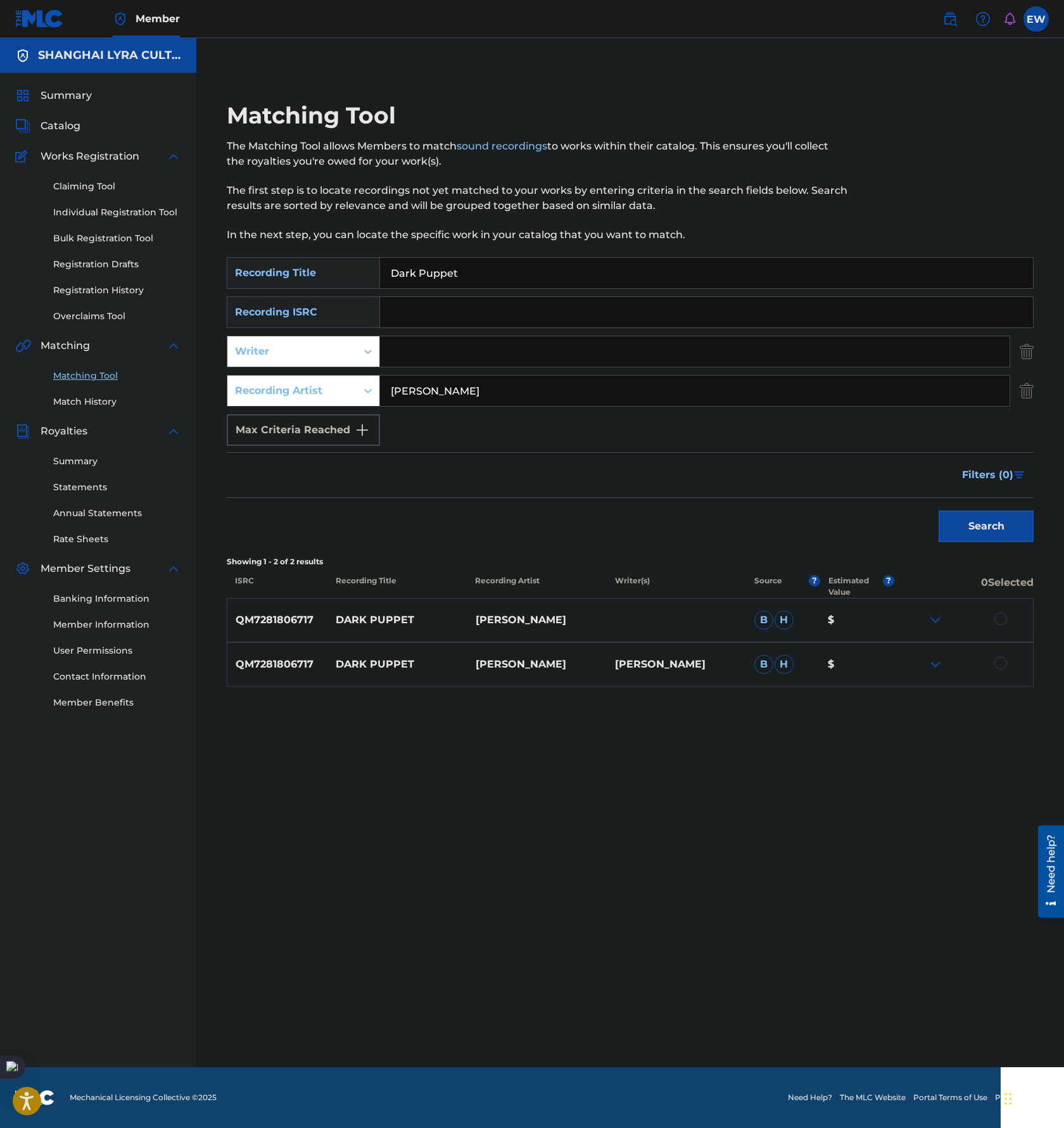
click at [1002, 663] on div at bounding box center [1001, 663] width 13 height 13
click at [1001, 619] on div at bounding box center [1001, 619] width 13 height 13
click at [886, 1025] on button "Match 2 Groups" at bounding box center [890, 1024] width 140 height 31
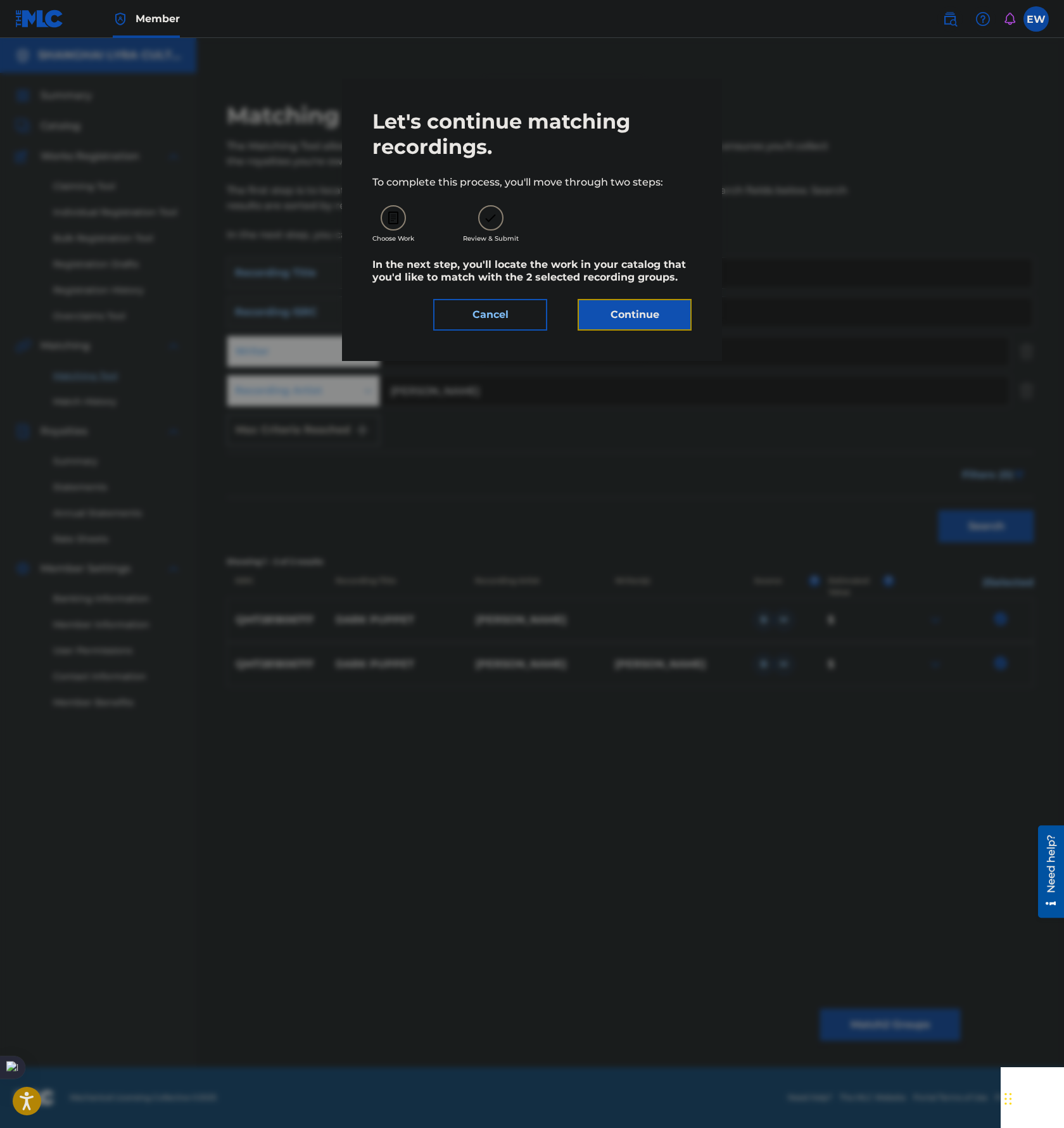
click at [638, 316] on button "Continue" at bounding box center [634, 314] width 114 height 31
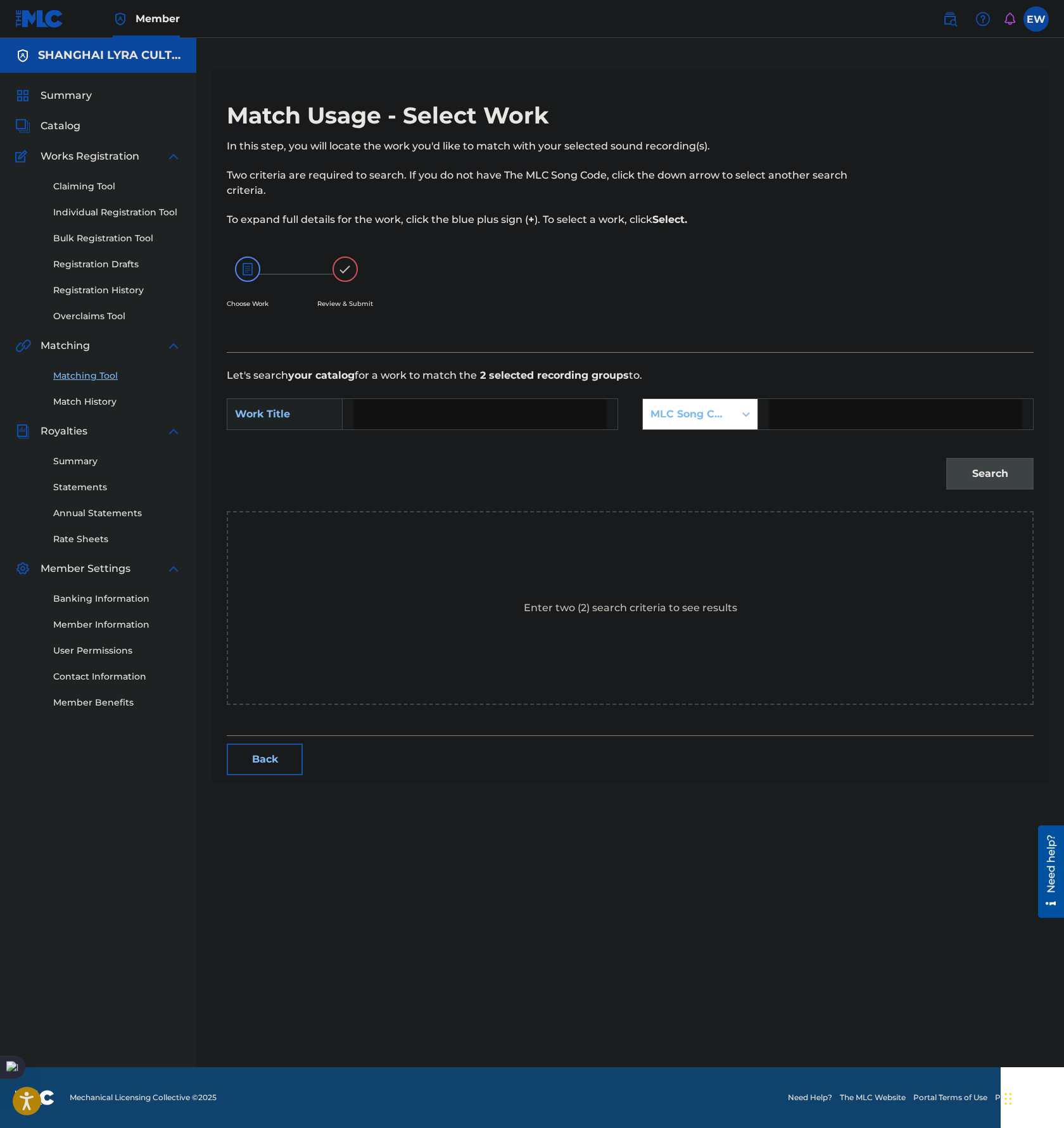
click at [438, 420] on input "Search Form" at bounding box center [480, 414] width 253 height 30
paste input "DARK PUPPET"
type input "DARK PUPPET"
click at [684, 409] on div "MLC Song Code" at bounding box center [689, 414] width 77 height 15
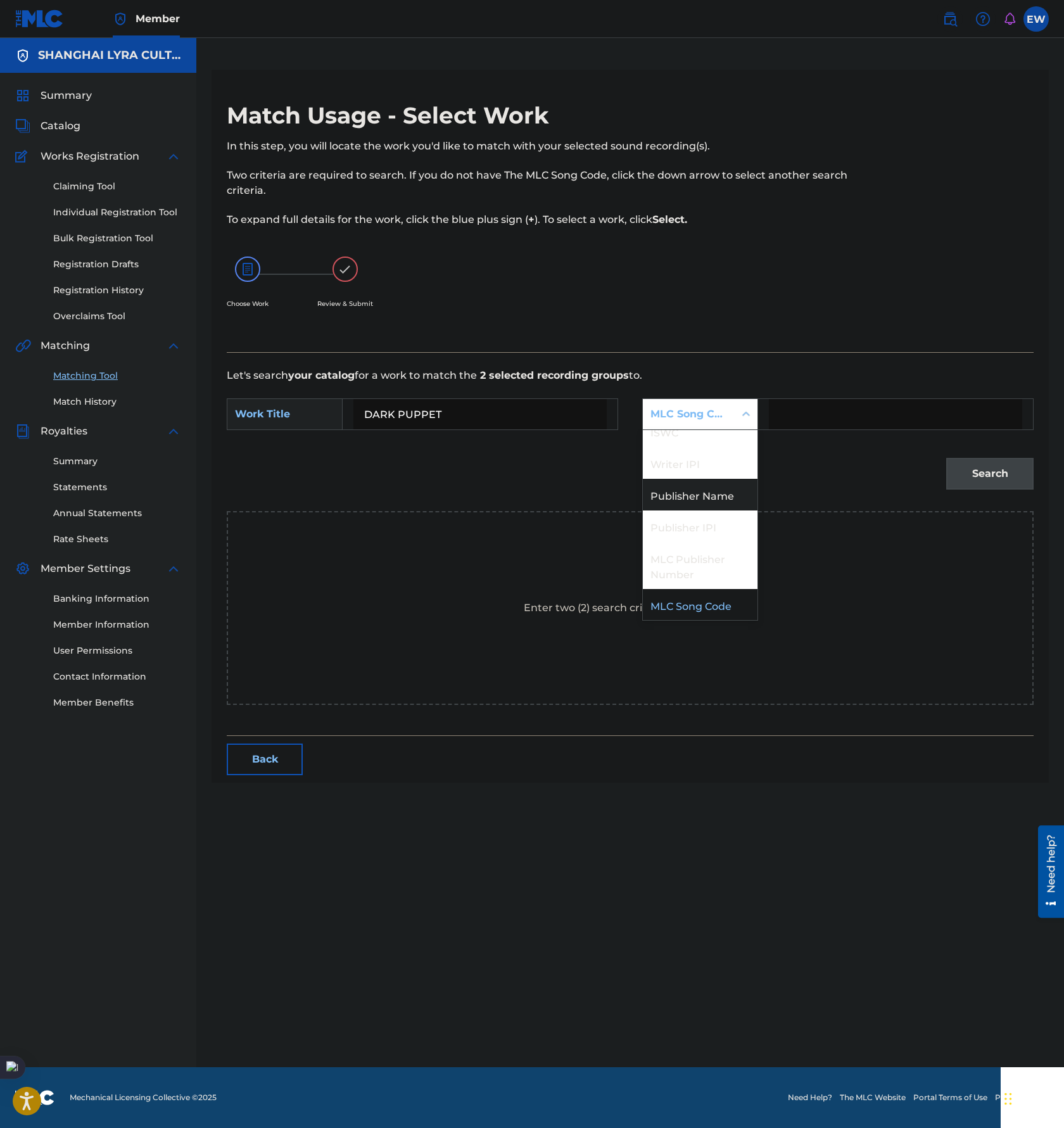
click at [703, 491] on div "Publisher Name" at bounding box center [701, 494] width 115 height 31
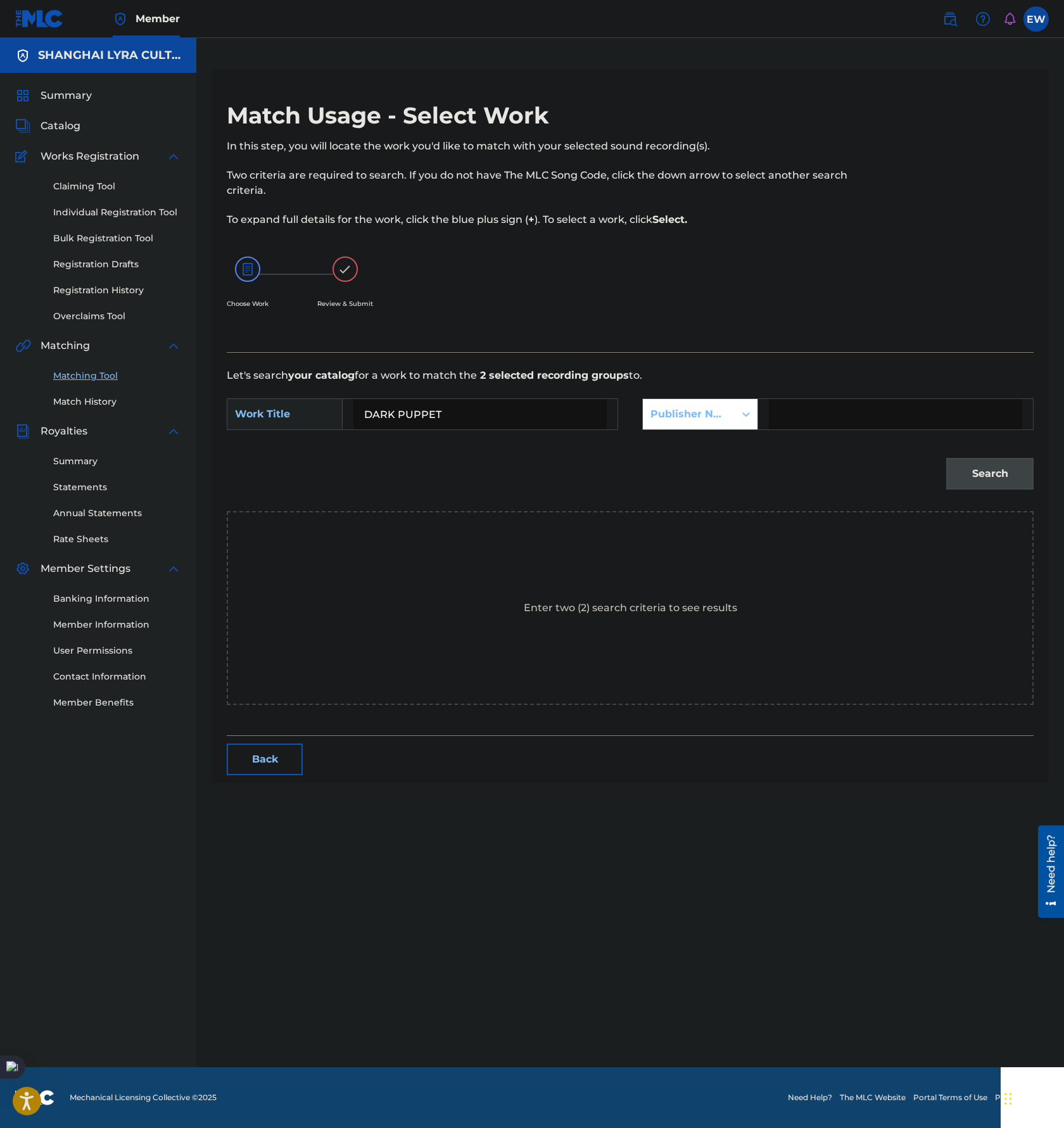
click at [852, 411] on input "Search Form" at bounding box center [895, 414] width 253 height 30
type input "[GEOGRAPHIC_DATA]"
click at [994, 475] on button "Search" at bounding box center [991, 473] width 88 height 31
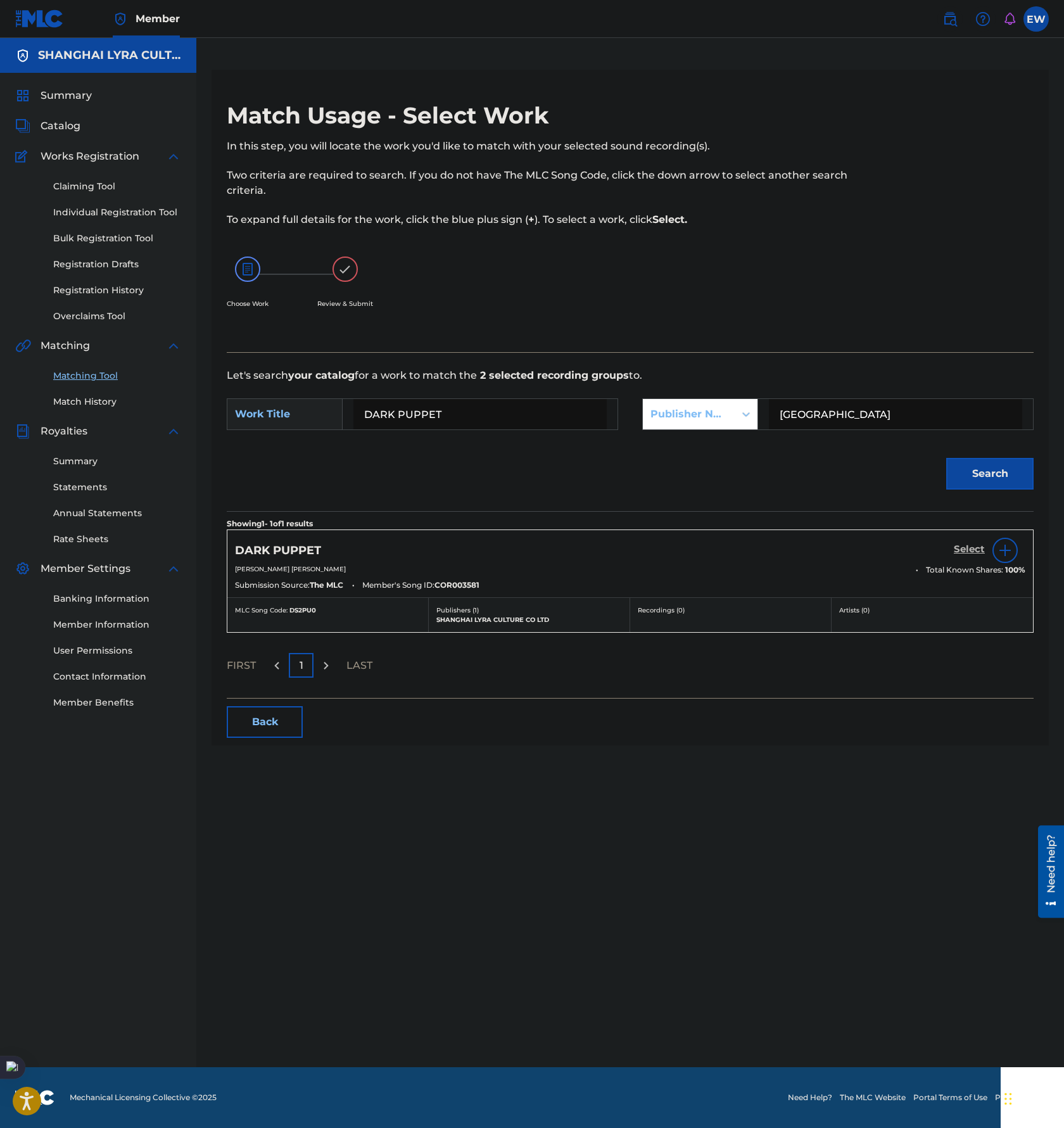
click at [971, 548] on h5 "Select" at bounding box center [969, 548] width 31 height 12
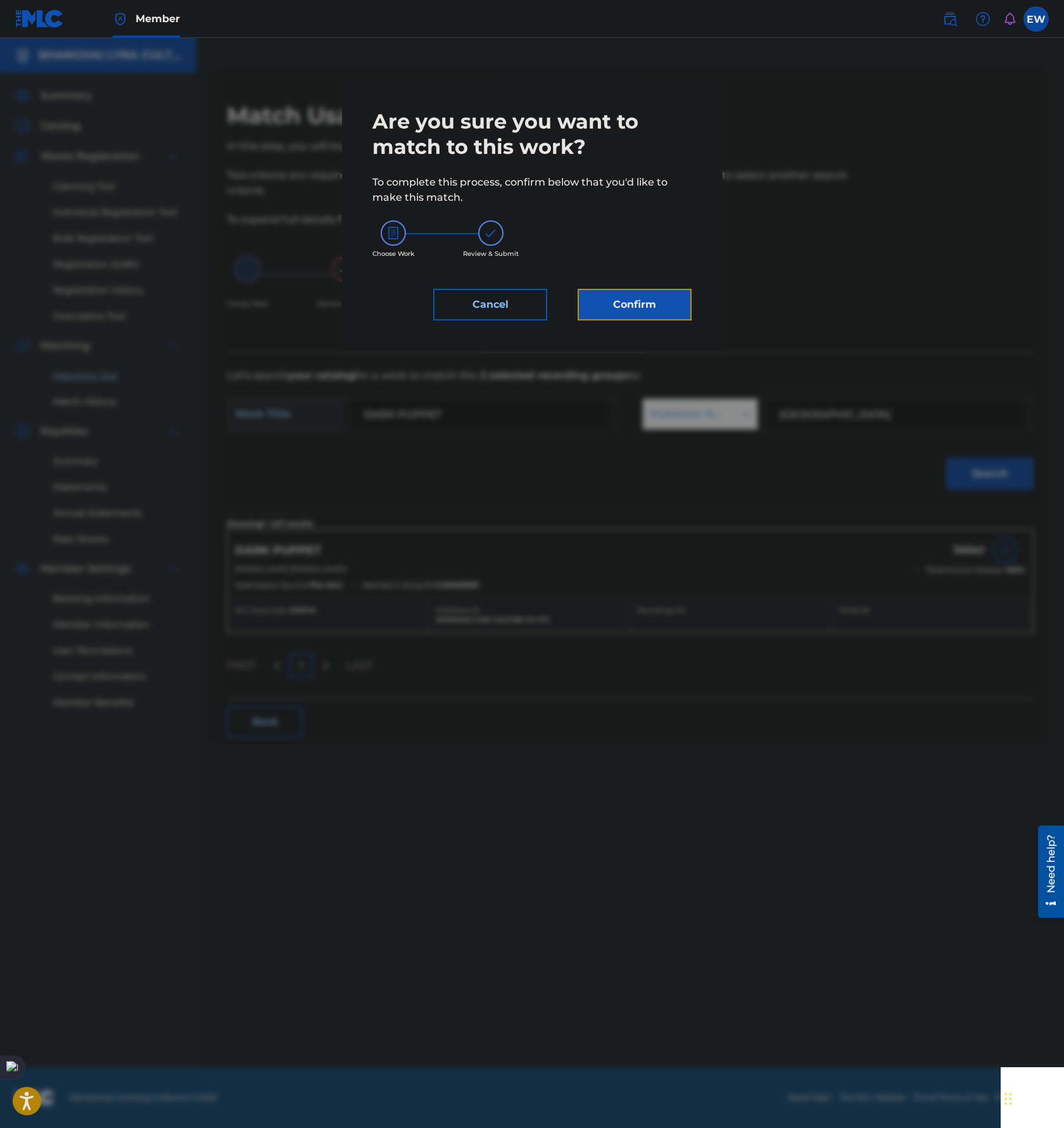
click at [664, 293] on button "Confirm" at bounding box center [634, 304] width 114 height 31
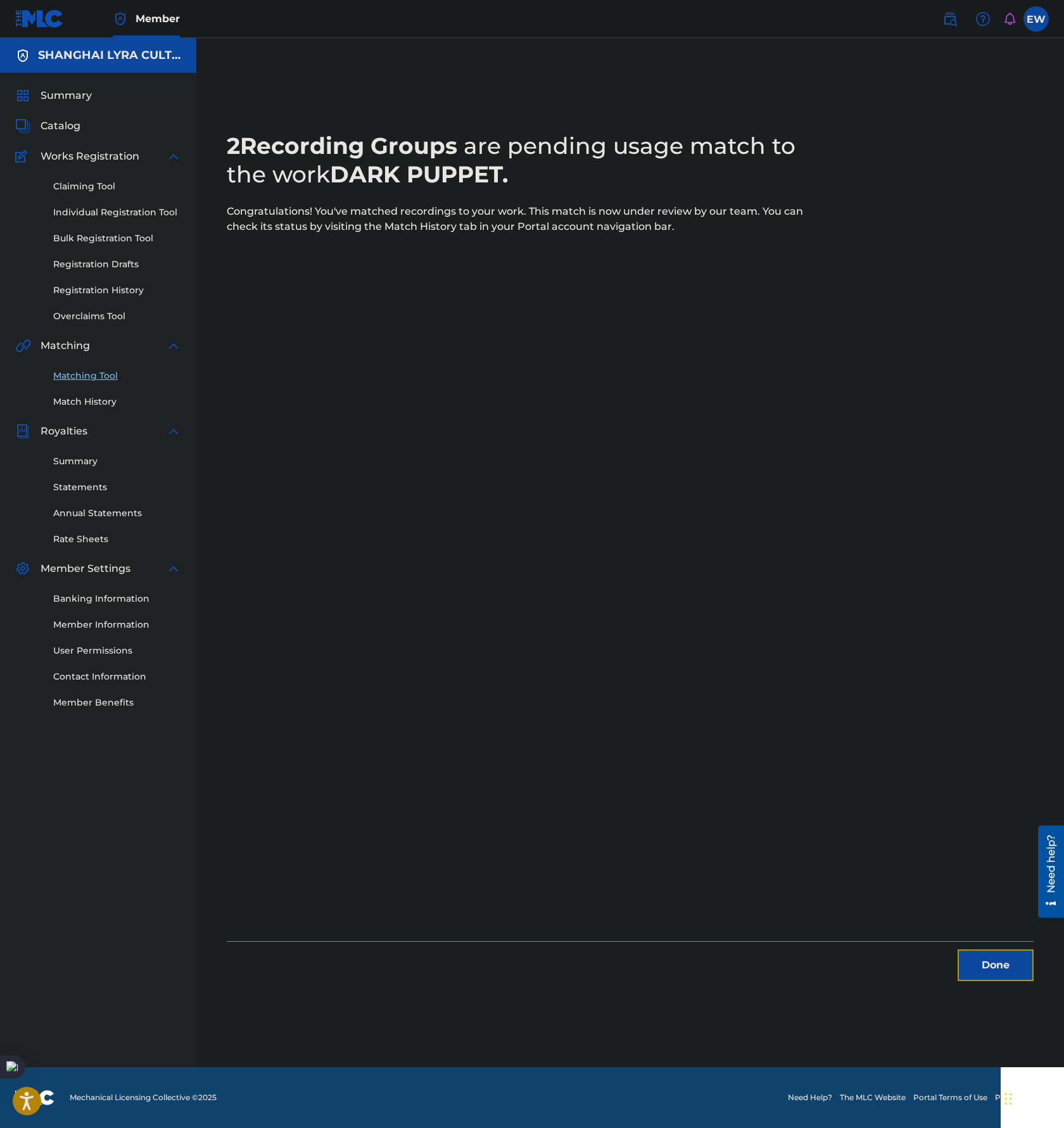
click at [1007, 975] on button "Done" at bounding box center [995, 964] width 76 height 31
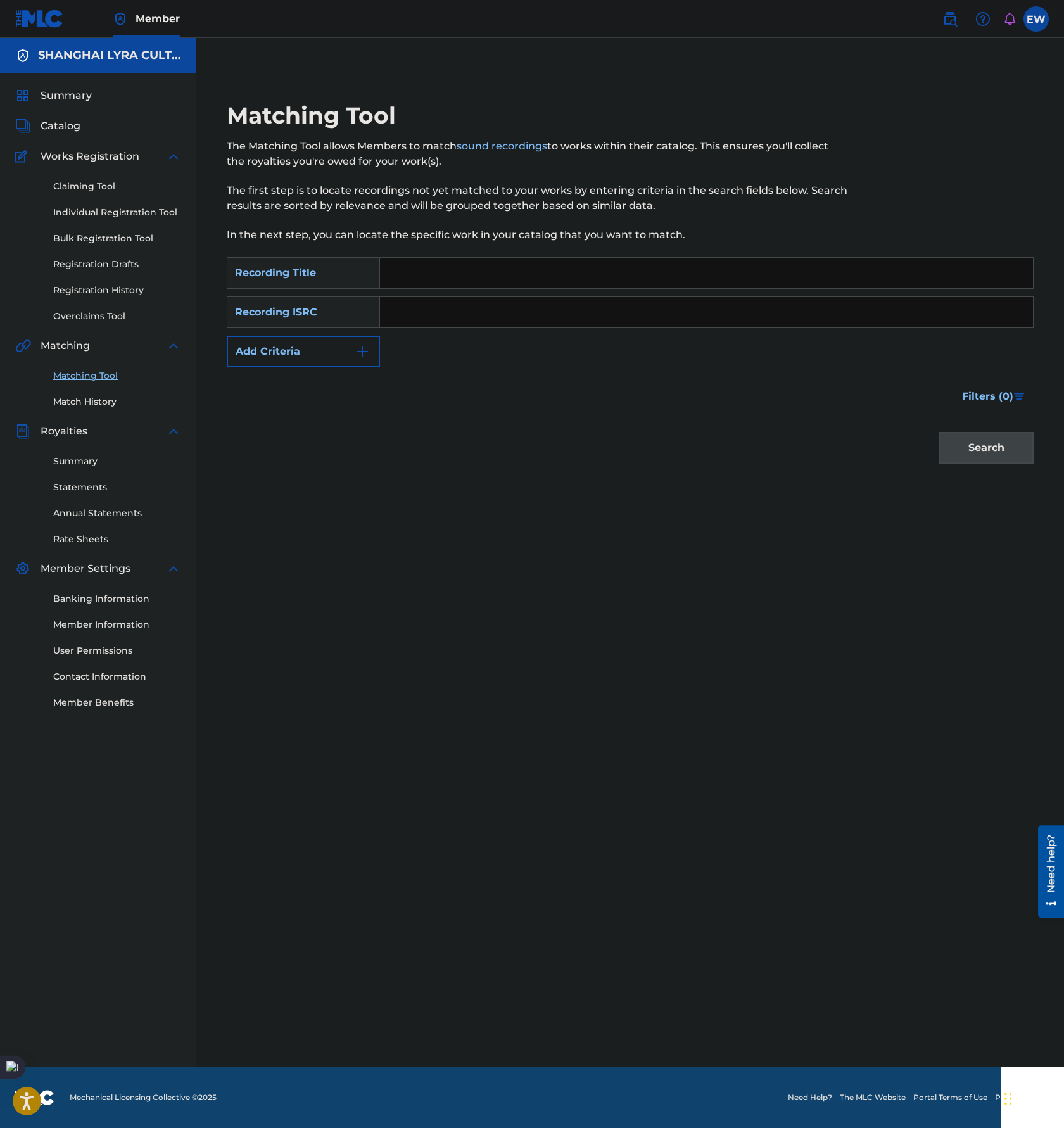
click at [515, 283] on input "Search Form" at bounding box center [707, 273] width 653 height 30
paste input "太郎"
type input "太郎"
click at [294, 357] on button "Add Criteria" at bounding box center [302, 351] width 153 height 31
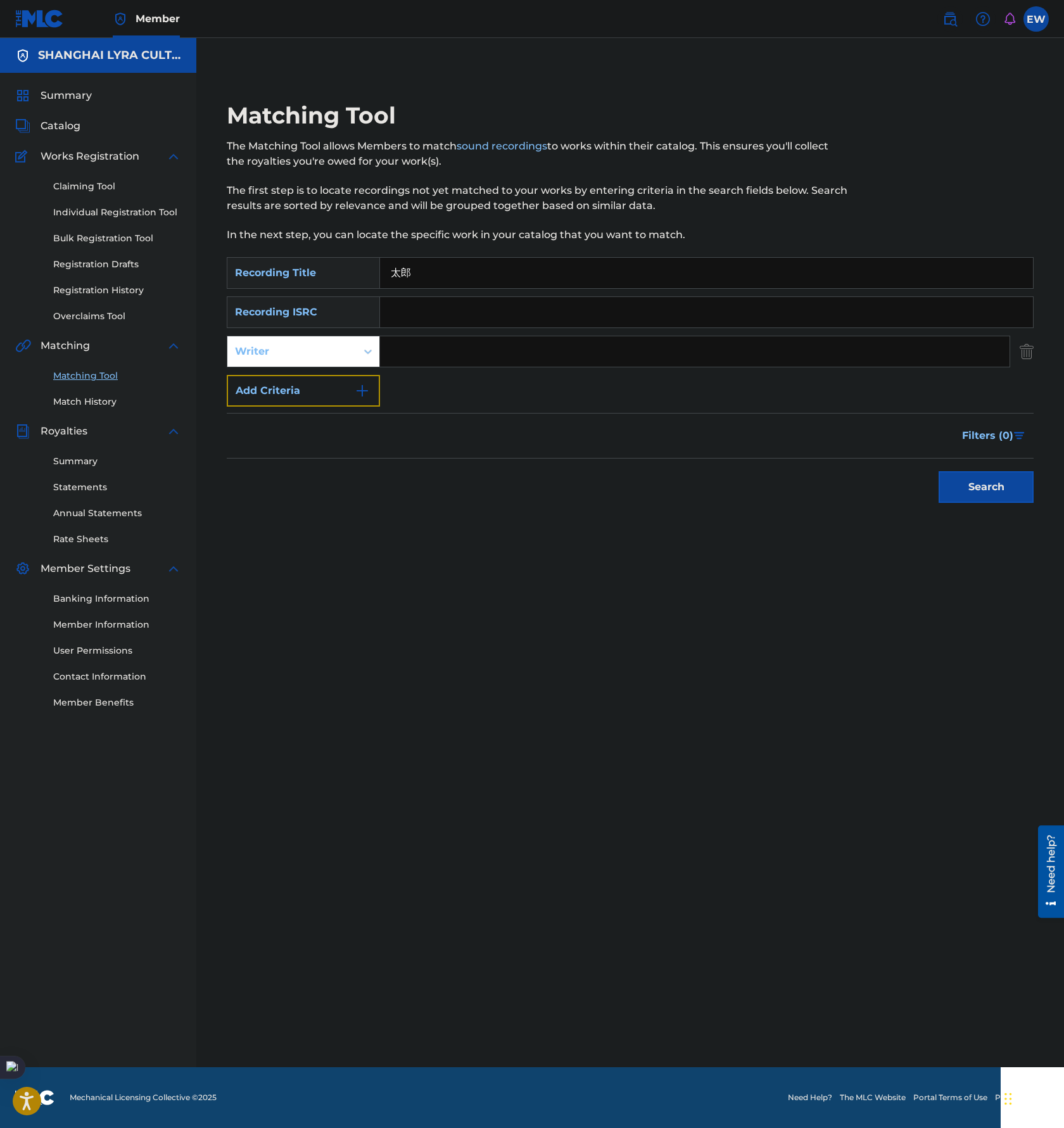
drag, startPoint x: 303, startPoint y: 377, endPoint x: 310, endPoint y: 409, distance: 32.8
click at [304, 379] on button "Add Criteria" at bounding box center [302, 390] width 153 height 31
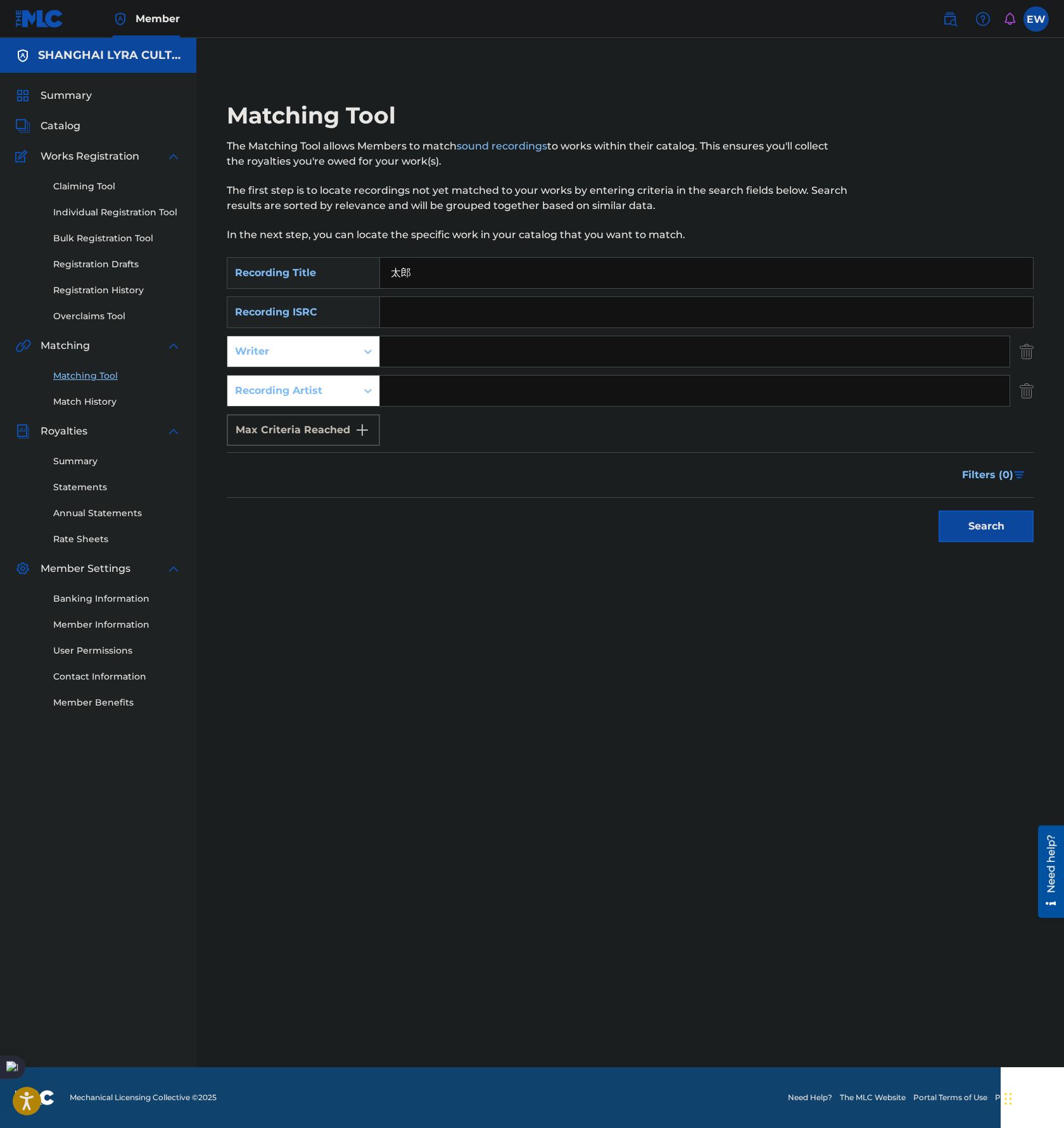
click at [571, 396] on input "Search Form" at bounding box center [695, 391] width 630 height 30
paste input "T.O.B戏子"
type input "T.O.B戏子"
click at [983, 522] on button "Search" at bounding box center [986, 526] width 95 height 31
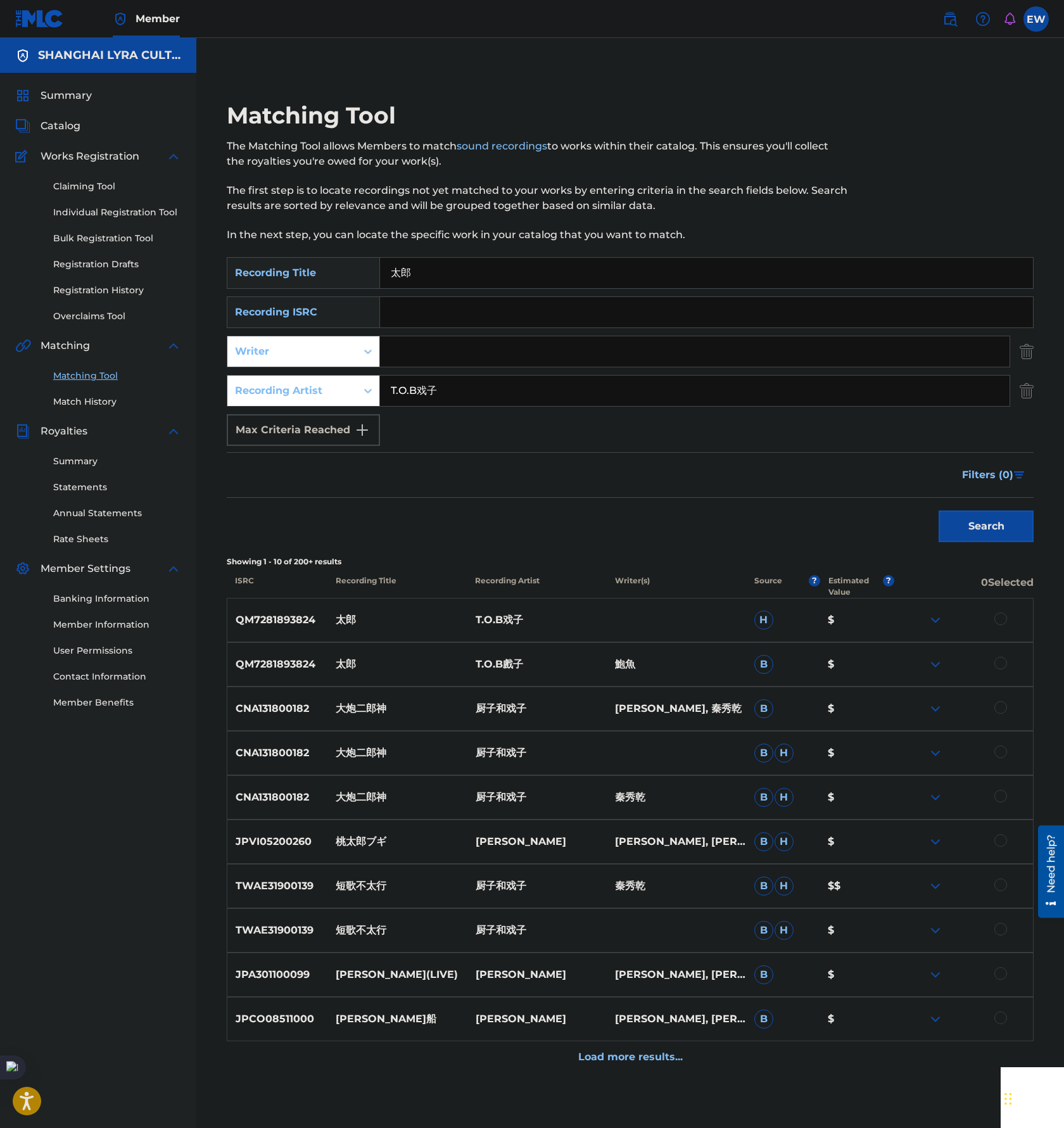
click at [999, 663] on div at bounding box center [1001, 663] width 13 height 13
click at [999, 619] on div at bounding box center [1001, 619] width 13 height 13
click at [906, 1025] on button "Match 2 Groups" at bounding box center [890, 1024] width 140 height 31
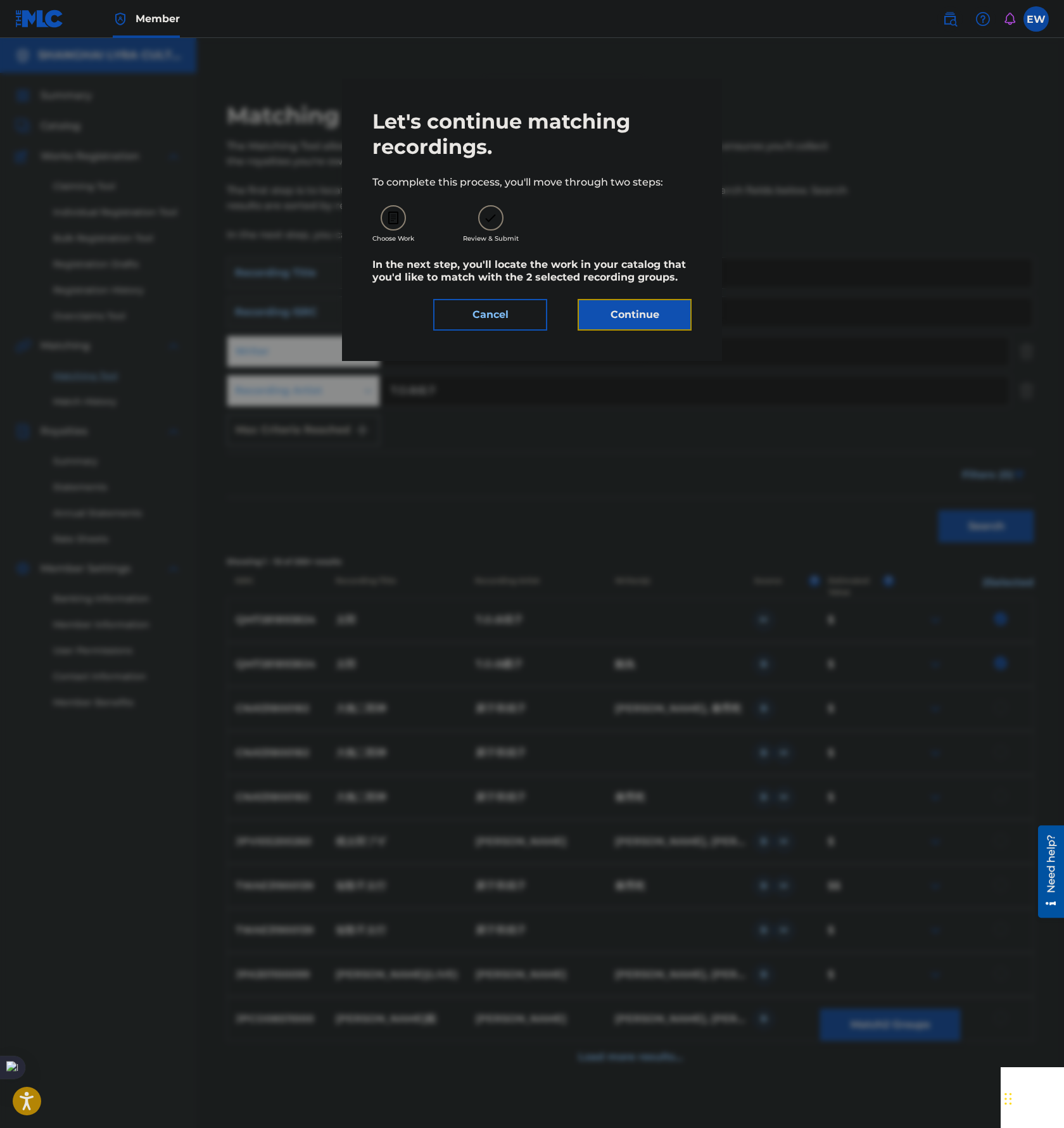
click at [677, 322] on button "Continue" at bounding box center [634, 314] width 114 height 31
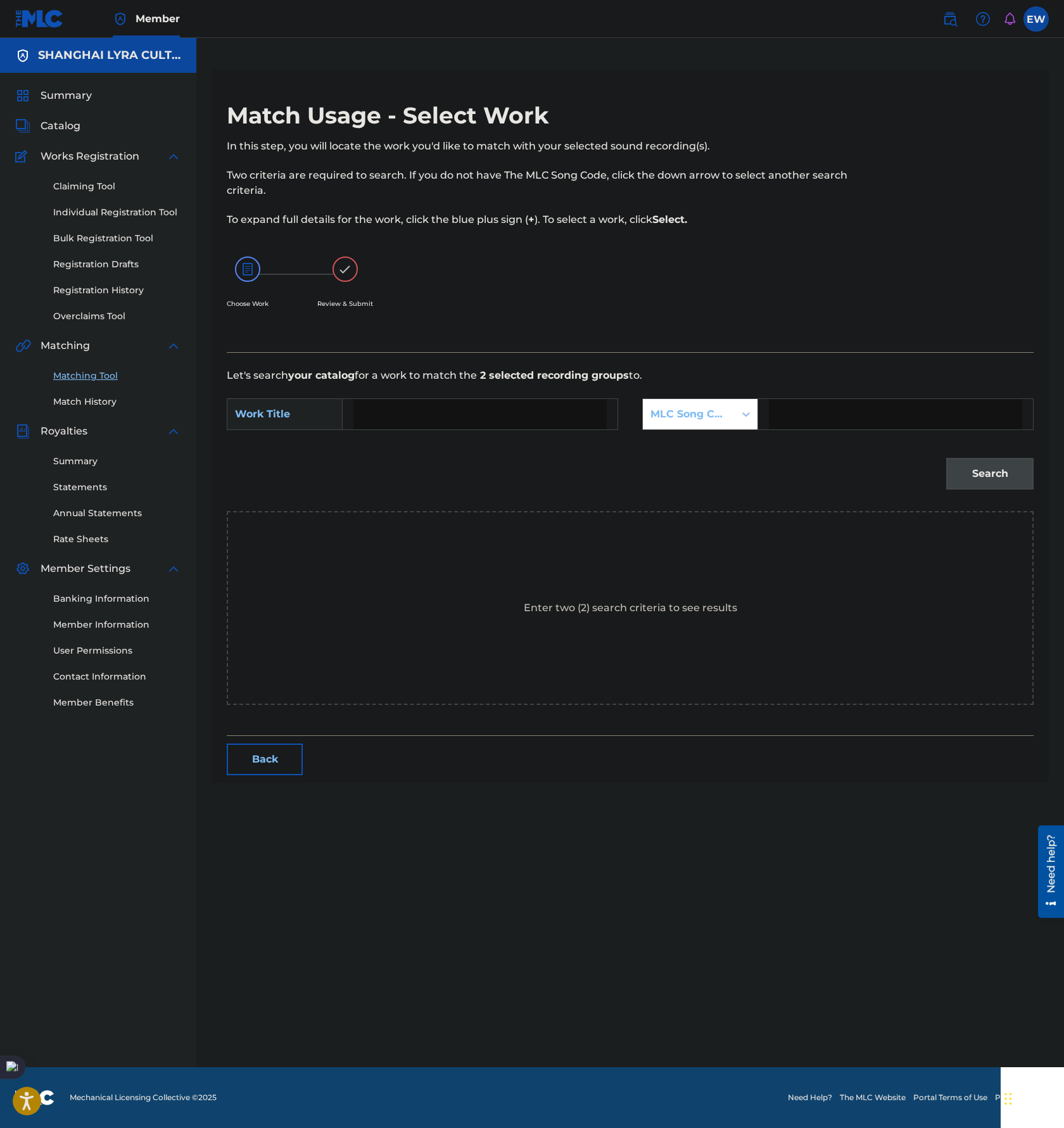
click at [426, 425] on input "Search Form" at bounding box center [480, 414] width 253 height 30
paste input "[PERSON_NAME]"
type input "[PERSON_NAME]"
click at [695, 419] on div "MLC Song Code" at bounding box center [689, 414] width 77 height 15
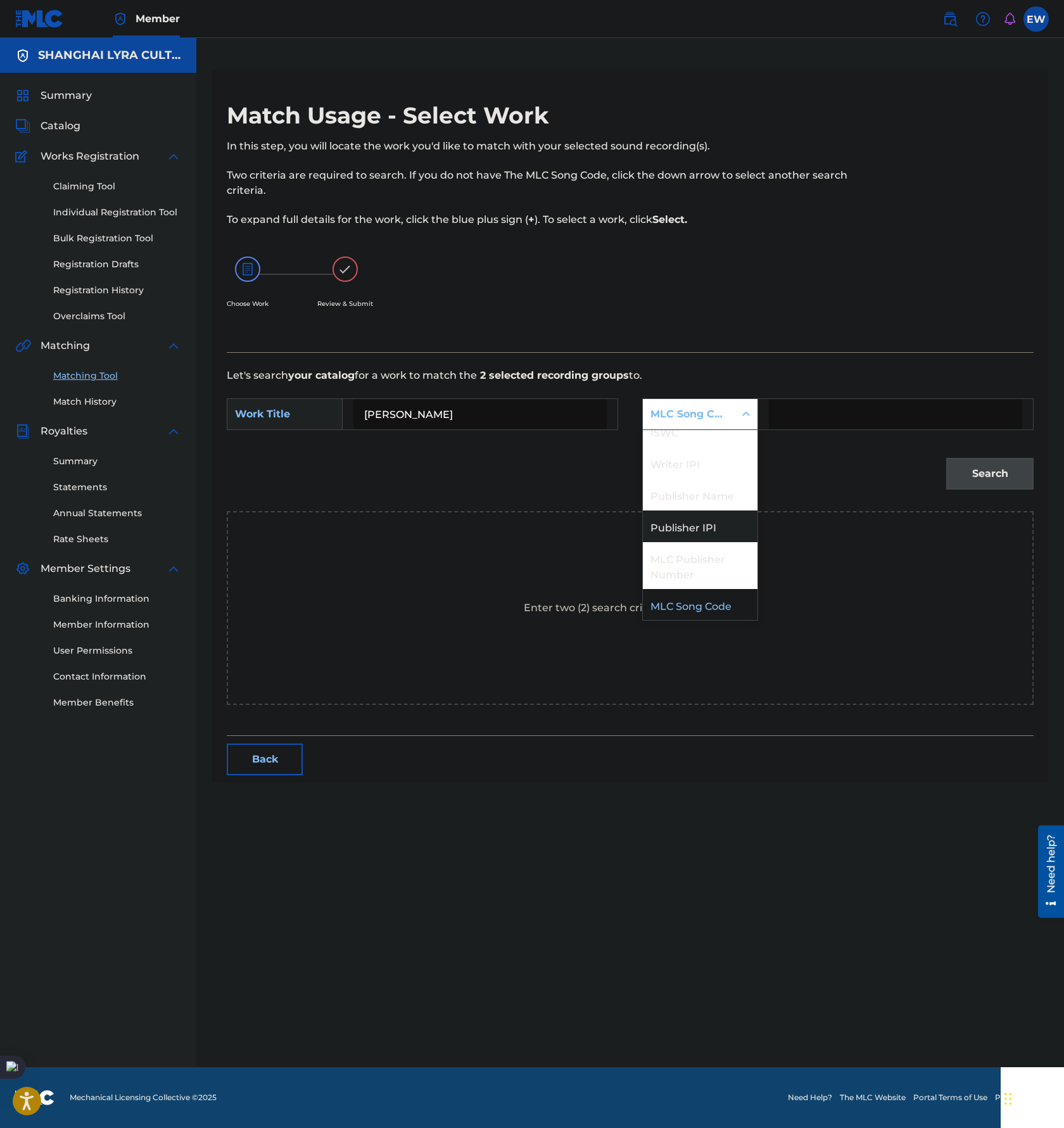
click at [702, 495] on div "Publisher Name" at bounding box center [701, 494] width 115 height 31
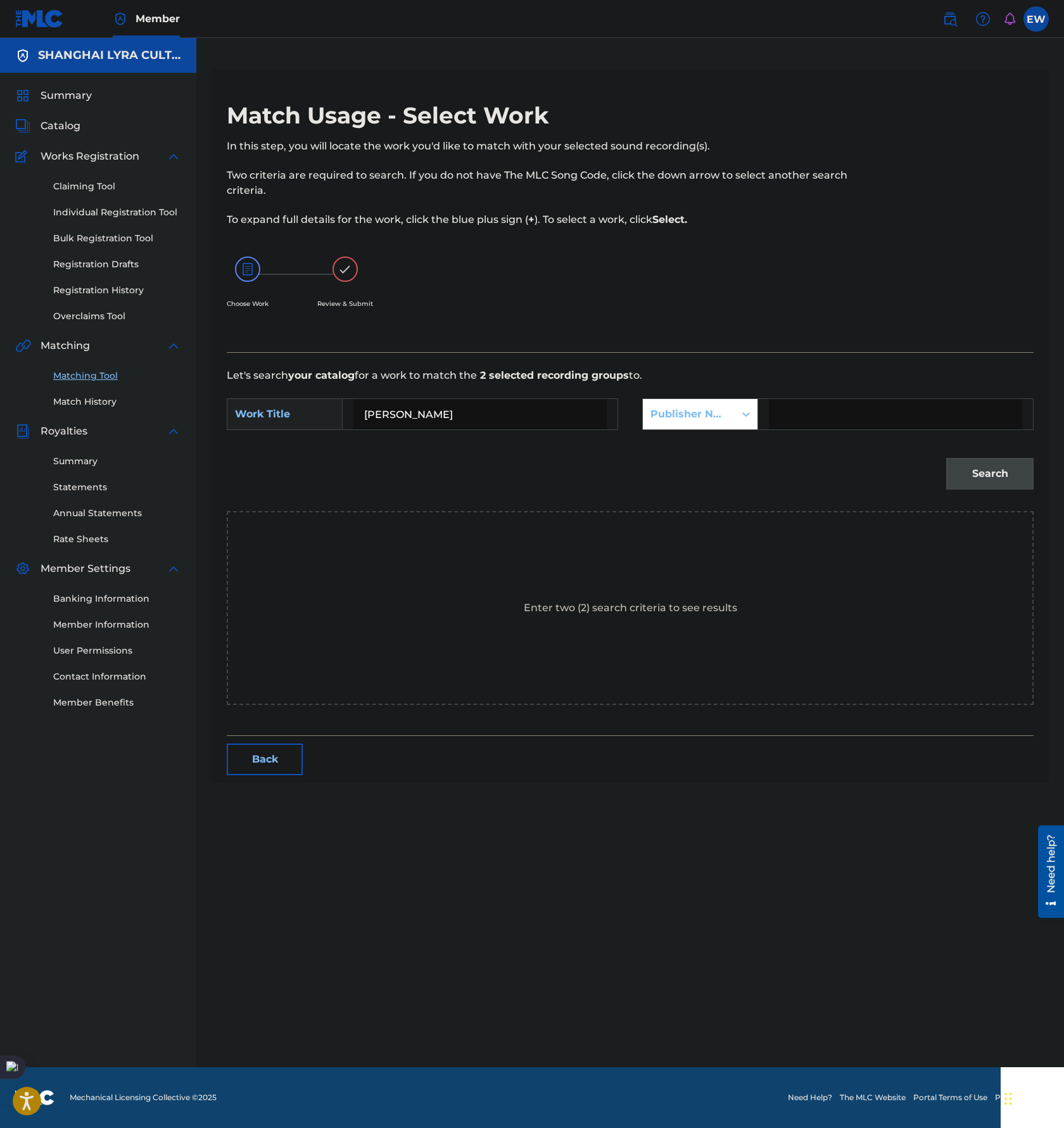
click at [857, 403] on input "Search Form" at bounding box center [895, 414] width 253 height 30
type input "[GEOGRAPHIC_DATA]"
click at [996, 480] on button "Search" at bounding box center [991, 473] width 88 height 31
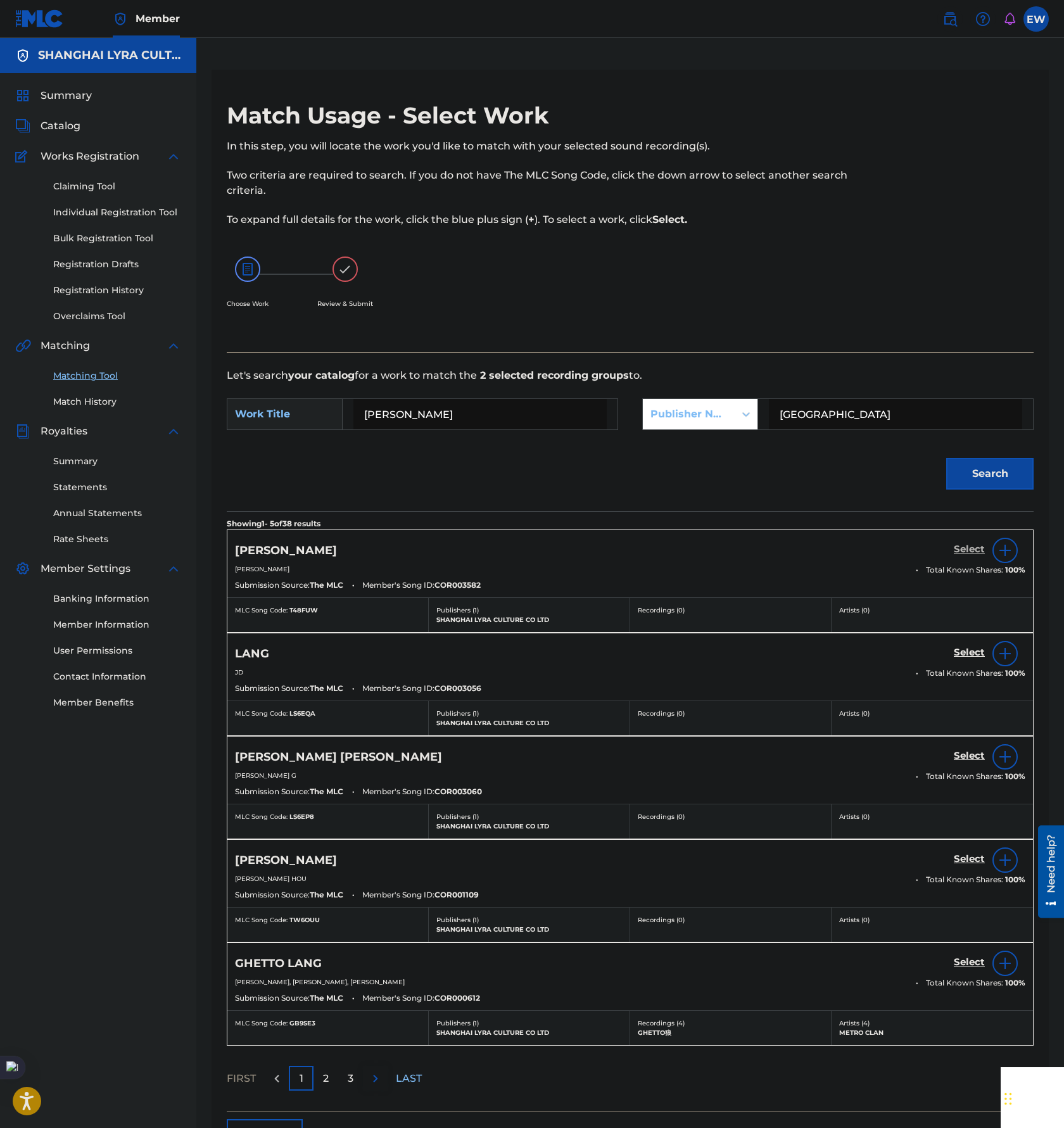
click at [965, 546] on h5 "Select" at bounding box center [969, 548] width 31 height 12
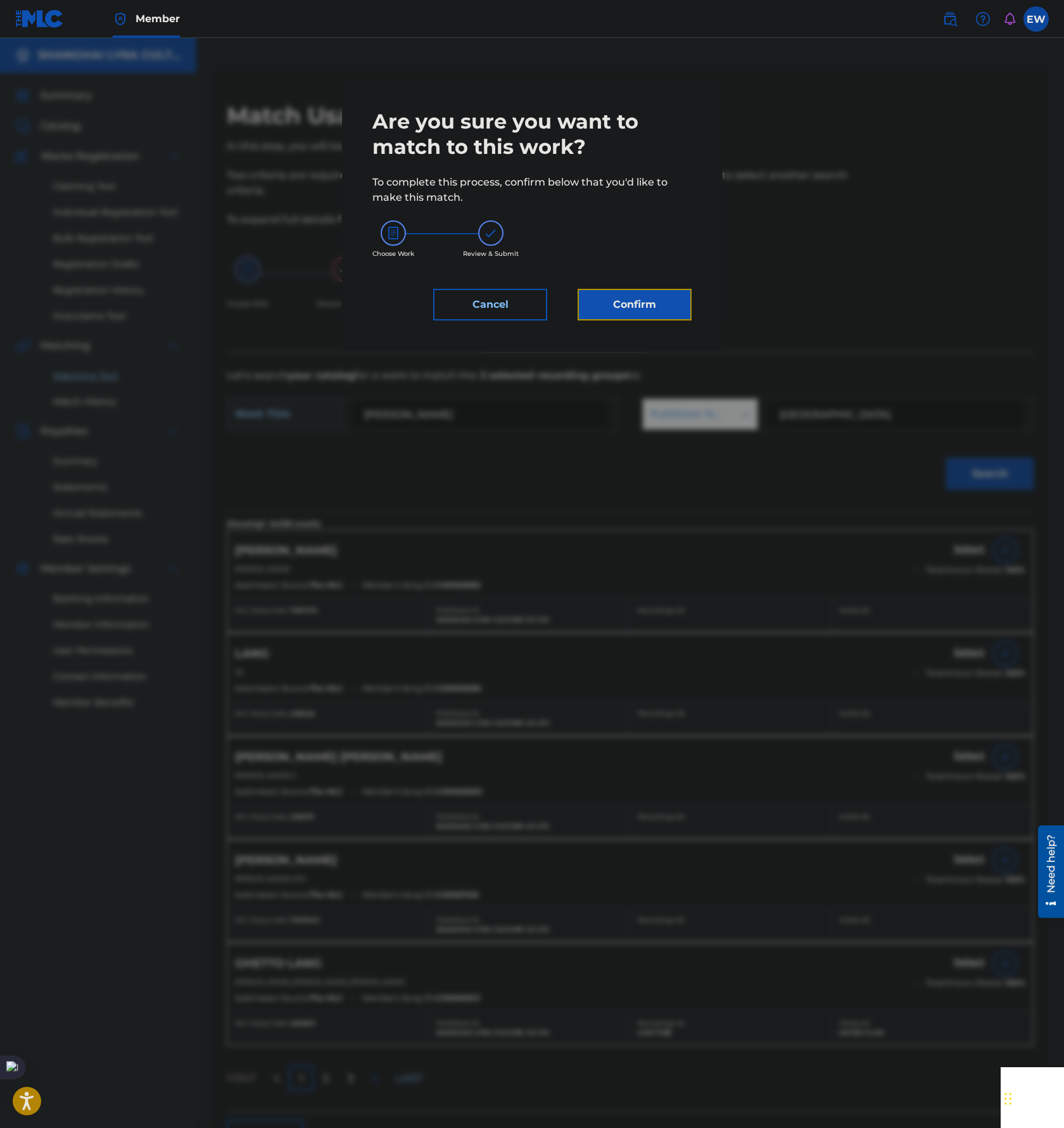
click at [636, 302] on button "Confirm" at bounding box center [634, 304] width 114 height 31
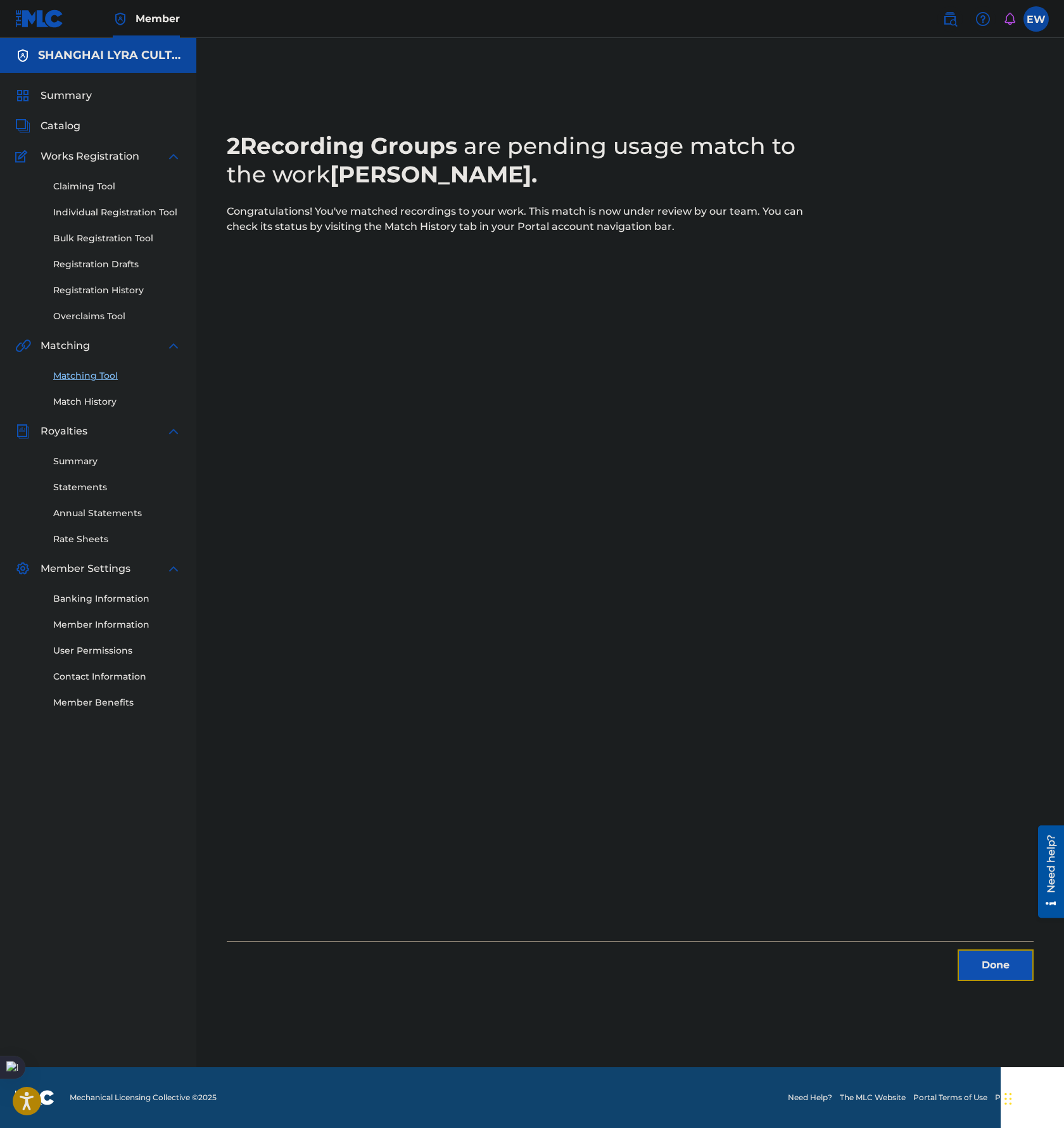
click at [975, 975] on button "Done" at bounding box center [995, 964] width 76 height 31
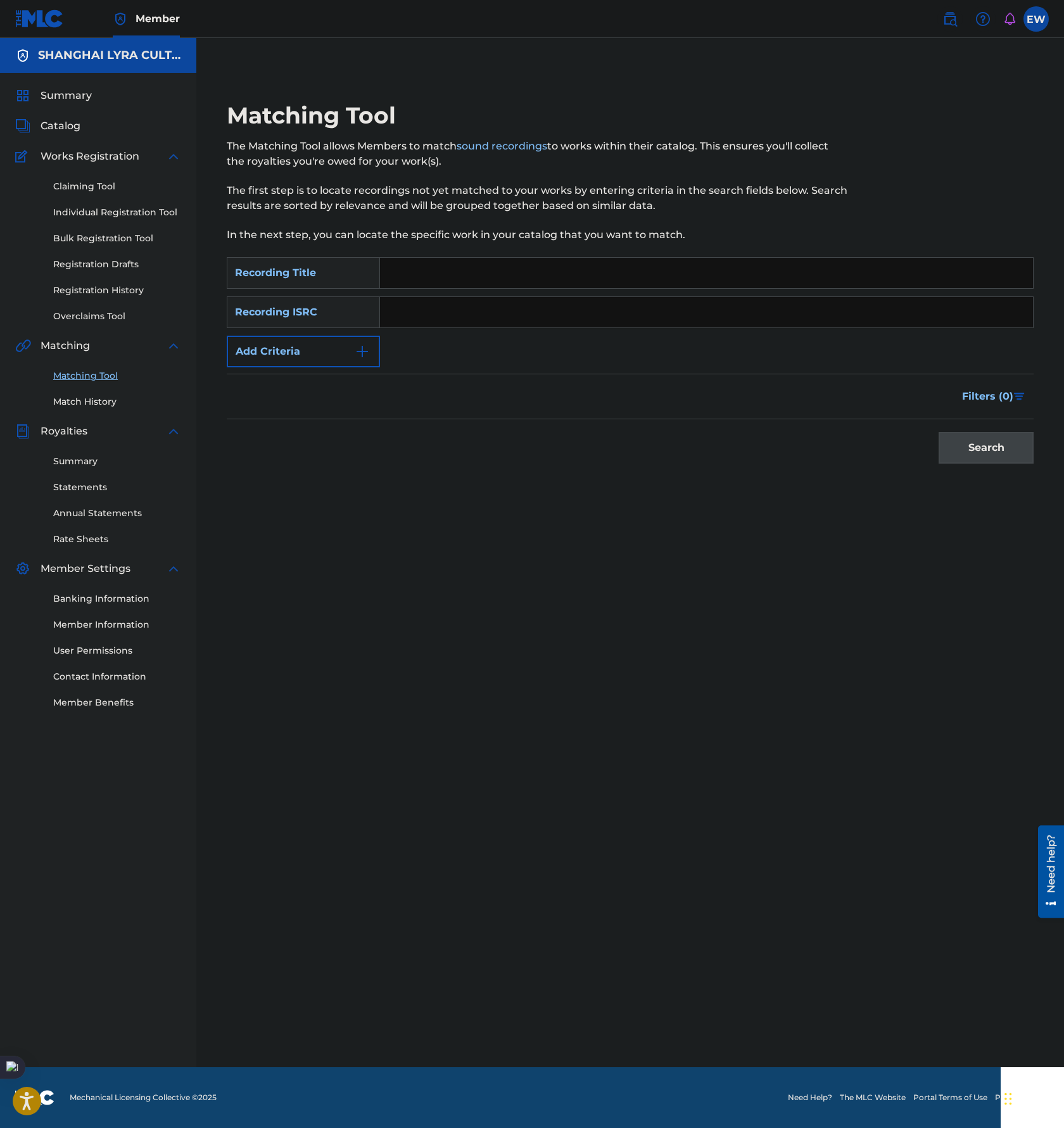
drag, startPoint x: 567, startPoint y: 682, endPoint x: 268, endPoint y: 560, distance: 322.9
click at [566, 683] on div "Matching Tool The Matching Tool allows Members to match sound recordings to wor…" at bounding box center [630, 568] width 868 height 997
click at [106, 375] on link "Matching Tool" at bounding box center [116, 376] width 128 height 13
click at [77, 465] on link "Summary" at bounding box center [116, 461] width 128 height 13
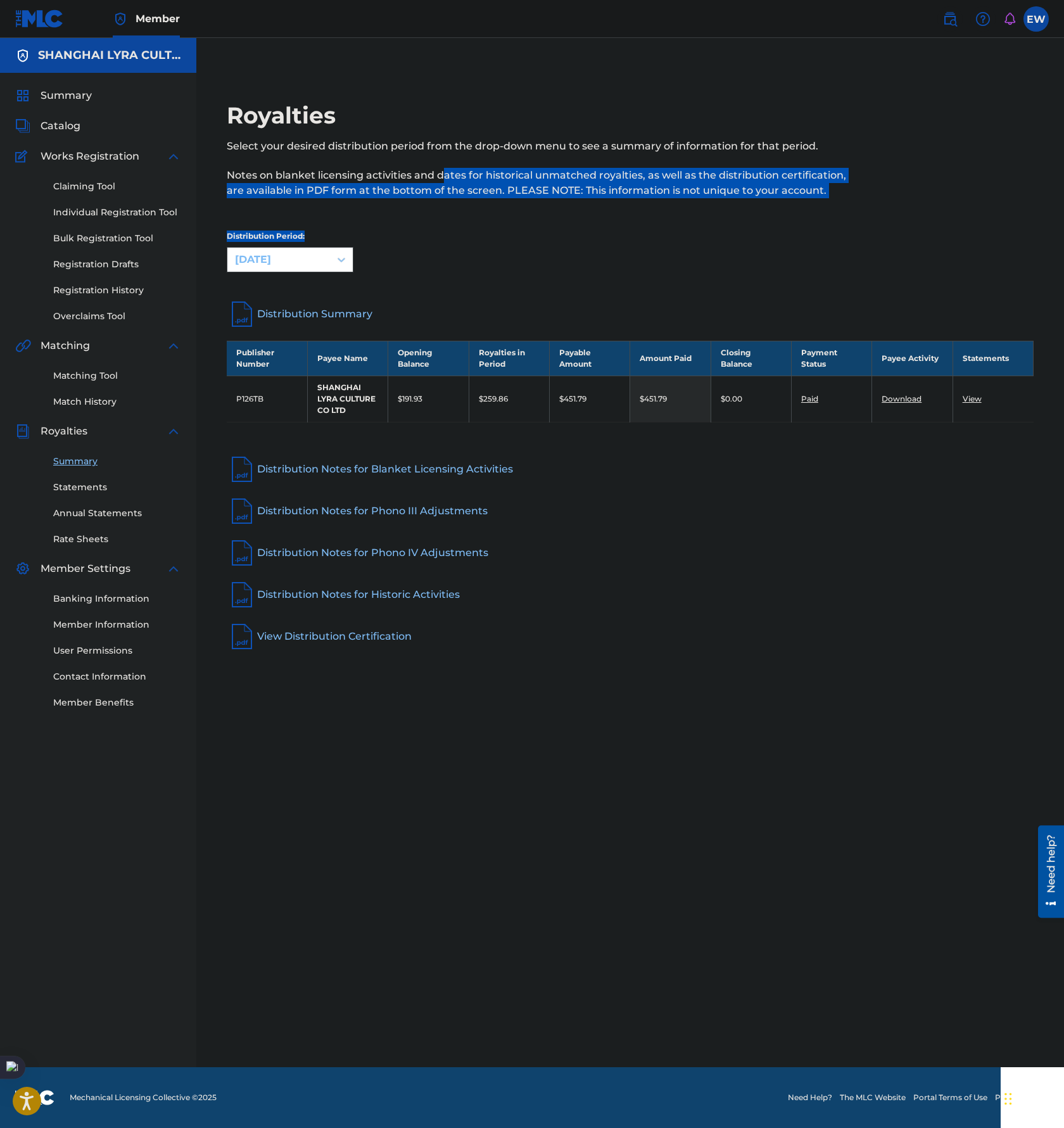
drag, startPoint x: 446, startPoint y: 161, endPoint x: 886, endPoint y: 220, distance: 443.9
click at [886, 220] on div "Royalties Select your desired distribution period from the drop-down menu to se…" at bounding box center [630, 192] width 807 height 182
click at [587, 176] on p "Notes on blanket licensing activities and dates for historical unmatched royalt…" at bounding box center [537, 183] width 622 height 30
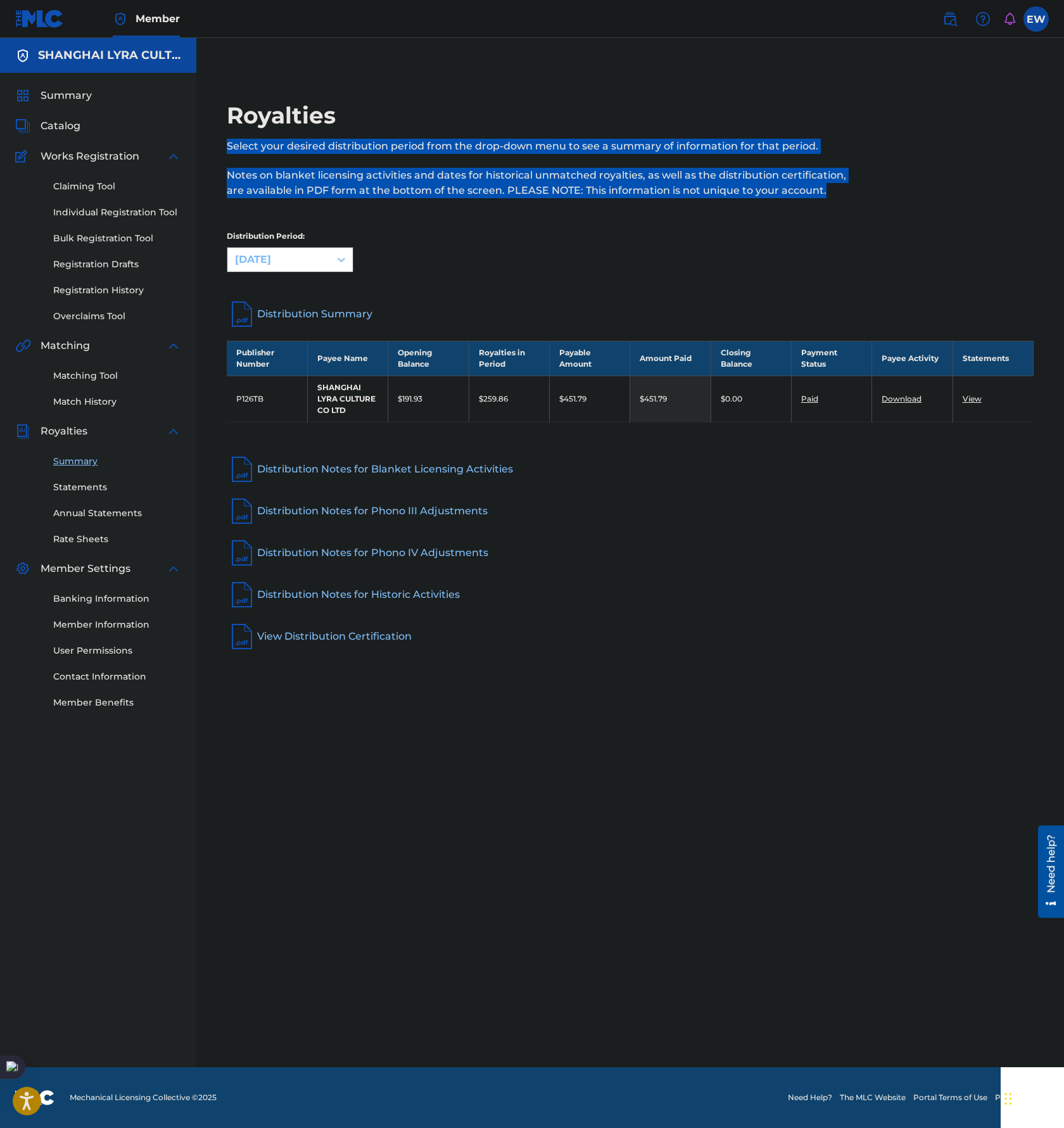
drag, startPoint x: 924, startPoint y: 205, endPoint x: 522, endPoint y: 121, distance: 410.7
click at [522, 121] on div "Royalties Select your desired distribution period from the drop-down menu to se…" at bounding box center [630, 157] width 807 height 112
click at [885, 195] on div at bounding box center [941, 157] width 185 height 112
drag, startPoint x: 854, startPoint y: 198, endPoint x: 496, endPoint y: 114, distance: 367.7
click at [496, 114] on div "Royalties Select your desired distribution period from the drop-down menu to se…" at bounding box center [630, 157] width 807 height 112
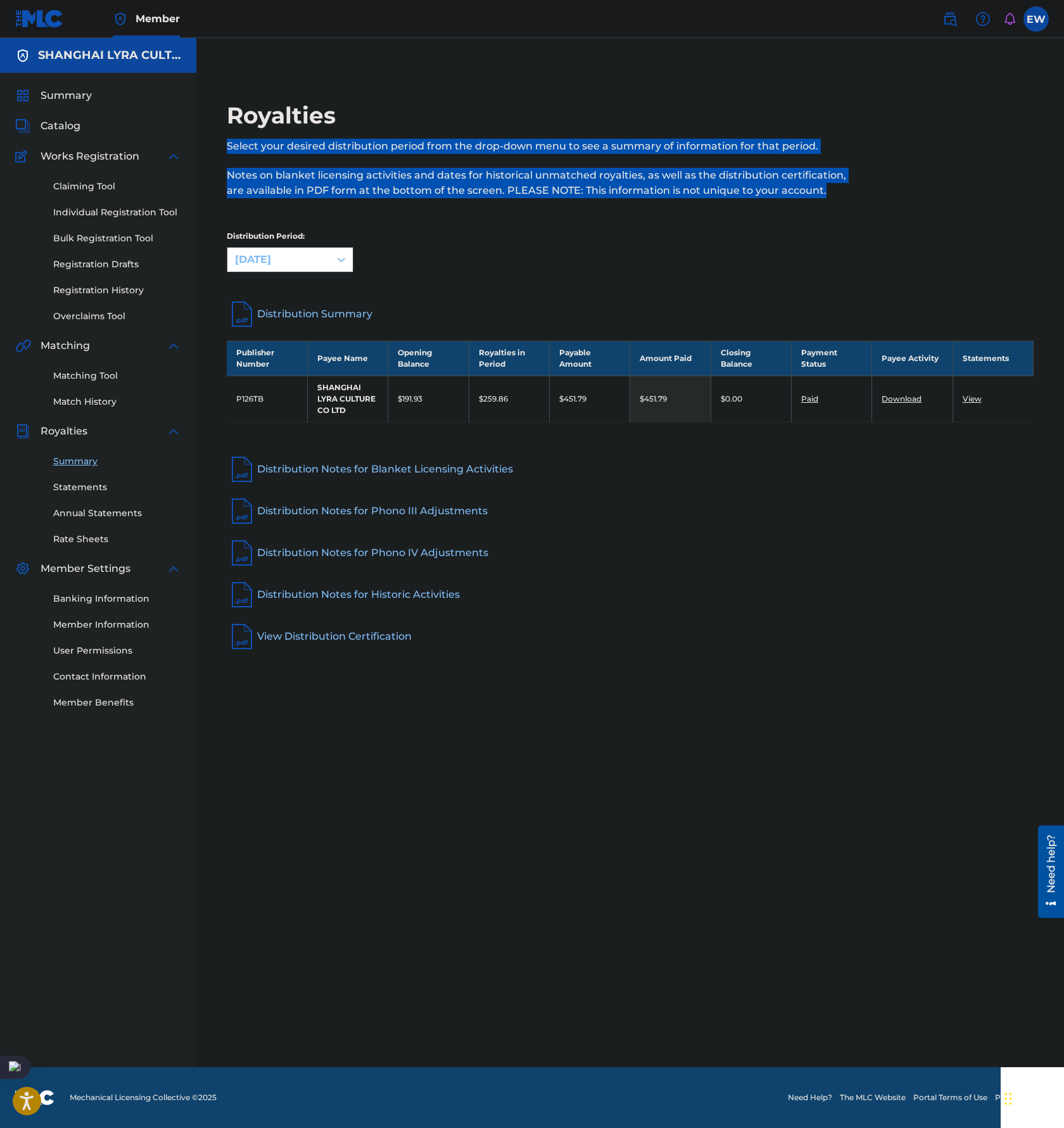
click at [712, 197] on p "Notes on blanket licensing activities and dates for historical unmatched royalt…" at bounding box center [537, 183] width 622 height 30
